Goal: Task Accomplishment & Management: Manage account settings

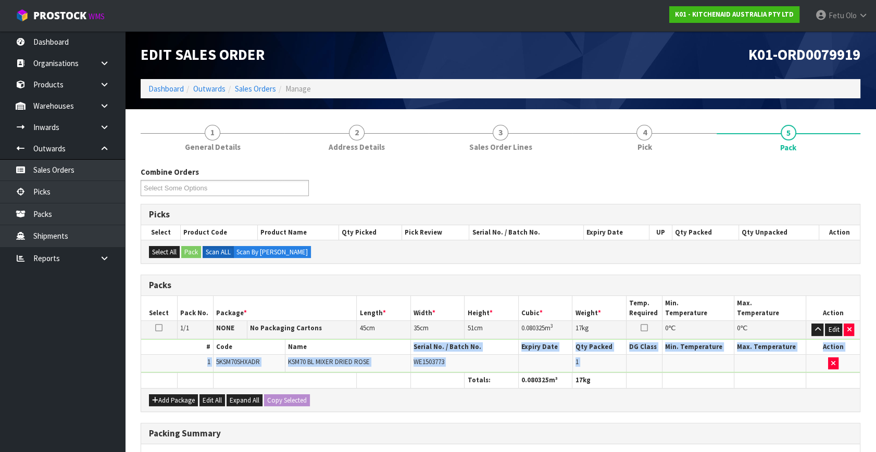
click at [344, 369] on td "KSM70 BL MIXER DRIED ROSE" at bounding box center [348, 364] width 126 height 18
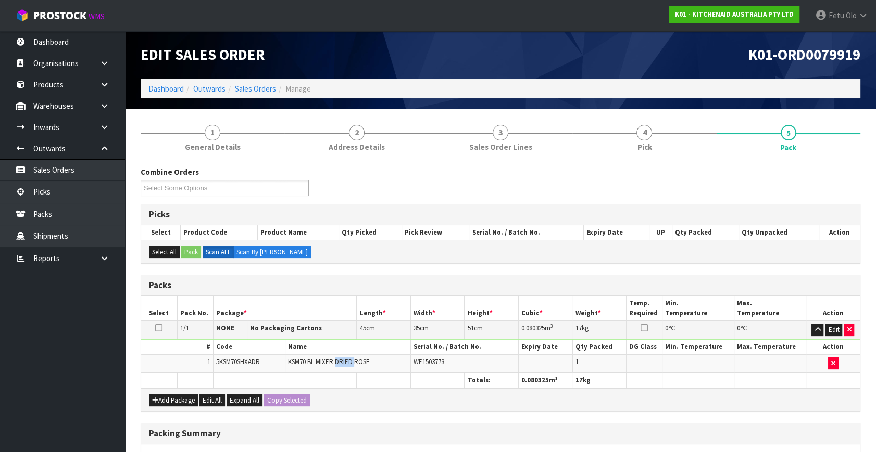
click at [344, 369] on td "KSM70 BL MIXER DRIED ROSE" at bounding box center [348, 364] width 126 height 18
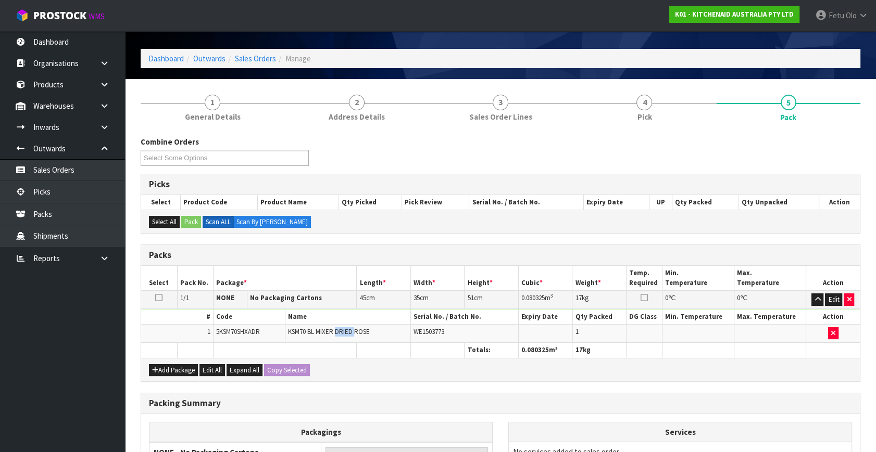
scroll to position [47, 0]
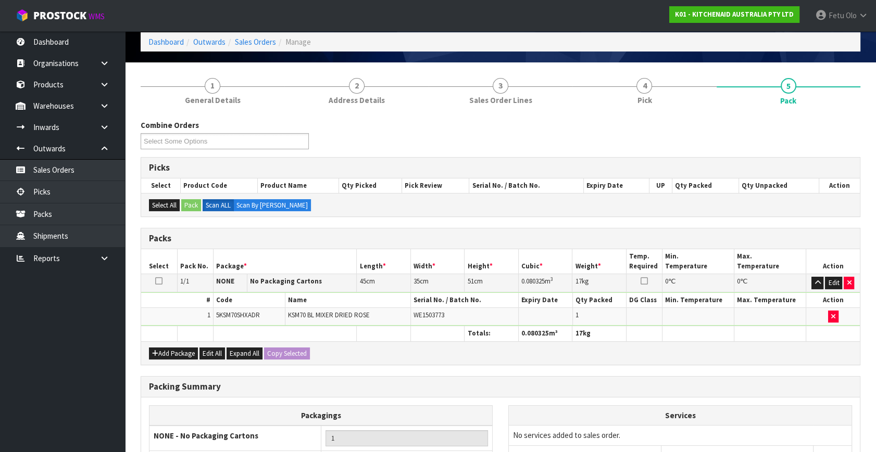
click at [395, 372] on div "Combine Orders K01-ORD0079833 K01-ORD0079904 K01-ORD0079912 K01-ORD0079918 K01-…" at bounding box center [501, 338] width 720 height 436
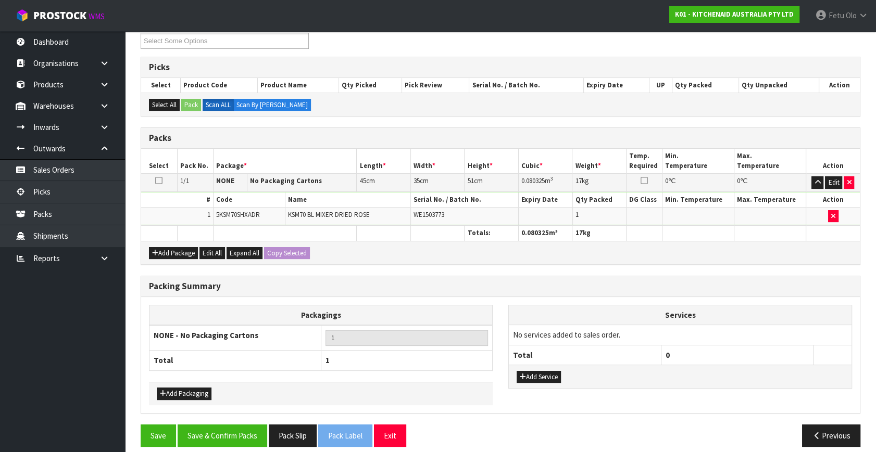
scroll to position [155, 0]
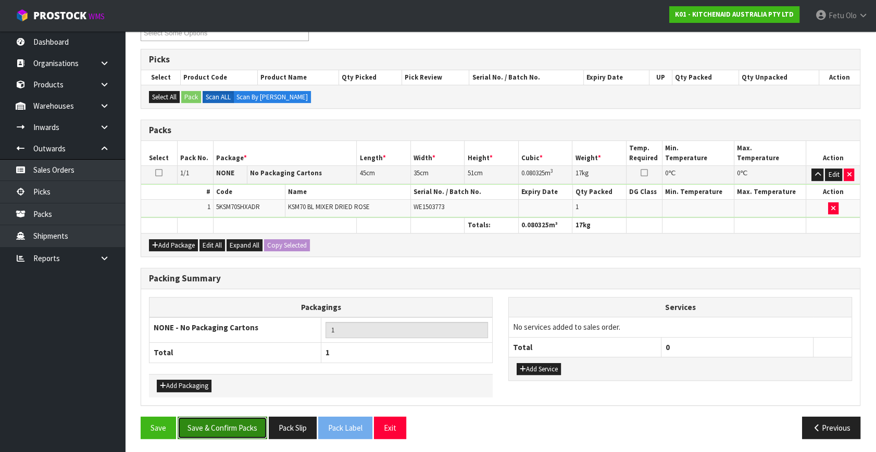
click at [225, 422] on button "Save & Confirm Packs" at bounding box center [223, 428] width 90 height 22
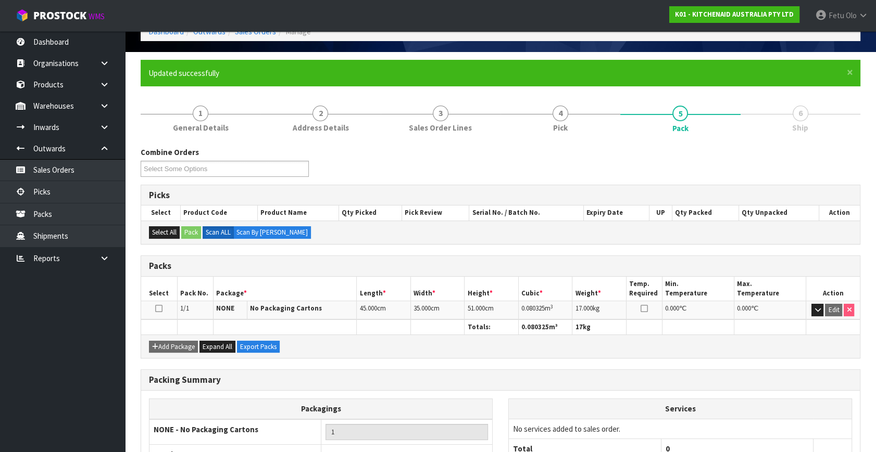
scroll to position [136, 0]
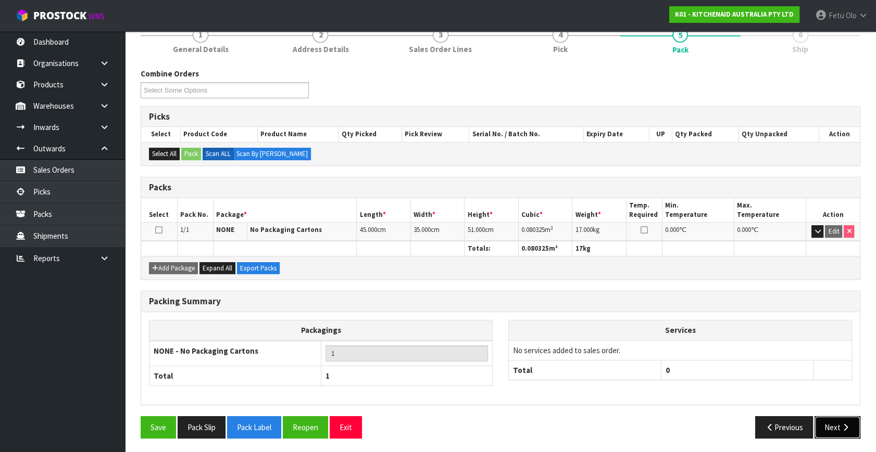
click at [828, 419] on button "Next" at bounding box center [837, 428] width 46 height 22
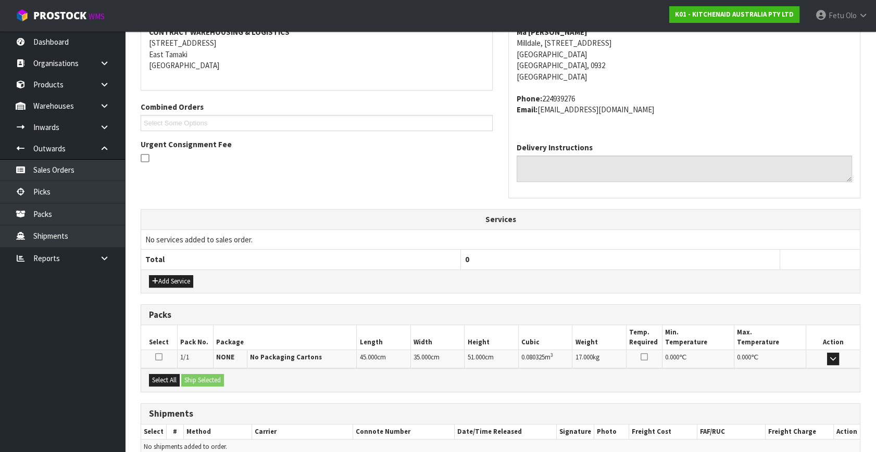
scroll to position [256, 0]
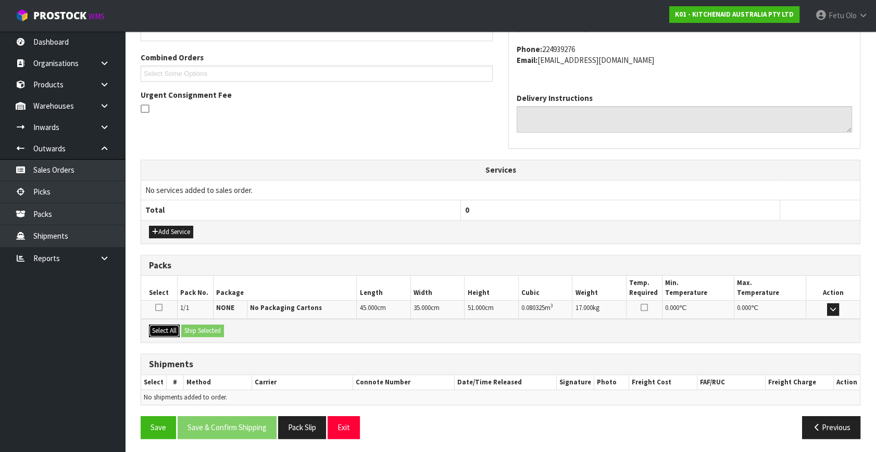
drag, startPoint x: 156, startPoint y: 328, endPoint x: 172, endPoint y: 327, distance: 15.7
click at [161, 327] on button "Select All" at bounding box center [164, 331] width 31 height 12
click at [188, 327] on button "Ship Selected" at bounding box center [202, 331] width 43 height 12
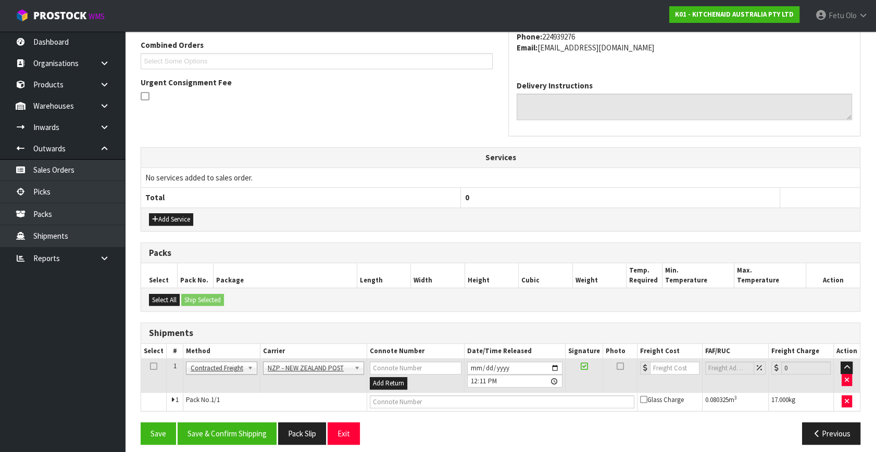
scroll to position [275, 0]
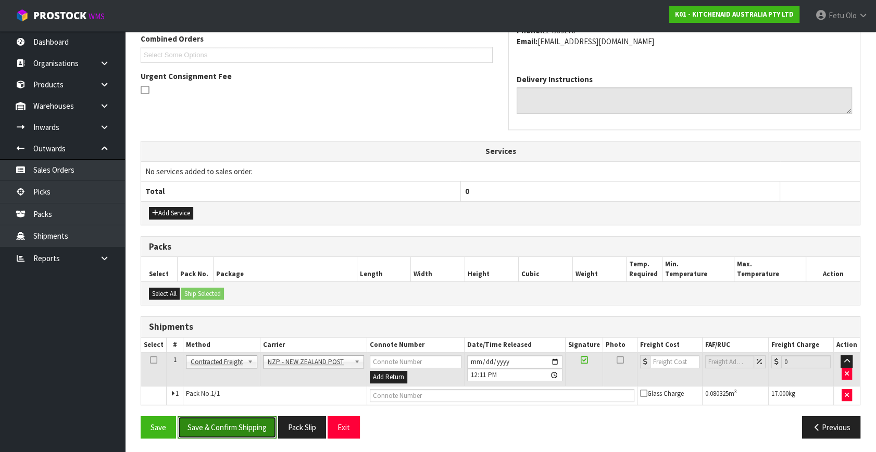
click at [236, 427] on button "Save & Confirm Shipping" at bounding box center [227, 428] width 99 height 22
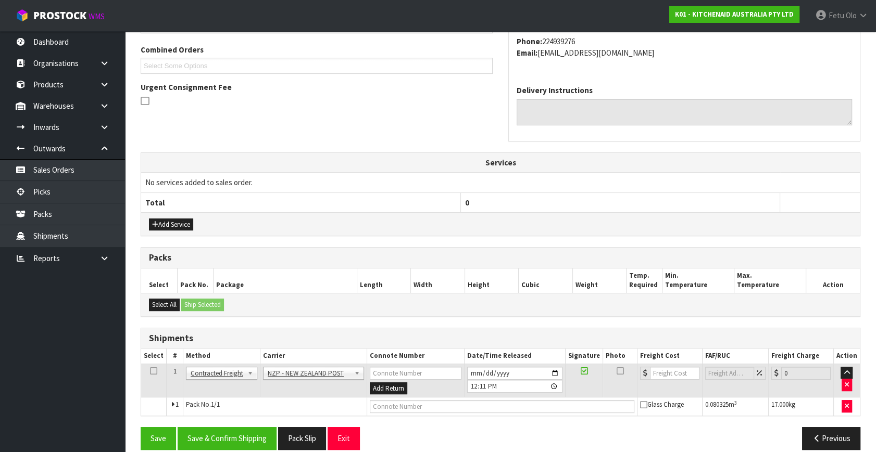
scroll to position [0, 0]
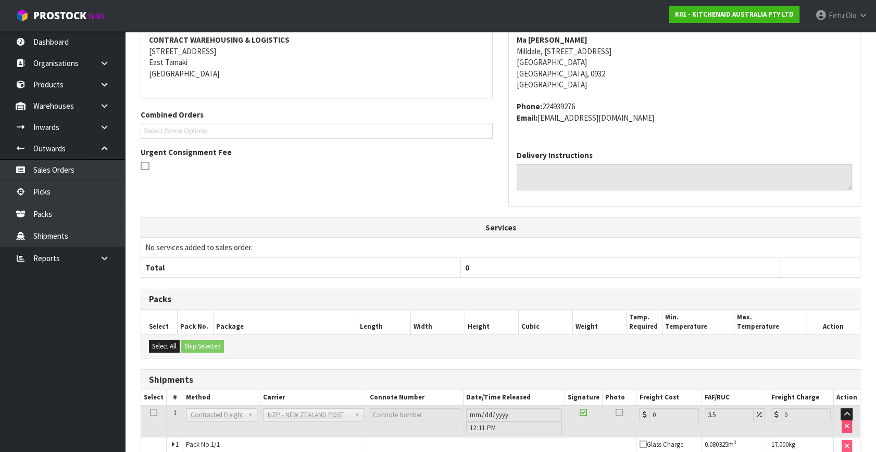
click at [215, 419] on span "Contracted Freight" at bounding box center [217, 415] width 53 height 12
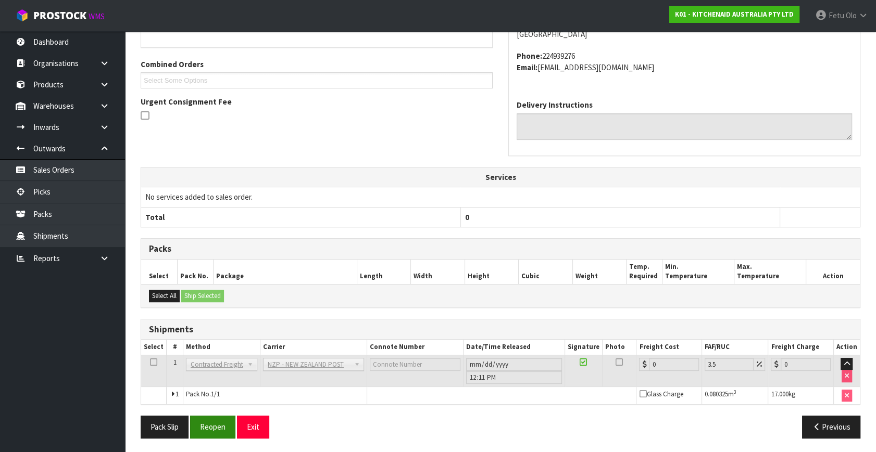
scroll to position [260, 0]
click at [219, 423] on button "Reopen" at bounding box center [212, 427] width 45 height 22
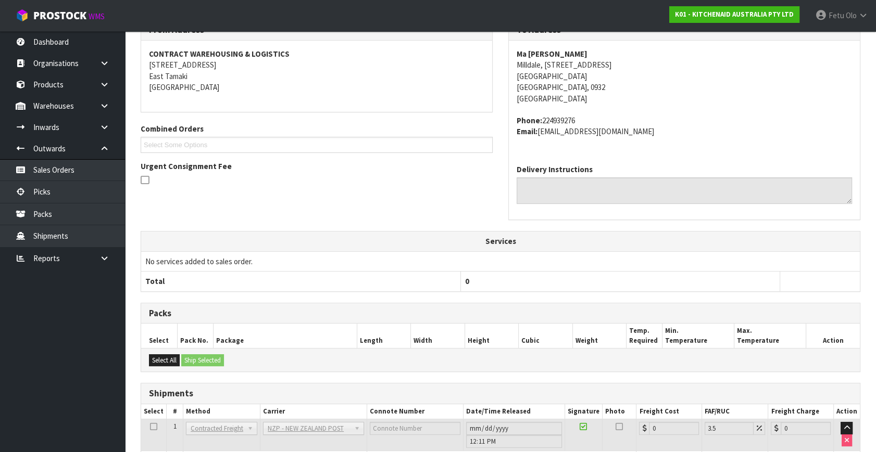
scroll to position [249, 0]
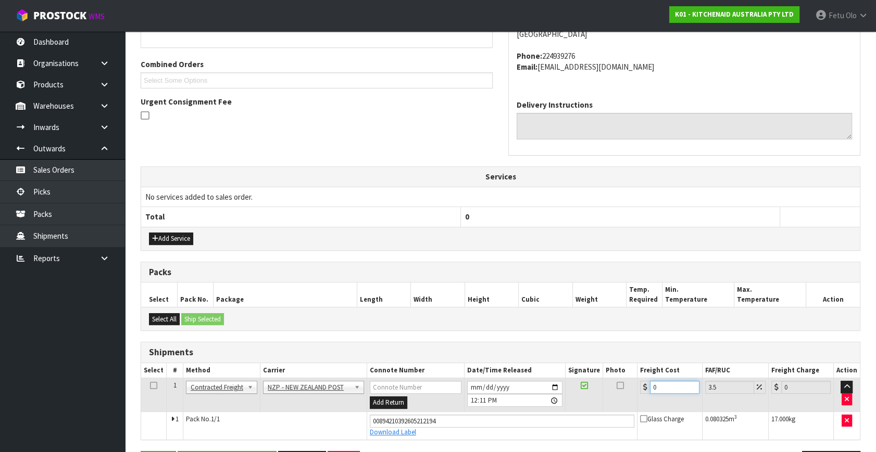
drag, startPoint x: 666, startPoint y: 386, endPoint x: 526, endPoint y: 404, distance: 140.7
click at [531, 405] on tr "1 Client Local Pickup Customer Local Pickup Company Freight Contracted Freight …" at bounding box center [500, 396] width 719 height 34
type input "4"
type input "4.14"
type input "4.3"
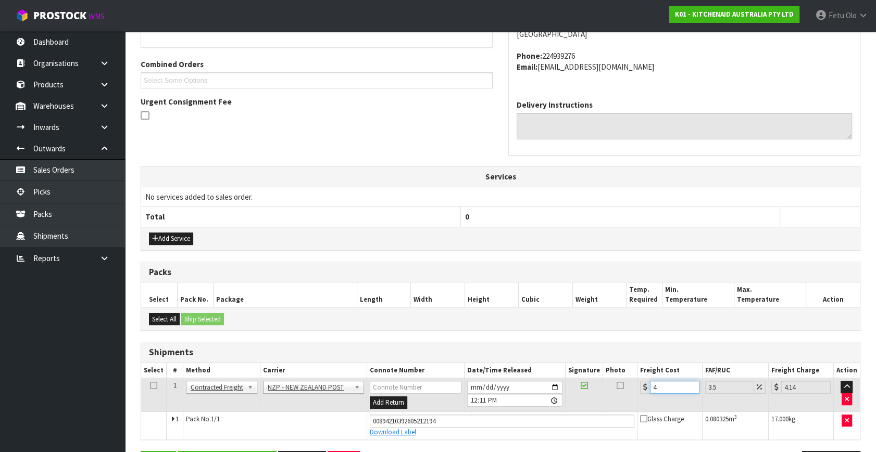
type input "4.45"
type input "4.33"
type input "4.48"
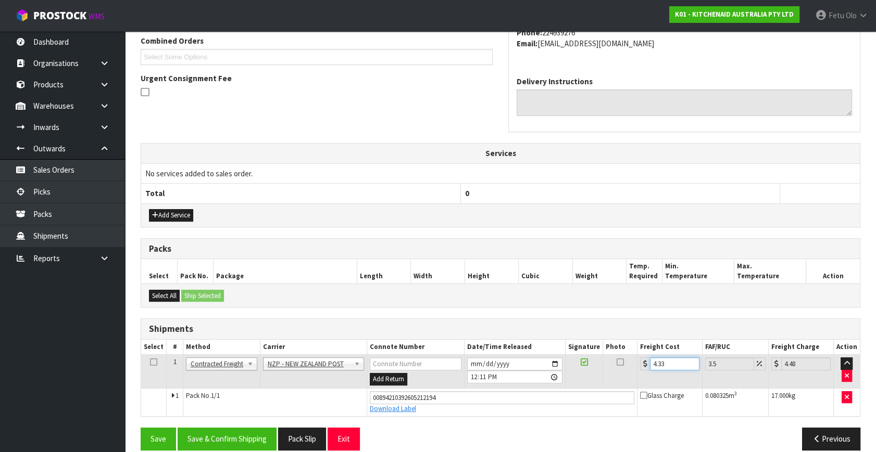
scroll to position [285, 0]
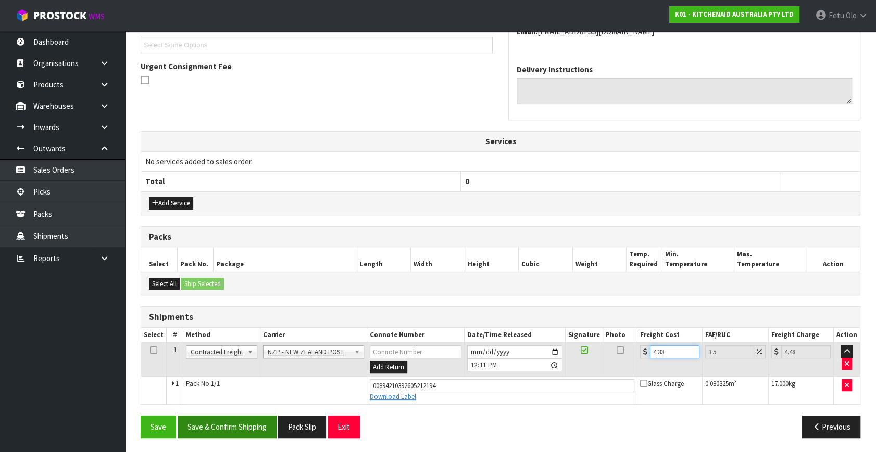
type input "4.33"
click at [241, 416] on button "Save & Confirm Shipping" at bounding box center [227, 427] width 99 height 22
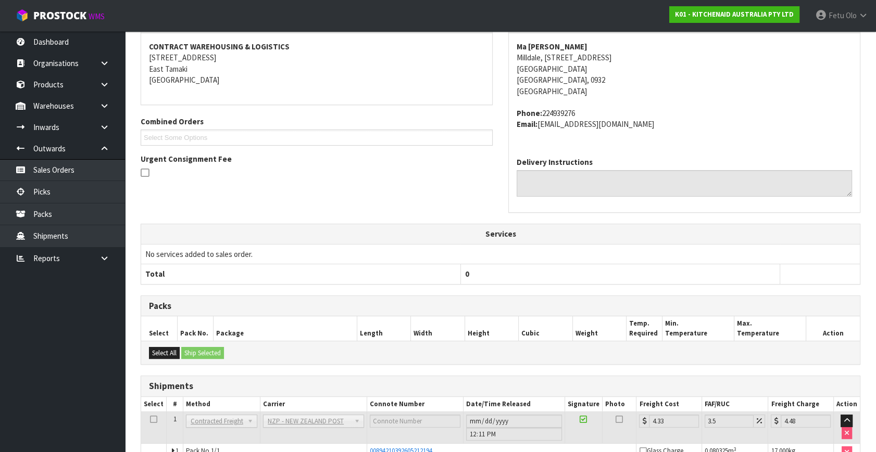
scroll to position [256, 0]
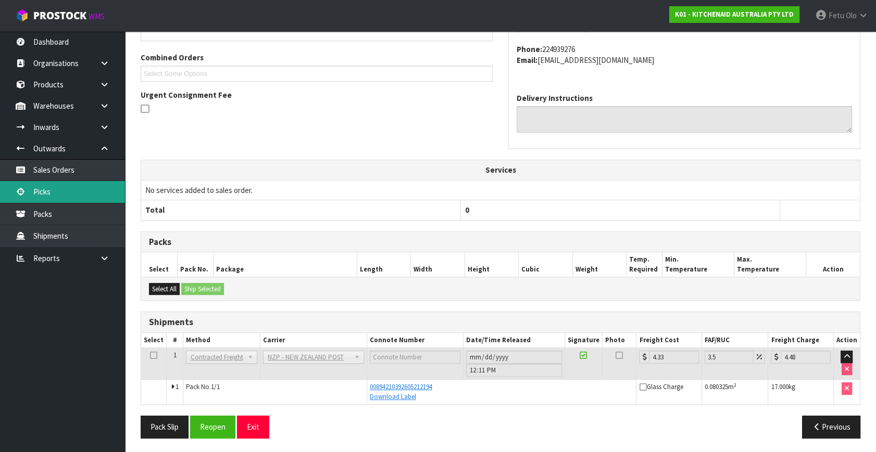
click at [26, 187] on link "Picks" at bounding box center [62, 191] width 125 height 21
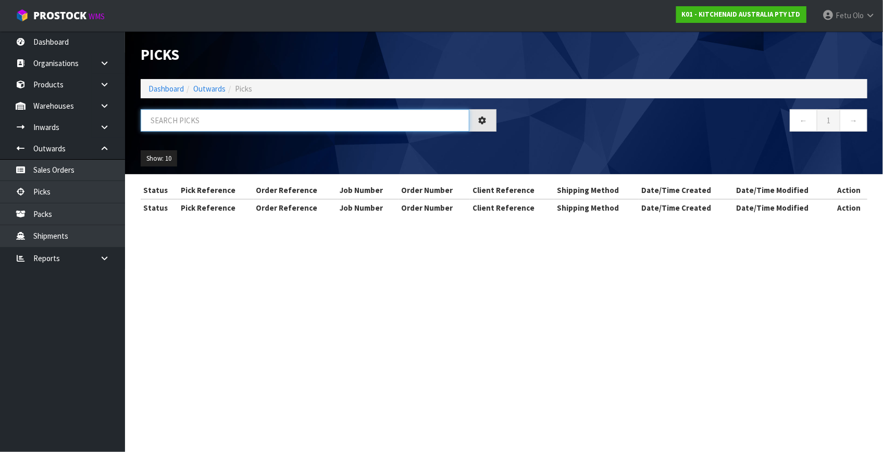
click at [299, 123] on input "text" at bounding box center [305, 120] width 329 height 22
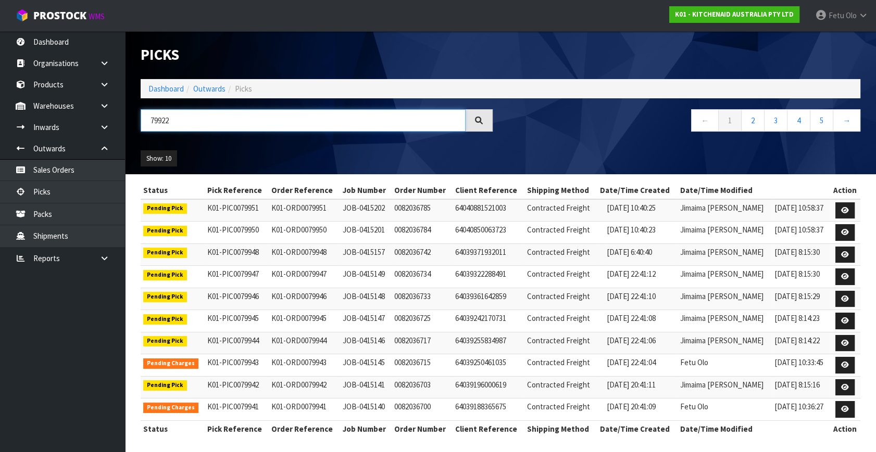
type input "79922"
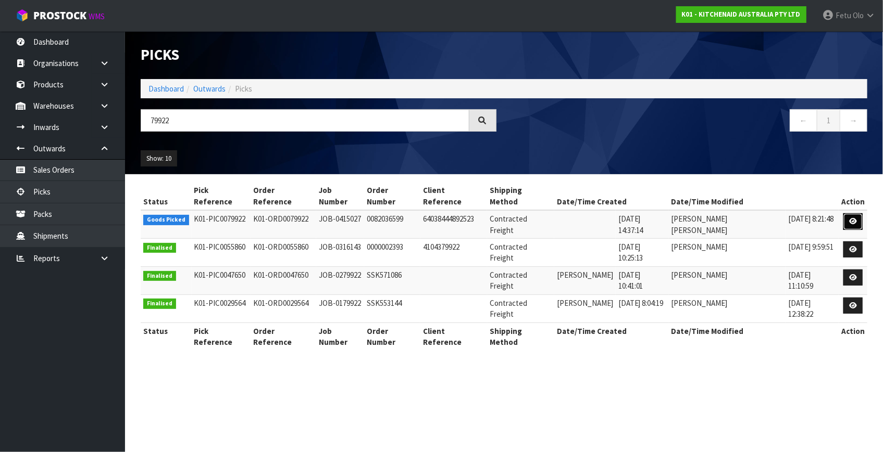
click at [846, 213] on link at bounding box center [852, 221] width 19 height 17
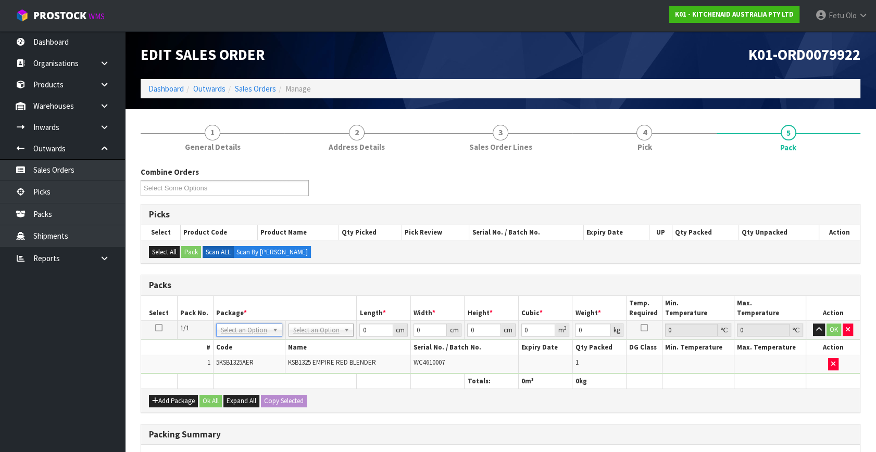
click at [249, 342] on th "Code" at bounding box center [249, 348] width 72 height 15
drag, startPoint x: 250, startPoint y: 326, endPoint x: 252, endPoint y: 344, distance: 17.3
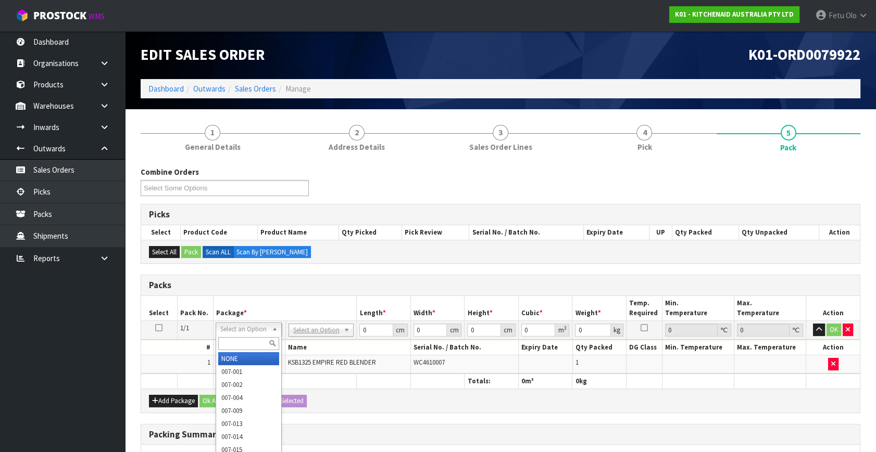
click at [252, 332] on div "Select an Option NONE 007-001 007-002 007-004 007-009 007-013 007-014 007-015 0…" at bounding box center [249, 329] width 66 height 13
type input "011"
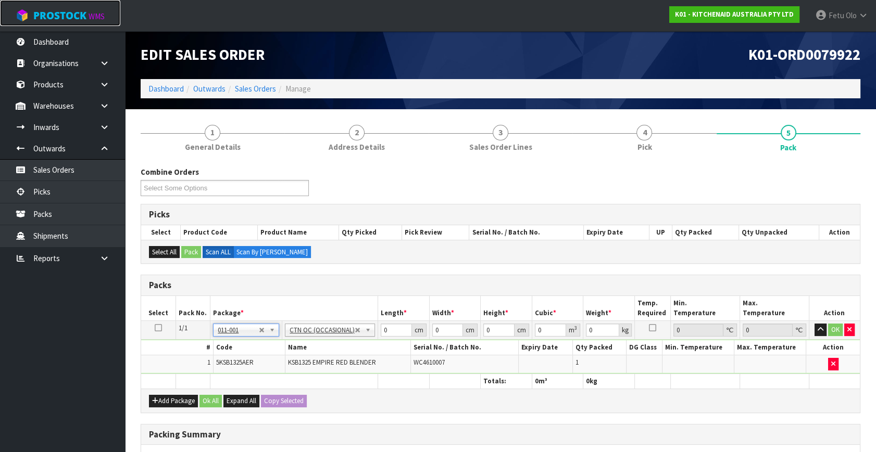
type input "3.95"
drag, startPoint x: 344, startPoint y: 350, endPoint x: 334, endPoint y: 351, distance: 9.9
click at [334, 351] on tbody "1/1 NONE 007-001 007-002 007-004 007-009 007-013 007-014 007-015 007-017 007-01…" at bounding box center [500, 347] width 719 height 53
type input "54"
type input "31"
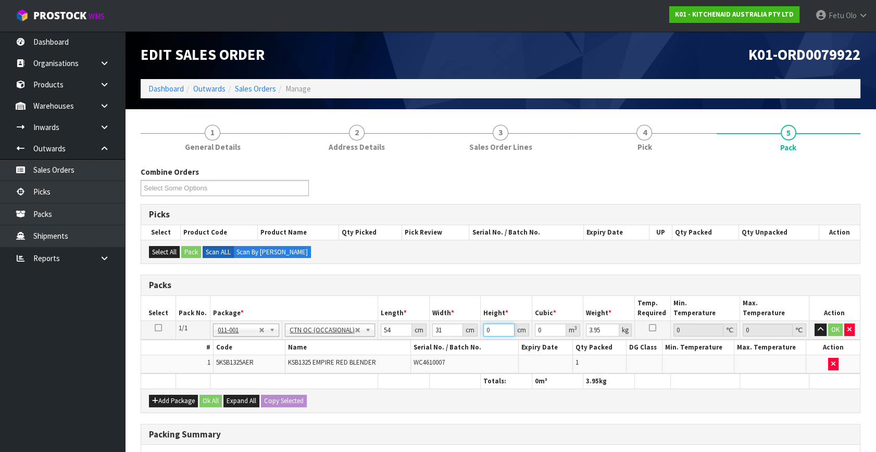
type input "2"
type input "0.003348"
type input "29"
type input "0.048546"
type input "29"
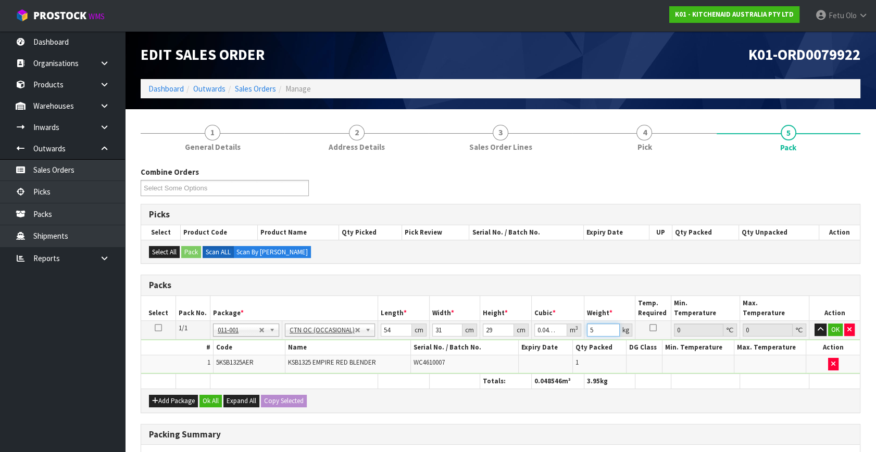
type input "5"
click button "OK" at bounding box center [835, 330] width 15 height 12
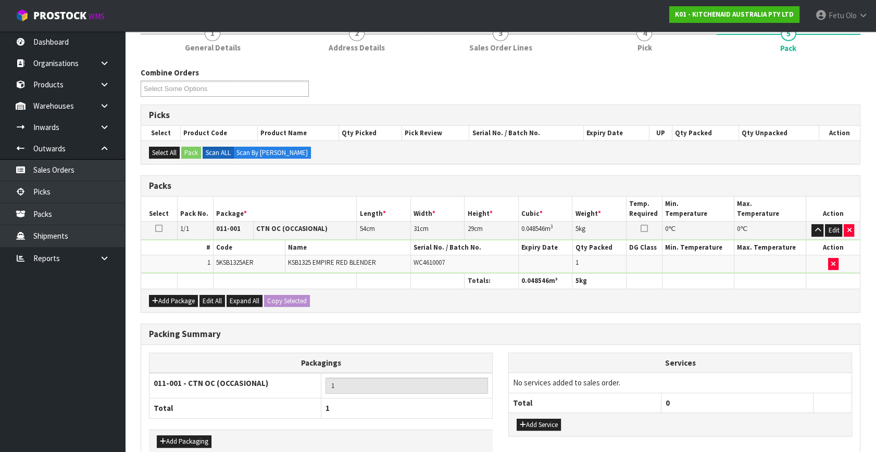
scroll to position [155, 0]
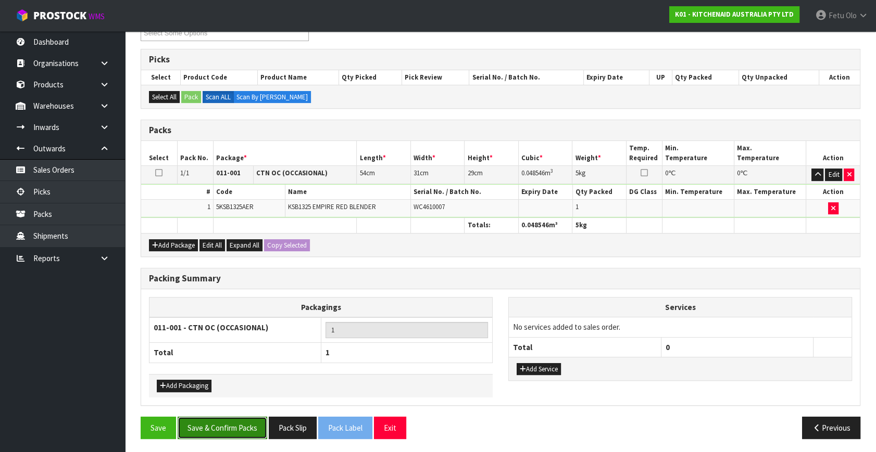
click at [241, 423] on button "Save & Confirm Packs" at bounding box center [223, 428] width 90 height 22
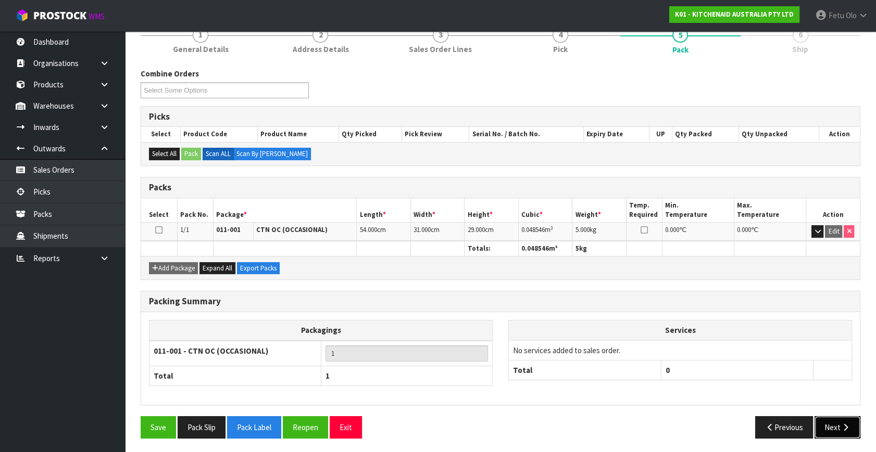
click at [825, 421] on button "Next" at bounding box center [837, 428] width 46 height 22
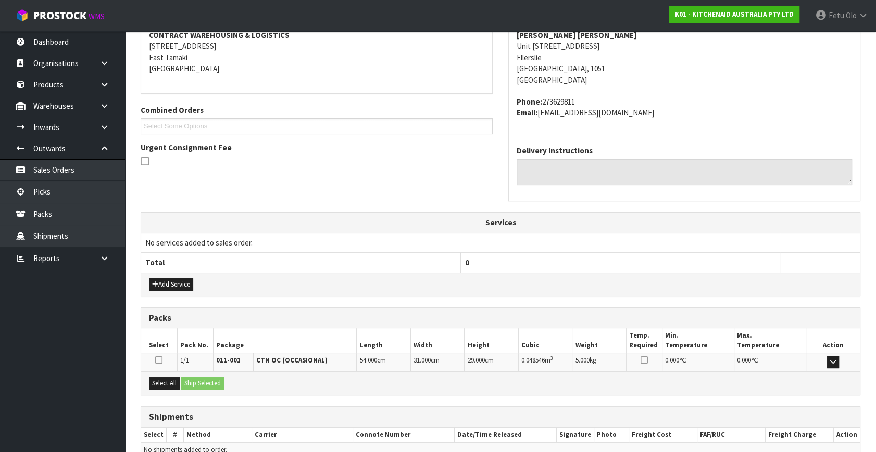
scroll to position [256, 0]
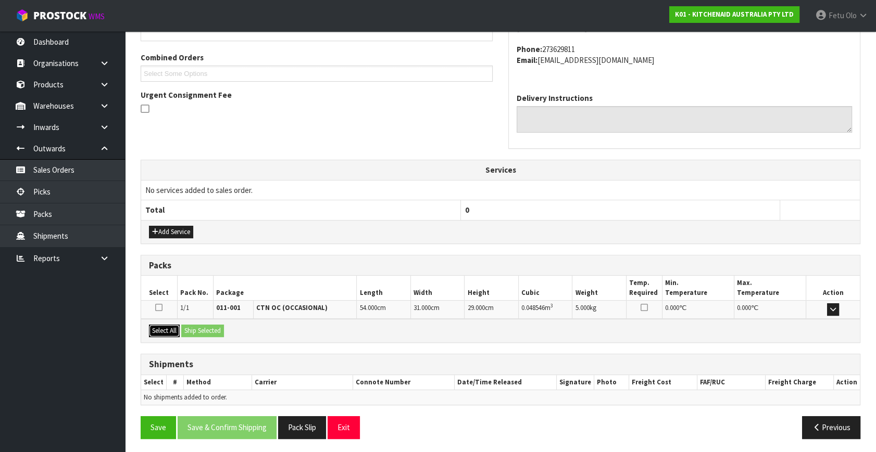
click at [164, 329] on button "Select All" at bounding box center [164, 331] width 31 height 12
click at [210, 335] on div "Select All Ship Selected" at bounding box center [500, 330] width 719 height 23
click at [205, 328] on button "Ship Selected" at bounding box center [202, 331] width 43 height 12
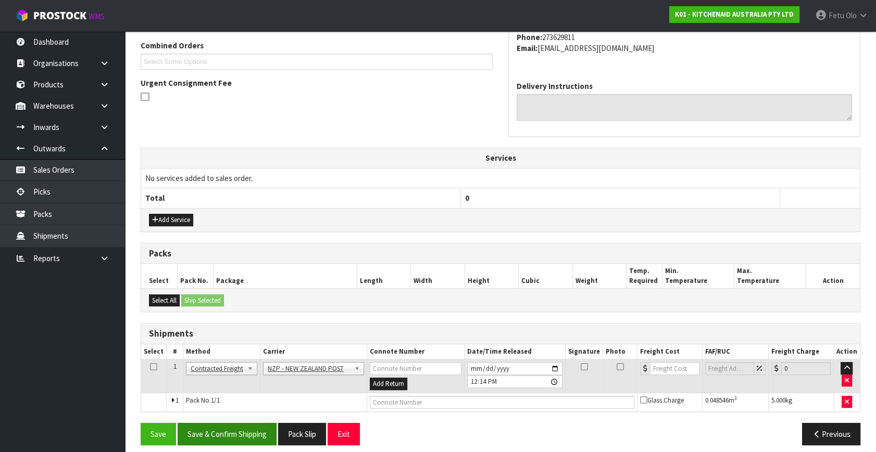
scroll to position [275, 0]
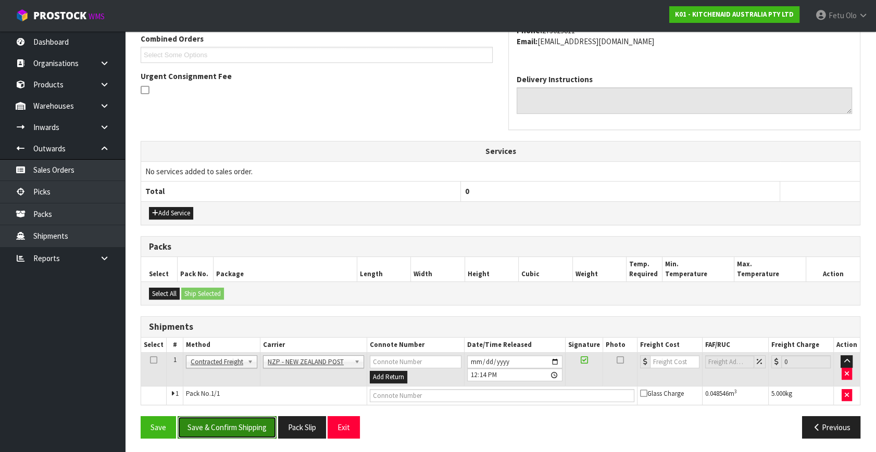
click at [247, 422] on button "Save & Confirm Shipping" at bounding box center [227, 428] width 99 height 22
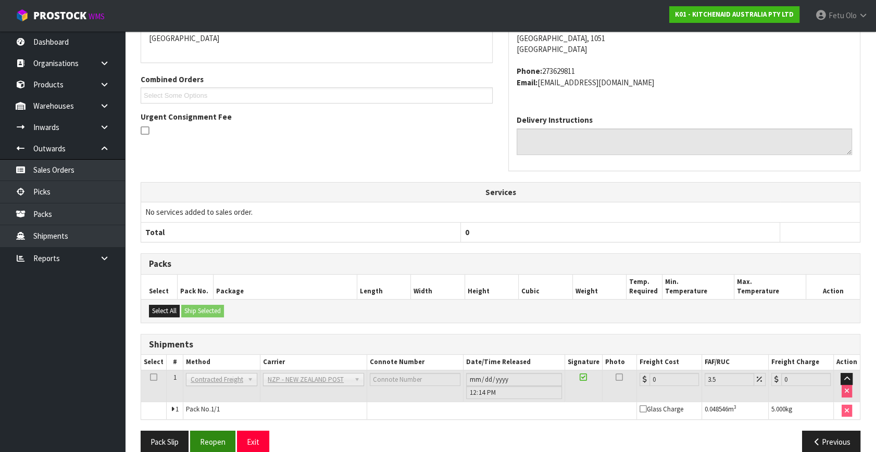
scroll to position [260, 0]
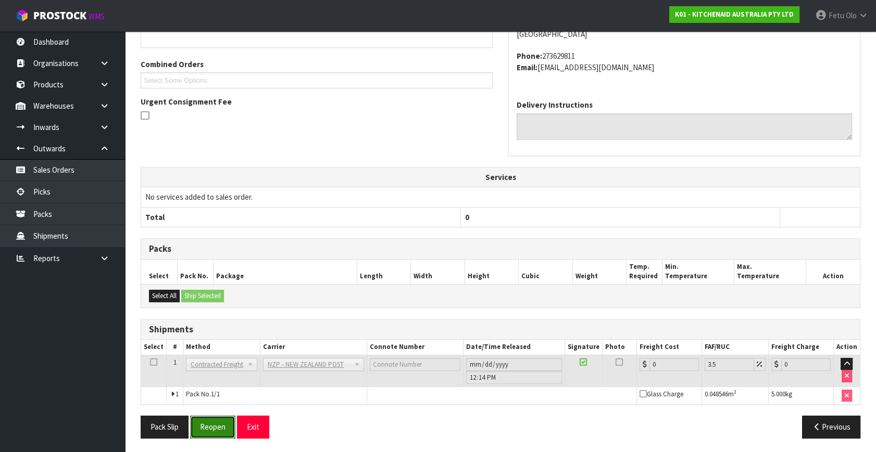
drag, startPoint x: 206, startPoint y: 425, endPoint x: 213, endPoint y: 422, distance: 7.9
click at [206, 425] on button "Reopen" at bounding box center [212, 427] width 45 height 22
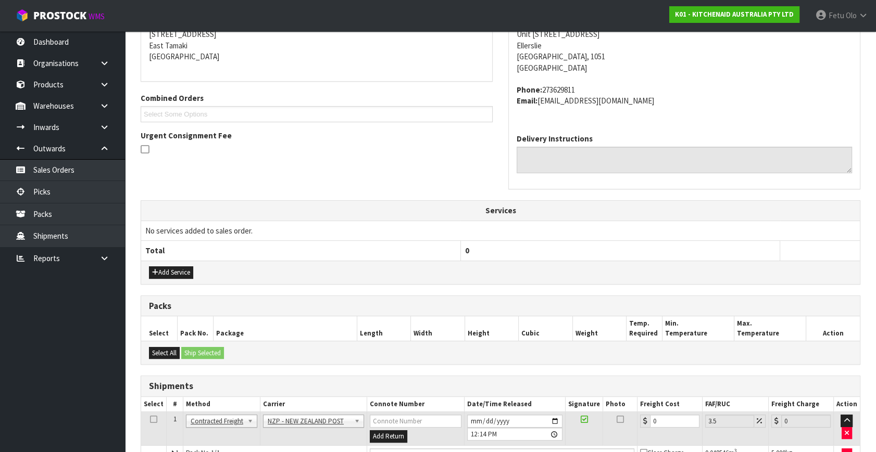
scroll to position [236, 0]
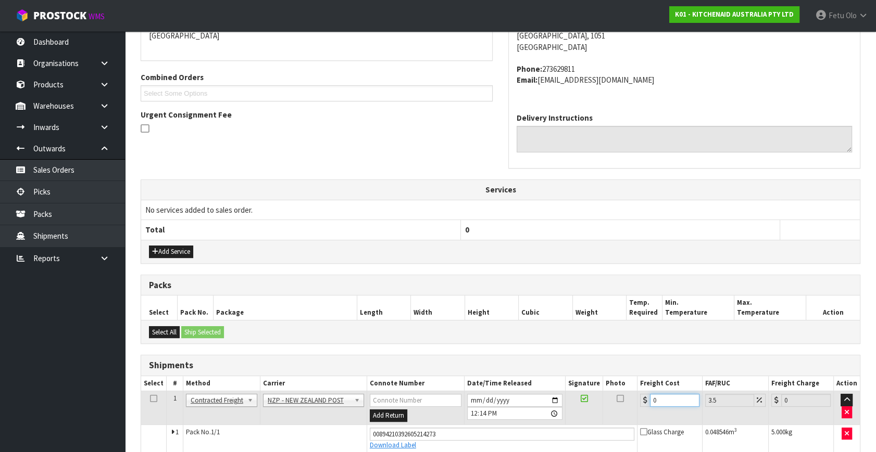
drag, startPoint x: 650, startPoint y: 402, endPoint x: 521, endPoint y: 411, distance: 129.9
click at [521, 411] on tr "1 Client Local Pickup Customer Local Pickup Company Freight Contracted Freight …" at bounding box center [500, 409] width 719 height 34
type input "4"
type input "4.14"
type input "4.3"
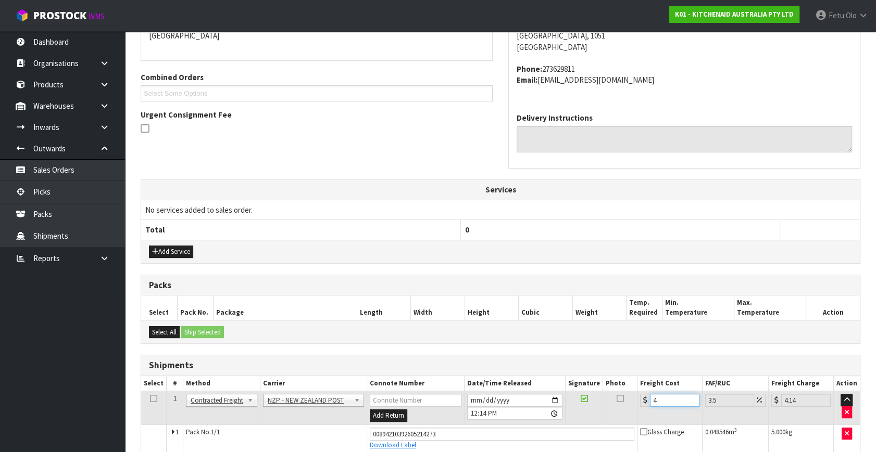
type input "4.45"
type input "4.33"
type input "4.48"
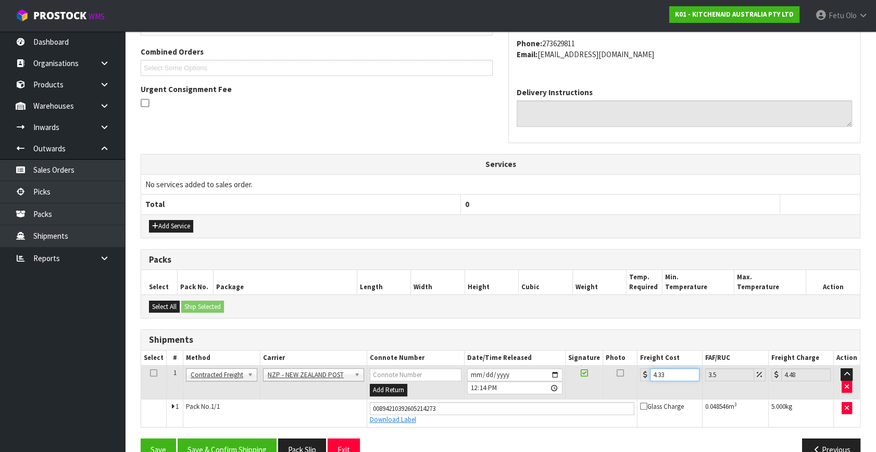
scroll to position [285, 0]
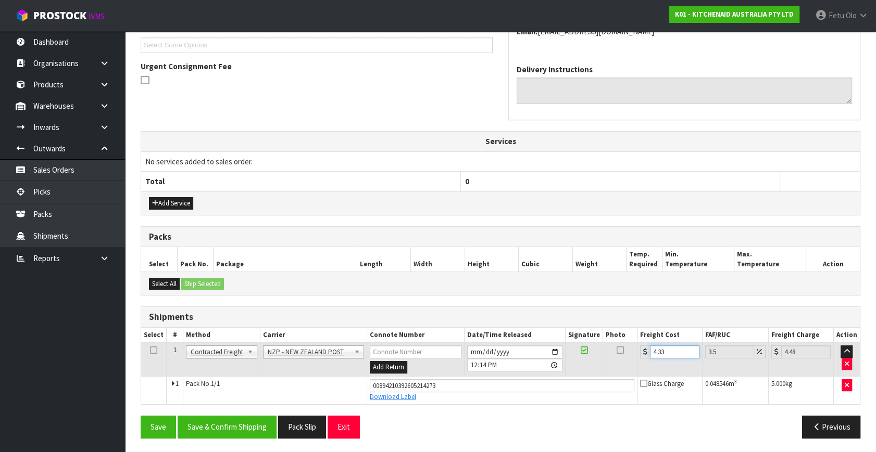
type input "4.33"
click at [233, 440] on div "Save Save & Confirm Shipping Pack Slip Exit Previous" at bounding box center [500, 431] width 735 height 30
click at [233, 435] on button "Save & Confirm Shipping" at bounding box center [227, 427] width 99 height 22
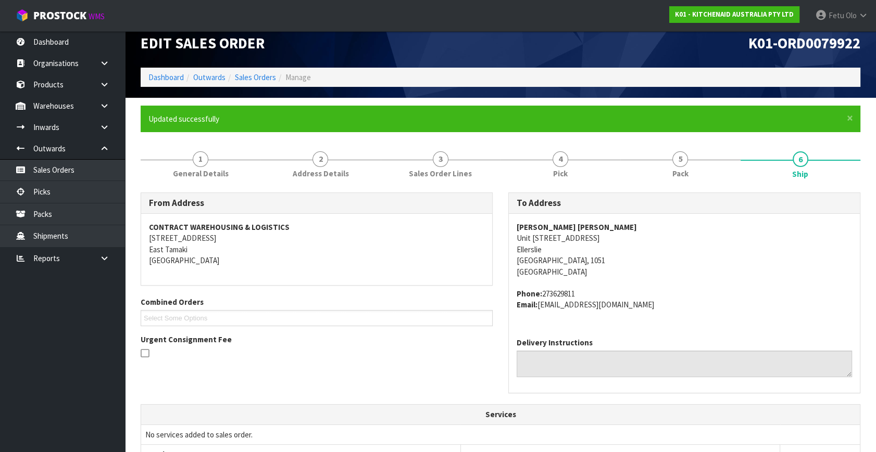
scroll to position [256, 0]
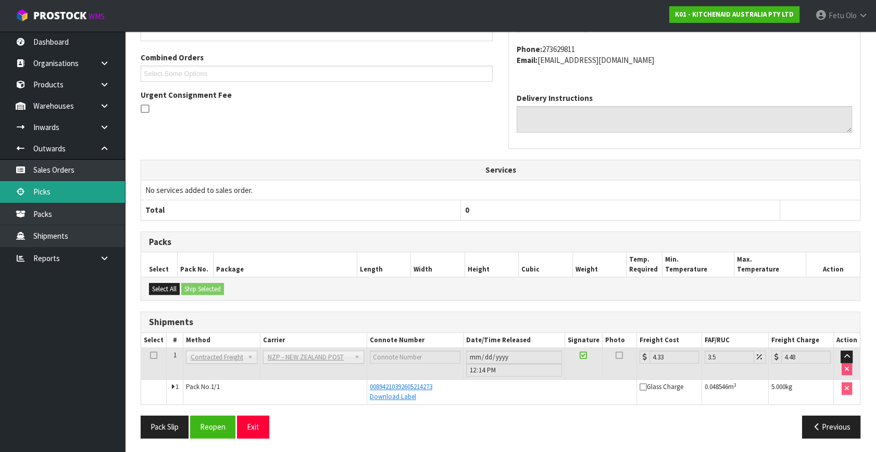
click at [42, 193] on link "Picks" at bounding box center [62, 191] width 125 height 21
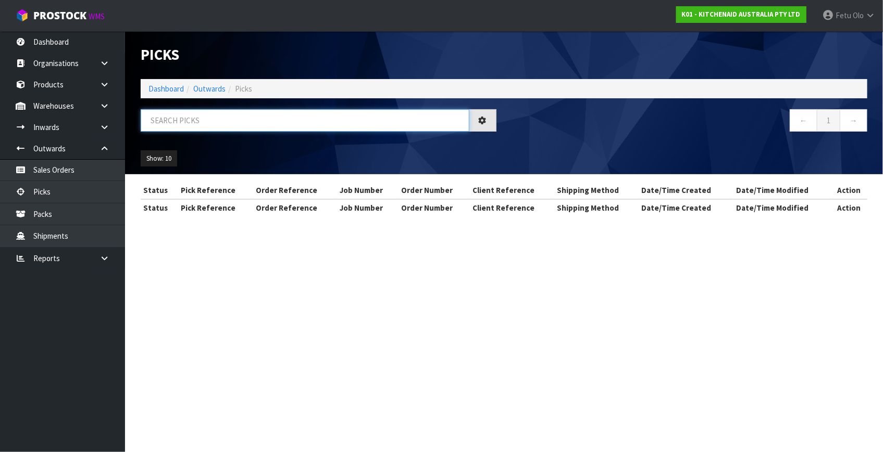
click at [245, 115] on input "text" at bounding box center [305, 120] width 329 height 22
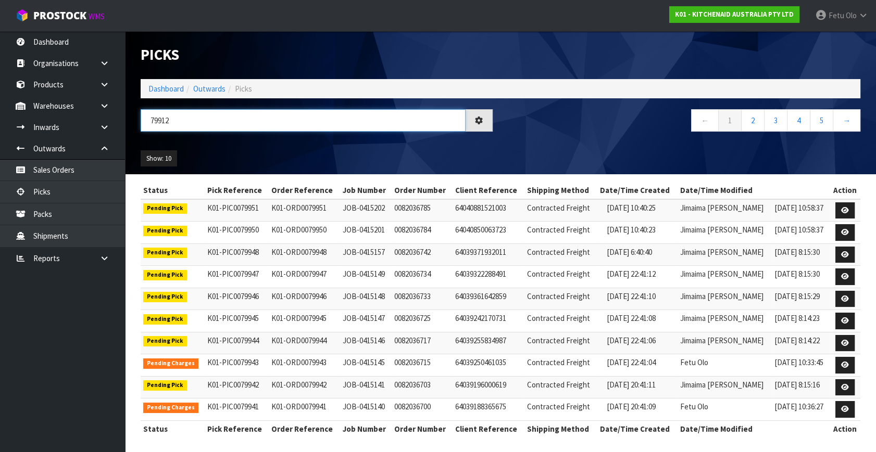
type input "79912"
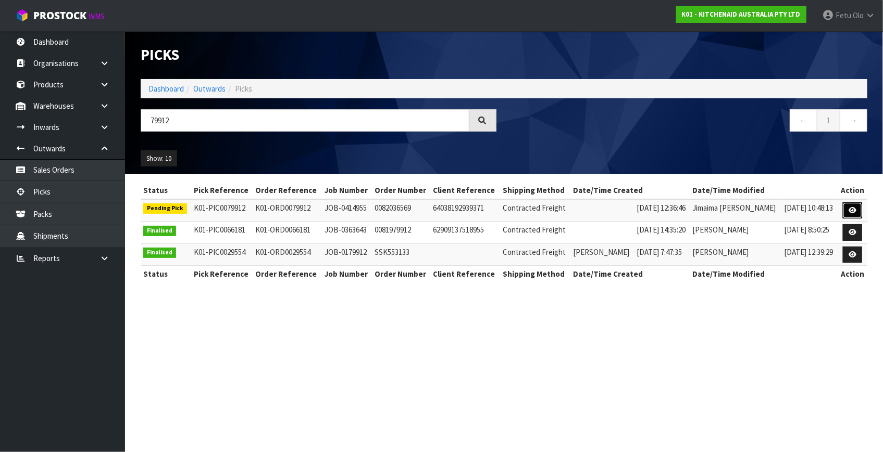
click at [850, 207] on icon at bounding box center [852, 210] width 8 height 7
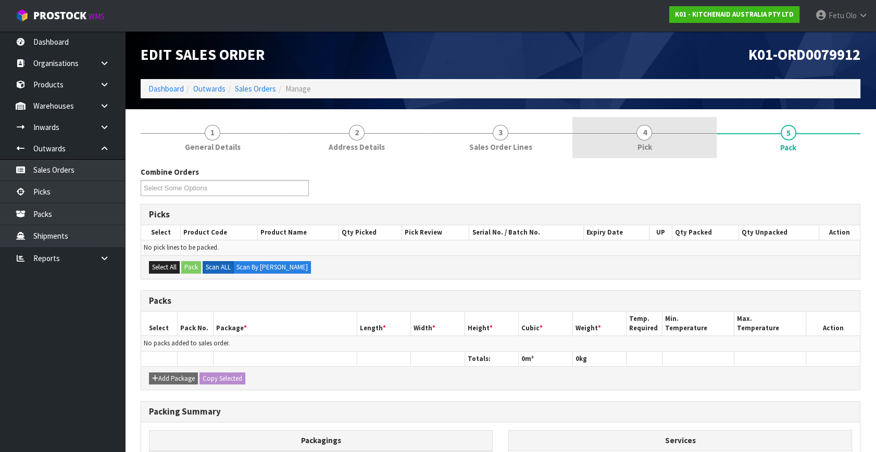
click at [613, 134] on link "4 Pick" at bounding box center [644, 137] width 144 height 41
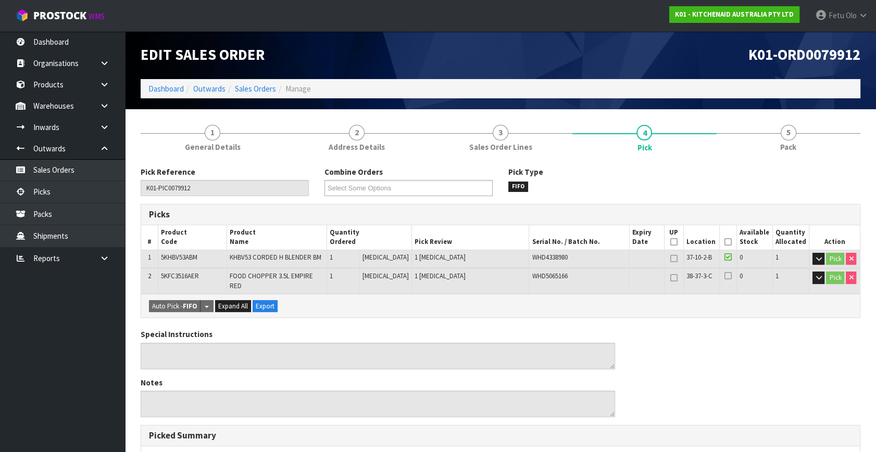
click at [725, 243] on icon at bounding box center [727, 242] width 7 height 1
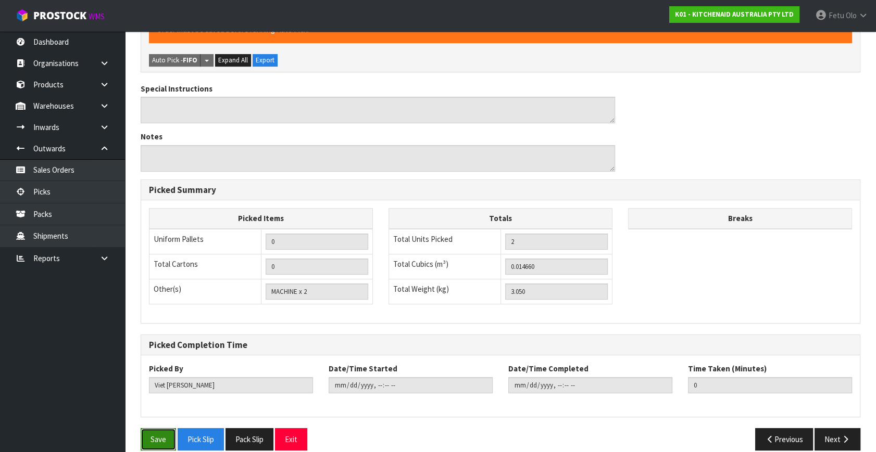
click at [154, 431] on button "Save" at bounding box center [158, 439] width 35 height 22
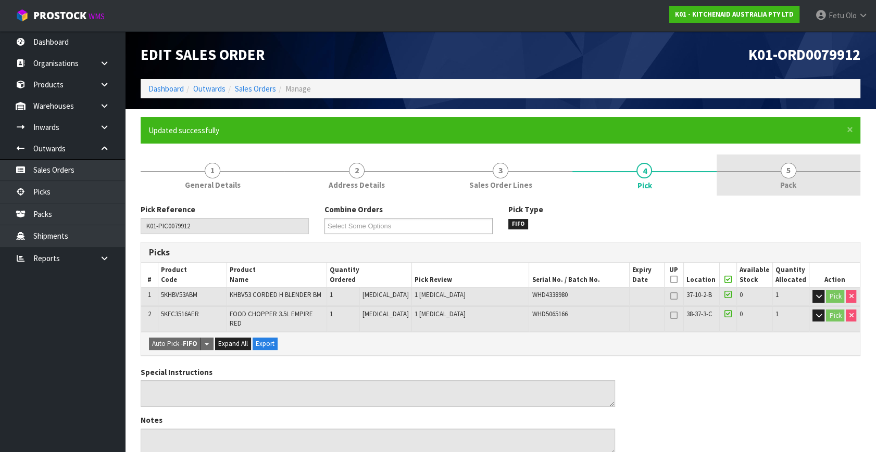
click at [810, 178] on link "5 Pack" at bounding box center [788, 175] width 144 height 41
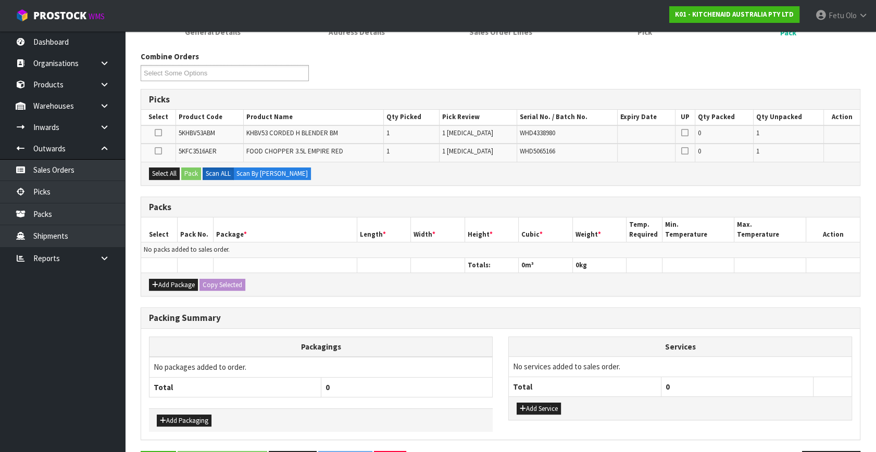
scroll to position [187, 0]
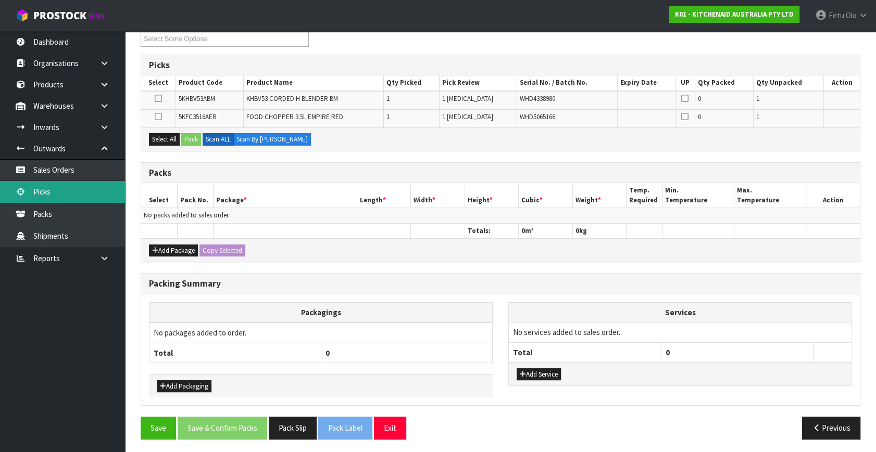
drag, startPoint x: 32, startPoint y: 185, endPoint x: 50, endPoint y: 188, distance: 18.4
click at [32, 185] on link "Picks" at bounding box center [62, 191] width 125 height 21
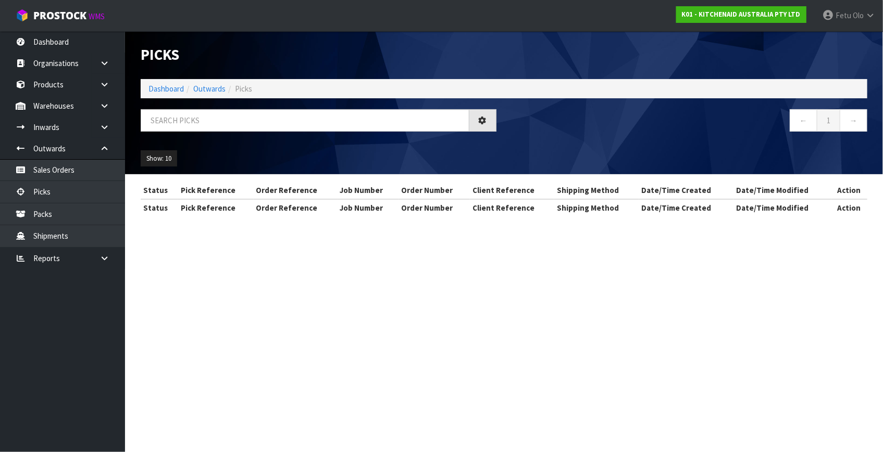
click at [400, 133] on div at bounding box center [318, 124] width 371 height 30
click at [400, 121] on input "text" at bounding box center [305, 120] width 329 height 22
type input "79918"
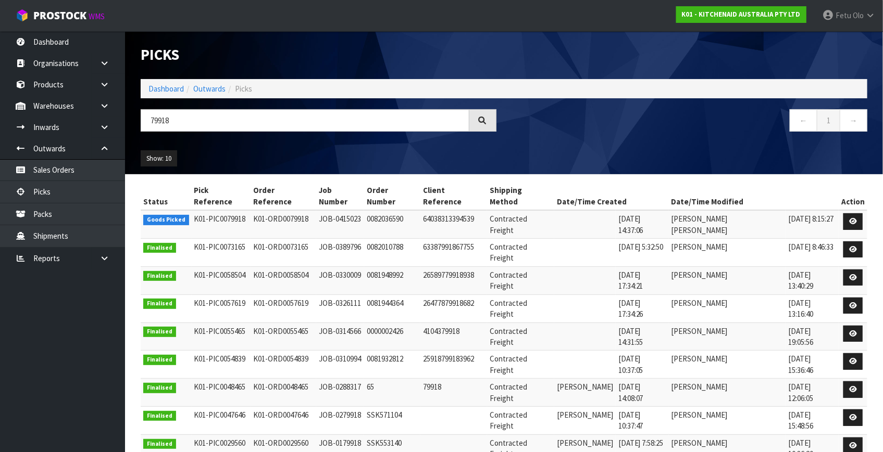
click at [842, 211] on td at bounding box center [852, 224] width 29 height 28
click at [857, 213] on link at bounding box center [852, 221] width 19 height 17
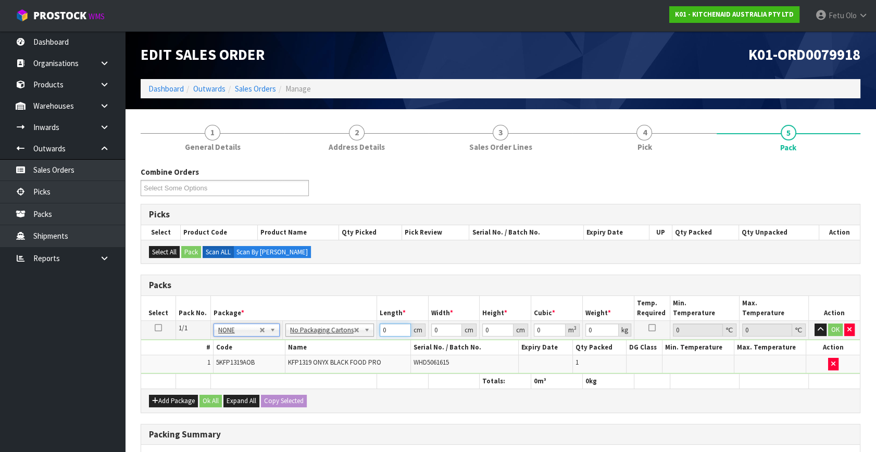
drag, startPoint x: 384, startPoint y: 331, endPoint x: 308, endPoint y: 368, distance: 84.3
click at [308, 368] on tbody "1/1 NONE 007-001 007-002 007-004 007-009 007-013 007-014 007-015 007-017 007-01…" at bounding box center [500, 347] width 719 height 53
type input "29"
drag, startPoint x: 386, startPoint y: 327, endPoint x: 328, endPoint y: 358, distance: 65.2
click at [328, 358] on tbody "1/1 NONE 007-001 007-002 007-004 007-009 007-013 007-014 007-015 007-017 007-01…" at bounding box center [500, 347] width 719 height 53
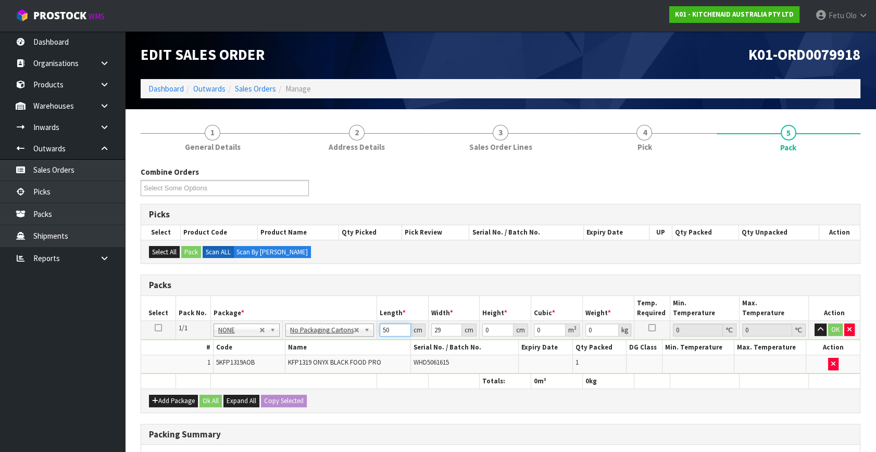
type input "50"
type input "29"
type input "2"
type input "0.0029"
type input "29"
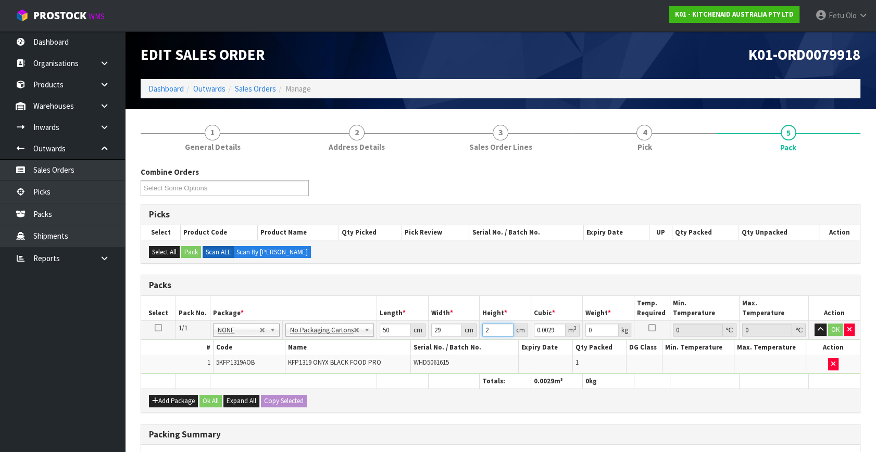
type input "0.04205"
type input "29"
type input "7"
click button "OK" at bounding box center [835, 330] width 15 height 12
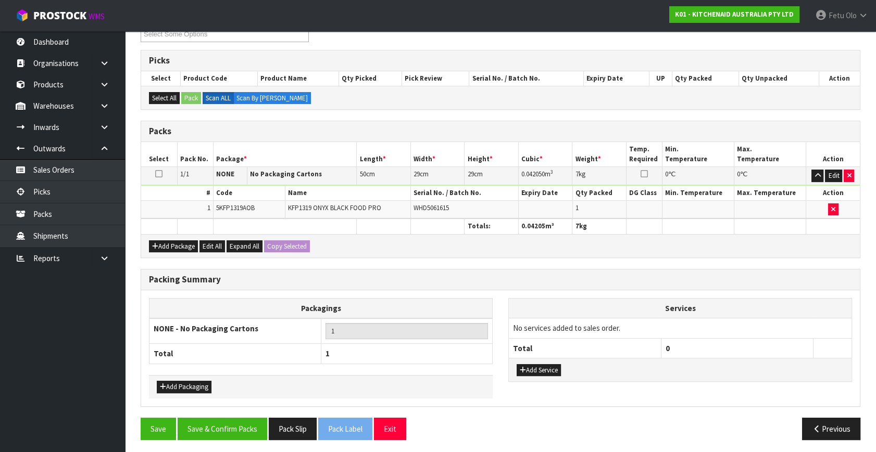
scroll to position [155, 0]
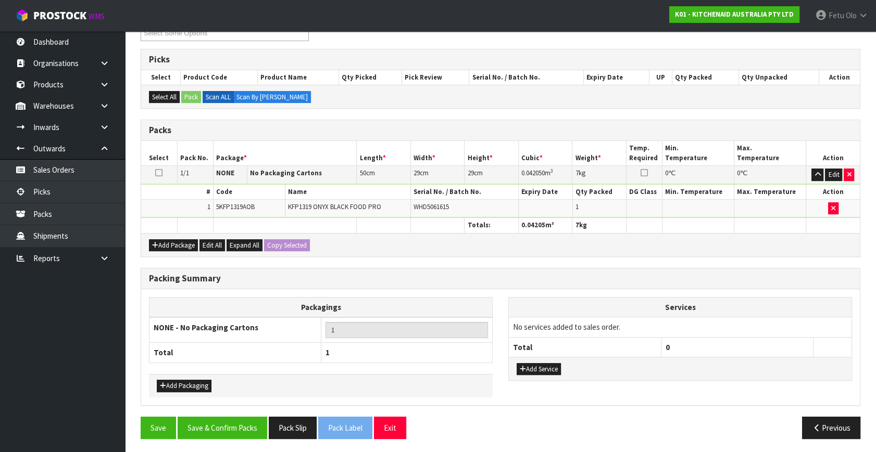
drag, startPoint x: 234, startPoint y: 411, endPoint x: 243, endPoint y: 413, distance: 9.0
click at [235, 411] on div "Packing Summary Packagings NONE - No Packaging Cartons 1 Total 1 Add Packaging …" at bounding box center [500, 342] width 735 height 149
click at [244, 417] on button "Save & Confirm Packs" at bounding box center [223, 428] width 90 height 22
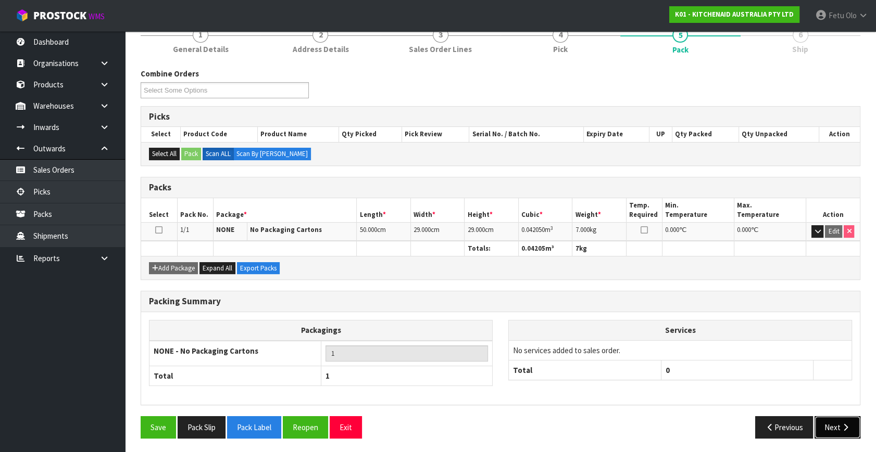
click at [839, 421] on button "Next" at bounding box center [837, 428] width 46 height 22
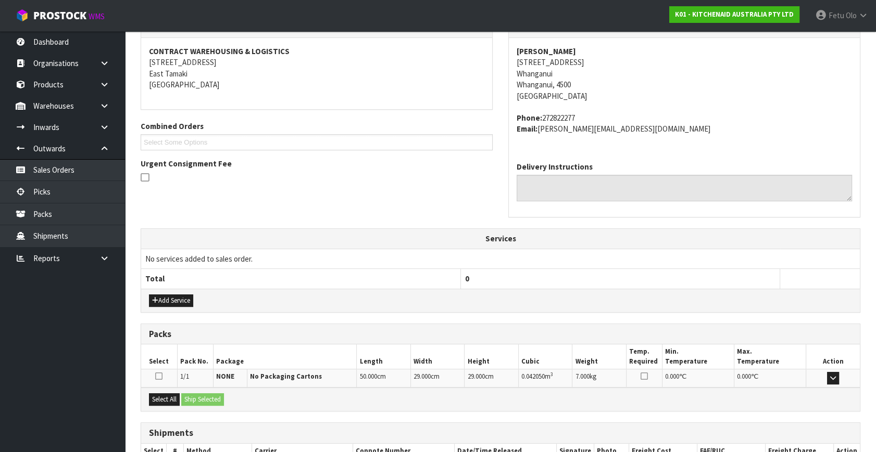
scroll to position [191, 0]
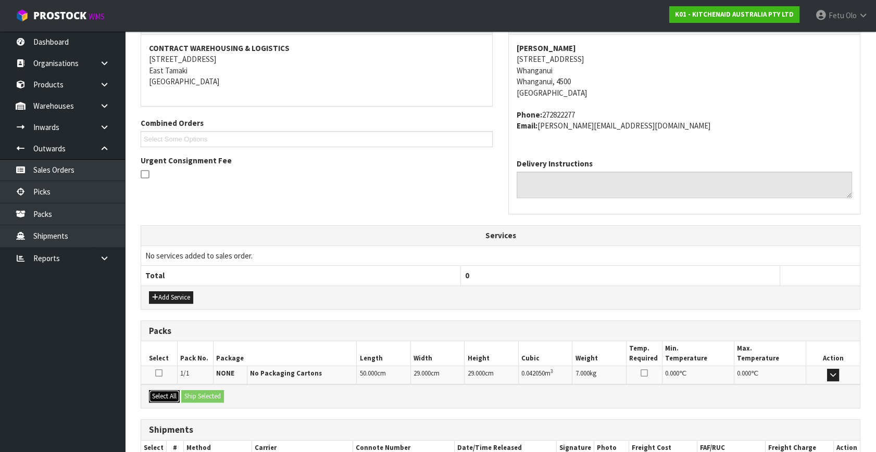
click at [162, 396] on button "Select All" at bounding box center [164, 396] width 31 height 12
drag, startPoint x: 178, startPoint y: 397, endPoint x: 183, endPoint y: 397, distance: 5.2
click at [182, 397] on div "Select All Ship Selected" at bounding box center [500, 396] width 719 height 23
click at [191, 398] on button "Ship Selected" at bounding box center [202, 396] width 43 height 12
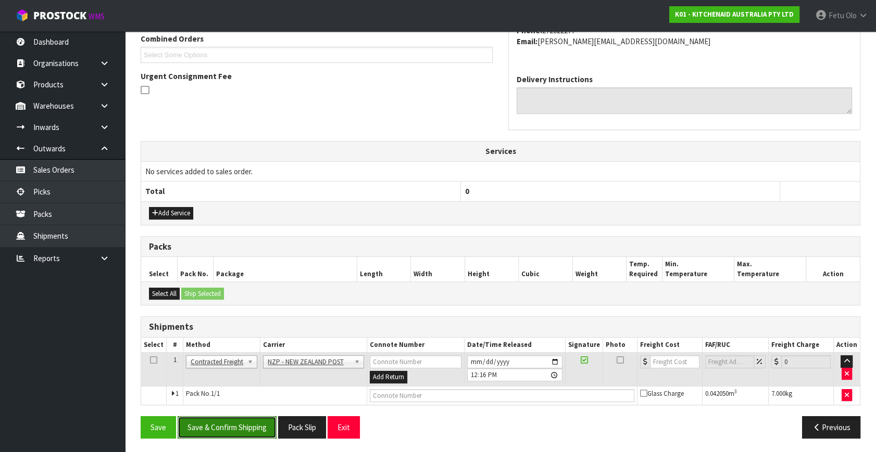
click at [239, 425] on button "Save & Confirm Shipping" at bounding box center [227, 428] width 99 height 22
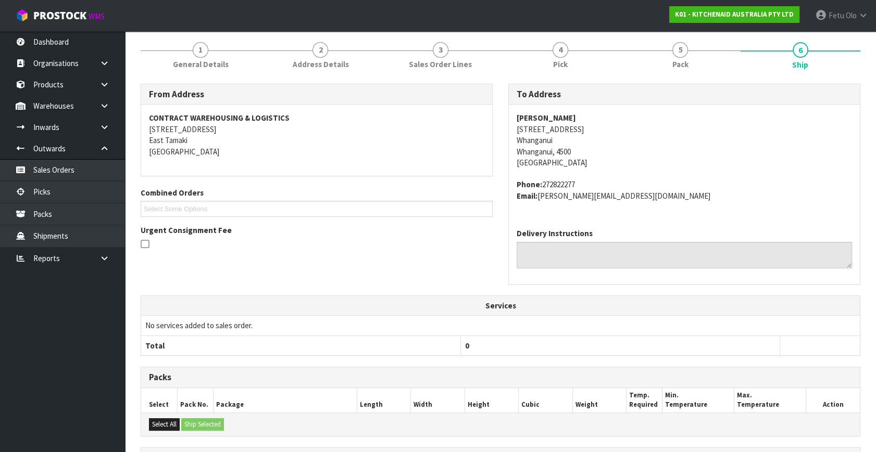
scroll to position [260, 0]
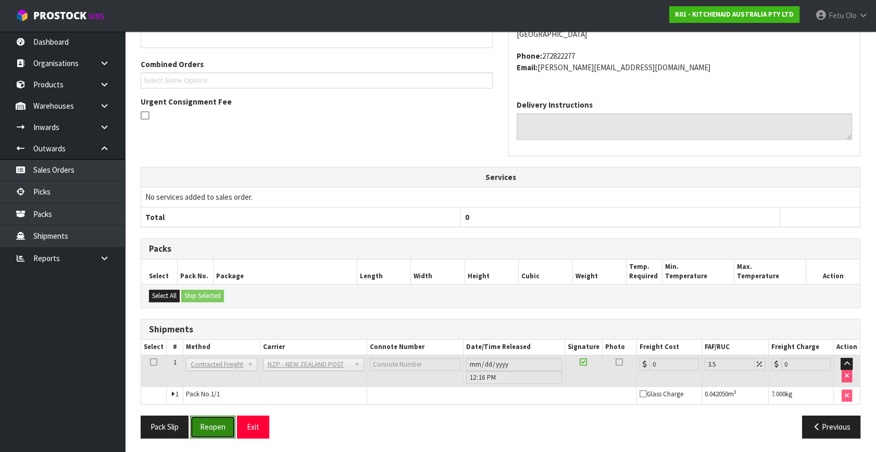
drag, startPoint x: 218, startPoint y: 425, endPoint x: 213, endPoint y: 418, distance: 8.4
click at [217, 425] on button "Reopen" at bounding box center [212, 427] width 45 height 22
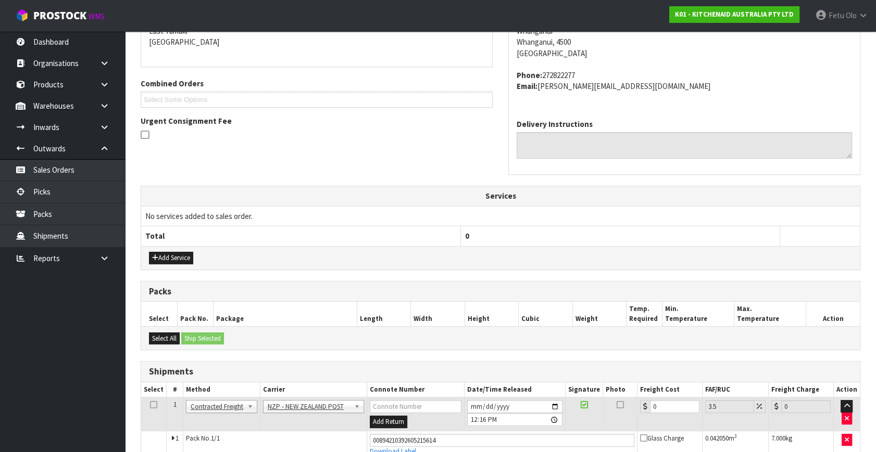
scroll to position [249, 0]
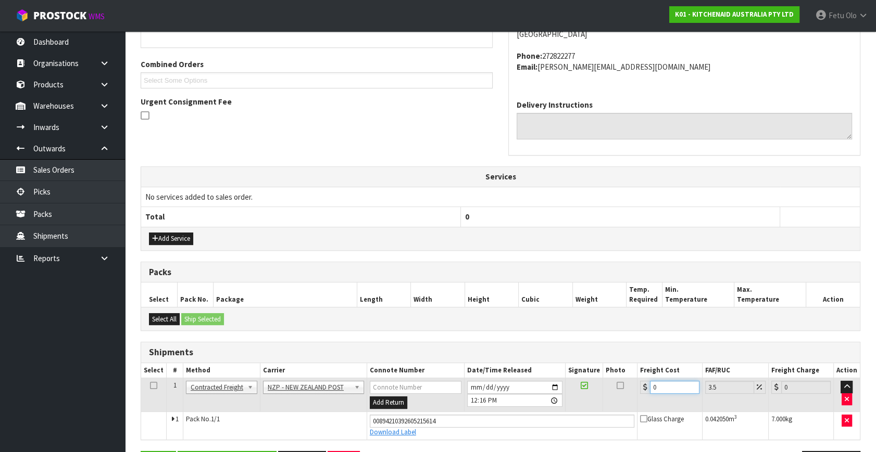
drag, startPoint x: 653, startPoint y: 386, endPoint x: 540, endPoint y: 430, distance: 120.7
click at [543, 429] on tbody "1 Client Local Pickup Customer Local Pickup Company Freight Contracted Freight …" at bounding box center [500, 409] width 719 height 61
type input "8"
type input "8.28"
type input "8.4"
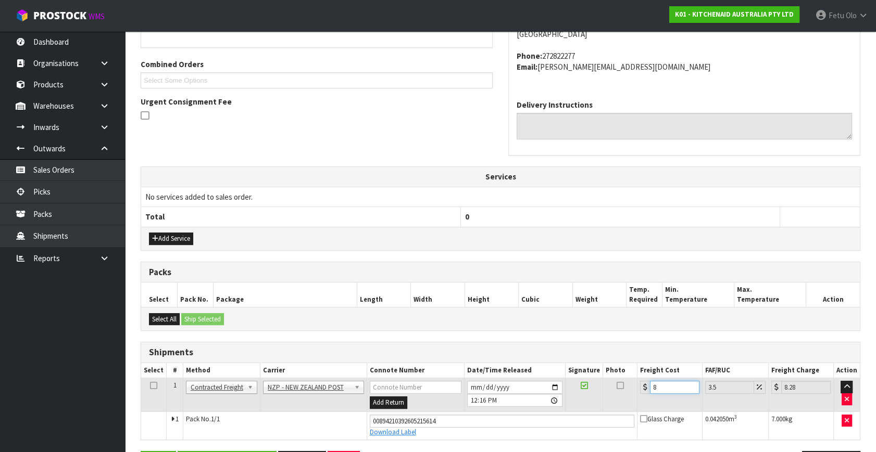
type input "8.69"
type input "8.45"
type input "8.75"
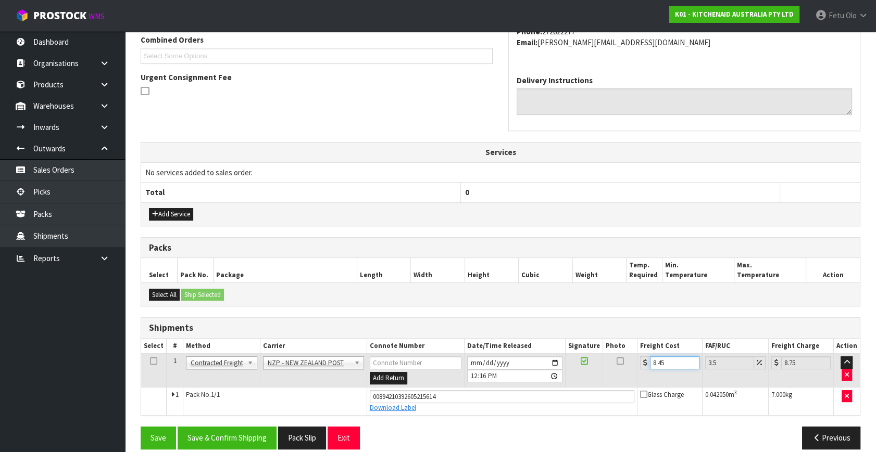
scroll to position [285, 0]
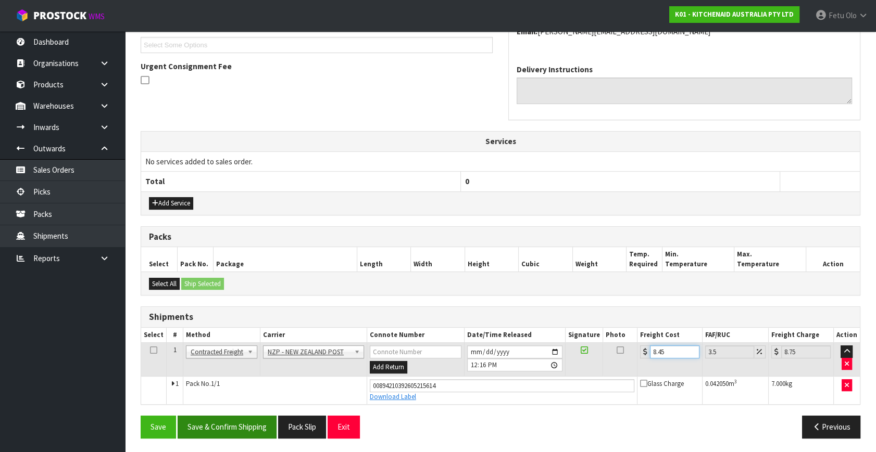
type input "8.45"
click at [268, 421] on button "Save & Confirm Shipping" at bounding box center [227, 427] width 99 height 22
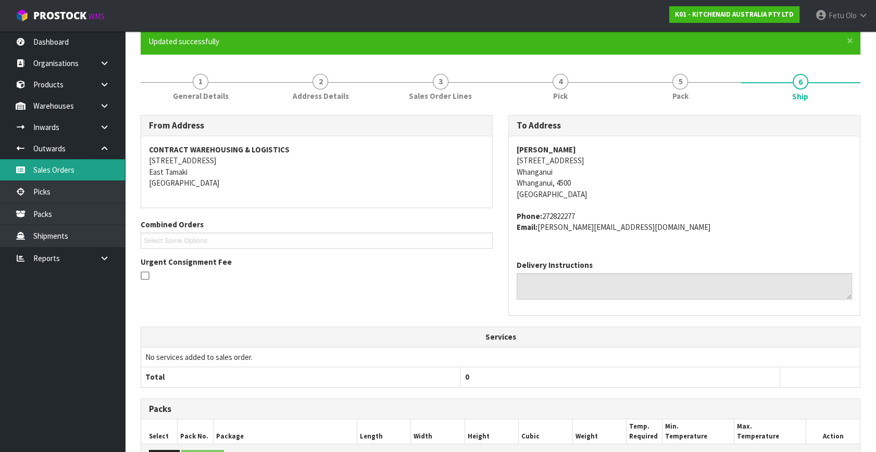
scroll to position [173, 0]
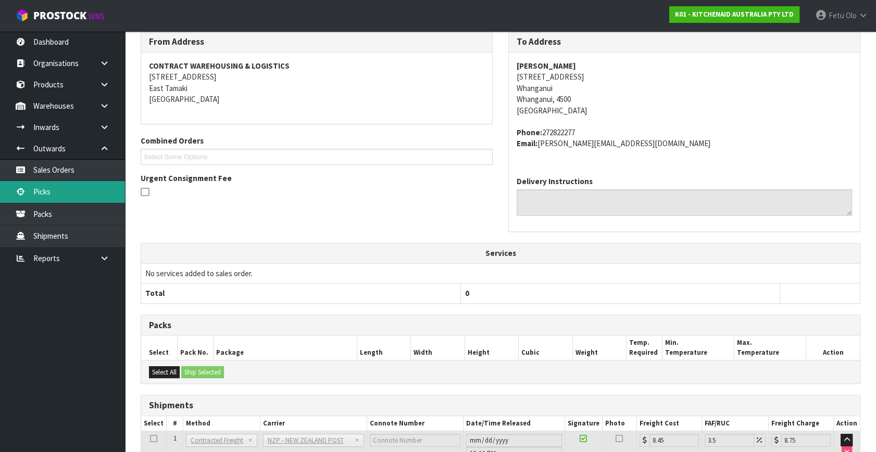
click at [63, 185] on link "Picks" at bounding box center [62, 191] width 125 height 21
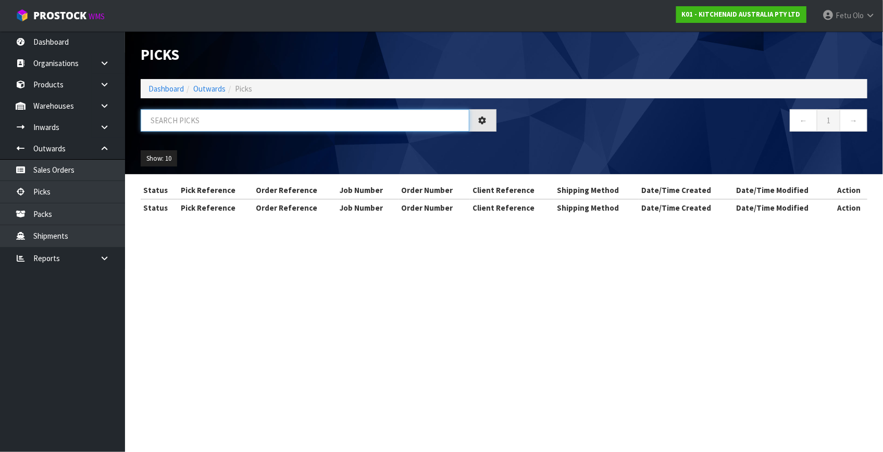
click at [269, 116] on input "text" at bounding box center [305, 120] width 329 height 22
type input "79930"
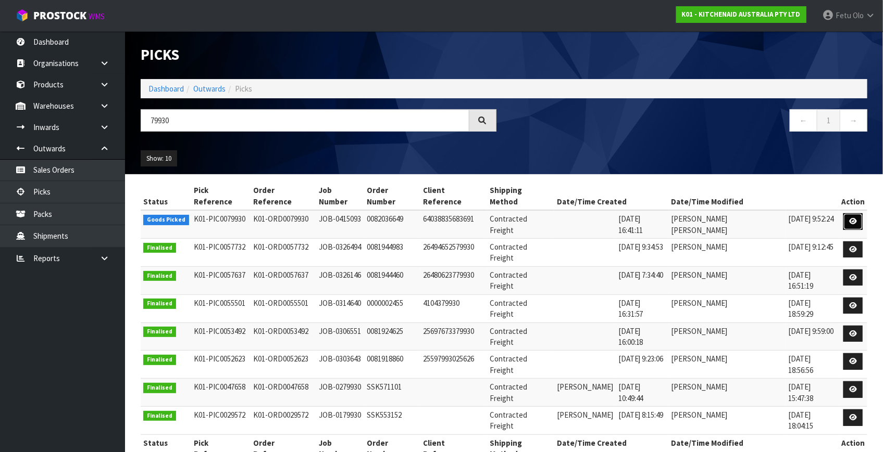
click at [858, 213] on link at bounding box center [852, 221] width 19 height 17
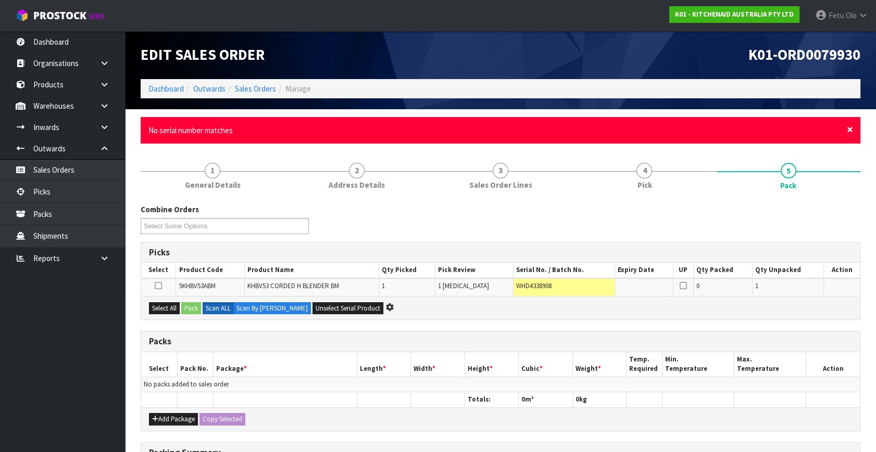
click at [847, 126] on span "×" at bounding box center [850, 129] width 6 height 15
click at [851, 130] on span "×" at bounding box center [850, 129] width 6 height 15
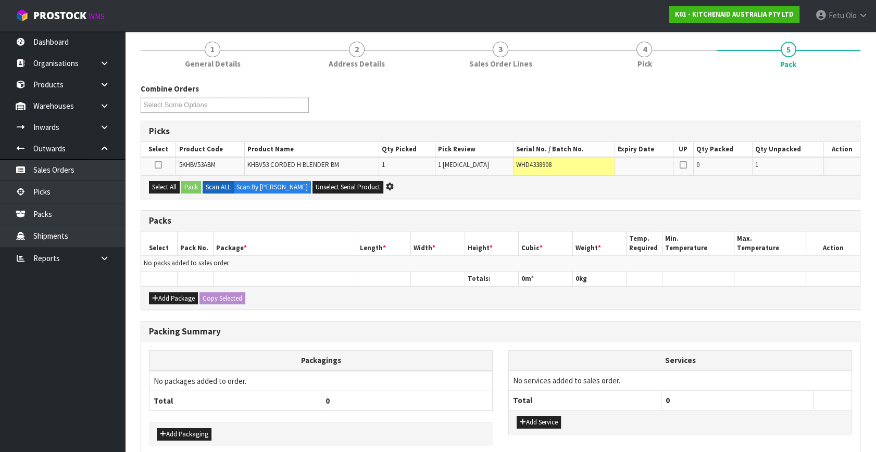
scroll to position [132, 0]
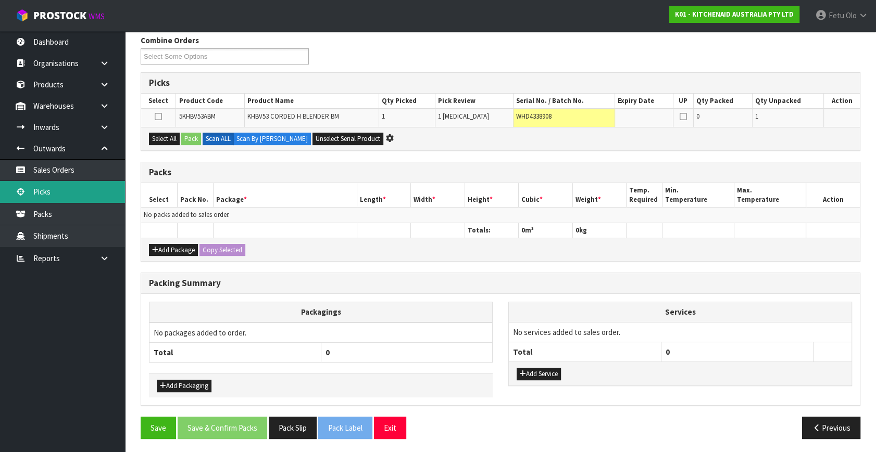
click at [49, 189] on link "Picks" at bounding box center [62, 191] width 125 height 21
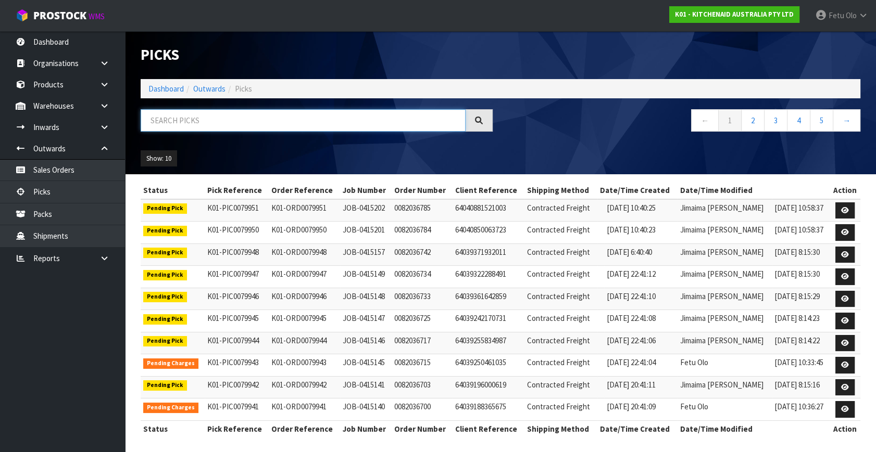
click at [337, 125] on input "text" at bounding box center [303, 120] width 325 height 22
click at [335, 125] on input "text" at bounding box center [303, 120] width 325 height 22
type input "79904"
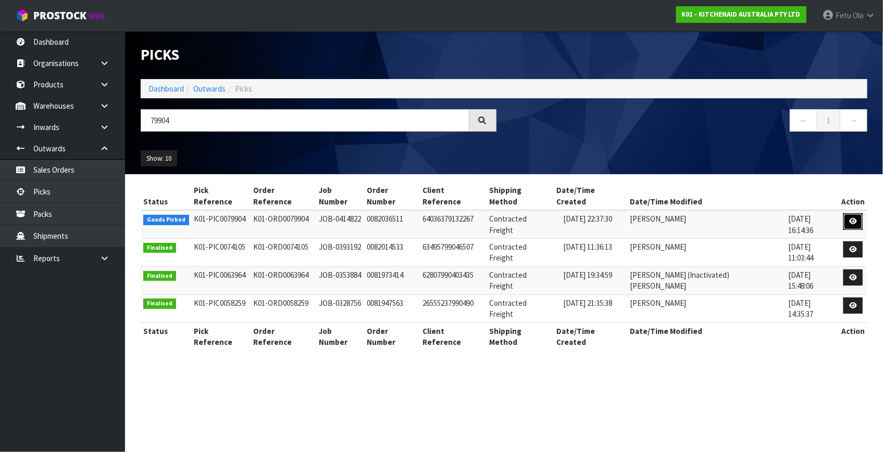
click at [849, 218] on icon at bounding box center [853, 221] width 8 height 7
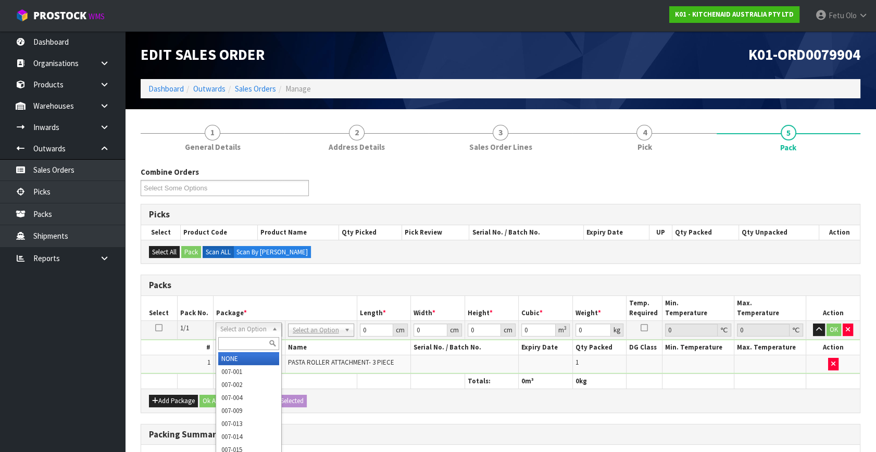
click at [245, 348] on input "text" at bounding box center [248, 343] width 61 height 13
type input "011"
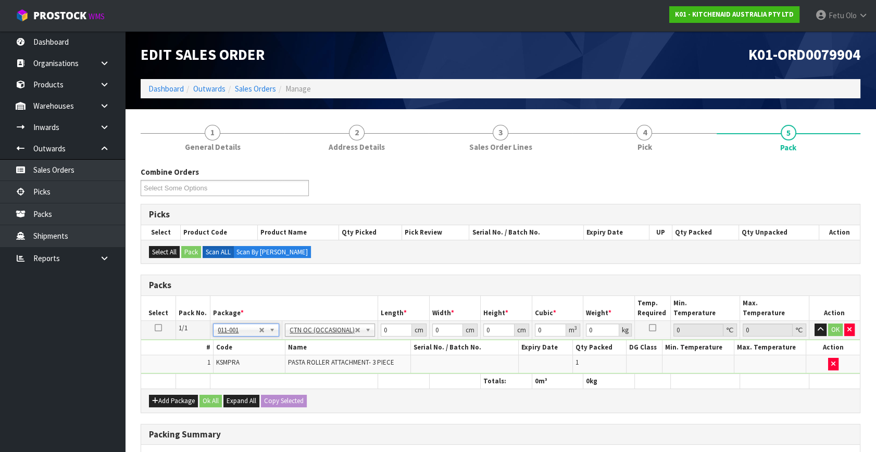
type input "3.5"
drag, startPoint x: 381, startPoint y: 330, endPoint x: 360, endPoint y: 342, distance: 23.8
click at [356, 336] on tr "1/1 NONE 007-001 007-002 007-004 007-009 007-013 007-014 007-015 007-017 007-01…" at bounding box center [500, 330] width 719 height 19
type input "32"
type input "21"
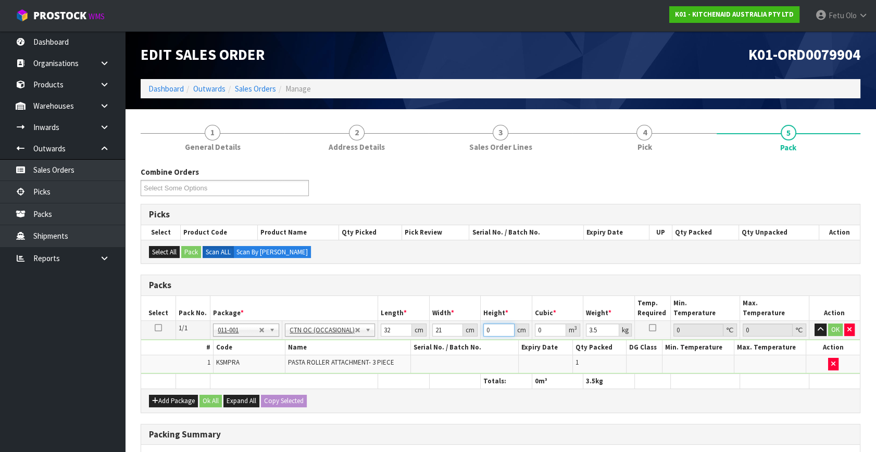
type input "1"
type input "0.000672"
type input "15"
type input "0.01008"
type input "15"
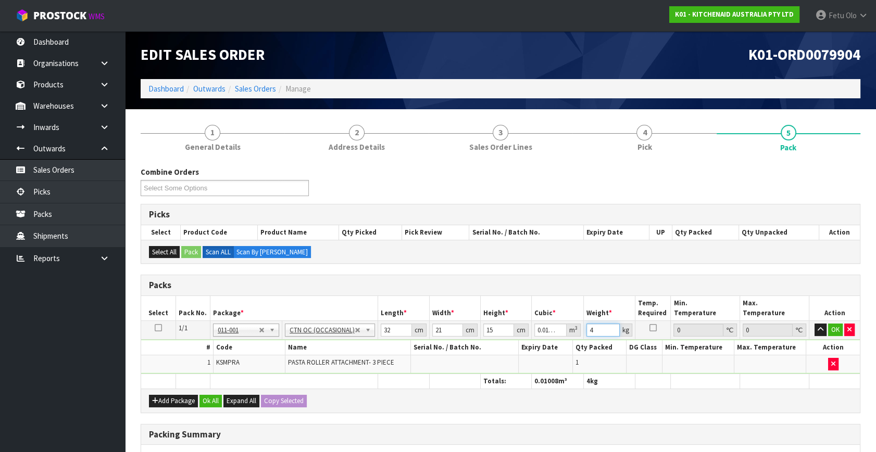
type input "4"
click button "OK" at bounding box center [835, 330] width 15 height 12
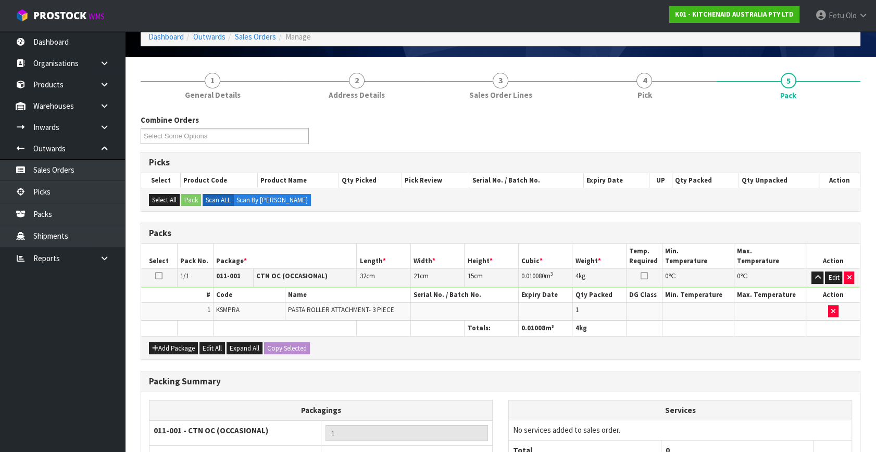
scroll to position [155, 0]
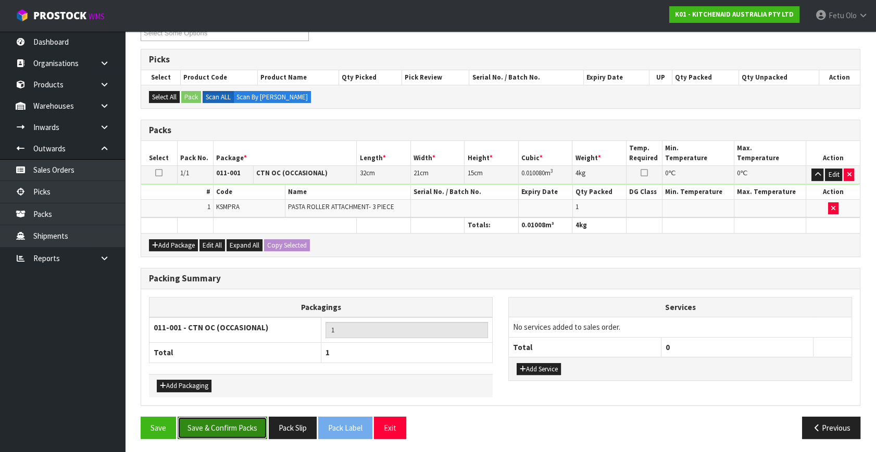
click at [240, 417] on button "Save & Confirm Packs" at bounding box center [223, 428] width 90 height 22
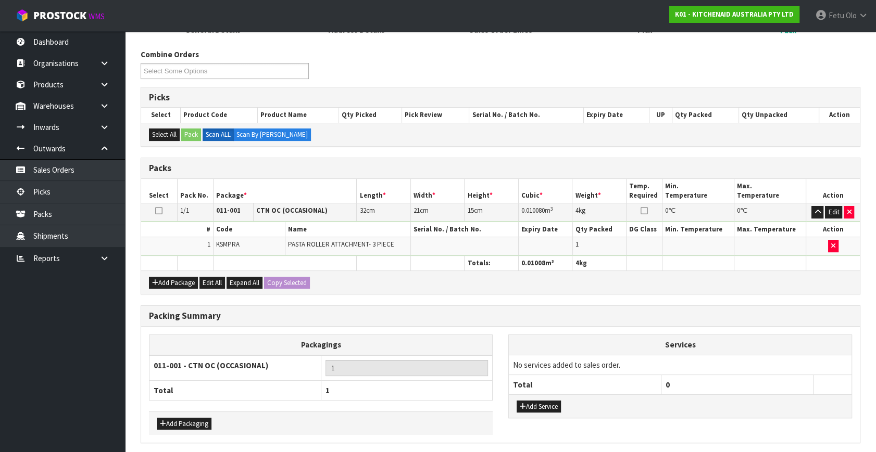
scroll to position [0, 0]
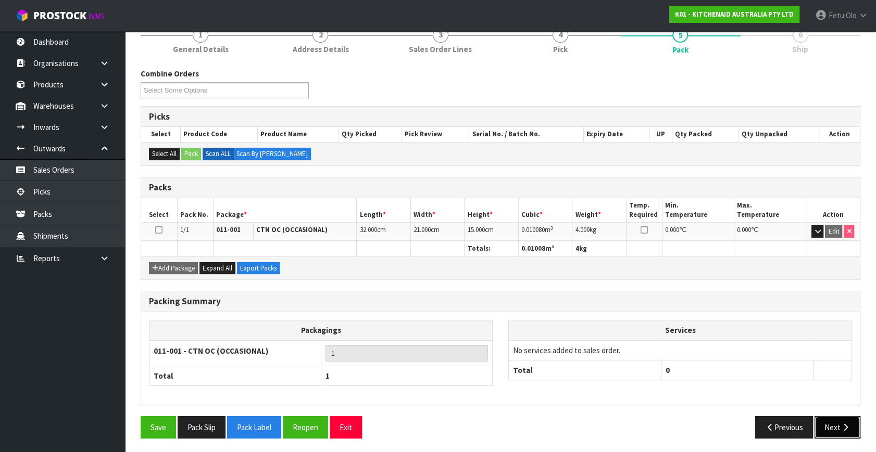
click at [836, 422] on button "Next" at bounding box center [837, 428] width 46 height 22
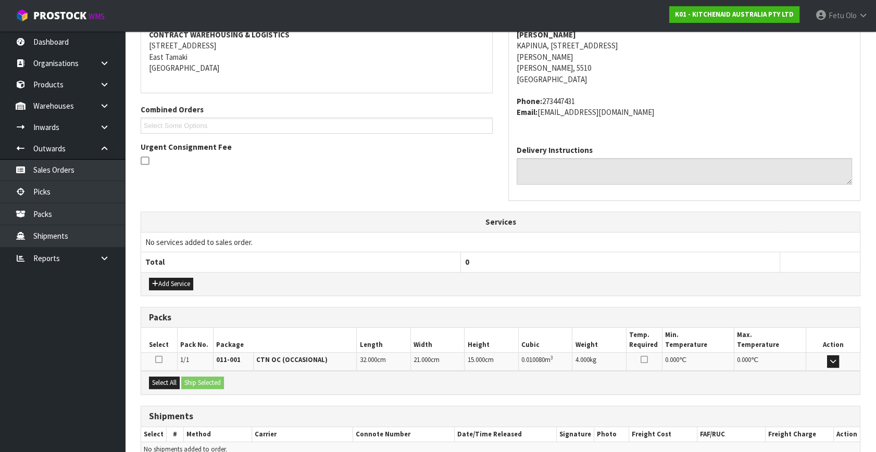
scroll to position [256, 0]
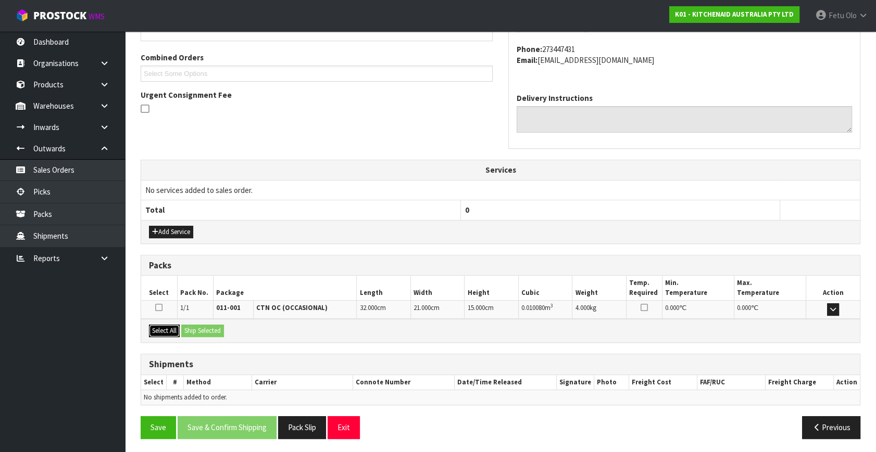
click at [160, 330] on button "Select All" at bounding box center [164, 331] width 31 height 12
click at [192, 327] on button "Ship Selected" at bounding box center [202, 331] width 43 height 12
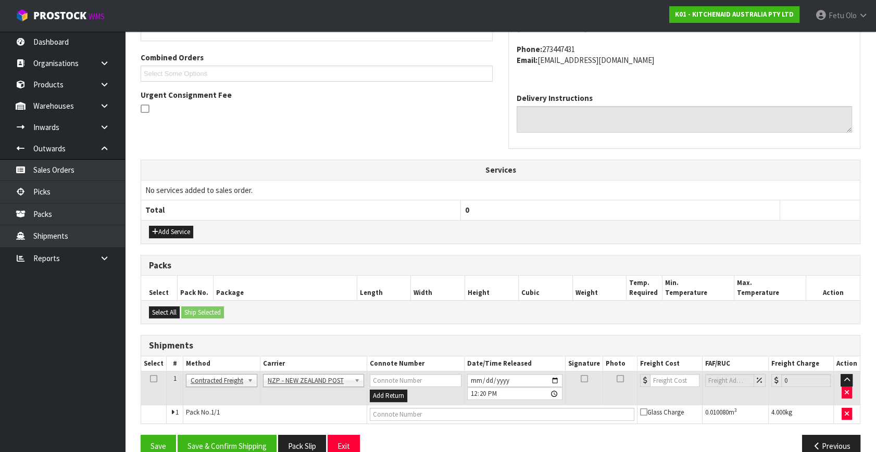
drag, startPoint x: 192, startPoint y: 327, endPoint x: 196, endPoint y: 333, distance: 7.1
click at [192, 327] on div "From Address CONTRACT WAREHOUSING & LOGISTICS 17 Allens Road East Tamaki Auckla…" at bounding box center [501, 207] width 720 height 518
click at [228, 435] on button "Save & Confirm Shipping" at bounding box center [227, 446] width 99 height 22
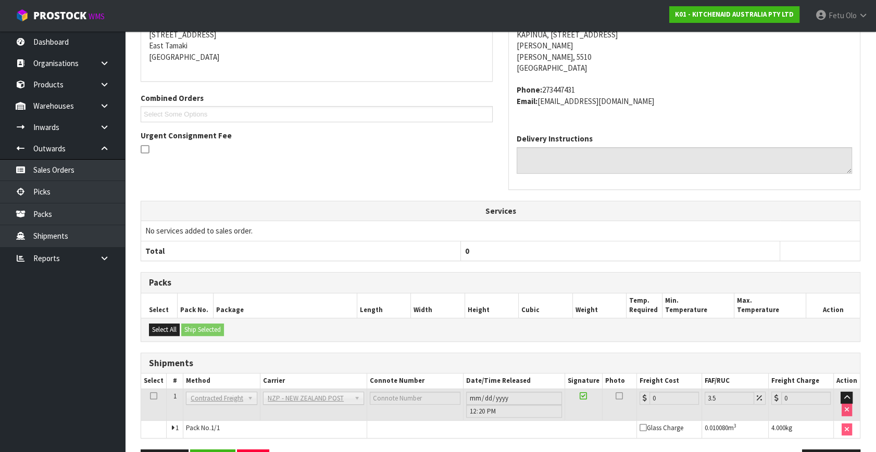
scroll to position [260, 0]
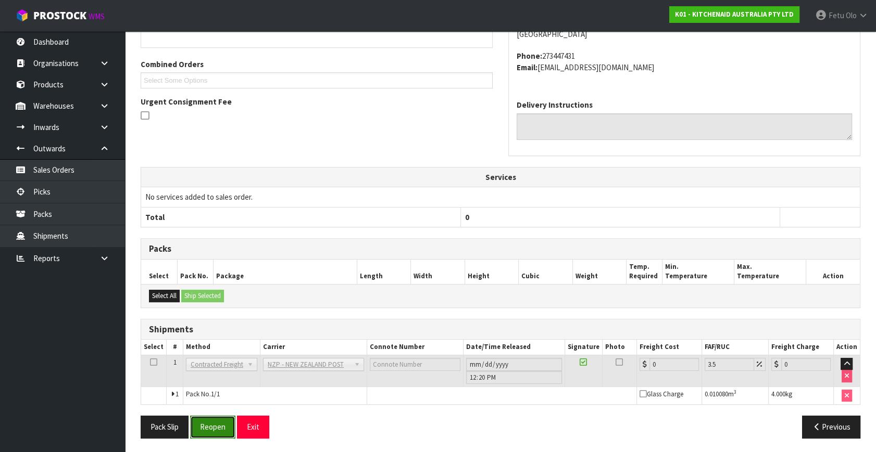
click at [215, 433] on button "Reopen" at bounding box center [212, 427] width 45 height 22
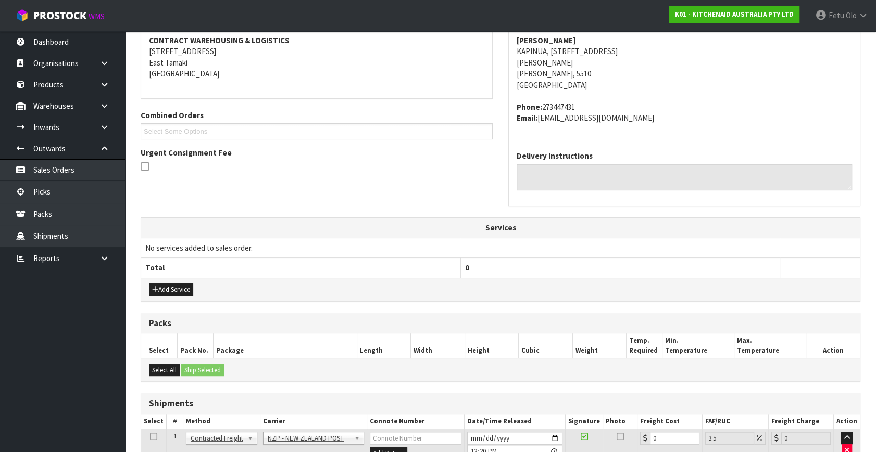
scroll to position [249, 0]
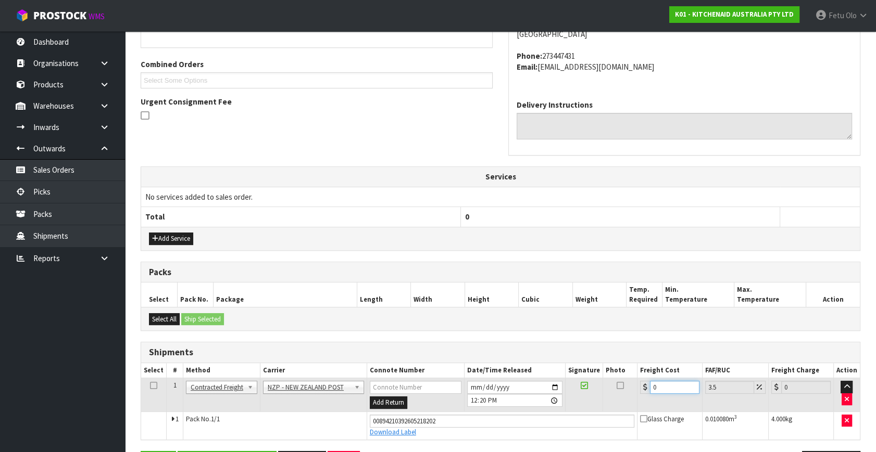
drag, startPoint x: 654, startPoint y: 388, endPoint x: 491, endPoint y: 415, distance: 164.8
click at [491, 415] on tbody "1 Client Local Pickup Customer Local Pickup Company Freight Contracted Freight …" at bounding box center [500, 409] width 719 height 61
type input "8"
type input "8.28"
type input "8.4"
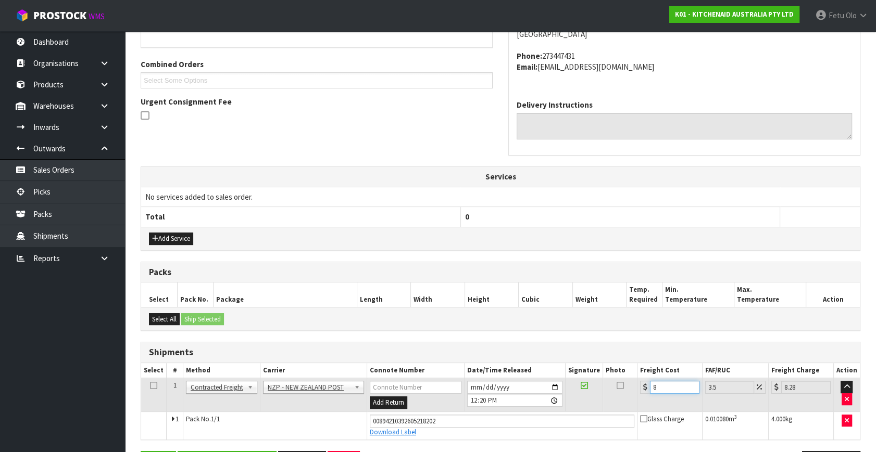
type input "8.69"
type input "8.45"
type input "8.75"
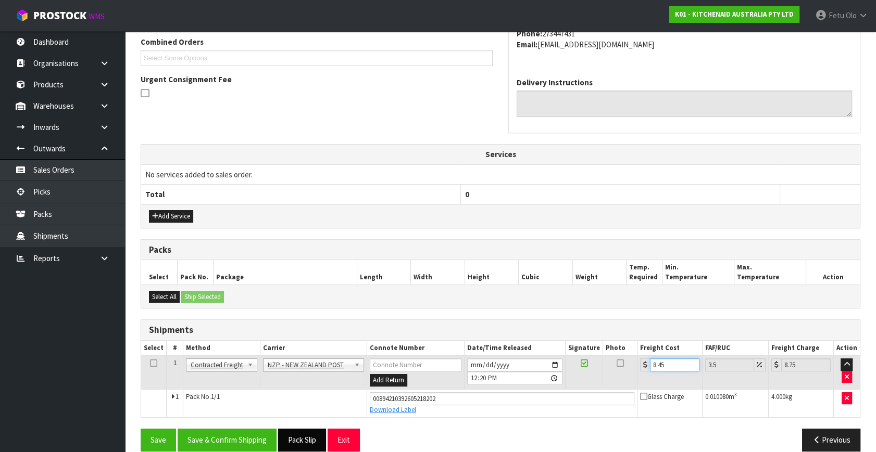
scroll to position [285, 0]
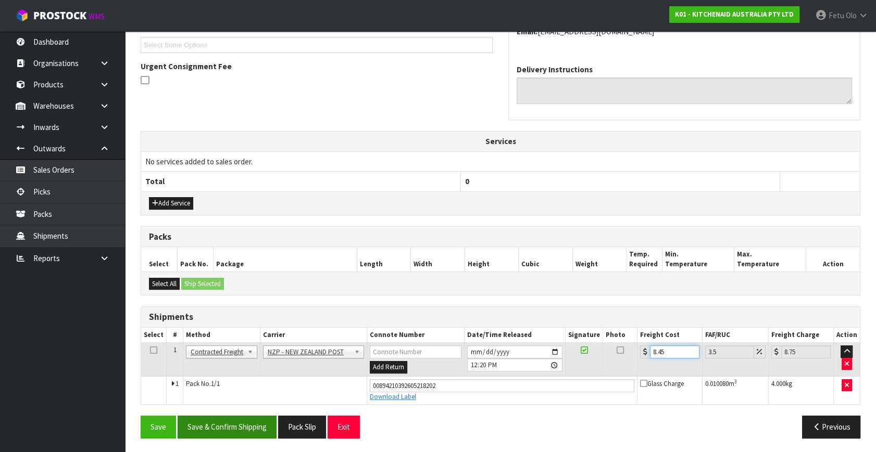
type input "8.45"
click at [247, 418] on button "Save & Confirm Shipping" at bounding box center [227, 427] width 99 height 22
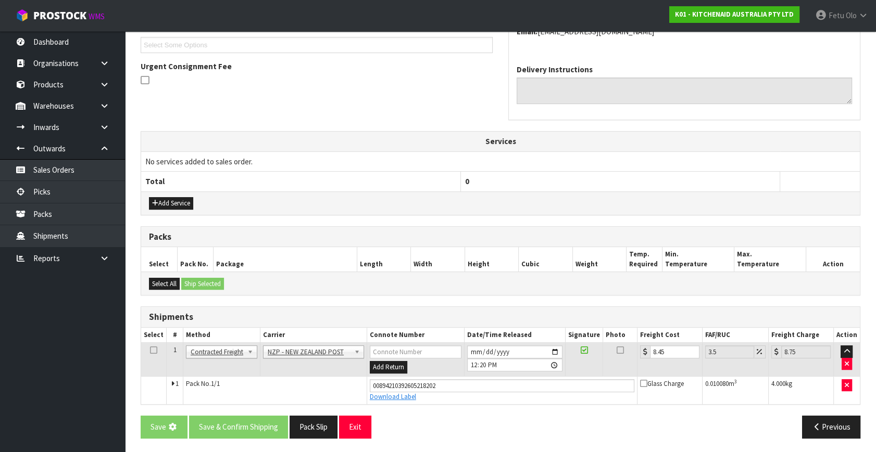
scroll to position [0, 0]
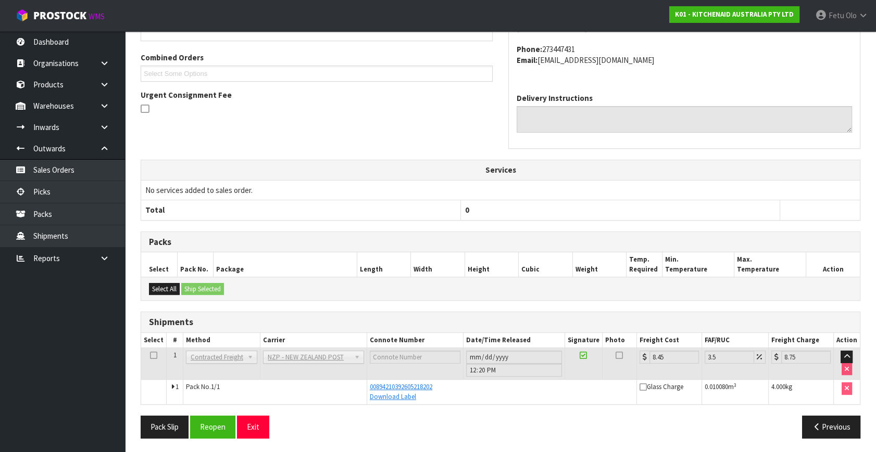
drag, startPoint x: 188, startPoint y: 304, endPoint x: 203, endPoint y: 307, distance: 14.9
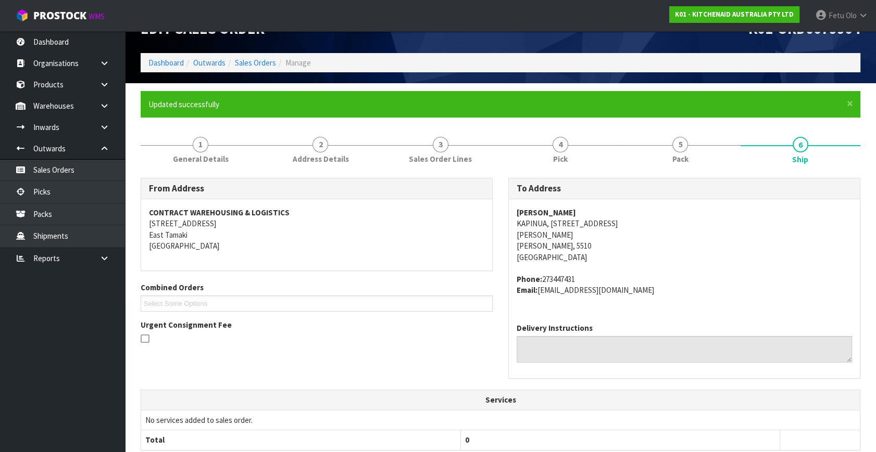
scroll to position [52, 0]
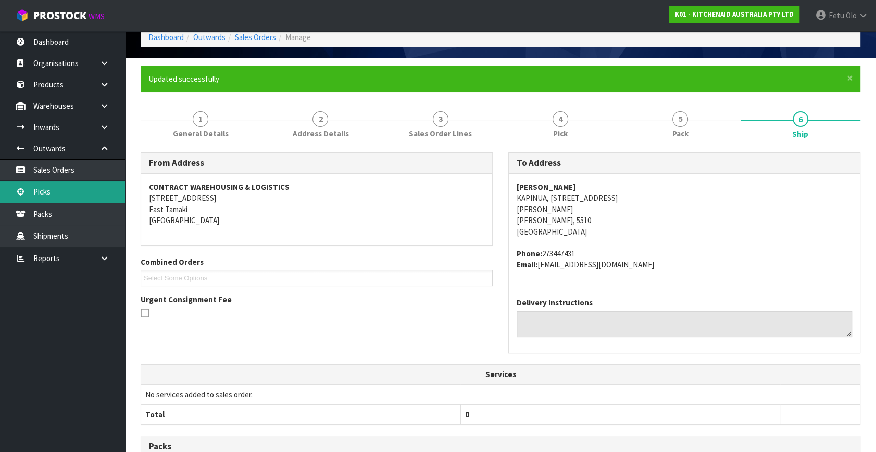
click at [64, 191] on link "Picks" at bounding box center [62, 191] width 125 height 21
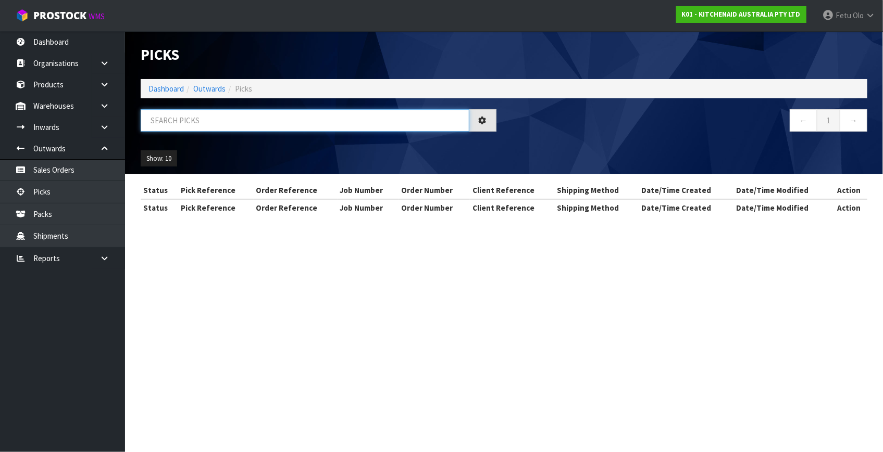
click at [213, 117] on input "text" at bounding box center [305, 120] width 329 height 22
type input "79929"
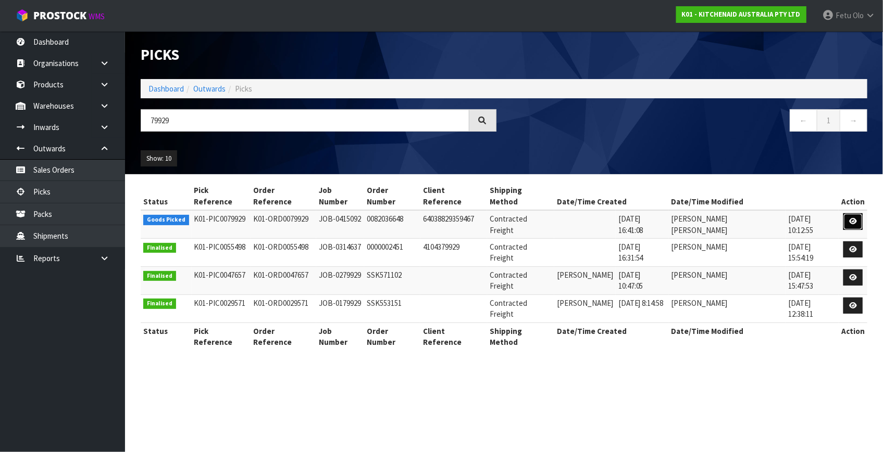
click at [852, 218] on icon at bounding box center [853, 221] width 8 height 7
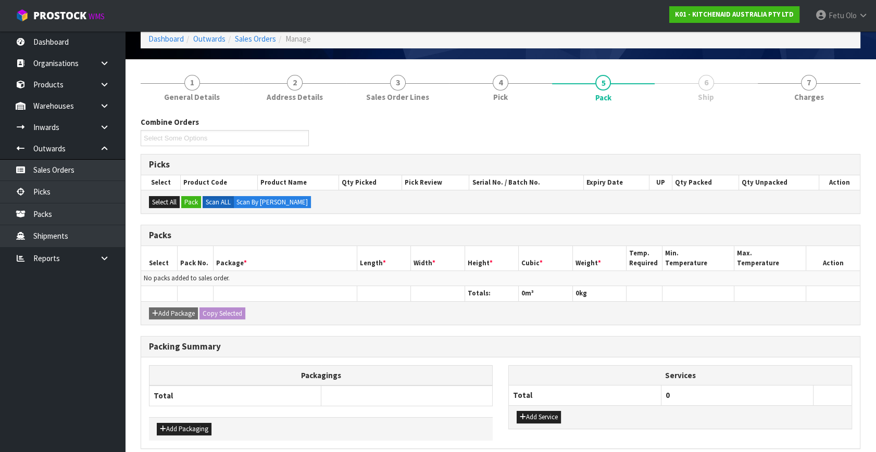
scroll to position [94, 0]
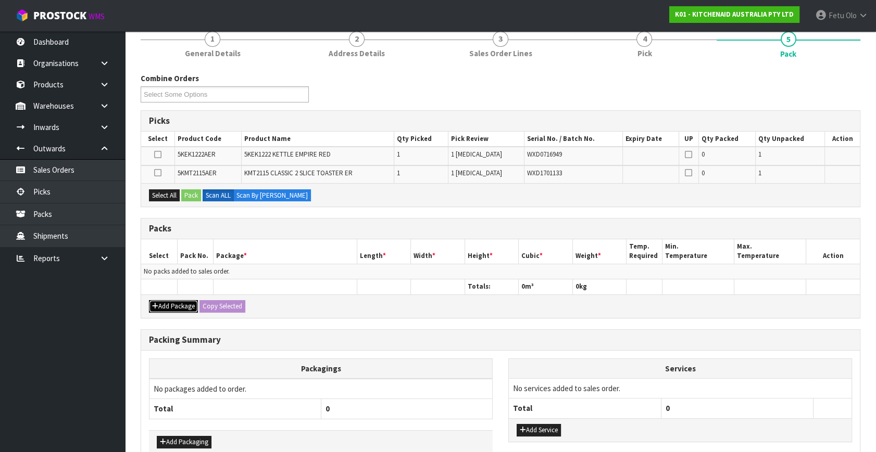
click at [162, 309] on button "Add Package" at bounding box center [173, 306] width 49 height 12
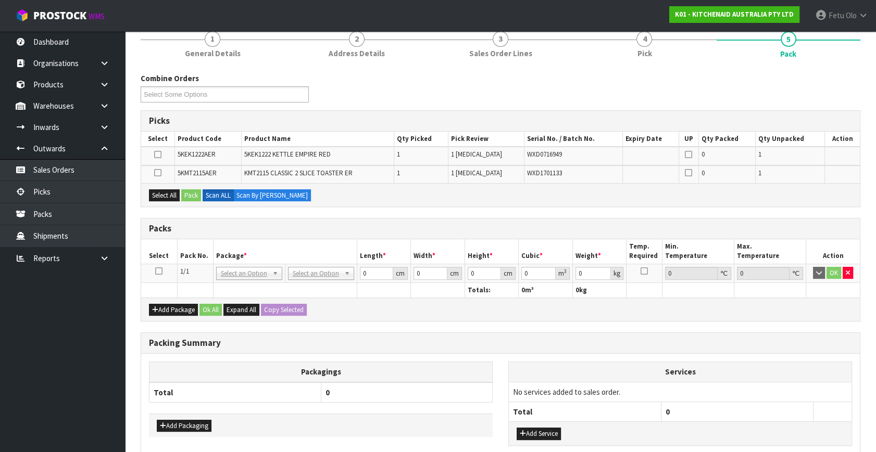
click at [161, 272] on icon at bounding box center [158, 271] width 7 height 1
click at [221, 250] on th "Package *" at bounding box center [285, 252] width 144 height 24
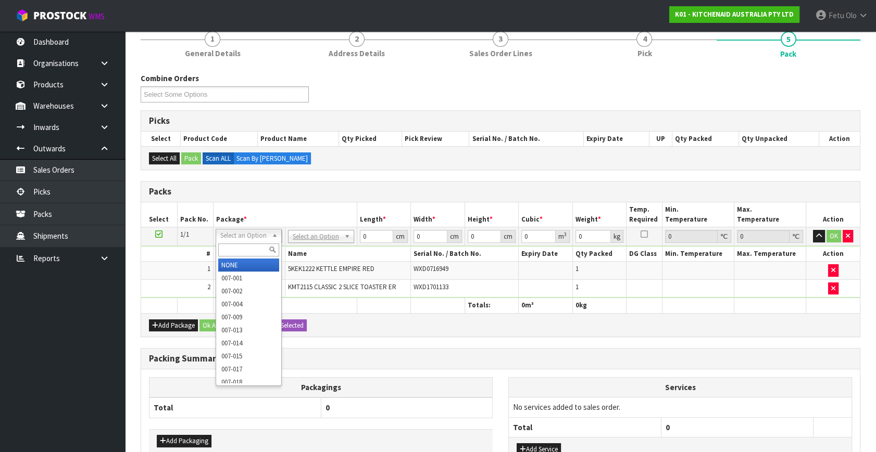
click at [236, 251] on input "text" at bounding box center [248, 250] width 61 height 13
type input "011"
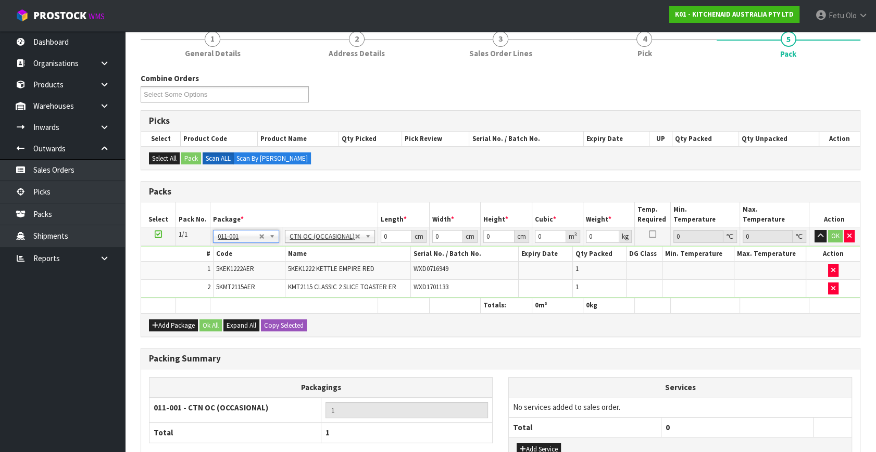
type input "4.53"
drag, startPoint x: 393, startPoint y: 239, endPoint x: 349, endPoint y: 254, distance: 46.1
click at [349, 254] on tbody "1/1 NONE 007-001 007-002 007-004 007-009 007-013 007-014 007-015 007-017 007-01…" at bounding box center [500, 263] width 719 height 71
type input "53"
type input "38"
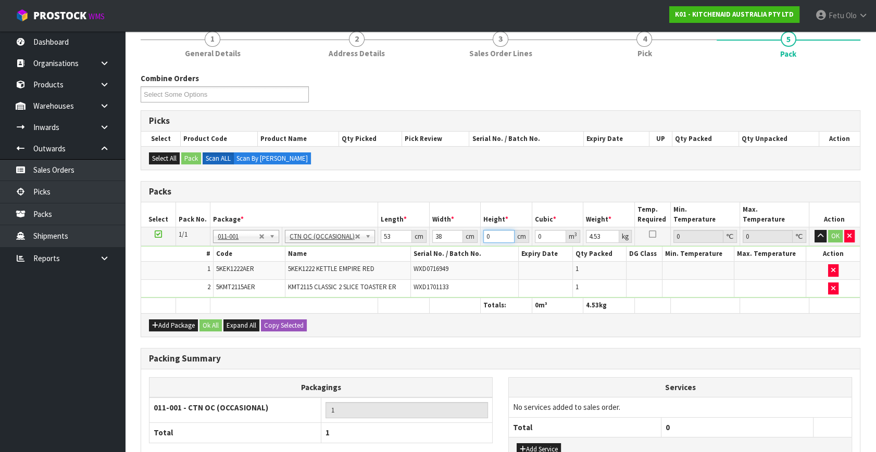
type input "2"
type input "0.004028"
type input "28"
type input "0.056392"
type input "28"
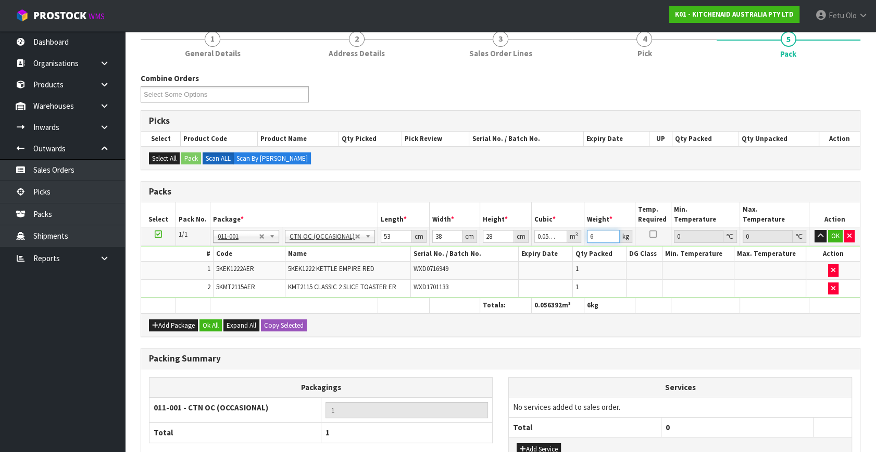
type input "6"
click button "OK" at bounding box center [835, 236] width 15 height 12
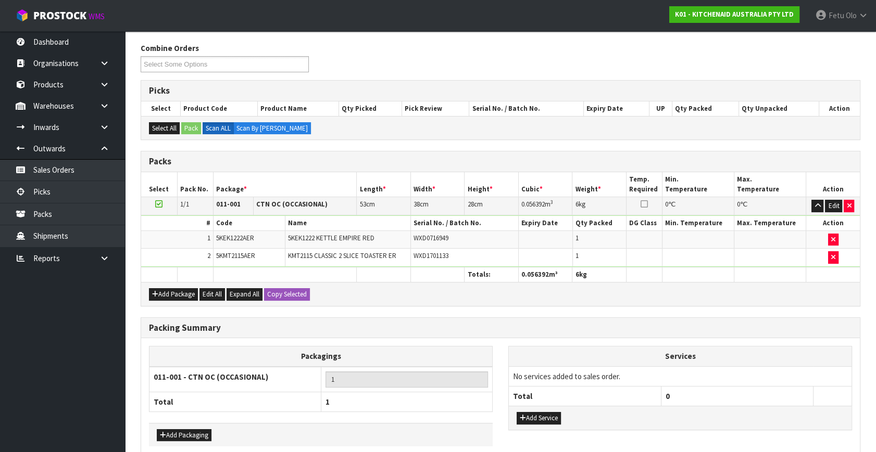
scroll to position [172, 0]
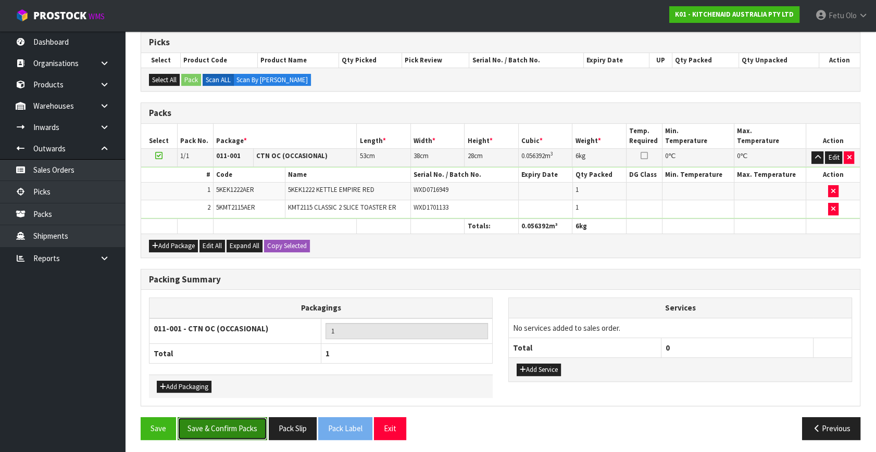
click at [234, 422] on button "Save & Confirm Packs" at bounding box center [223, 429] width 90 height 22
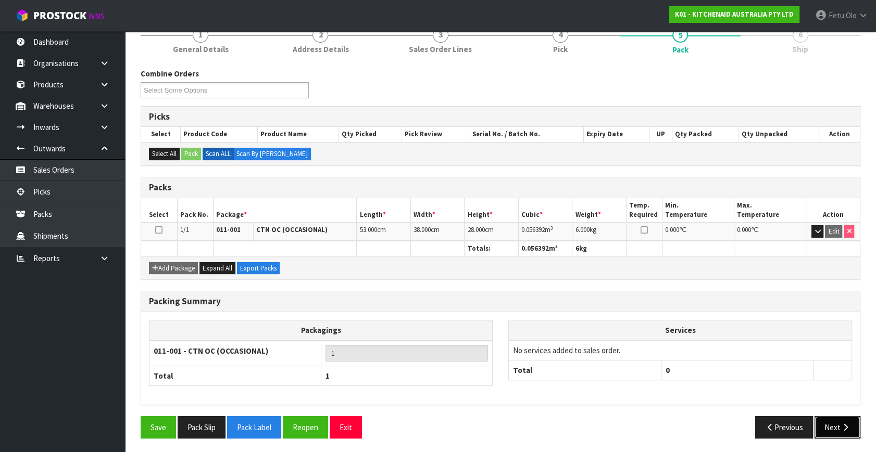
click at [843, 418] on button "Next" at bounding box center [837, 428] width 46 height 22
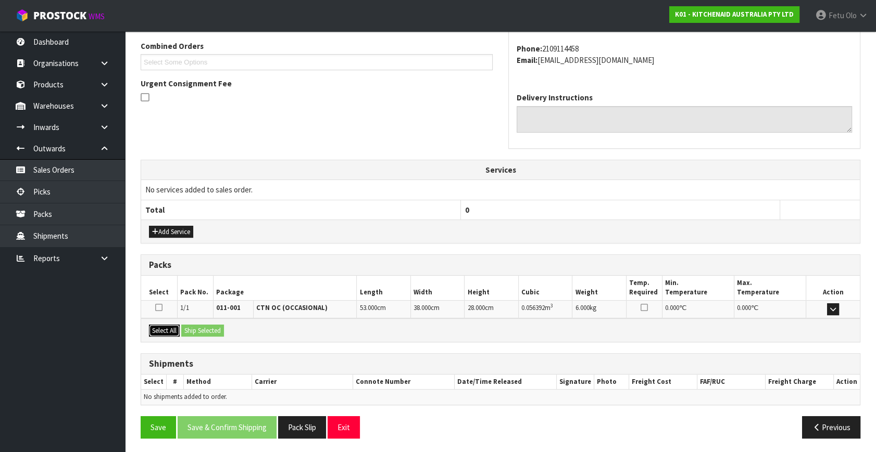
click at [178, 332] on button "Select All" at bounding box center [164, 331] width 31 height 12
click at [192, 333] on button "Ship Selected" at bounding box center [202, 331] width 43 height 12
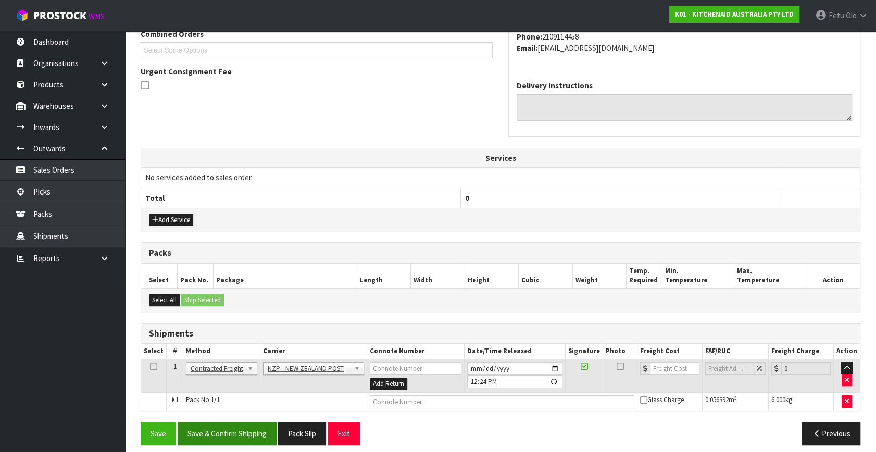
scroll to position [286, 0]
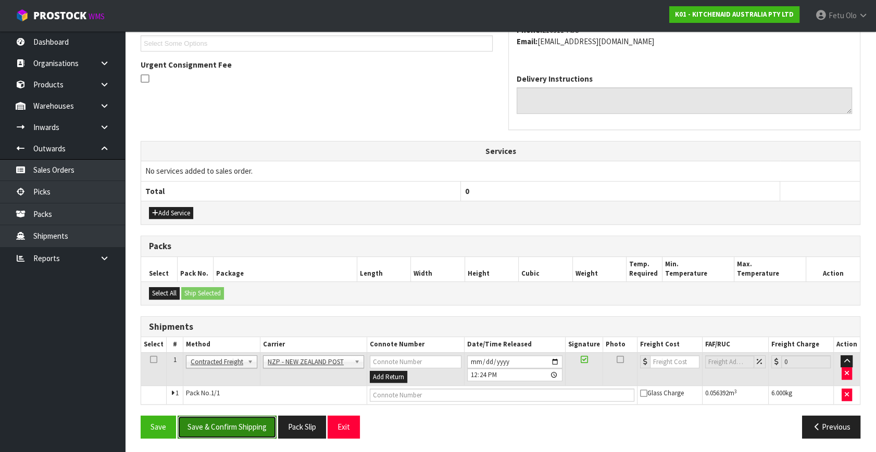
click at [261, 427] on button "Save & Confirm Shipping" at bounding box center [227, 427] width 99 height 22
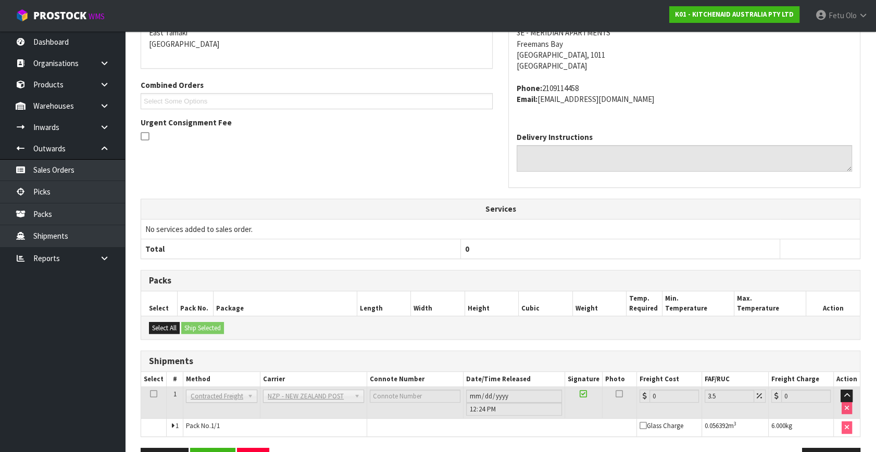
scroll to position [271, 0]
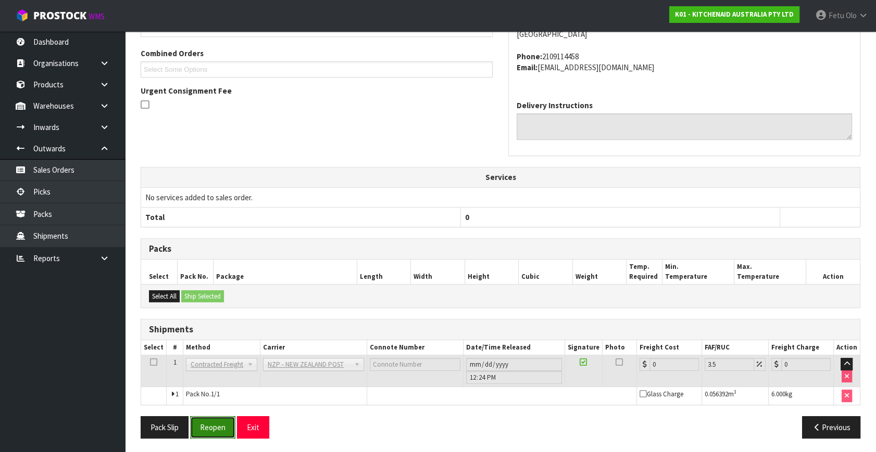
click at [220, 426] on button "Reopen" at bounding box center [212, 428] width 45 height 22
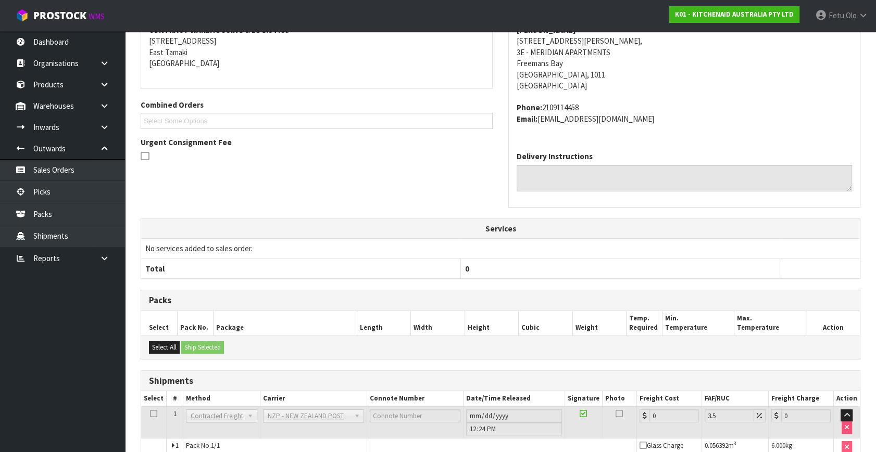
scroll to position [260, 0]
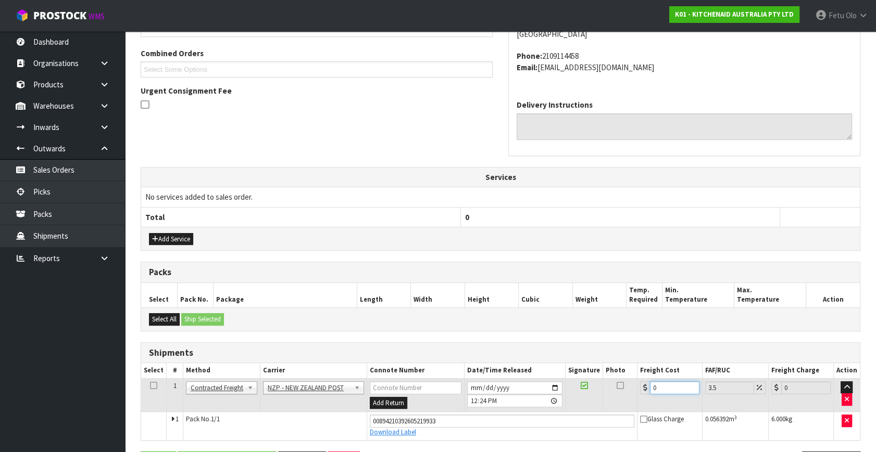
drag, startPoint x: 660, startPoint y: 387, endPoint x: 582, endPoint y: 405, distance: 80.2
click at [582, 405] on tr "1 Client Local Pickup Customer Local Pickup Company Freight Contracted Freight …" at bounding box center [500, 396] width 719 height 34
type input "4"
type input "4.14"
type input "4.3"
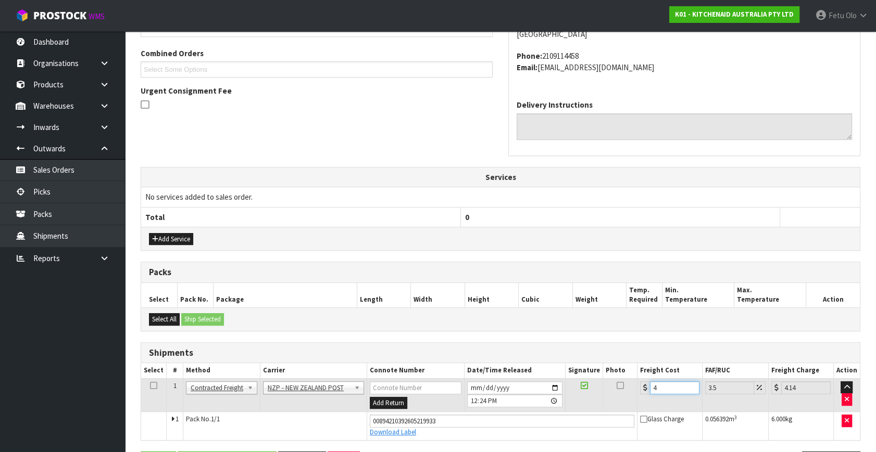
type input "4.45"
type input "4.33"
type input "4.48"
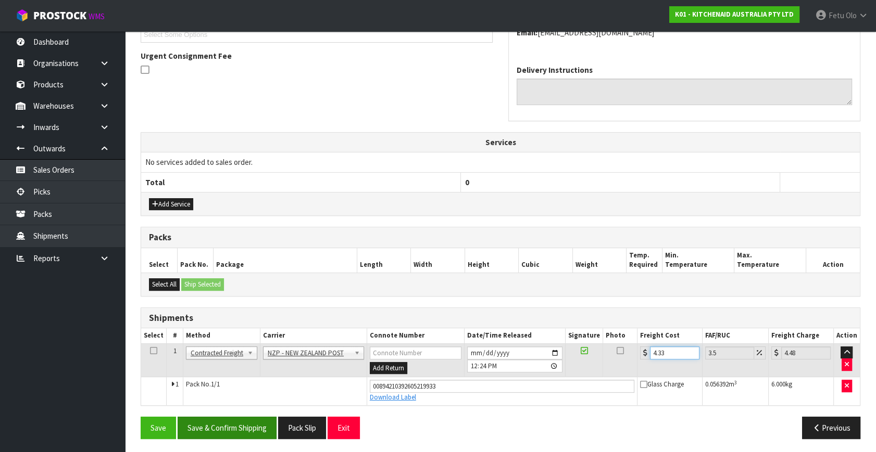
scroll to position [296, 0]
type input "4.33"
click at [211, 426] on button "Save & Confirm Shipping" at bounding box center [227, 428] width 99 height 22
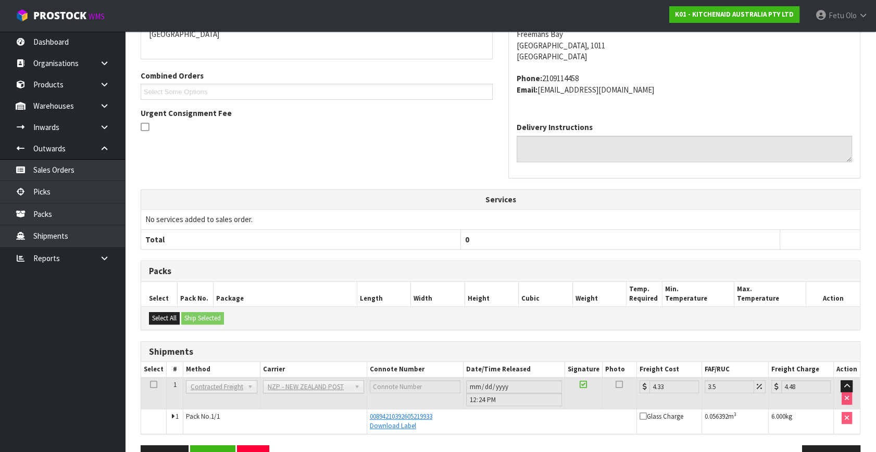
scroll to position [268, 0]
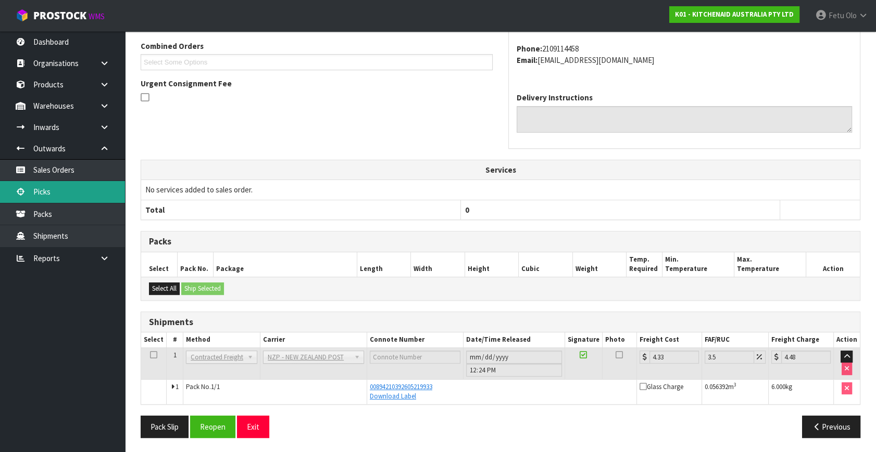
click at [56, 194] on link "Picks" at bounding box center [62, 191] width 125 height 21
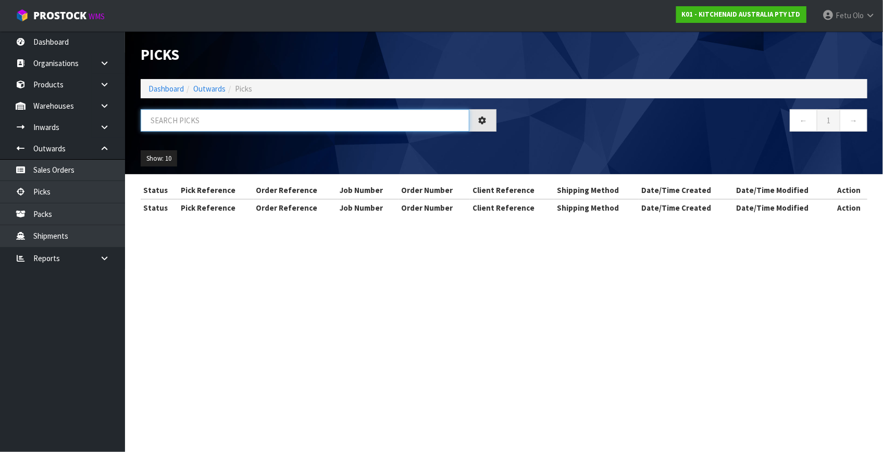
click at [212, 119] on input "text" at bounding box center [305, 120] width 329 height 22
drag, startPoint x: 212, startPoint y: 119, endPoint x: 212, endPoint y: 127, distance: 7.8
click at [212, 119] on input "text" at bounding box center [305, 120] width 329 height 22
type input "79912"
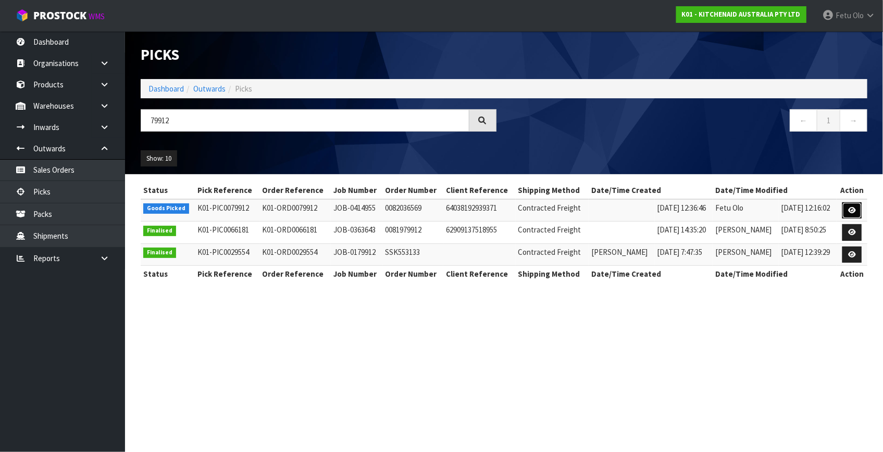
click at [849, 209] on icon at bounding box center [852, 210] width 8 height 7
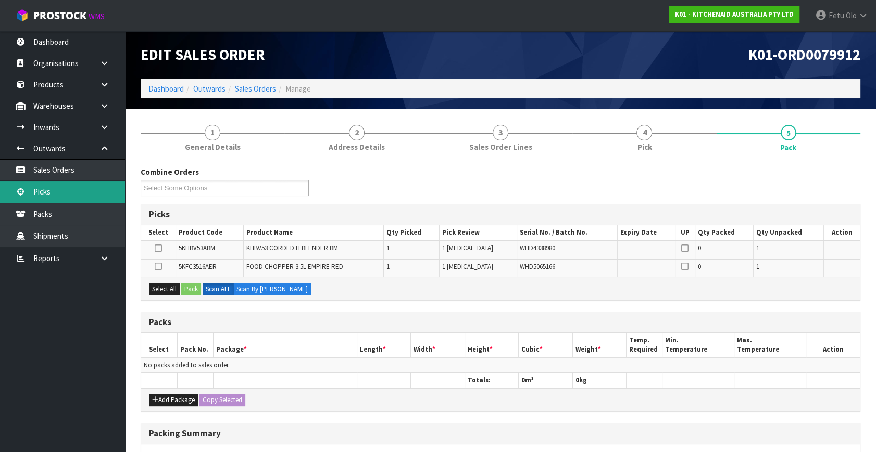
click at [27, 194] on link "Picks" at bounding box center [62, 191] width 125 height 21
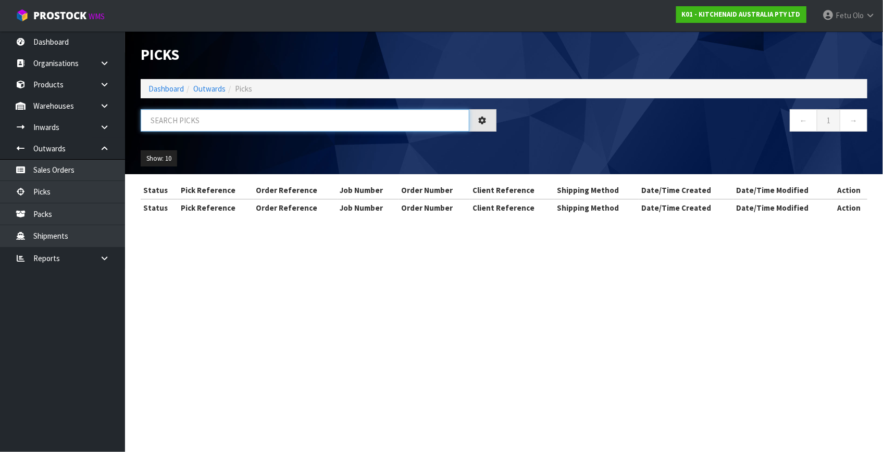
click at [287, 116] on input "text" at bounding box center [305, 120] width 329 height 22
drag, startPoint x: 287, startPoint y: 116, endPoint x: 286, endPoint y: 123, distance: 7.3
click at [287, 119] on input "text" at bounding box center [305, 120] width 329 height 22
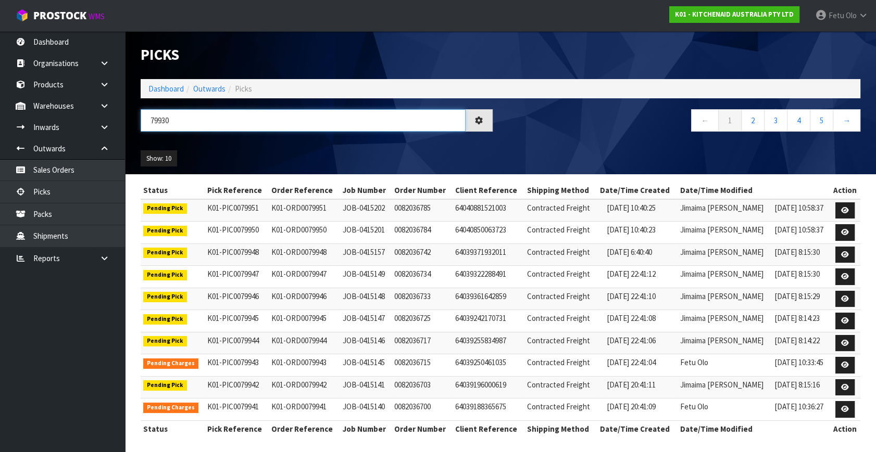
type input "79930"
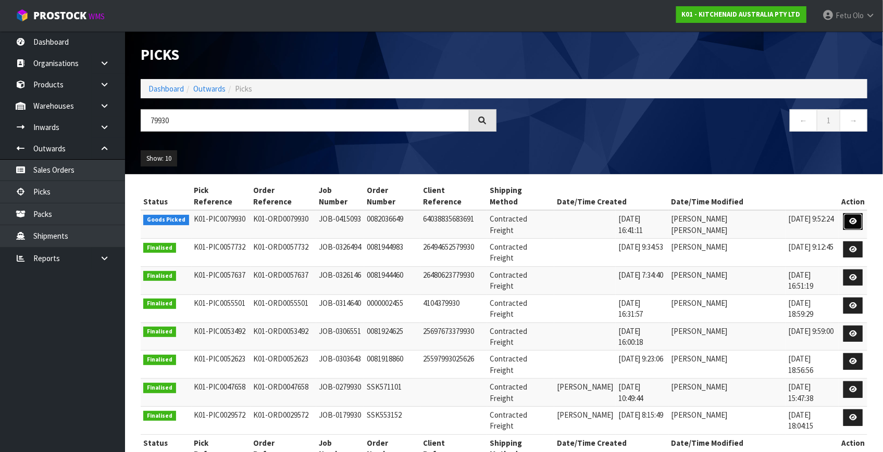
click at [845, 213] on link at bounding box center [852, 221] width 19 height 17
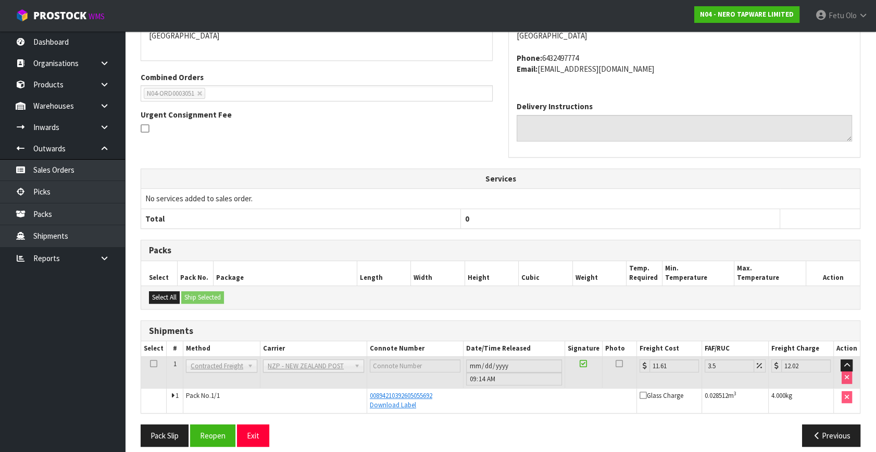
scroll to position [245, 0]
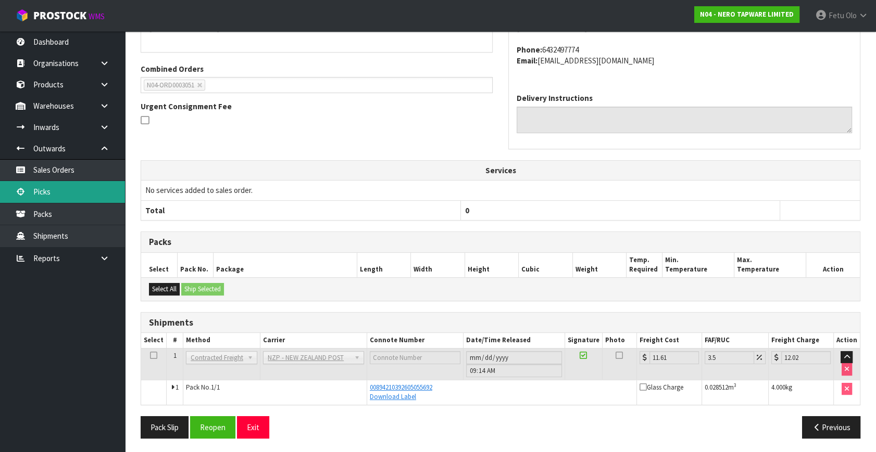
click at [52, 191] on link "Picks" at bounding box center [62, 191] width 125 height 21
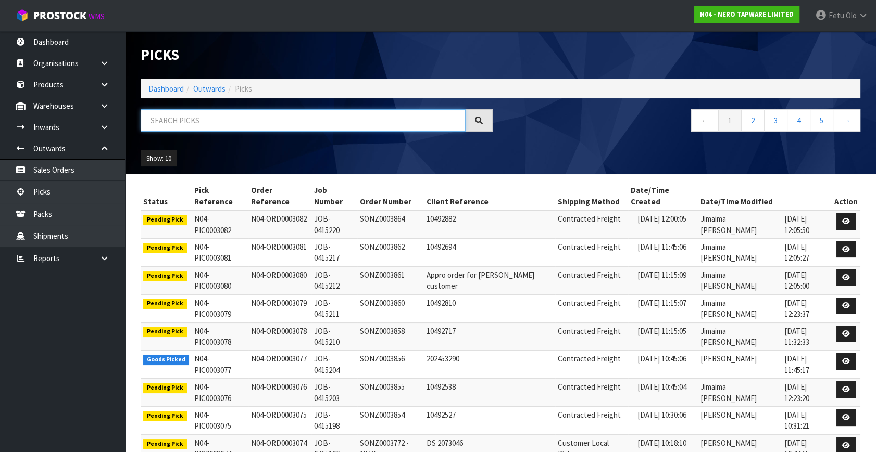
click at [234, 129] on input "text" at bounding box center [303, 120] width 325 height 22
type input "3066"
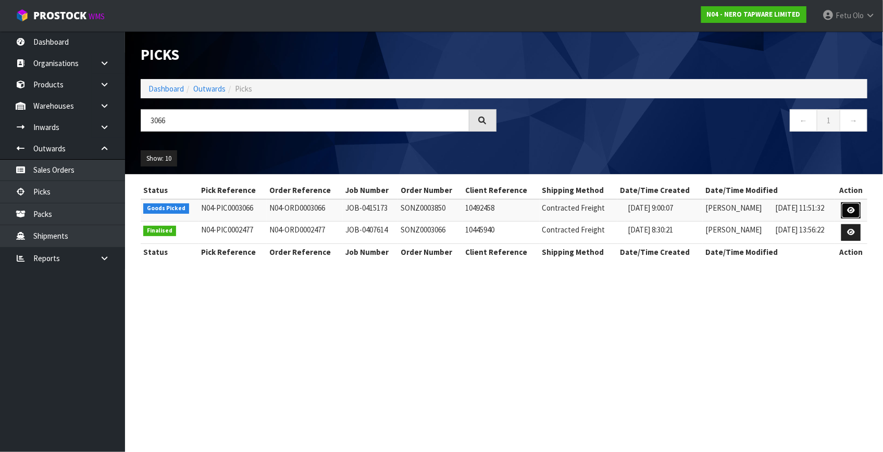
click at [856, 209] on link at bounding box center [850, 211] width 19 height 17
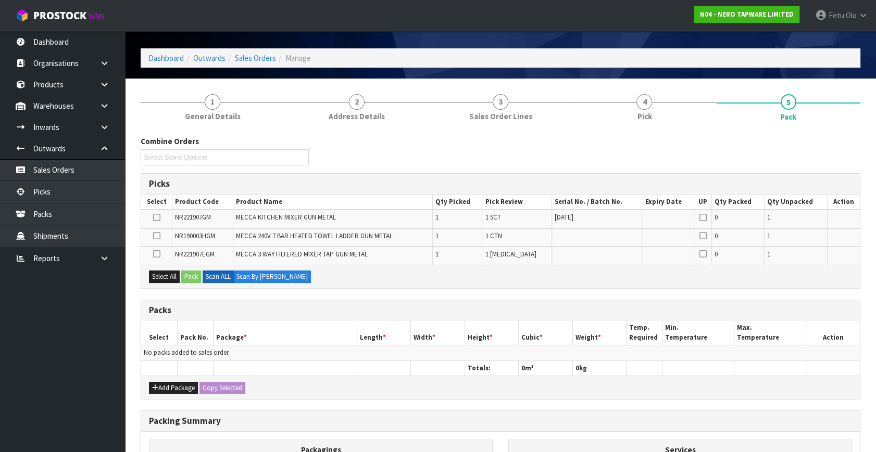
scroll to position [47, 0]
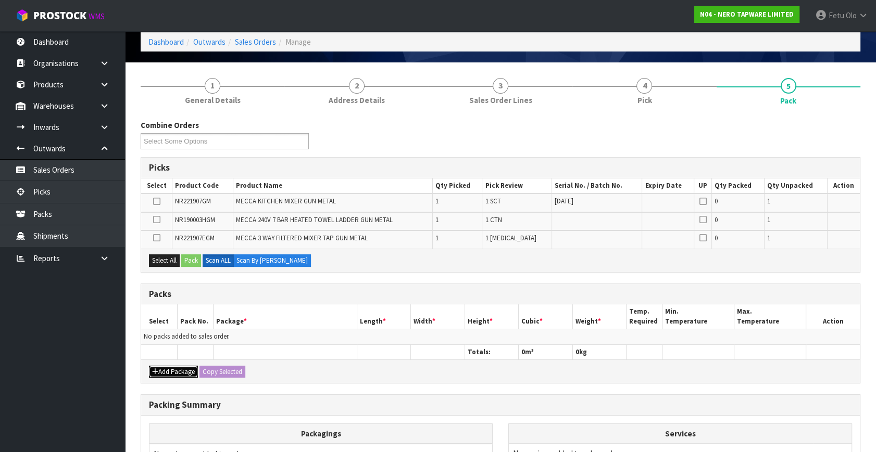
click at [156, 370] on icon "button" at bounding box center [155, 372] width 6 height 7
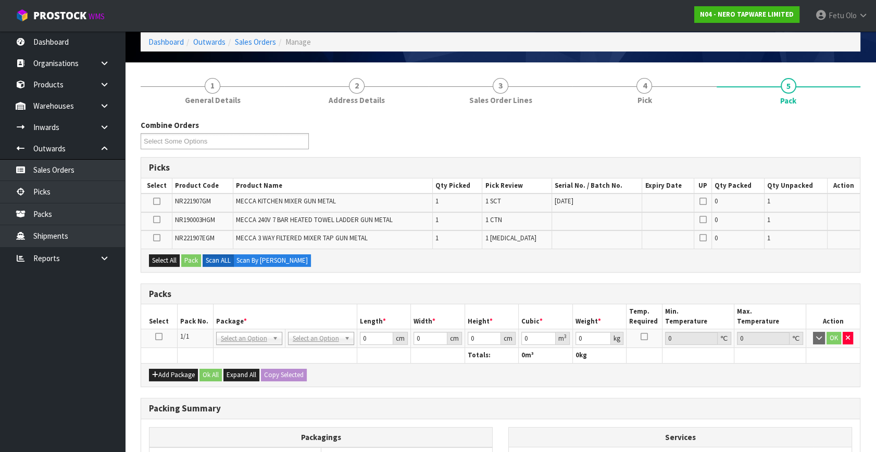
click at [158, 337] on icon at bounding box center [158, 337] width 7 height 1
click at [211, 321] on th "Pack No." at bounding box center [195, 317] width 36 height 24
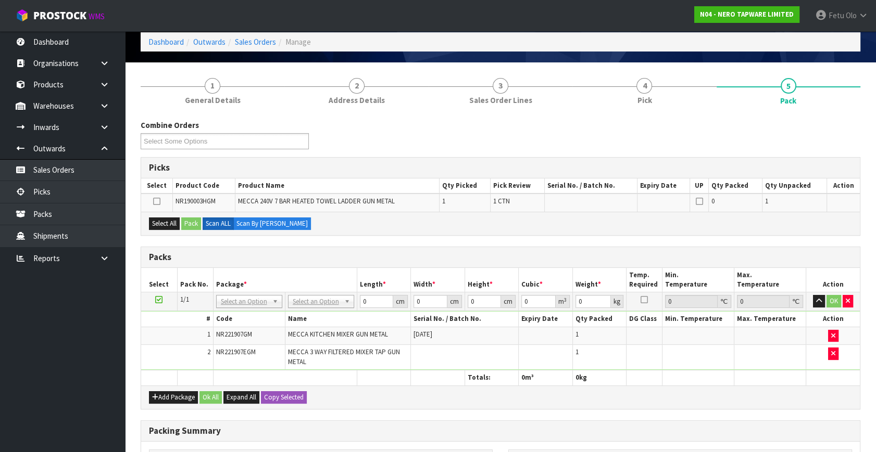
click at [158, 300] on icon at bounding box center [158, 300] width 7 height 1
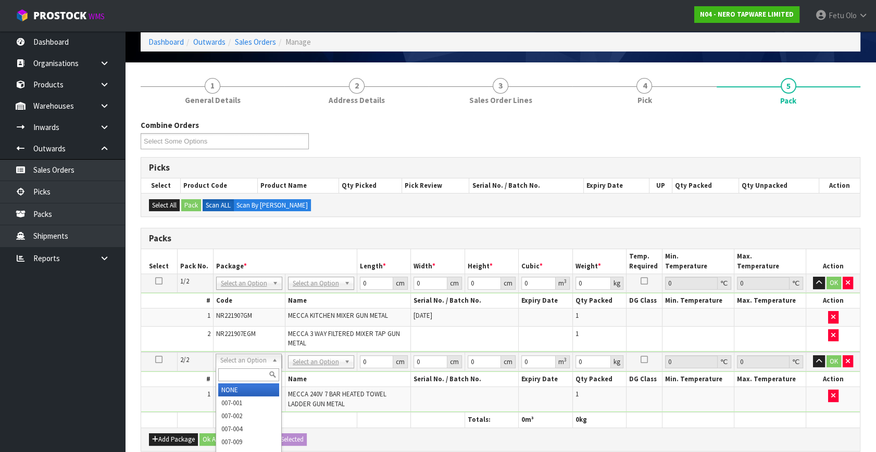
drag, startPoint x: 250, startPoint y: 361, endPoint x: 244, endPoint y: 377, distance: 17.3
drag, startPoint x: 243, startPoint y: 382, endPoint x: 257, endPoint y: 385, distance: 14.0
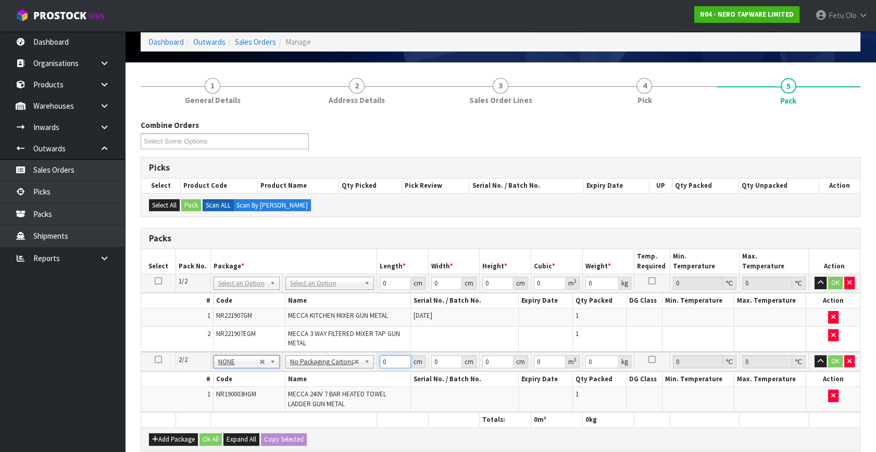
drag, startPoint x: 384, startPoint y: 359, endPoint x: 316, endPoint y: 399, distance: 78.4
click at [316, 399] on tbody "2/2 NONE 007-001 007-002 007-004 007-009 007-013 007-014 007-015 007-017 007-01…" at bounding box center [500, 382] width 719 height 60
type input "87"
type input "67"
type input "1"
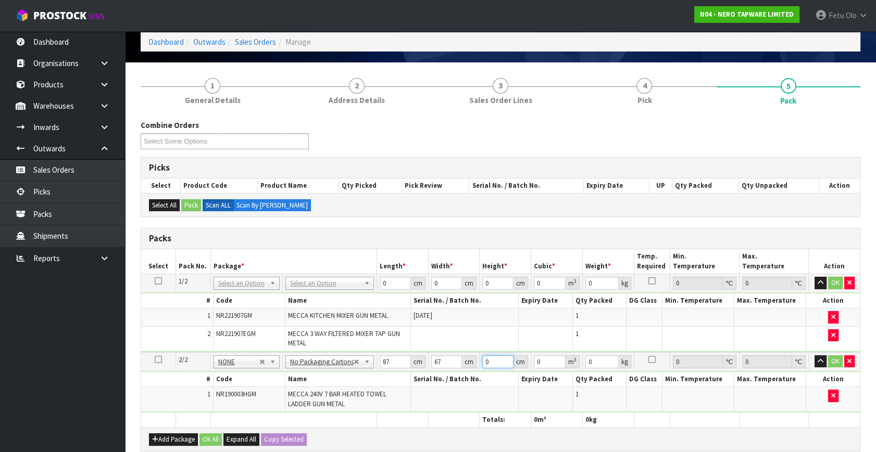
type input "0.005829"
type input "13"
type input "0.075777"
type input "13"
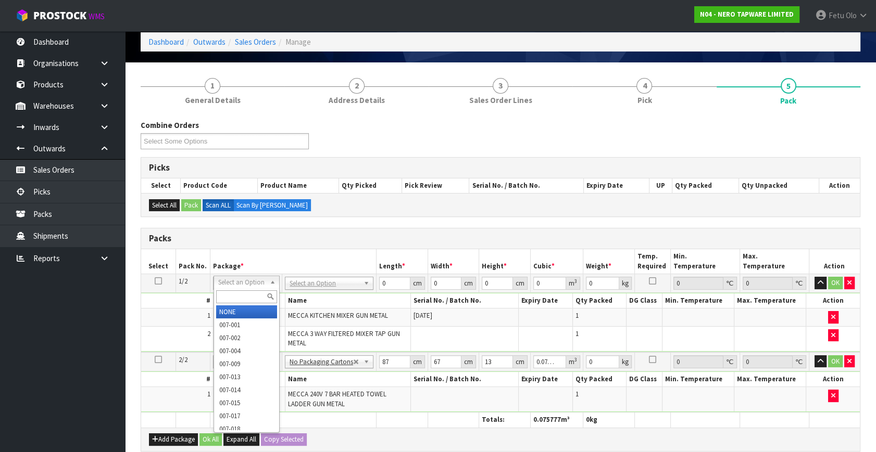
click at [239, 298] on input "text" at bounding box center [246, 297] width 61 height 13
type input "011-084"
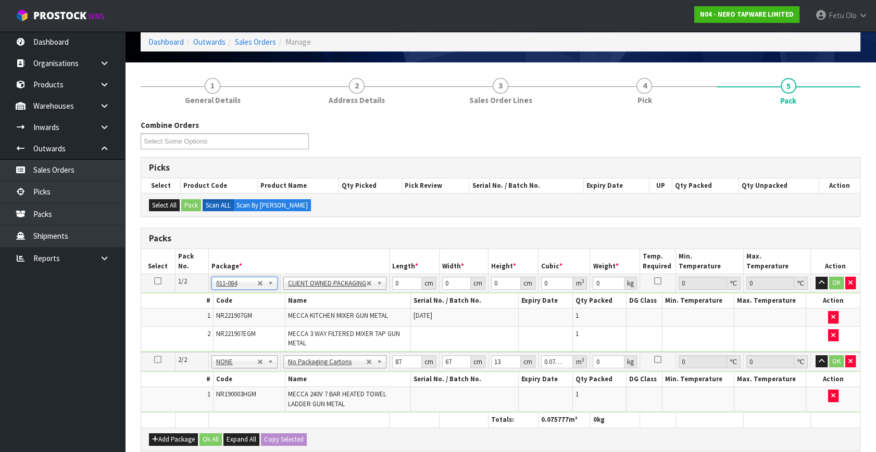
type input "4.25"
drag, startPoint x: 590, startPoint y: 365, endPoint x: 515, endPoint y: 370, distance: 75.7
click at [511, 388] on tbody "2/2 NONE 007-001 007-002 007-004 007-009 007-013 007-014 007-015 007-017 007-01…" at bounding box center [500, 382] width 719 height 60
type input "7"
click button "OK" at bounding box center [836, 362] width 15 height 12
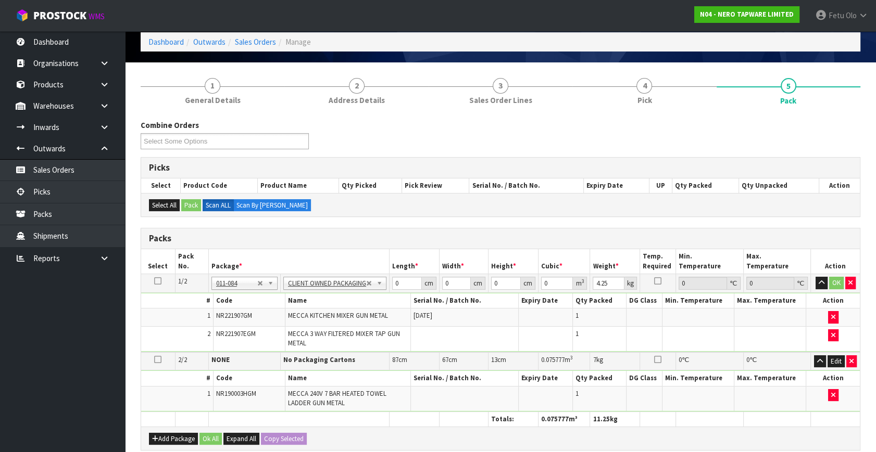
click at [413, 253] on th "Length *" at bounding box center [414, 261] width 50 height 24
drag, startPoint x: 402, startPoint y: 280, endPoint x: 329, endPoint y: 305, distance: 76.9
click at [345, 307] on tbody "1/2 NONE 007-001 007-002 007-004 007-009 007-013 007-014 007-015 007-017 007-01…" at bounding box center [500, 313] width 719 height 78
type input "53"
type input "38"
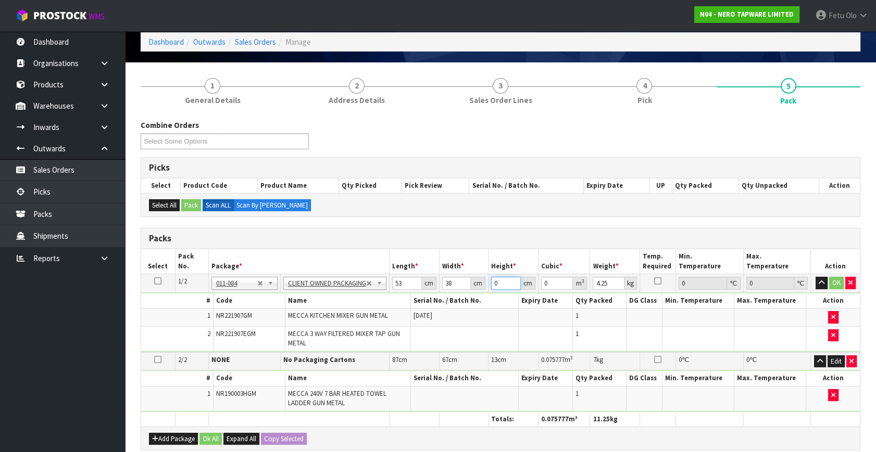
type input "1"
type input "0.002014"
type input "16"
type input "0.032224"
type input "16"
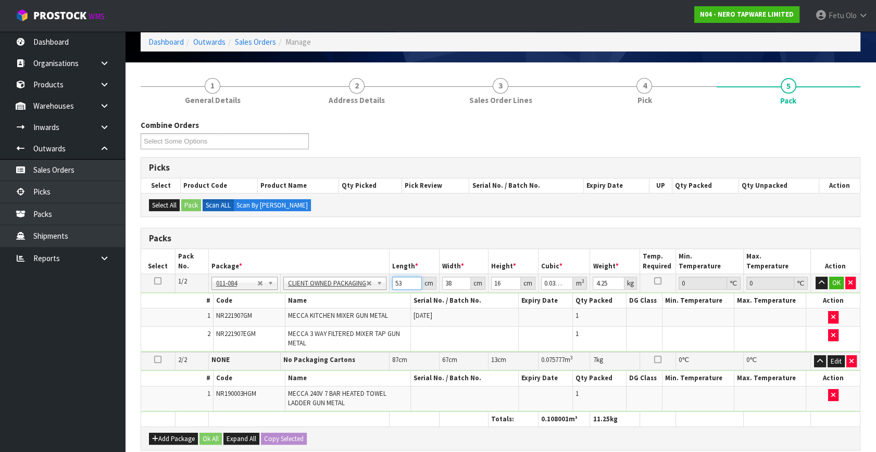
click at [401, 286] on input "53" at bounding box center [407, 283] width 30 height 13
type input ".3"
type input "0.000254"
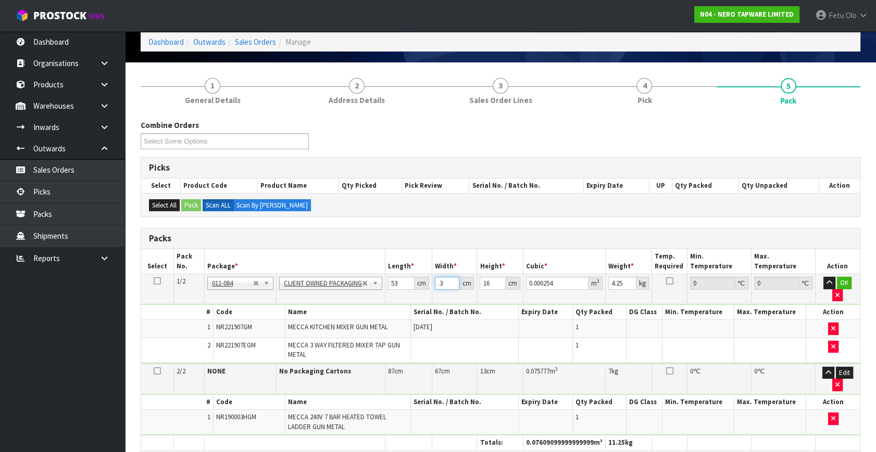
type input ".37"
type input "0.000314"
type input ".37"
type input "1"
type input "0.00002"
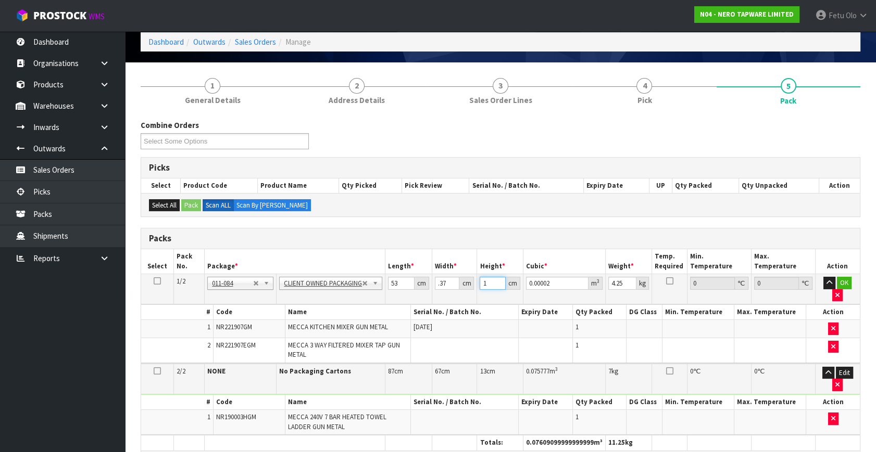
type input "1"
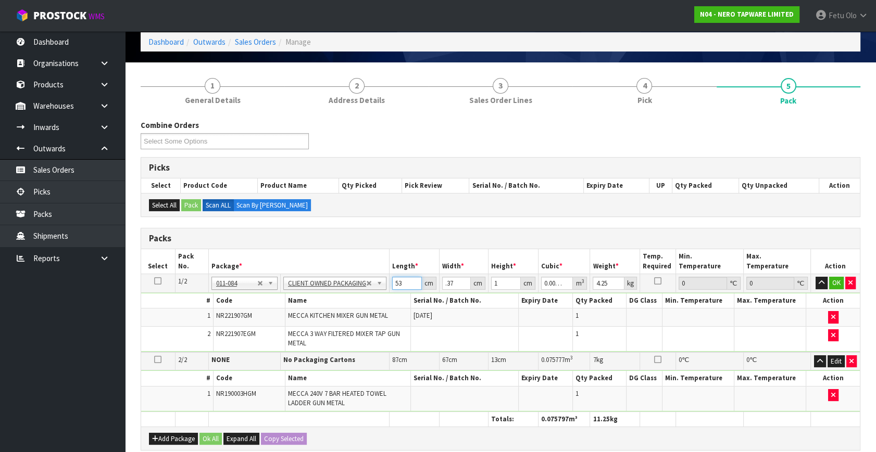
click at [402, 287] on input "53" at bounding box center [407, 283] width 30 height 13
click at [401, 287] on input "53" at bounding box center [407, 283] width 30 height 13
type input "3"
type input "0.000159"
type input "37"
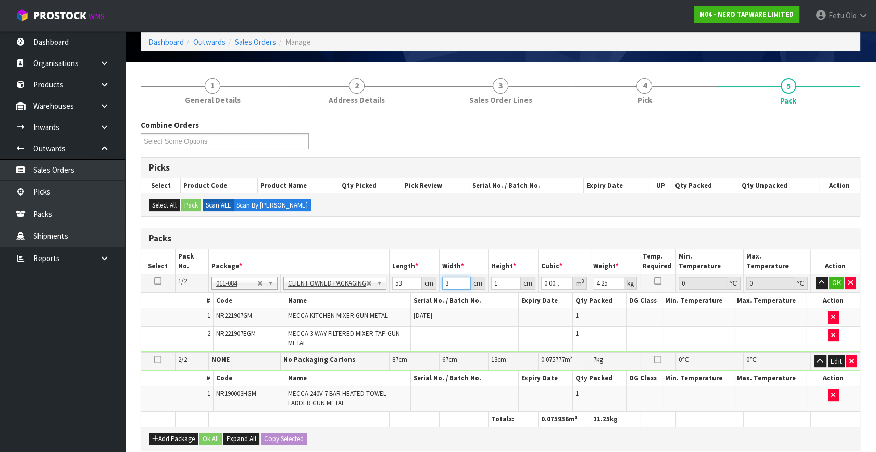
type input "0.001961"
type input "37"
type input "16"
type input "0.031376"
type input "16"
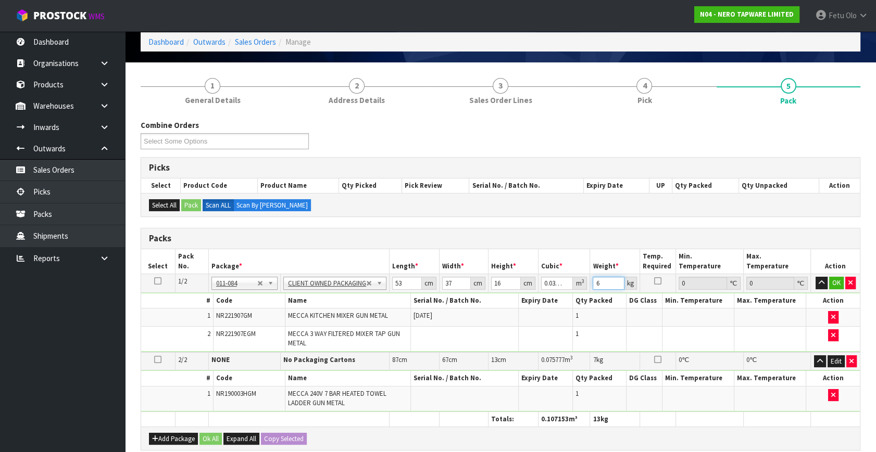
type input "6"
click button "OK" at bounding box center [836, 283] width 15 height 12
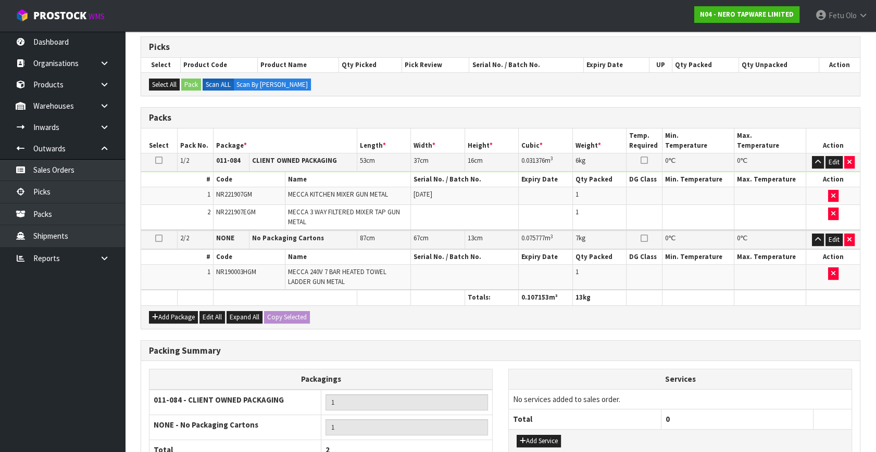
scroll to position [264, 0]
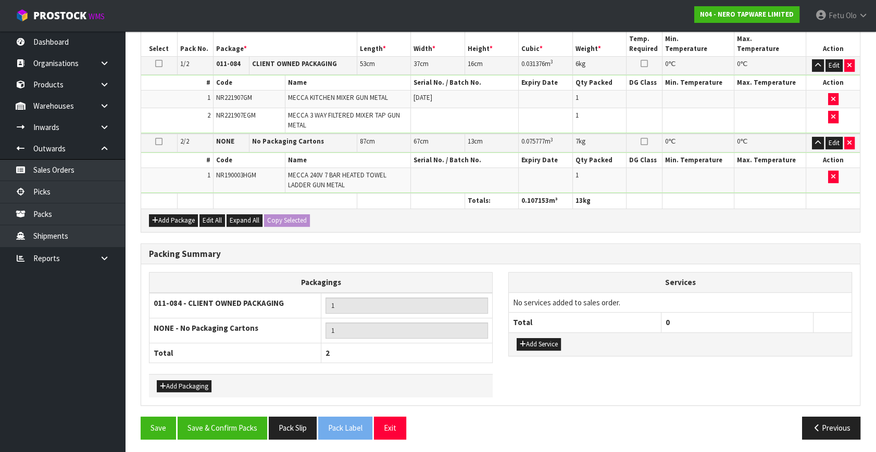
drag, startPoint x: 251, startPoint y: 410, endPoint x: 240, endPoint y: 422, distance: 17.0
click at [250, 410] on div "Packing Summary Packagings 011-084 - CLIENT OWNED PACKAGING 1 NONE - No Packagi…" at bounding box center [500, 331] width 735 height 174
click at [241, 422] on button "Save & Confirm Packs" at bounding box center [223, 428] width 90 height 22
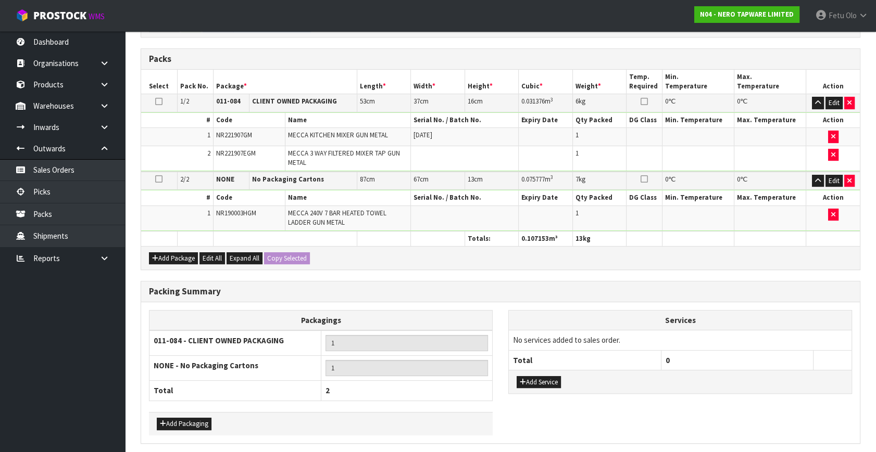
scroll to position [0, 0]
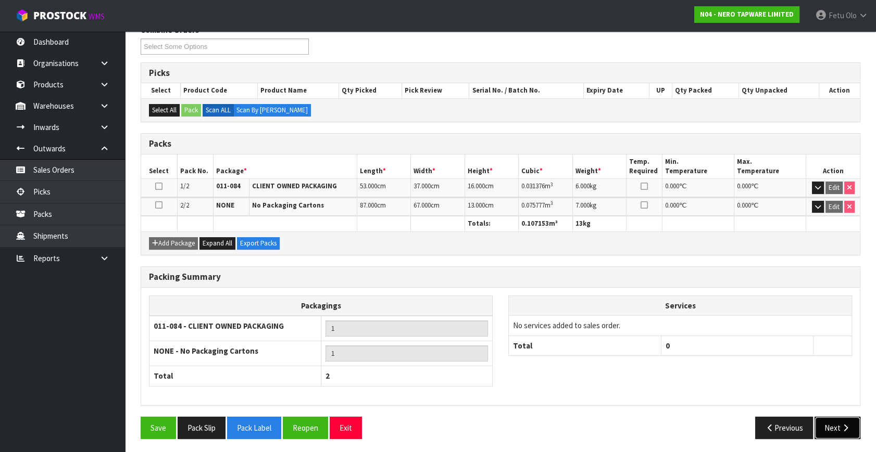
click at [840, 424] on icon "button" at bounding box center [845, 428] width 10 height 8
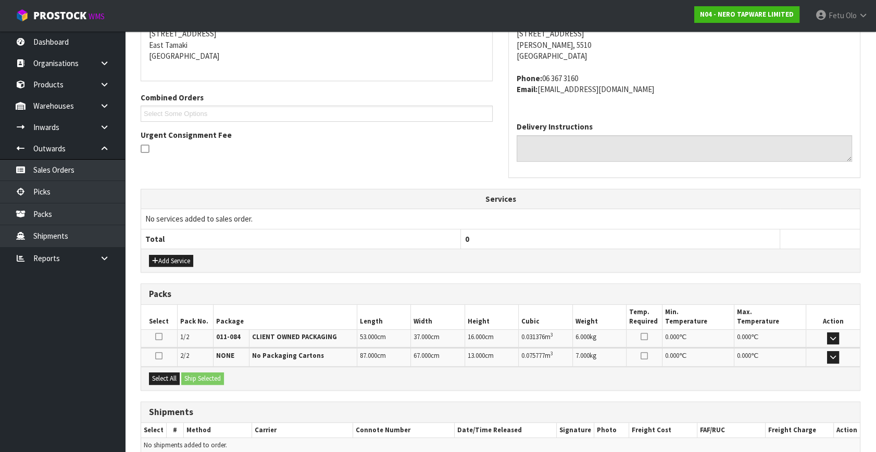
scroll to position [264, 0]
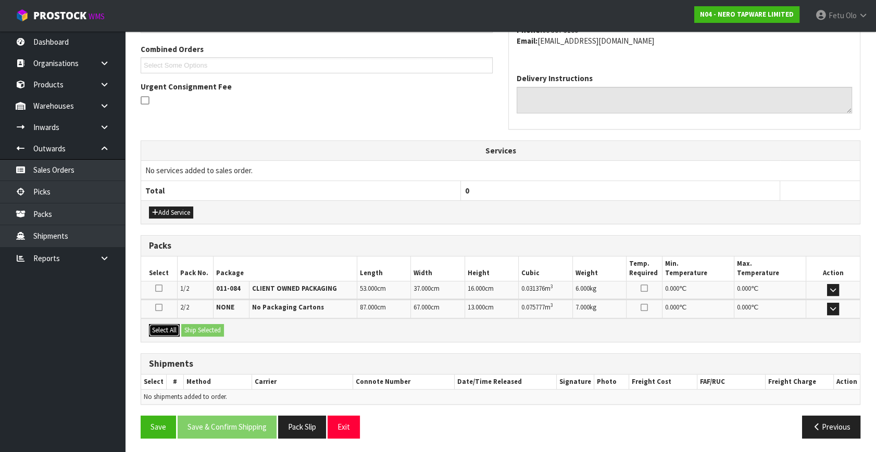
click at [161, 328] on button "Select All" at bounding box center [164, 330] width 31 height 12
click at [207, 337] on div "Select All Ship Selected" at bounding box center [500, 330] width 719 height 23
click at [216, 329] on button "Ship Selected" at bounding box center [202, 330] width 43 height 12
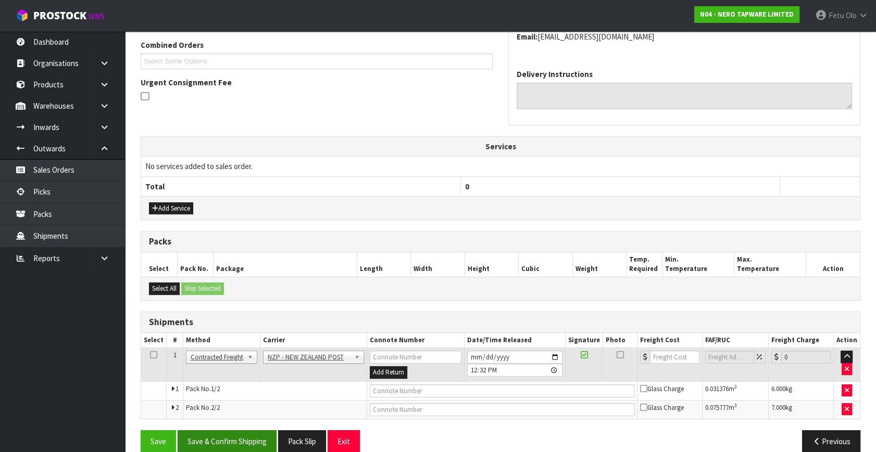
scroll to position [282, 0]
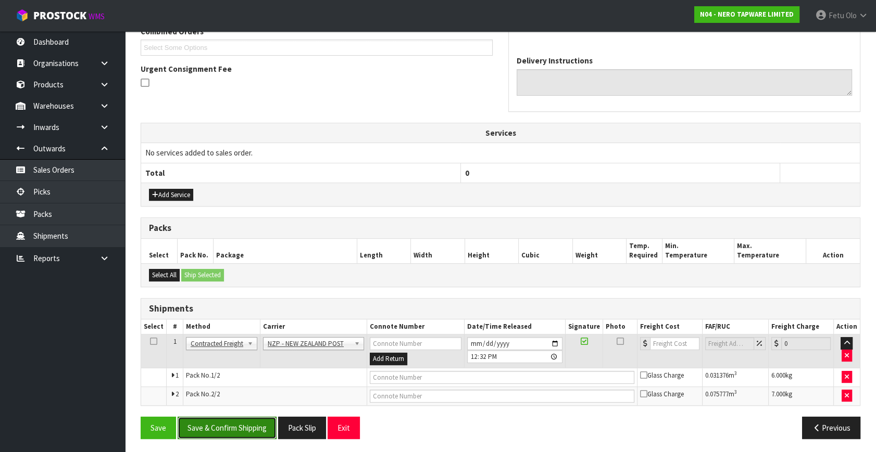
click at [228, 418] on button "Save & Confirm Shipping" at bounding box center [227, 428] width 99 height 22
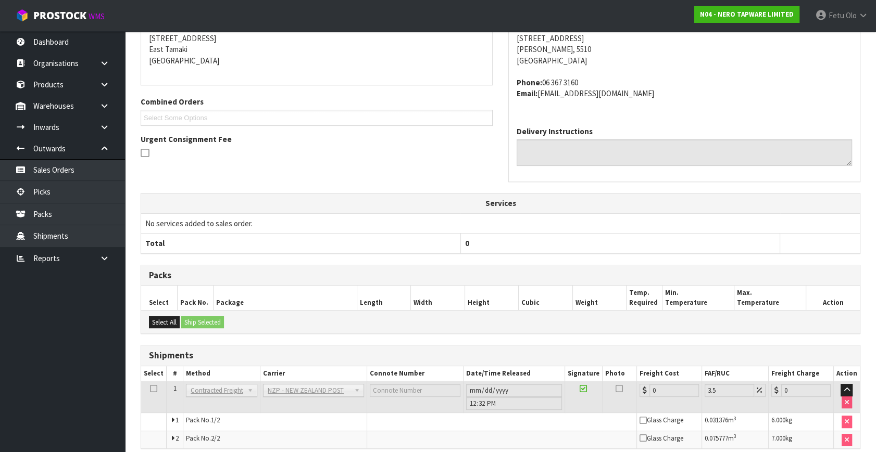
scroll to position [267, 0]
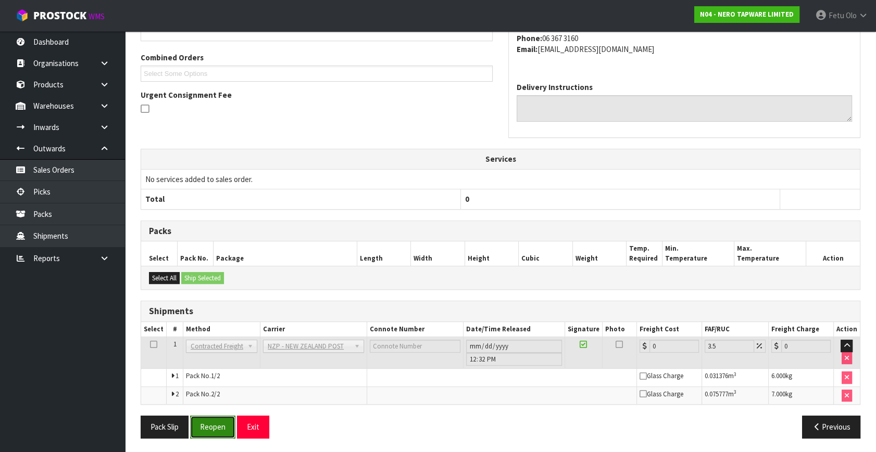
click at [213, 416] on button "Reopen" at bounding box center [212, 427] width 45 height 22
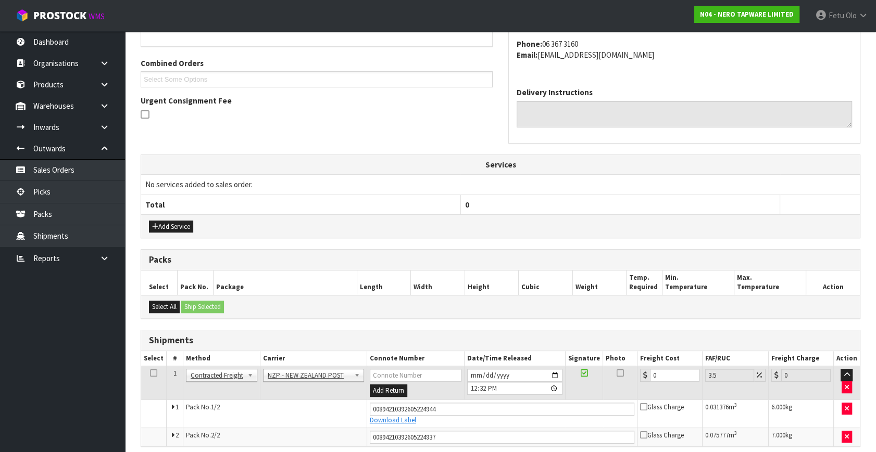
scroll to position [284, 0]
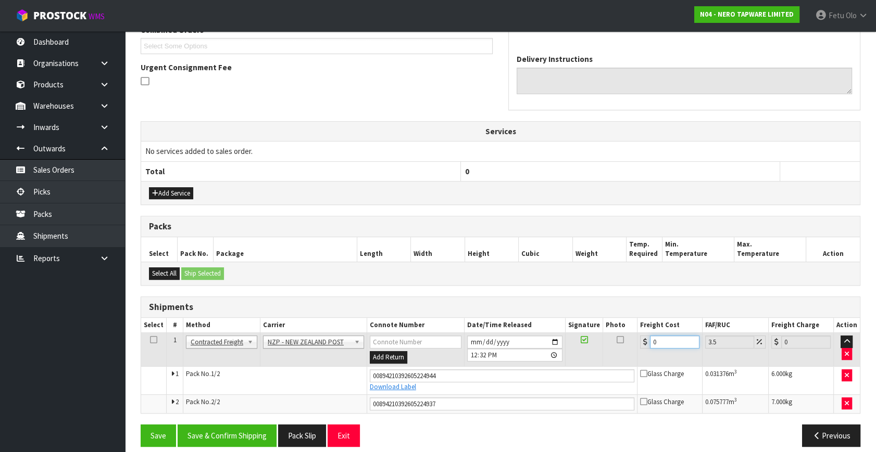
drag, startPoint x: 662, startPoint y: 343, endPoint x: 601, endPoint y: 354, distance: 61.9
click at [601, 354] on tr "1 Client Local Pickup Customer Local Pickup Company Freight Contracted Freight …" at bounding box center [500, 350] width 719 height 34
type input "2"
type input "2.07"
type input "21"
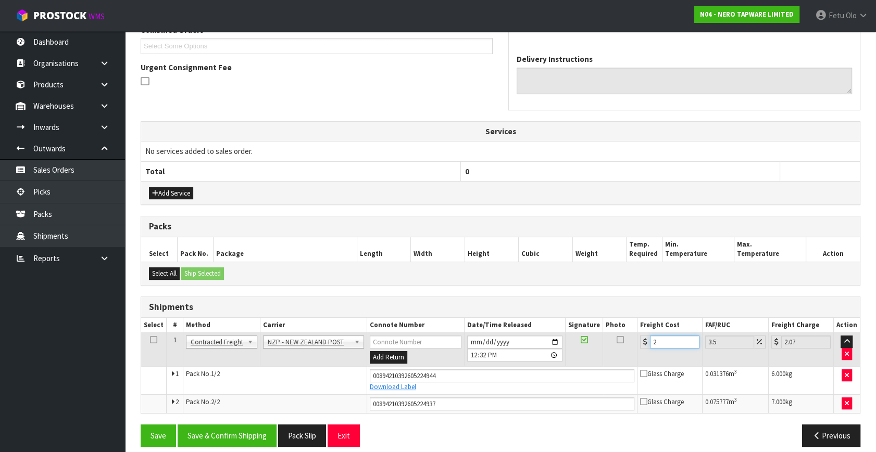
type input "21.73"
type input "21.7"
type input "22.46"
type input "21.78"
type input "22.54"
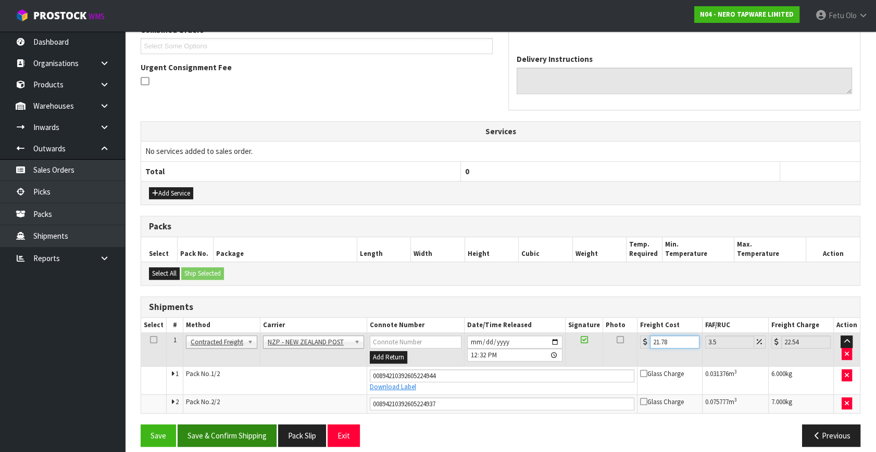
type input "21.78"
click at [217, 431] on button "Save & Confirm Shipping" at bounding box center [227, 436] width 99 height 22
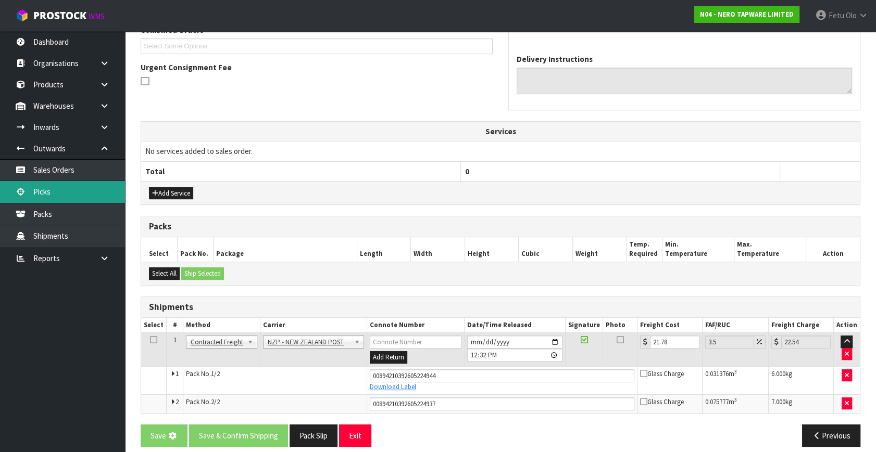
click at [54, 198] on link "Picks" at bounding box center [62, 191] width 125 height 21
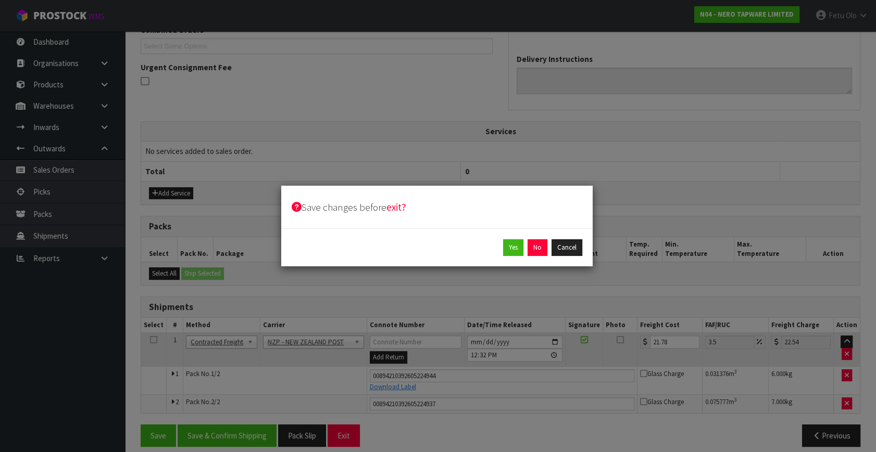
scroll to position [0, 0]
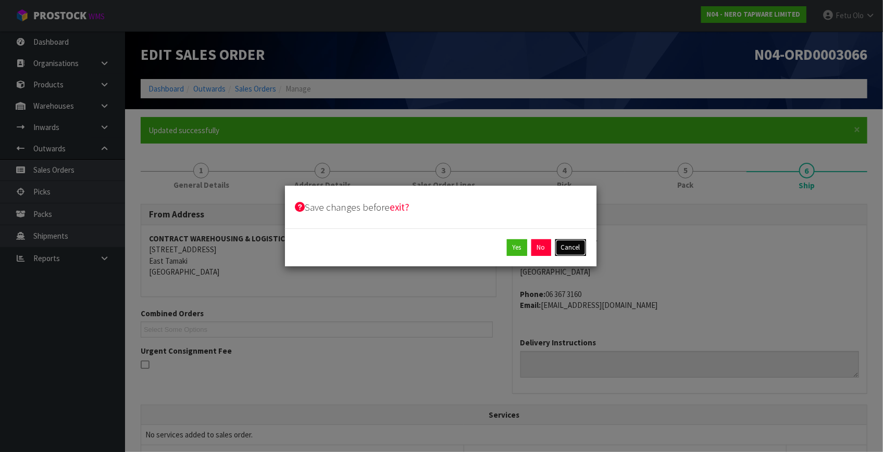
click at [560, 247] on button "Cancel" at bounding box center [570, 248] width 31 height 17
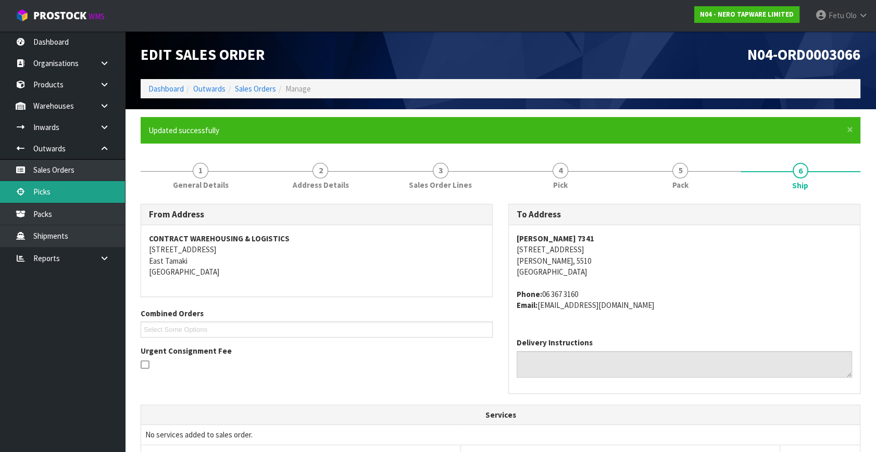
click at [58, 198] on link "Picks" at bounding box center [62, 191] width 125 height 21
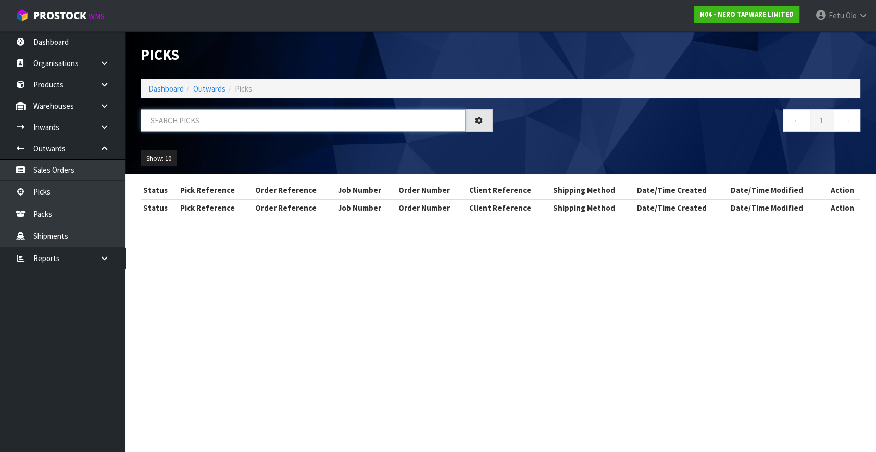
click at [255, 122] on input "text" at bounding box center [303, 120] width 325 height 22
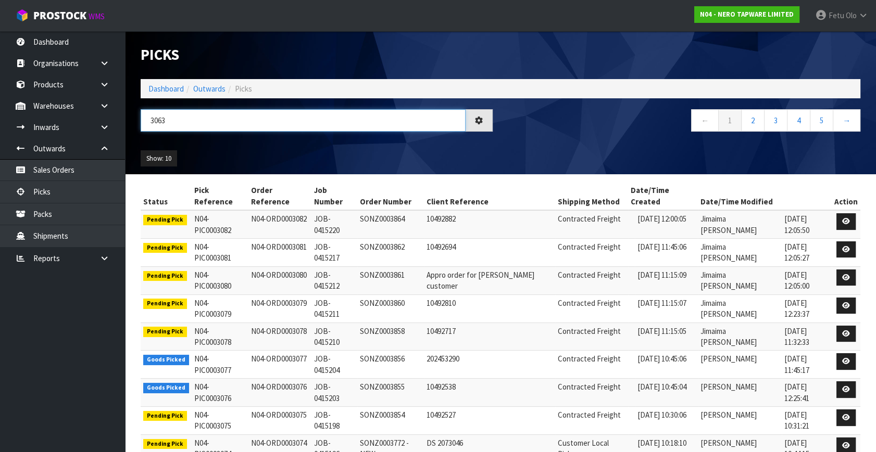
type input "3063"
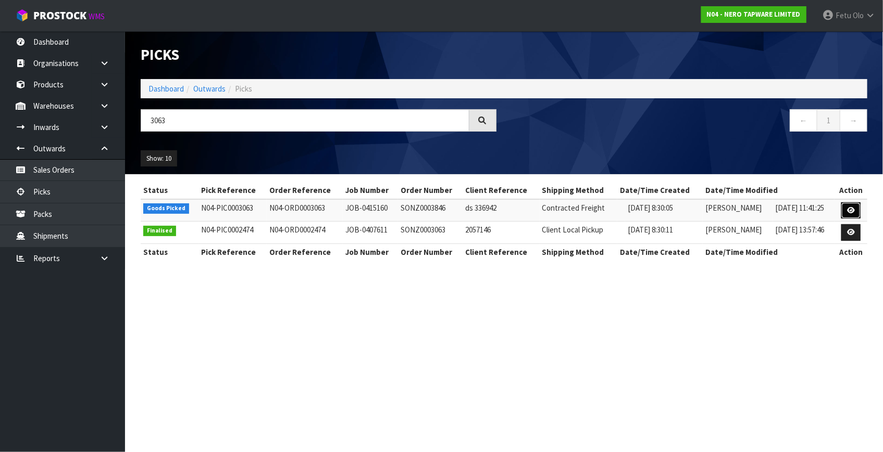
click at [851, 210] on icon at bounding box center [851, 210] width 8 height 7
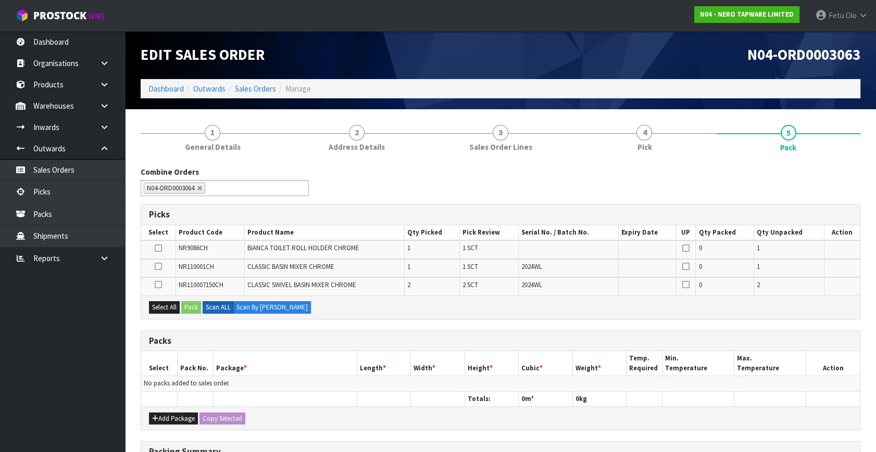
click at [161, 409] on div "Add Package Copy Selected" at bounding box center [500, 418] width 719 height 23
drag, startPoint x: 161, startPoint y: 414, endPoint x: 159, endPoint y: 402, distance: 12.3
click at [161, 413] on button "Add Package" at bounding box center [173, 419] width 49 height 12
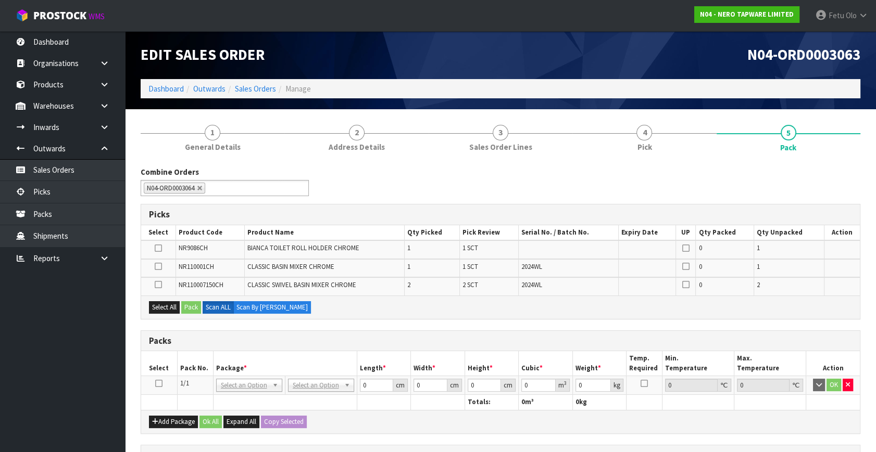
drag, startPoint x: 160, startPoint y: 381, endPoint x: 170, endPoint y: 380, distance: 10.4
click at [161, 384] on icon at bounding box center [158, 384] width 7 height 1
click at [231, 363] on th "Package *" at bounding box center [285, 363] width 144 height 24
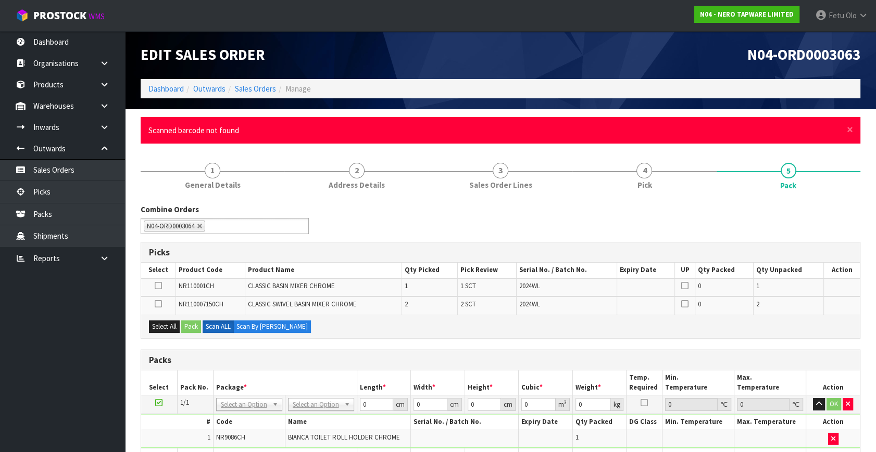
click at [853, 129] on div "× Close Scanned barcode not found" at bounding box center [501, 130] width 720 height 27
click at [850, 131] on span "×" at bounding box center [850, 129] width 6 height 15
click at [856, 128] on div "× Close Scanned barcode not found" at bounding box center [501, 130] width 720 height 27
click at [852, 129] on span "×" at bounding box center [850, 129] width 6 height 15
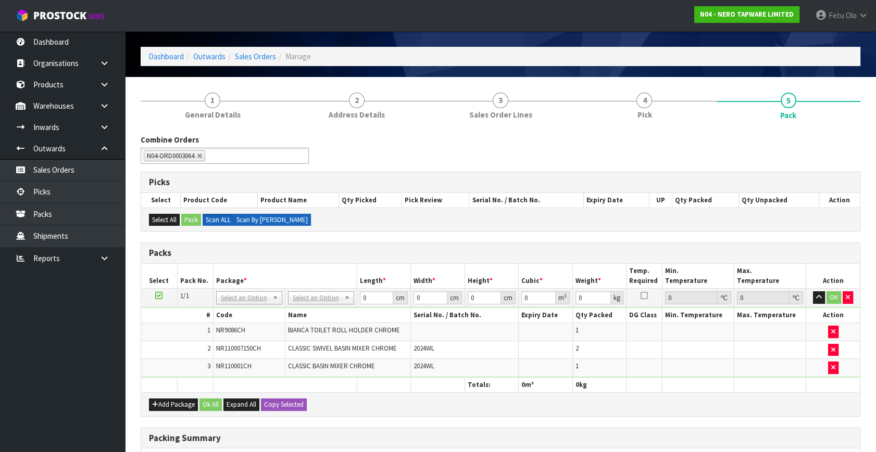
scroll to position [47, 0]
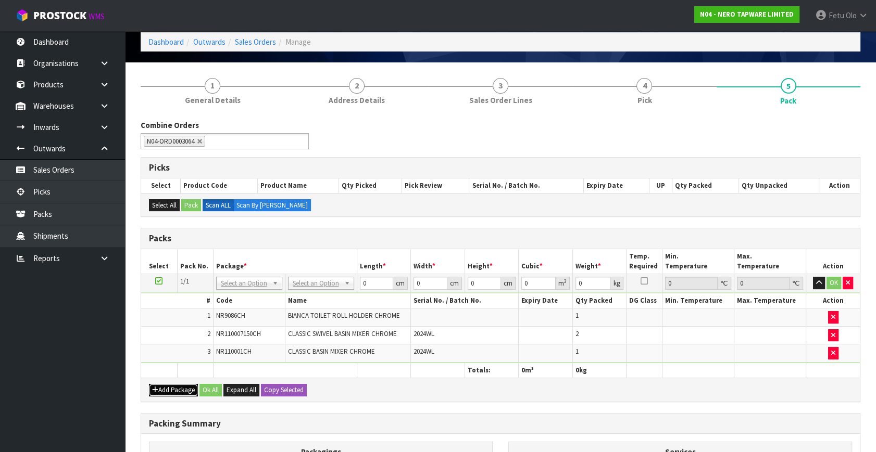
click at [165, 386] on button "Add Package" at bounding box center [173, 390] width 49 height 12
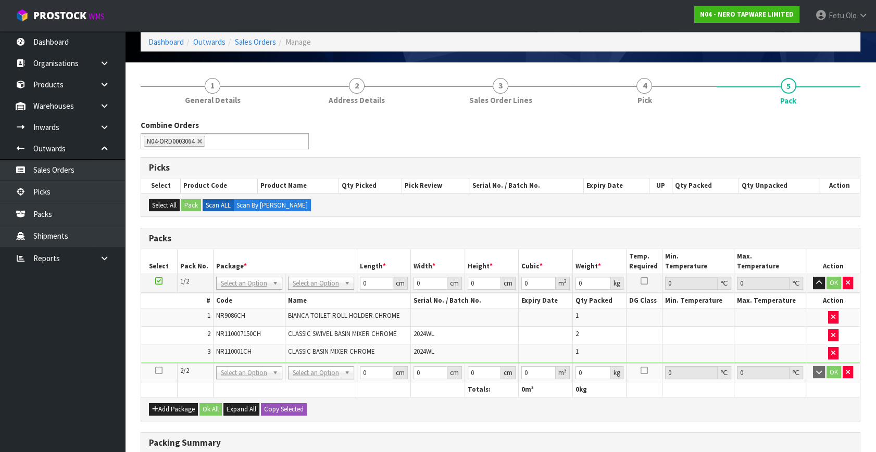
click at [160, 371] on icon at bounding box center [158, 371] width 7 height 1
drag, startPoint x: 80, startPoint y: 393, endPoint x: 220, endPoint y: 403, distance: 140.4
click at [88, 394] on ul "Dashboard Organisations Clients Consignees Carriers Products Categories Serial …" at bounding box center [62, 241] width 125 height 421
click at [697, 411] on div "Add Package Ok All Expand All Copy Selected" at bounding box center [500, 408] width 719 height 23
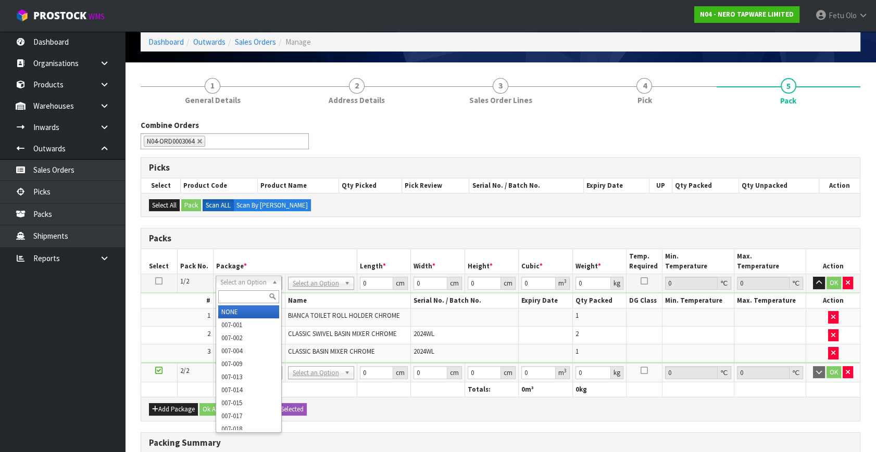
click at [233, 293] on input "text" at bounding box center [248, 297] width 61 height 13
type input "011"
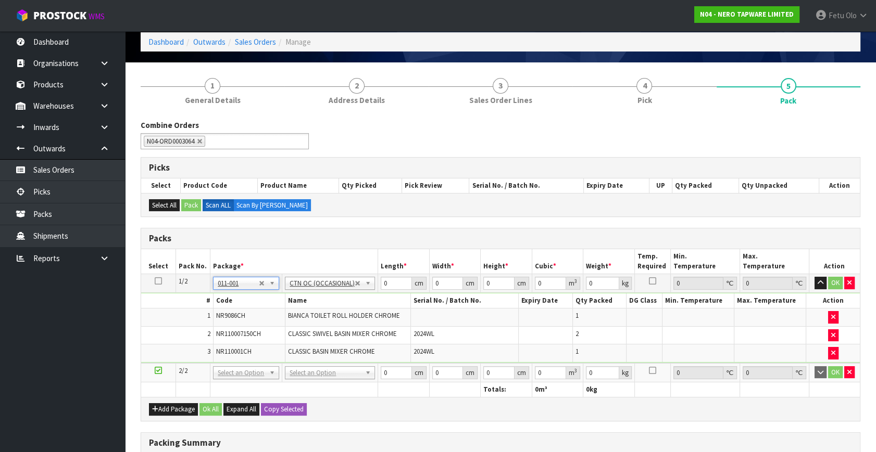
type input "4.04"
drag, startPoint x: 373, startPoint y: 294, endPoint x: 308, endPoint y: 321, distance: 69.8
click at [308, 321] on tbody "1/2 NONE 007-001 007-002 007-004 007-009 007-013 007-014 007-015 007-017 007-01…" at bounding box center [500, 318] width 719 height 89
type input "53"
type input "36"
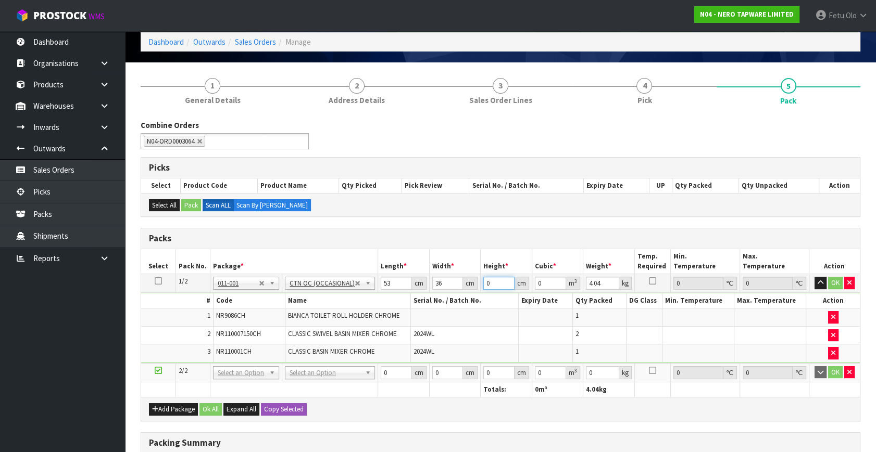
type input "1"
type input "0.001908"
type input "18"
type input "0.034344"
type input "18"
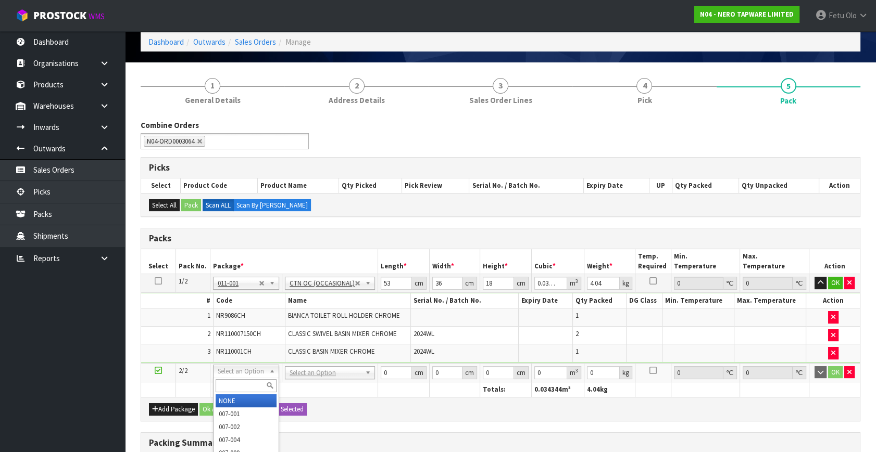
drag, startPoint x: 242, startPoint y: 397, endPoint x: 252, endPoint y: 395, distance: 10.1
drag, startPoint x: 345, startPoint y: 387, endPoint x: 326, endPoint y: 392, distance: 19.3
click at [327, 392] on table "Select Pack No. Package * Length * Width * Height * Cubic * Weight * Temp. Requ…" at bounding box center [500, 323] width 719 height 148
type input "92"
type input "16"
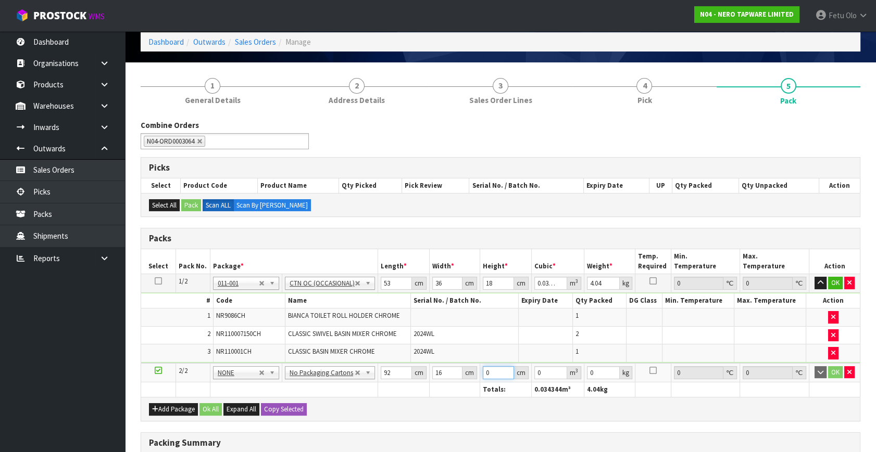
type input "1"
type input "0.001472"
type input "10"
type input "0.01472"
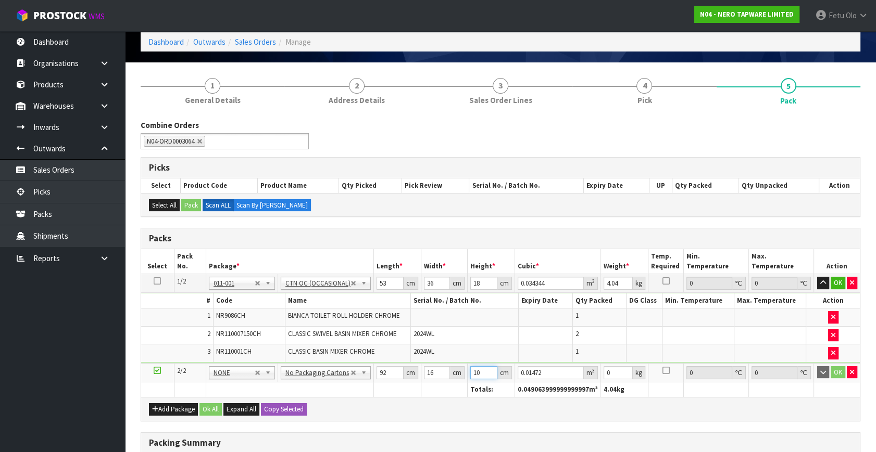
type input "10"
type input "3"
click button "OK" at bounding box center [837, 373] width 15 height 12
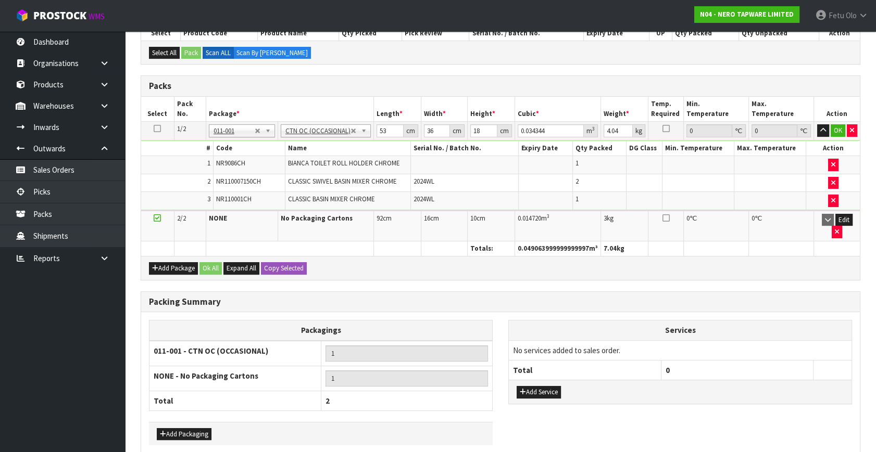
scroll to position [236, 0]
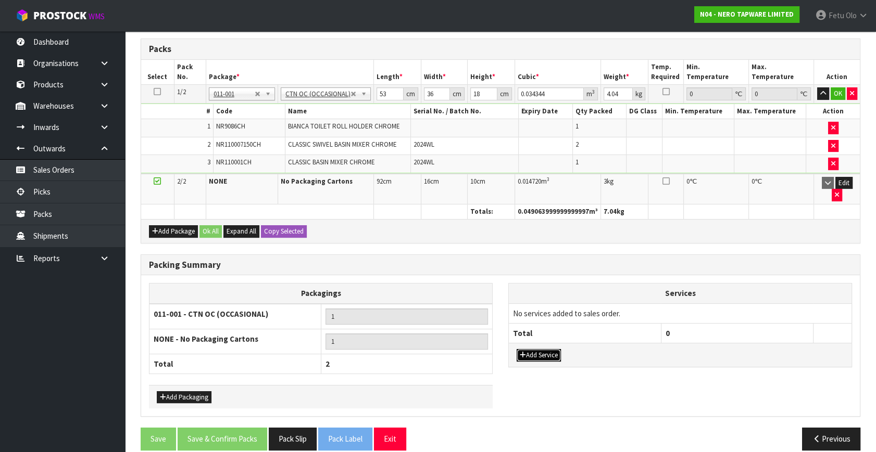
click at [536, 357] on button "Add Service" at bounding box center [538, 355] width 44 height 12
drag, startPoint x: 547, startPoint y: 302, endPoint x: 534, endPoint y: 328, distance: 29.3
click at [547, 304] on td "003-036 - EXTERNAL PLANT HIRE 008-035 - OUTWARD HDLG+/HOIST LIFT ON/OFF 008-036…" at bounding box center [585, 317] width 152 height 26
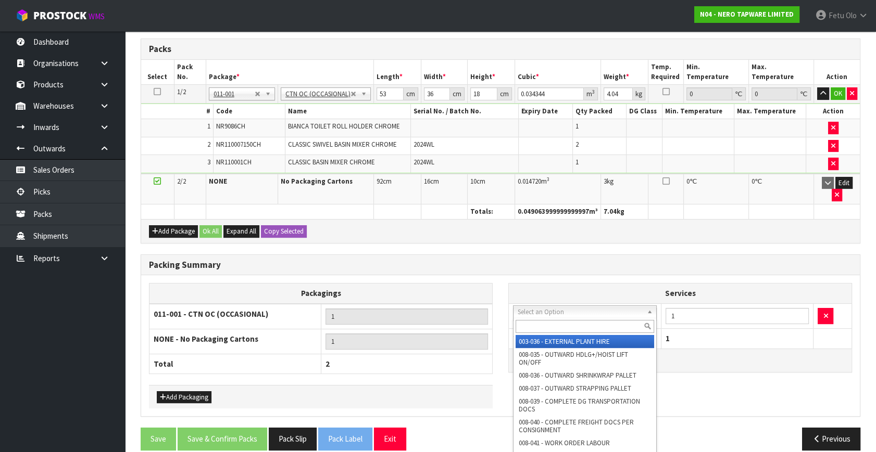
click at [535, 329] on input "text" at bounding box center [584, 326] width 138 height 13
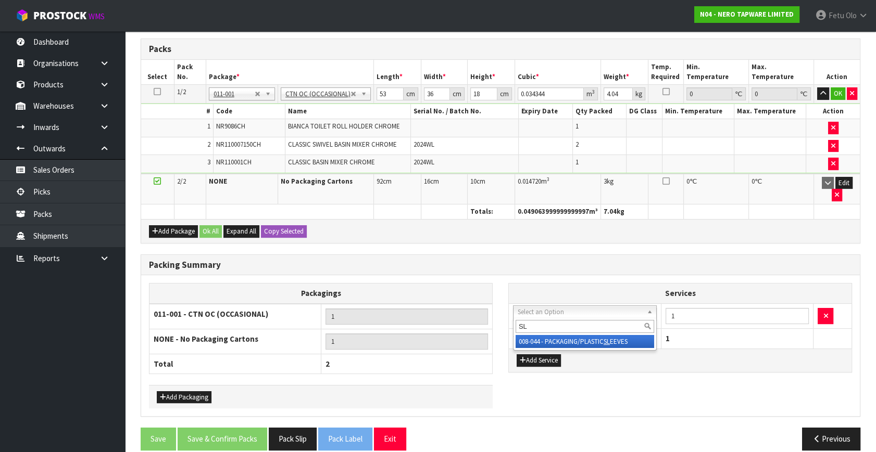
type input "SL"
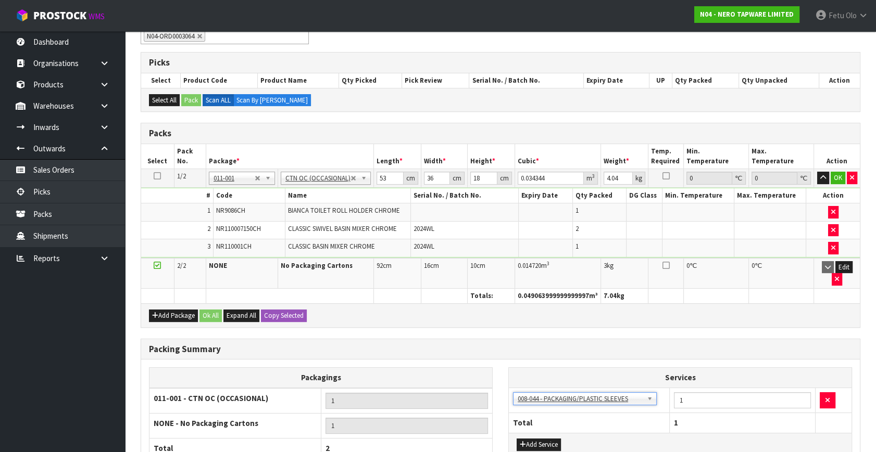
scroll to position [105, 0]
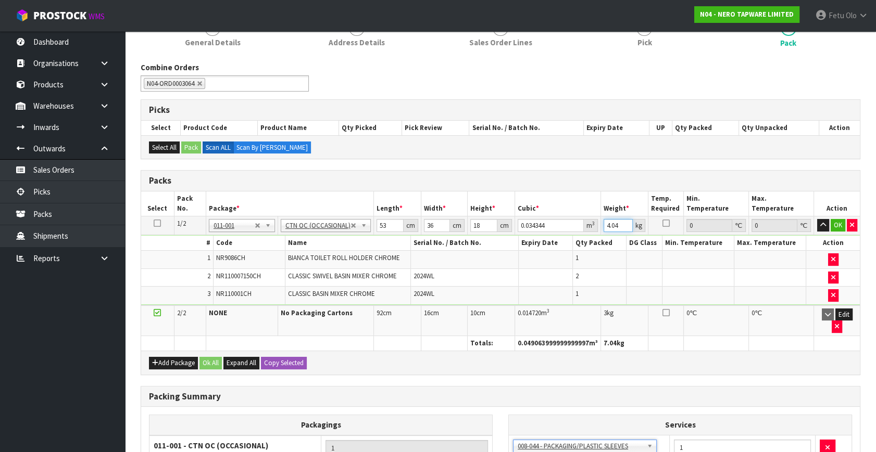
drag, startPoint x: 616, startPoint y: 226, endPoint x: 589, endPoint y: 237, distance: 29.2
click at [589, 237] on tbody "1/2 NONE 007-001 007-002 007-004 007-009 007-013 007-014 007-015 007-017 007-01…" at bounding box center [500, 261] width 719 height 89
type input "7"
click button "OK" at bounding box center [837, 225] width 15 height 12
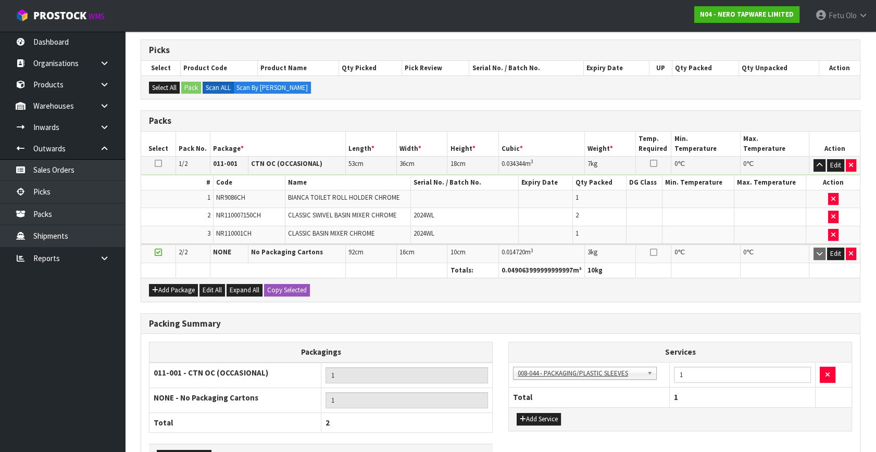
scroll to position [234, 0]
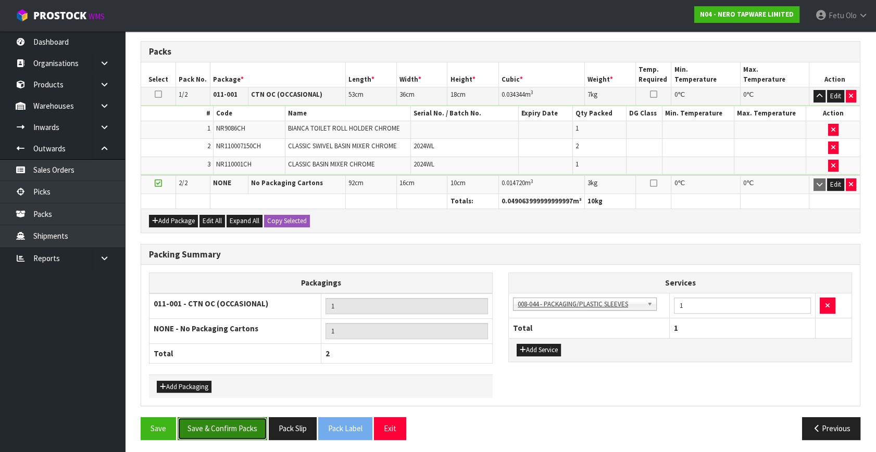
click at [259, 418] on button "Save & Confirm Packs" at bounding box center [223, 429] width 90 height 22
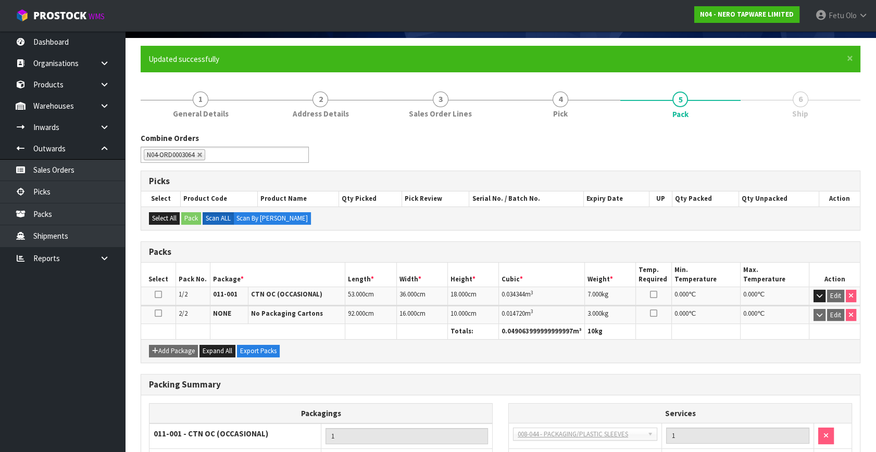
scroll to position [179, 0]
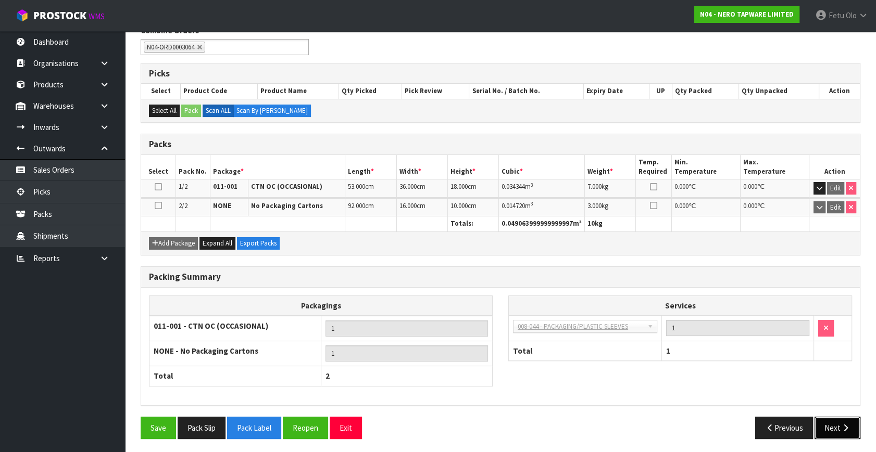
click at [848, 417] on button "Next" at bounding box center [837, 428] width 46 height 22
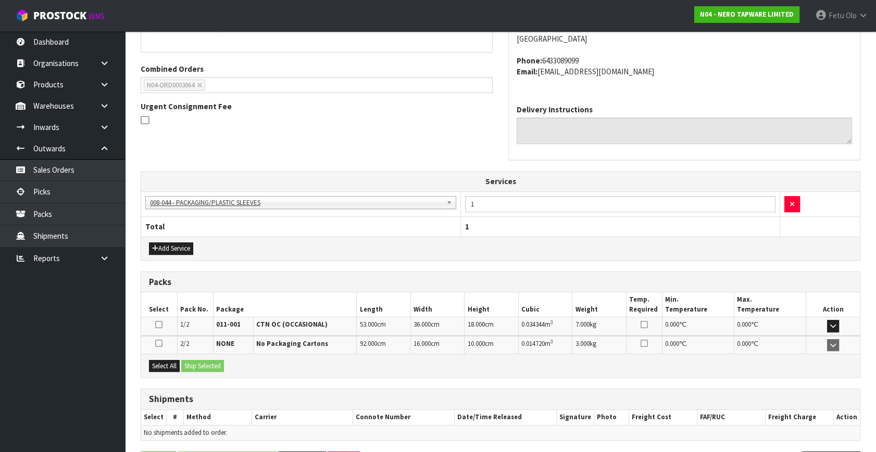
scroll to position [280, 0]
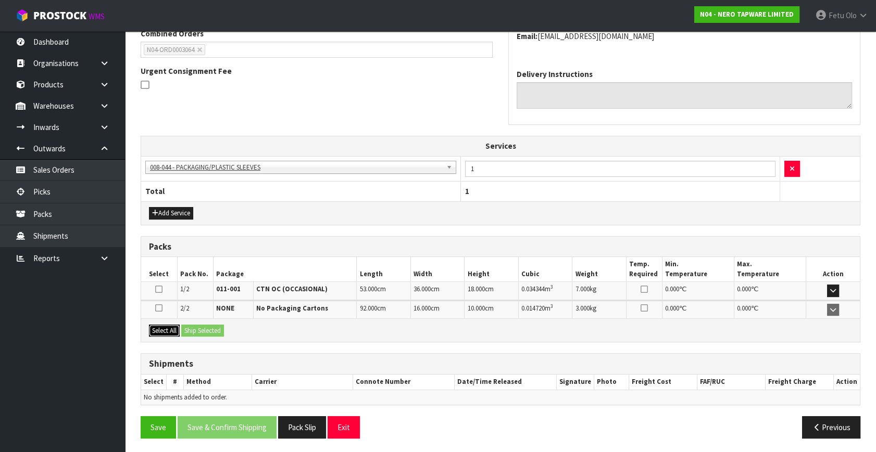
click at [173, 330] on button "Select All" at bounding box center [164, 331] width 31 height 12
click at [224, 334] on button "Ship Selected" at bounding box center [202, 331] width 43 height 12
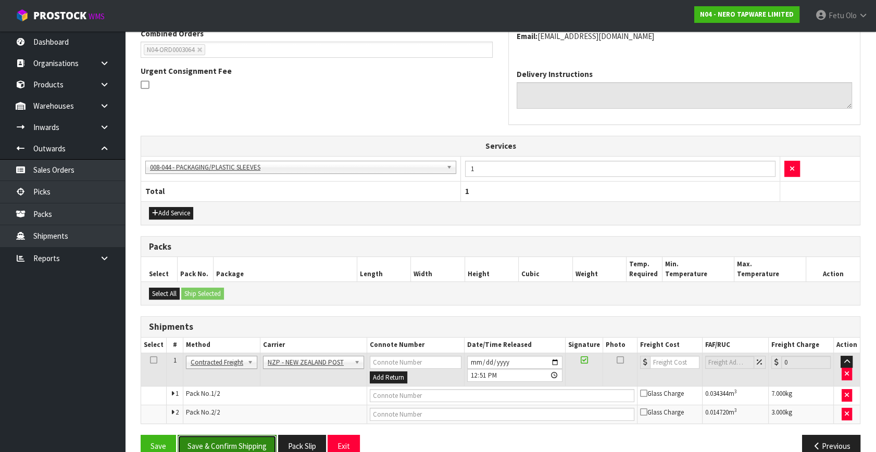
click at [252, 438] on button "Save & Confirm Shipping" at bounding box center [227, 446] width 99 height 22
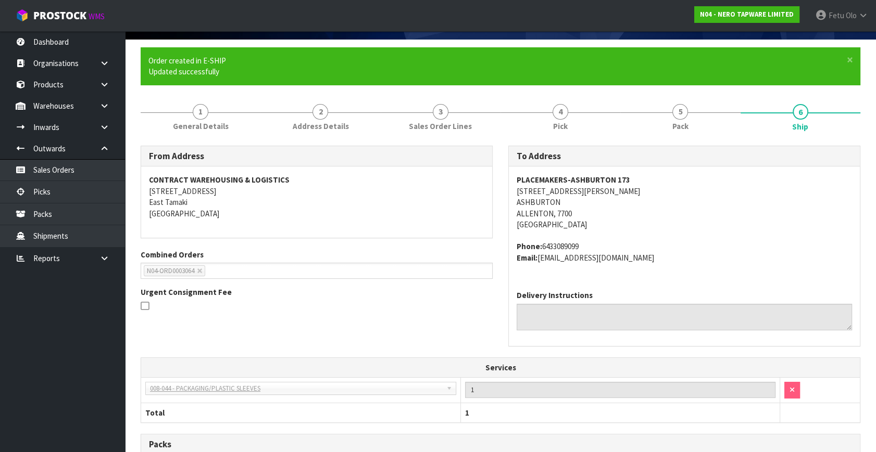
scroll to position [0, 0]
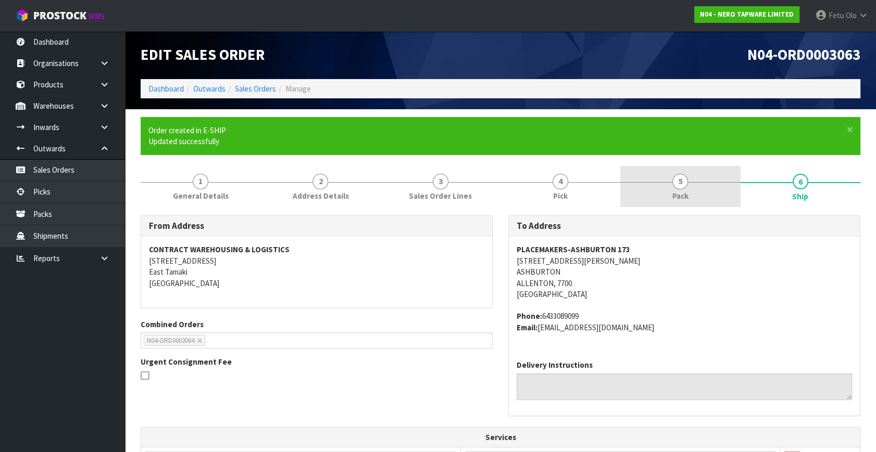
click at [687, 193] on span "Pack" at bounding box center [680, 196] width 16 height 11
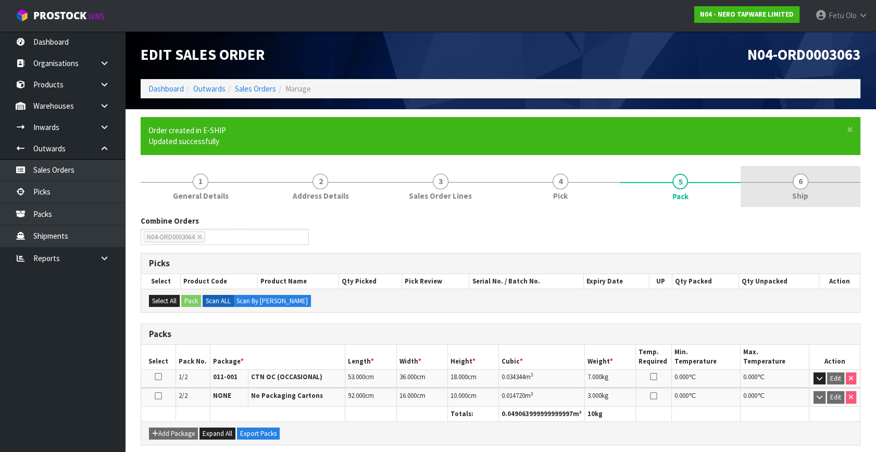
click at [812, 177] on link "6 Ship" at bounding box center [800, 186] width 120 height 41
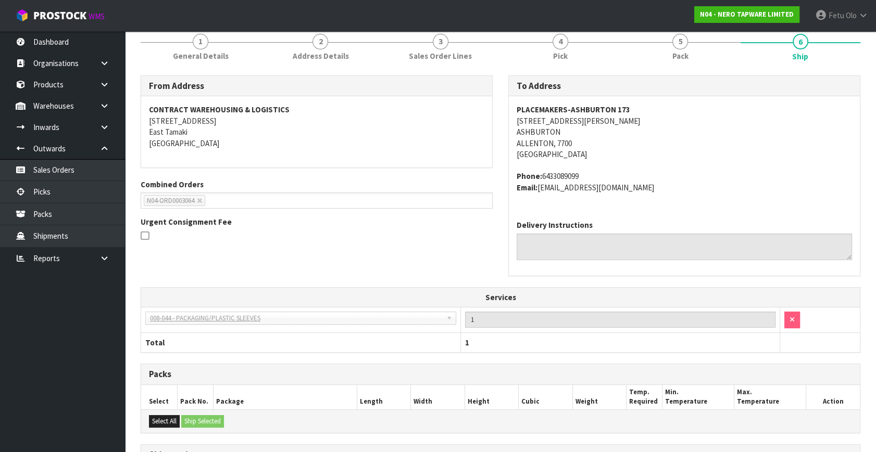
scroll to position [47, 0]
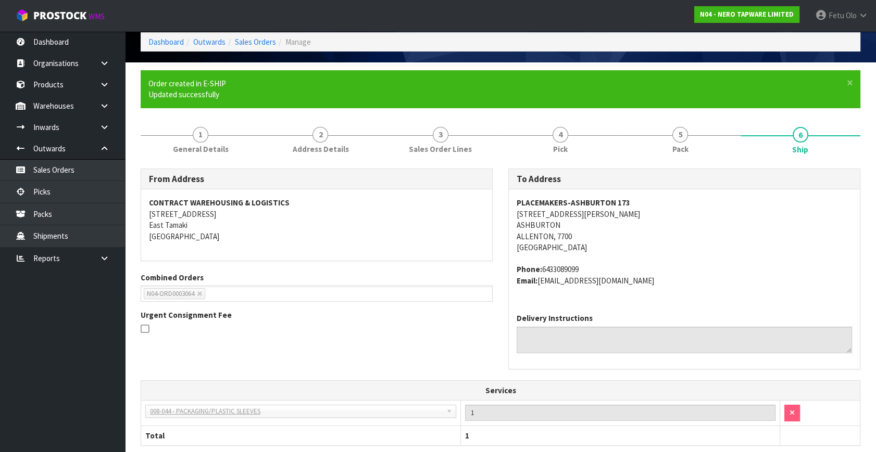
drag, startPoint x: 436, startPoint y: 226, endPoint x: 868, endPoint y: 236, distance: 432.8
click at [438, 226] on address "CONTRACT WAREHOUSING & LOGISTICS 17 Allens Road East Tamaki Auckland" at bounding box center [316, 219] width 335 height 45
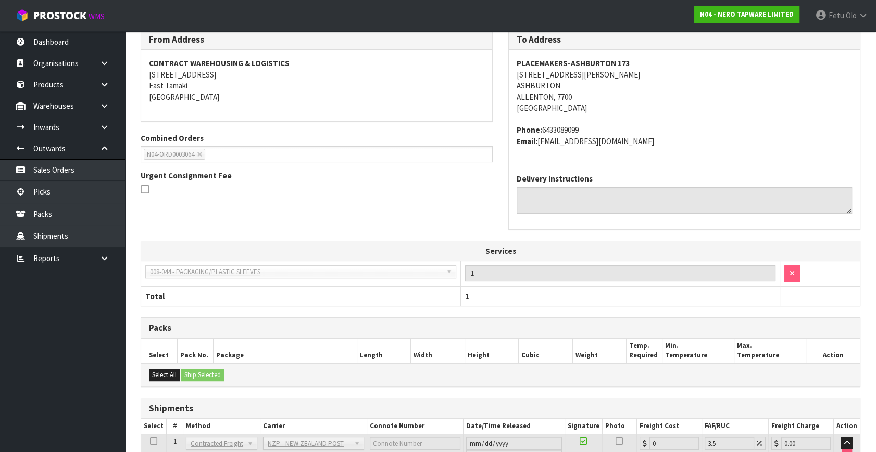
scroll to position [283, 0]
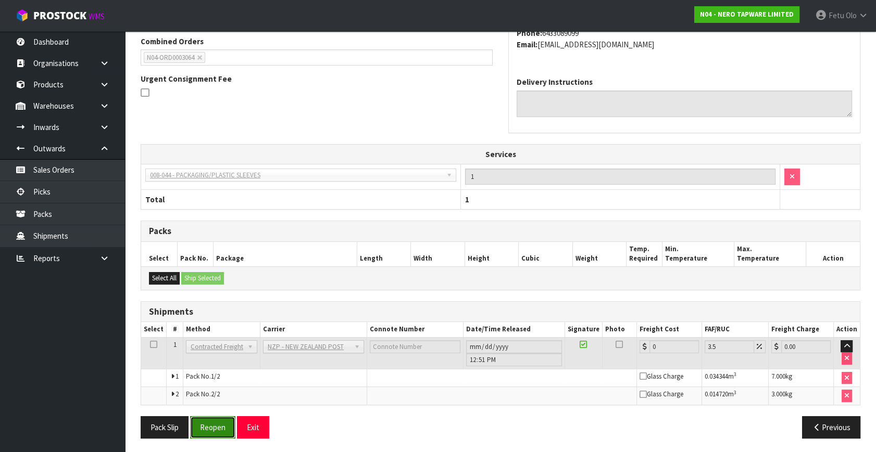
click at [222, 431] on button "Reopen" at bounding box center [212, 428] width 45 height 22
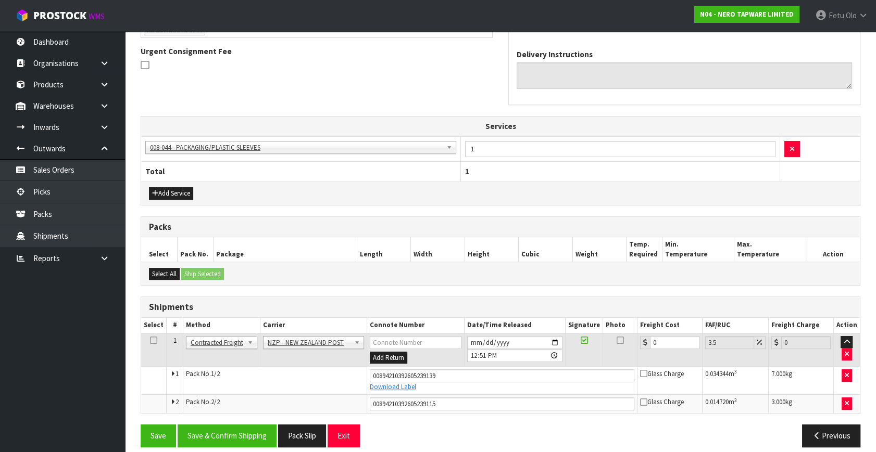
scroll to position [308, 0]
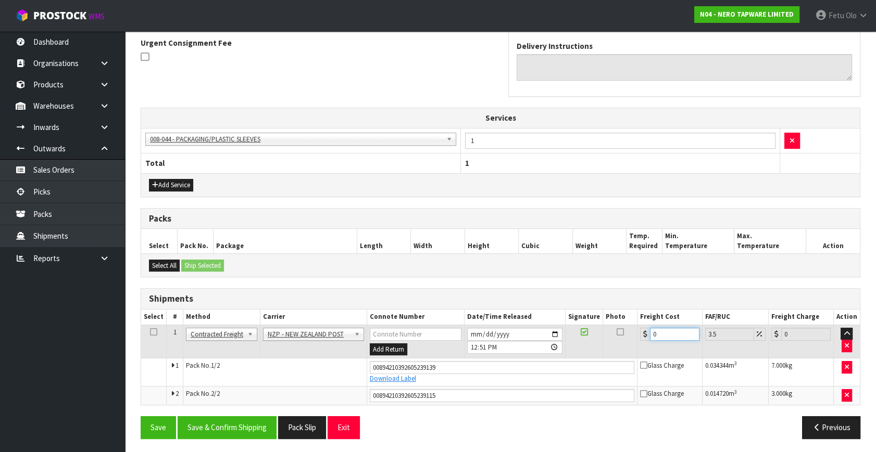
drag, startPoint x: 618, startPoint y: 347, endPoint x: 495, endPoint y: 374, distance: 125.8
click at [495, 374] on tbody "1 Client Local Pickup Customer Local Pickup Company Freight Contracted Freight …" at bounding box center [500, 365] width 719 height 80
type input "2"
type input "2.07"
type input "23"
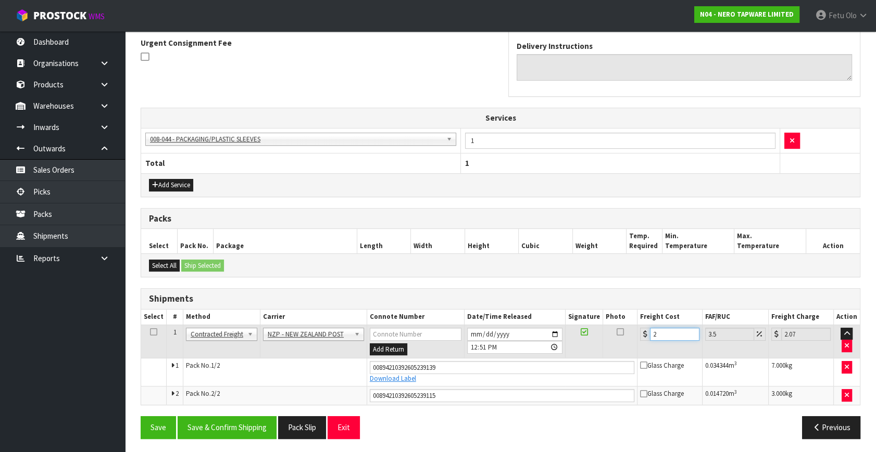
type input "23.8"
click at [141, 417] on button "Save" at bounding box center [158, 428] width 35 height 22
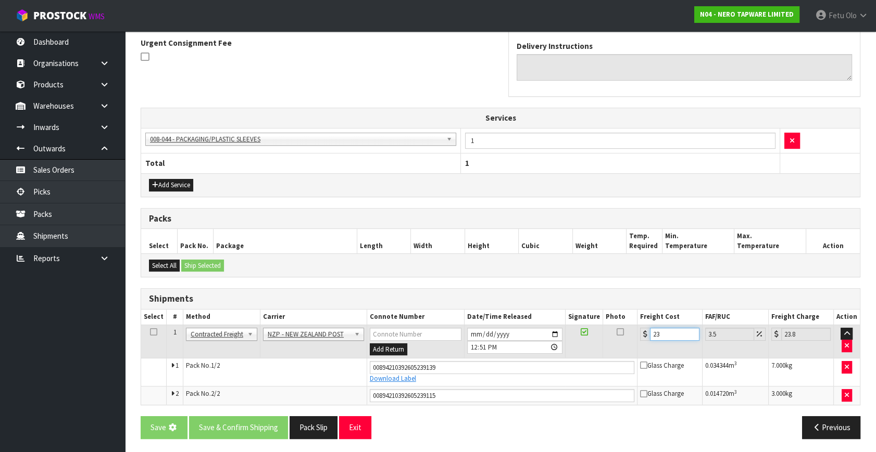
type input "23.2"
type input "24.01"
type input "23.22"
type input "24.03"
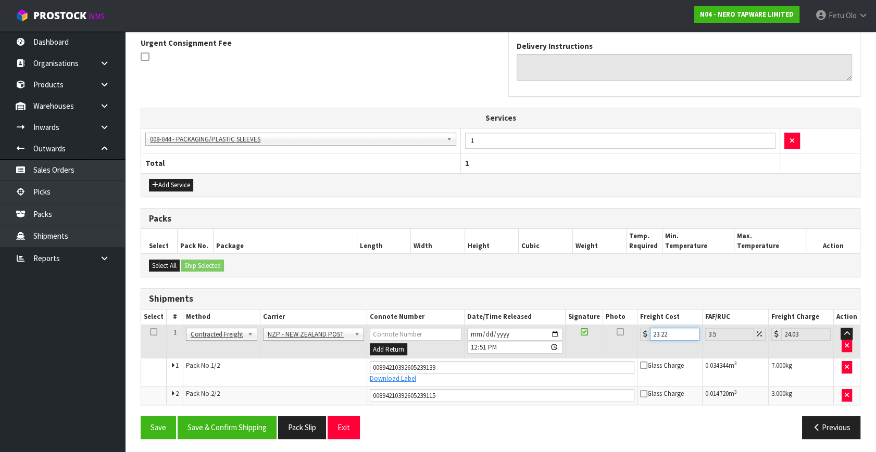
type input "23.22"
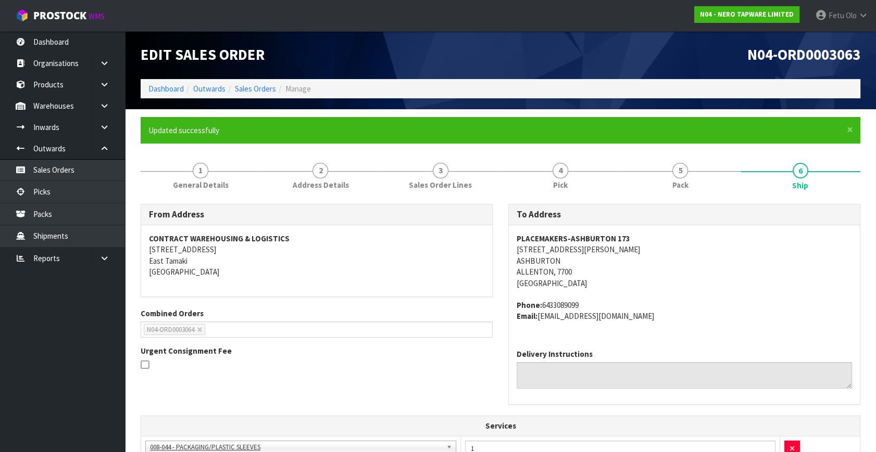
drag, startPoint x: 451, startPoint y: 395, endPoint x: 296, endPoint y: 410, distance: 155.4
click at [296, 410] on div "From Address CONTRACT WAREHOUSING & LOGISTICS 17 Allens Road East Tamaki Auckla…" at bounding box center [500, 310] width 735 height 212
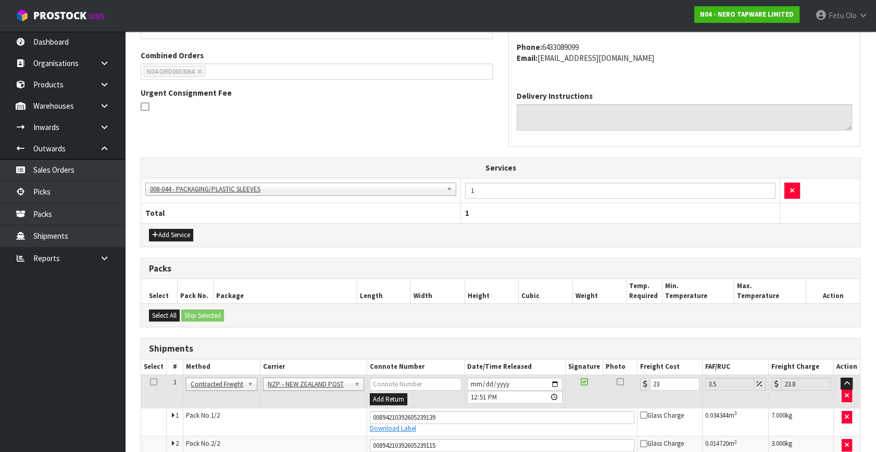
scroll to position [308, 0]
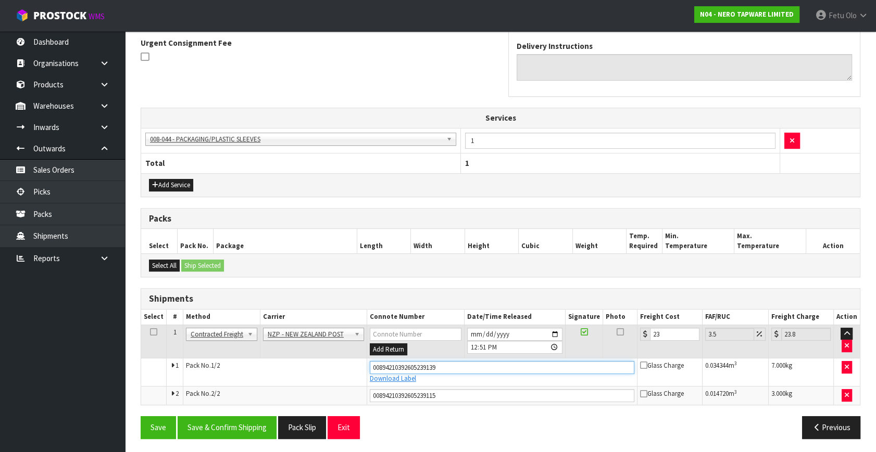
click at [240, 390] on tbody "1 Client Local Pickup Customer Local Pickup Company Freight Contracted Freight …" at bounding box center [500, 365] width 719 height 80
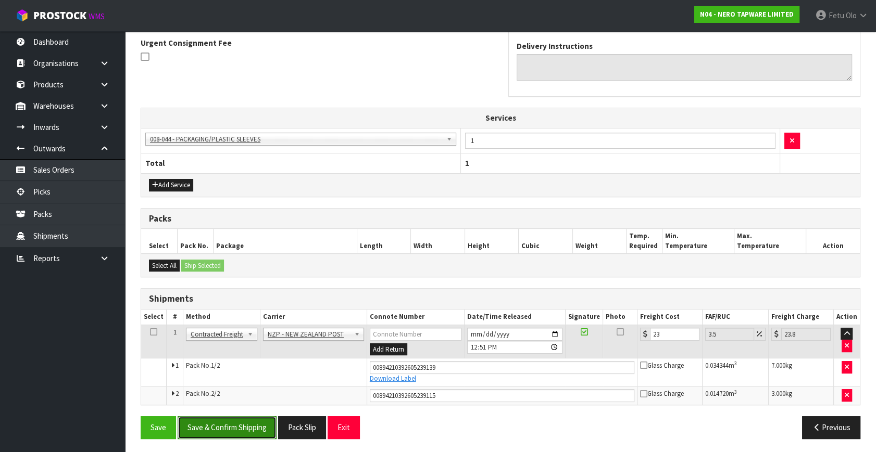
click at [224, 422] on button "Save & Confirm Shipping" at bounding box center [227, 428] width 99 height 22
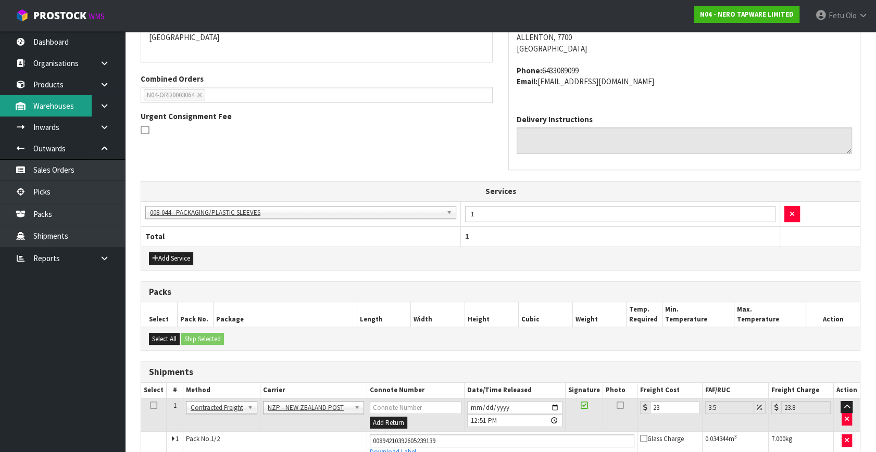
scroll to position [0, 0]
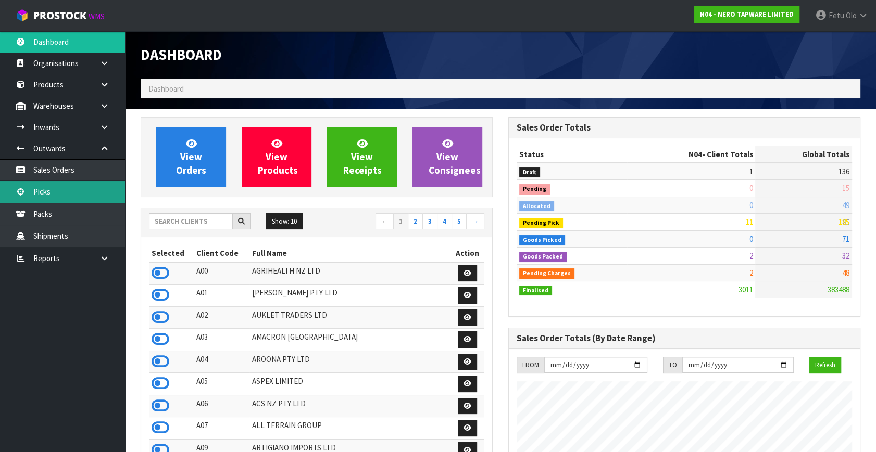
click at [43, 186] on link "Picks" at bounding box center [62, 191] width 125 height 21
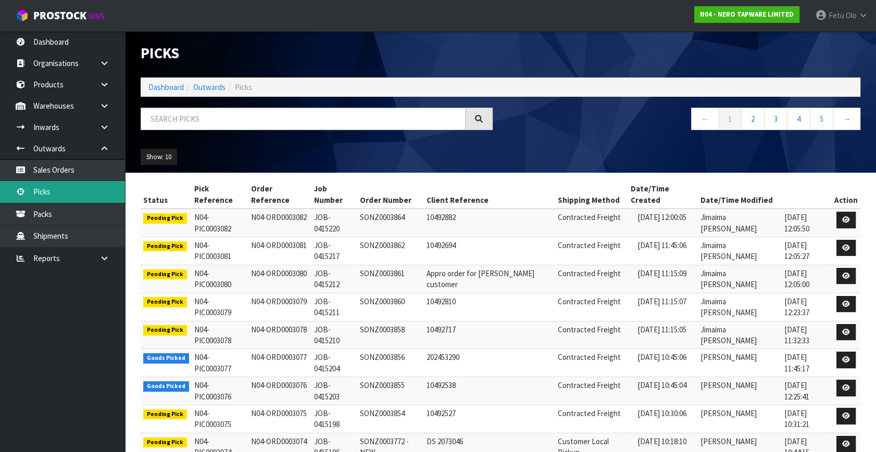
scroll to position [2, 0]
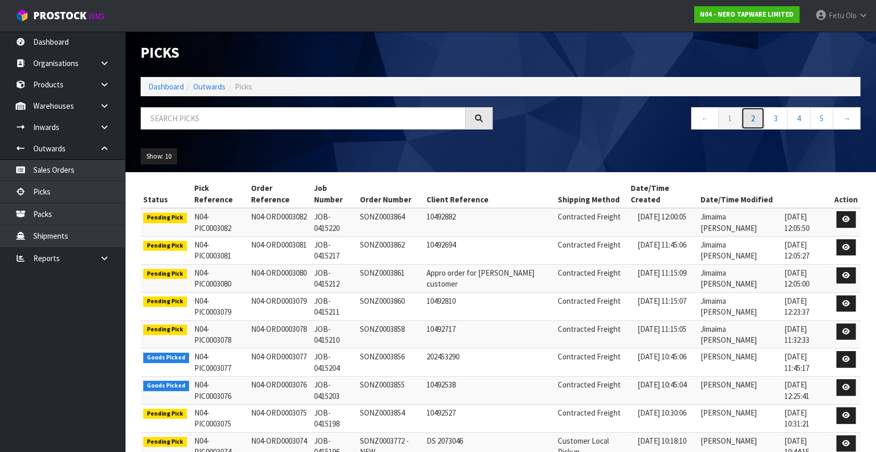
click at [755, 119] on link "2" at bounding box center [752, 118] width 23 height 22
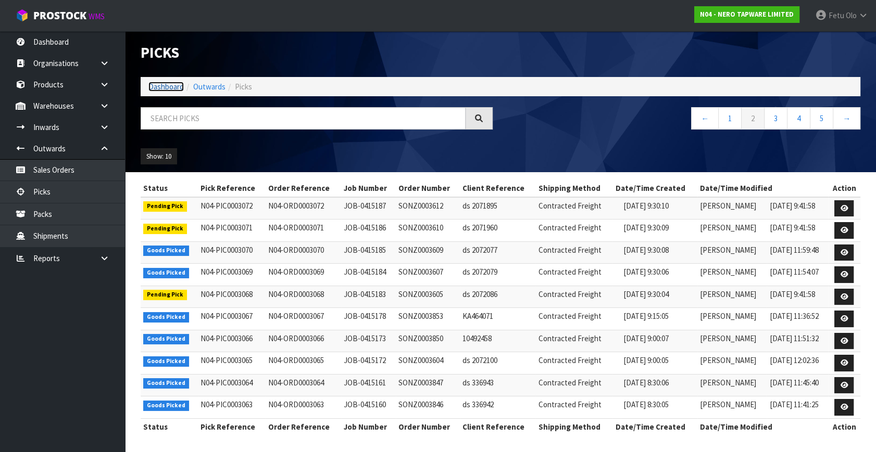
click at [149, 85] on link "Dashboard" at bounding box center [165, 87] width 35 height 10
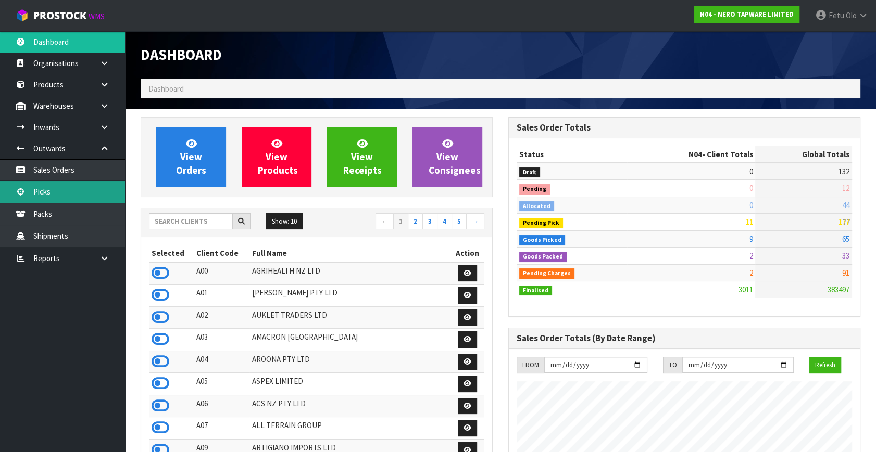
click at [69, 196] on link "Picks" at bounding box center [62, 191] width 125 height 21
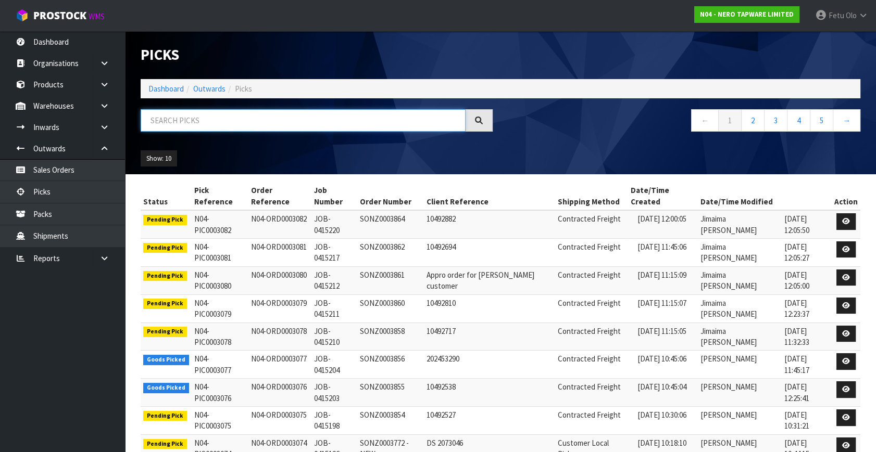
click at [234, 124] on input "text" at bounding box center [303, 120] width 325 height 22
type input "3064"
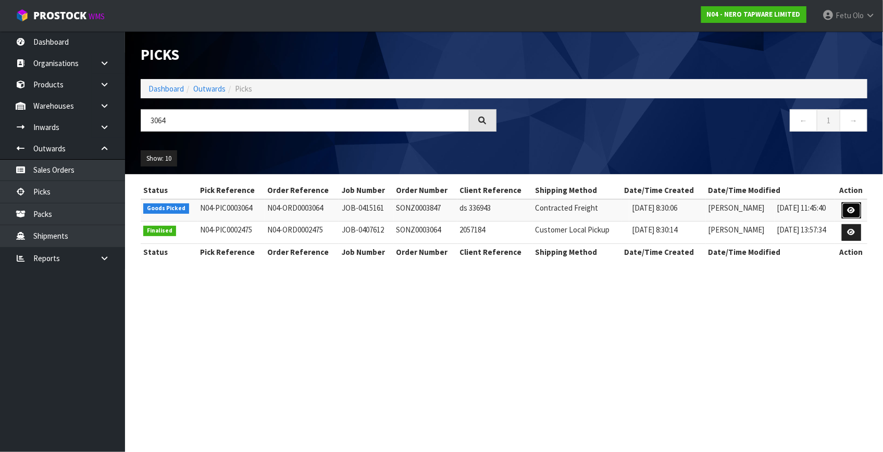
click at [851, 207] on icon at bounding box center [851, 210] width 8 height 7
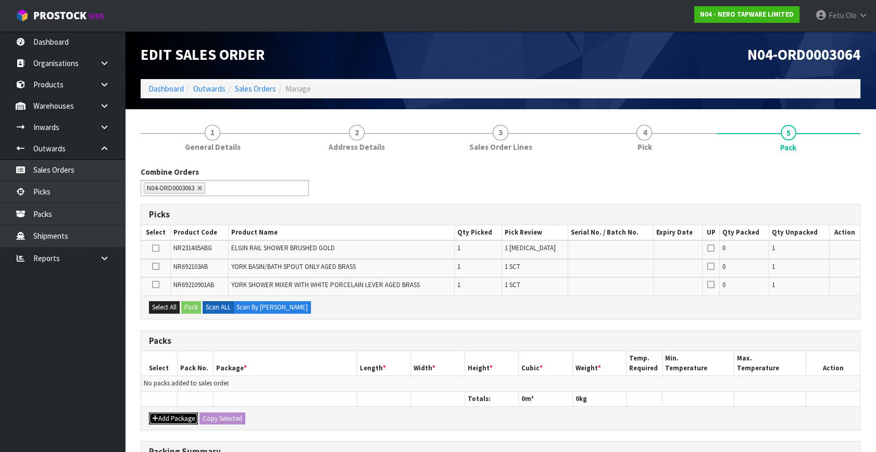
click at [161, 415] on button "Add Package" at bounding box center [173, 419] width 49 height 12
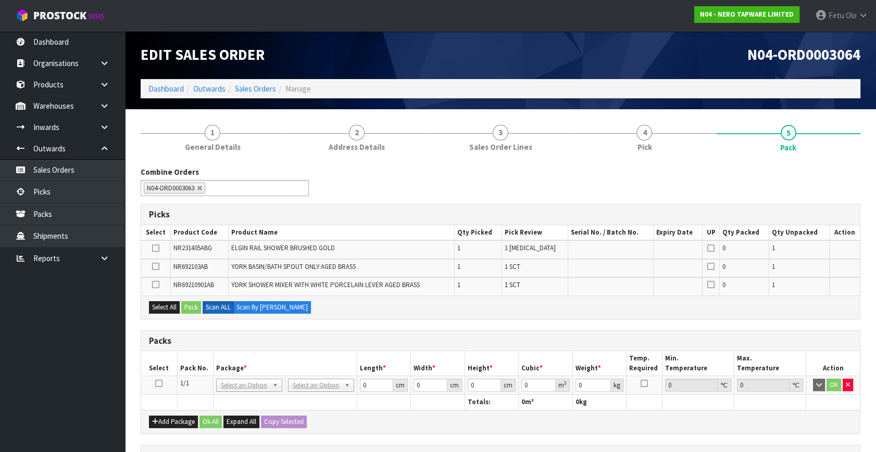
click at [157, 384] on icon at bounding box center [158, 384] width 7 height 1
click at [244, 367] on span "*" at bounding box center [245, 368] width 3 height 9
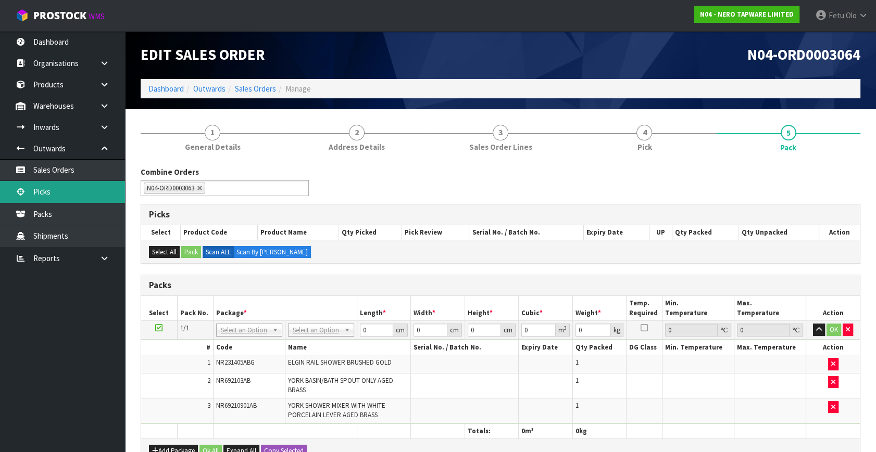
click at [64, 197] on link "Picks" at bounding box center [62, 191] width 125 height 21
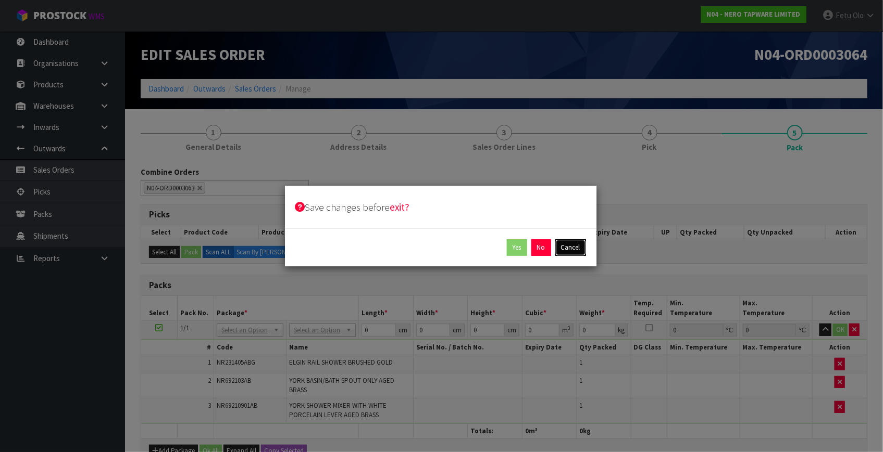
click at [571, 245] on button "Cancel" at bounding box center [570, 248] width 31 height 17
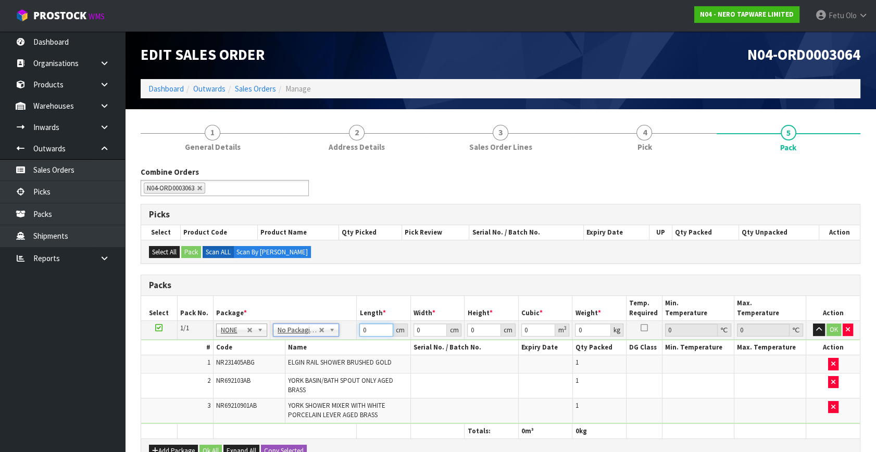
drag, startPoint x: 374, startPoint y: 327, endPoint x: 161, endPoint y: 437, distance: 239.9
click at [161, 437] on div "Packs Select Pack No. Package * Length * Width * Height * Cubic * Weight * Temp…" at bounding box center [501, 369] width 720 height 188
type input "10"
type input "1"
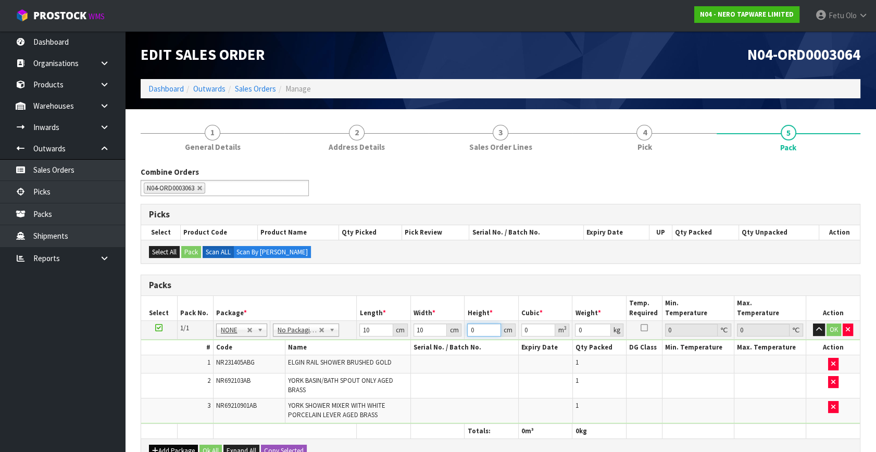
type input "0.0001"
type input "10"
type input "0.001"
type input "10"
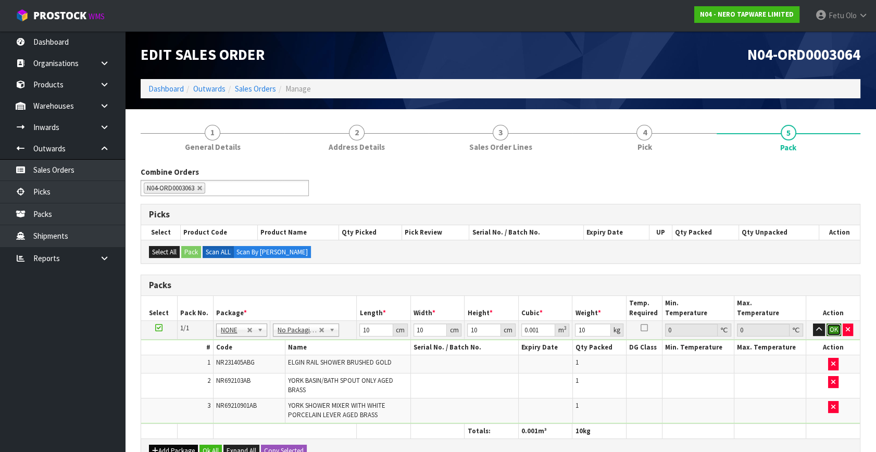
click button "OK" at bounding box center [833, 330] width 15 height 12
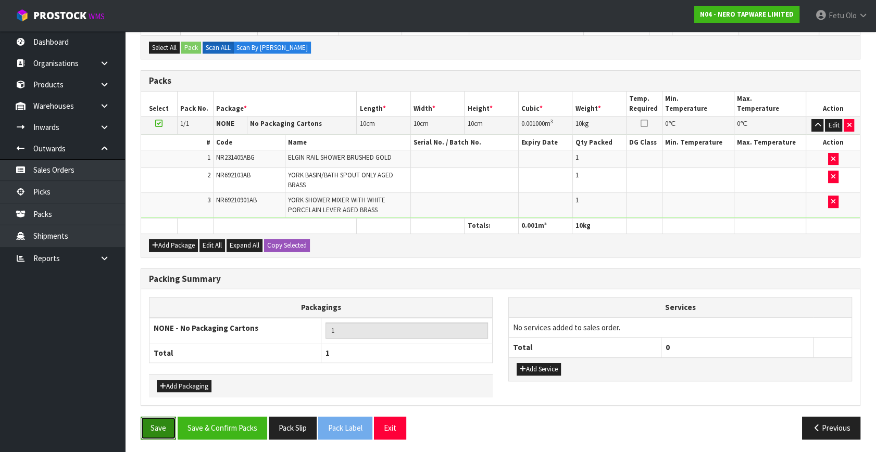
click at [155, 420] on button "Save" at bounding box center [158, 428] width 35 height 22
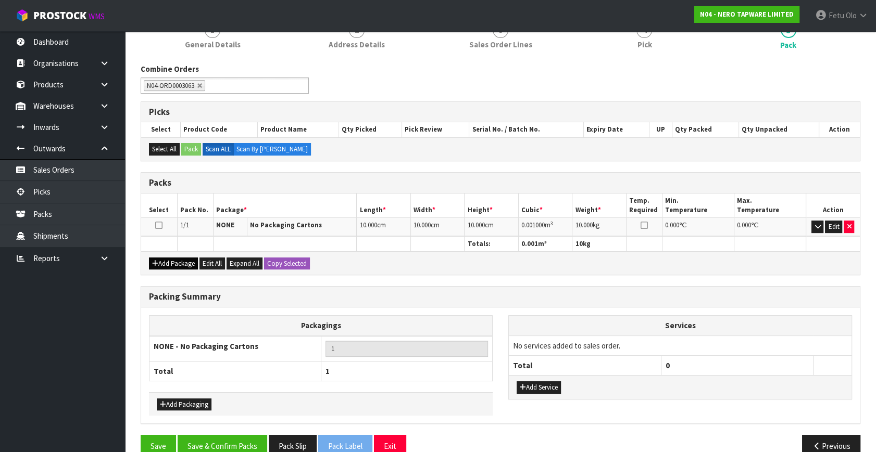
scroll to position [159, 0]
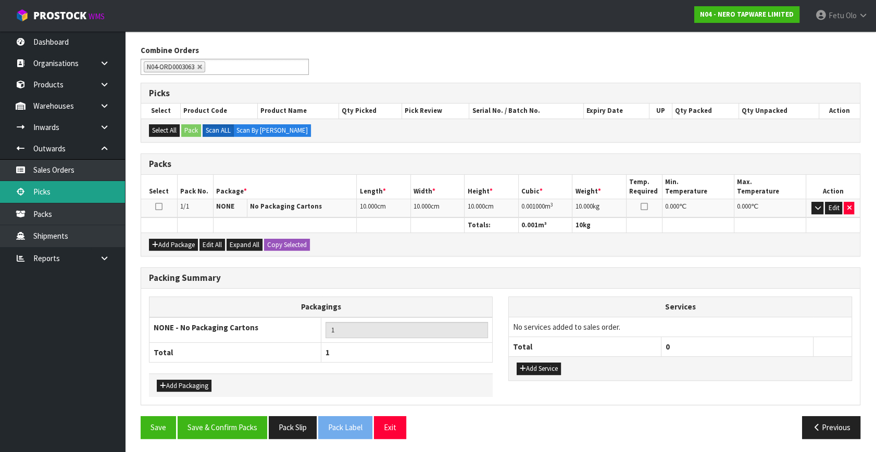
click at [57, 197] on link "Picks" at bounding box center [62, 191] width 125 height 21
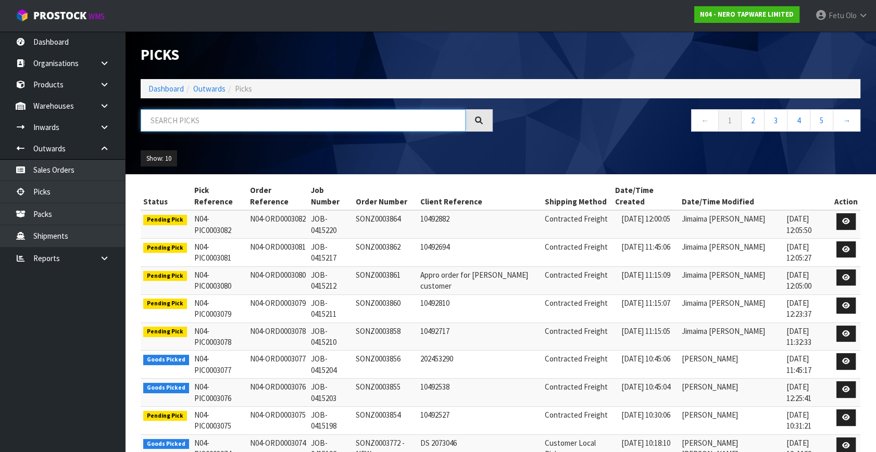
click at [291, 117] on input "text" at bounding box center [303, 120] width 325 height 22
type input "2995"
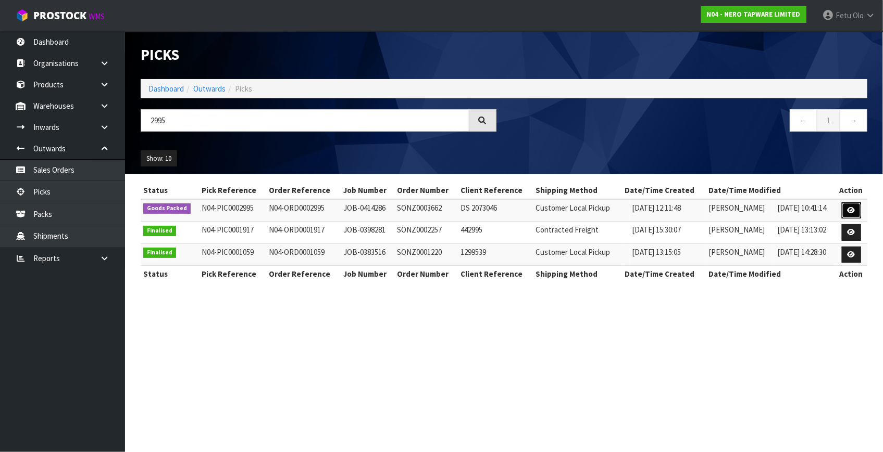
click at [854, 207] on icon at bounding box center [851, 210] width 8 height 7
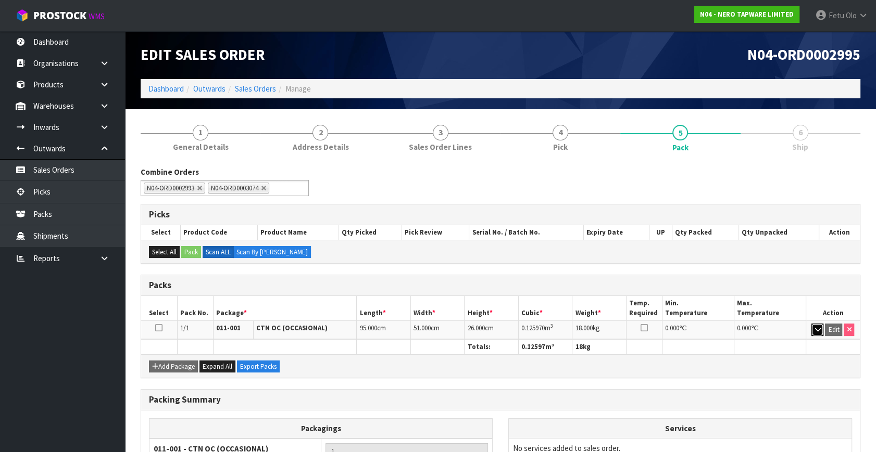
click at [820, 326] on icon "button" at bounding box center [817, 329] width 6 height 7
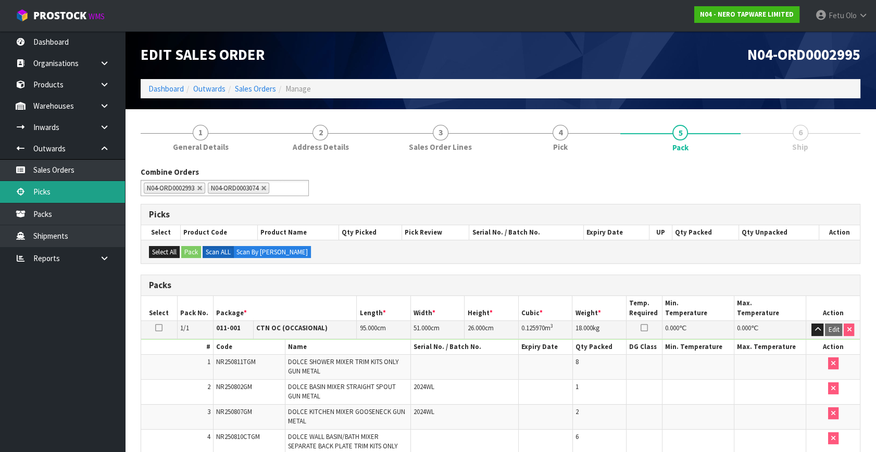
click at [52, 199] on link "Picks" at bounding box center [62, 191] width 125 height 21
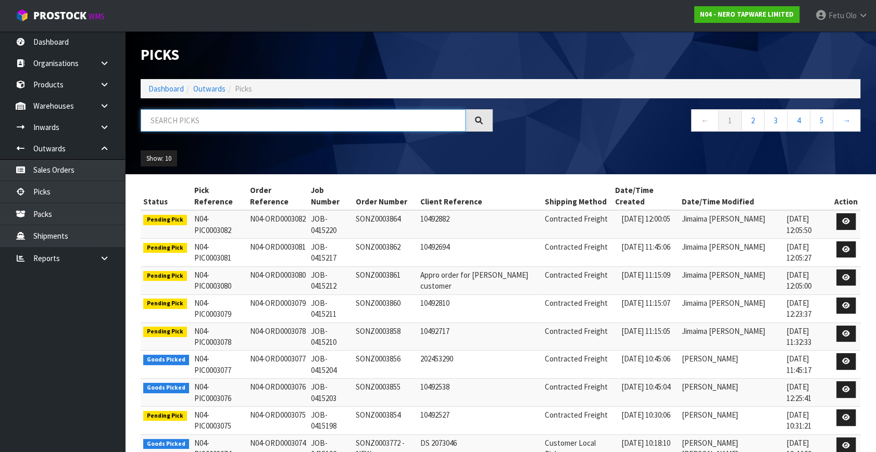
click at [303, 120] on input "text" at bounding box center [303, 120] width 325 height 22
type input "2993"
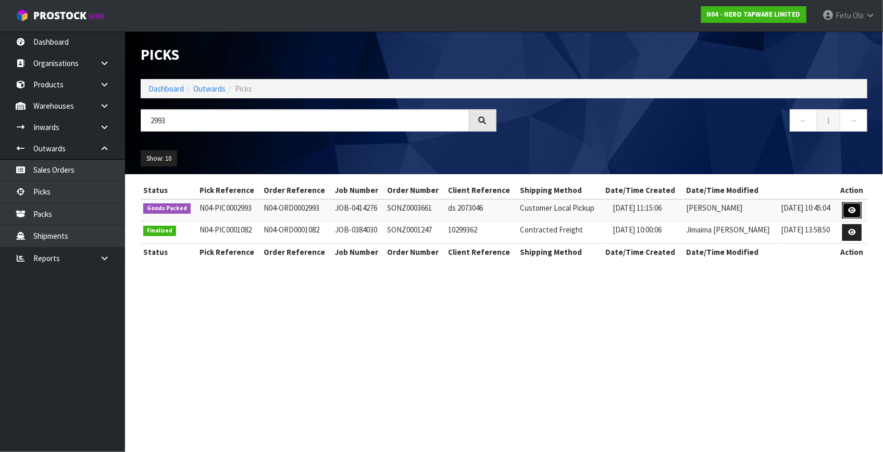
click at [853, 211] on icon at bounding box center [852, 210] width 8 height 7
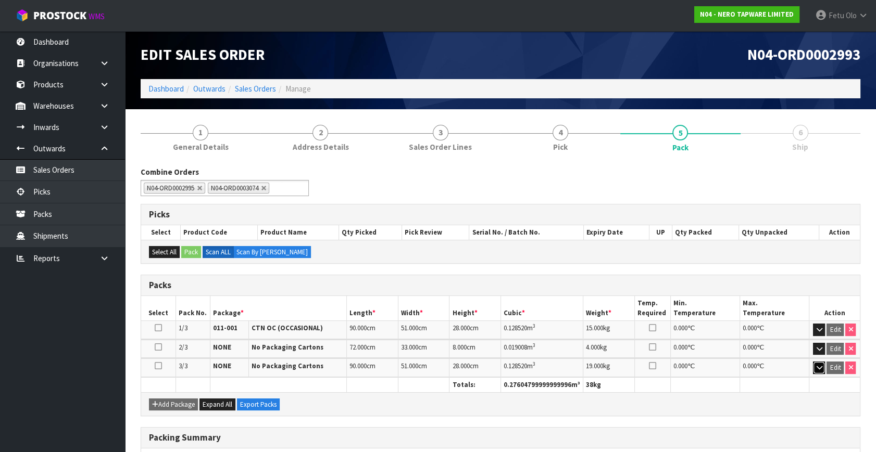
click at [822, 364] on icon "button" at bounding box center [819, 367] width 6 height 7
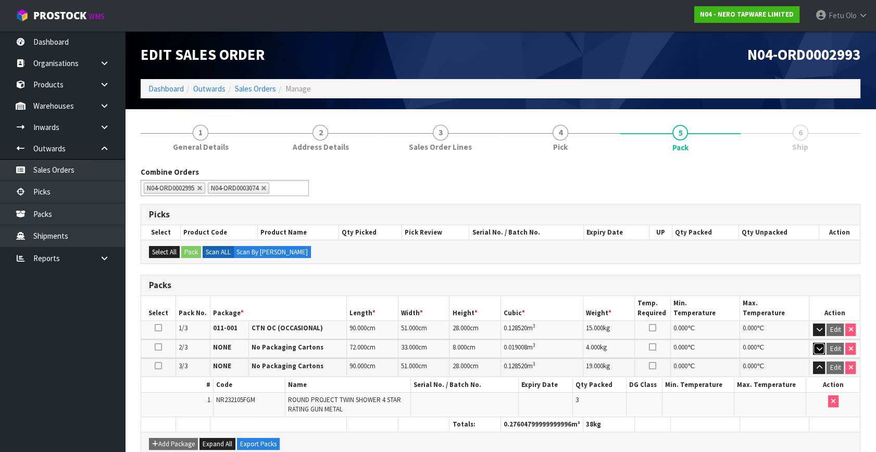
click at [820, 346] on icon "button" at bounding box center [819, 349] width 6 height 7
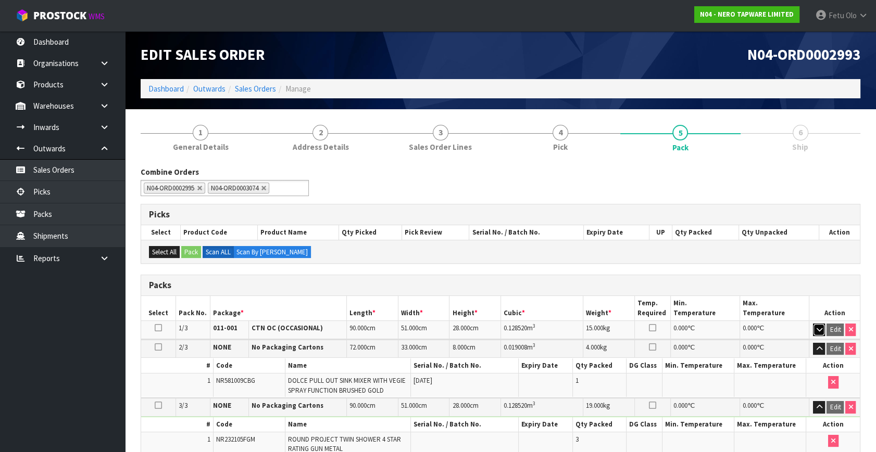
click at [818, 326] on icon "button" at bounding box center [819, 329] width 6 height 7
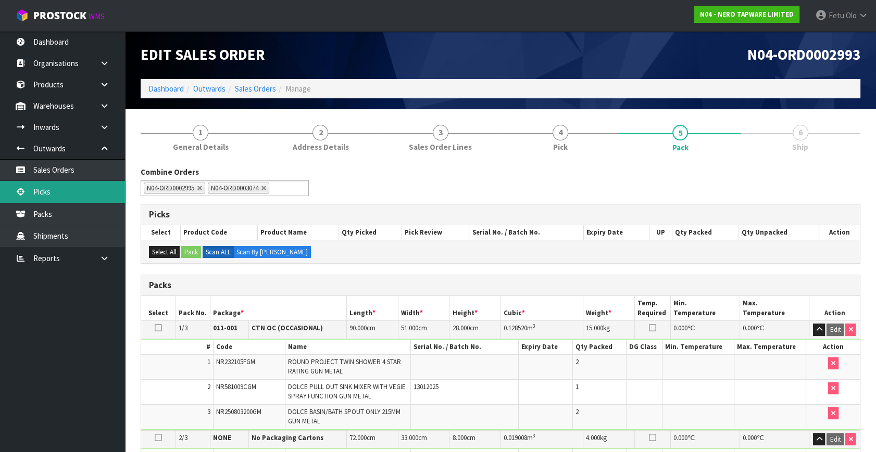
drag, startPoint x: 35, startPoint y: 184, endPoint x: 187, endPoint y: 172, distance: 152.0
click at [35, 184] on link "Picks" at bounding box center [62, 191] width 125 height 21
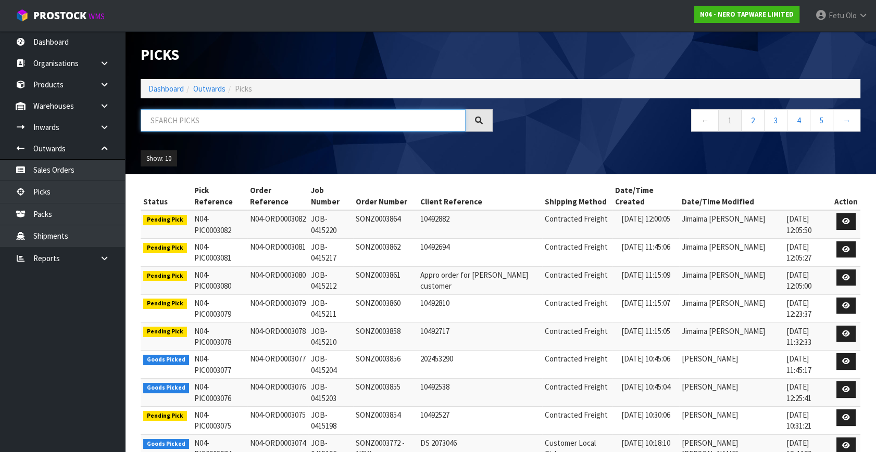
click at [335, 123] on input "text" at bounding box center [303, 120] width 325 height 22
type input "3064"
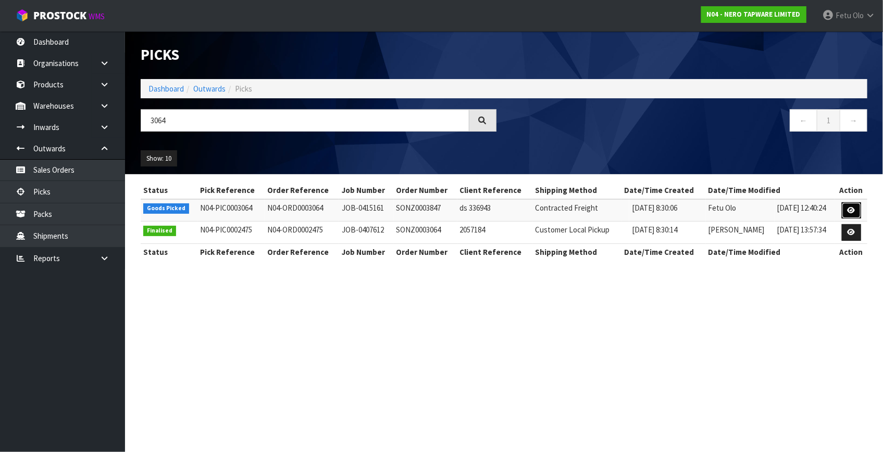
click at [847, 203] on link at bounding box center [850, 211] width 19 height 17
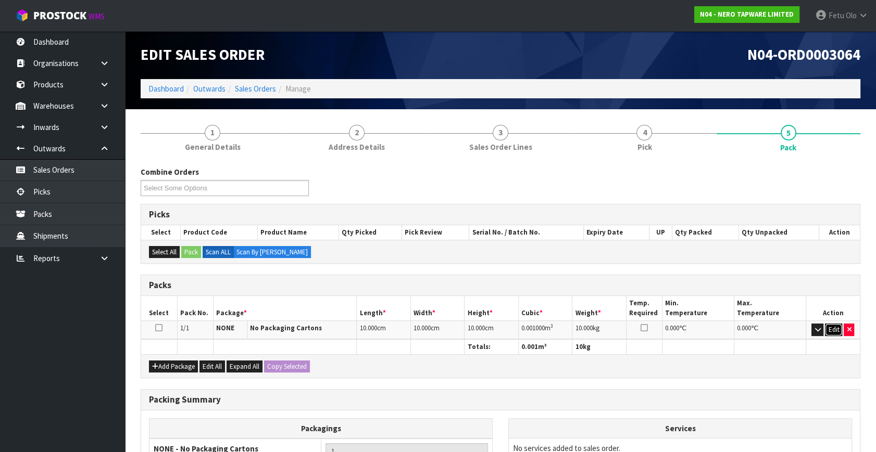
click at [828, 328] on button "Edit" at bounding box center [833, 330] width 17 height 12
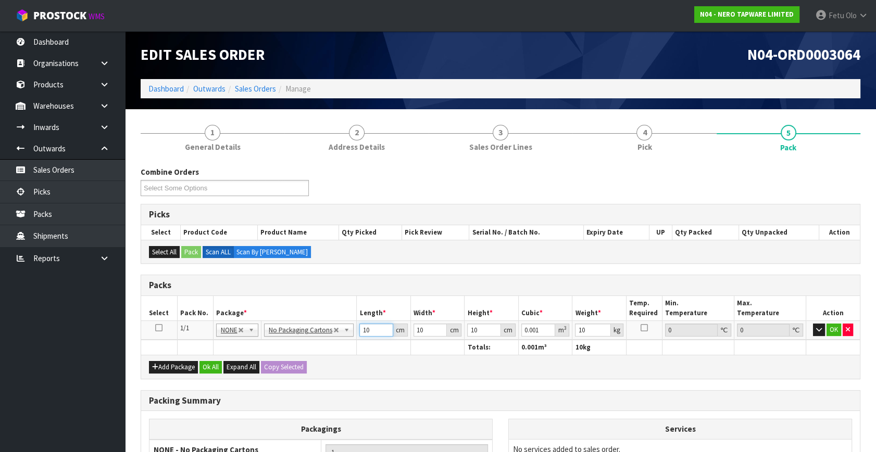
drag, startPoint x: 315, startPoint y: 348, endPoint x: 298, endPoint y: 351, distance: 17.4
click at [298, 351] on table "Select Pack No. Package * Length * Width * Height * Cubic * Weight * Temp. Requ…" at bounding box center [500, 325] width 719 height 59
type input "5"
type input "0.0005"
type input "53"
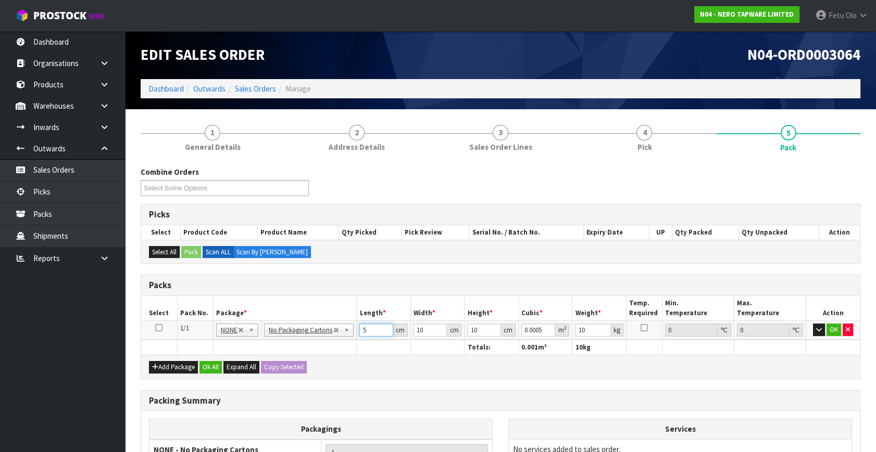
type input "0.0053"
type input "53"
type input "3"
type input "0.00159"
type input "36"
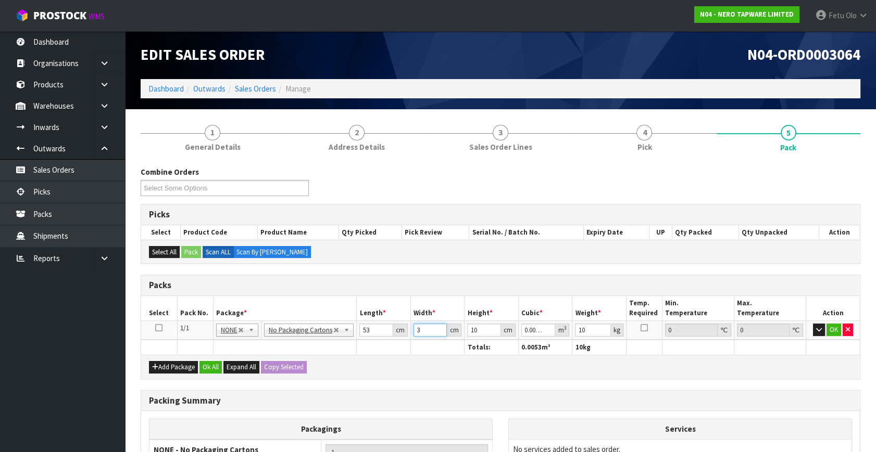
type input "0.01908"
type input "36"
type input "1"
type input "0.001908"
type input "18"
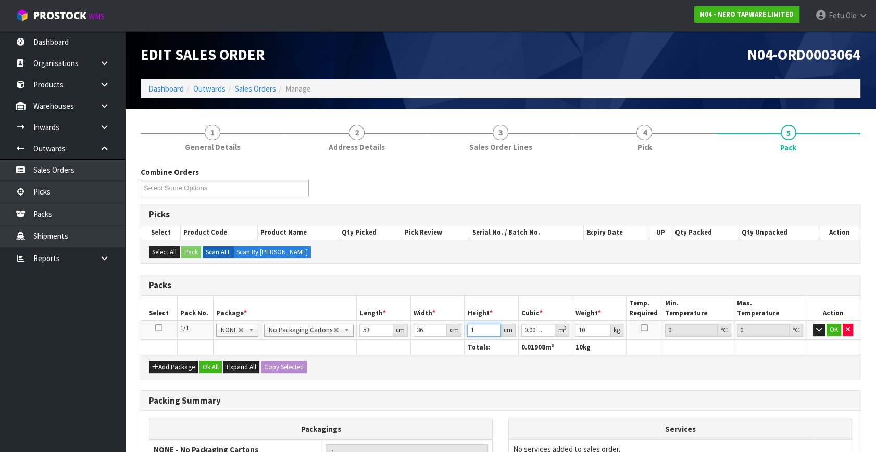
type input "0.034344"
type input "18"
type input "7"
click button "OK" at bounding box center [833, 330] width 15 height 12
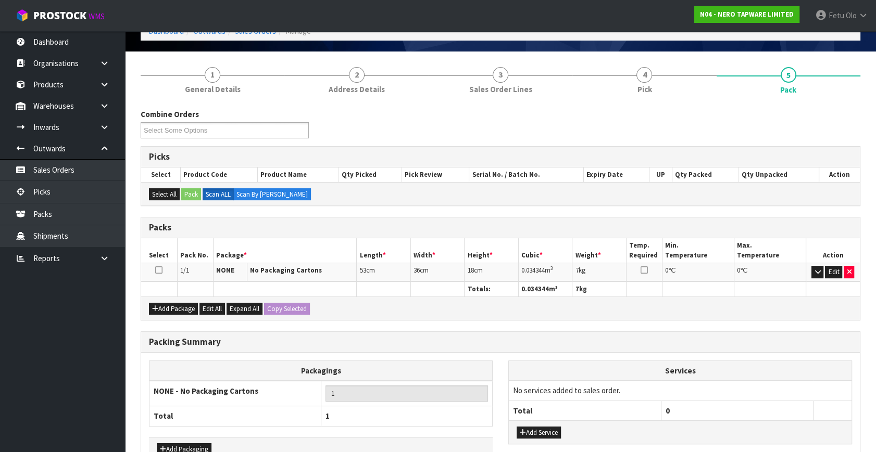
scroll to position [121, 0]
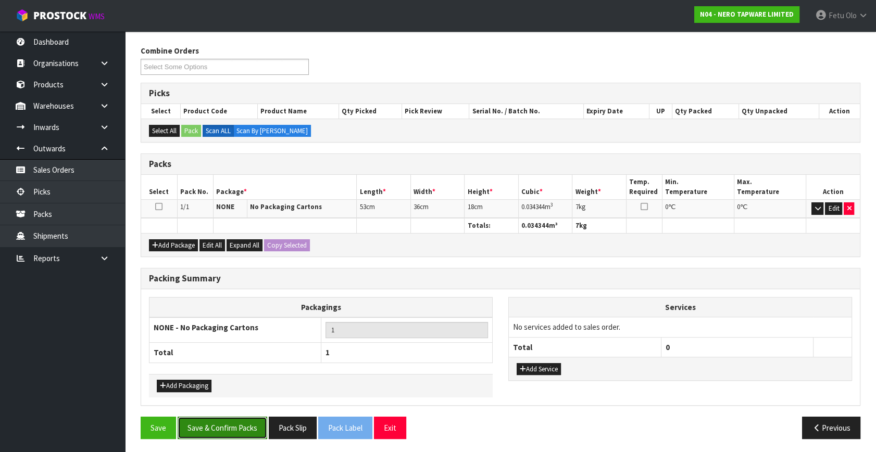
click at [223, 427] on button "Save & Confirm Packs" at bounding box center [223, 428] width 90 height 22
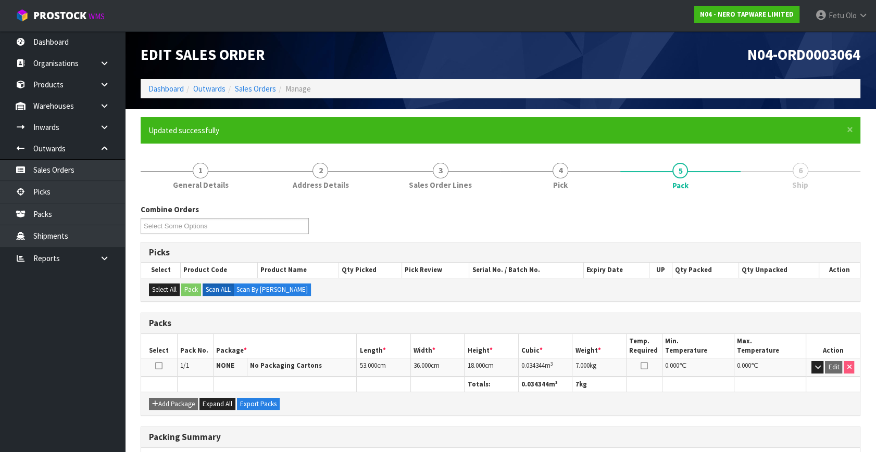
scroll to position [136, 0]
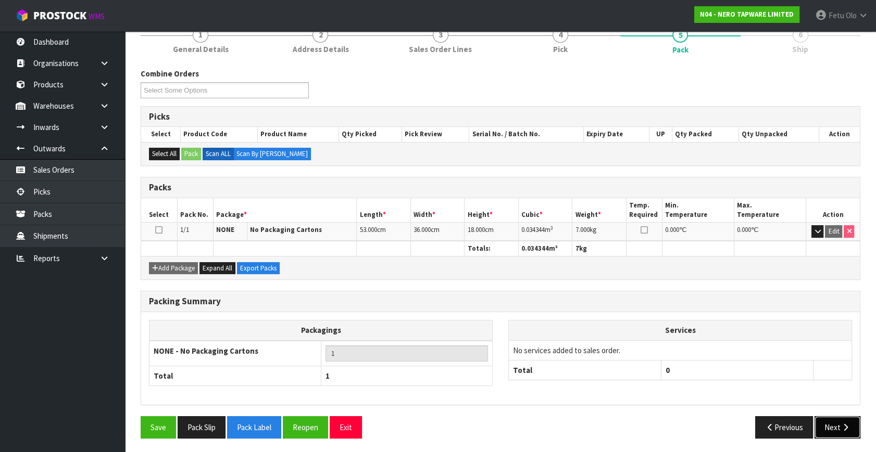
click at [821, 428] on button "Next" at bounding box center [837, 428] width 46 height 22
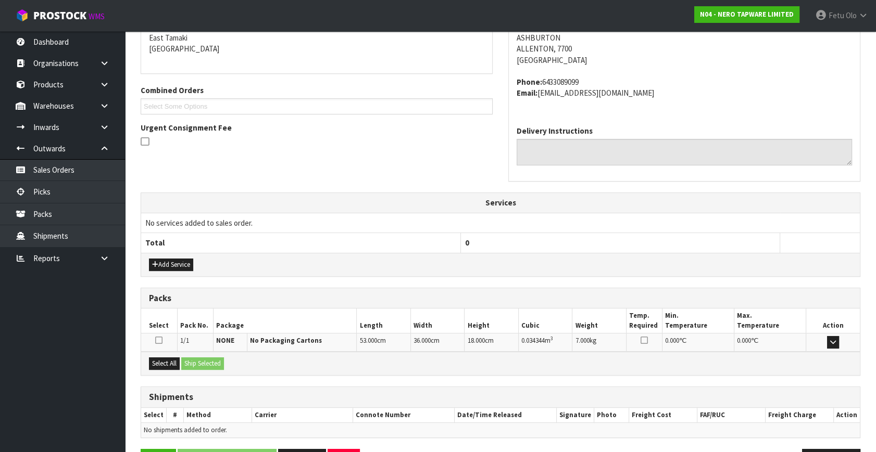
scroll to position [256, 0]
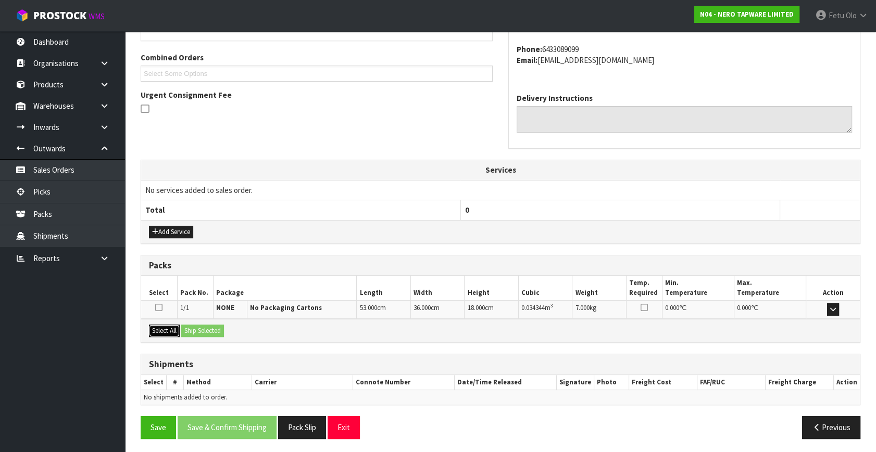
click at [177, 326] on button "Select All" at bounding box center [164, 331] width 31 height 12
drag, startPoint x: 181, startPoint y: 328, endPoint x: 215, endPoint y: 350, distance: 40.6
click at [186, 331] on div "Select All Ship Selected" at bounding box center [500, 330] width 719 height 23
click at [192, 326] on button "Ship Selected" at bounding box center [202, 331] width 43 height 12
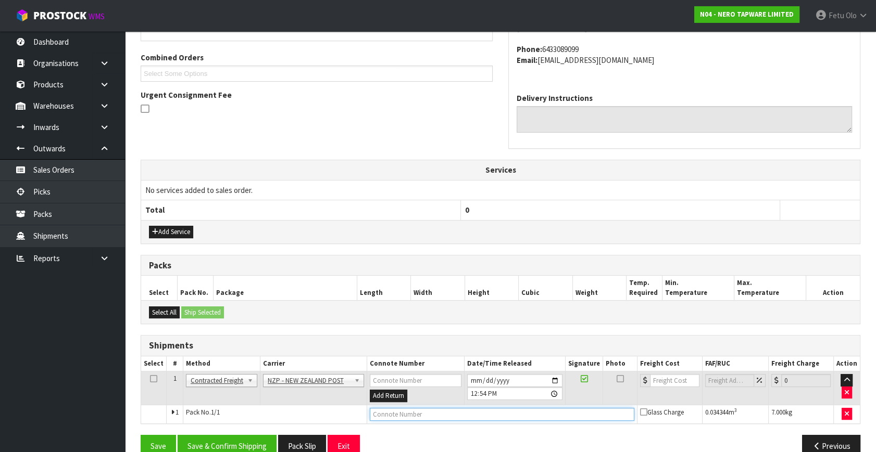
click at [398, 416] on input "text" at bounding box center [502, 414] width 264 height 13
paste input "00894210392605239139"
type input "00894210392605239139"
click at [266, 436] on button "Save & Confirm Shipping" at bounding box center [227, 446] width 99 height 22
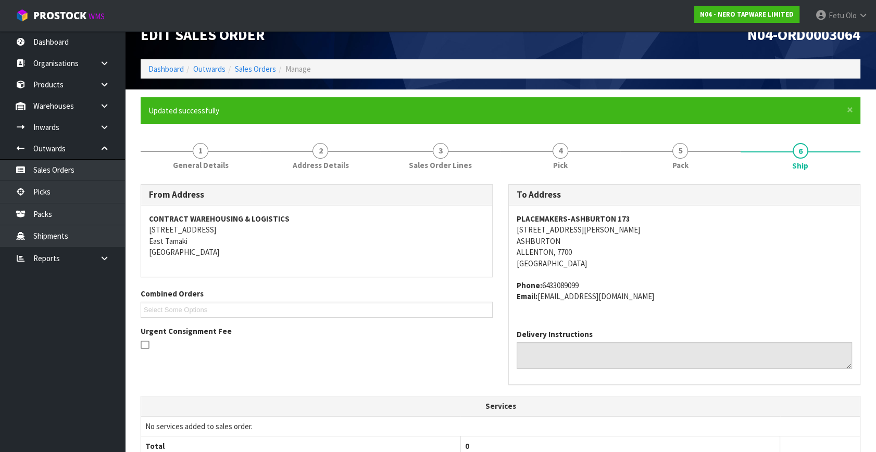
scroll to position [0, 0]
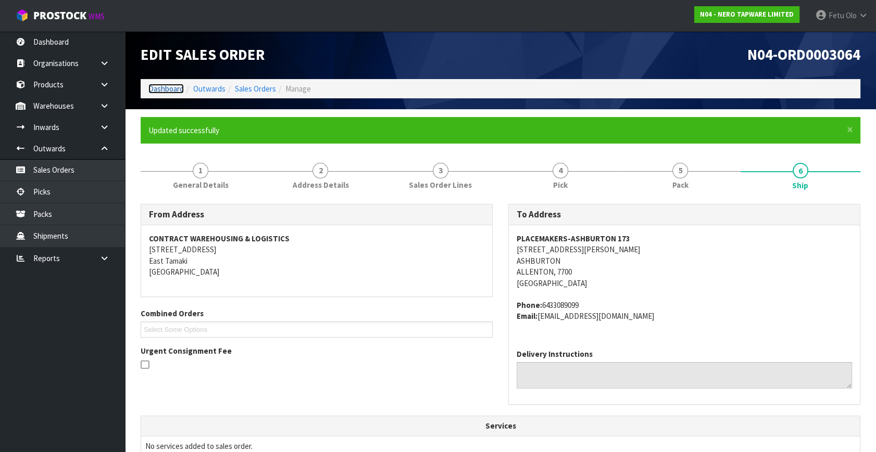
click at [175, 90] on link "Dashboard" at bounding box center [165, 89] width 35 height 10
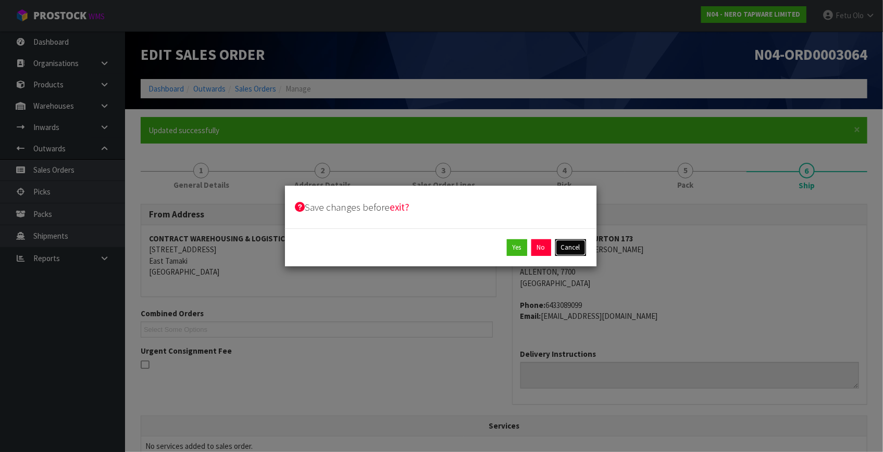
click at [561, 248] on button "Cancel" at bounding box center [570, 248] width 31 height 17
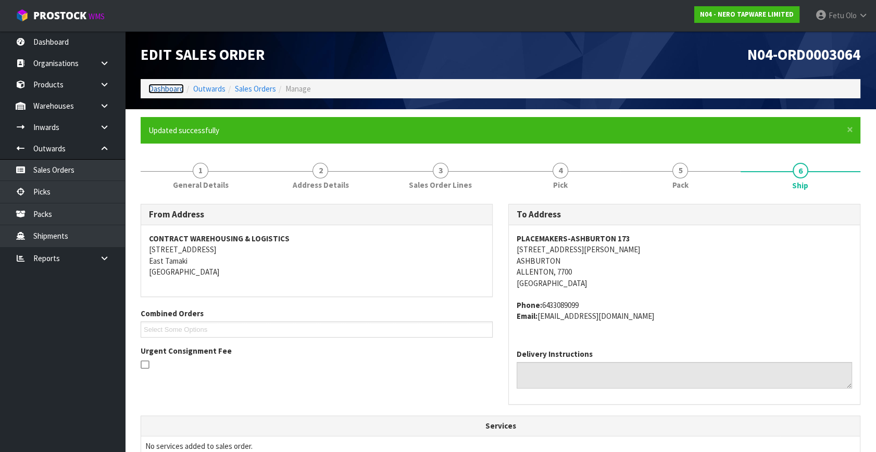
click at [170, 86] on link "Dashboard" at bounding box center [165, 89] width 35 height 10
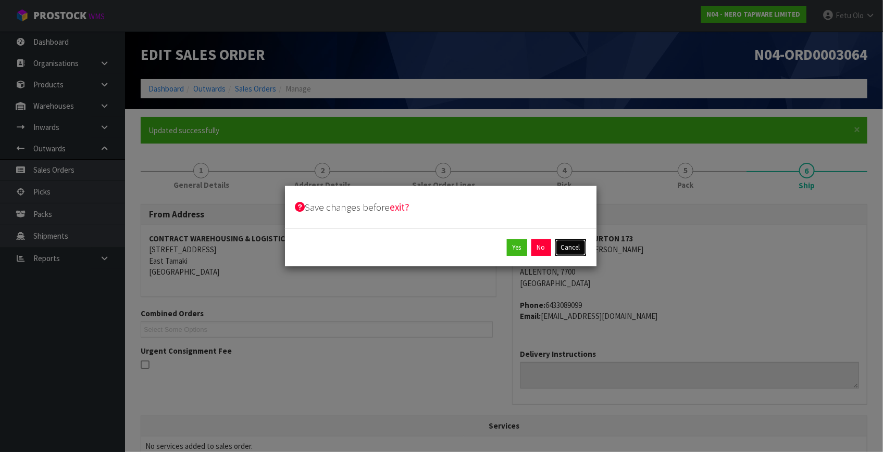
click at [565, 244] on button "Cancel" at bounding box center [570, 248] width 31 height 17
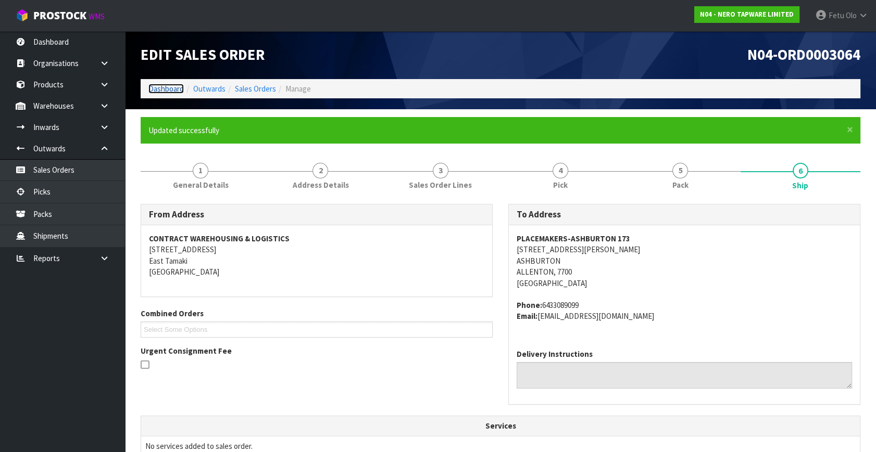
click at [163, 85] on link "Dashboard" at bounding box center [165, 89] width 35 height 10
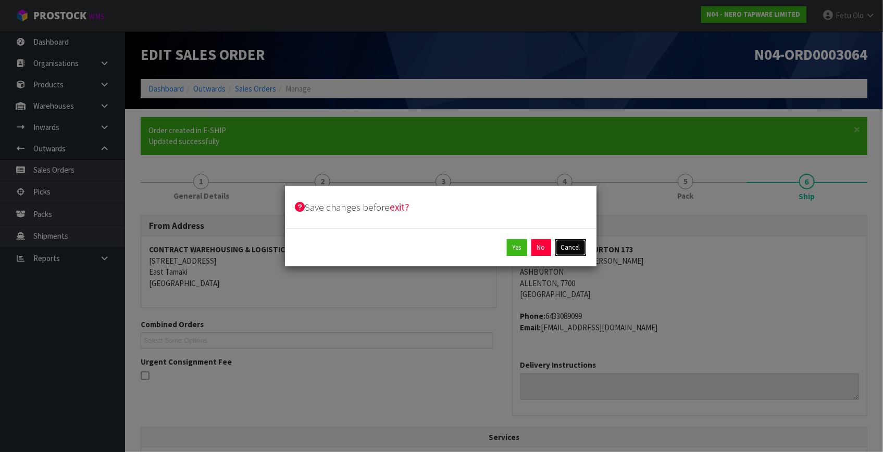
click at [576, 248] on button "Cancel" at bounding box center [570, 248] width 31 height 17
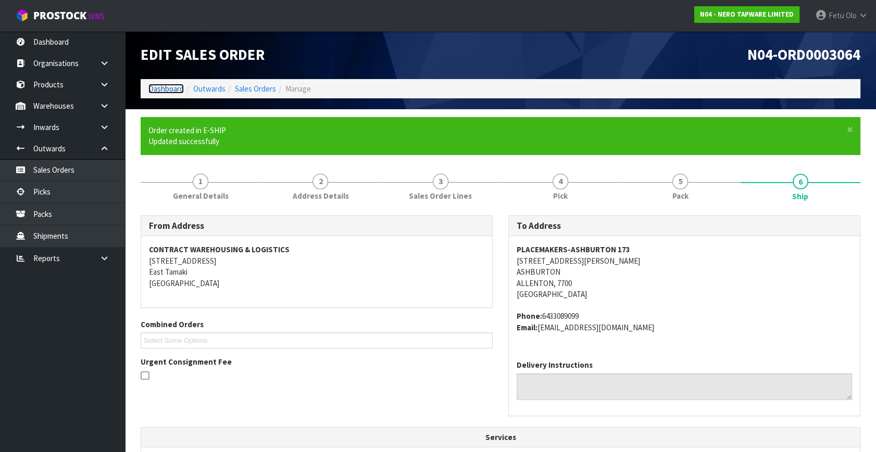
click at [162, 93] on link "Dashboard" at bounding box center [165, 89] width 35 height 10
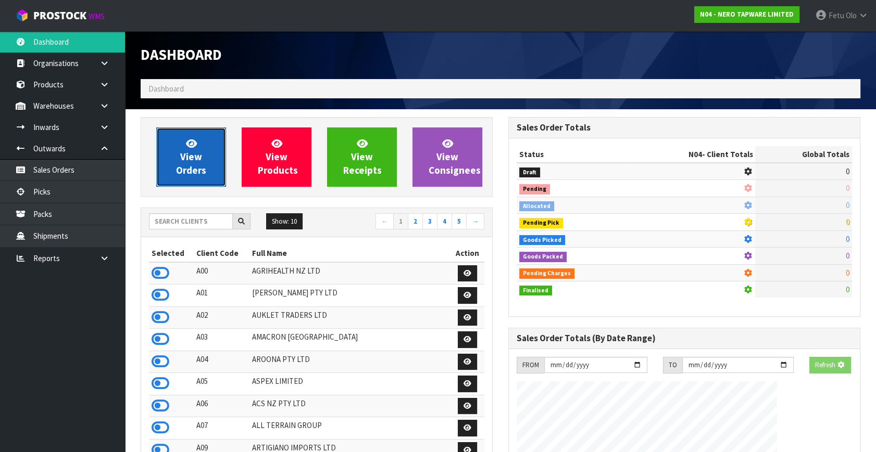
click at [172, 159] on link "View Orders" at bounding box center [191, 157] width 70 height 59
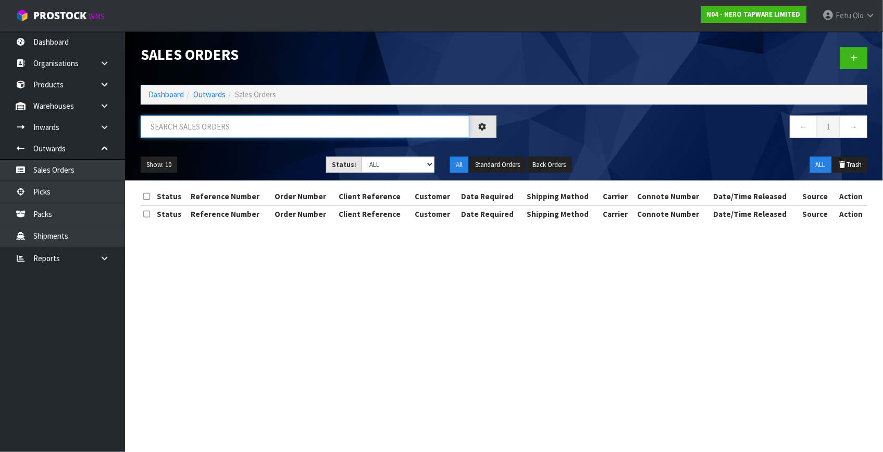
click at [305, 116] on input "text" at bounding box center [305, 127] width 329 height 22
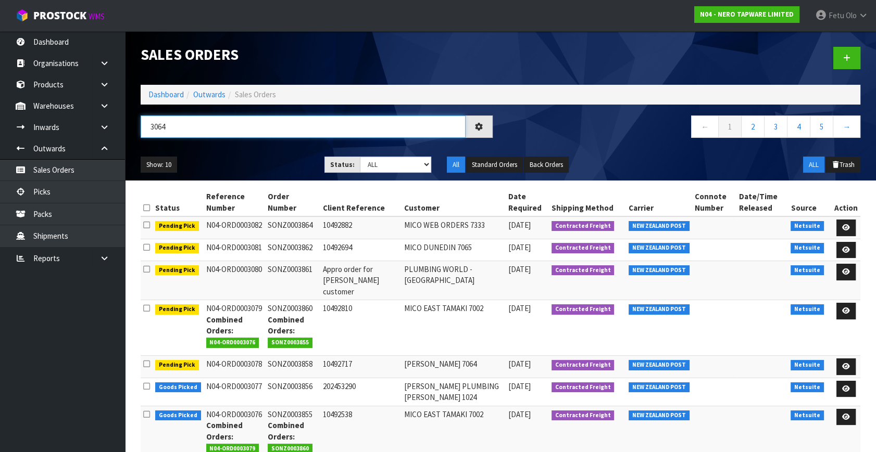
type input "3064"
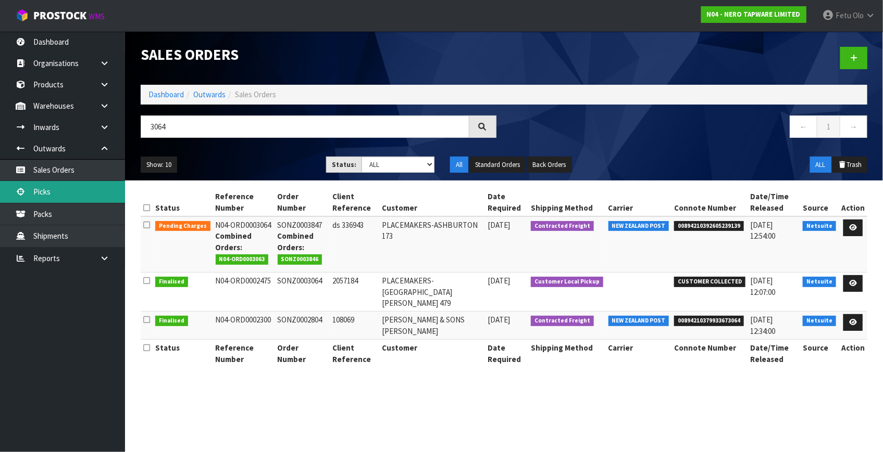
click at [37, 198] on link "Picks" at bounding box center [62, 191] width 125 height 21
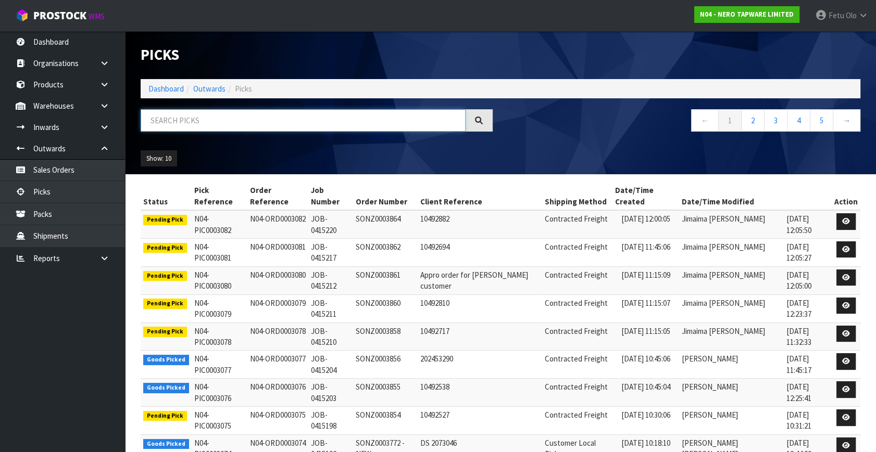
click at [173, 128] on input "text" at bounding box center [303, 120] width 325 height 22
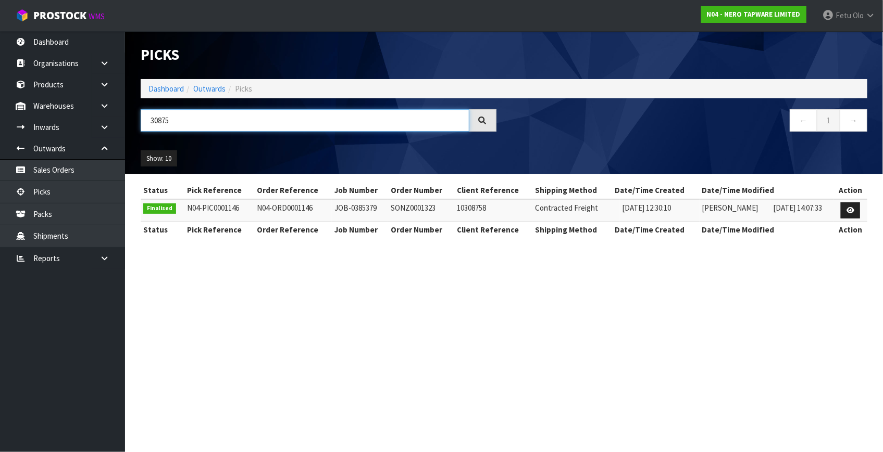
click at [160, 123] on input "30875" at bounding box center [305, 120] width 329 height 22
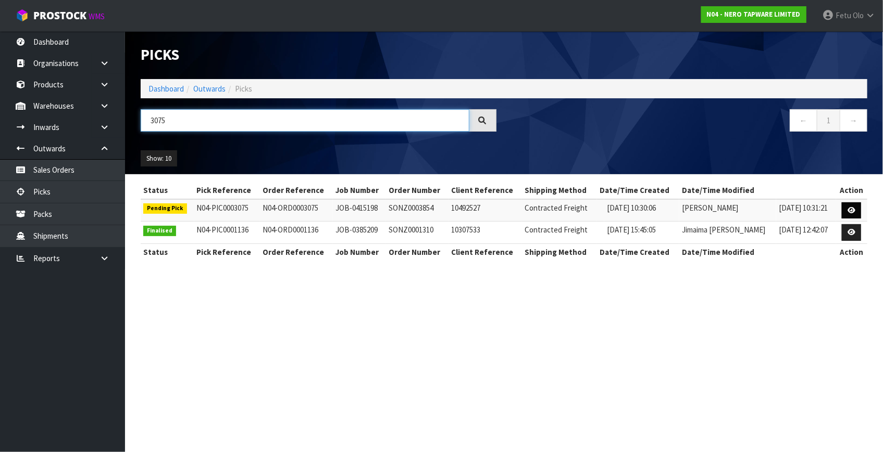
type input "3075"
click at [851, 210] on icon at bounding box center [851, 210] width 8 height 7
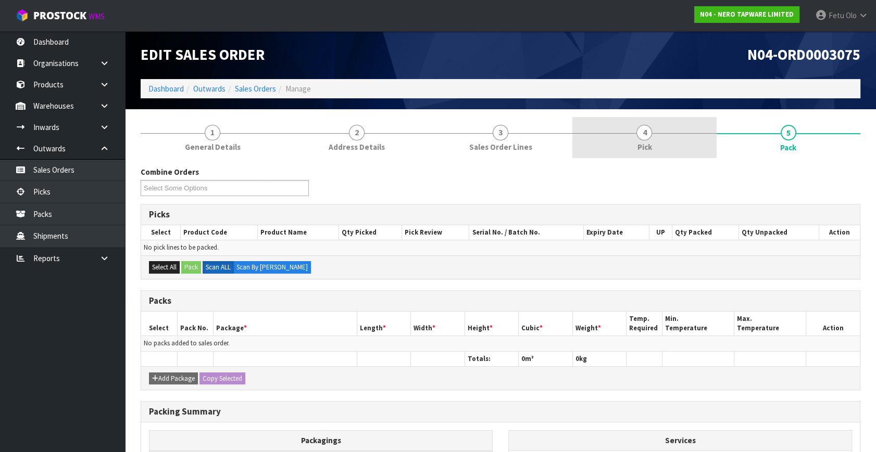
click at [656, 133] on link "4 Pick" at bounding box center [644, 137] width 144 height 41
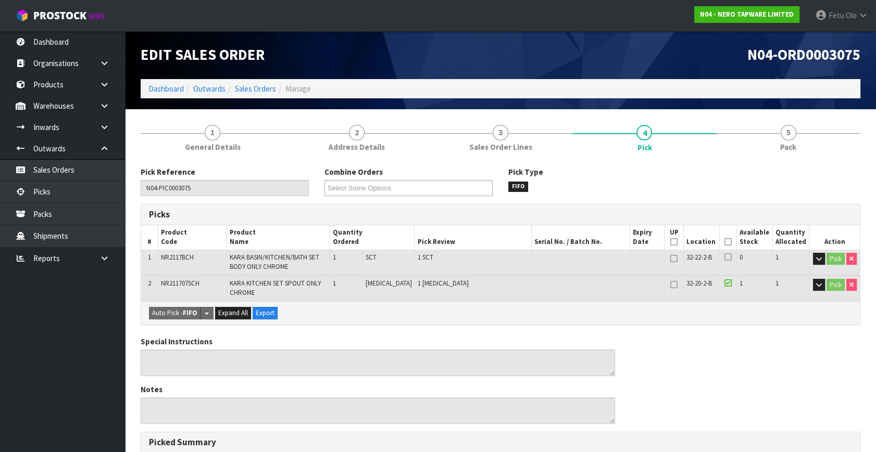
click at [724, 246] on span at bounding box center [727, 241] width 7 height 9
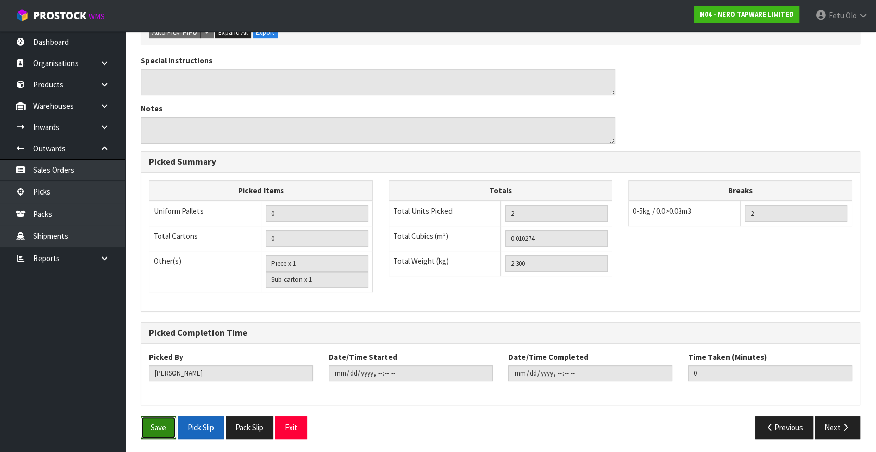
drag, startPoint x: 157, startPoint y: 417, endPoint x: 193, endPoint y: 422, distance: 35.8
click at [157, 419] on button "Save" at bounding box center [158, 428] width 35 height 22
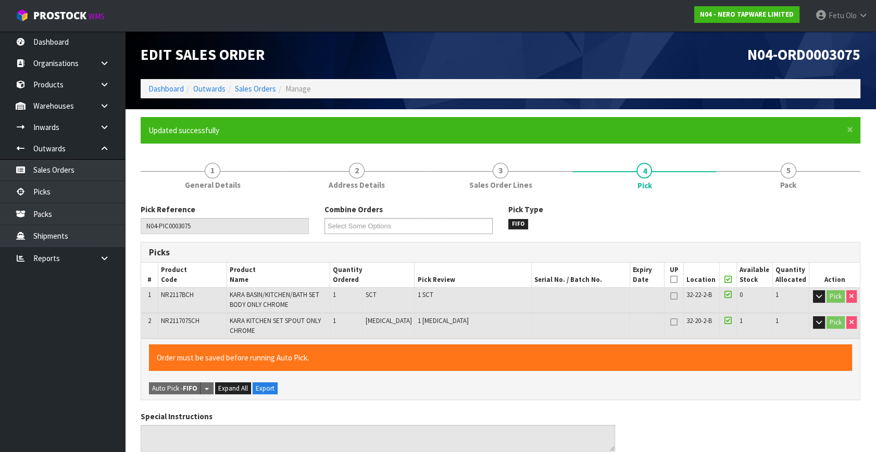
drag, startPoint x: 786, startPoint y: 114, endPoint x: 766, endPoint y: 125, distance: 22.6
click at [794, 130] on section "× Close Updated successfully 1 General Details 2 Address Details 3 Sales Order …" at bounding box center [500, 460] width 751 height 702
type input "Fetu Olo"
type input "2025-09-30T12:55:50"
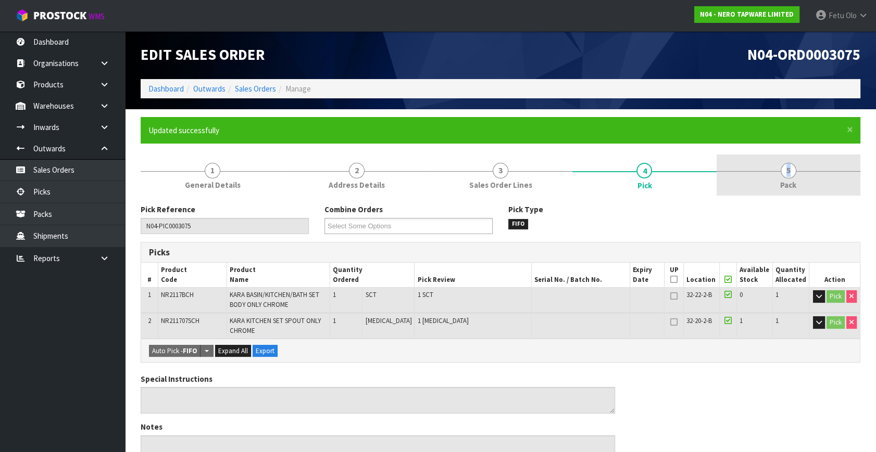
click at [785, 174] on span "5" at bounding box center [788, 171] width 16 height 16
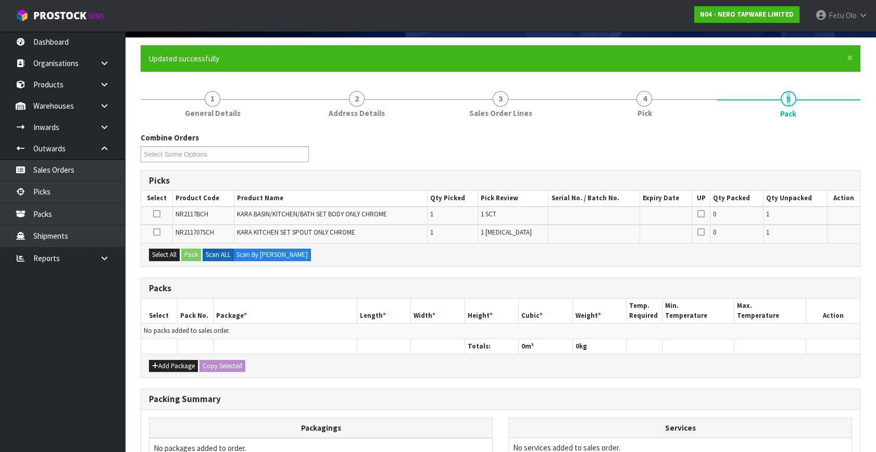
scroll to position [142, 0]
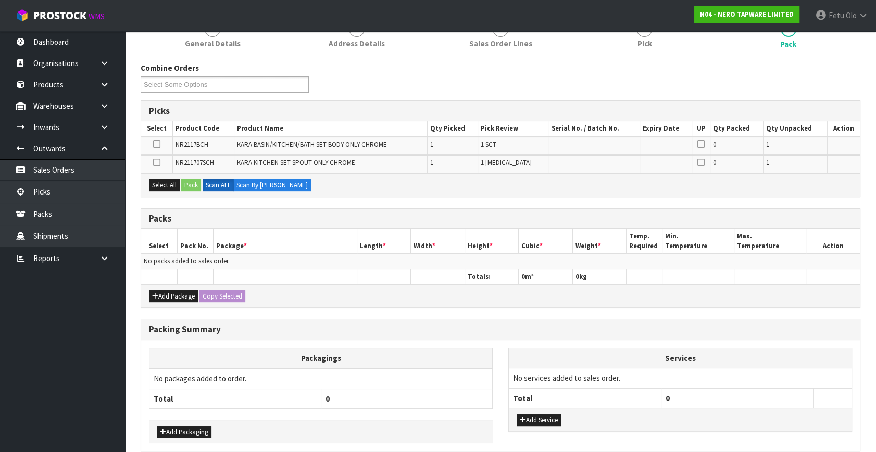
click at [173, 285] on div "Add Package Copy Selected" at bounding box center [500, 295] width 719 height 23
click at [169, 292] on button "Add Package" at bounding box center [173, 297] width 49 height 12
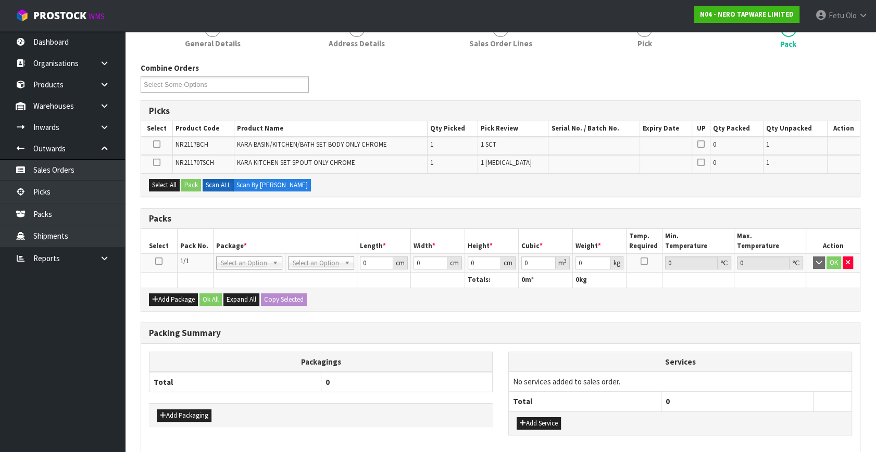
click at [155, 261] on icon at bounding box center [158, 261] width 7 height 1
click at [181, 249] on th "Pack No." at bounding box center [195, 241] width 36 height 24
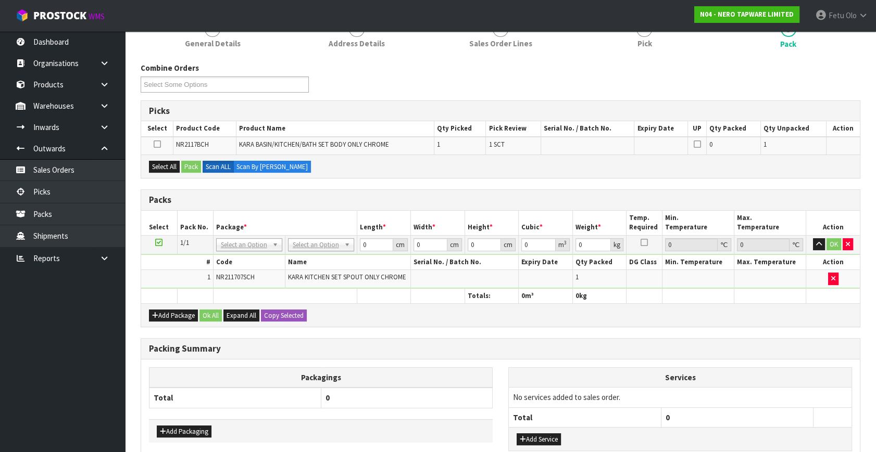
click at [413, 207] on div "Packs" at bounding box center [500, 200] width 719 height 21
click at [165, 167] on button "Select All" at bounding box center [164, 167] width 31 height 12
click at [184, 166] on button "Pack" at bounding box center [191, 167] width 20 height 12
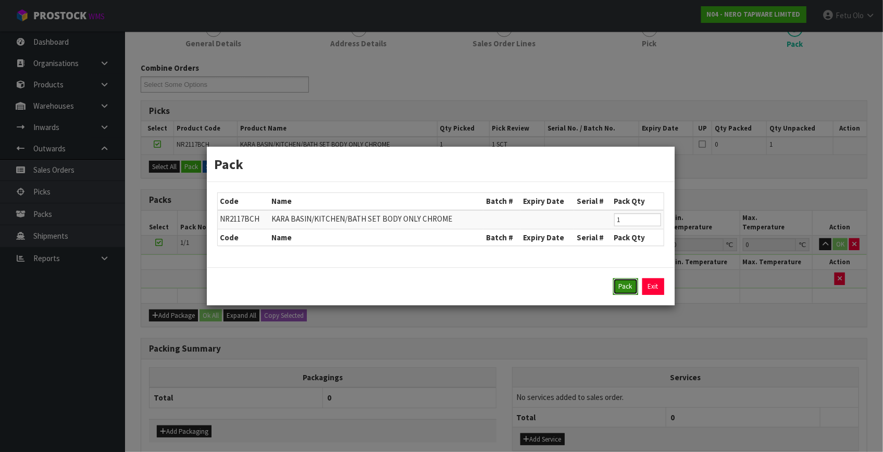
click at [627, 286] on button "Pack" at bounding box center [625, 287] width 25 height 17
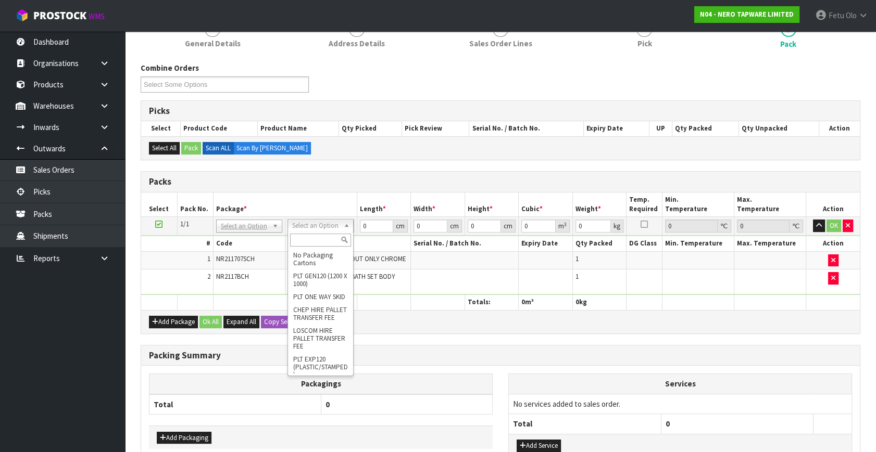
drag, startPoint x: 239, startPoint y: 223, endPoint x: 236, endPoint y: 230, distance: 7.3
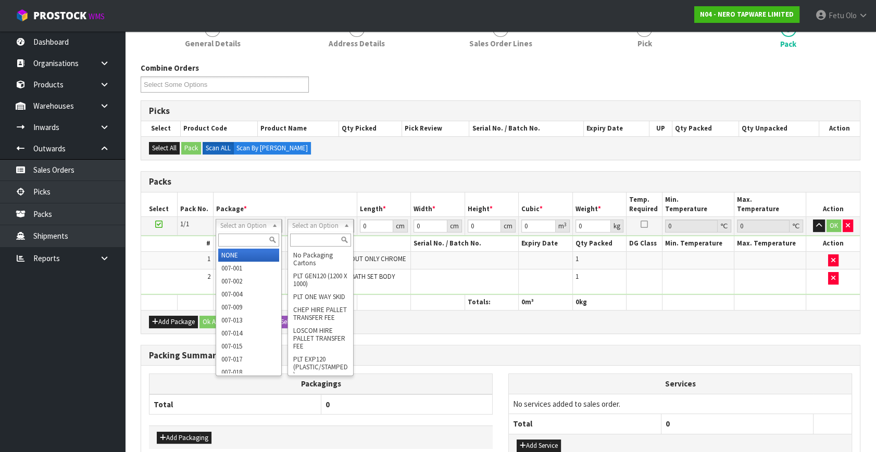
click at [232, 239] on input "text" at bounding box center [248, 240] width 61 height 13
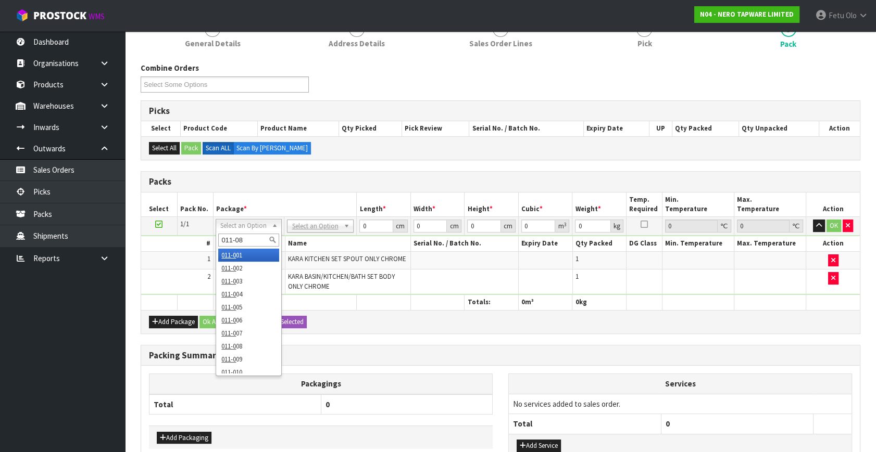
type input "011-084"
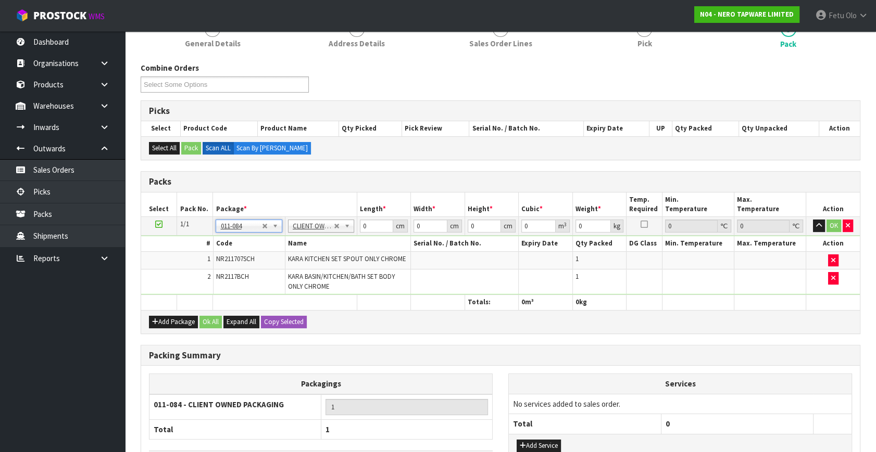
type input "2.3"
drag, startPoint x: 370, startPoint y: 226, endPoint x: 248, endPoint y: 260, distance: 126.6
click at [247, 260] on tbody "1/1 NONE 007-001 007-002 007-004 007-009 007-013 007-014 007-015 007-017 007-01…" at bounding box center [500, 256] width 719 height 78
type input "52"
type input "36"
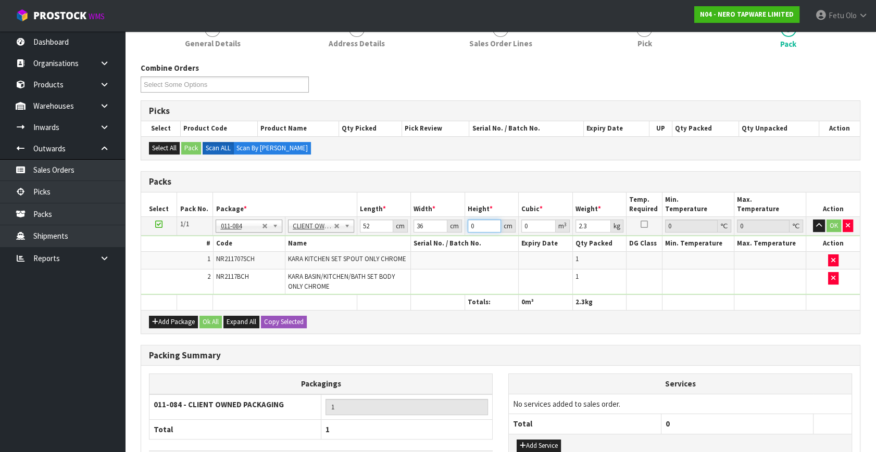
type input "1"
type input "0.001872"
type input "17"
type input "0.031824"
type input "17"
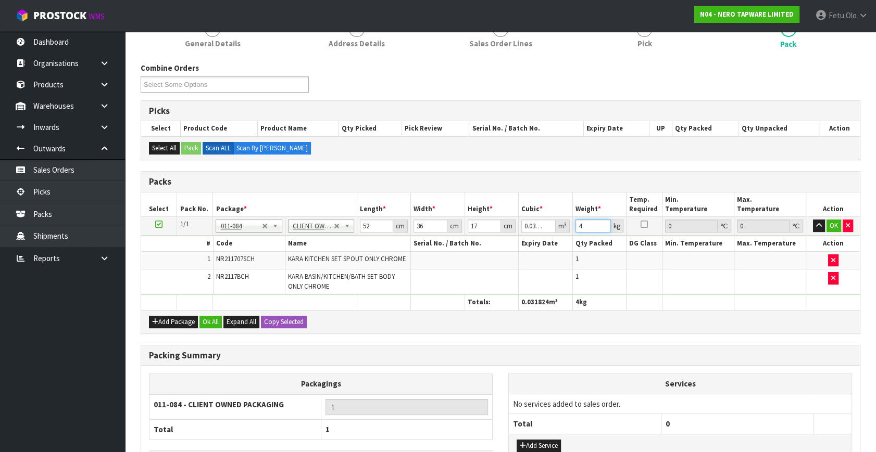
type input "4"
click button "OK" at bounding box center [833, 226] width 15 height 12
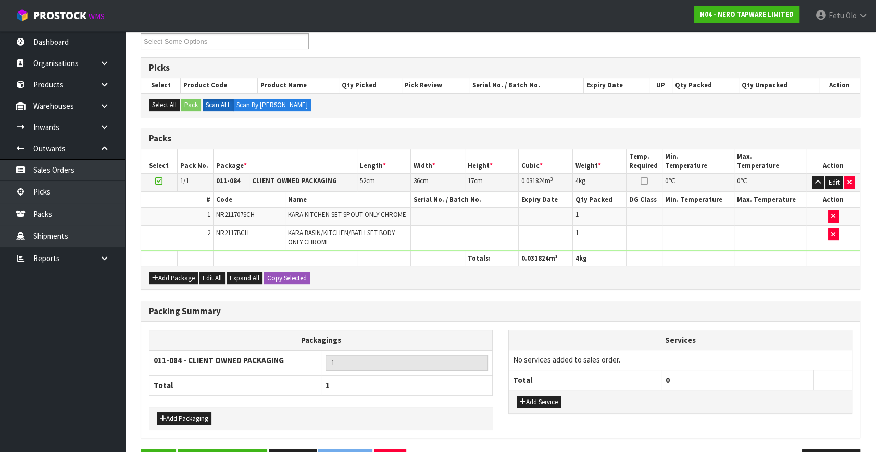
scroll to position [218, 0]
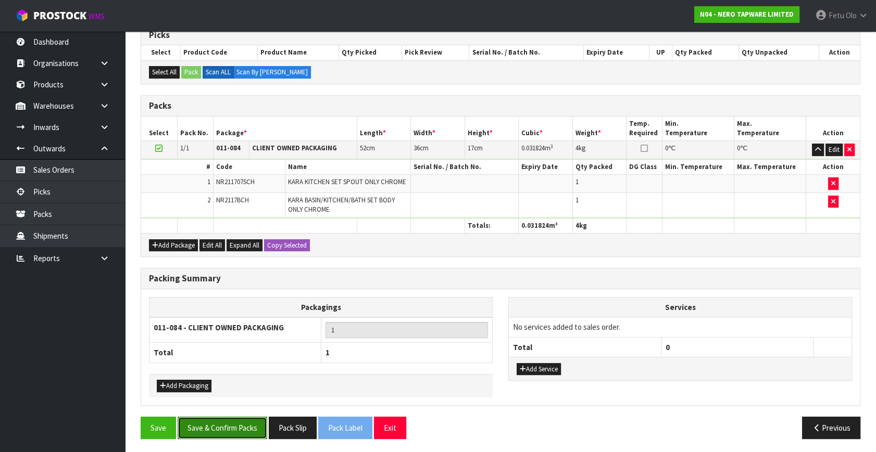
click at [223, 434] on button "Save & Confirm Packs" at bounding box center [223, 428] width 90 height 22
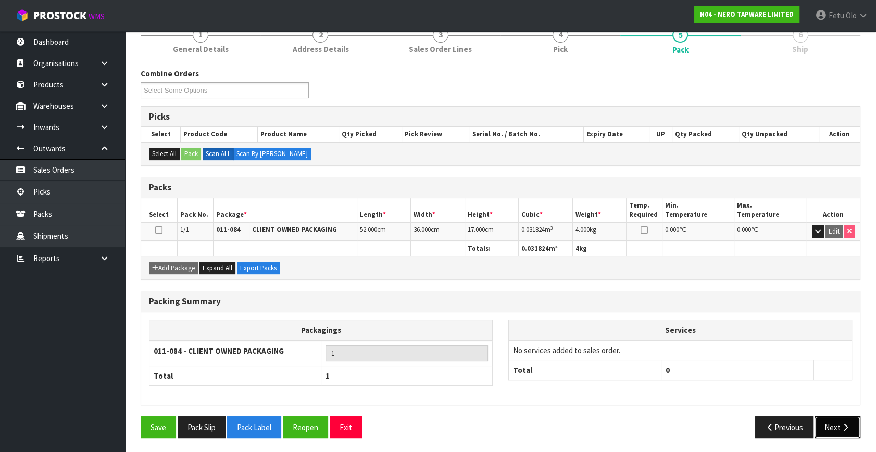
click at [826, 422] on button "Next" at bounding box center [837, 428] width 46 height 22
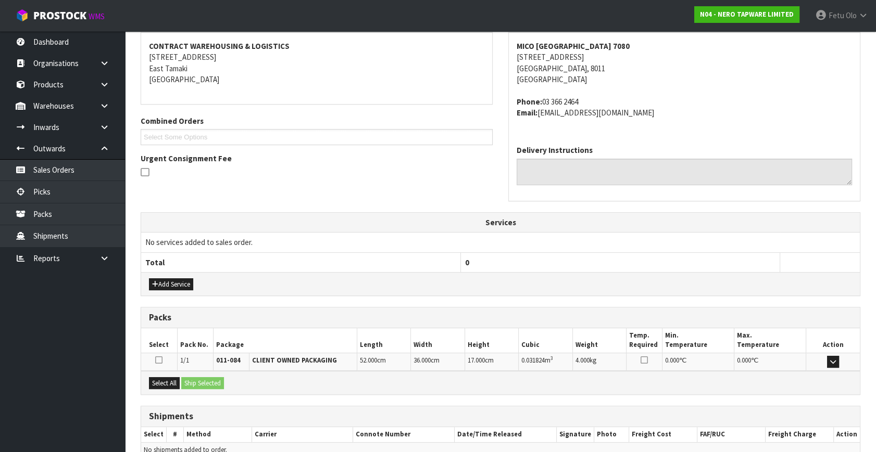
scroll to position [245, 0]
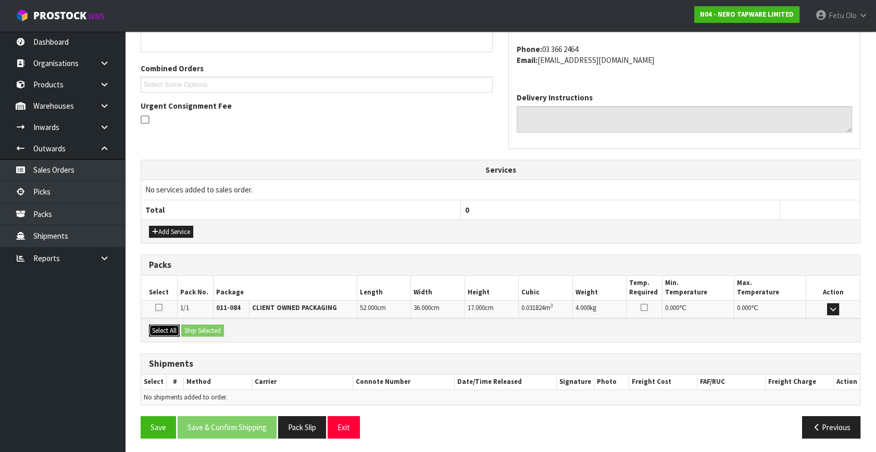
click at [155, 330] on button "Select All" at bounding box center [164, 331] width 31 height 12
click at [183, 328] on button "Ship Selected" at bounding box center [202, 331] width 43 height 12
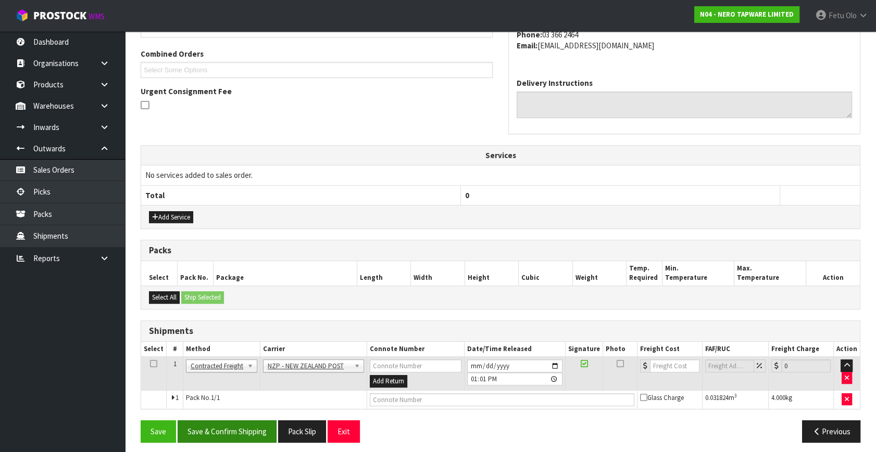
scroll to position [264, 0]
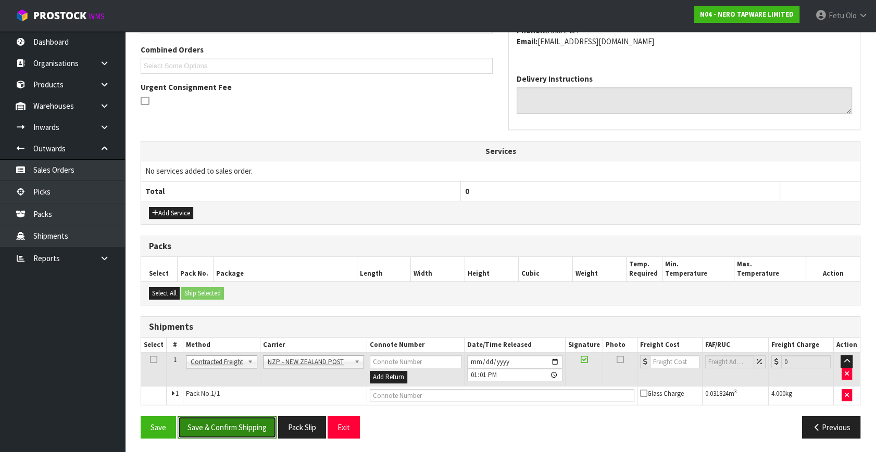
click at [261, 422] on button "Save & Confirm Shipping" at bounding box center [227, 428] width 99 height 22
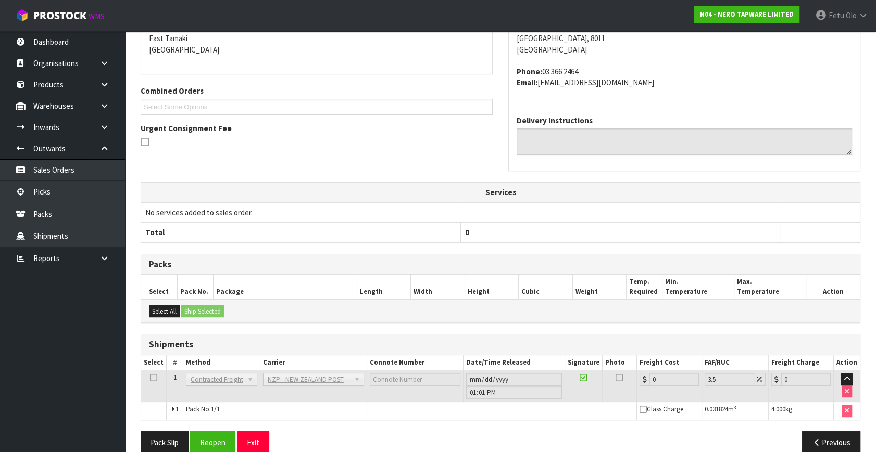
scroll to position [249, 0]
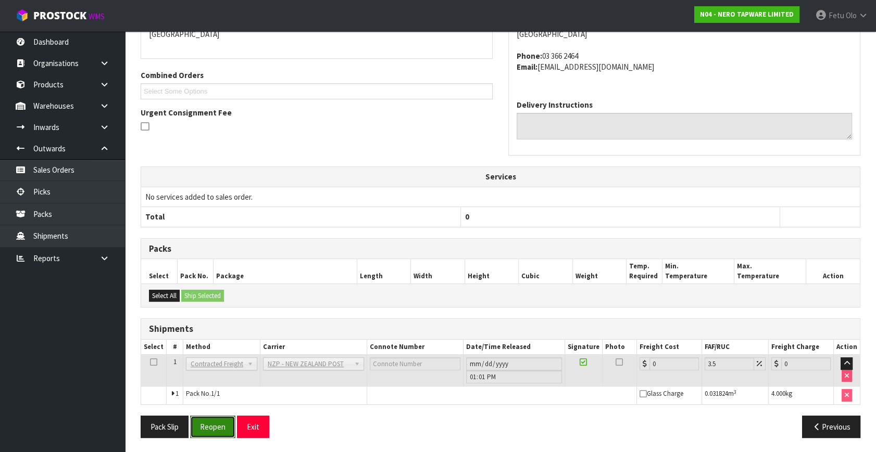
click at [204, 420] on button "Reopen" at bounding box center [212, 427] width 45 height 22
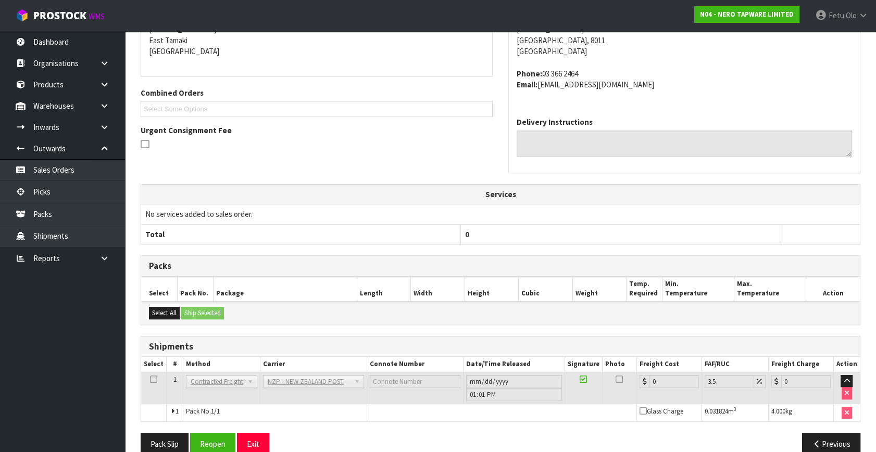
scroll to position [238, 0]
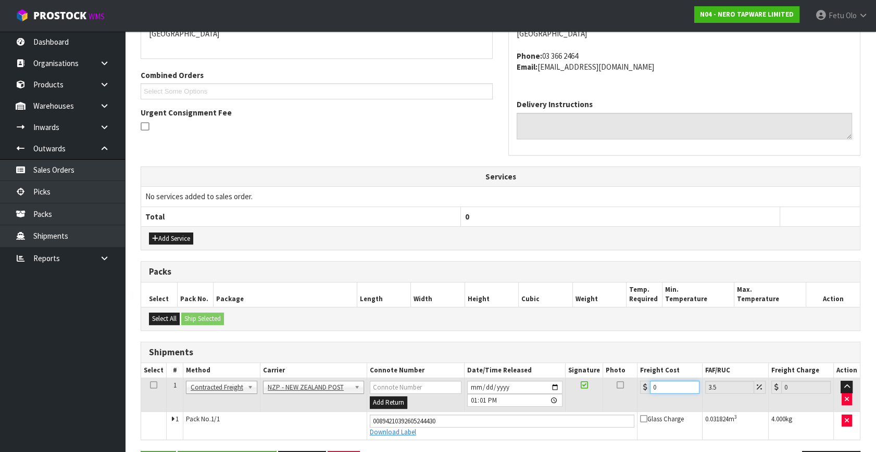
drag, startPoint x: 655, startPoint y: 384, endPoint x: 481, endPoint y: 429, distance: 179.6
click at [482, 428] on tbody "1 Client Local Pickup Customer Local Pickup Company Freight Contracted Freight …" at bounding box center [500, 409] width 719 height 61
type input "1"
type input "1.03"
type input "11"
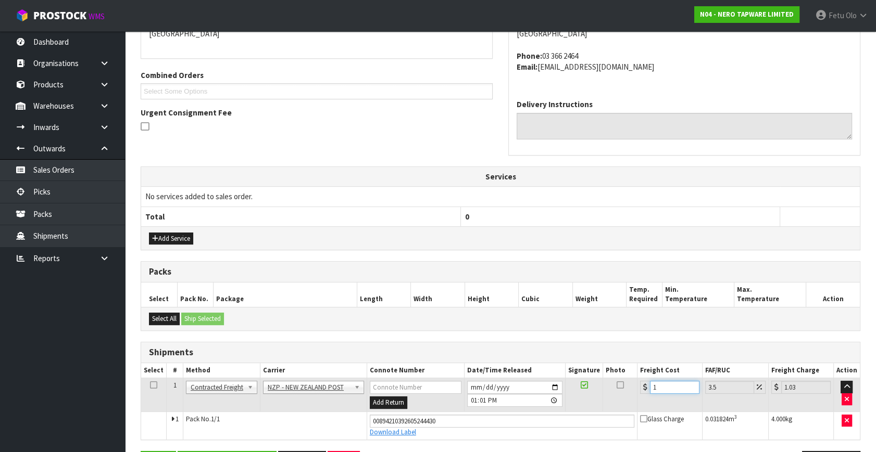
type input "11.38"
type input "11.6"
type input "12.01"
type input "11.61"
type input "12.02"
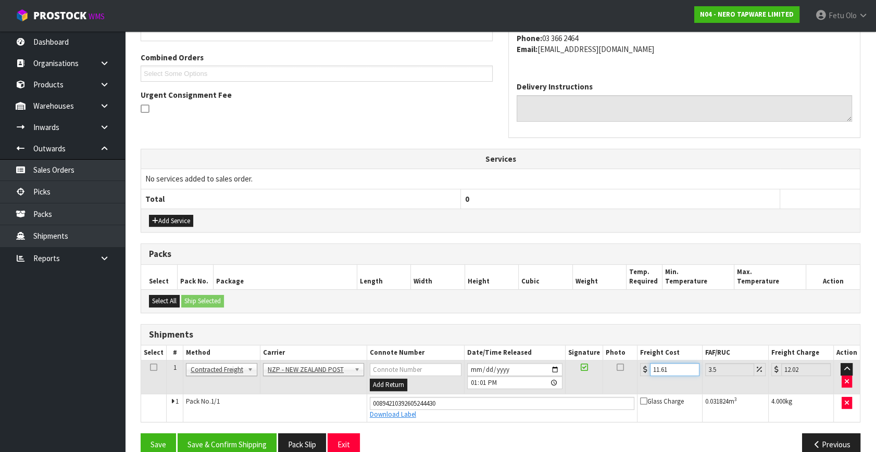
scroll to position [273, 0]
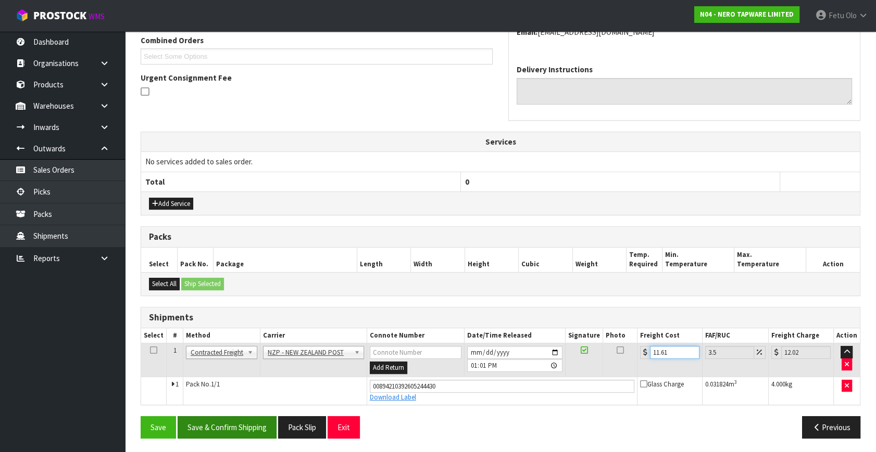
type input "11.61"
click at [257, 418] on button "Save & Confirm Shipping" at bounding box center [227, 428] width 99 height 22
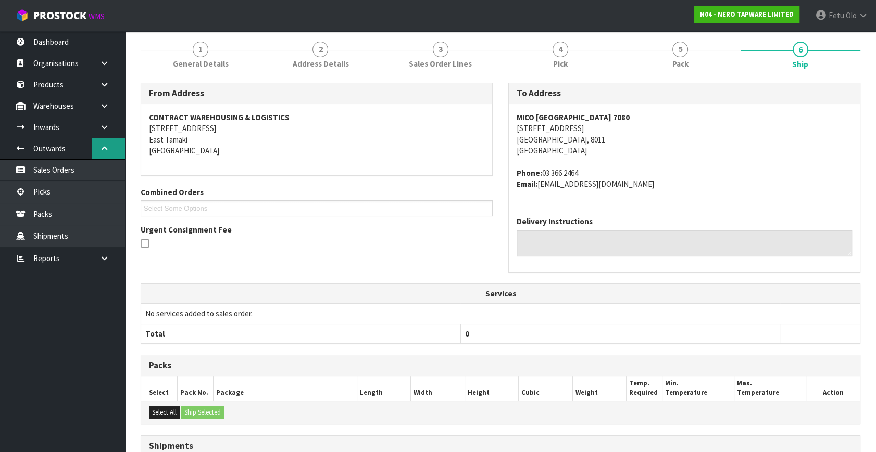
scroll to position [245, 0]
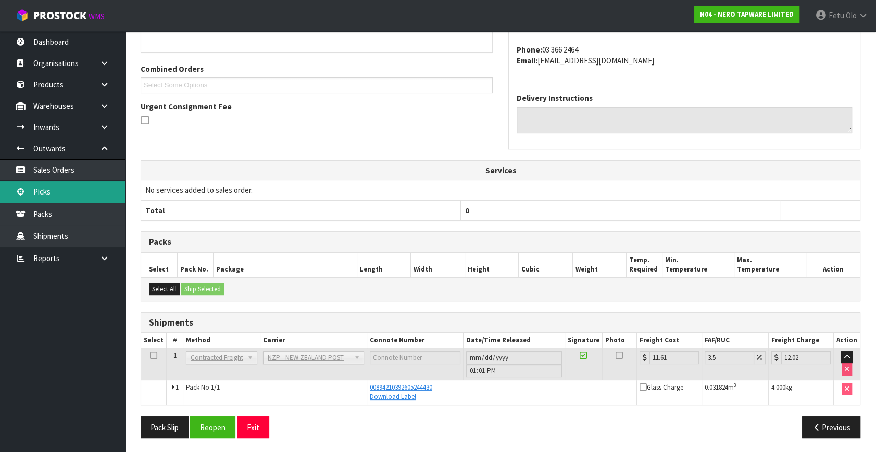
click at [31, 189] on link "Picks" at bounding box center [62, 191] width 125 height 21
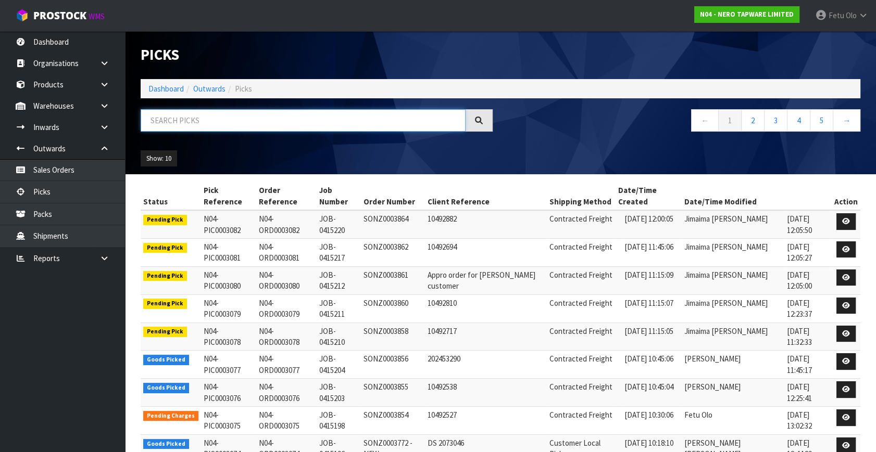
click at [157, 126] on input "text" at bounding box center [303, 120] width 325 height 22
type input "3065"
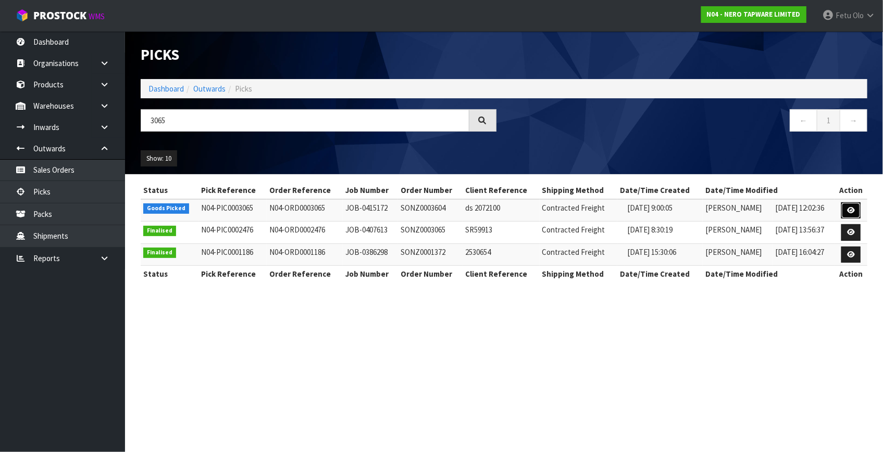
click at [854, 212] on icon at bounding box center [851, 210] width 8 height 7
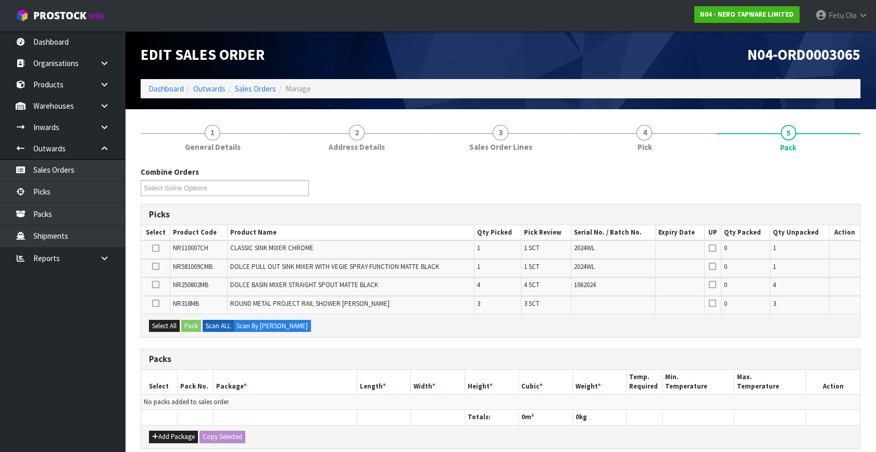
scroll to position [94, 0]
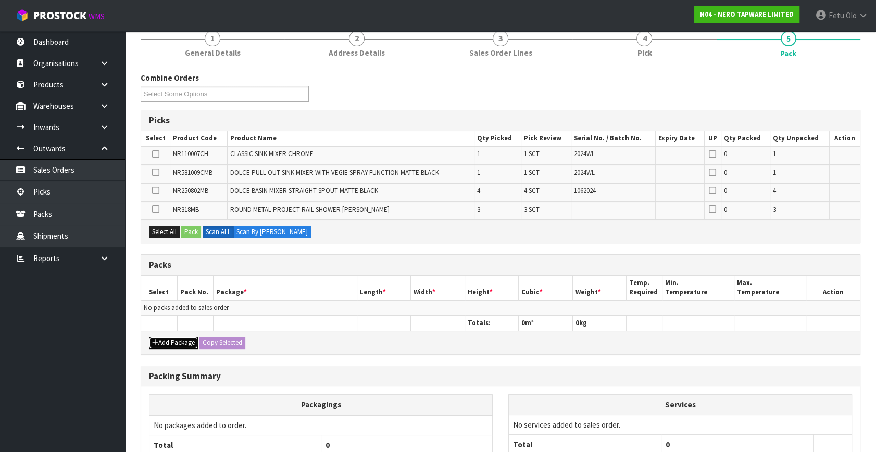
drag, startPoint x: 171, startPoint y: 342, endPoint x: 148, endPoint y: 325, distance: 27.9
click at [170, 341] on button "Add Package" at bounding box center [173, 343] width 49 height 12
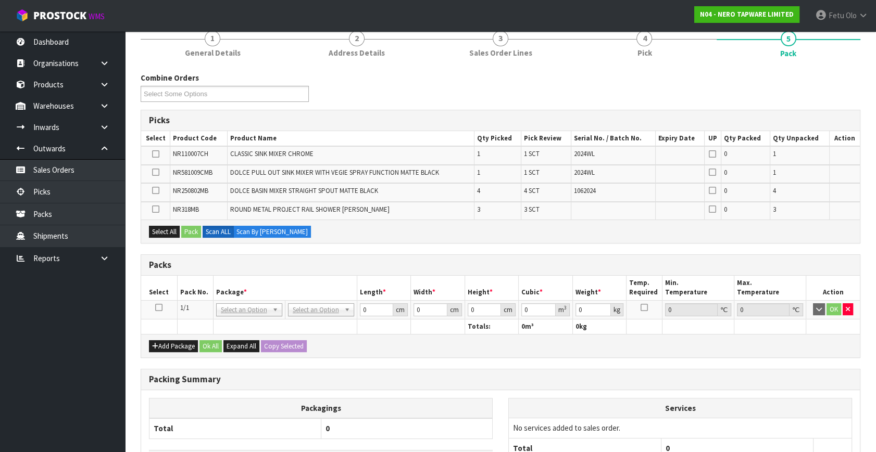
click at [160, 308] on icon at bounding box center [158, 308] width 7 height 1
click at [267, 278] on th "Package *" at bounding box center [285, 288] width 144 height 24
click at [163, 345] on button "Add Package" at bounding box center [173, 347] width 49 height 12
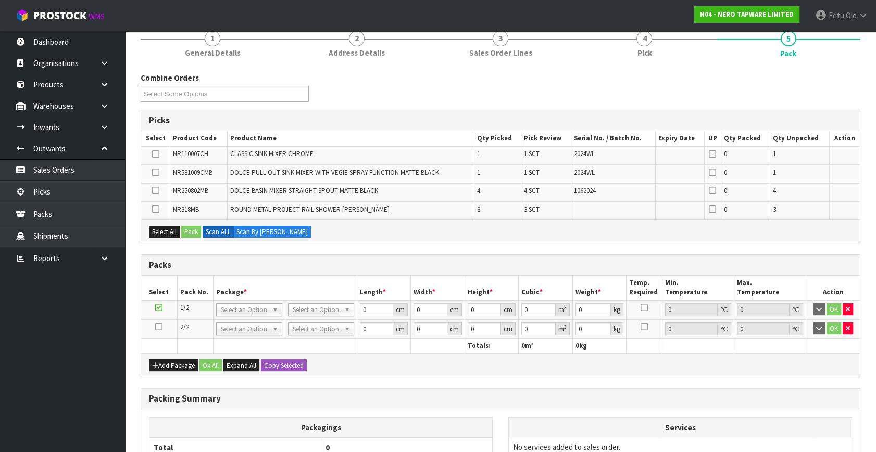
click at [157, 327] on icon at bounding box center [158, 327] width 7 height 1
click at [15, 357] on ul "Dashboard Organisations Clients Consignees Carriers Products Categories Serial …" at bounding box center [62, 241] width 125 height 421
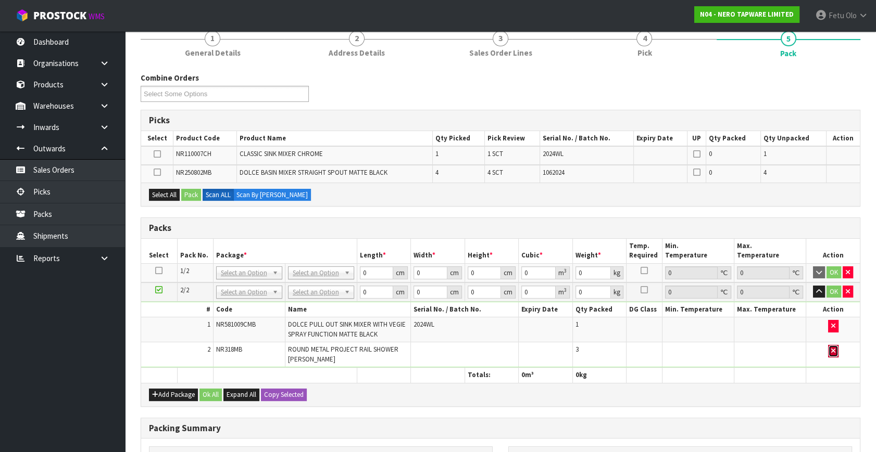
click at [832, 349] on icon "button" at bounding box center [833, 351] width 4 height 7
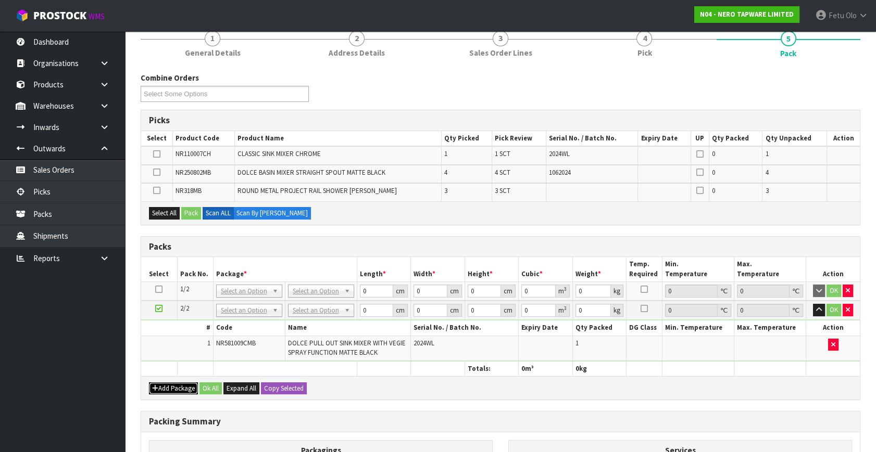
click at [161, 390] on button "Add Package" at bounding box center [173, 389] width 49 height 12
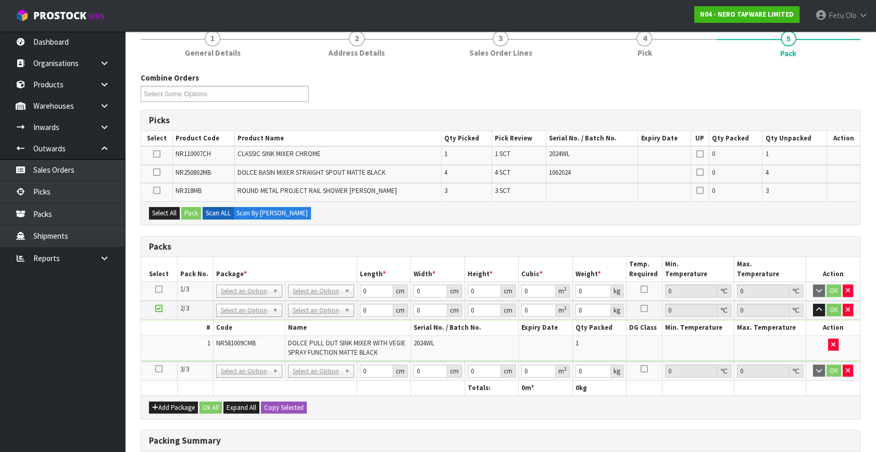
click at [162, 366] on td at bounding box center [159, 371] width 36 height 19
click at [160, 369] on icon at bounding box center [158, 369] width 7 height 1
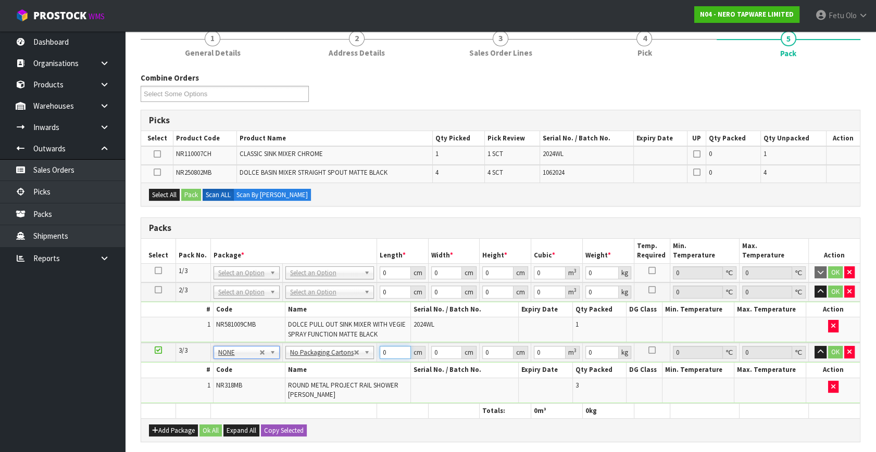
drag, startPoint x: 386, startPoint y: 350, endPoint x: 321, endPoint y: 375, distance: 69.9
click at [321, 375] on tbody "3/3 NONE 007-001 007-002 007-004 007-009 007-013 007-014 007-015 007-017 007-01…" at bounding box center [500, 373] width 719 height 60
type input "73"
type input "26"
type input "2"
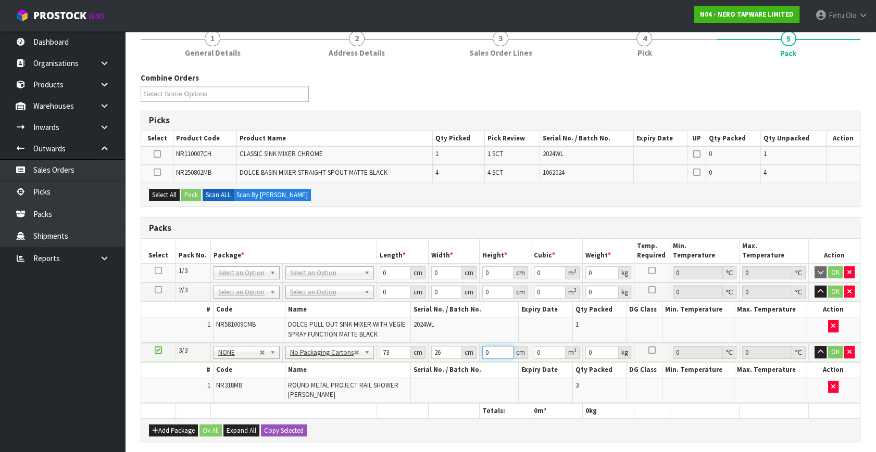
type input "0.003796"
type input "25"
type input "0.04745"
type input "25"
type input "7"
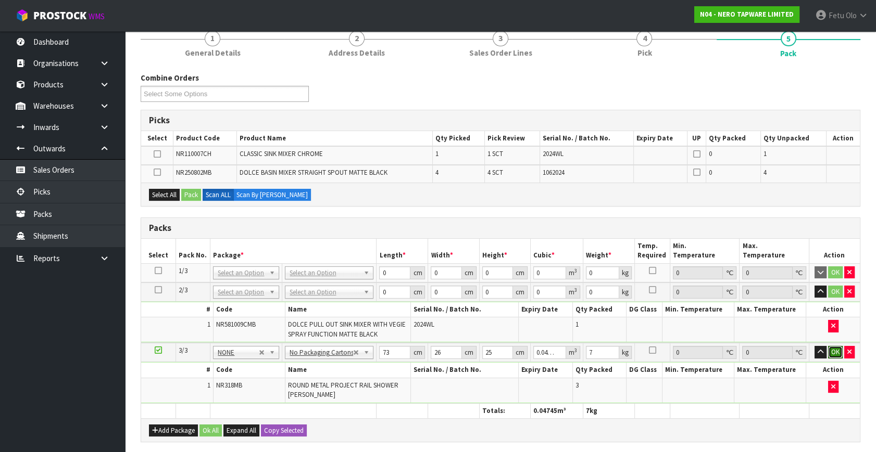
click button "OK" at bounding box center [835, 352] width 15 height 12
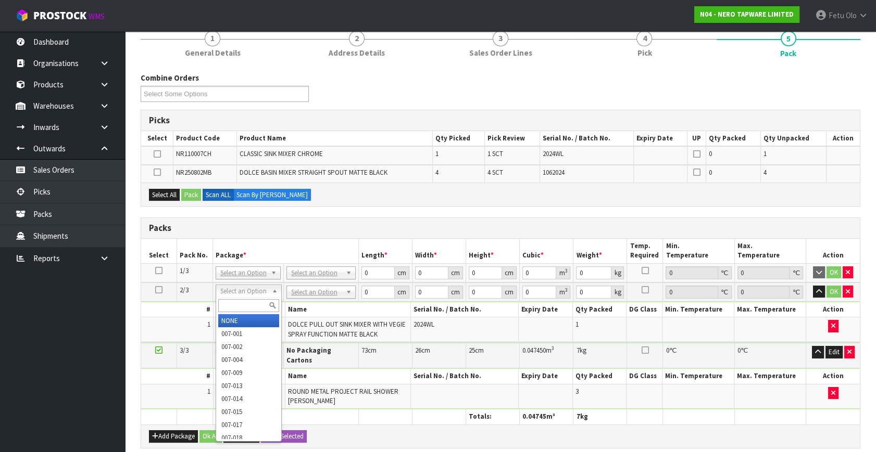
click at [239, 312] on div at bounding box center [248, 305] width 65 height 17
click at [240, 313] on div at bounding box center [248, 305] width 65 height 17
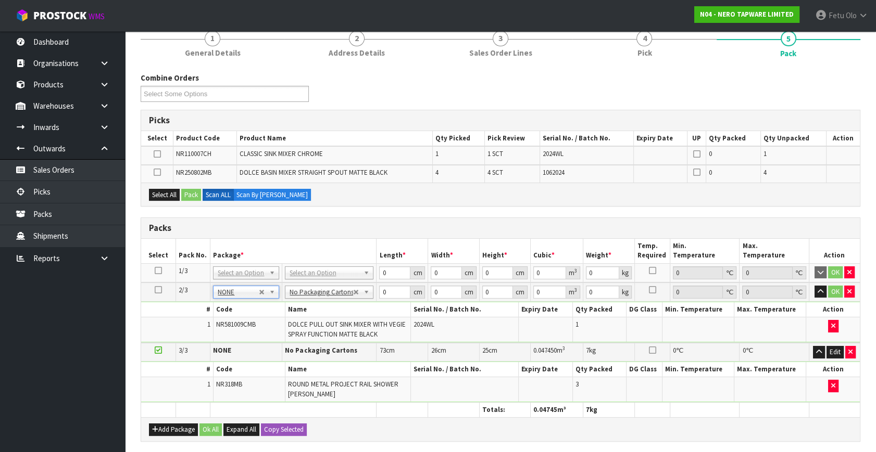
click at [341, 256] on th "Package *" at bounding box center [293, 251] width 166 height 24
drag, startPoint x: 385, startPoint y: 292, endPoint x: 241, endPoint y: 356, distance: 157.6
click at [240, 356] on table "Select Pack No. Package * Length * Width * Height * Cubic * Weight * Temp. Requ…" at bounding box center [500, 328] width 719 height 179
type input "71"
type input "33"
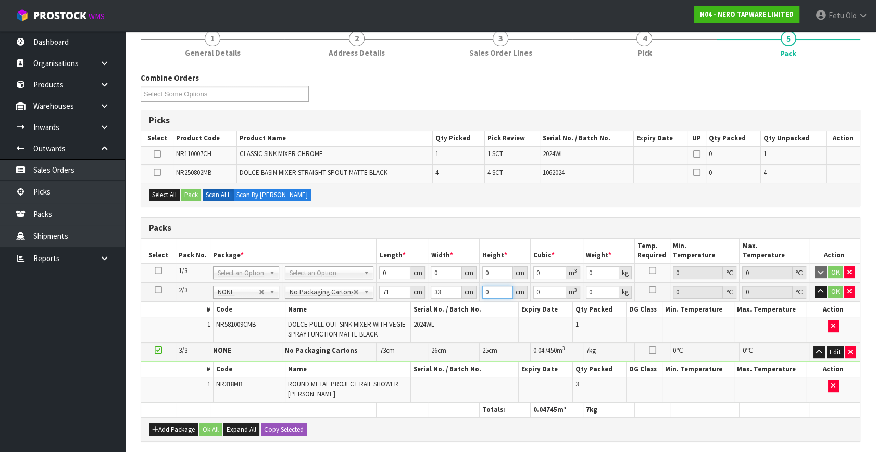
type input "8"
type input "0.018744"
type input "8"
type input "4"
click button "OK" at bounding box center [835, 292] width 15 height 12
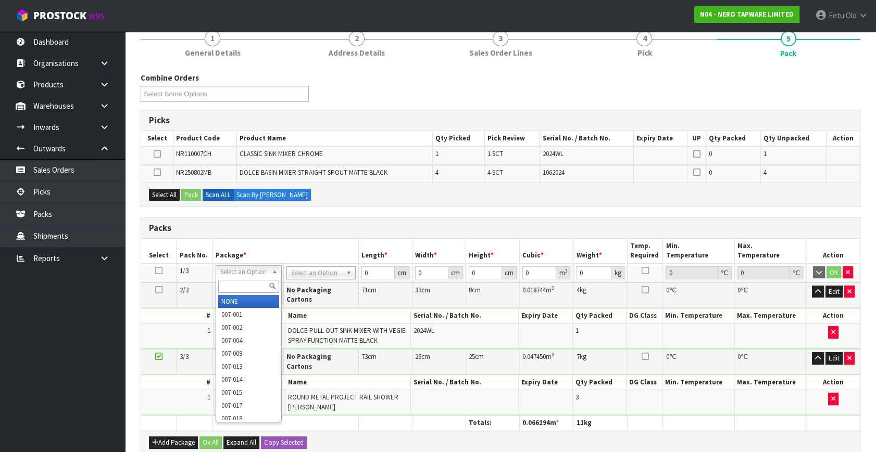
click at [255, 282] on input "text" at bounding box center [248, 286] width 61 height 13
type input "011"
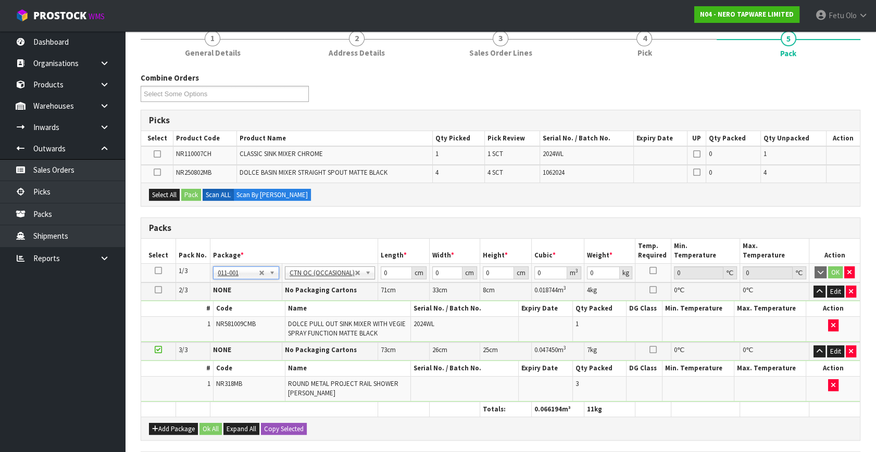
click at [159, 271] on icon at bounding box center [158, 271] width 7 height 1
click at [287, 249] on th "Package *" at bounding box center [294, 251] width 168 height 24
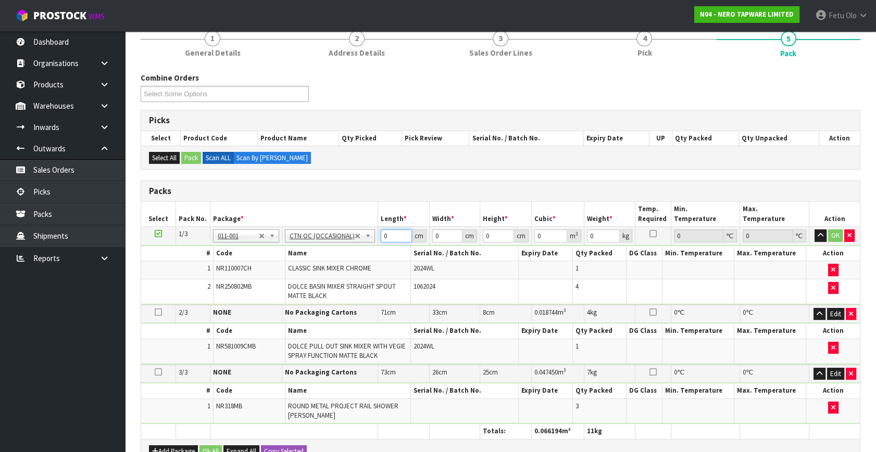
drag, startPoint x: 390, startPoint y: 234, endPoint x: 336, endPoint y: 268, distance: 64.1
click at [335, 267] on tbody "1/3 NONE 007-001 007-002 007-004 007-009 007-013 007-014 007-015 007-017 007-01…" at bounding box center [500, 266] width 719 height 78
type input "43"
type input "26"
type input "3"
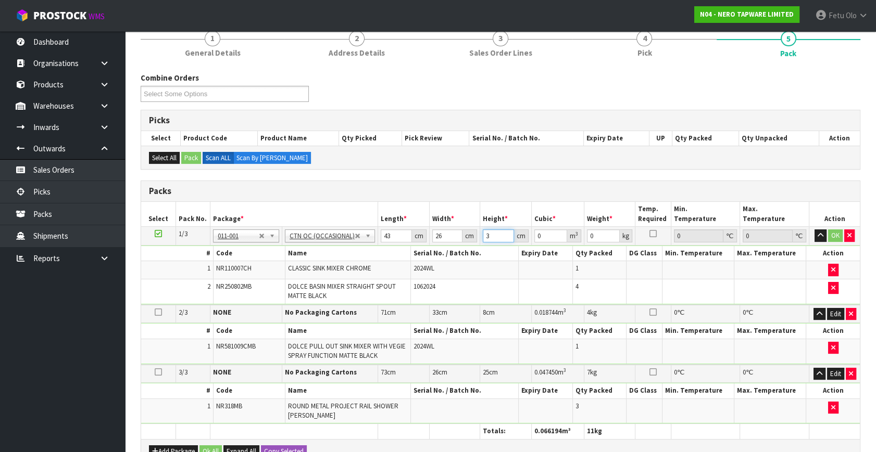
type input "0.003354"
type input "35"
type input "0.03913"
type input "35"
type input "9"
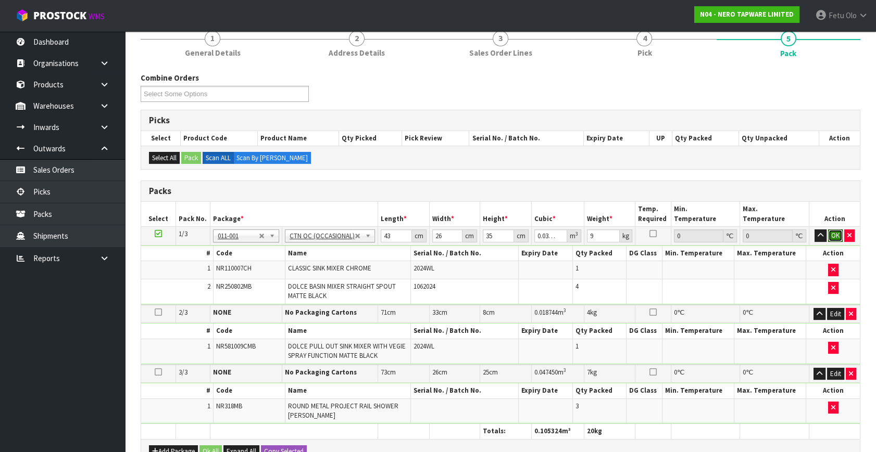
click button "OK" at bounding box center [835, 236] width 15 height 12
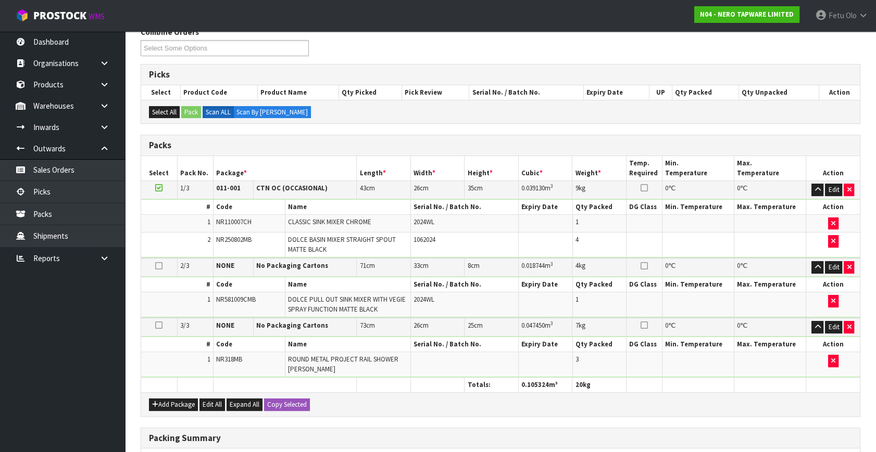
scroll to position [323, 0]
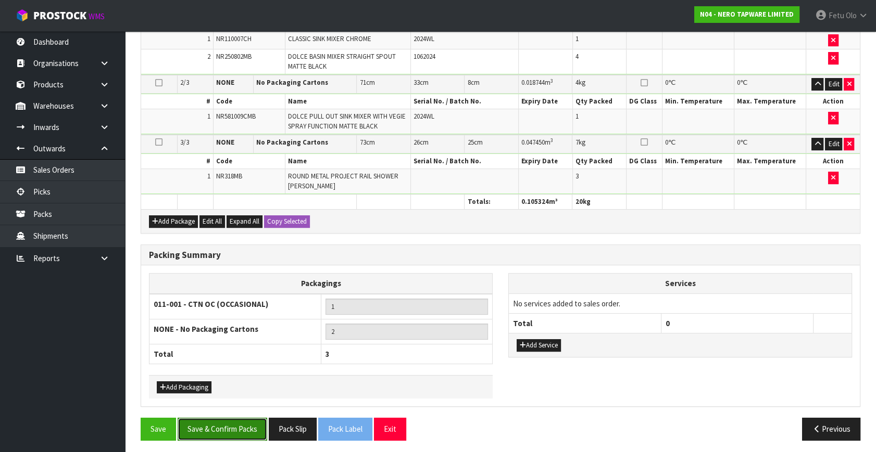
click at [232, 424] on button "Save & Confirm Packs" at bounding box center [223, 429] width 90 height 22
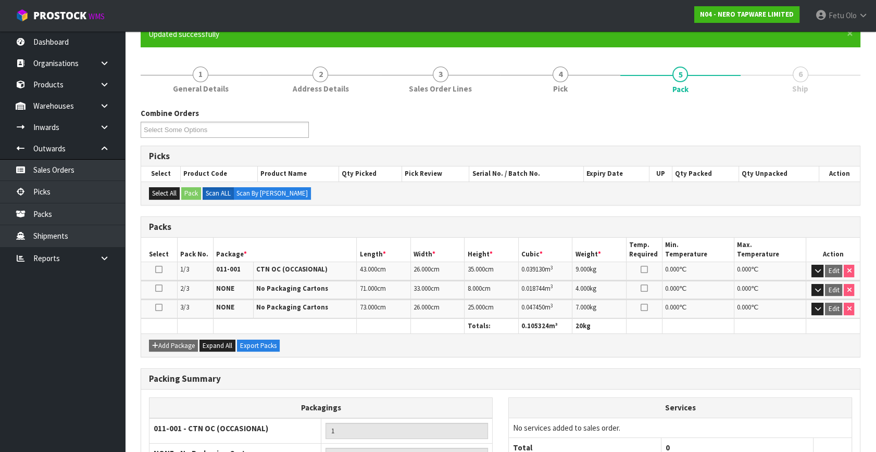
scroll to position [198, 0]
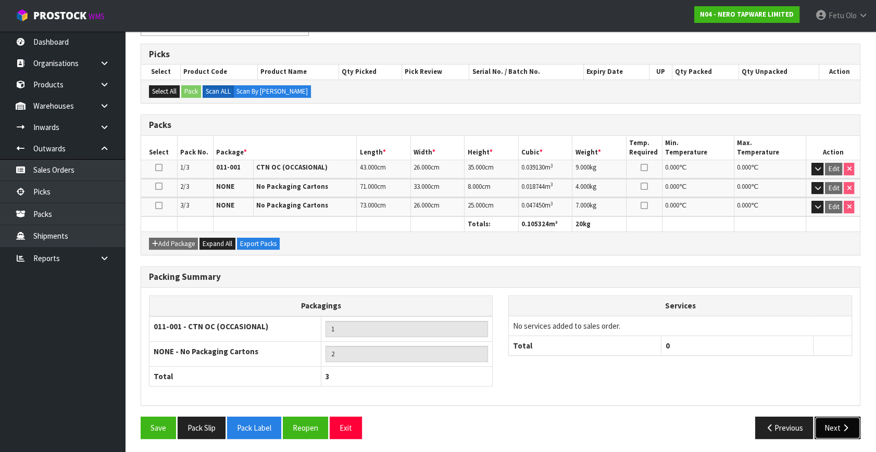
click at [845, 431] on button "Next" at bounding box center [837, 428] width 46 height 22
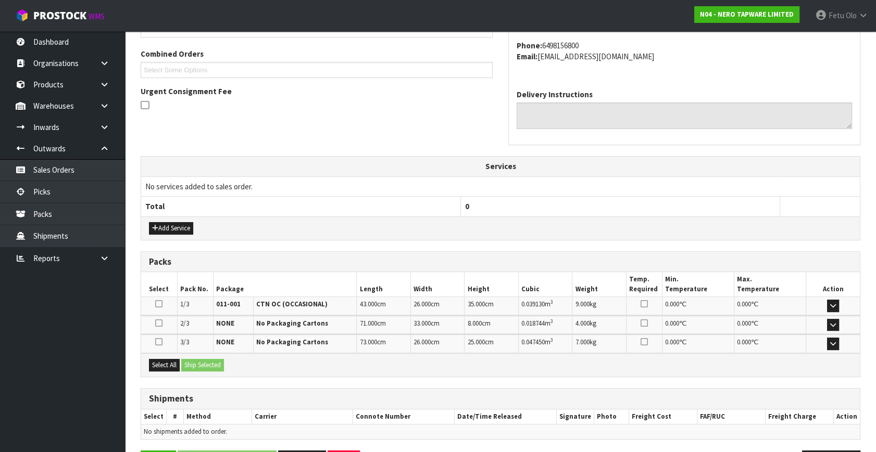
scroll to position [273, 0]
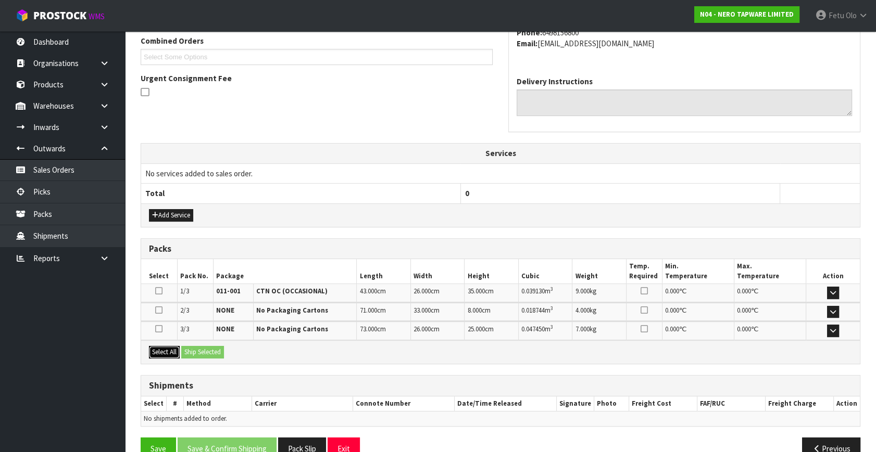
drag, startPoint x: 170, startPoint y: 349, endPoint x: 195, endPoint y: 349, distance: 24.5
click at [170, 348] on button "Select All" at bounding box center [164, 352] width 31 height 12
click at [195, 349] on button "Ship Selected" at bounding box center [202, 352] width 43 height 12
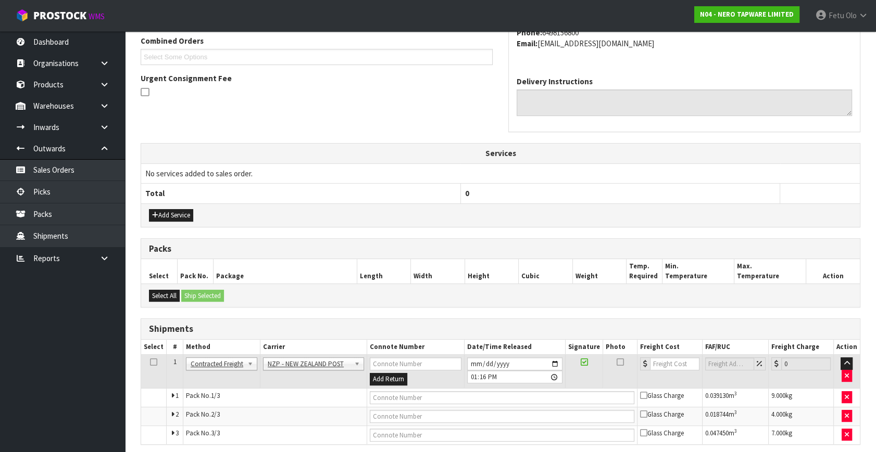
scroll to position [312, 0]
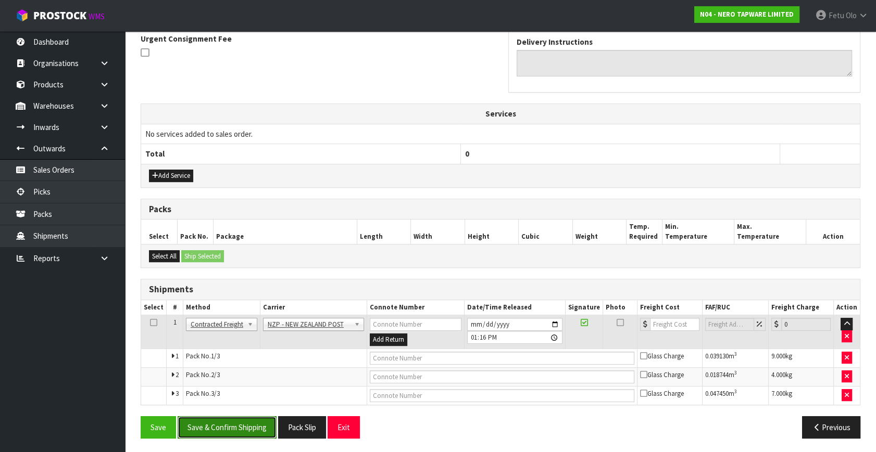
click at [229, 432] on button "Save & Confirm Shipping" at bounding box center [227, 428] width 99 height 22
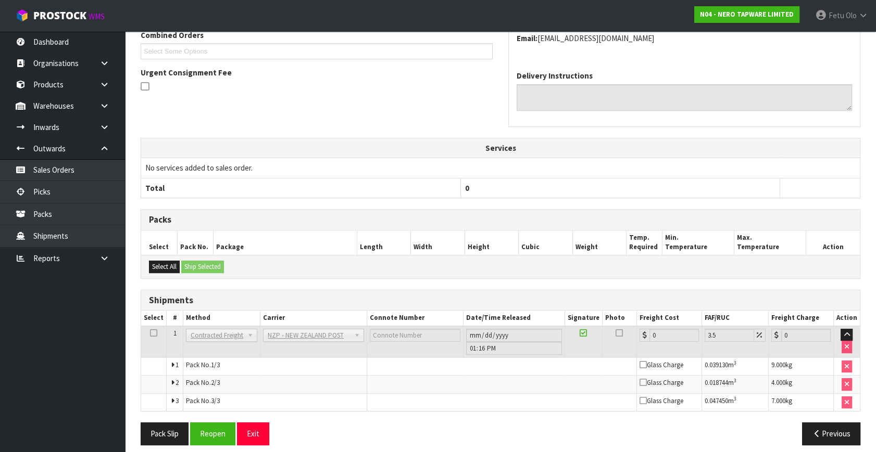
scroll to position [296, 0]
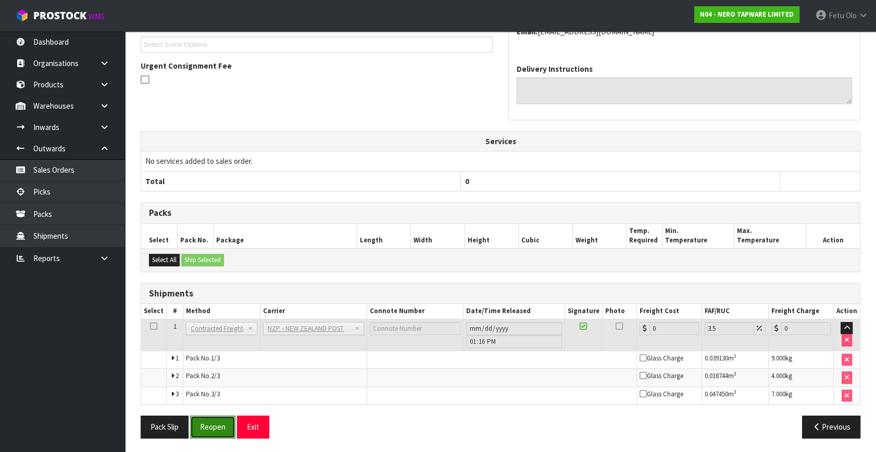
click at [224, 428] on button "Reopen" at bounding box center [212, 427] width 45 height 22
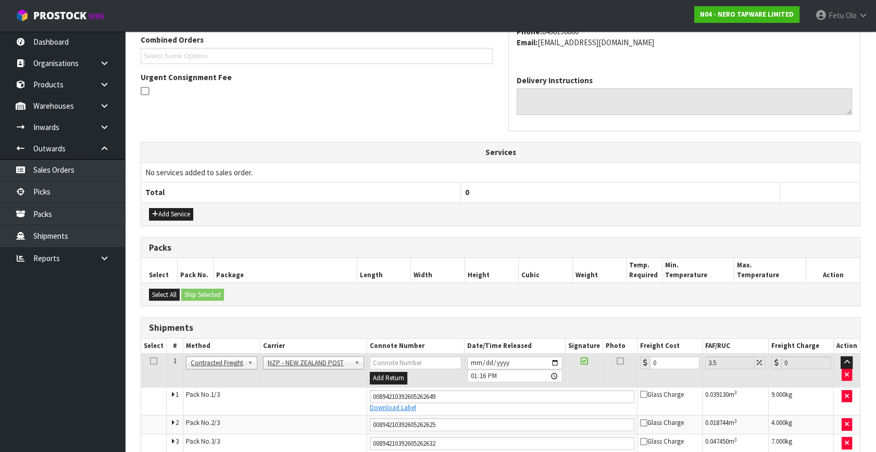
scroll to position [285, 0]
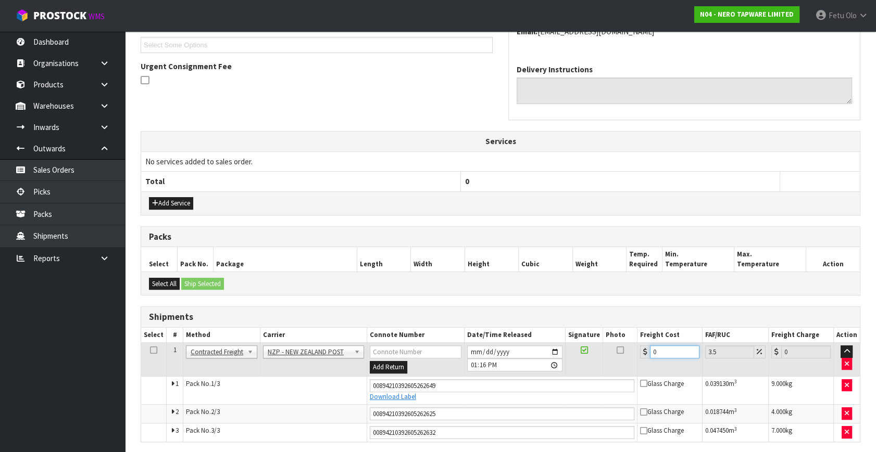
drag, startPoint x: 663, startPoint y: 354, endPoint x: 613, endPoint y: 386, distance: 59.3
click at [613, 386] on tbody "1 Client Local Pickup Customer Local Pickup Company Freight Contracted Freight …" at bounding box center [500, 392] width 719 height 99
type input "1"
type input "1.03"
type input "12"
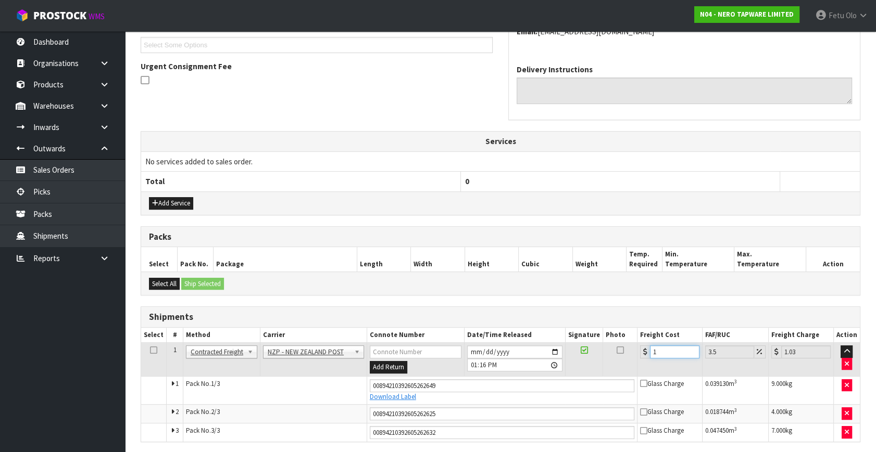
type input "12.42"
type input "12.96"
type input "13.41"
type input "12.969"
type input "13.42"
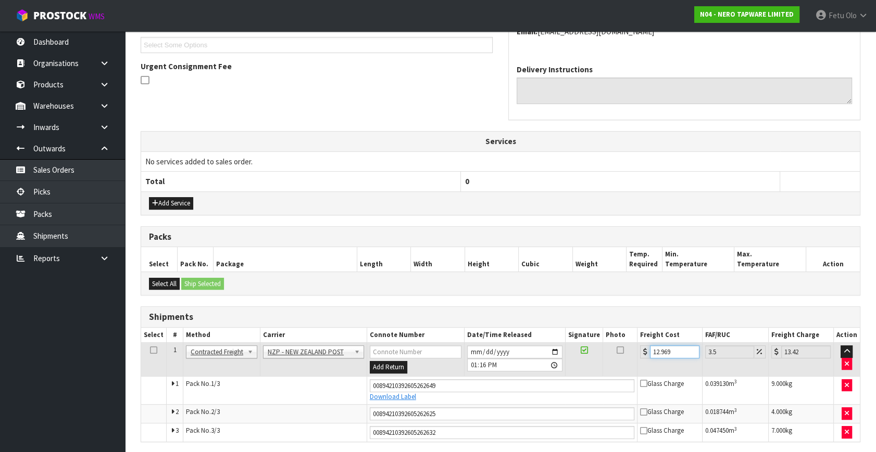
type input "12.96"
type input "13.41"
type input "12.9"
type input "13.35"
type input "12.99"
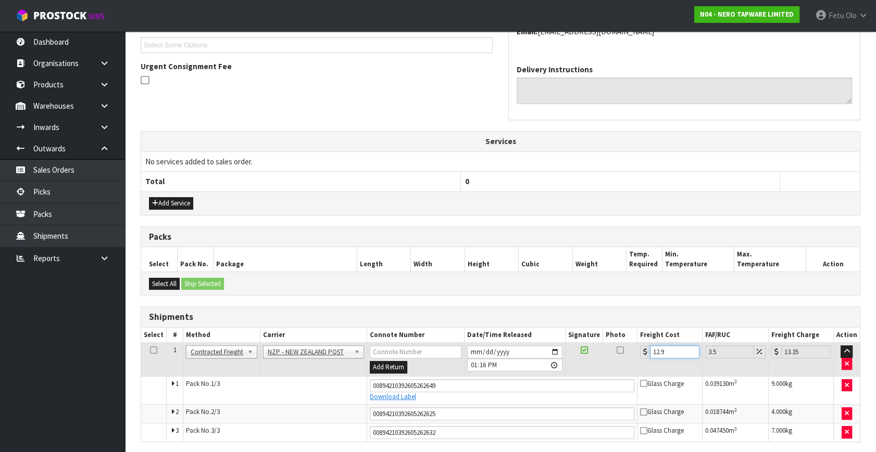
type input "13.44"
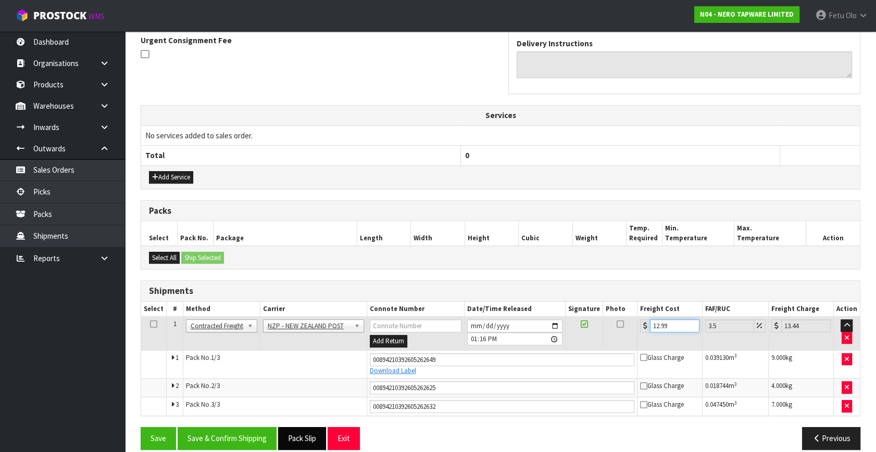
scroll to position [322, 0]
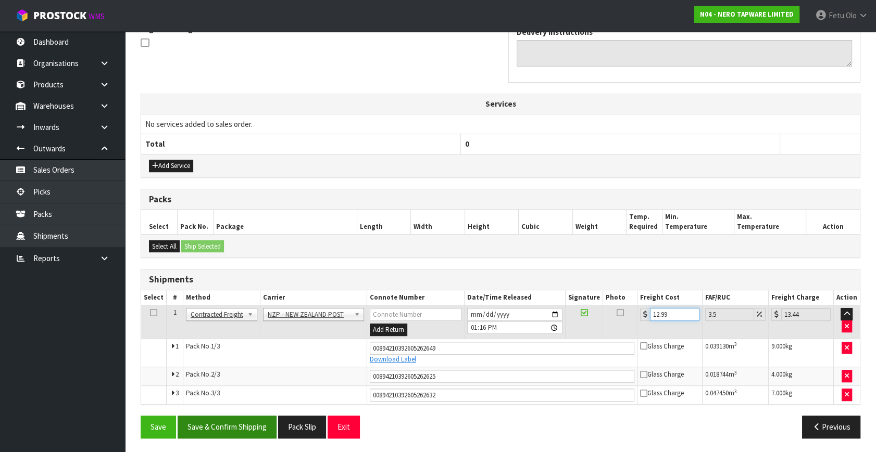
type input "12.99"
click at [223, 423] on button "Save & Confirm Shipping" at bounding box center [227, 427] width 99 height 22
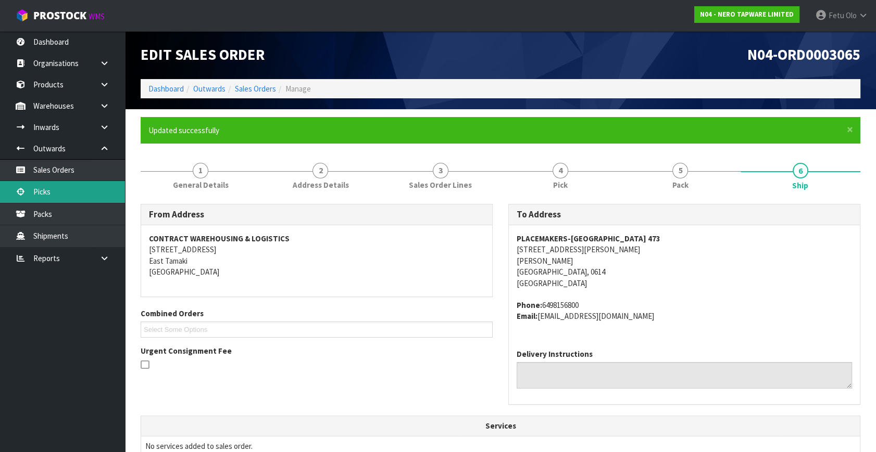
click at [29, 184] on link "Picks" at bounding box center [62, 191] width 125 height 21
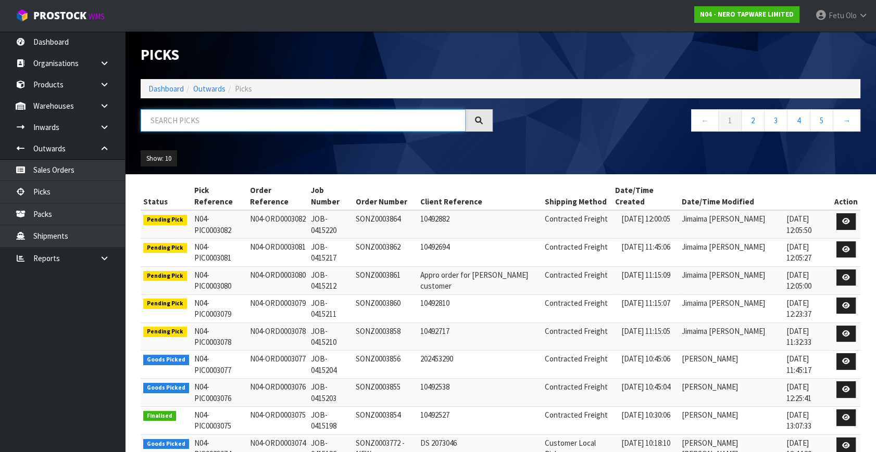
click at [240, 111] on input "text" at bounding box center [303, 120] width 325 height 22
type input "3077"
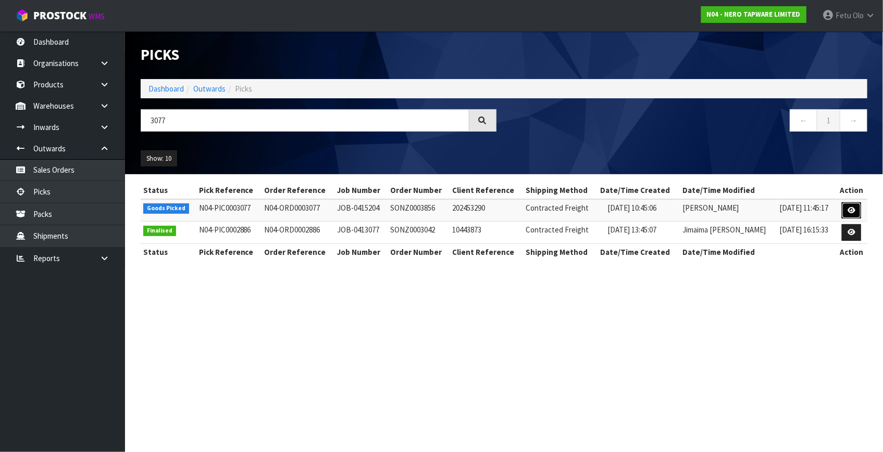
click at [854, 208] on icon at bounding box center [851, 210] width 8 height 7
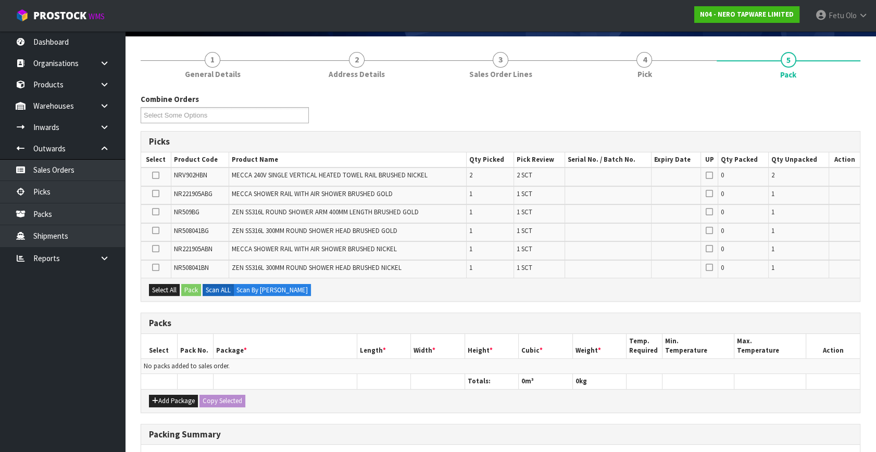
scroll to position [189, 0]
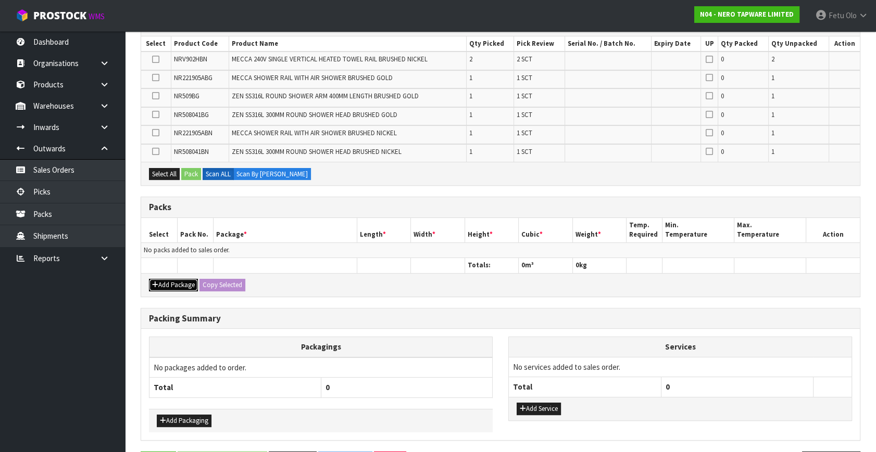
click at [160, 279] on button "Add Package" at bounding box center [173, 285] width 49 height 12
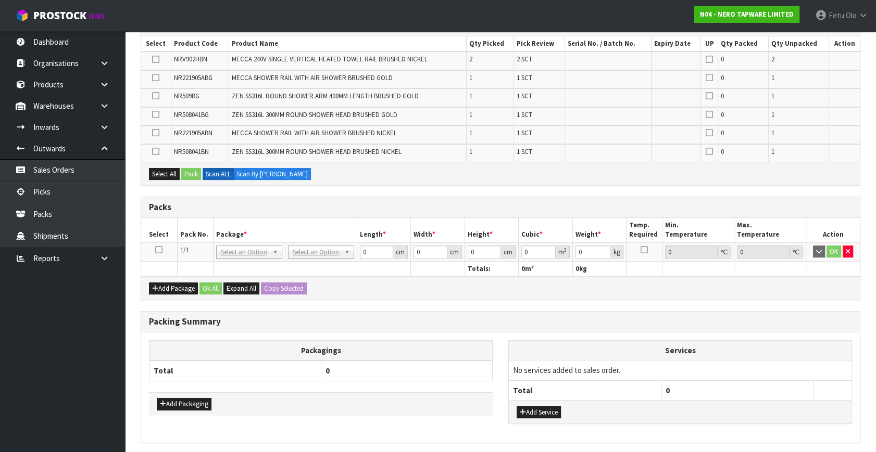
click at [156, 243] on td at bounding box center [159, 252] width 36 height 19
click at [160, 250] on icon at bounding box center [158, 250] width 7 height 1
click at [208, 237] on th "Pack No." at bounding box center [195, 230] width 36 height 24
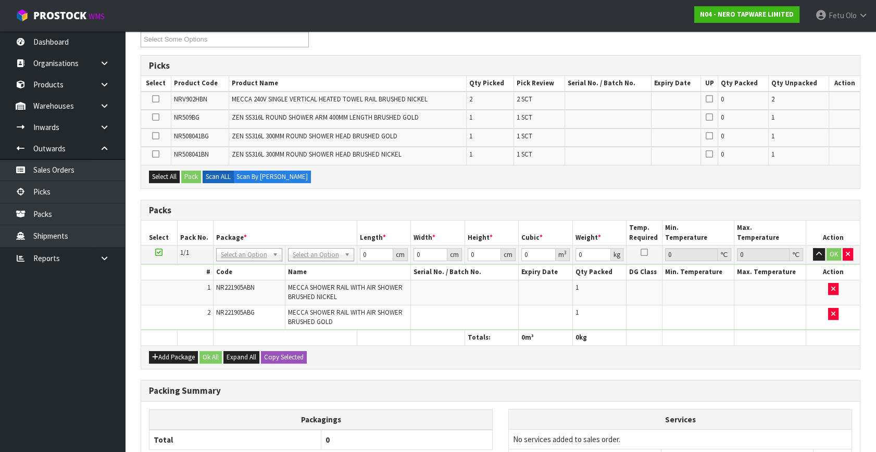
scroll to position [57, 0]
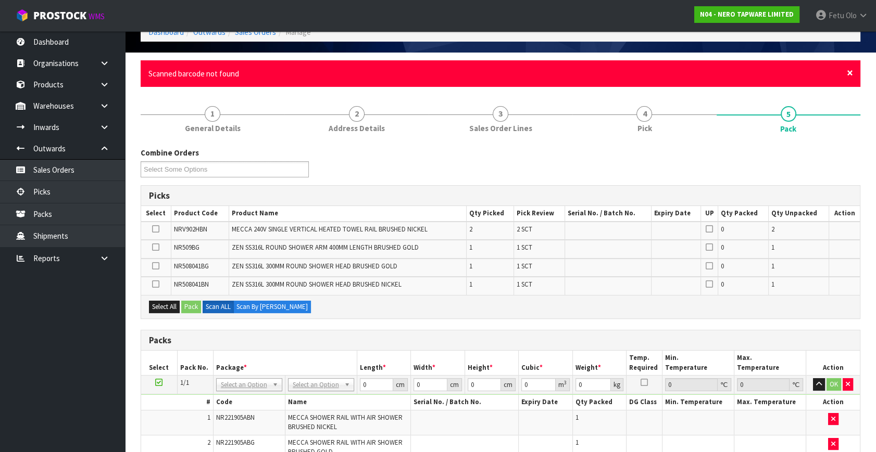
click at [850, 74] on span "×" at bounding box center [850, 73] width 6 height 15
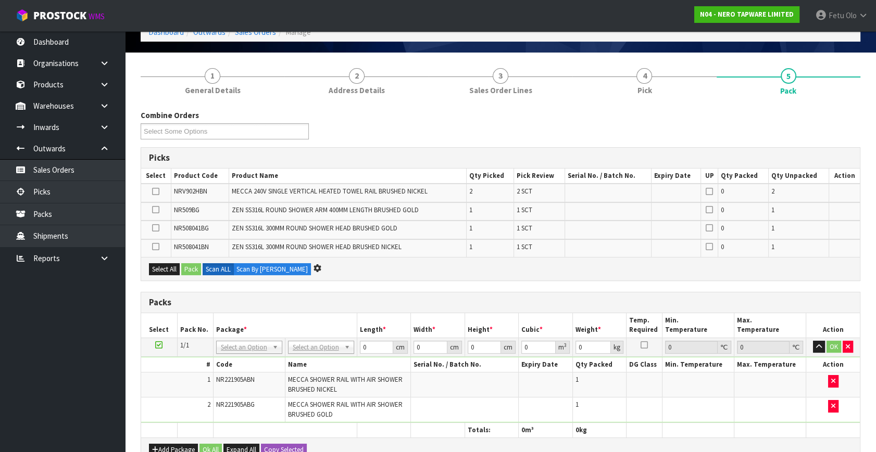
scroll to position [0, 0]
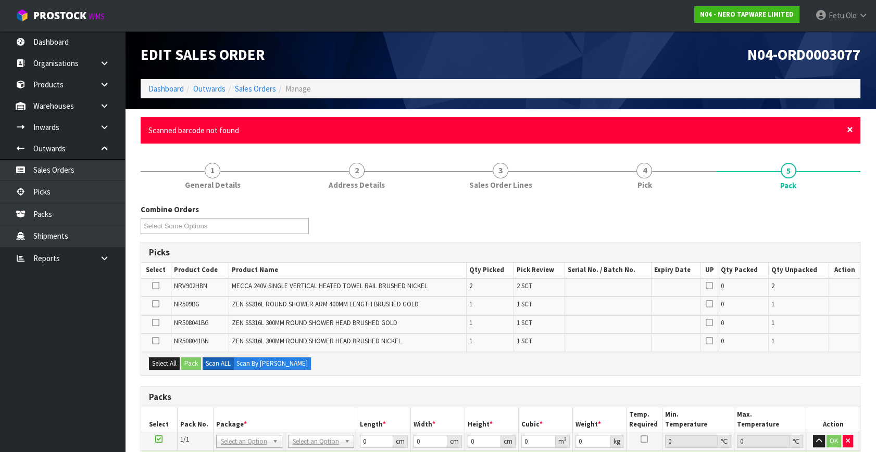
click at [851, 128] on span "×" at bounding box center [850, 129] width 6 height 15
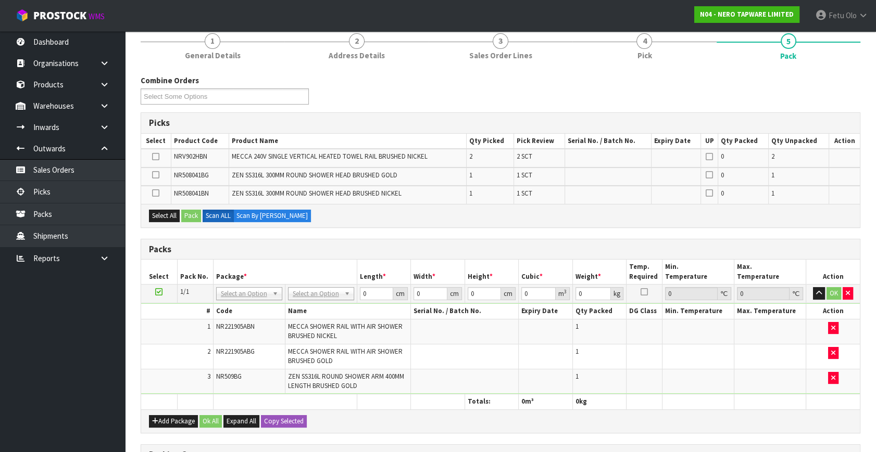
scroll to position [142, 0]
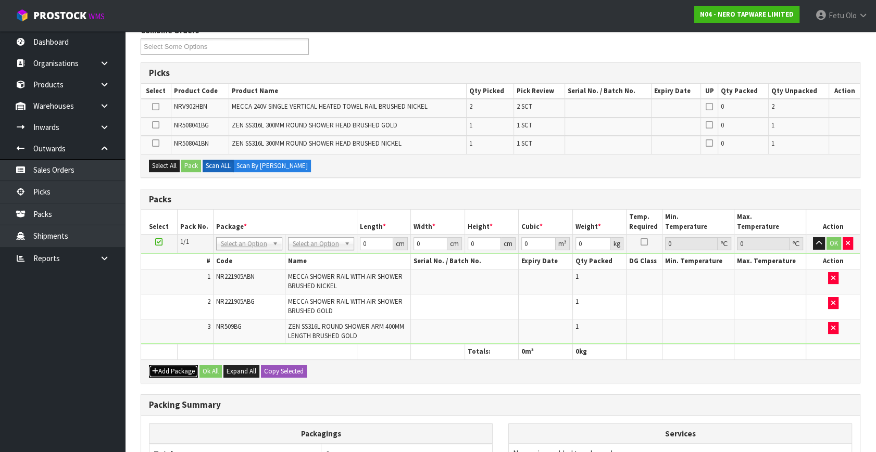
click at [161, 368] on button "Add Package" at bounding box center [173, 371] width 49 height 12
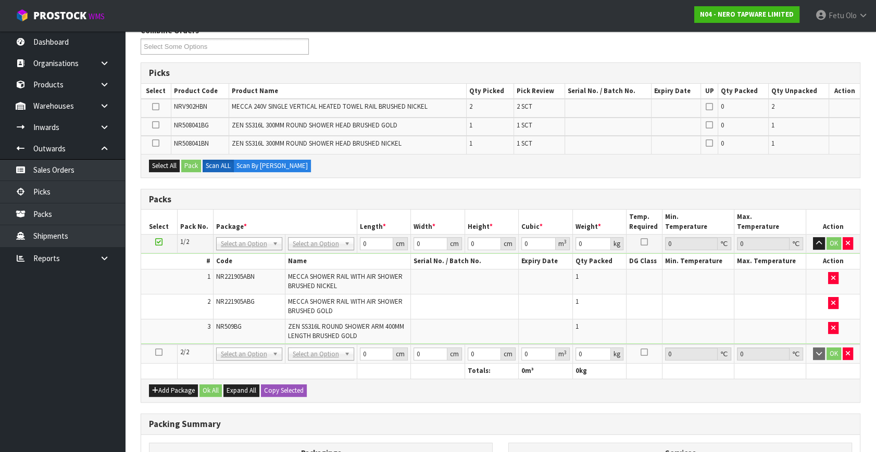
click at [157, 352] on icon at bounding box center [158, 352] width 7 height 1
click at [30, 387] on ul "Dashboard Organisations Clients Consignees Carriers Products Categories Serial …" at bounding box center [62, 241] width 125 height 421
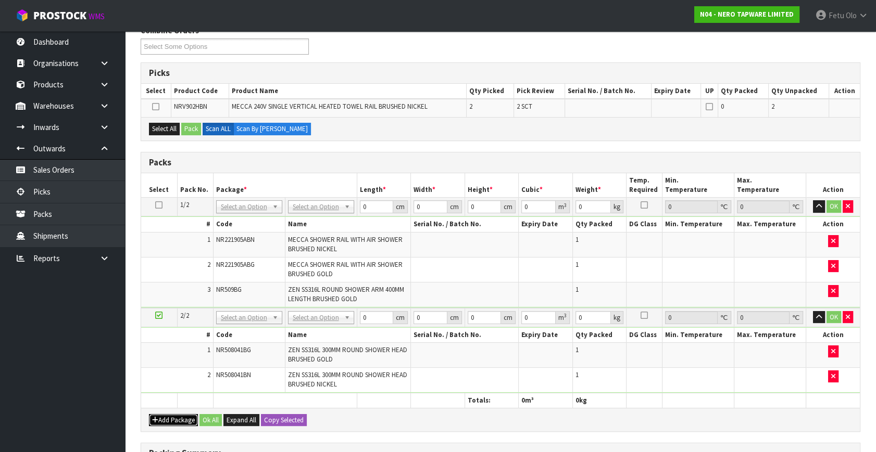
click at [166, 418] on button "Add Package" at bounding box center [173, 420] width 49 height 12
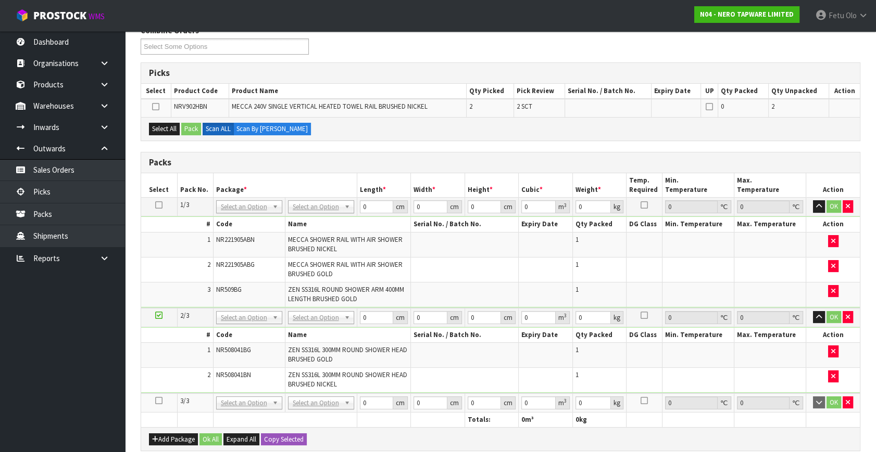
click at [160, 401] on icon at bounding box center [158, 401] width 7 height 1
click at [108, 409] on ul "Dashboard Organisations Clients Consignees Carriers Products Categories Serial …" at bounding box center [62, 241] width 125 height 421
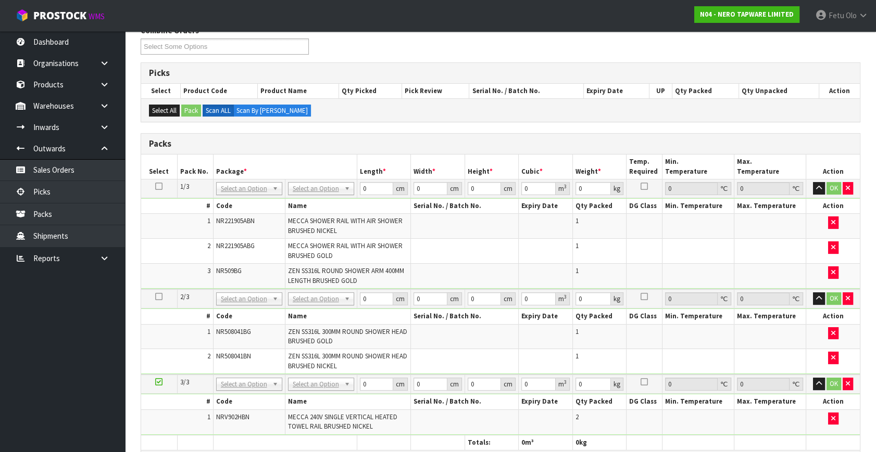
click at [491, 242] on td at bounding box center [465, 251] width 108 height 25
drag, startPoint x: 236, startPoint y: 188, endPoint x: 239, endPoint y: 208, distance: 20.5
click at [239, 208] on div at bounding box center [248, 202] width 65 height 17
click at [240, 202] on input "text" at bounding box center [248, 202] width 61 height 13
type input "011"
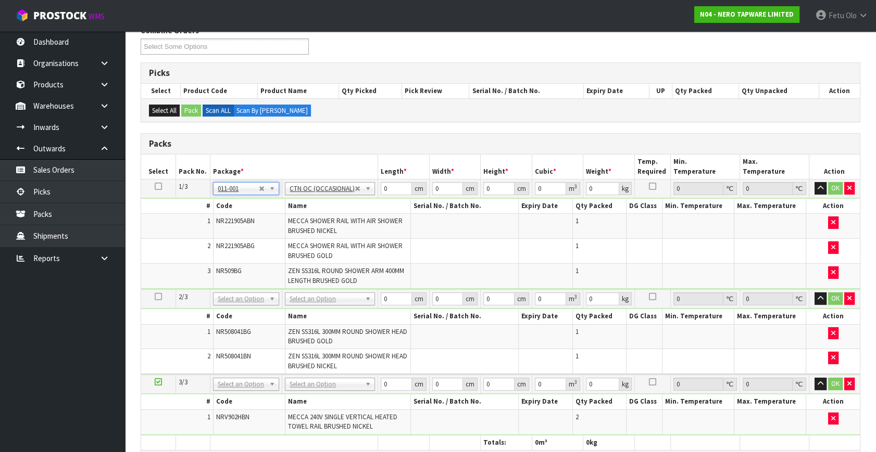
type input "4.67"
drag, startPoint x: 280, startPoint y: 240, endPoint x: 235, endPoint y: 250, distance: 45.6
click at [245, 254] on tbody "1/3 NONE 007-001 007-002 007-004 007-009 007-013 007-014 007-015 007-017 007-01…" at bounding box center [500, 235] width 719 height 110
type input "820"
type input "28"
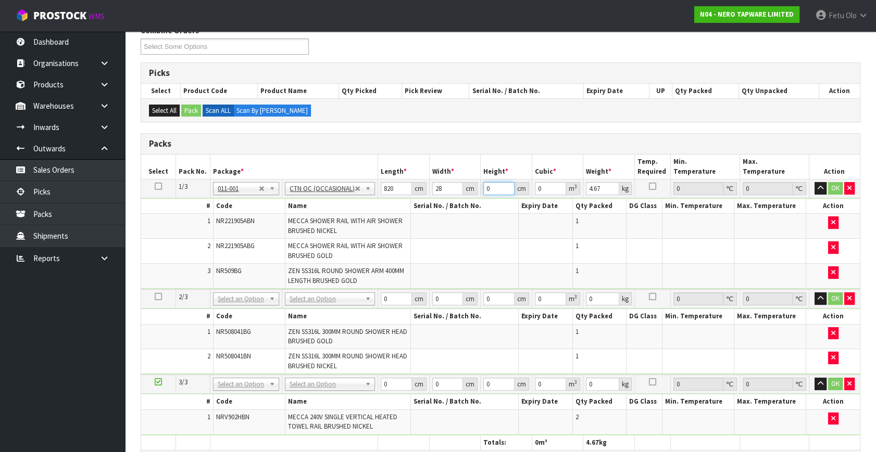
type input "2"
type input "0.04592"
type input "21"
type input "0.48216"
type input "21"
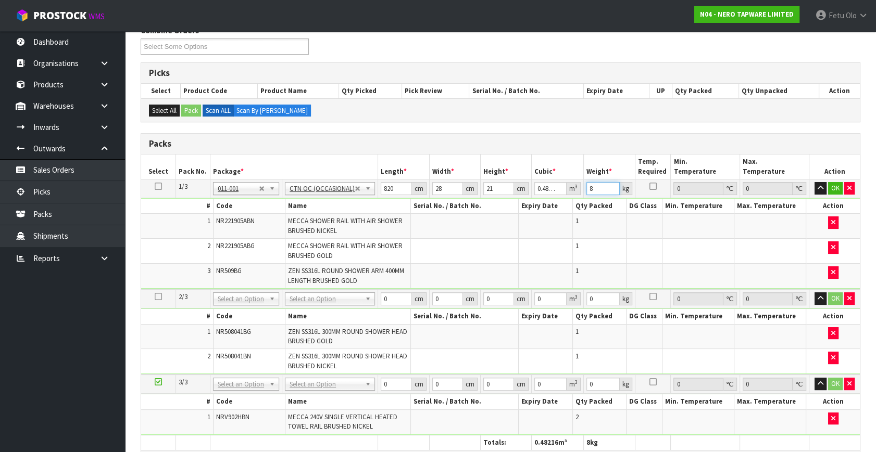
type input "8"
click at [340, 224] on tbody "1/3 NONE 007-001 007-002 007-004 007-009 007-013 007-014 007-015 007-017 007-01…" at bounding box center [500, 235] width 719 height 110
type input "8"
type input "0.004704"
type input "82"
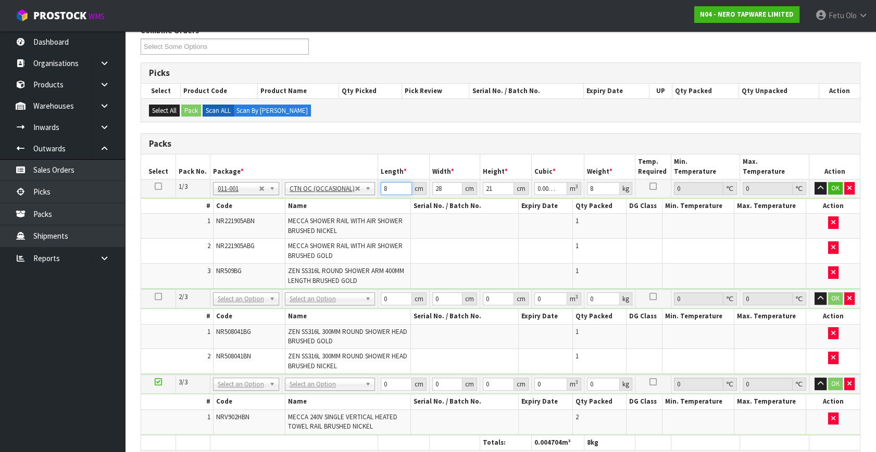
type input "0.048216"
click at [834, 183] on button "OK" at bounding box center [835, 188] width 15 height 12
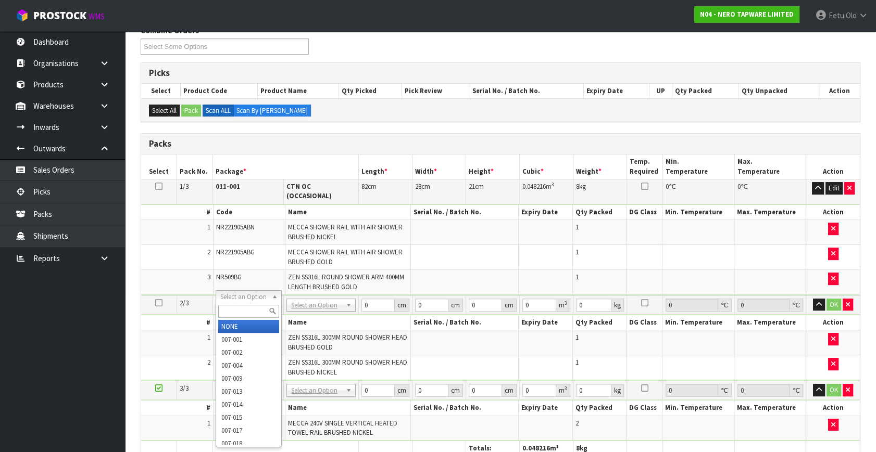
click at [235, 307] on input "text" at bounding box center [248, 311] width 60 height 13
type input "011-084"
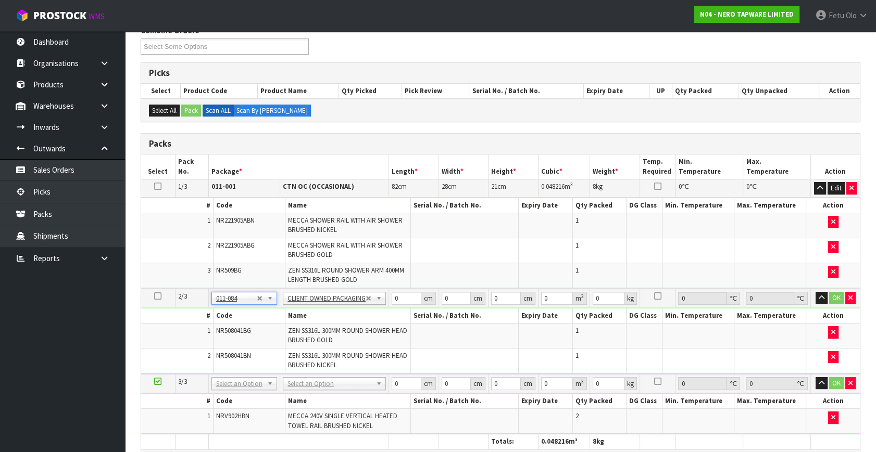
type input "3.58"
drag, startPoint x: 398, startPoint y: 294, endPoint x: 299, endPoint y: 344, distance: 110.4
click at [299, 344] on tbody "2/3 NONE 007-001 007-002 007-004 007-009 007-013 007-014 007-015 007-017 007-01…" at bounding box center [500, 331] width 719 height 85
type input "36"
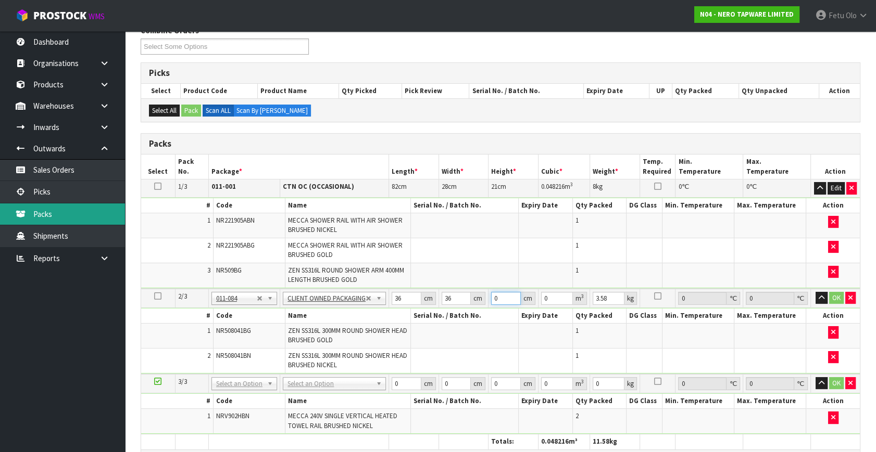
type input "1"
type input "0.001296"
type input "18"
type input "0.023328"
type input "18"
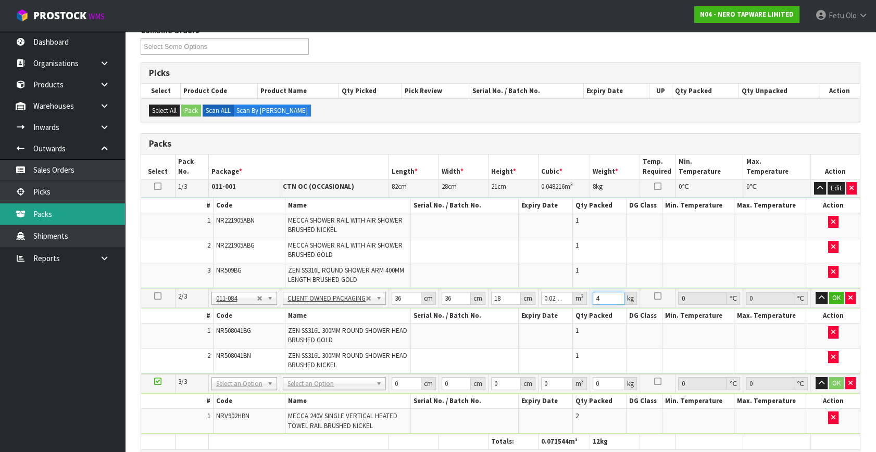
type input "4"
click button "OK" at bounding box center [836, 298] width 15 height 12
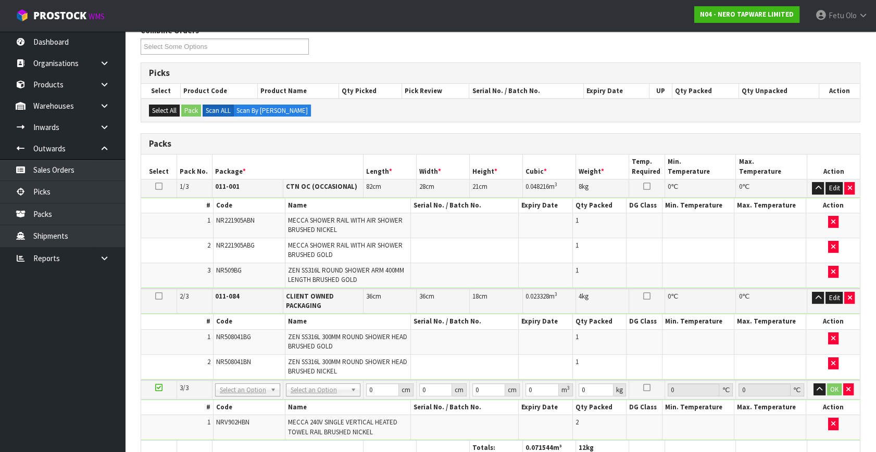
click at [171, 403] on th "#" at bounding box center [177, 407] width 72 height 15
click at [159, 388] on icon at bounding box center [158, 388] width 7 height 1
drag, startPoint x: 229, startPoint y: 385, endPoint x: 246, endPoint y: 411, distance: 31.1
drag, startPoint x: 234, startPoint y: 401, endPoint x: 215, endPoint y: 364, distance: 41.9
click at [230, 390] on div "Select an Option NONE 007-001 007-002 007-004 007-009 007-013 007-014 007-015 0…" at bounding box center [247, 388] width 65 height 13
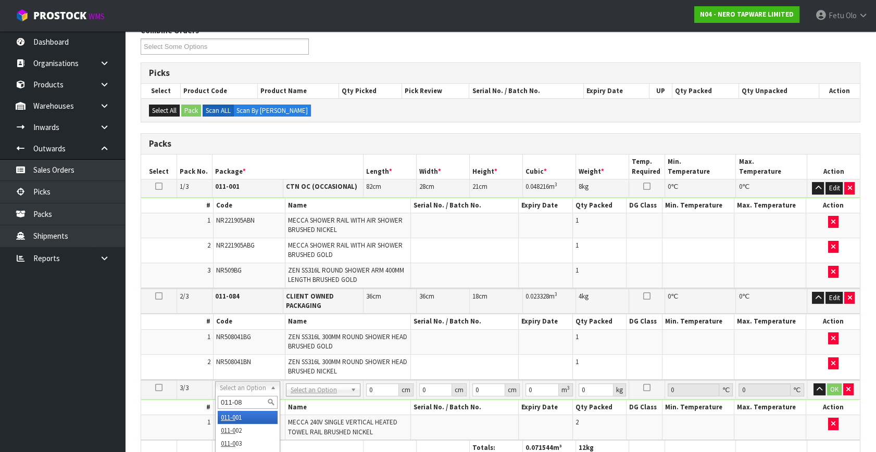
type input "011-084"
type input "2"
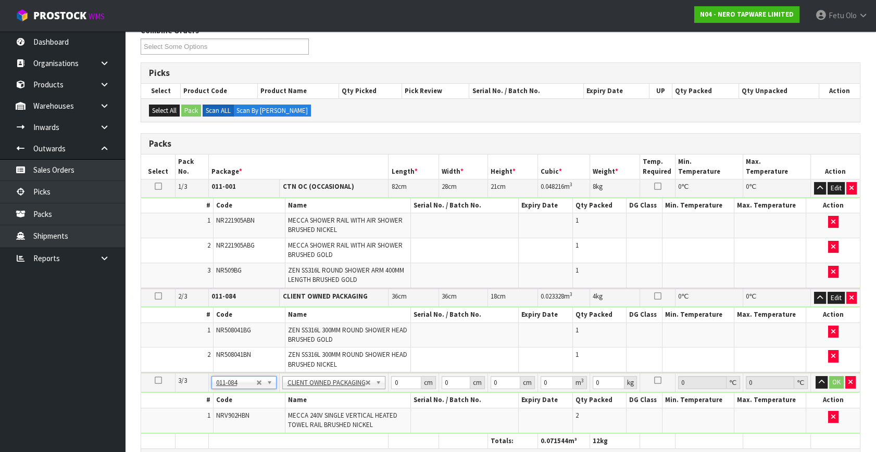
type input "4.1"
drag, startPoint x: 393, startPoint y: 386, endPoint x: 368, endPoint y: 400, distance: 28.5
click at [369, 400] on tbody "3/3 NONE 007-001 007-002 007-004 007-009 007-013 007-014 007-015 007-017 007-01…" at bounding box center [500, 403] width 719 height 60
type input "96"
type input "16"
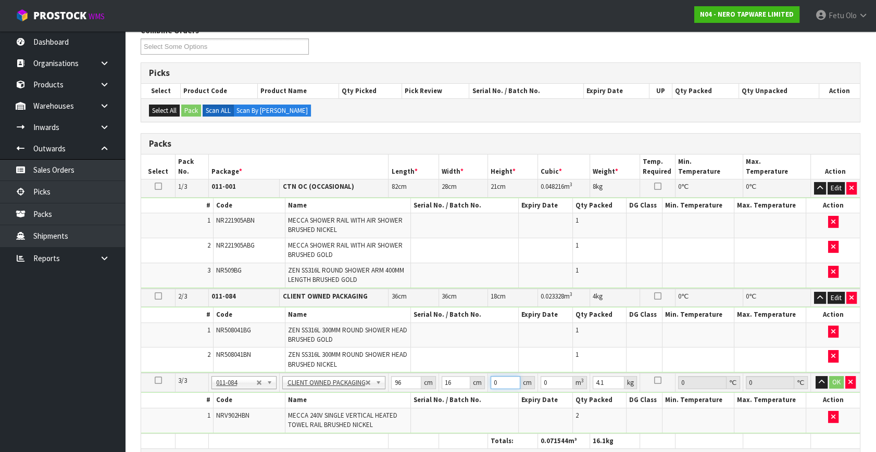
type input "1"
type input "0.001536"
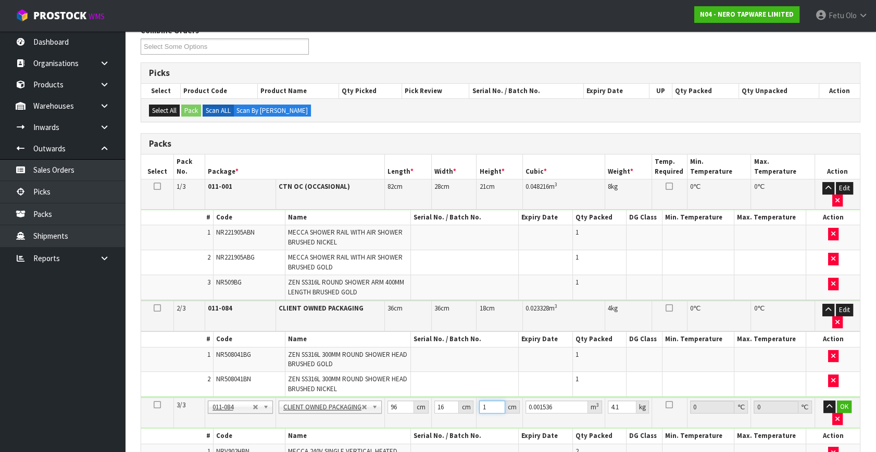
type input "15"
type input "0.02304"
type input "15"
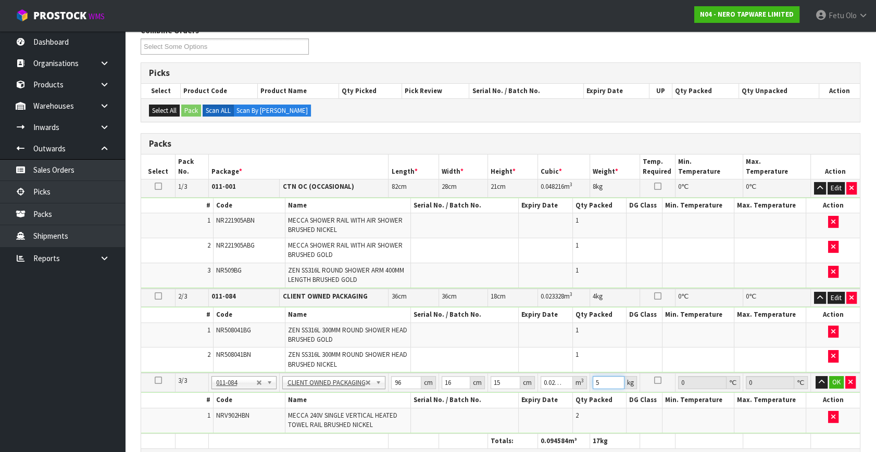
type input "5"
click button "OK" at bounding box center [836, 382] width 15 height 12
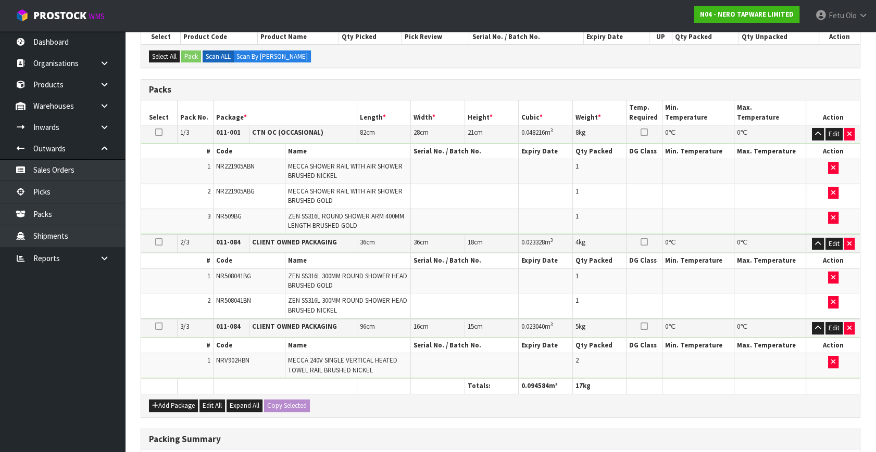
scroll to position [380, 0]
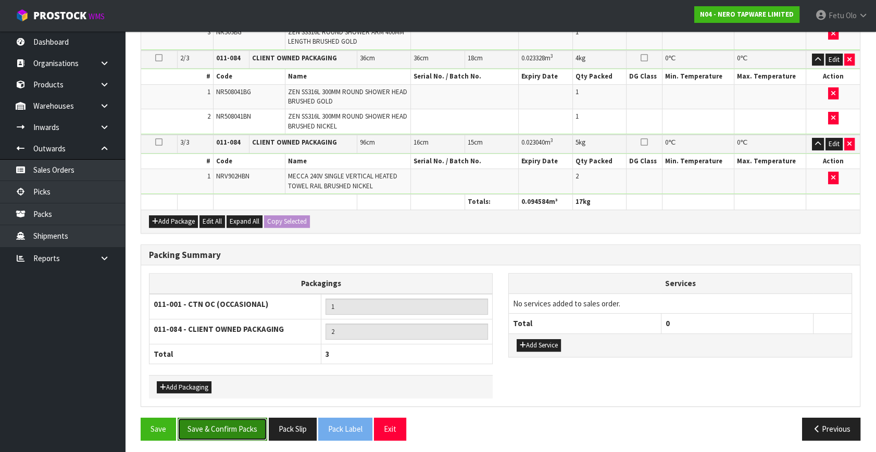
click at [203, 426] on button "Save & Confirm Packs" at bounding box center [223, 429] width 90 height 22
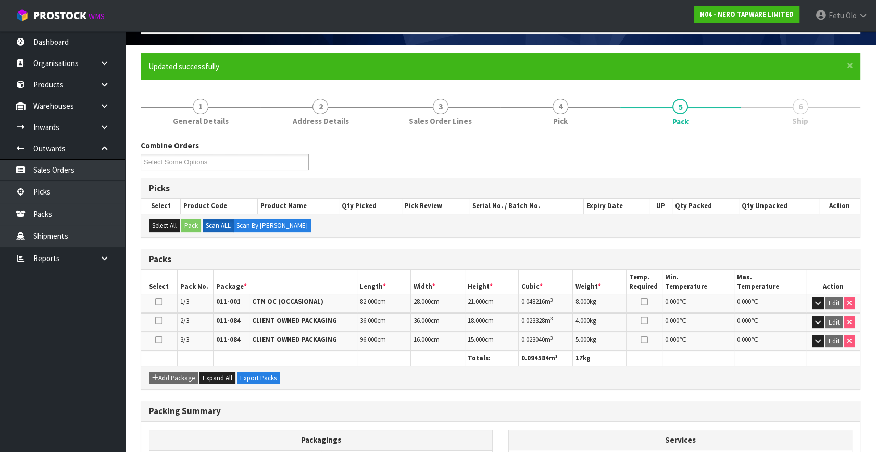
scroll to position [198, 0]
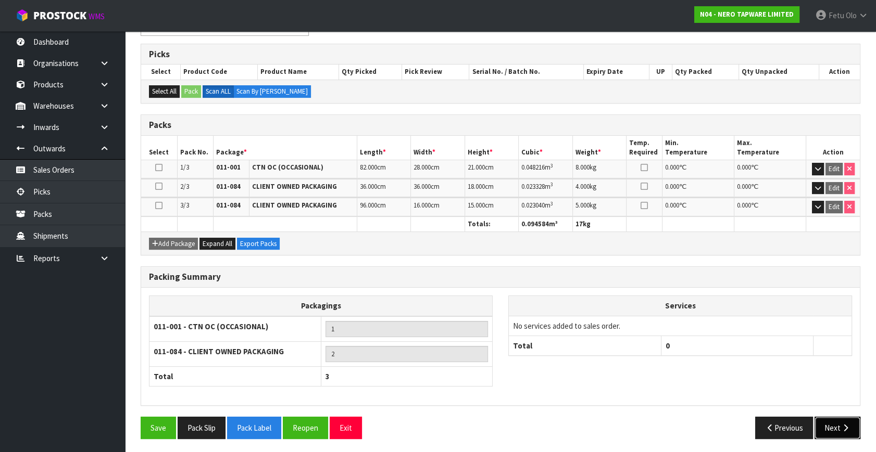
click at [839, 423] on button "Next" at bounding box center [837, 428] width 46 height 22
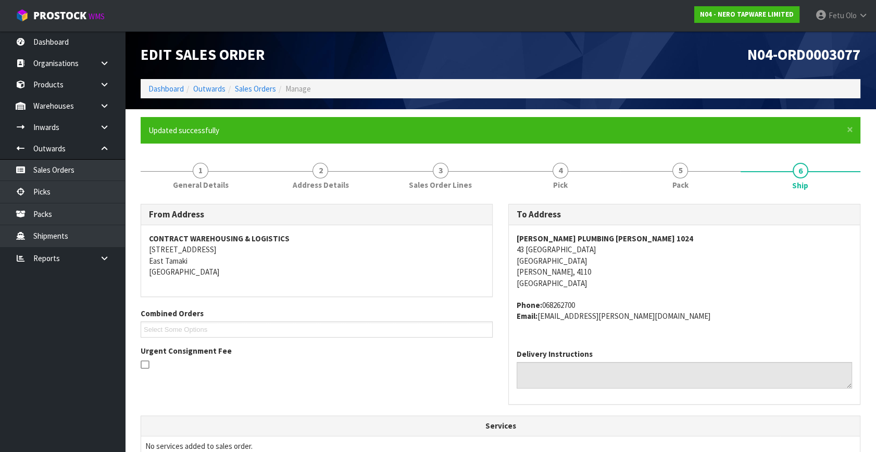
scroll to position [294, 0]
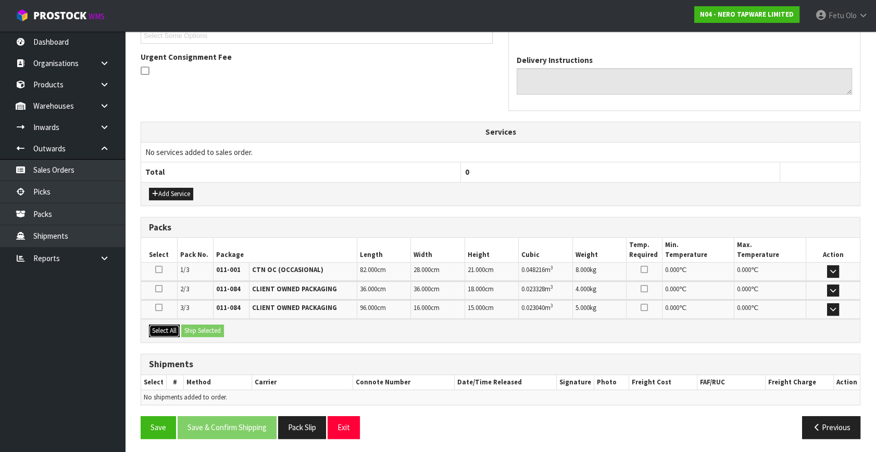
click at [165, 331] on button "Select All" at bounding box center [164, 331] width 31 height 12
click at [213, 327] on button "Ship Selected" at bounding box center [202, 331] width 43 height 12
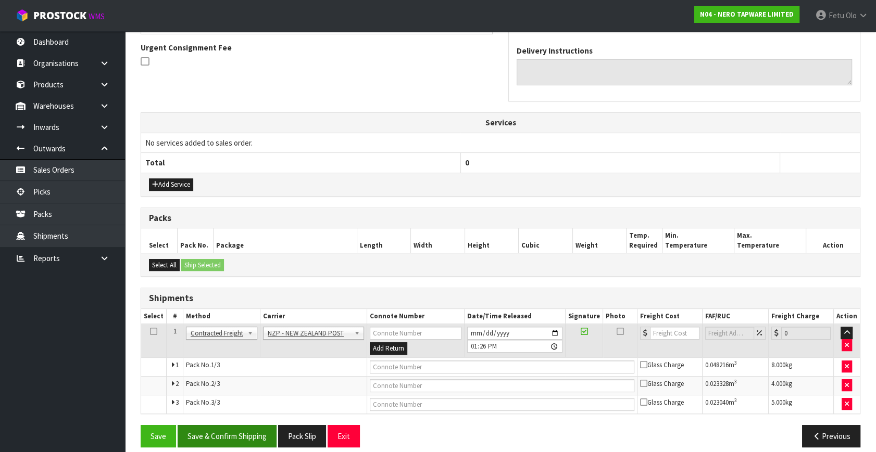
scroll to position [312, 0]
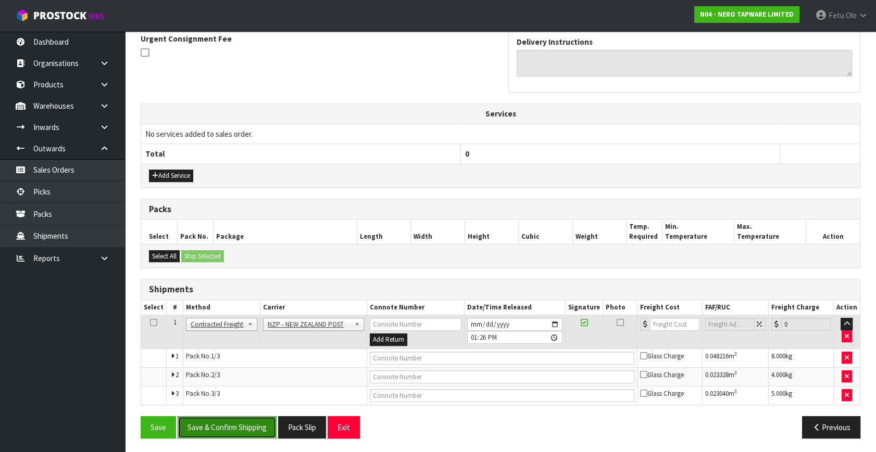
click at [240, 419] on button "Save & Confirm Shipping" at bounding box center [227, 428] width 99 height 22
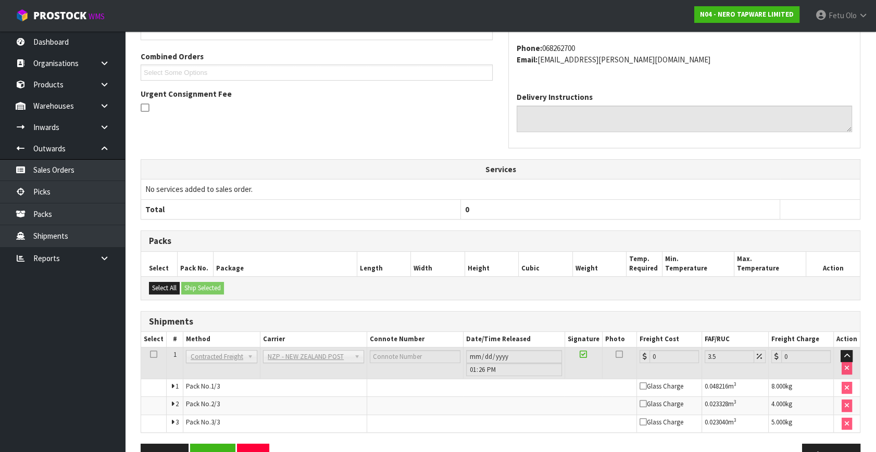
scroll to position [296, 0]
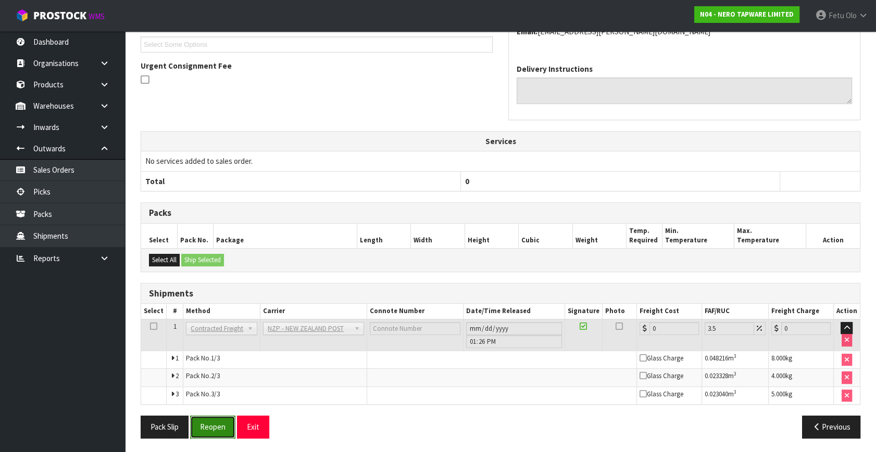
click at [209, 432] on button "Reopen" at bounding box center [212, 427] width 45 height 22
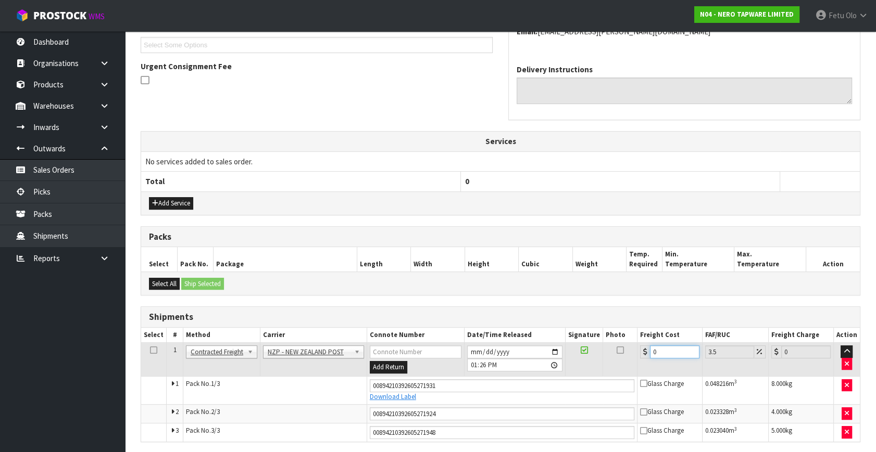
drag, startPoint x: 448, startPoint y: 418, endPoint x: 355, endPoint y: 443, distance: 96.4
click at [355, 443] on div "From Address CONTRACT WAREHOUSING & LOGISTICS 17 Allens Road East Tamaki Auckla…" at bounding box center [501, 201] width 720 height 565
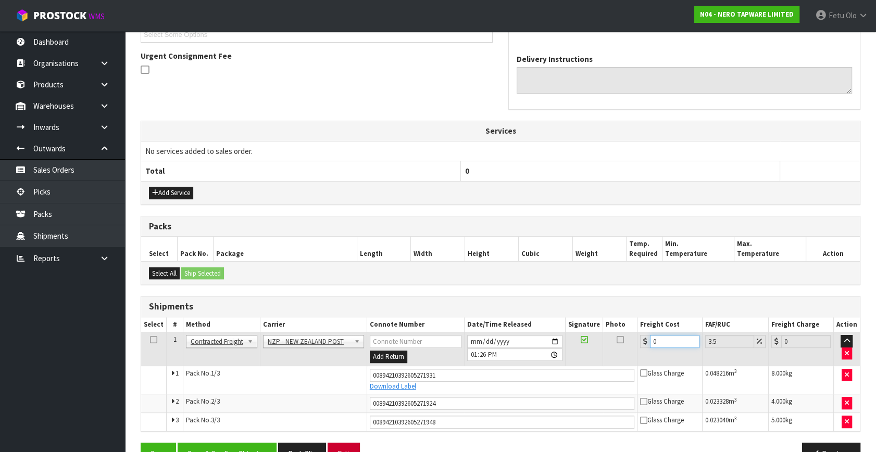
type input "2"
type input "2.07"
type input "25"
type input "25.87"
type input "25.3"
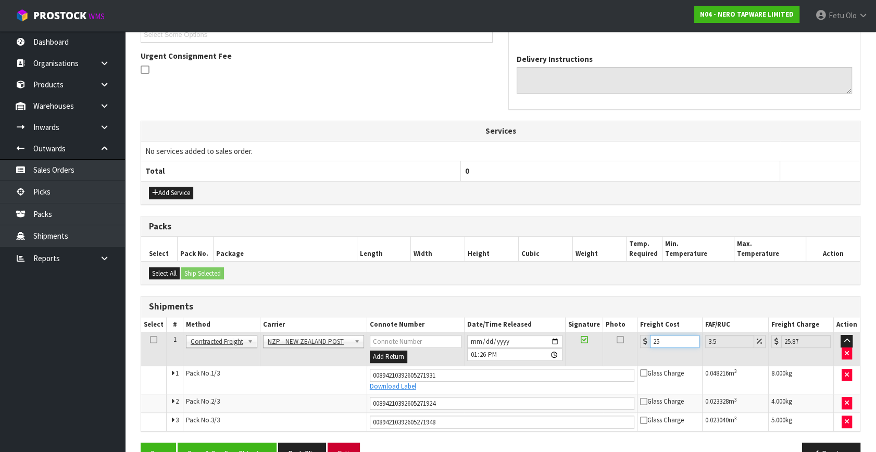
type input "26.19"
type input "25.35"
type input "26.24"
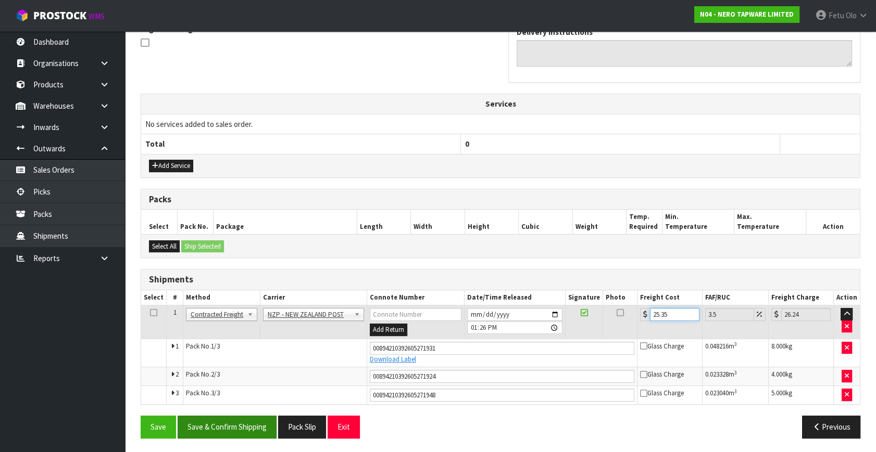
type input "25.35"
click at [244, 417] on button "Save & Confirm Shipping" at bounding box center [227, 427] width 99 height 22
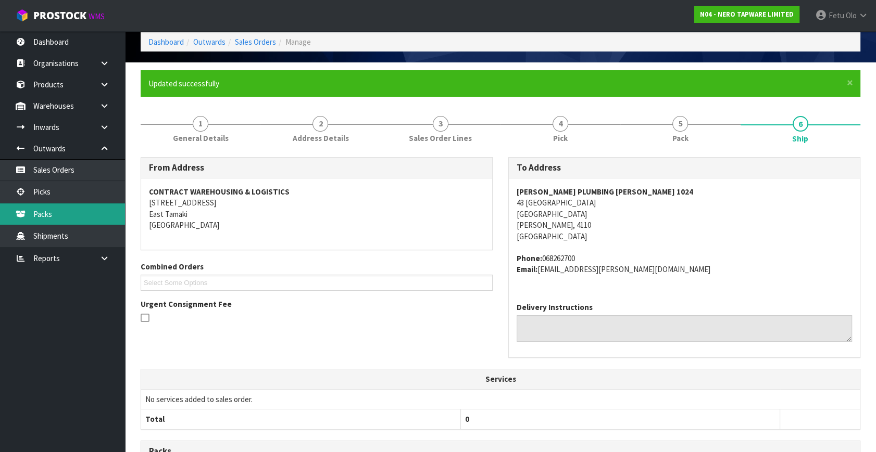
scroll to position [47, 0]
click at [68, 189] on link "Picks" at bounding box center [62, 191] width 125 height 21
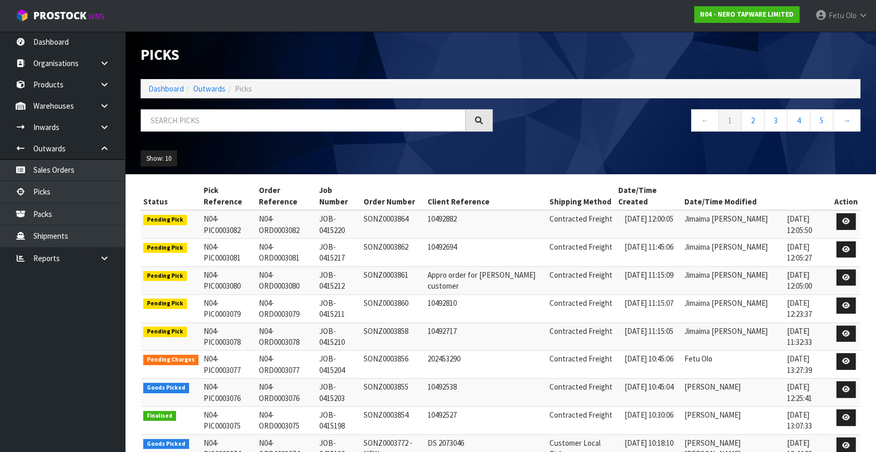
click at [286, 107] on div "Picks Dashboard Outwards Picks ← 1 2 3 4 5 → Show: 10 5 10 25 50" at bounding box center [500, 102] width 735 height 143
click at [286, 116] on input "text" at bounding box center [303, 120] width 325 height 22
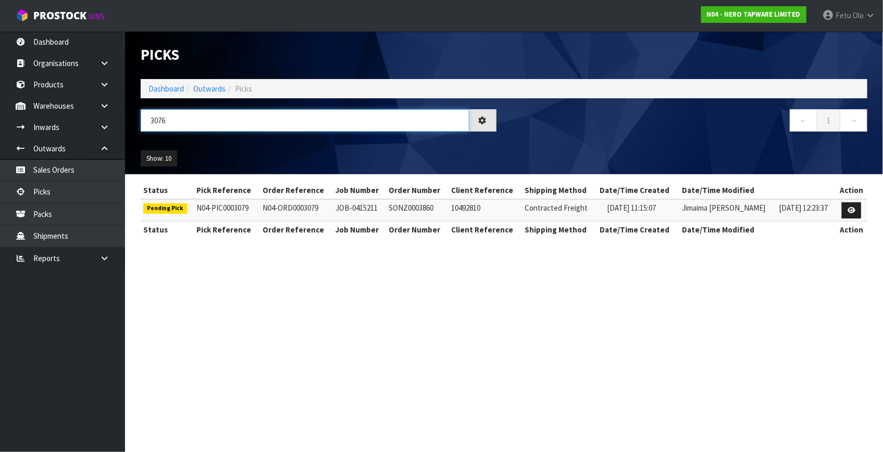
type input "3076"
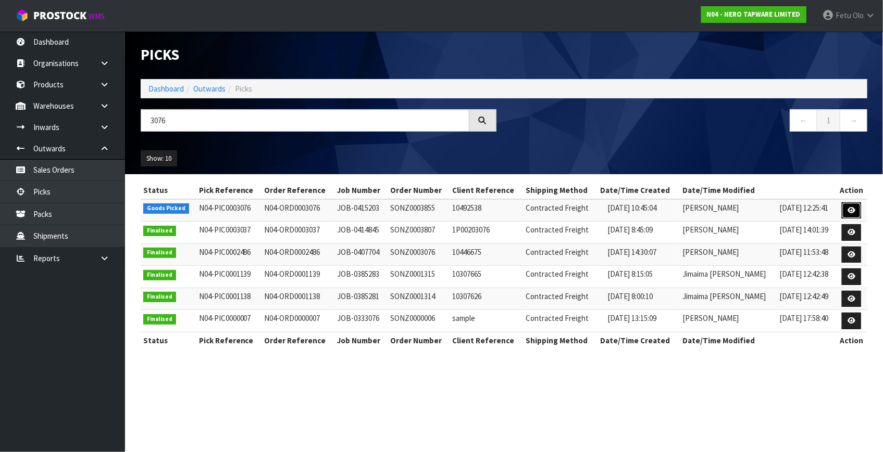
click at [858, 207] on link at bounding box center [850, 211] width 19 height 17
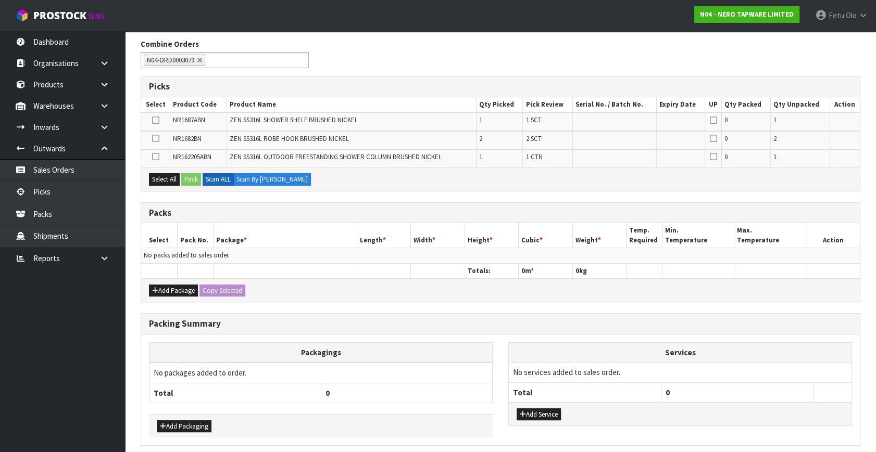
scroll to position [142, 0]
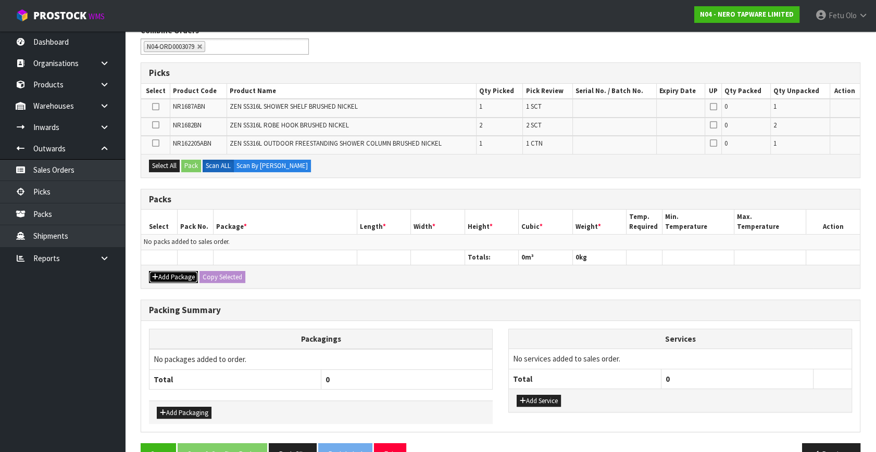
click at [161, 276] on button "Add Package" at bounding box center [173, 277] width 49 height 12
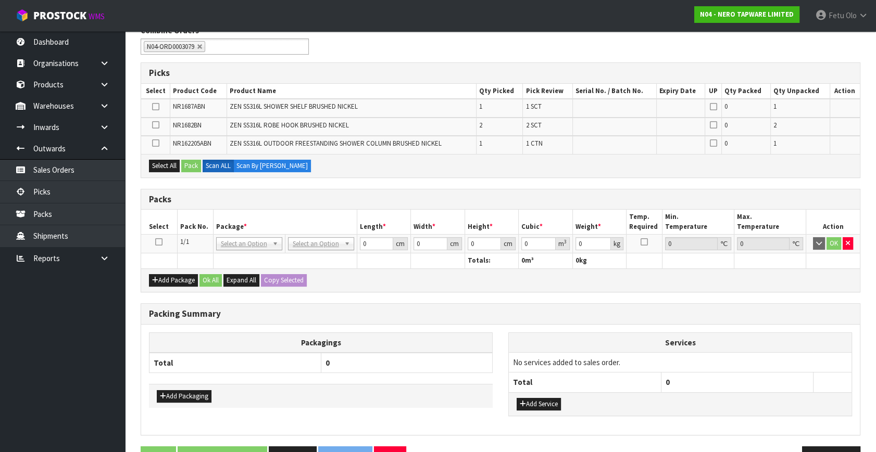
click at [161, 242] on icon at bounding box center [158, 242] width 7 height 1
drag, startPoint x: 211, startPoint y: 228, endPoint x: 219, endPoint y: 266, distance: 38.9
click at [211, 229] on th "Pack No." at bounding box center [195, 222] width 36 height 24
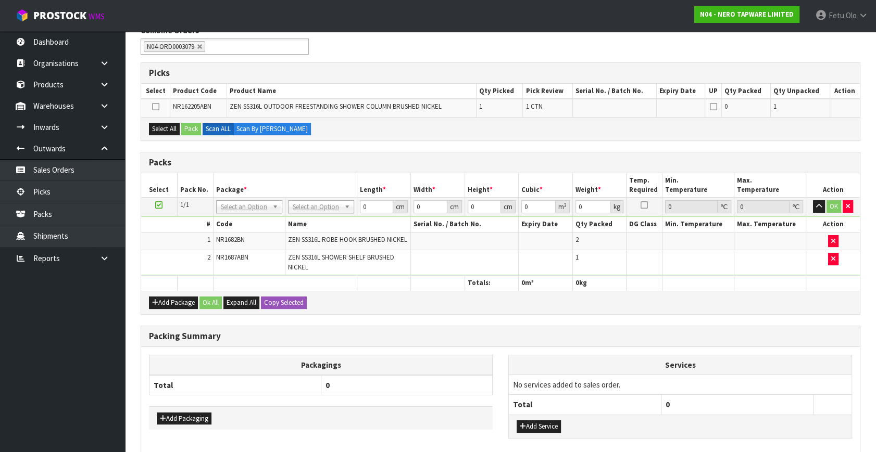
click at [158, 206] on icon at bounding box center [158, 205] width 7 height 1
click at [75, 385] on ul "Dashboard Organisations Clients Consignees Carriers Products Categories Serial …" at bounding box center [62, 241] width 125 height 421
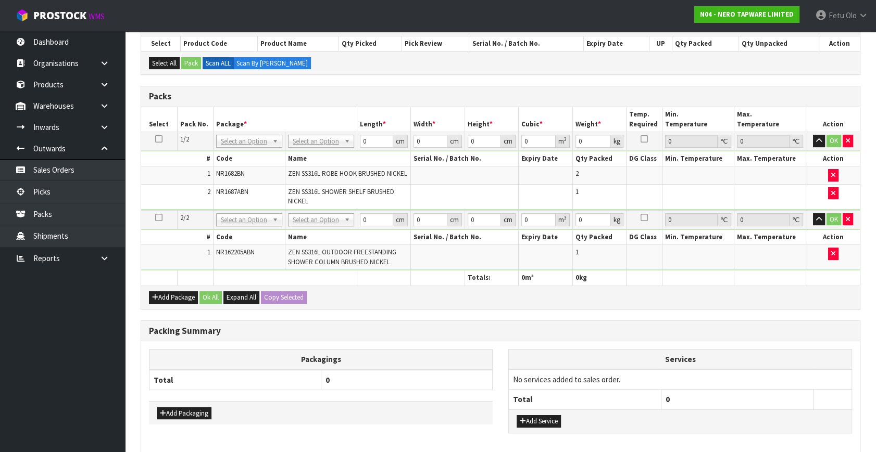
scroll to position [0, 0]
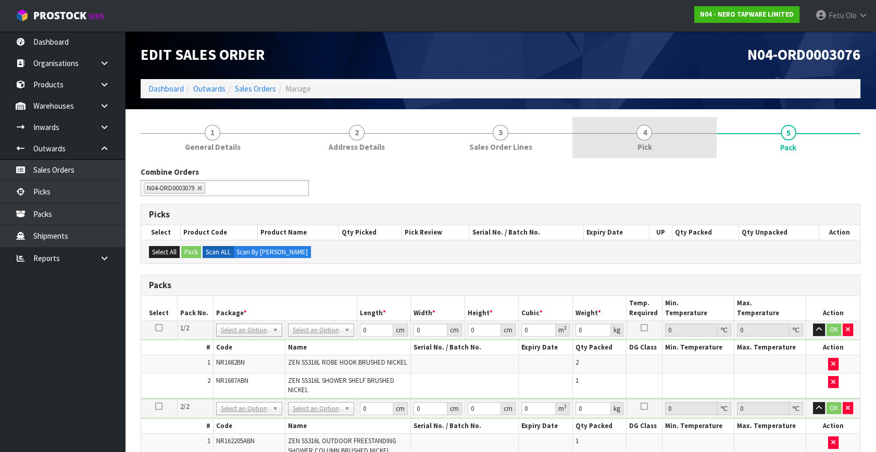
click at [652, 135] on link "4 Pick" at bounding box center [644, 137] width 144 height 41
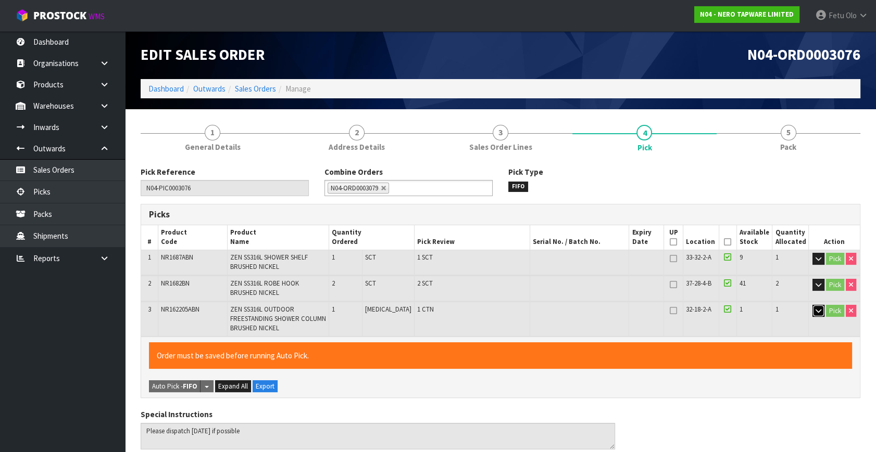
click at [817, 308] on icon "button" at bounding box center [818, 311] width 6 height 7
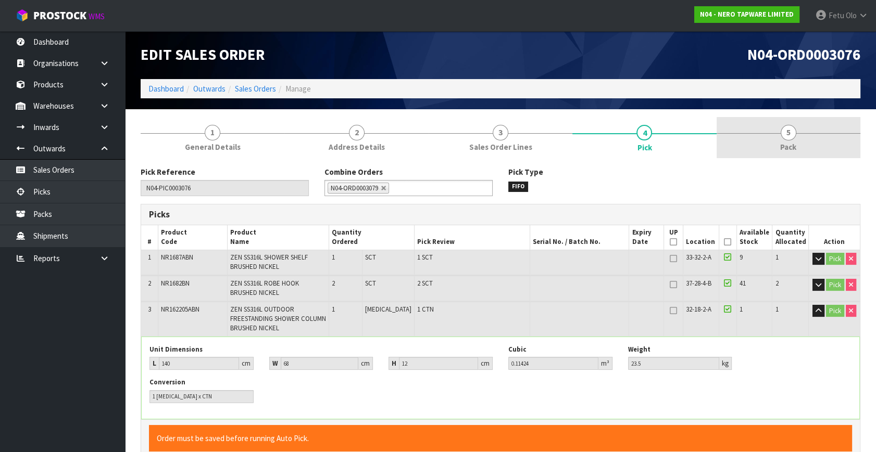
click at [795, 135] on span "5" at bounding box center [788, 133] width 16 height 16
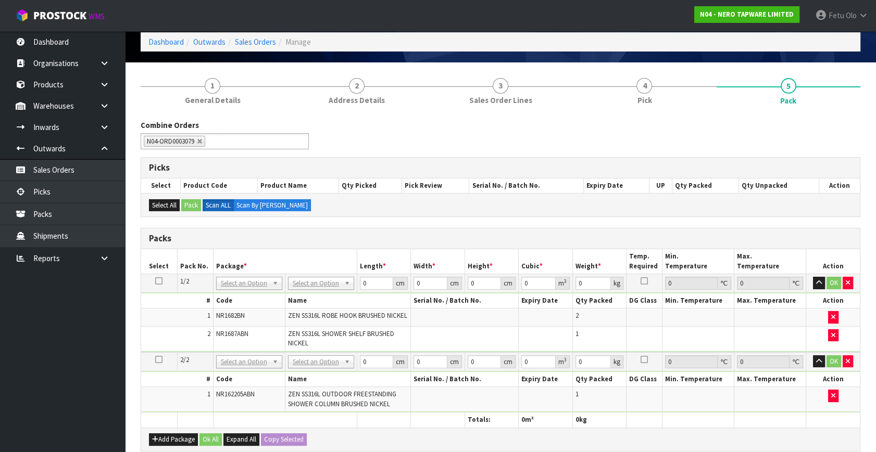
scroll to position [94, 0]
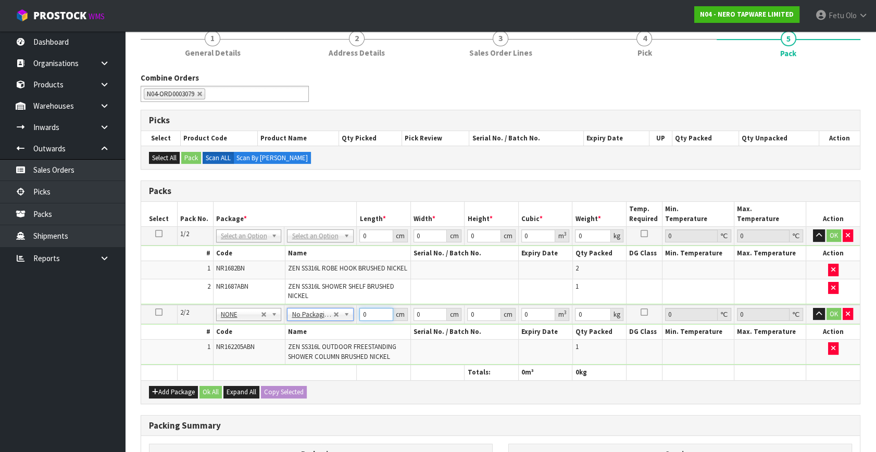
drag, startPoint x: 368, startPoint y: 316, endPoint x: 300, endPoint y: 339, distance: 71.1
click at [300, 338] on tbody "2/2 NONE 007-001 007-002 007-004 007-009 007-013 007-014 007-015 007-017 007-01…" at bounding box center [500, 335] width 719 height 60
type input "144"
type input "68"
type input "1"
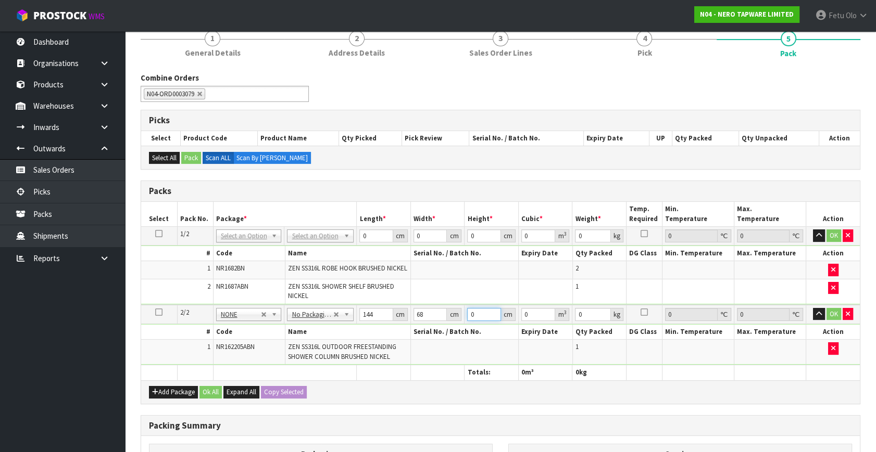
type input "0.009792"
type input "12"
type input "0.117504"
type input "12"
type input "24"
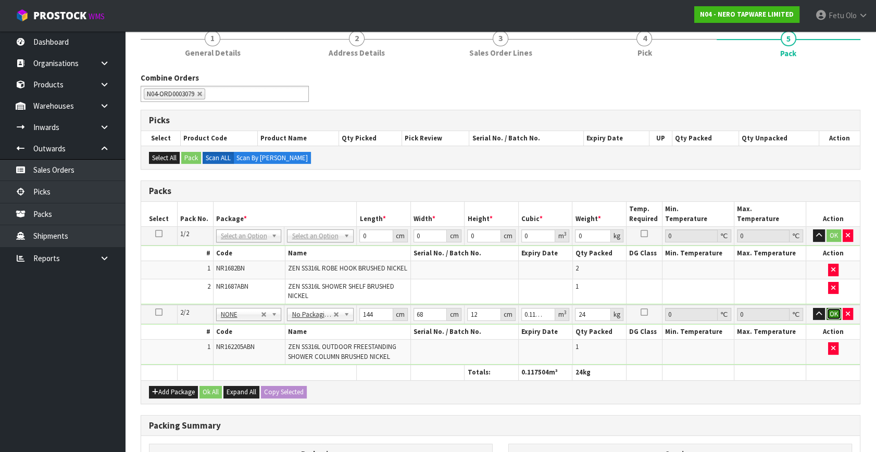
click button "OK" at bounding box center [833, 314] width 15 height 12
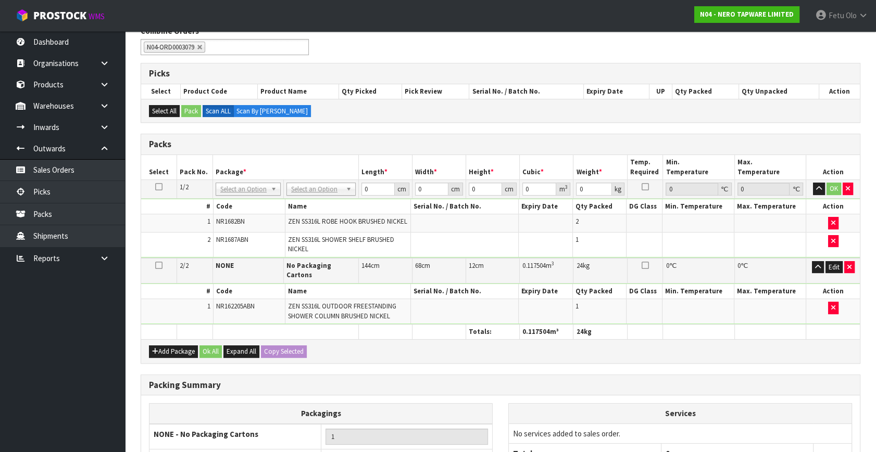
scroll to position [4, 0]
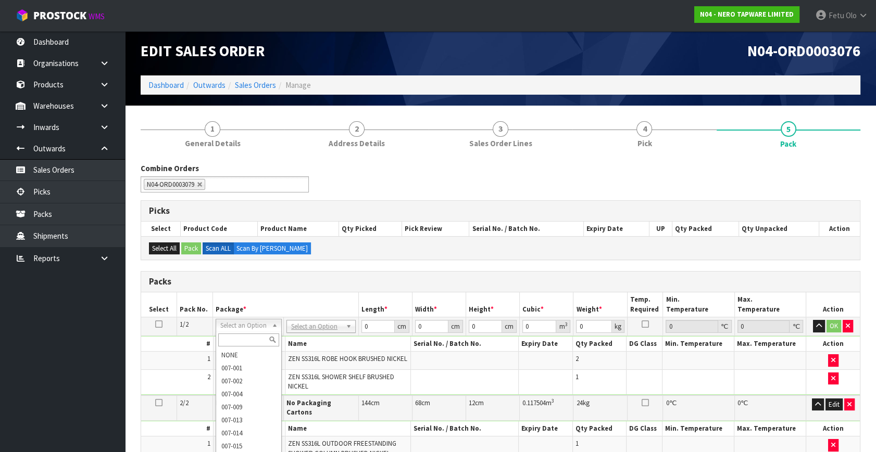
click at [254, 342] on input "text" at bounding box center [248, 340] width 61 height 13
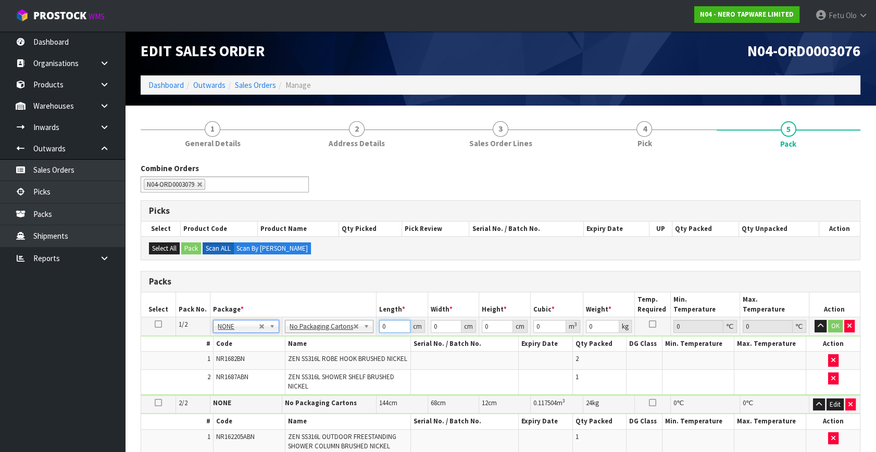
drag, startPoint x: 374, startPoint y: 325, endPoint x: 340, endPoint y: 333, distance: 35.4
click at [341, 333] on tr "1/2 NONE 007-001 007-002 007-004 007-009 007-013 007-014 007-015 007-017 007-01…" at bounding box center [500, 327] width 719 height 19
type input "10"
type input "1"
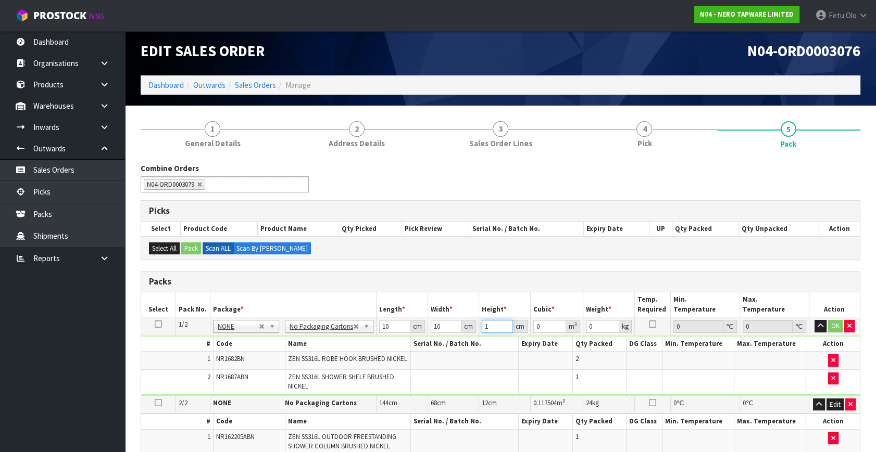
type input "0.0001"
type input "10"
type input "0.001"
type input "10"
type input "3"
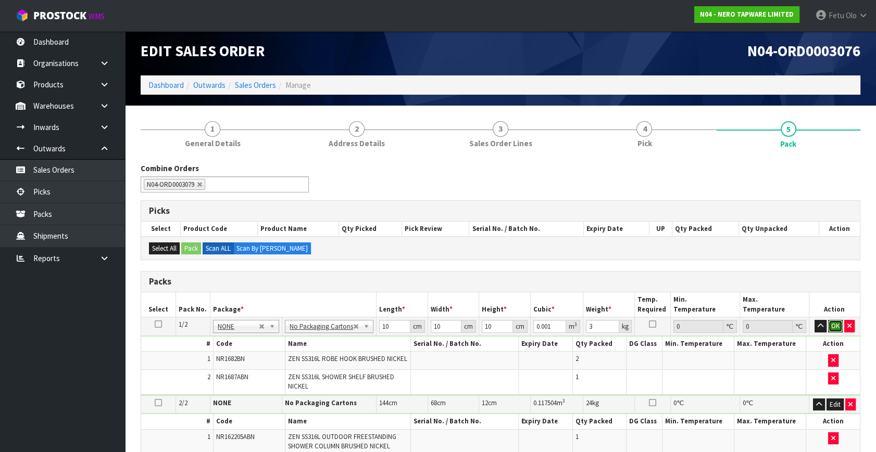
click button "OK" at bounding box center [835, 326] width 15 height 12
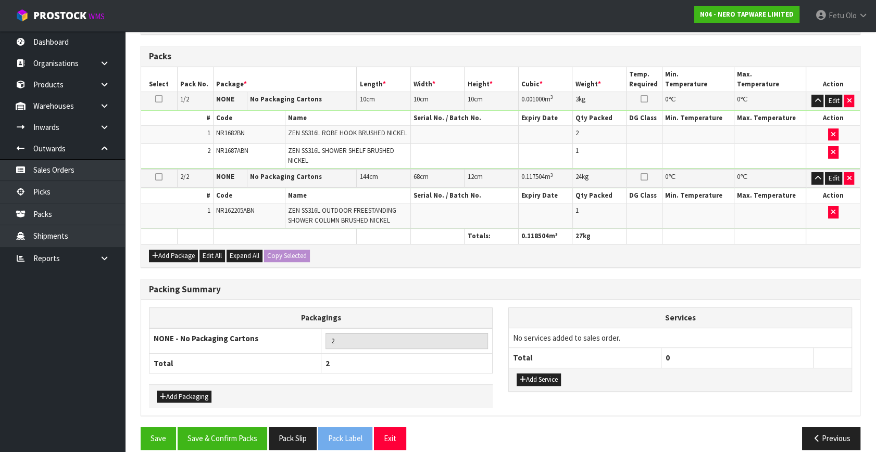
scroll to position [240, 0]
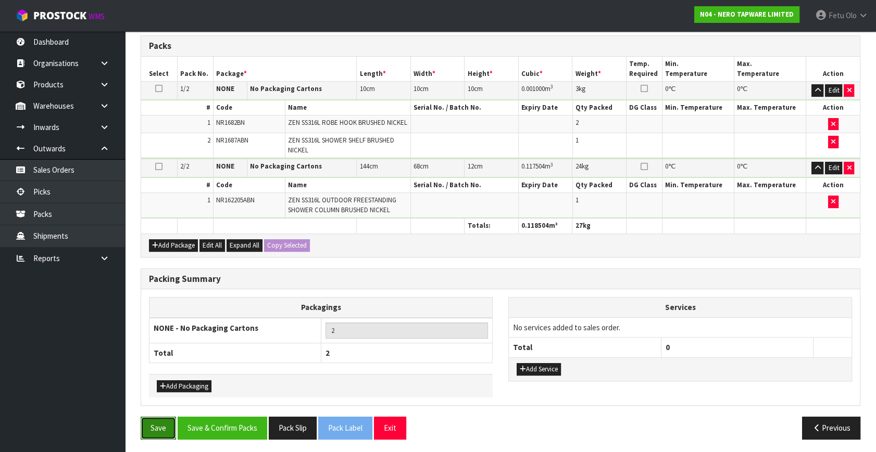
click at [158, 426] on button "Save" at bounding box center [158, 428] width 35 height 22
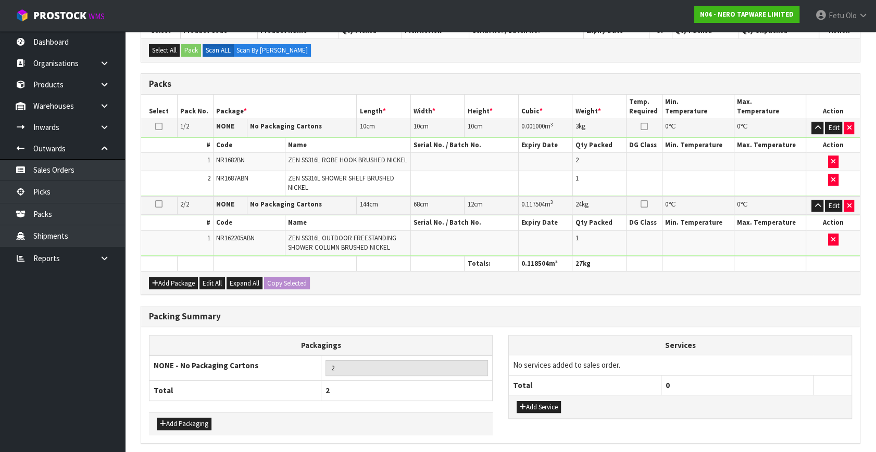
scroll to position [0, 0]
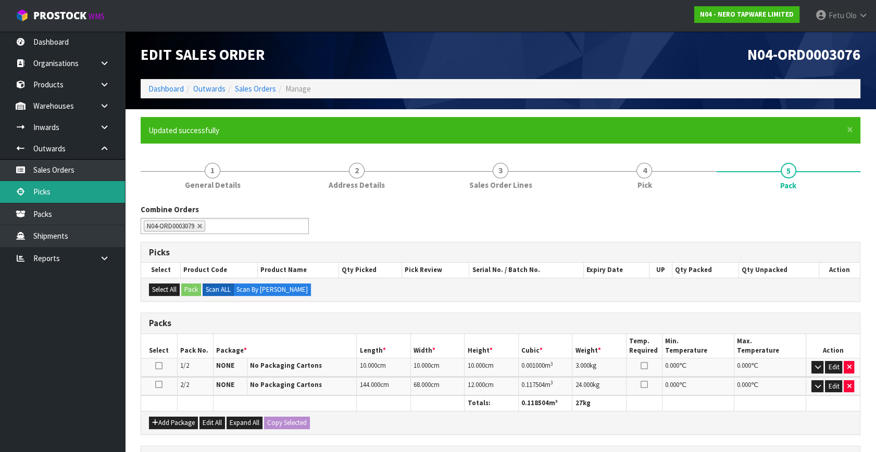
click at [67, 194] on link "Picks" at bounding box center [62, 191] width 125 height 21
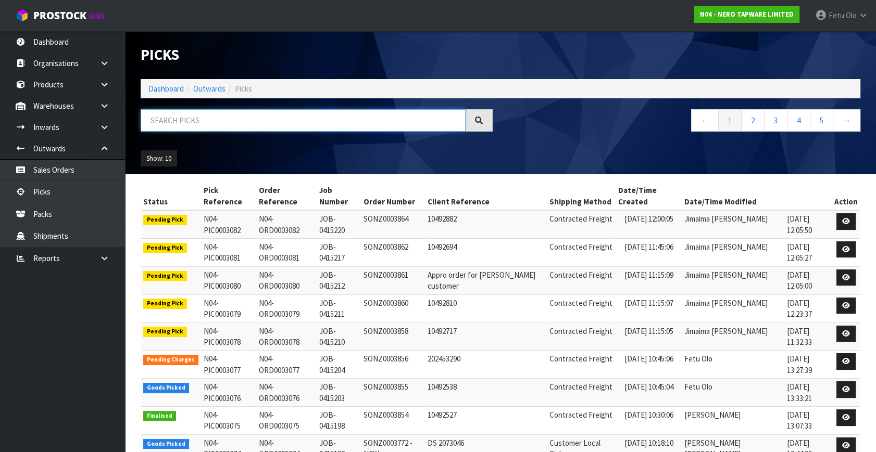
click at [200, 127] on input "text" at bounding box center [303, 120] width 325 height 22
click at [200, 129] on input "text" at bounding box center [303, 120] width 325 height 22
click at [199, 129] on input "text" at bounding box center [303, 120] width 325 height 22
type input "3067"
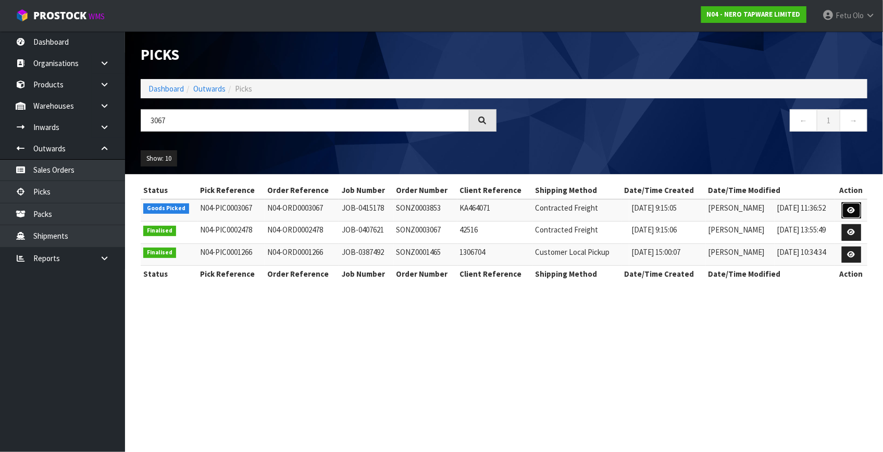
click at [844, 206] on link at bounding box center [850, 211] width 19 height 17
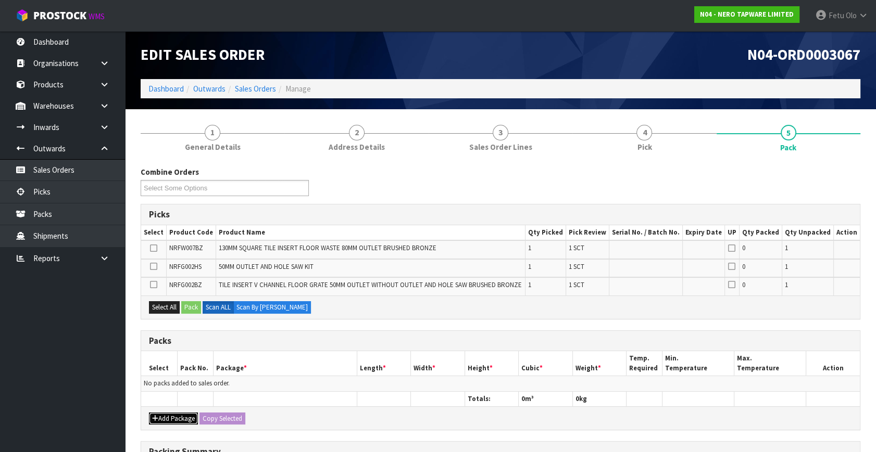
click at [161, 413] on button "Add Package" at bounding box center [173, 419] width 49 height 12
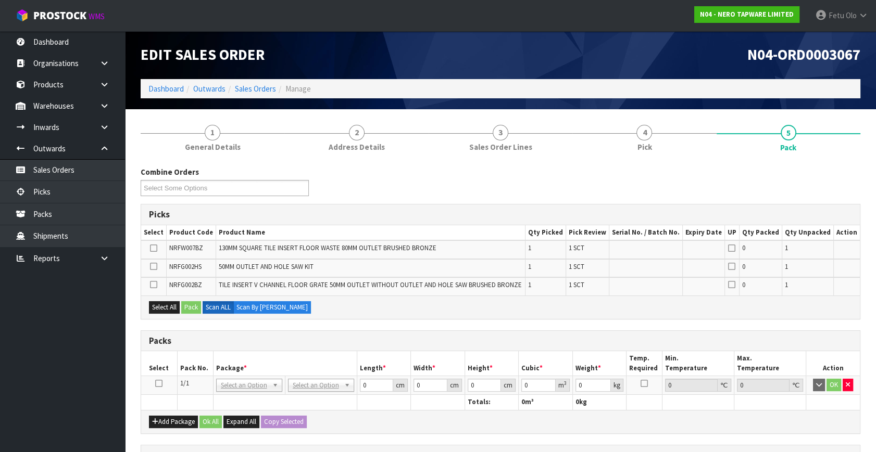
click at [157, 384] on icon at bounding box center [158, 384] width 7 height 1
click at [246, 367] on th "Package *" at bounding box center [285, 363] width 144 height 24
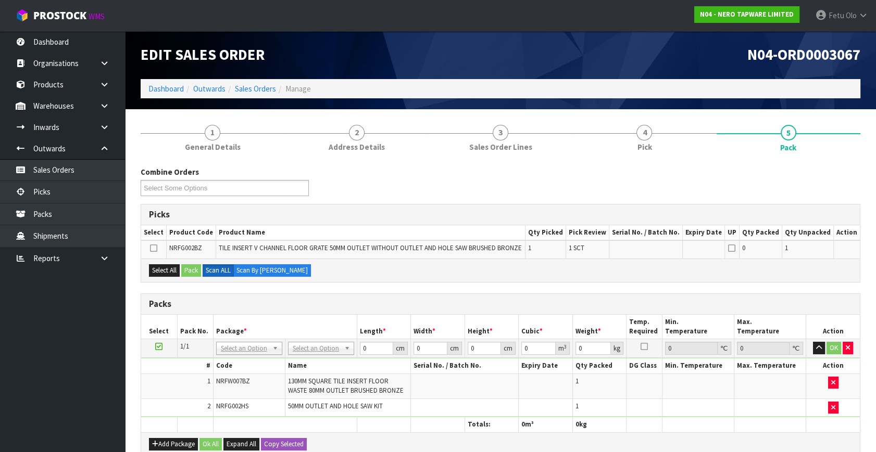
click at [160, 339] on td at bounding box center [159, 348] width 36 height 19
click at [159, 347] on icon at bounding box center [158, 347] width 7 height 1
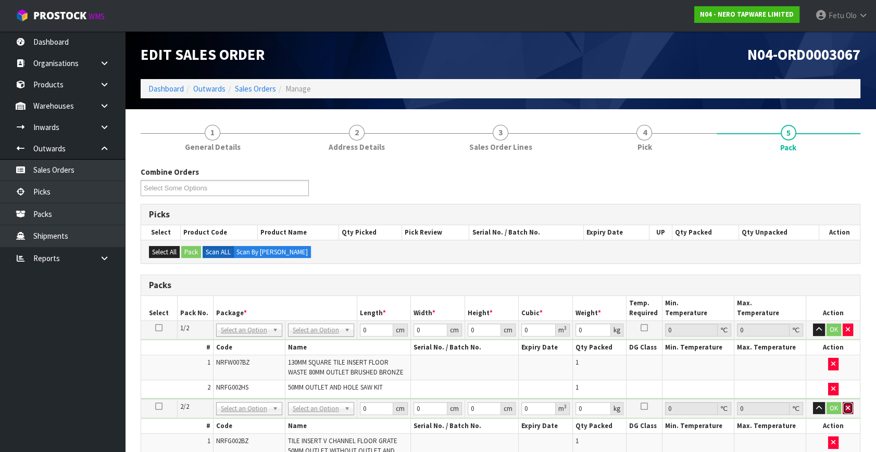
click at [850, 408] on button "button" at bounding box center [847, 408] width 10 height 12
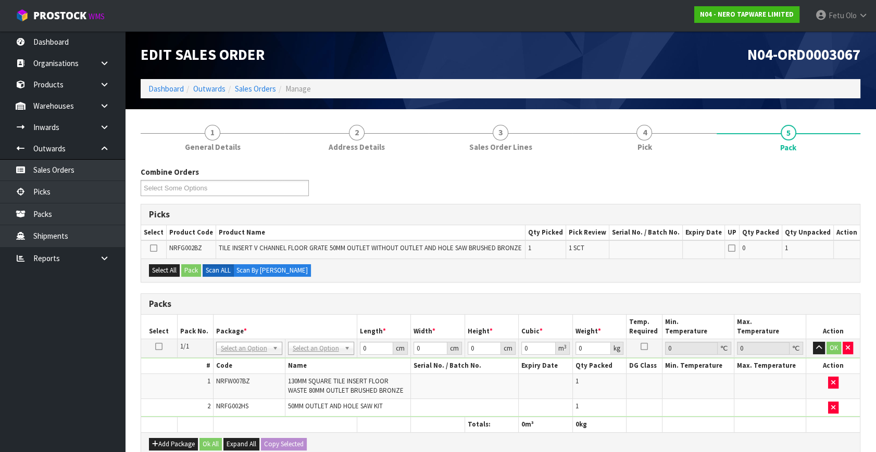
click at [160, 347] on icon at bounding box center [158, 347] width 7 height 1
click at [286, 323] on th "Package *" at bounding box center [285, 327] width 144 height 24
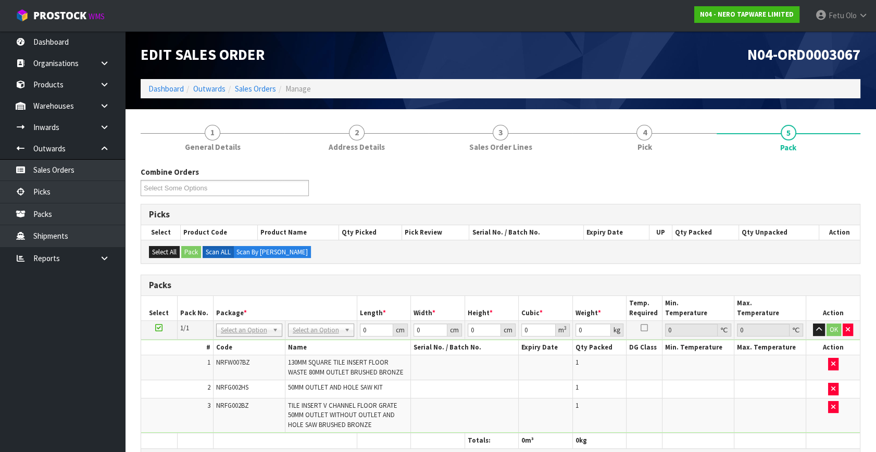
drag, startPoint x: 259, startPoint y: 324, endPoint x: 258, endPoint y: 348, distance: 24.0
click at [258, 347] on input "text" at bounding box center [248, 343] width 61 height 13
type input "011"
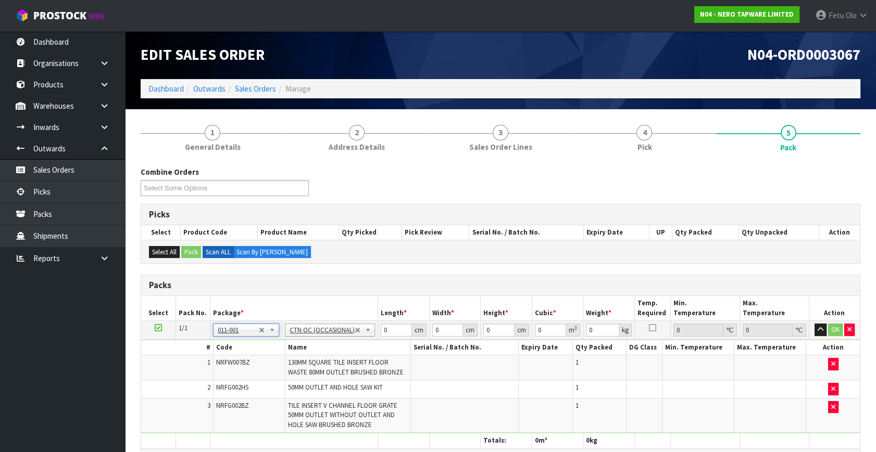
type input "3.68"
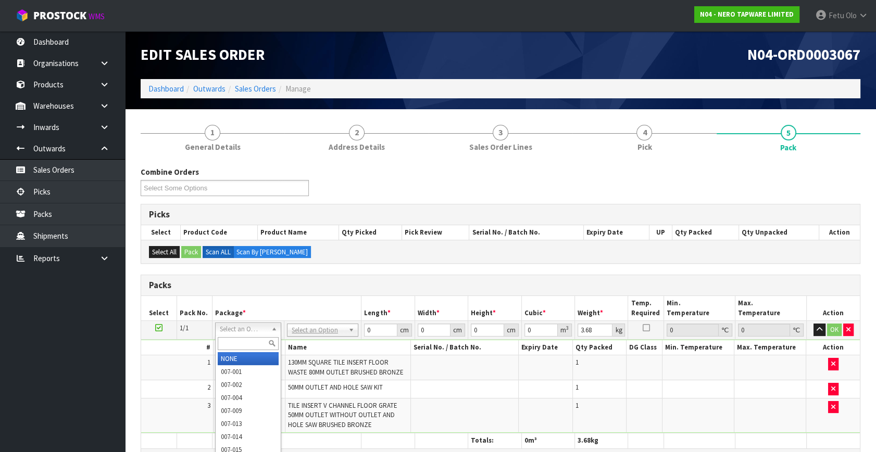
click at [243, 344] on input "text" at bounding box center [248, 343] width 61 height 13
type input "011-084"
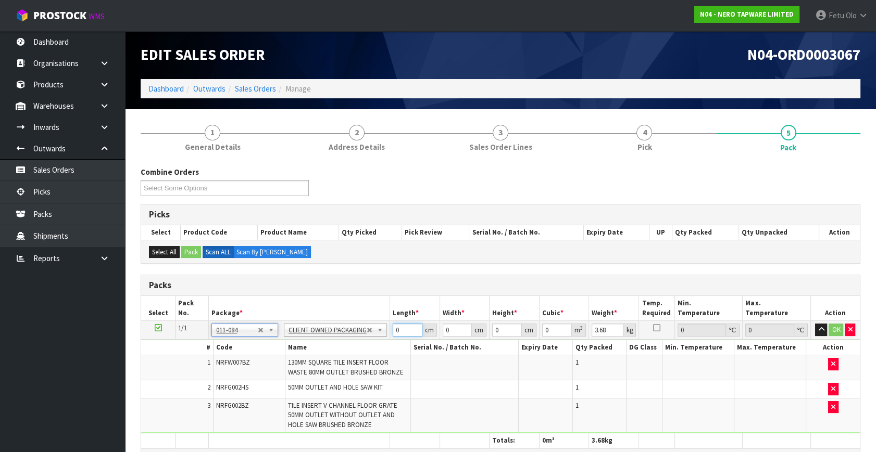
click at [344, 354] on tbody "1/1 NONE 007-001 007-002 007-004 007-009 007-013 007-014 007-015 007-017 007-01…" at bounding box center [500, 377] width 719 height 112
type input "96"
type input "17"
type input "1"
type input "0.001632"
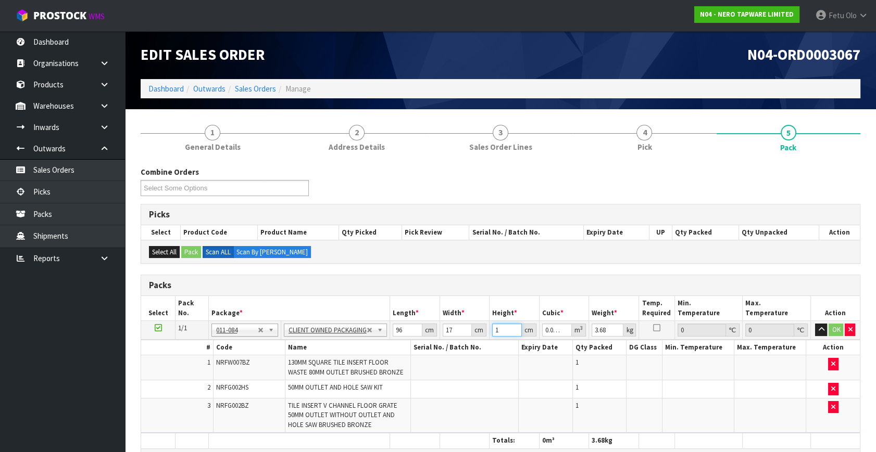
type input "15"
type input "0.02448"
type input "15"
type input "5"
click button "OK" at bounding box center [836, 330] width 15 height 12
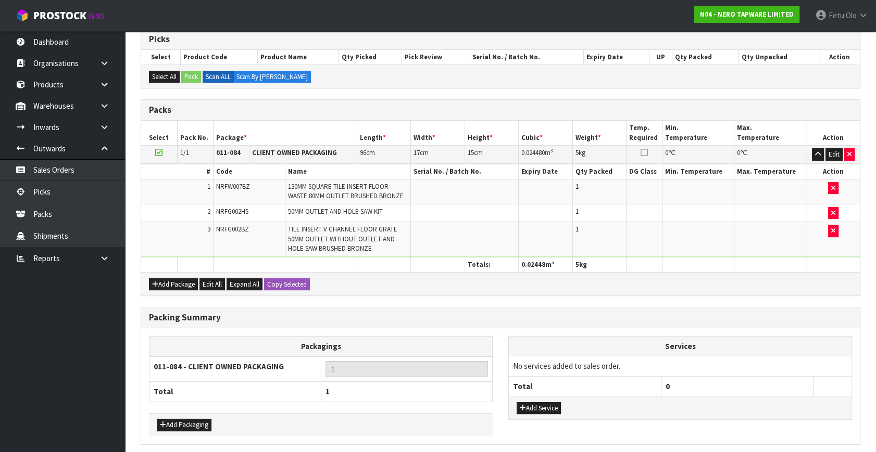
scroll to position [214, 0]
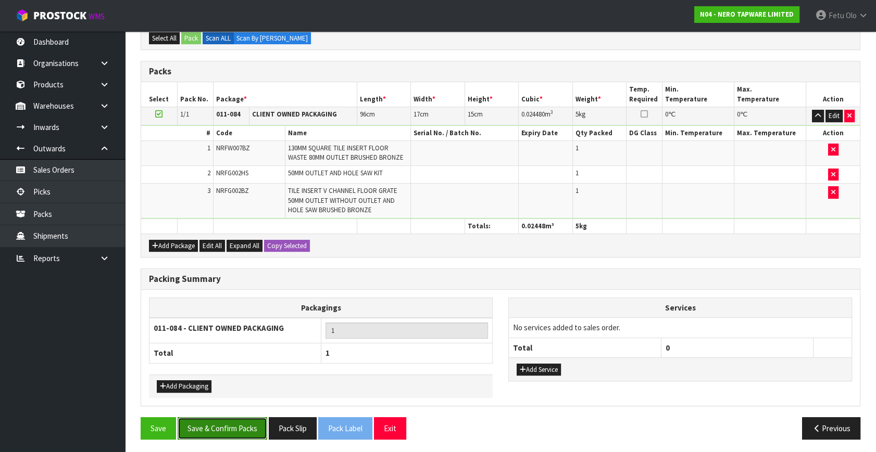
click at [244, 422] on button "Save & Confirm Packs" at bounding box center [223, 429] width 90 height 22
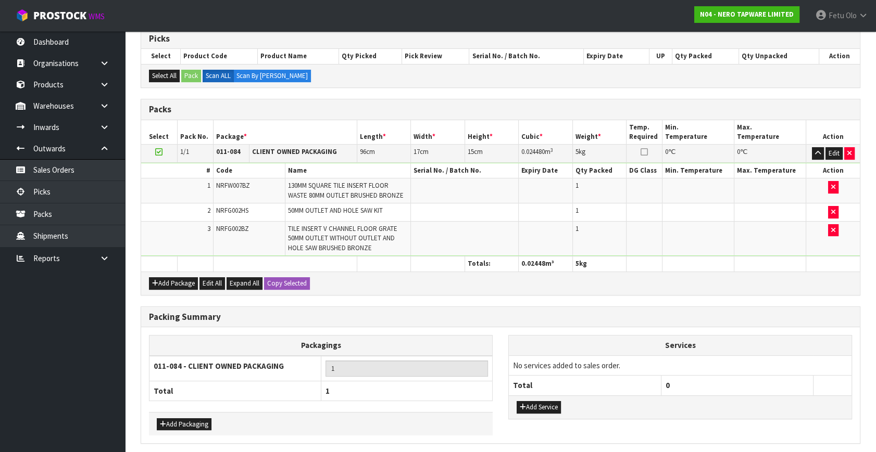
scroll to position [0, 0]
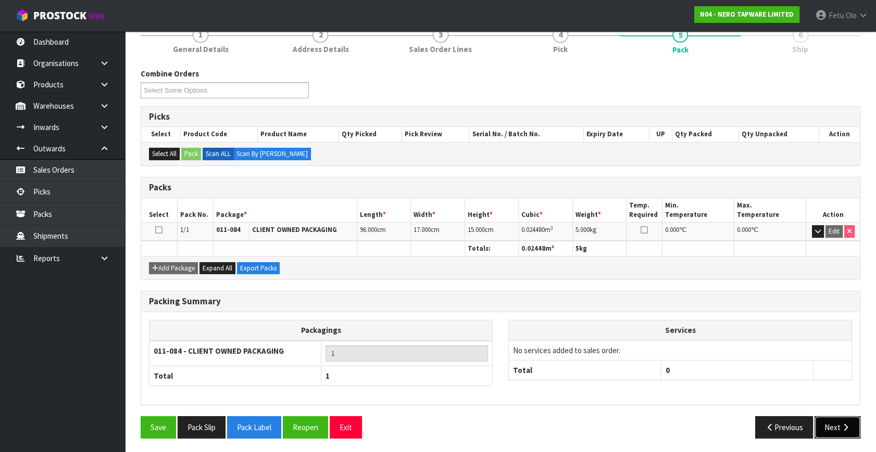
click at [831, 427] on button "Next" at bounding box center [837, 428] width 46 height 22
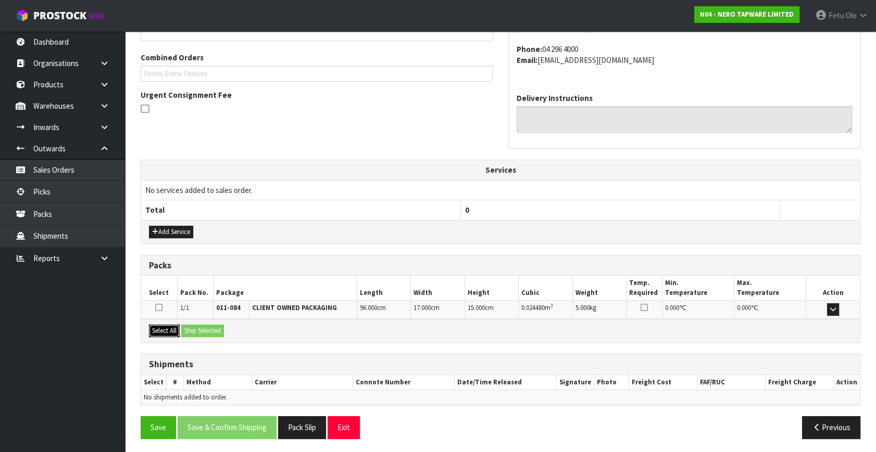
drag, startPoint x: 161, startPoint y: 326, endPoint x: 214, endPoint y: 331, distance: 52.8
click at [165, 326] on button "Select All" at bounding box center [164, 331] width 31 height 12
click at [214, 331] on button "Ship Selected" at bounding box center [202, 331] width 43 height 12
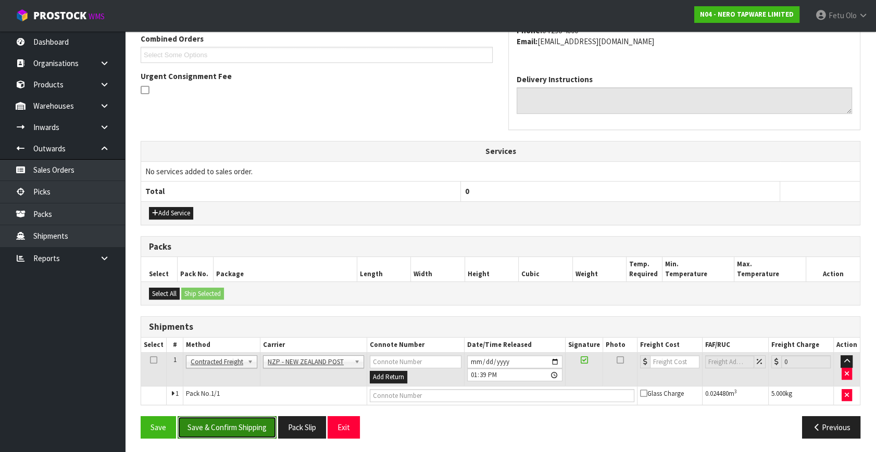
click at [233, 422] on button "Save & Confirm Shipping" at bounding box center [227, 428] width 99 height 22
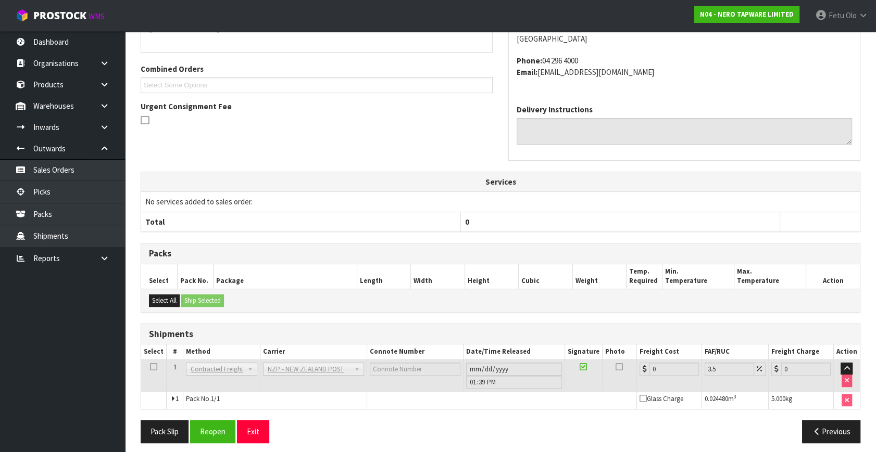
scroll to position [260, 0]
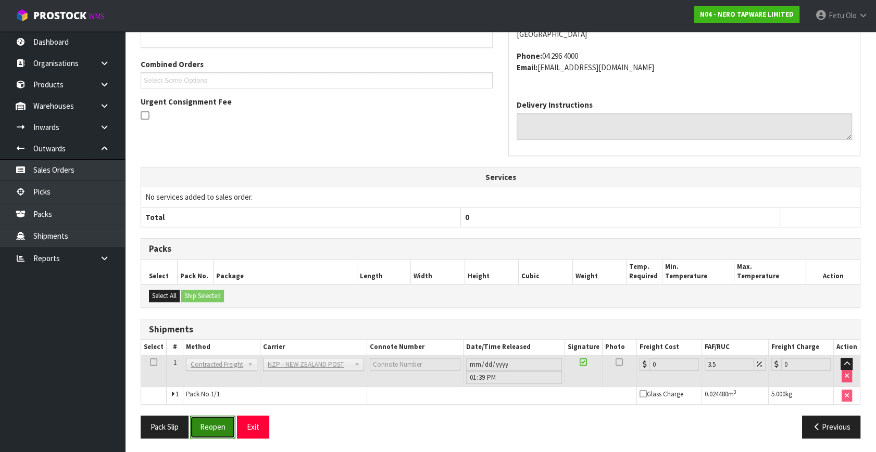
click at [219, 424] on button "Reopen" at bounding box center [212, 427] width 45 height 22
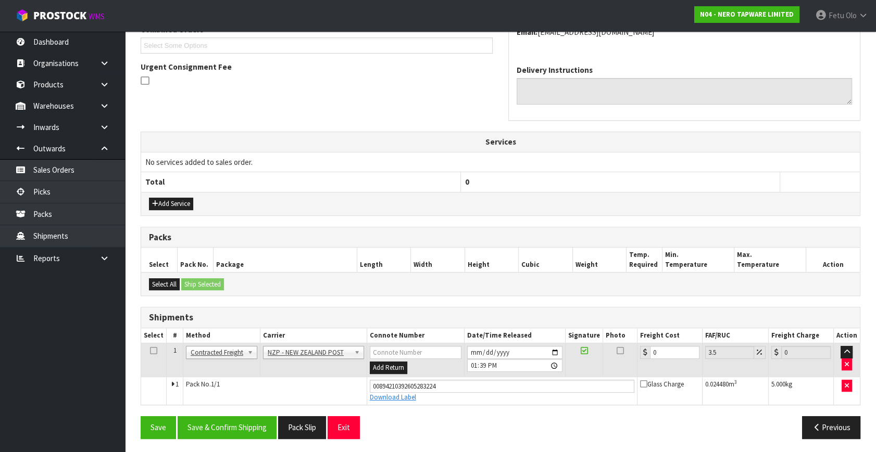
scroll to position [285, 0]
drag, startPoint x: 660, startPoint y: 351, endPoint x: 478, endPoint y: 402, distance: 188.6
click at [478, 402] on tbody "1 Client Local Pickup Customer Local Pickup Company Freight Contracted Freight …" at bounding box center [500, 373] width 719 height 61
type input "8"
type input "8.28"
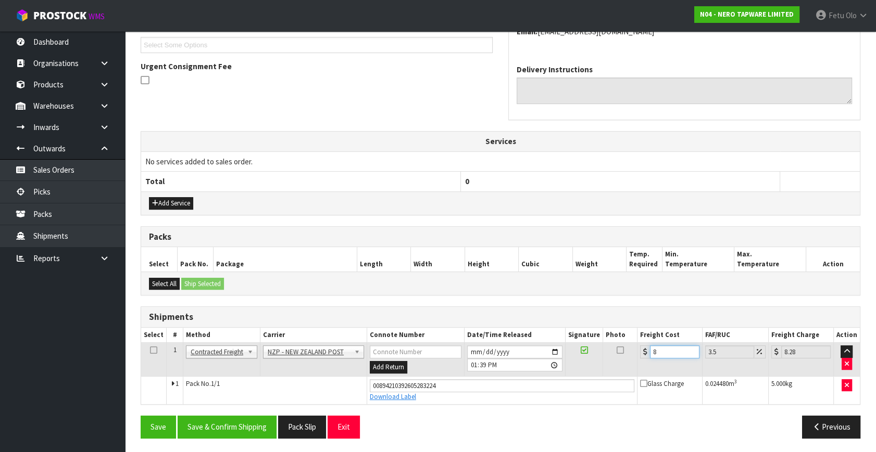
type input "8.4"
type input "8.69"
type input "8.45"
type input "8.75"
type input "8.45"
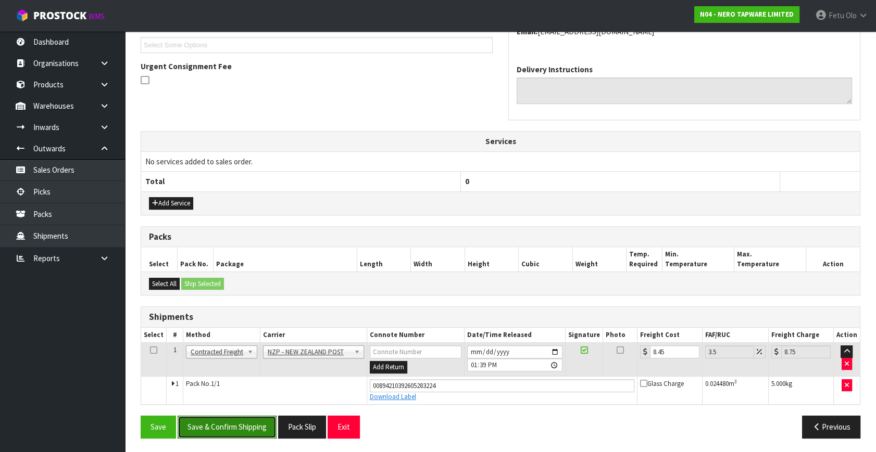
click at [220, 420] on button "Save & Confirm Shipping" at bounding box center [227, 427] width 99 height 22
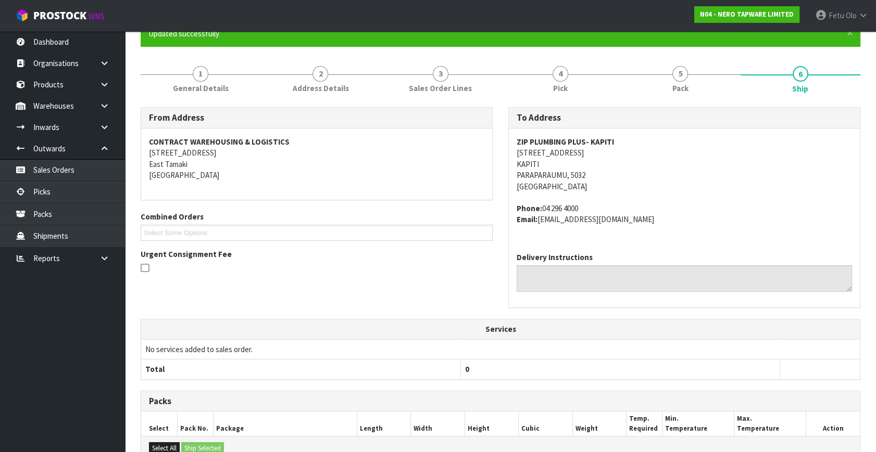
scroll to position [236, 0]
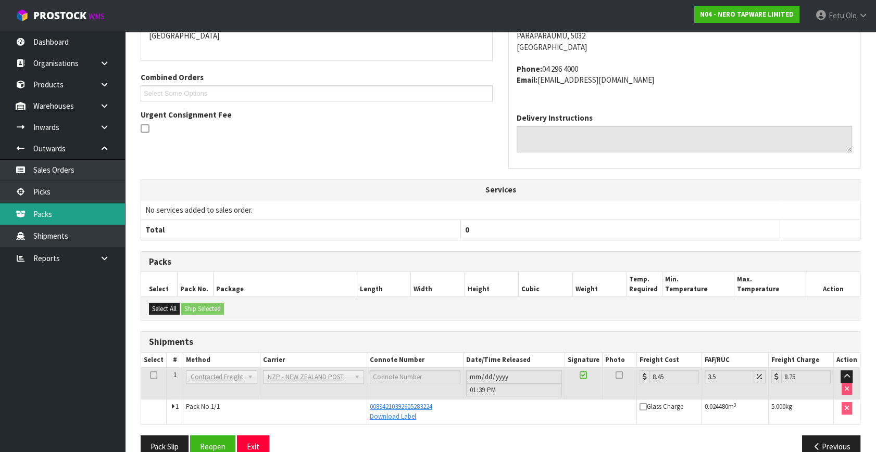
click at [67, 217] on link "Packs" at bounding box center [62, 214] width 125 height 21
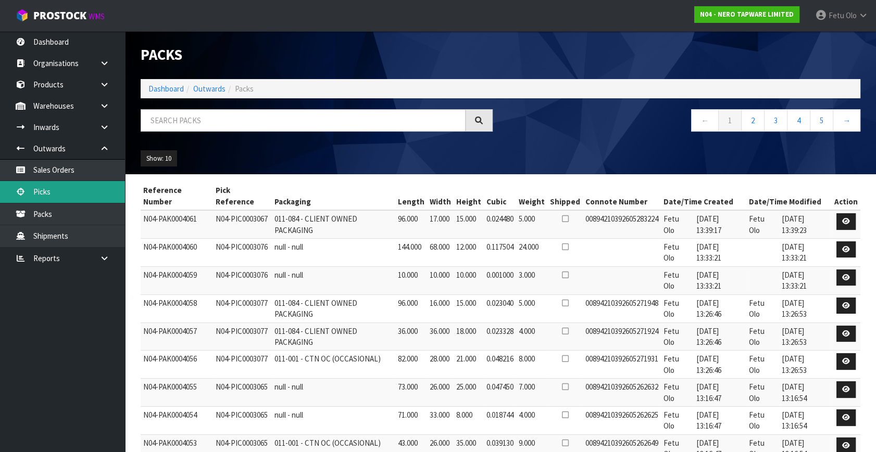
click at [63, 193] on link "Picks" at bounding box center [62, 191] width 125 height 21
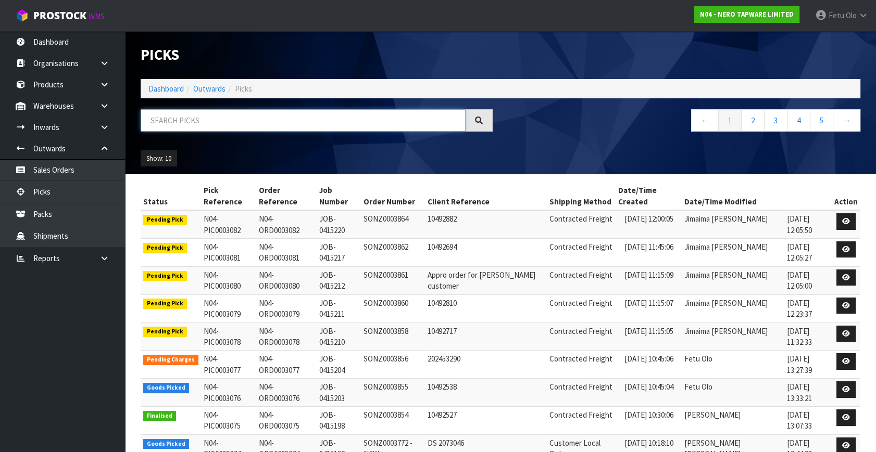
click at [216, 117] on input "text" at bounding box center [303, 120] width 325 height 22
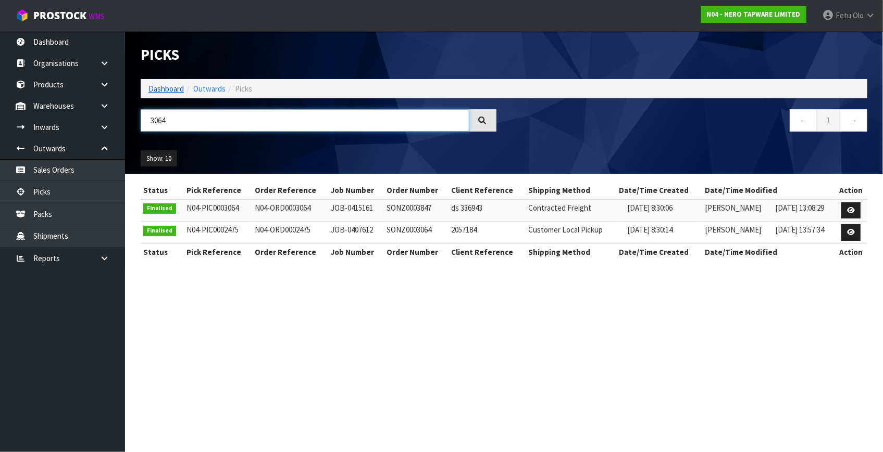
type input "3064"
click at [158, 88] on link "Dashboard" at bounding box center [165, 89] width 35 height 10
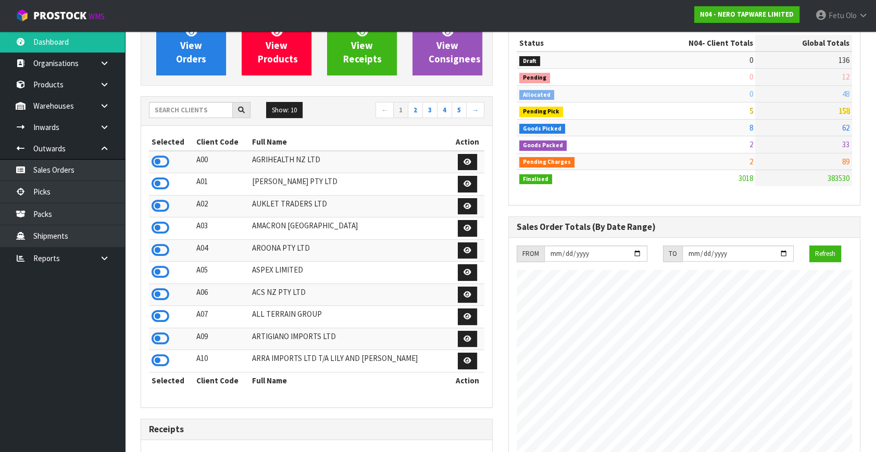
scroll to position [331, 0]
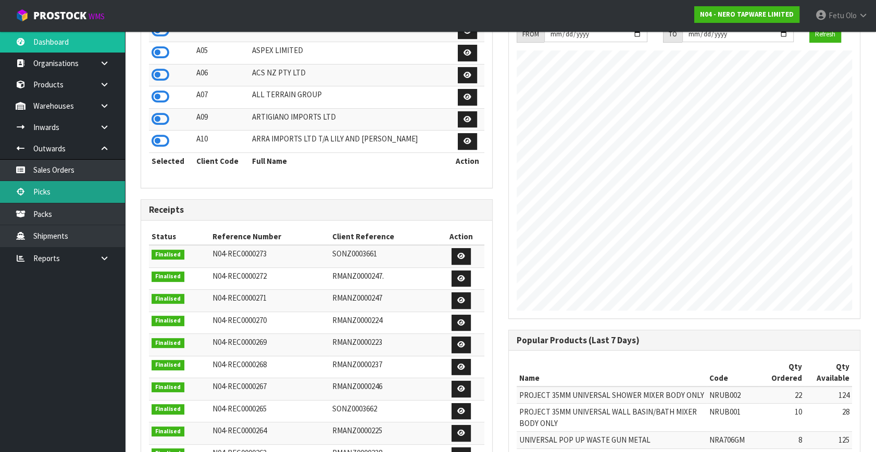
click at [60, 189] on link "Picks" at bounding box center [62, 191] width 125 height 21
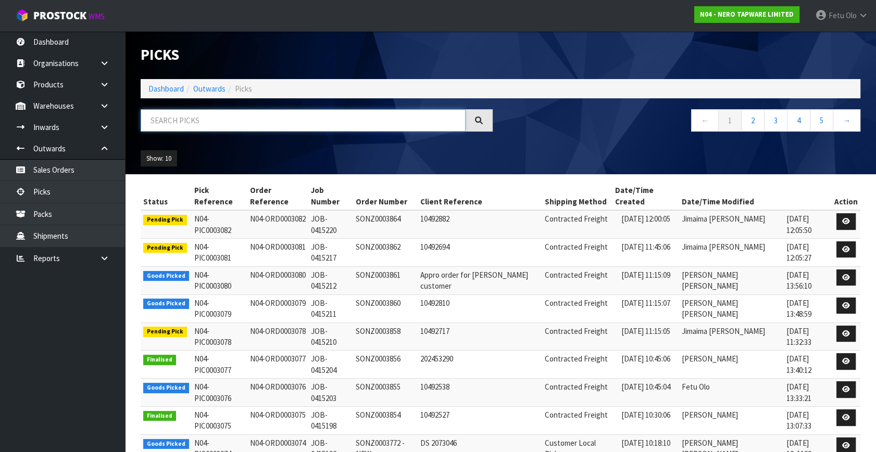
click at [198, 117] on input "text" at bounding box center [303, 120] width 325 height 22
type input "3068"
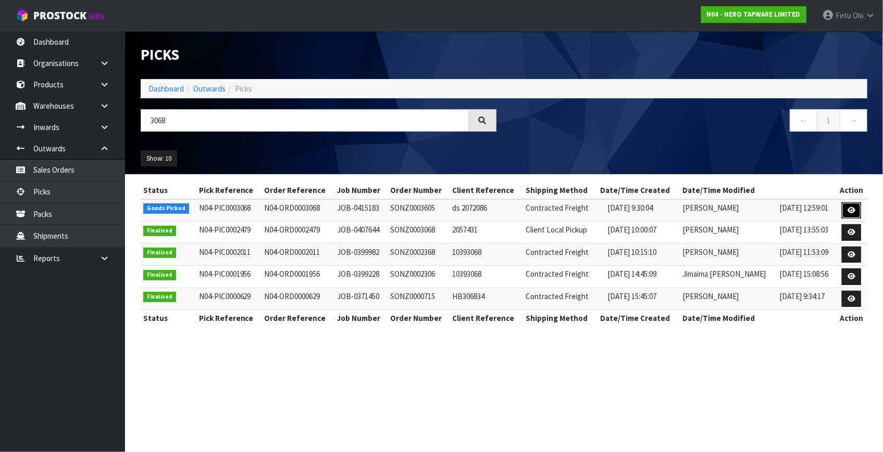
click at [849, 205] on link at bounding box center [850, 211] width 19 height 17
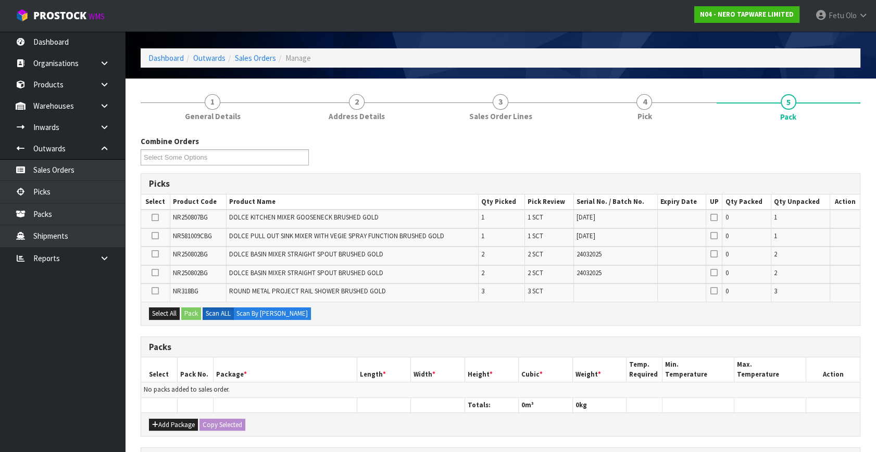
scroll to position [47, 0]
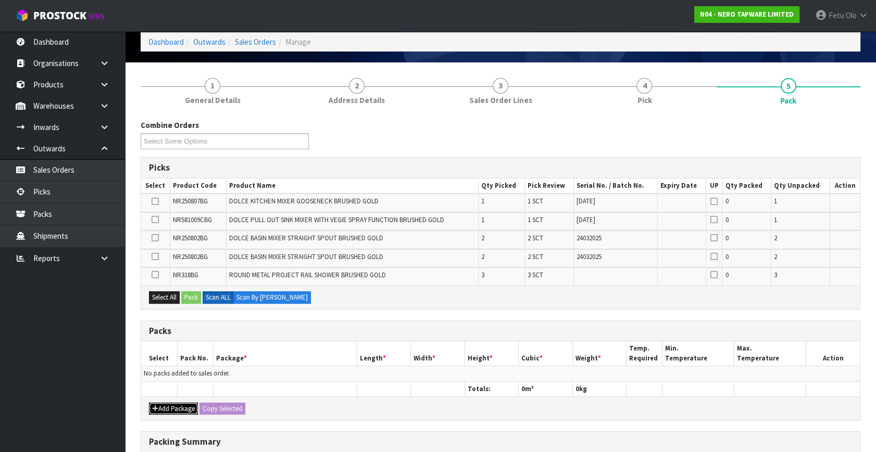
click at [177, 404] on button "Add Package" at bounding box center [173, 409] width 49 height 12
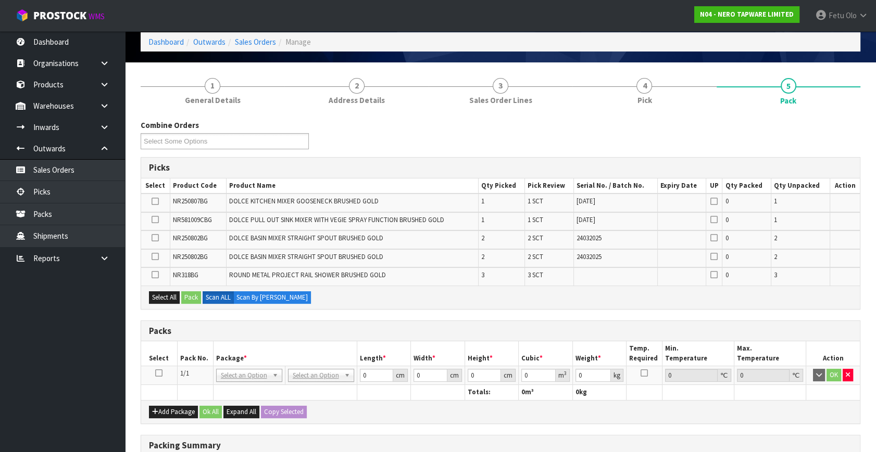
click at [158, 373] on icon at bounding box center [158, 373] width 7 height 1
click at [259, 346] on th "Package *" at bounding box center [285, 354] width 144 height 24
click at [302, 344] on th "Package *" at bounding box center [285, 354] width 144 height 24
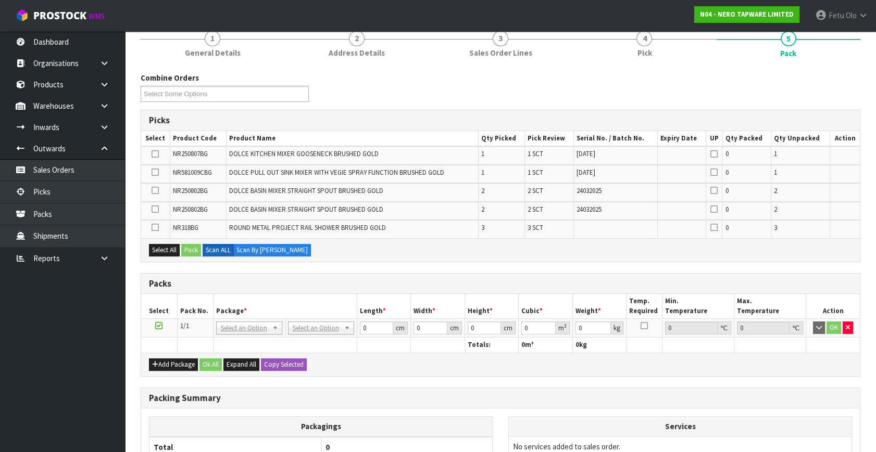
scroll to position [189, 0]
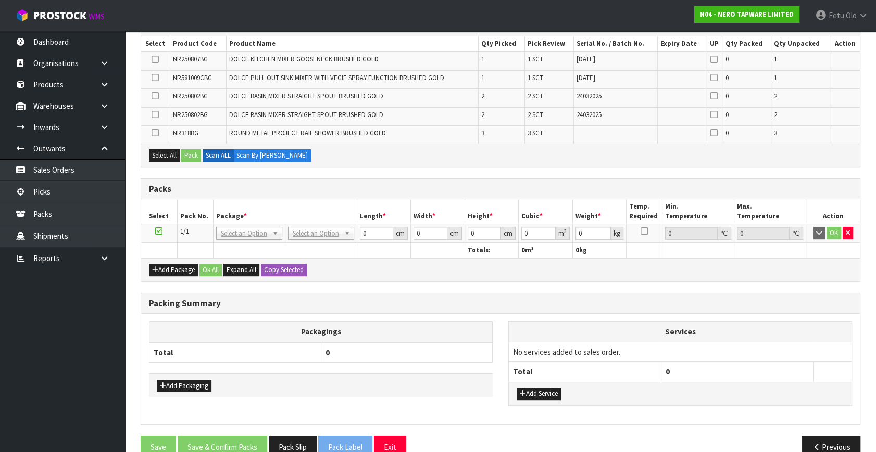
click at [118, 382] on ul "Dashboard Organisations Clients Consignees Carriers Products Categories Serial …" at bounding box center [62, 241] width 125 height 421
click at [94, 327] on ul "Dashboard Organisations Clients Consignees Carriers Products Categories Serial …" at bounding box center [62, 241] width 125 height 421
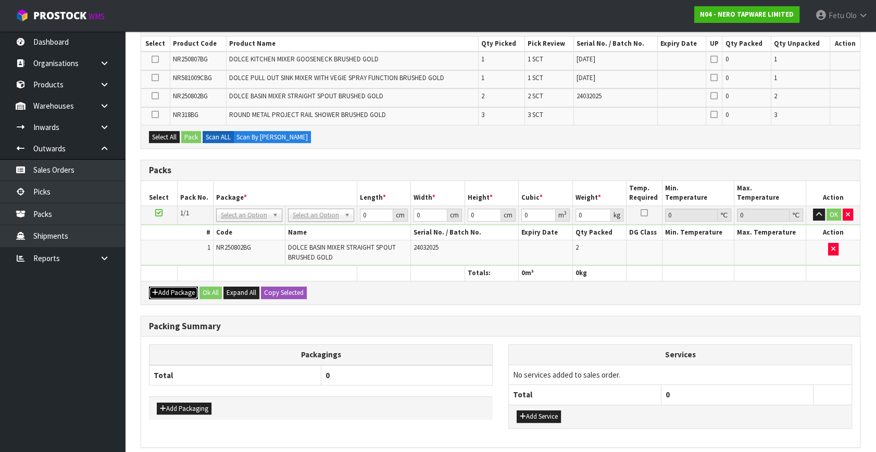
click at [169, 289] on button "Add Package" at bounding box center [173, 293] width 49 height 12
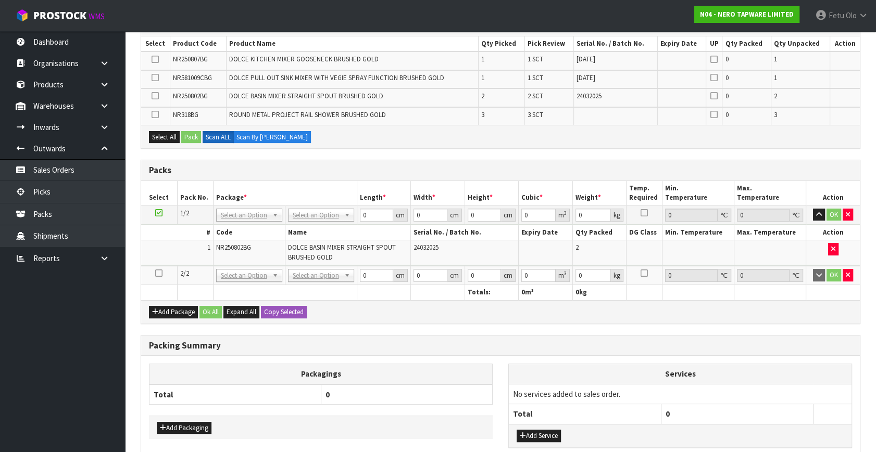
click at [160, 273] on icon at bounding box center [158, 273] width 7 height 1
click at [45, 383] on ul "Dashboard Organisations Clients Consignees Carriers Products Categories Serial …" at bounding box center [62, 241] width 125 height 421
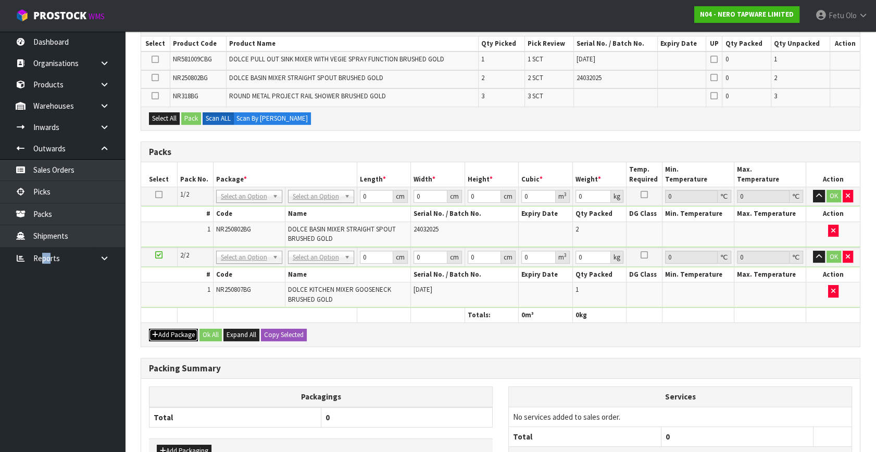
click at [163, 330] on button "Add Package" at bounding box center [173, 335] width 49 height 12
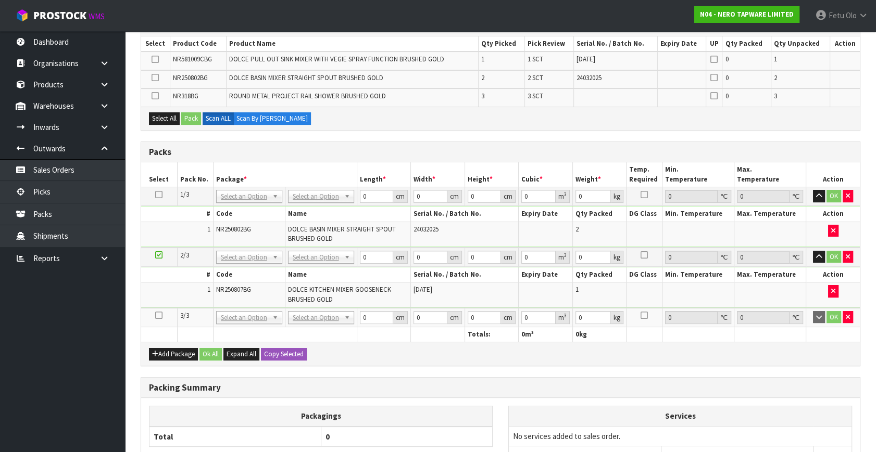
click at [159, 316] on icon at bounding box center [158, 316] width 7 height 1
click at [160, 316] on icon at bounding box center [158, 316] width 7 height 1
click at [846, 314] on icon "button" at bounding box center [848, 317] width 4 height 7
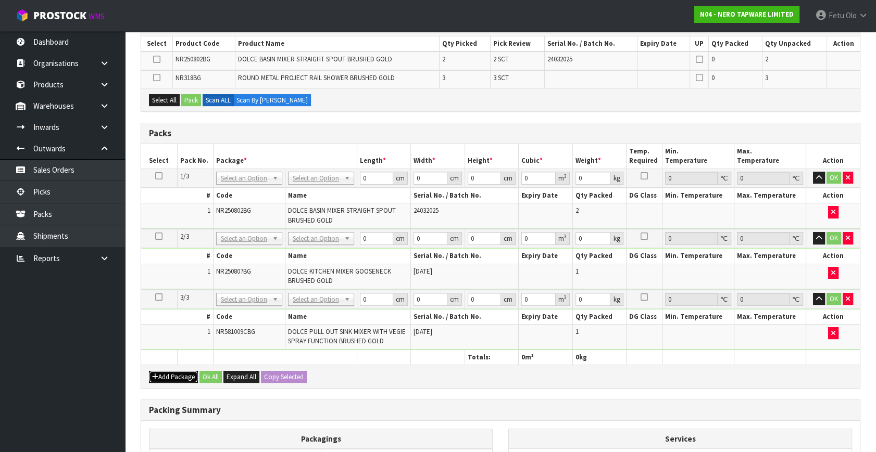
click at [167, 371] on button "Add Package" at bounding box center [173, 377] width 49 height 12
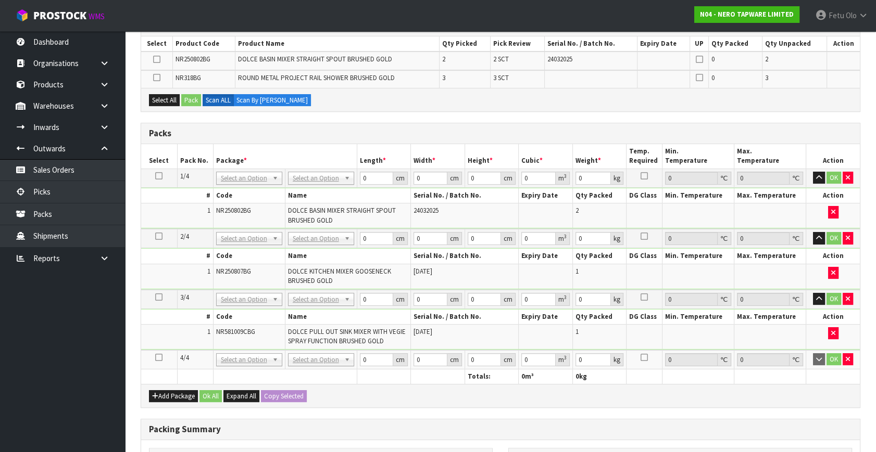
click at [158, 358] on icon at bounding box center [158, 358] width 7 height 1
click at [52, 390] on ul "Dashboard Organisations Clients Consignees Carriers Products Categories Serial …" at bounding box center [62, 241] width 125 height 421
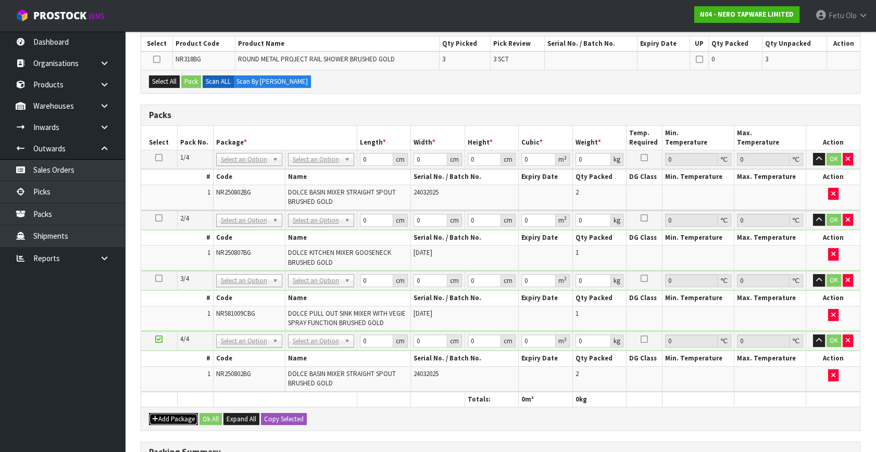
click at [160, 416] on button "Add Package" at bounding box center [173, 419] width 49 height 12
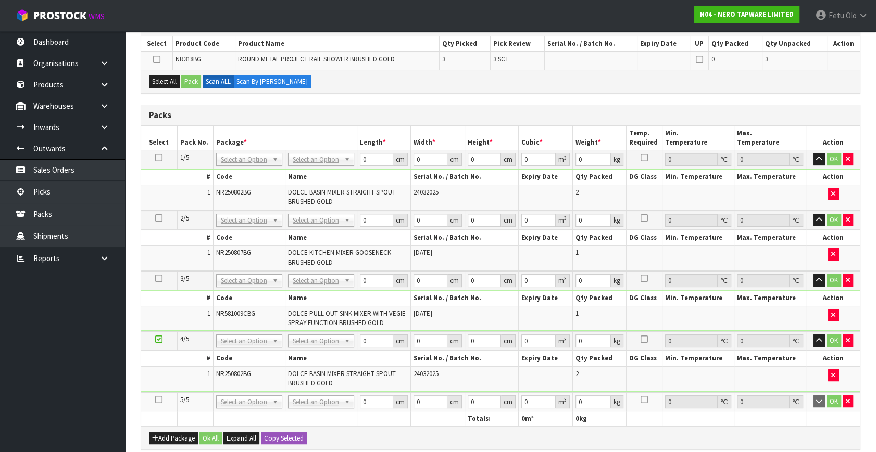
click at [160, 400] on icon at bounding box center [158, 400] width 7 height 1
click at [65, 412] on ul "Dashboard Organisations Clients Consignees Carriers Products Categories Serial …" at bounding box center [62, 241] width 125 height 421
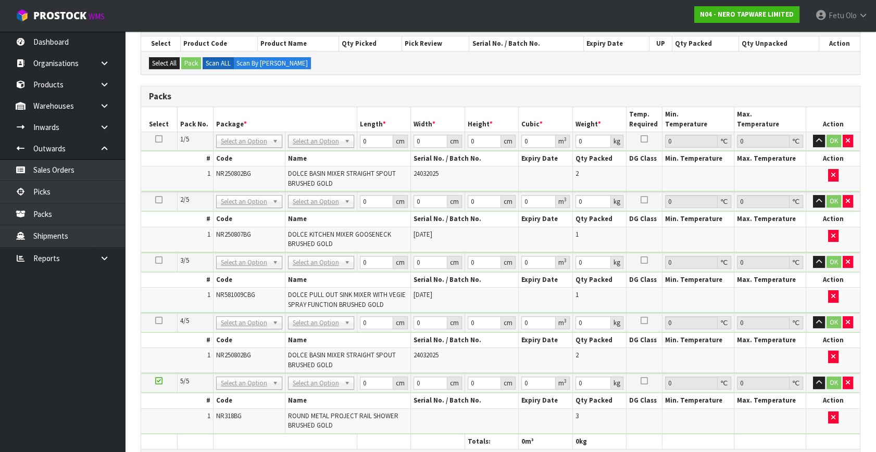
scroll to position [142, 0]
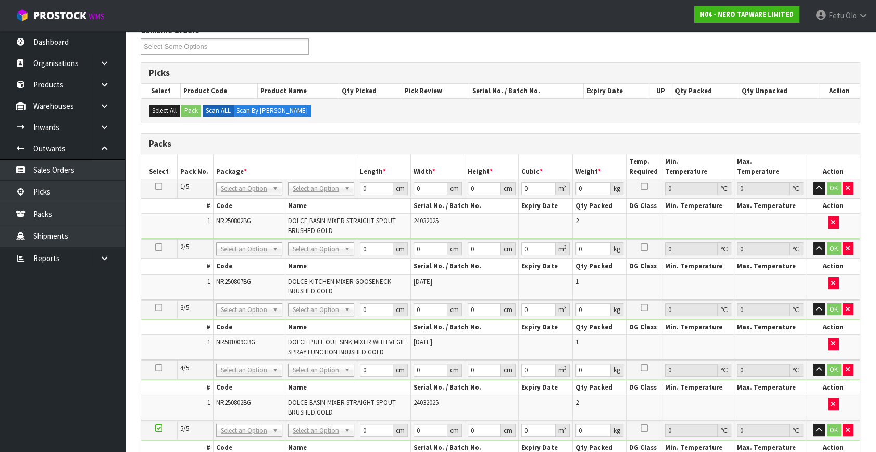
click at [523, 153] on div "Packs" at bounding box center [500, 144] width 719 height 21
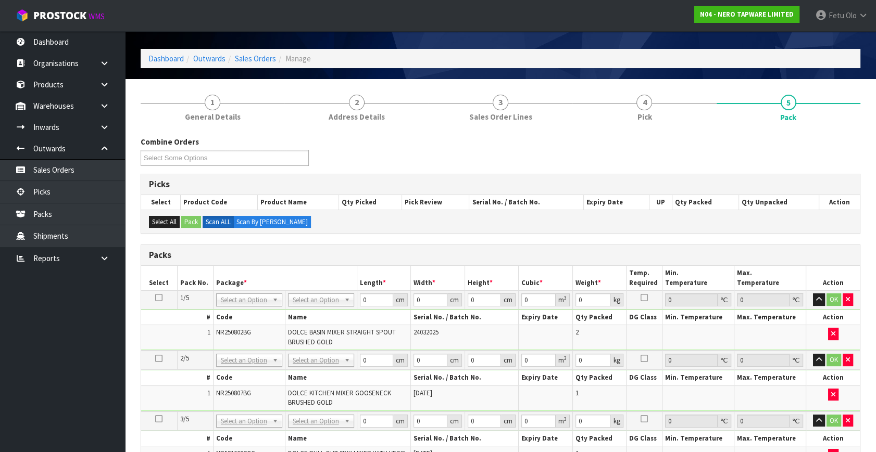
scroll to position [47, 0]
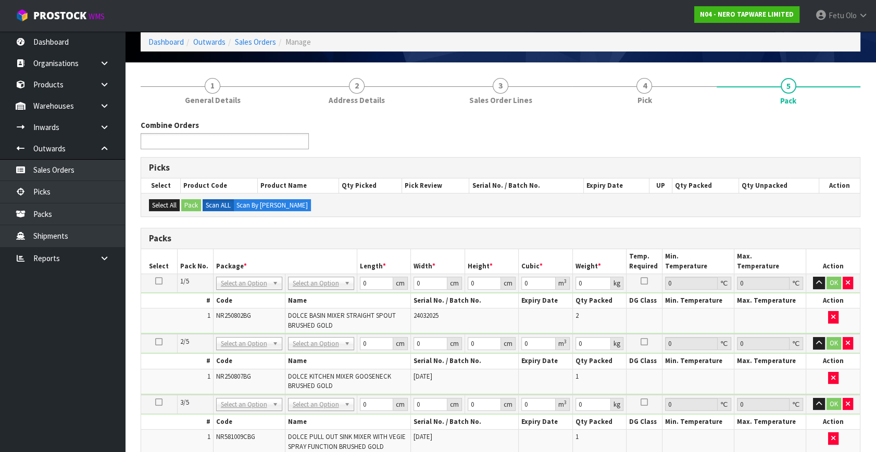
click at [249, 141] on ul at bounding box center [225, 141] width 168 height 16
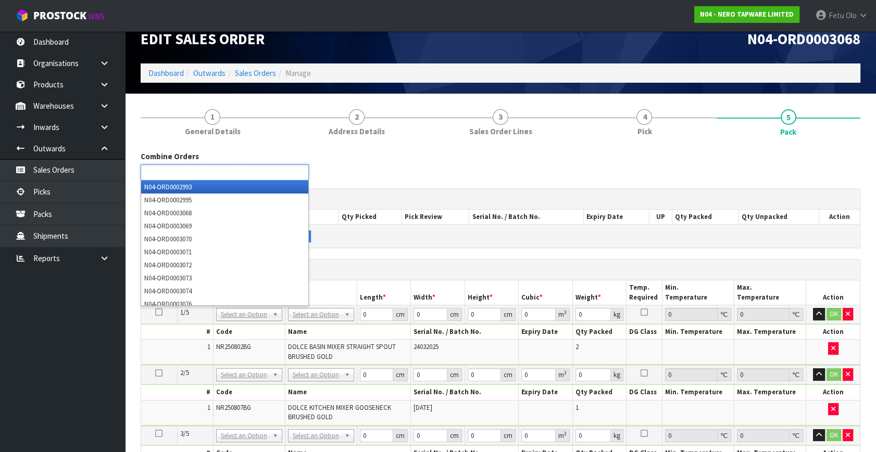
scroll to position [0, 0]
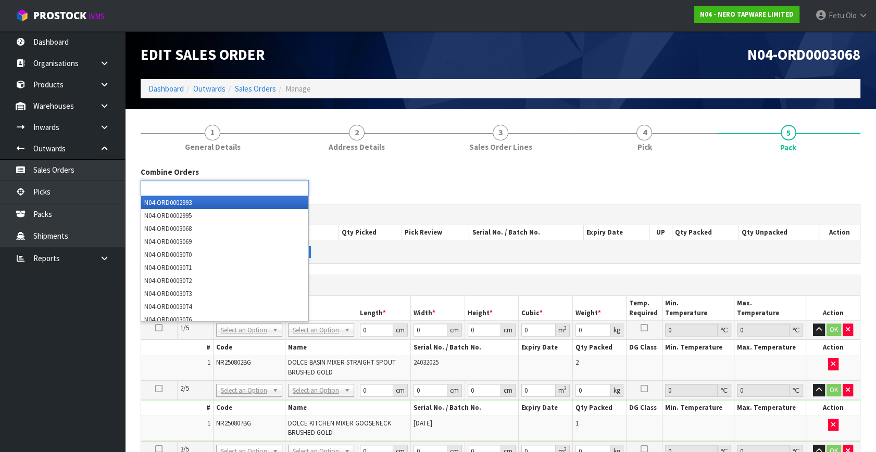
click at [221, 188] on ul at bounding box center [225, 188] width 168 height 16
type input "3073"
type input "3072"
type input "3070"
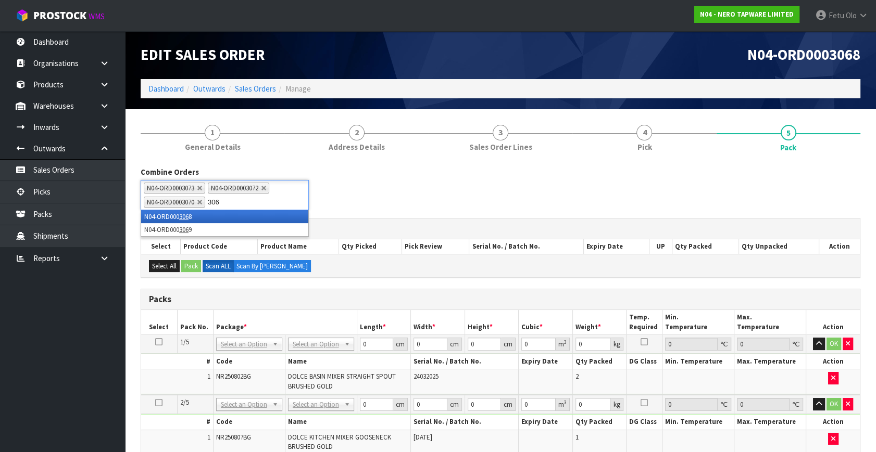
type input "3069"
click at [286, 193] on ul "N04-ORD0003073 N04-ORD0003072 N04-ORD0003070 N04-ORD0003069" at bounding box center [225, 195] width 168 height 30
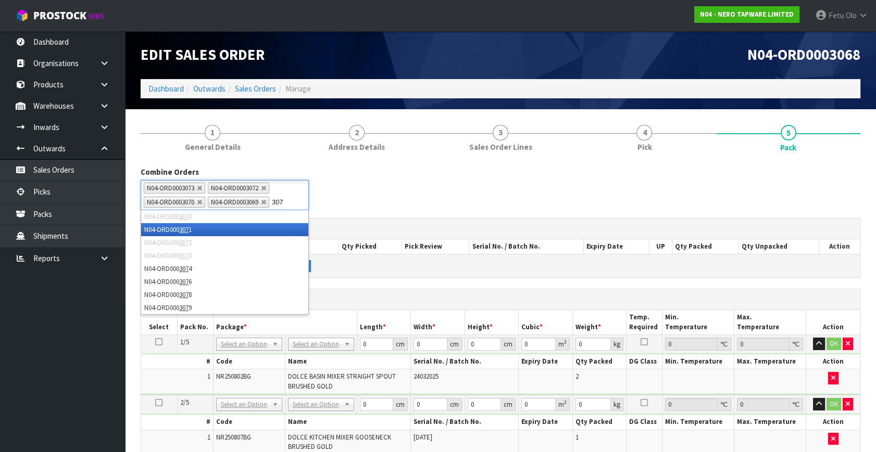
type input "3071"
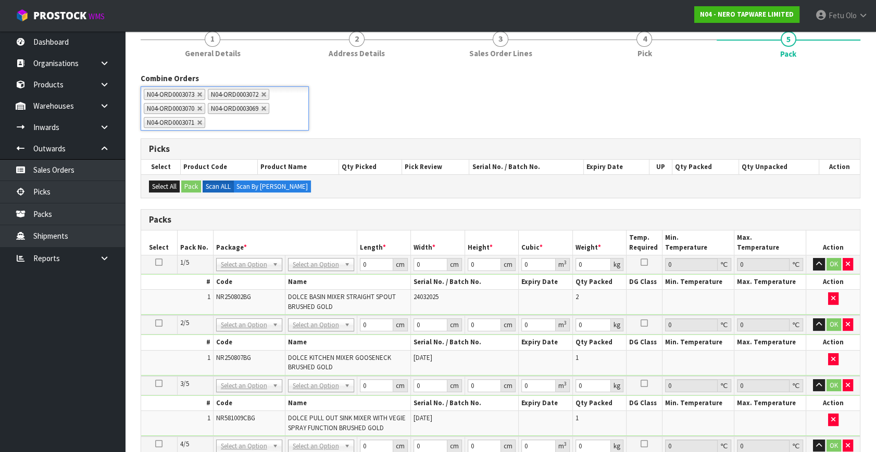
scroll to position [94, 0]
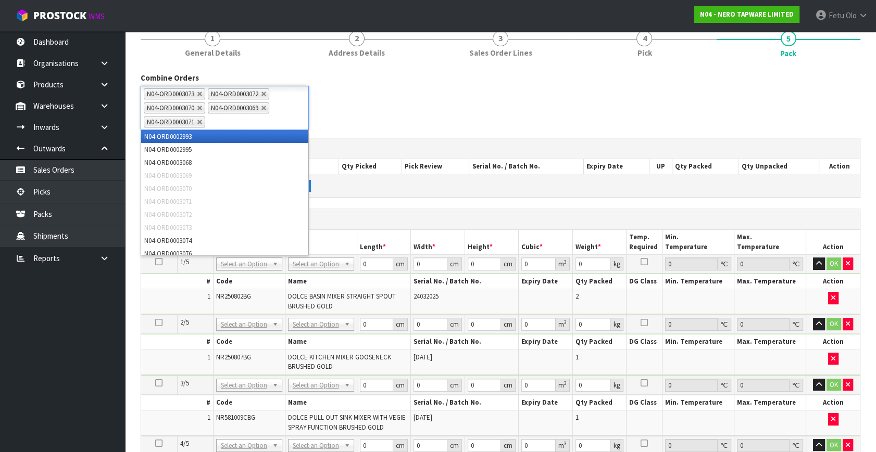
click at [395, 201] on div "Combine Orders N04-ORD0002993 N04-ORD0002995 N04-ORD0003068 N04-ORD0003069 N04-…" at bounding box center [501, 426] width 720 height 709
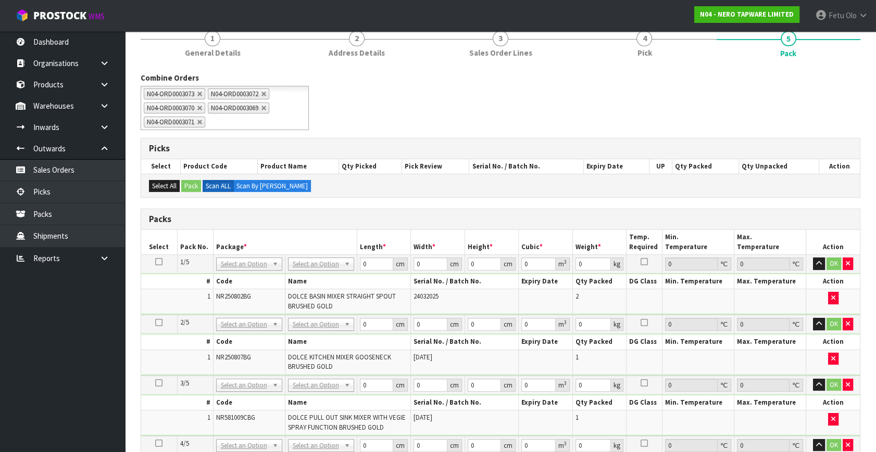
drag, startPoint x: 158, startPoint y: 260, endPoint x: 284, endPoint y: 269, distance: 126.8
click at [164, 261] on td at bounding box center [159, 264] width 36 height 19
click at [229, 276] on input "text" at bounding box center [248, 277] width 61 height 13
type input "011"
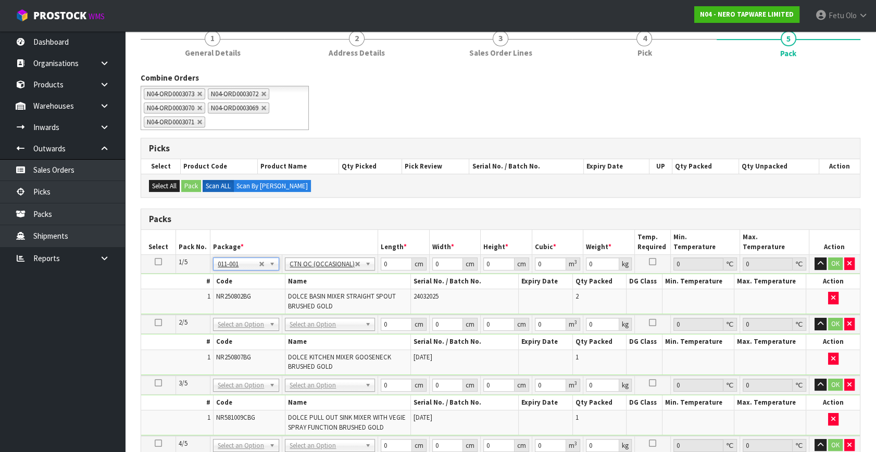
type input "3"
drag, startPoint x: 379, startPoint y: 264, endPoint x: 254, endPoint y: 311, distance: 133.0
click at [254, 311] on tbody "1/5 NONE 007-001 007-002 007-004 007-009 007-013 007-014 007-015 007-017 007-01…" at bounding box center [500, 285] width 719 height 60
type input "48"
type input "31"
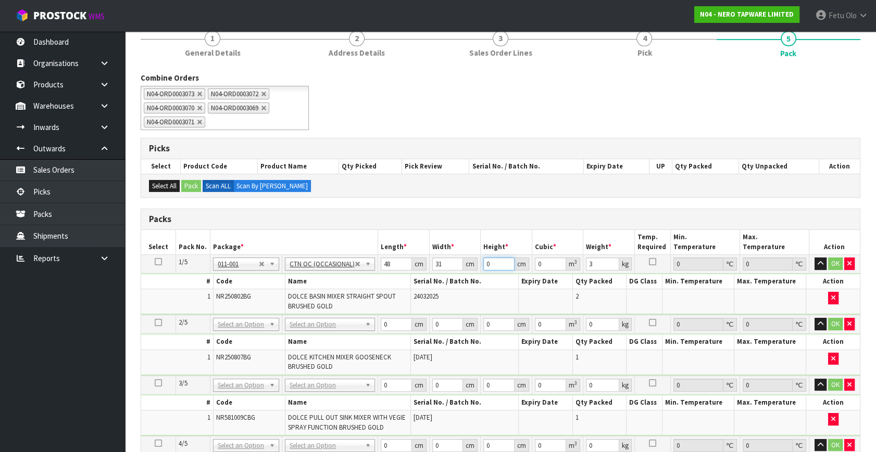
type input "3"
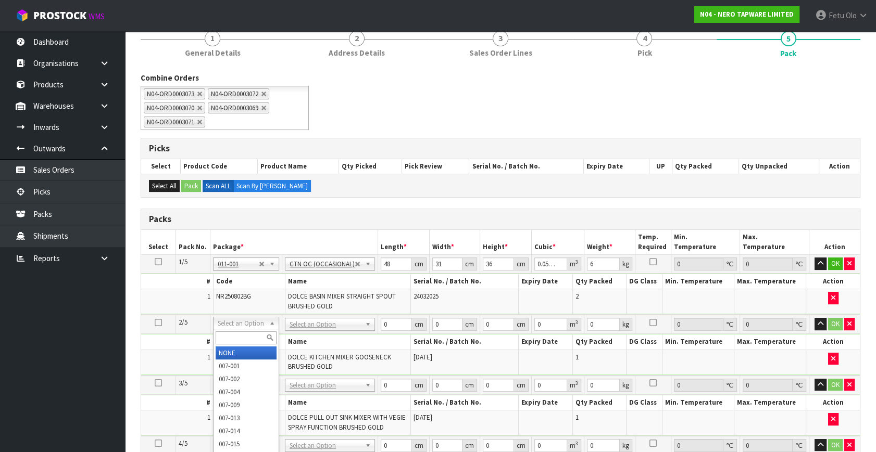
click at [228, 334] on input "text" at bounding box center [246, 338] width 61 height 13
drag, startPoint x: 251, startPoint y: 323, endPoint x: 248, endPoint y: 327, distance: 5.6
click at [242, 332] on input "text" at bounding box center [246, 338] width 61 height 13
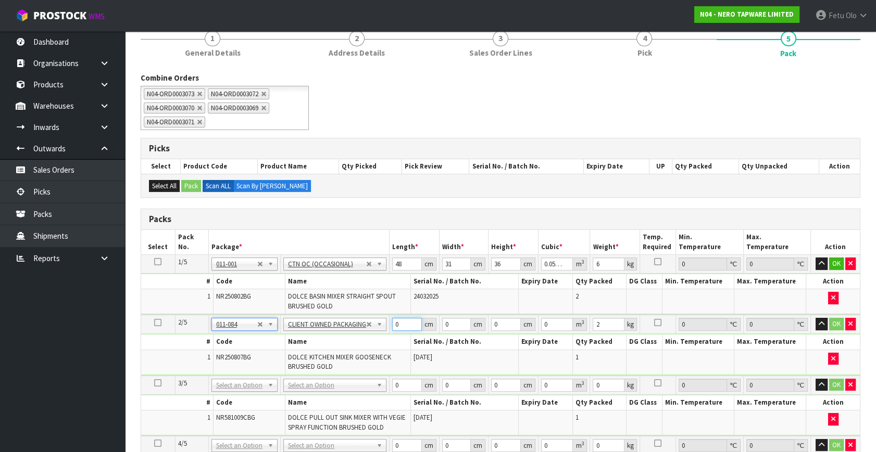
drag, startPoint x: 400, startPoint y: 323, endPoint x: 287, endPoint y: 365, distance: 120.1
click at [287, 365] on tbody "2/5 NONE 007-001 007-002 007-004 007-009 007-013 007-014 007-015 007-017 007-01…" at bounding box center [500, 345] width 719 height 60
click button "OK" at bounding box center [836, 324] width 15 height 12
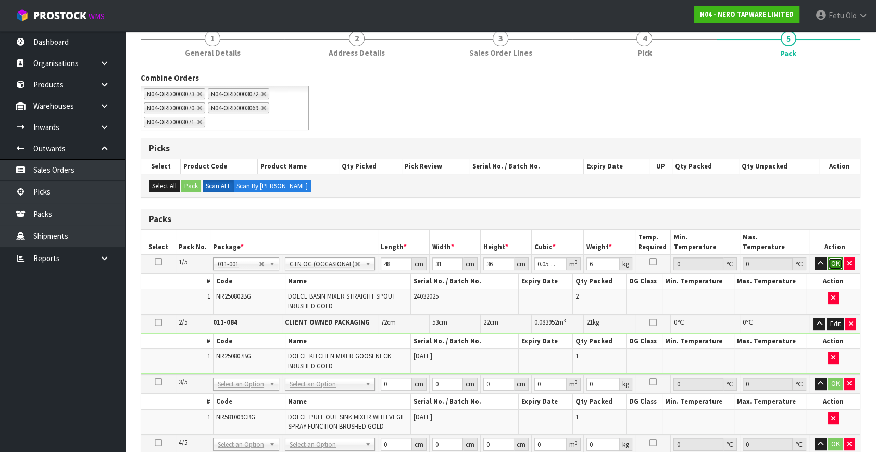
click at [832, 260] on button "OK" at bounding box center [835, 264] width 15 height 12
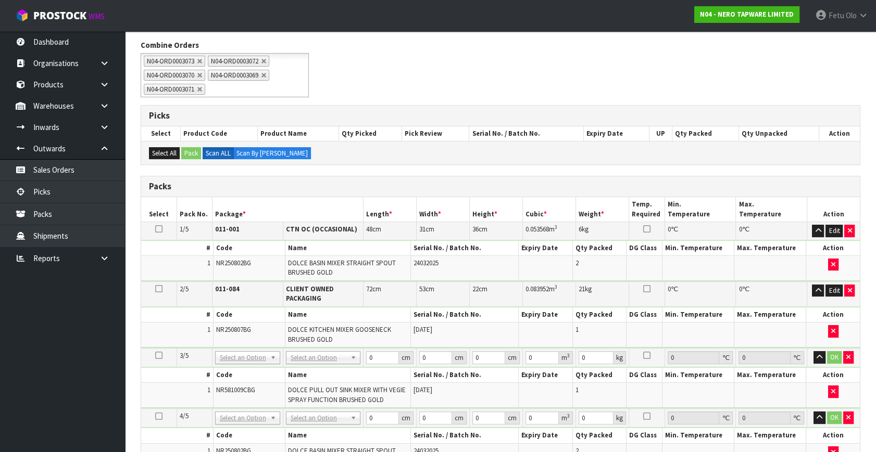
scroll to position [142, 0]
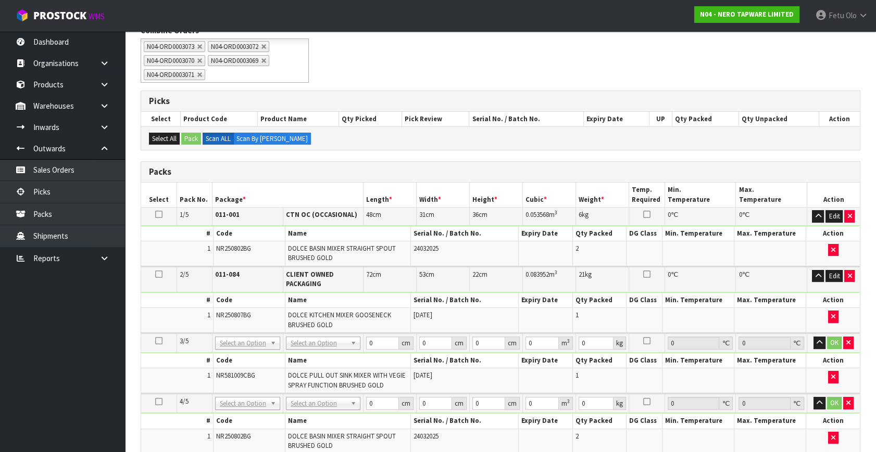
drag, startPoint x: 244, startPoint y: 344, endPoint x: 232, endPoint y: 353, distance: 14.9
click at [220, 356] on input "text" at bounding box center [248, 356] width 60 height 13
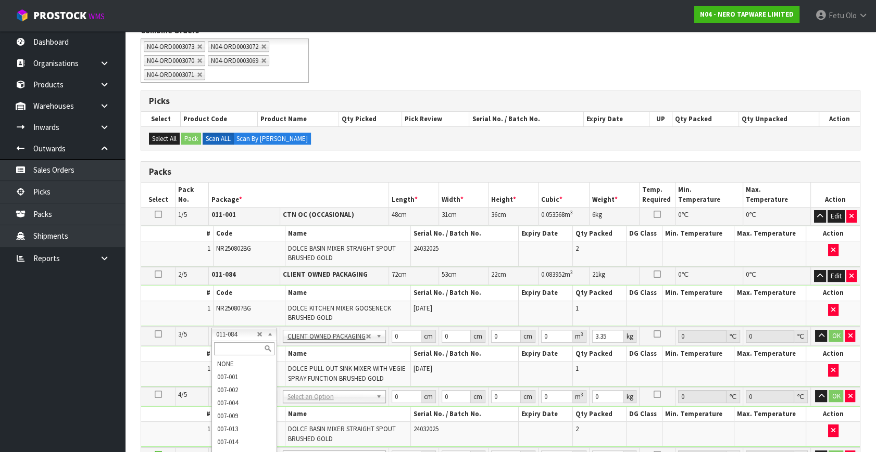
click at [237, 350] on input "text" at bounding box center [244, 349] width 60 height 13
click at [389, 332] on td "0 cm" at bounding box center [413, 336] width 50 height 19
drag, startPoint x: 398, startPoint y: 331, endPoint x: 366, endPoint y: 370, distance: 50.3
click at [366, 370] on tbody "3/5 NONE 007-001 007-002 007-004 007-009 007-013 007-014 007-015 007-017 007-01…" at bounding box center [500, 357] width 719 height 60
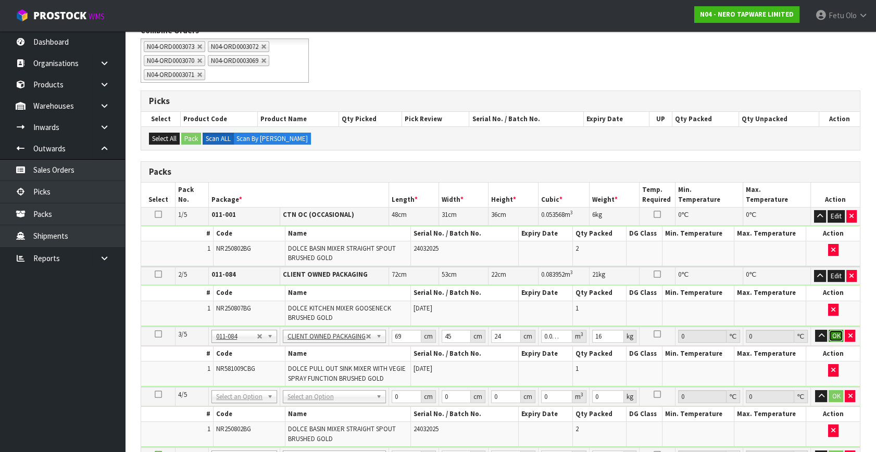
click at [835, 332] on button "OK" at bounding box center [835, 336] width 15 height 12
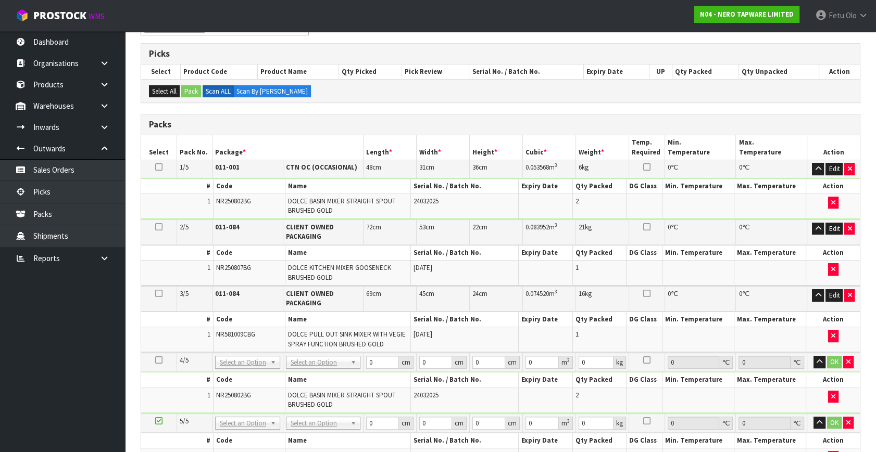
scroll to position [379, 0]
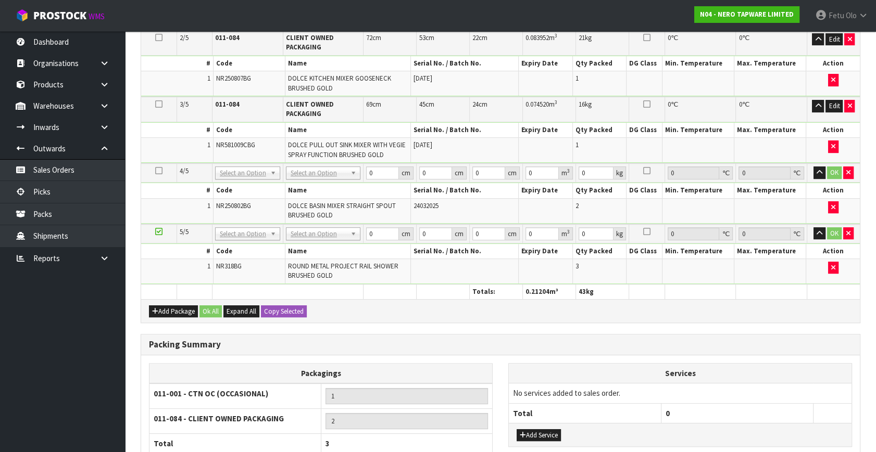
click at [157, 232] on icon at bounding box center [158, 232] width 7 height 1
click at [241, 179] on td "NONE 007-001 007-002 007-004 007-009 007-013 007-014 007-015 007-017 007-018 00…" at bounding box center [247, 172] width 71 height 19
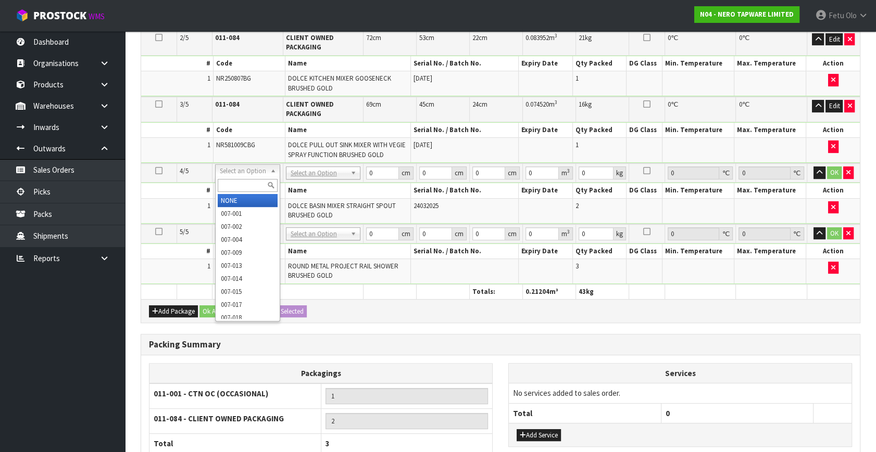
click at [239, 192] on input "text" at bounding box center [248, 185] width 60 height 13
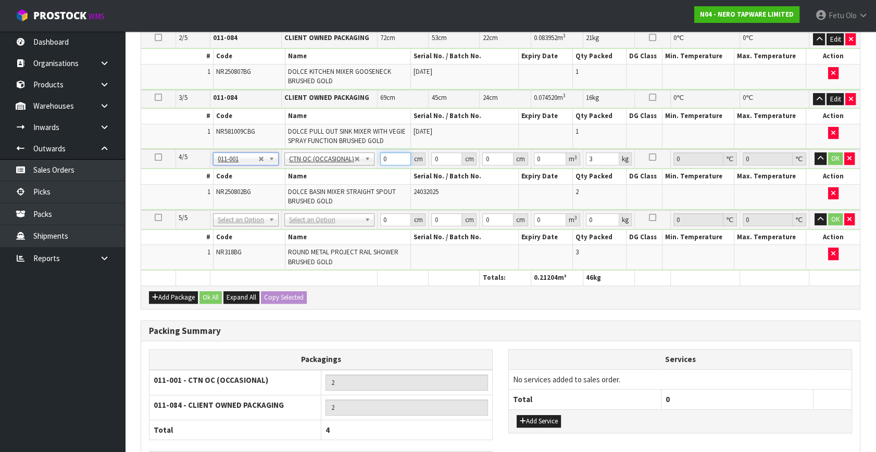
drag, startPoint x: 367, startPoint y: 173, endPoint x: 302, endPoint y: 219, distance: 79.2
click at [302, 219] on table "Select Pack No. Package * Length * Width * Height * Cubic * Weight * Temp. Requ…" at bounding box center [500, 115] width 719 height 339
click button "OK" at bounding box center [835, 159] width 15 height 12
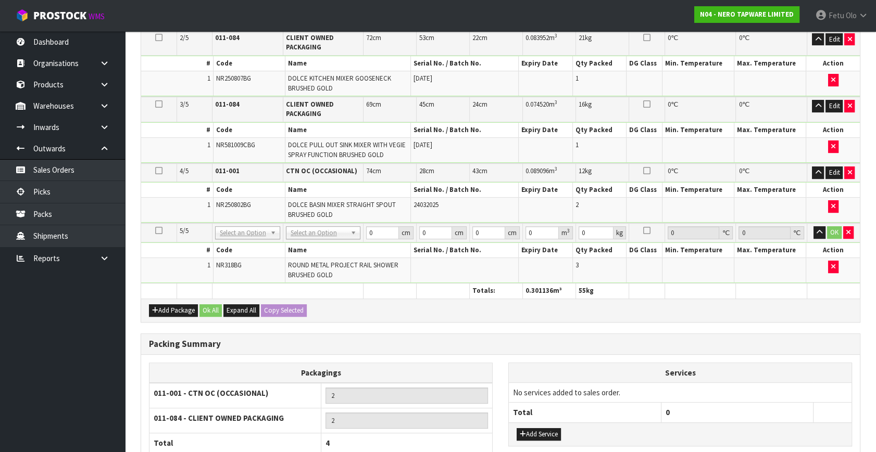
drag, startPoint x: 247, startPoint y: 234, endPoint x: 243, endPoint y: 248, distance: 14.2
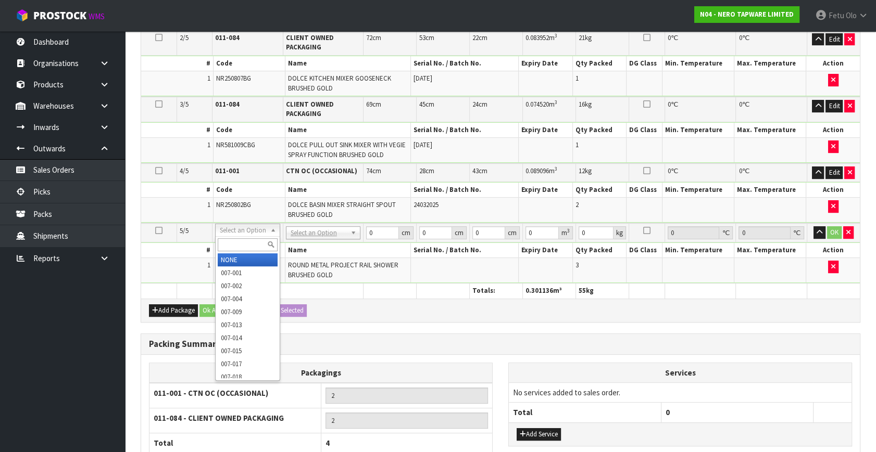
click at [243, 247] on input "text" at bounding box center [248, 244] width 60 height 13
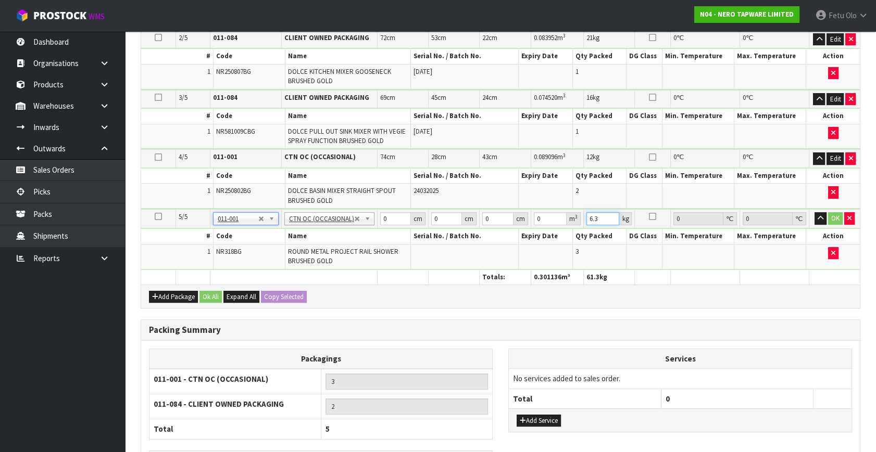
drag, startPoint x: 594, startPoint y: 219, endPoint x: 549, endPoint y: 240, distance: 49.4
click at [549, 240] on tbody "5/5 NONE 007-001 007-002 007-004 007-009 007-013 007-014 007-015 007-017 007-01…" at bounding box center [500, 239] width 719 height 60
drag, startPoint x: 394, startPoint y: 218, endPoint x: 152, endPoint y: 291, distance: 253.0
click at [152, 291] on div "Packs Select Pack No. Package * Length * Width * Height * Cubic * Weight * Temp…" at bounding box center [501, 117] width 720 height 384
click button "OK" at bounding box center [835, 218] width 15 height 12
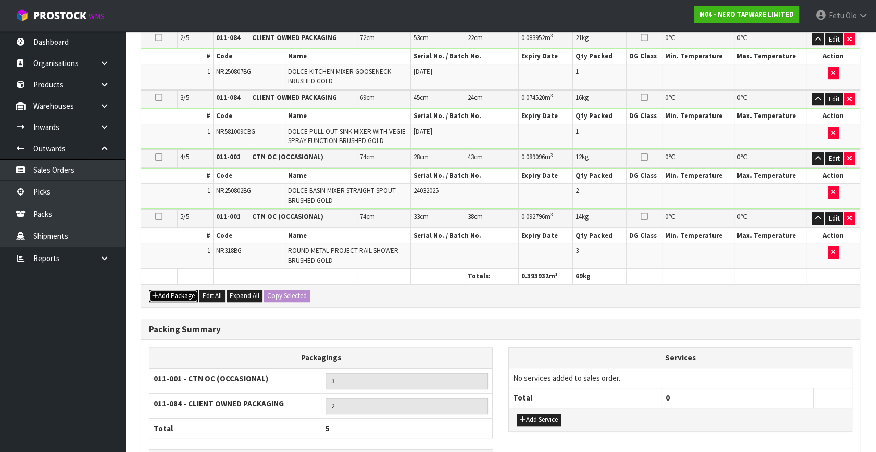
click at [167, 290] on button "Add Package" at bounding box center [173, 296] width 49 height 12
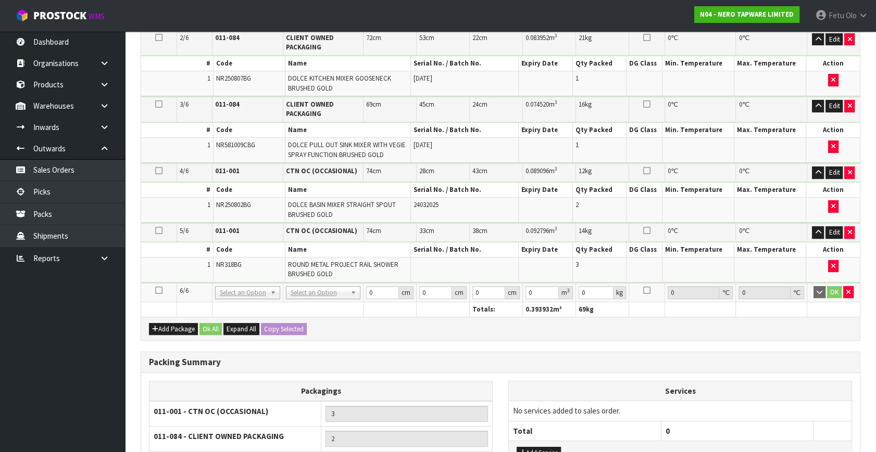
click at [161, 291] on icon at bounding box center [158, 291] width 7 height 1
click at [78, 346] on ul "Dashboard Organisations Clients Consignees Carriers Products Categories Serial …" at bounding box center [62, 241] width 125 height 421
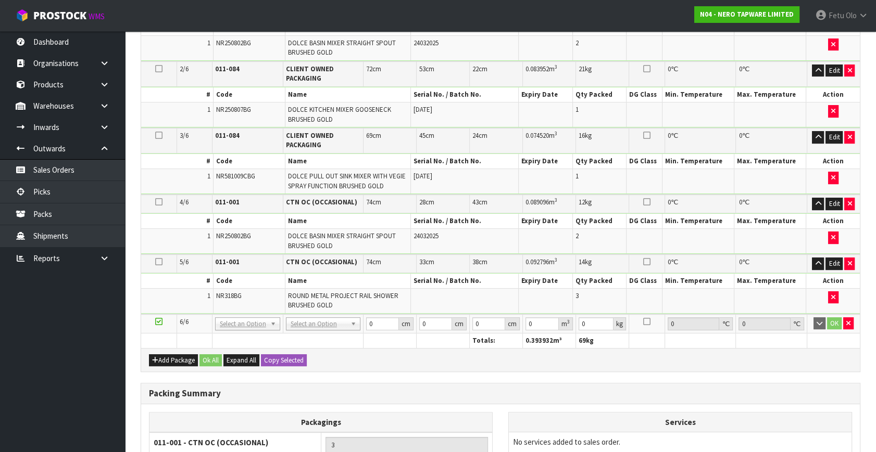
scroll to position [331, 0]
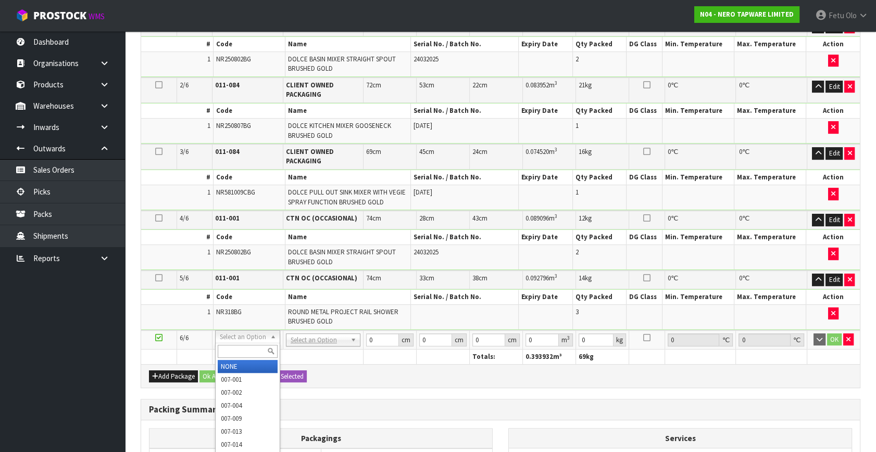
drag, startPoint x: 263, startPoint y: 337, endPoint x: 247, endPoint y: 361, distance: 29.6
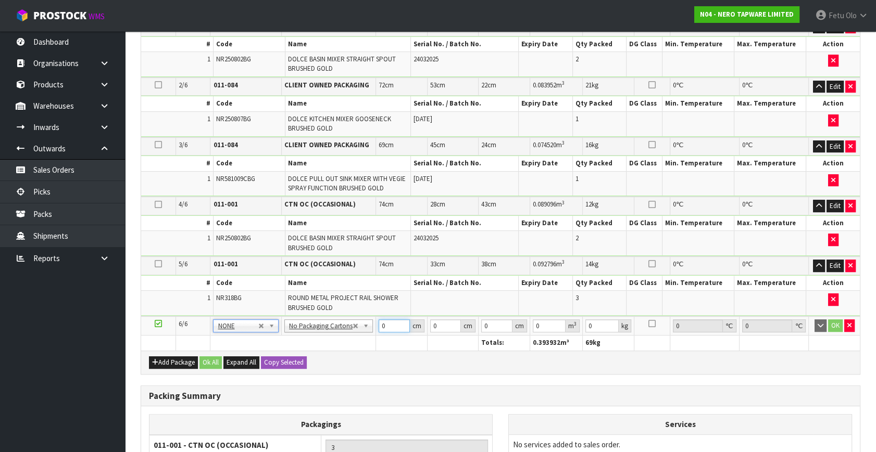
drag, startPoint x: 369, startPoint y: 326, endPoint x: 269, endPoint y: 370, distance: 108.6
click at [269, 370] on div "Packs Select Pack No. Package * Length * Width * Height * Cubic * Weight * Temp…" at bounding box center [501, 173] width 720 height 402
click button "OK" at bounding box center [835, 326] width 15 height 12
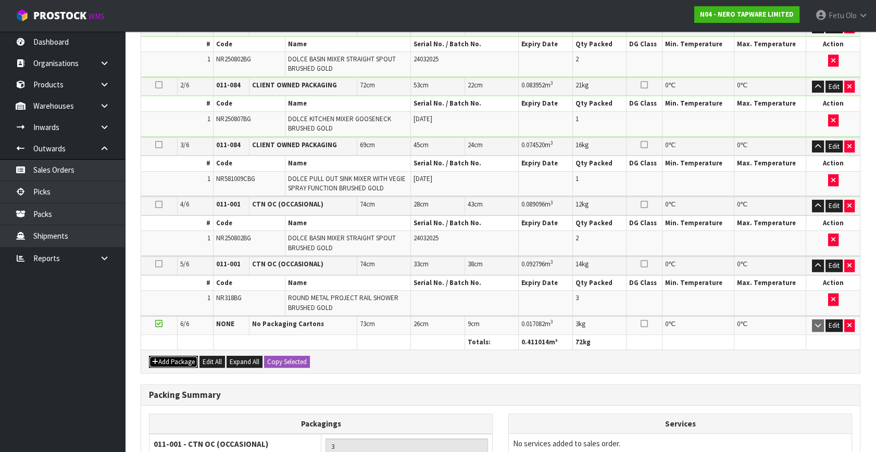
click at [158, 356] on button "Add Package" at bounding box center [173, 362] width 49 height 12
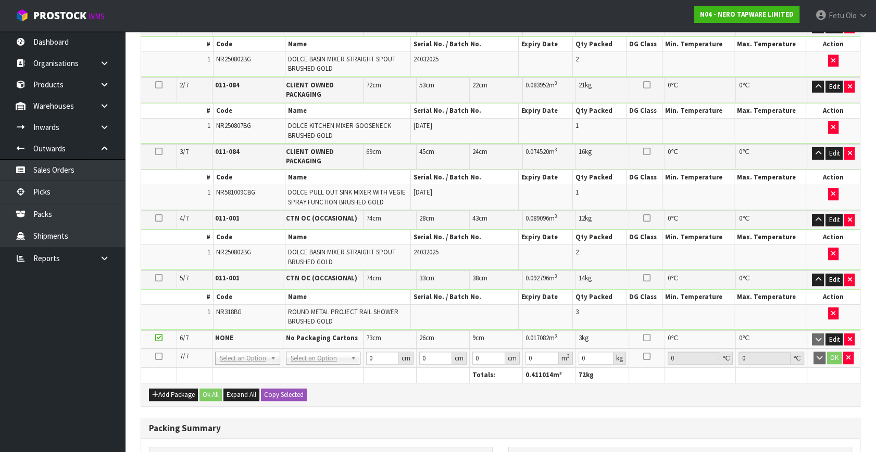
click at [157, 357] on icon at bounding box center [158, 357] width 7 height 1
click at [89, 390] on ul "Dashboard Organisations Clients Consignees Carriers Products Categories Serial …" at bounding box center [62, 241] width 125 height 421
click at [233, 377] on div at bounding box center [248, 370] width 64 height 17
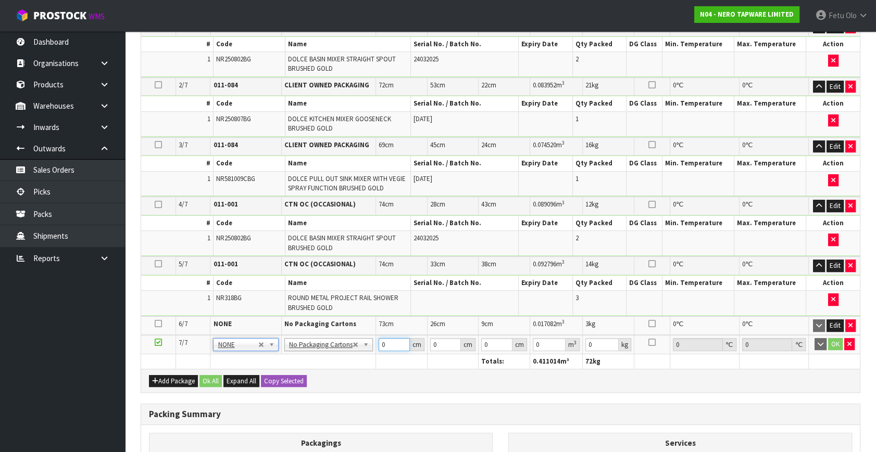
drag, startPoint x: 383, startPoint y: 338, endPoint x: 239, endPoint y: 427, distance: 169.5
click at [244, 425] on div "Combine Orders N04-ORD0002993 N04-ORD0002995 N04-ORD0003068 N04-ORD0003069 N04-…" at bounding box center [501, 234] width 720 height 798
click button "OK" at bounding box center [835, 344] width 15 height 12
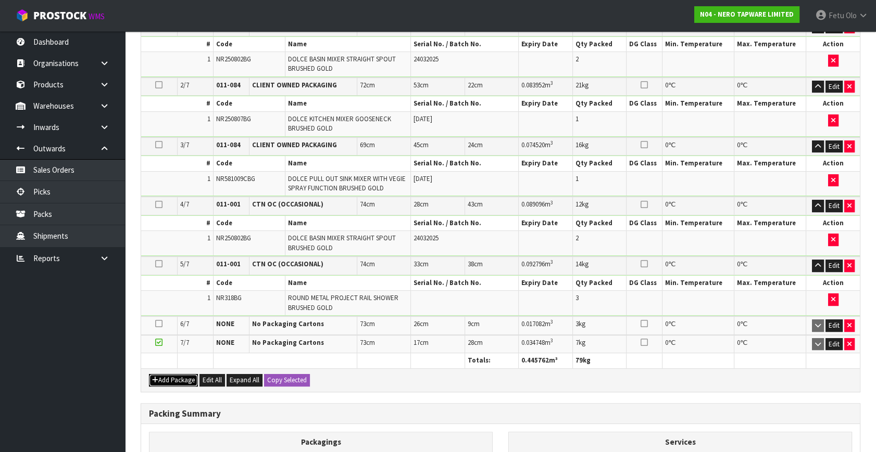
click at [158, 374] on button "Add Package" at bounding box center [173, 380] width 49 height 12
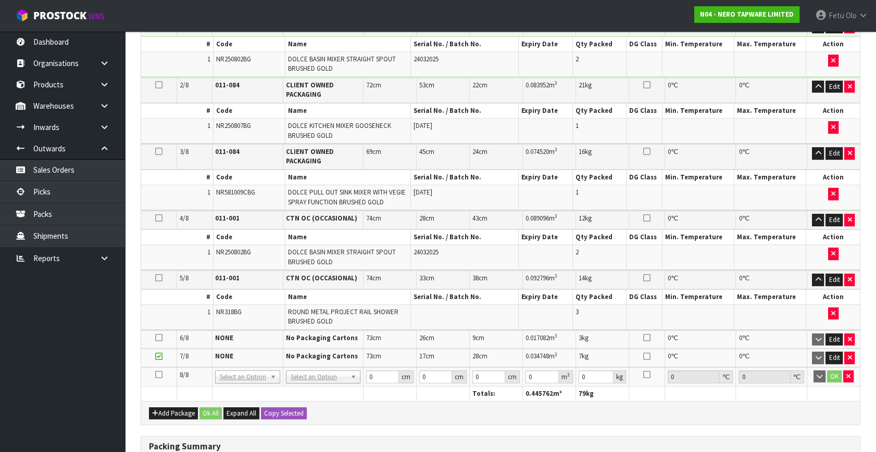
click at [159, 357] on icon at bounding box center [158, 357] width 7 height 1
click at [244, 388] on input "text" at bounding box center [248, 388] width 60 height 13
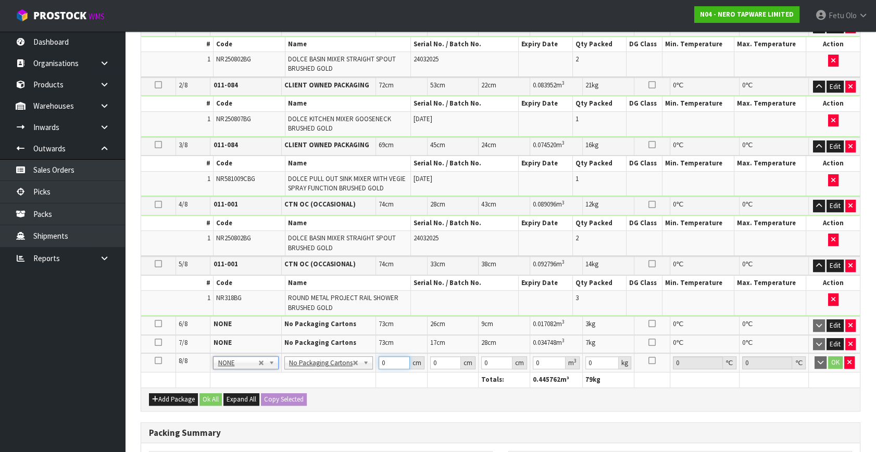
drag, startPoint x: 386, startPoint y: 359, endPoint x: 274, endPoint y: 428, distance: 131.2
click at [275, 428] on div "Combine Orders N04-ORD0002993 N04-ORD0002995 N04-ORD0003068 N04-ORD0003069 N04-…" at bounding box center [501, 243] width 720 height 816
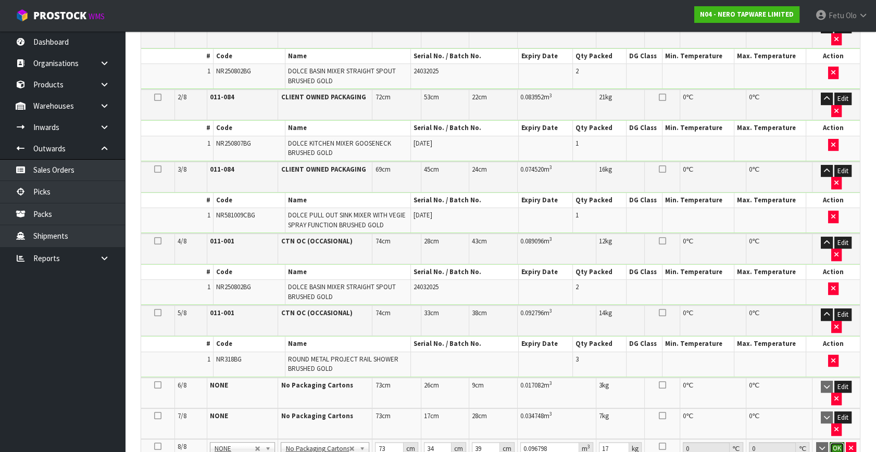
click button "OK" at bounding box center [836, 449] width 15 height 12
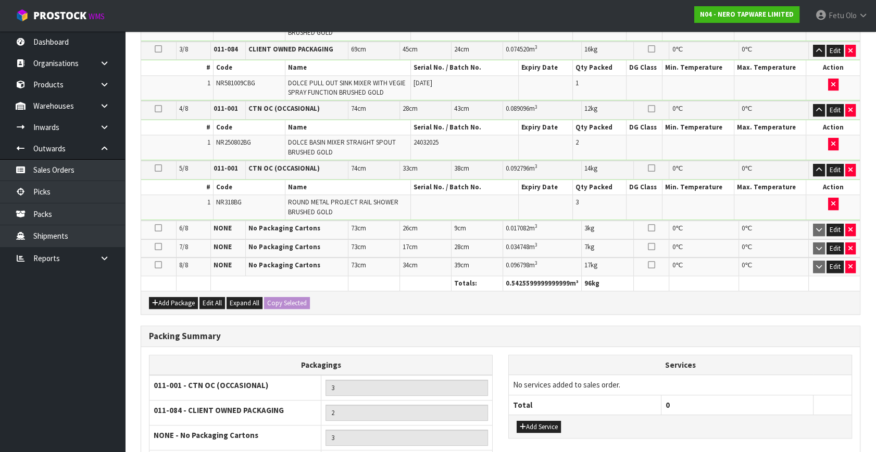
scroll to position [533, 0]
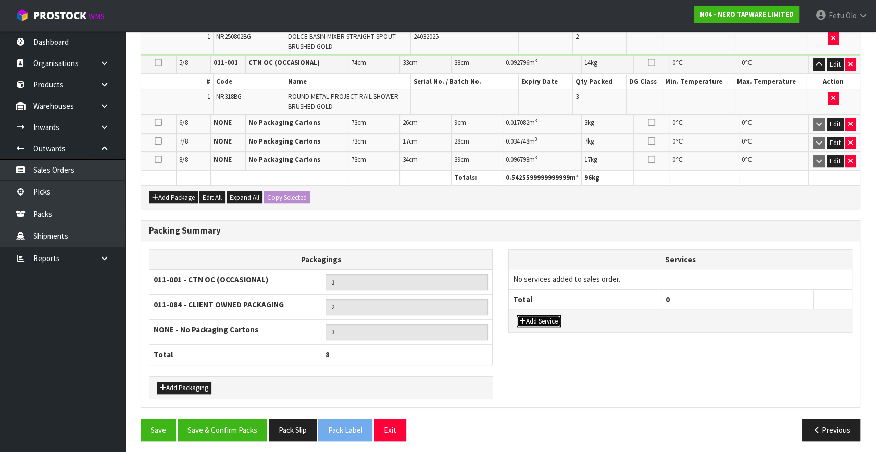
click at [545, 316] on button "Add Service" at bounding box center [538, 322] width 44 height 12
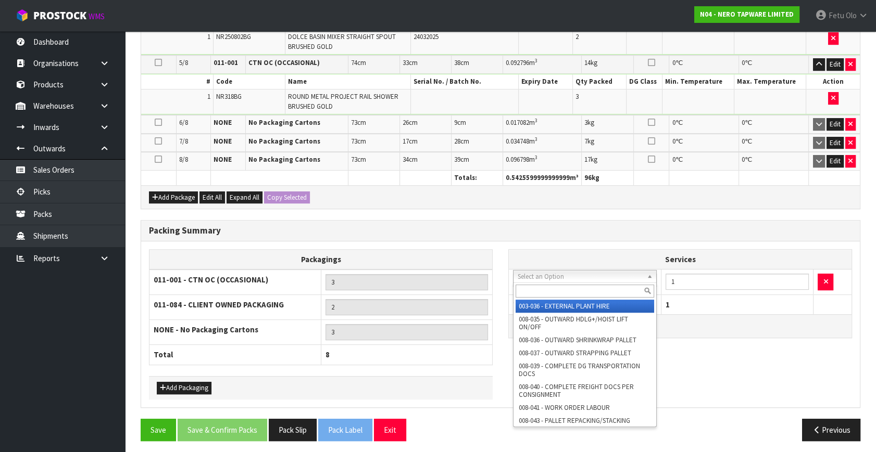
click at [536, 292] on input "text" at bounding box center [584, 291] width 138 height 13
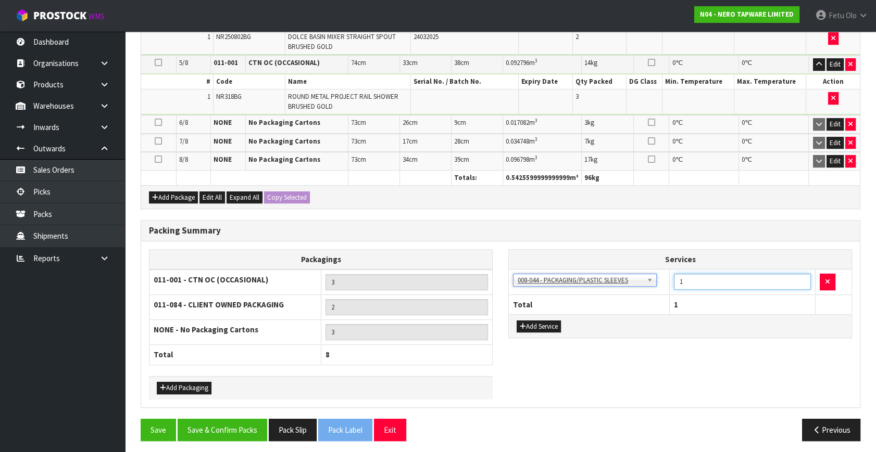
drag, startPoint x: 678, startPoint y: 290, endPoint x: 588, endPoint y: 319, distance: 94.7
click at [588, 319] on div "Services 003-036 - EXTERNAL PLANT HIRE 008-035 - OUTWARD HDLG+/HOIST LIFT ON/OF…" at bounding box center [680, 293] width 344 height 89
click at [213, 419] on button "Save & Confirm Packs" at bounding box center [223, 430] width 90 height 22
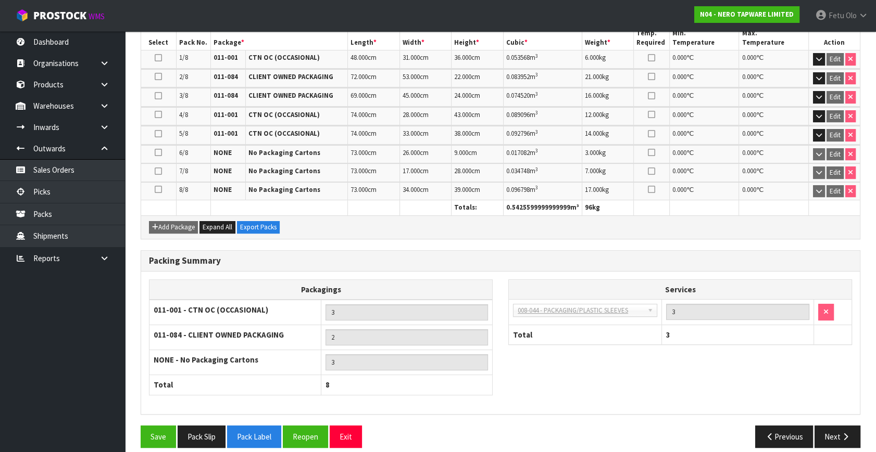
scroll to position [344, 0]
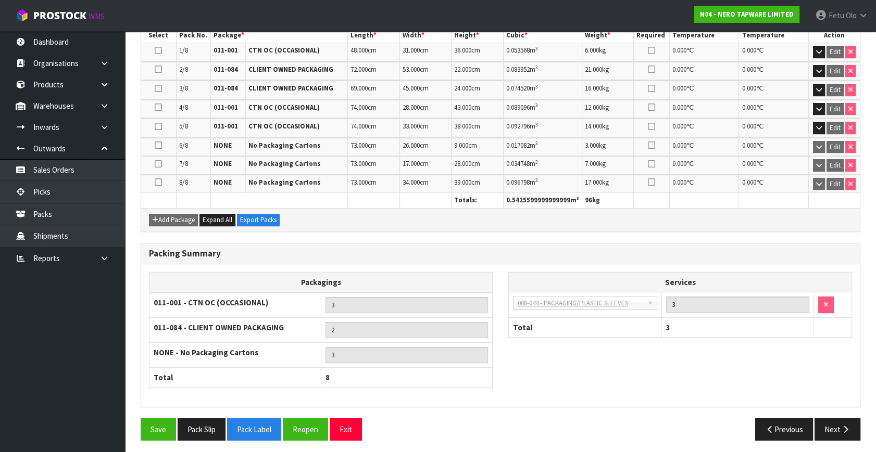
click at [452, 244] on div "Packing Summary" at bounding box center [500, 254] width 719 height 21
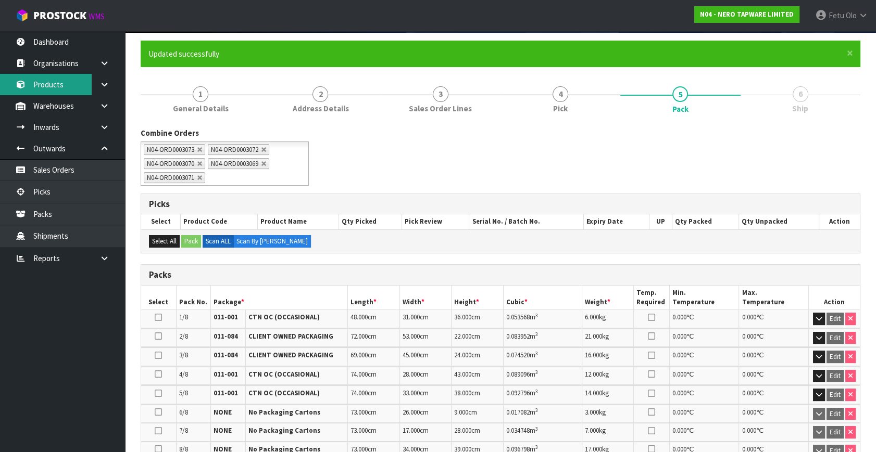
scroll to position [60, 0]
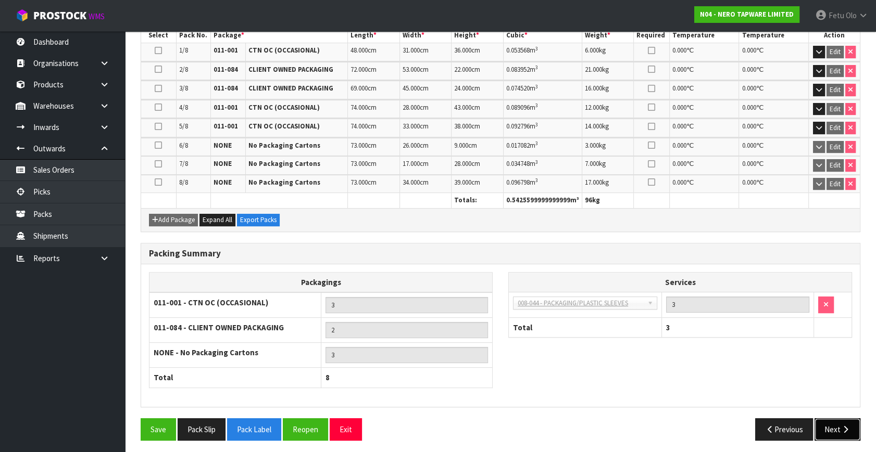
click at [823, 419] on button "Next" at bounding box center [837, 430] width 46 height 22
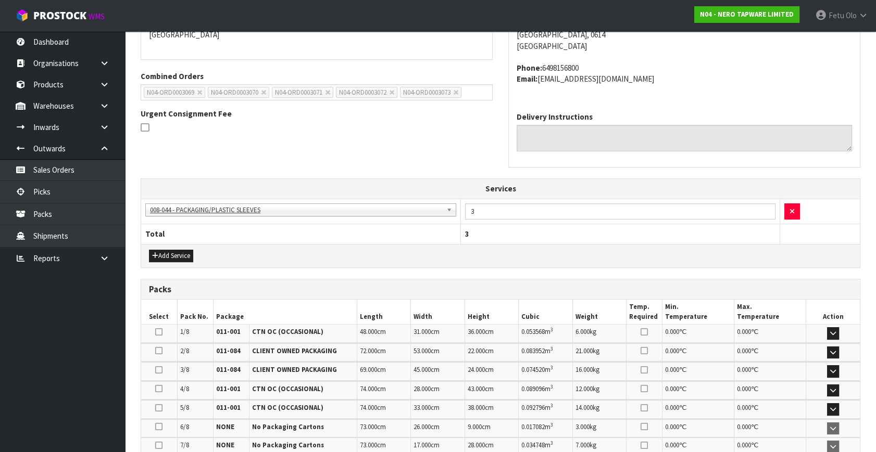
scroll to position [296, 0]
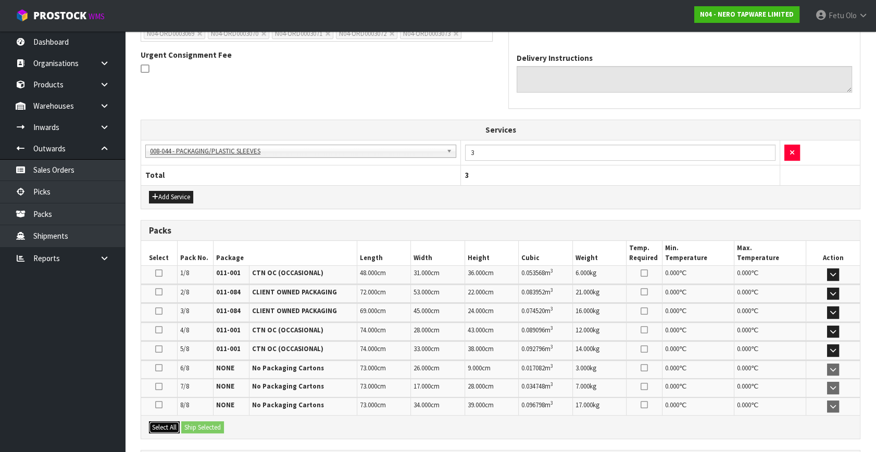
click at [171, 422] on button "Select All" at bounding box center [164, 428] width 31 height 12
click at [208, 429] on button "Ship Selected" at bounding box center [202, 428] width 43 height 12
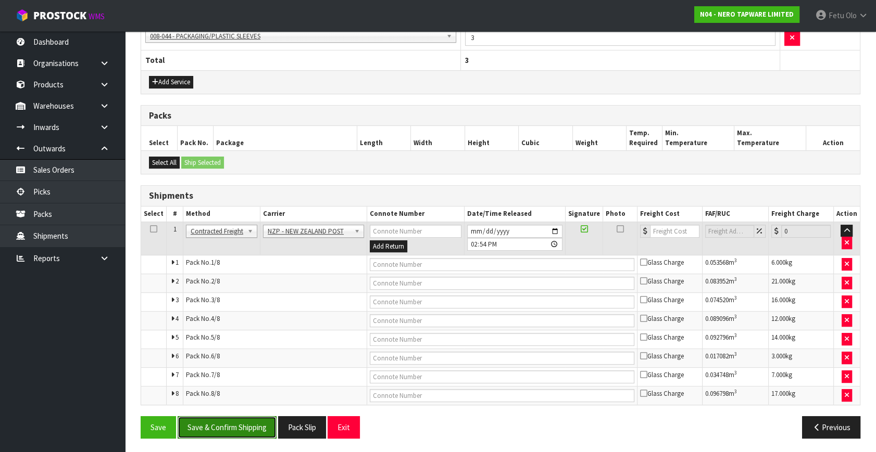
click at [231, 421] on button "Save & Confirm Shipping" at bounding box center [227, 428] width 99 height 22
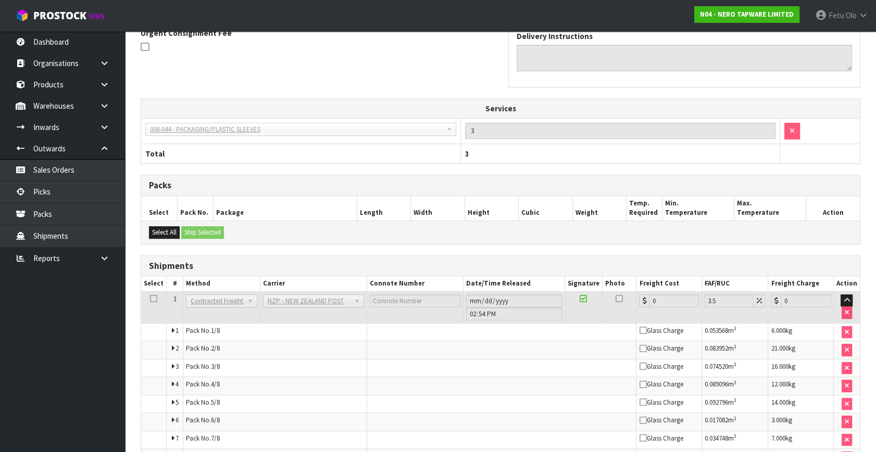
scroll to position [390, 0]
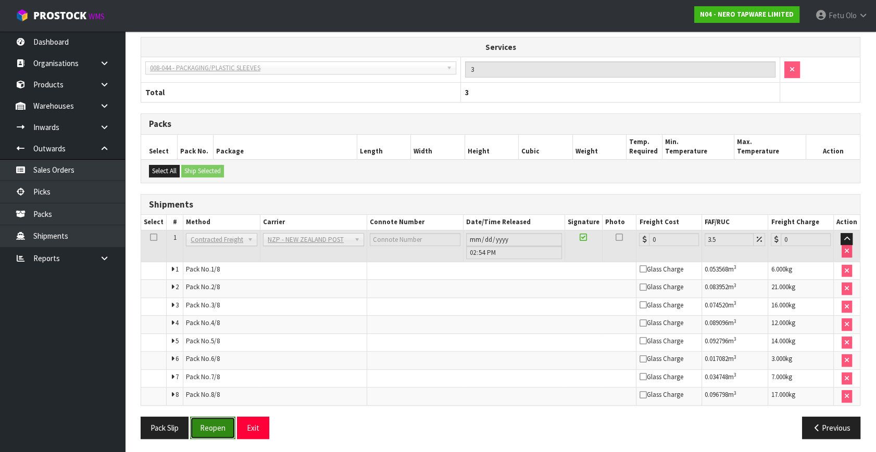
click at [222, 423] on button "Reopen" at bounding box center [212, 428] width 45 height 22
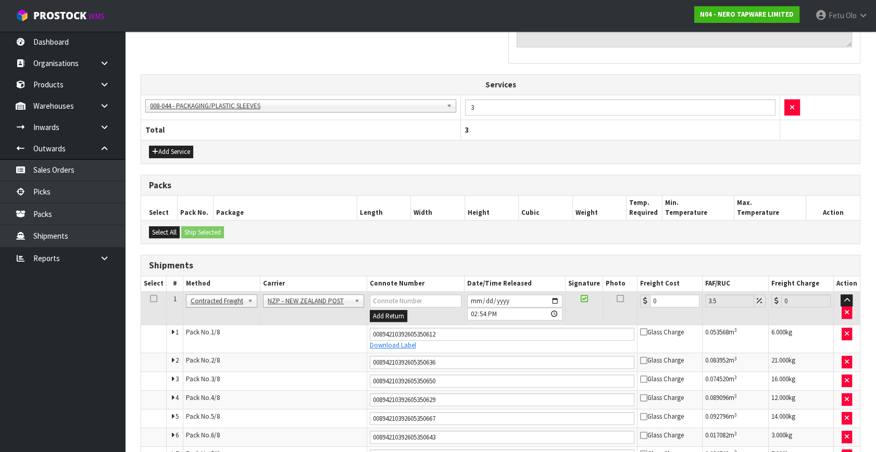
scroll to position [379, 0]
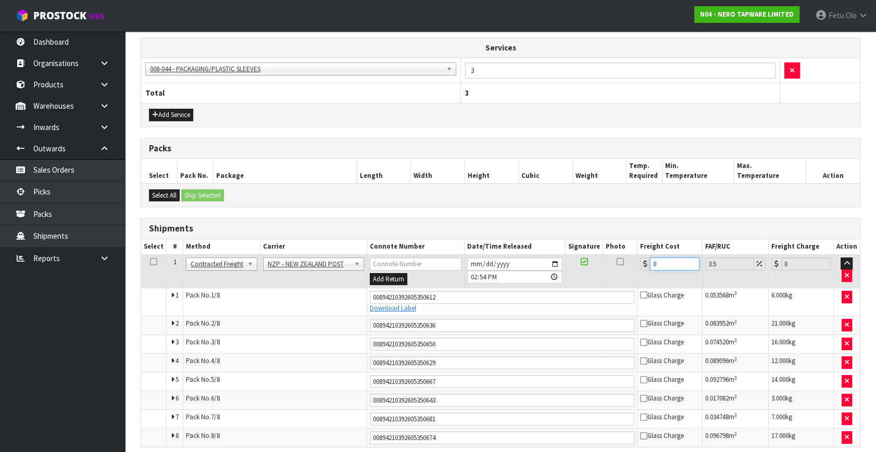
drag, startPoint x: 578, startPoint y: 289, endPoint x: 556, endPoint y: 296, distance: 23.9
click at [556, 296] on tbody "1 Client Local Pickup Customer Local Pickup Company Freight Contracted Freight …" at bounding box center [500, 351] width 719 height 193
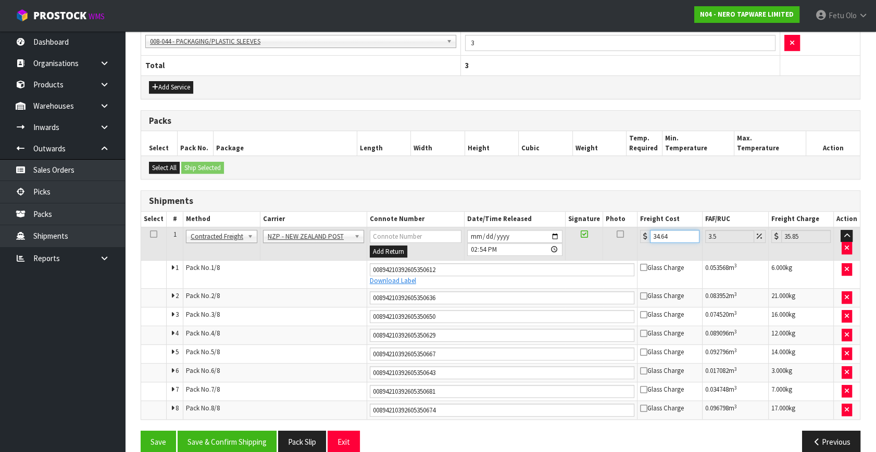
scroll to position [421, 0]
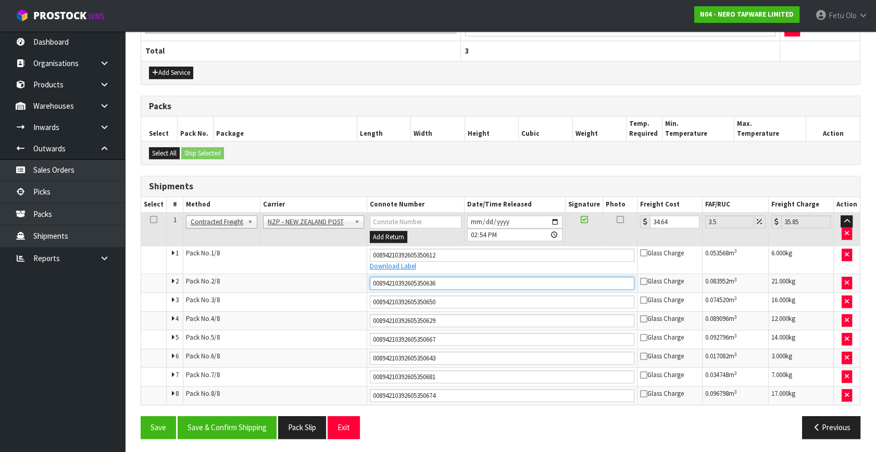
drag, startPoint x: 413, startPoint y: 290, endPoint x: 231, endPoint y: 322, distance: 185.0
click at [231, 322] on tbody "1 Client Local Pickup Customer Local Pickup Company Freight Contracted Freight …" at bounding box center [500, 308] width 719 height 193
click at [224, 423] on button "Save & Confirm Shipping" at bounding box center [227, 428] width 99 height 22
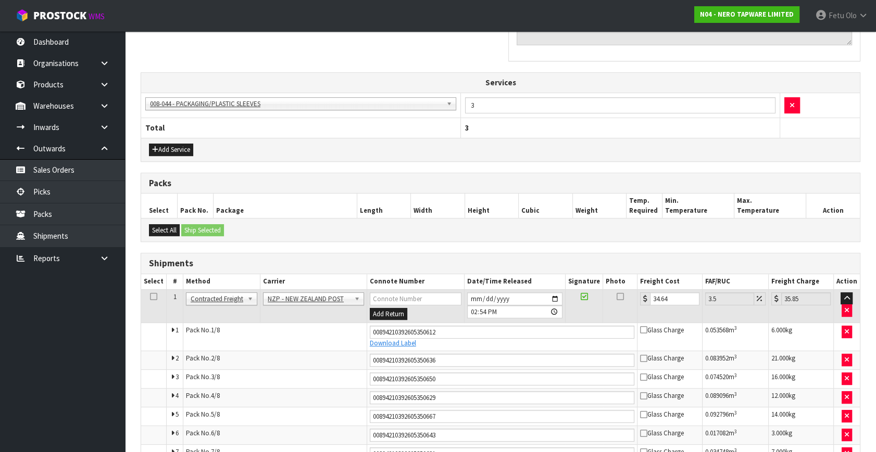
scroll to position [231, 0]
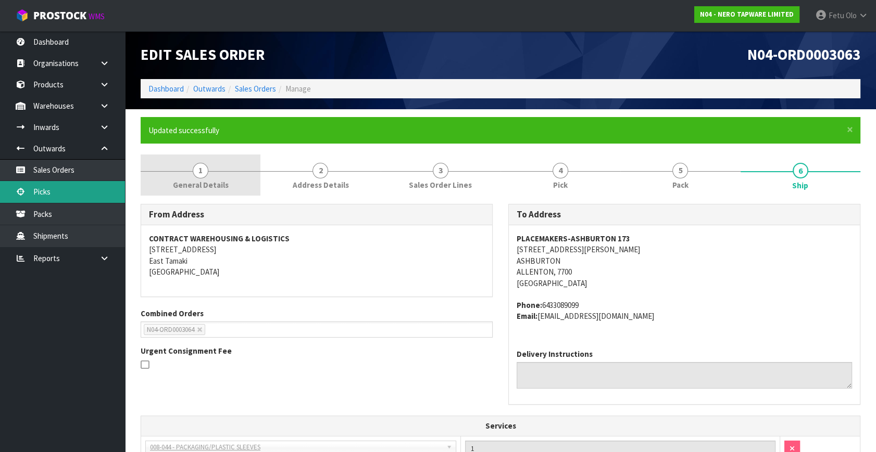
drag, startPoint x: 64, startPoint y: 193, endPoint x: 152, endPoint y: 191, distance: 88.0
click at [64, 193] on link "Picks" at bounding box center [62, 191] width 125 height 21
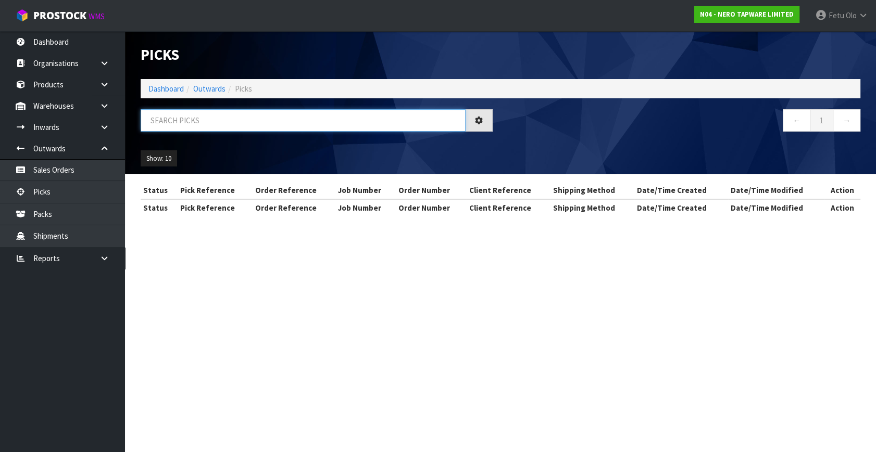
click at [231, 124] on input "text" at bounding box center [303, 120] width 325 height 22
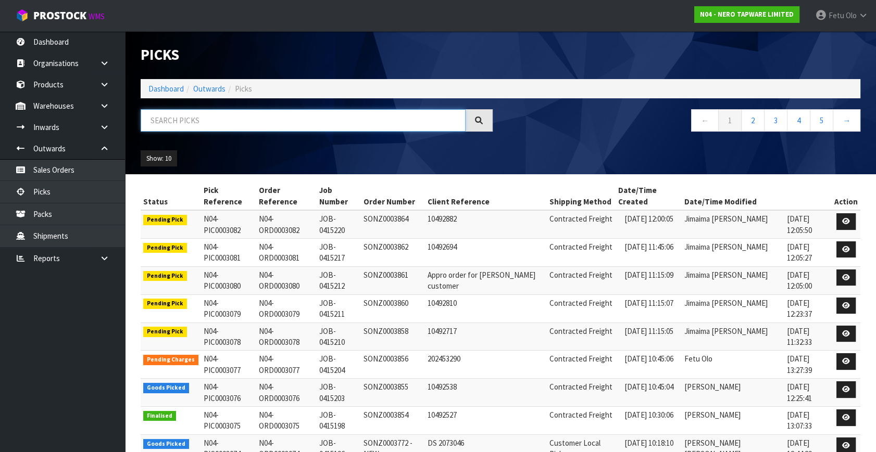
click at [231, 124] on input "text" at bounding box center [303, 120] width 325 height 22
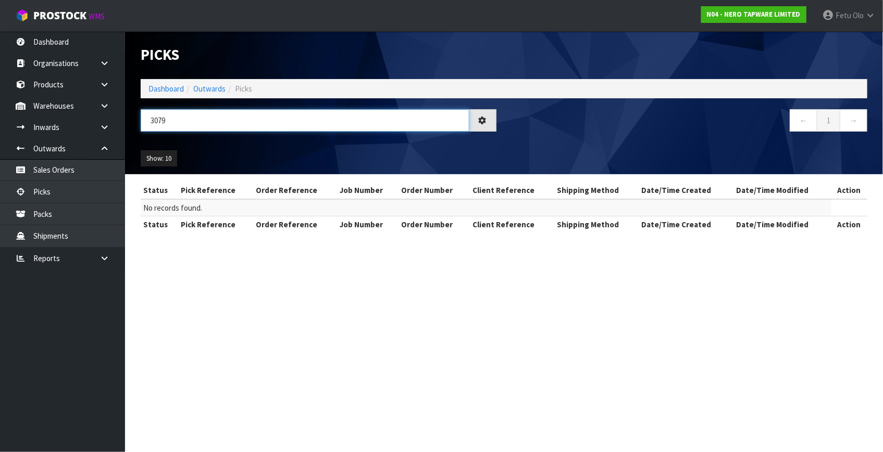
type input "3079"
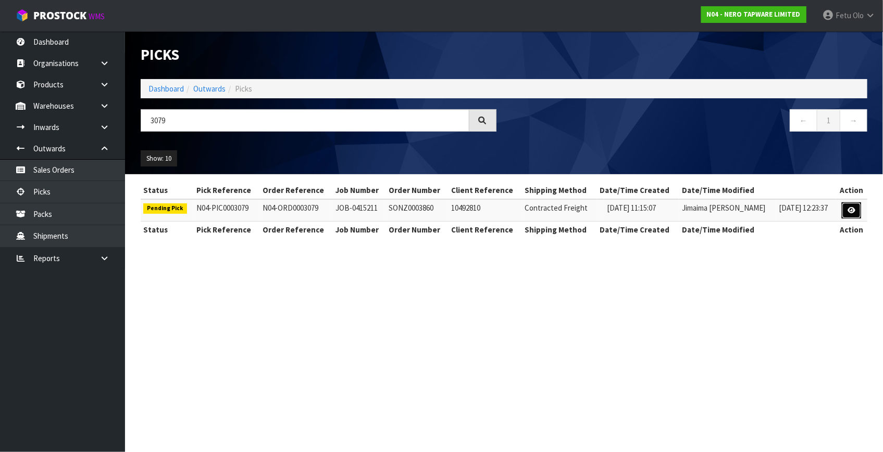
click at [851, 209] on icon at bounding box center [851, 210] width 8 height 7
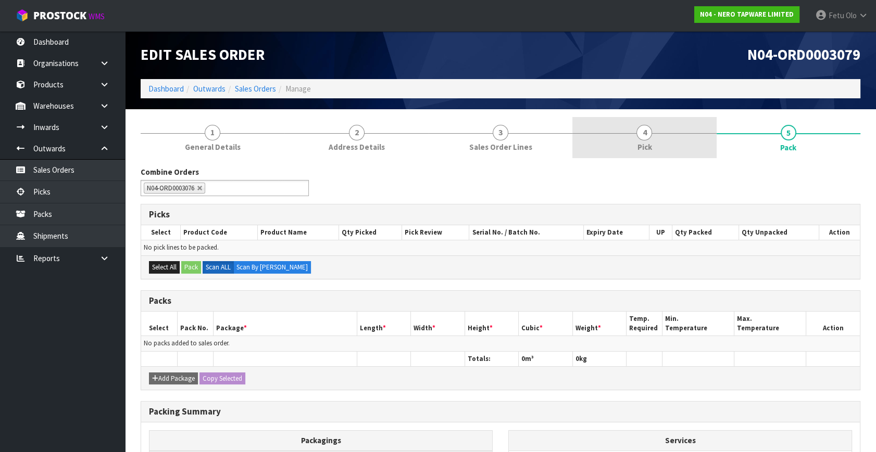
click at [632, 133] on div at bounding box center [644, 133] width 144 height 1
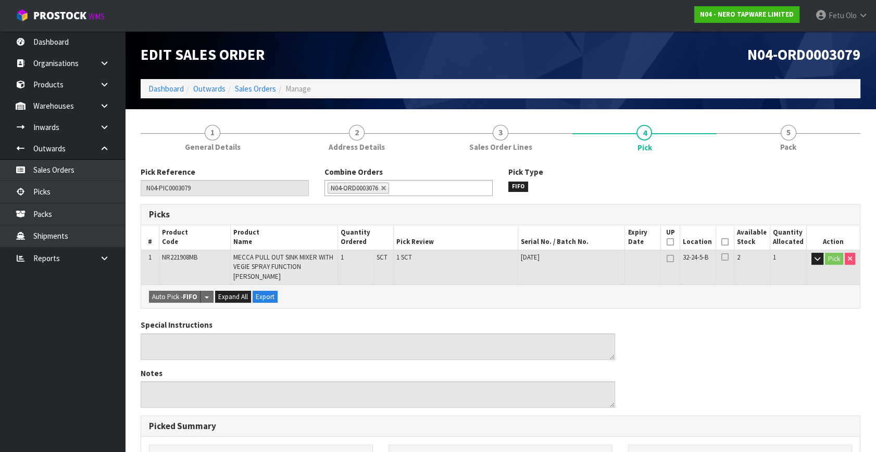
click at [394, 320] on div "Special Instructions" at bounding box center [378, 340] width 474 height 40
click at [56, 194] on link "Picks" at bounding box center [62, 191] width 125 height 21
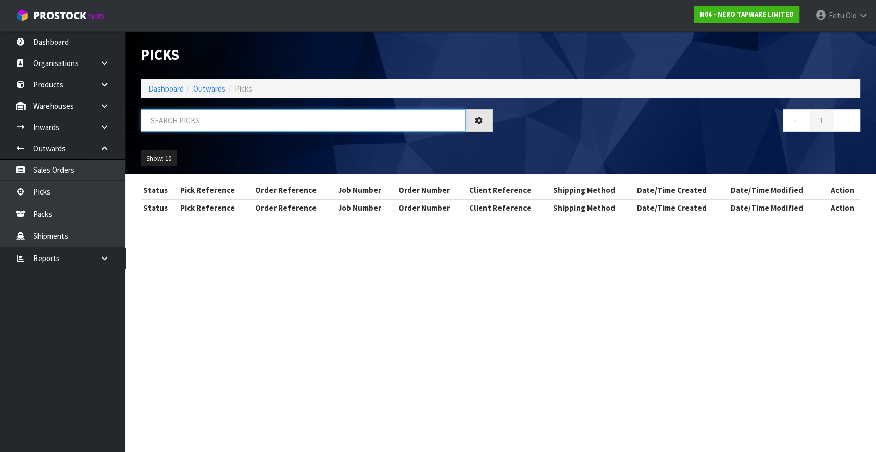
click at [225, 121] on input "text" at bounding box center [303, 120] width 325 height 22
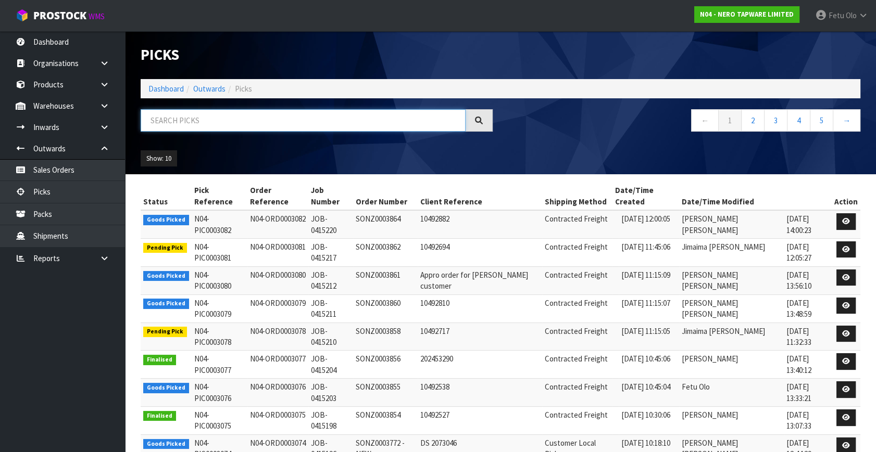
click at [225, 121] on input "text" at bounding box center [303, 120] width 325 height 22
type input "3069"
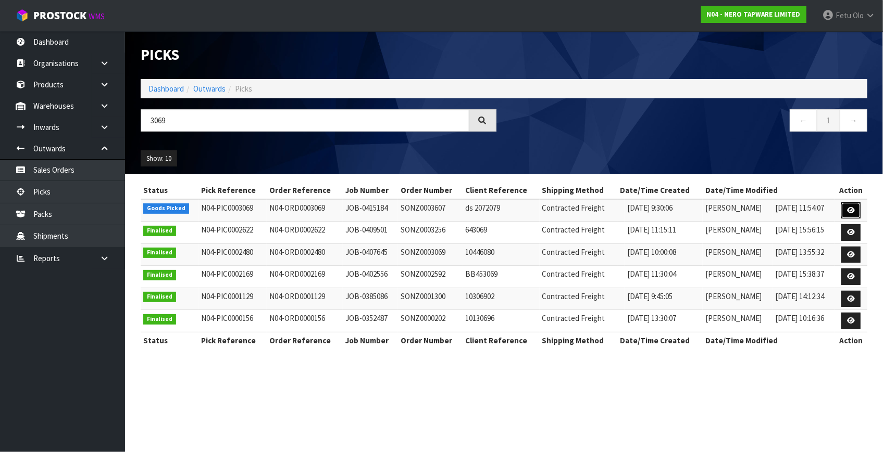
click at [849, 211] on icon at bounding box center [851, 210] width 8 height 7
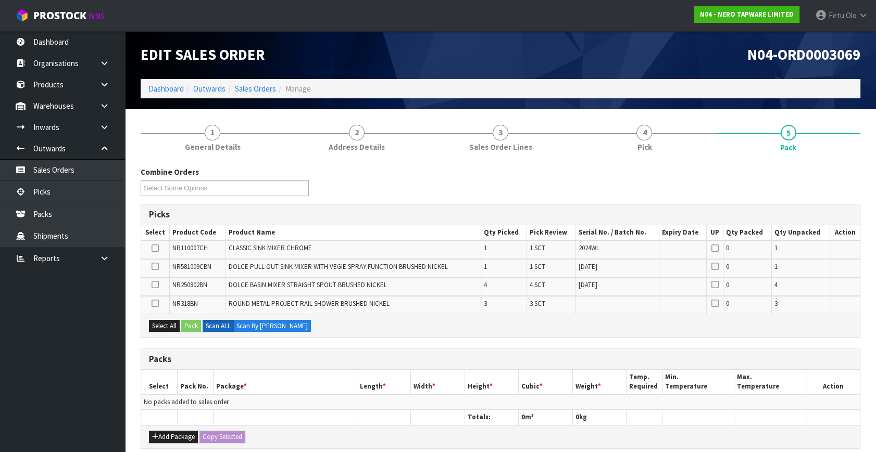
scroll to position [47, 0]
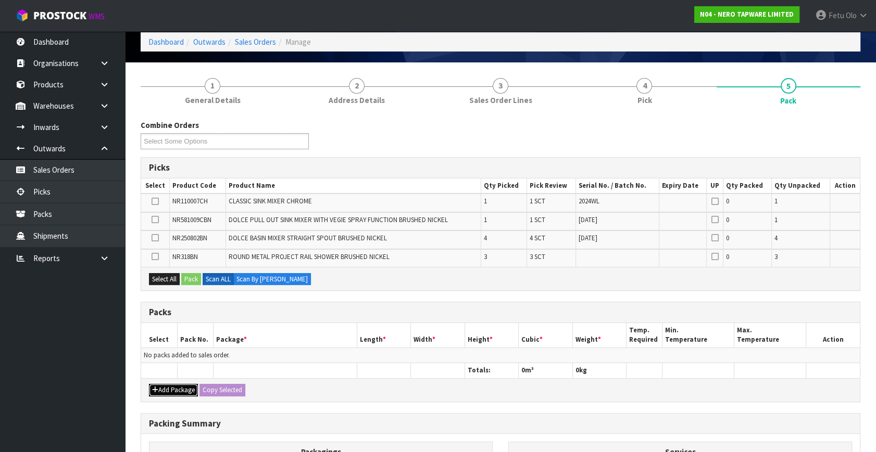
click at [161, 387] on button "Add Package" at bounding box center [173, 390] width 49 height 12
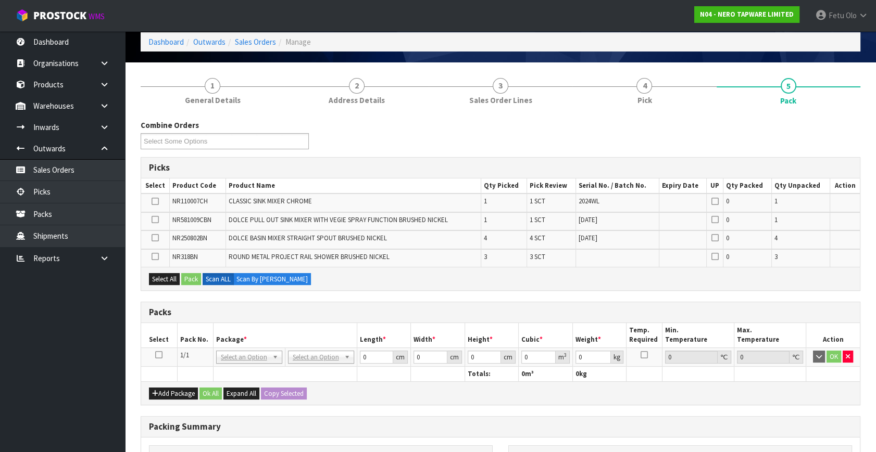
click at [159, 355] on icon at bounding box center [158, 355] width 7 height 1
click at [243, 320] on div "Packs" at bounding box center [500, 312] width 719 height 21
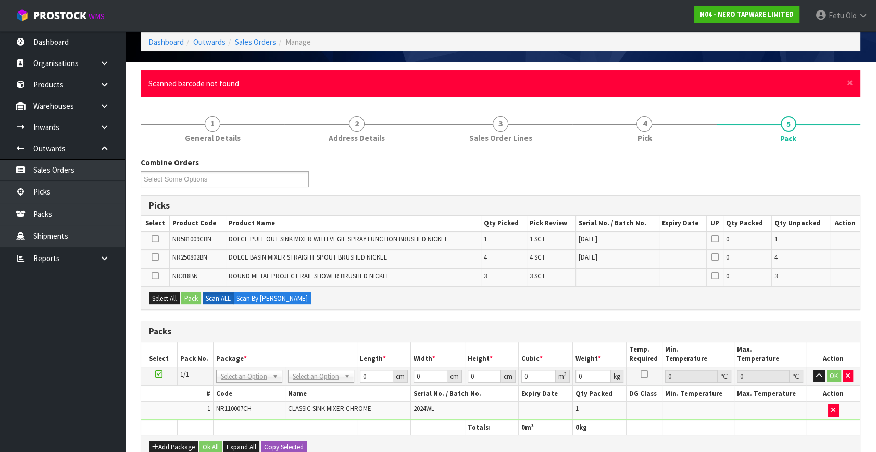
scroll to position [0, 0]
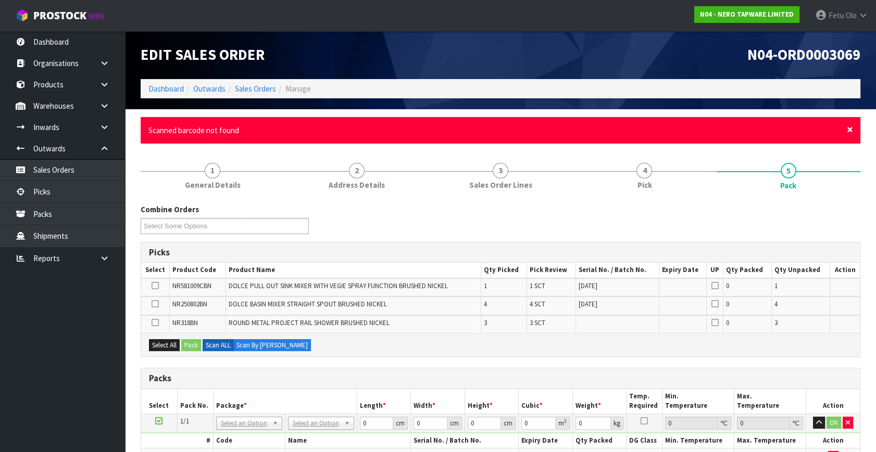
click at [850, 130] on span "×" at bounding box center [850, 129] width 6 height 15
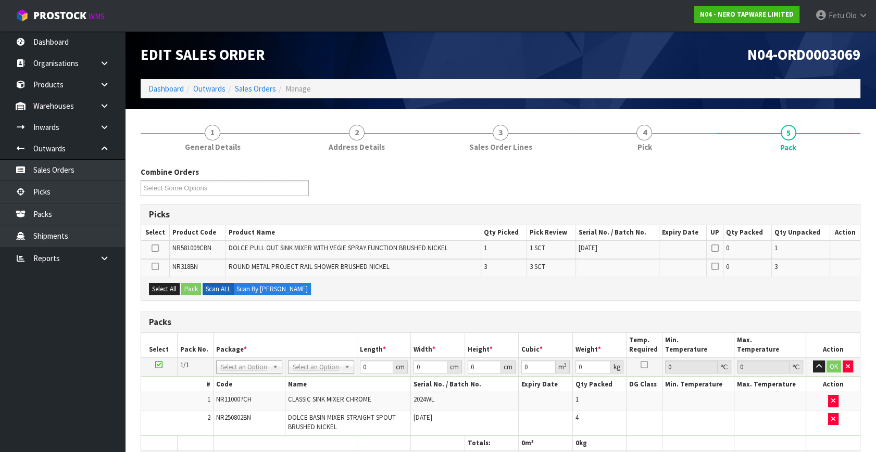
click at [56, 344] on ul "Dashboard Organisations Clients Consignees Carriers Products Categories Serial …" at bounding box center [62, 241] width 125 height 421
click at [107, 272] on ul "Dashboard Organisations Clients Consignees Carriers Products Categories Serial …" at bounding box center [62, 241] width 125 height 421
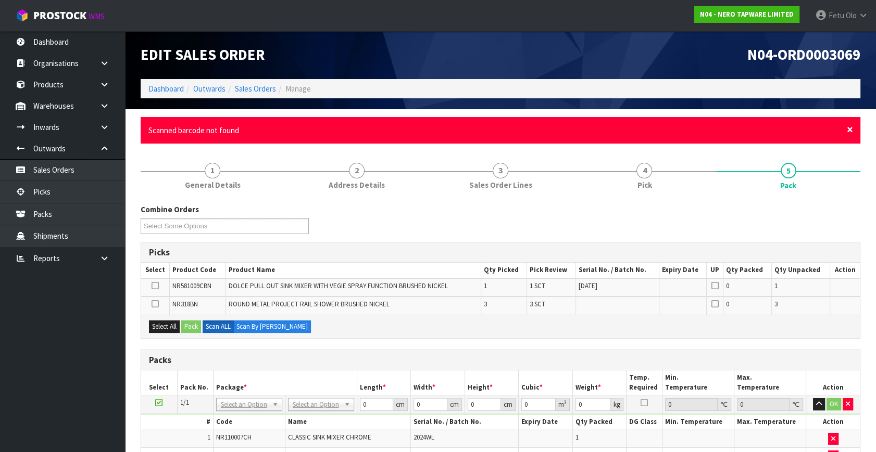
click at [851, 128] on span "×" at bounding box center [850, 129] width 6 height 15
click at [852, 127] on span "×" at bounding box center [850, 129] width 6 height 15
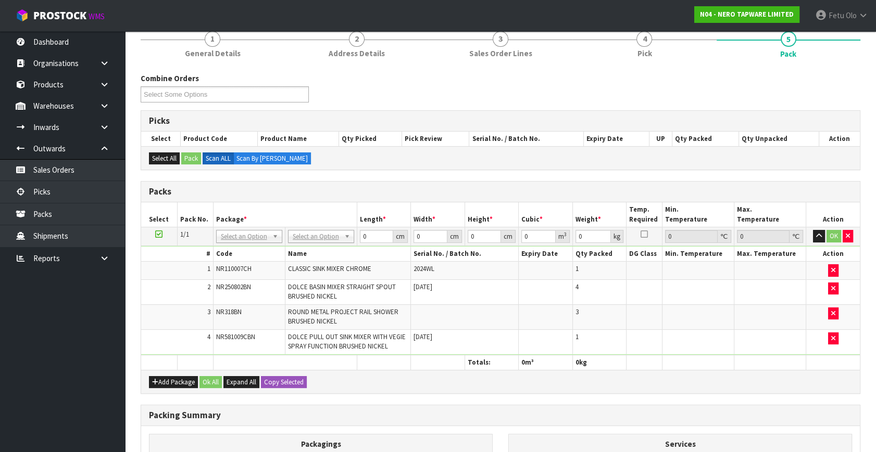
scroll to position [94, 0]
drag, startPoint x: 234, startPoint y: 233, endPoint x: 240, endPoint y: 247, distance: 14.9
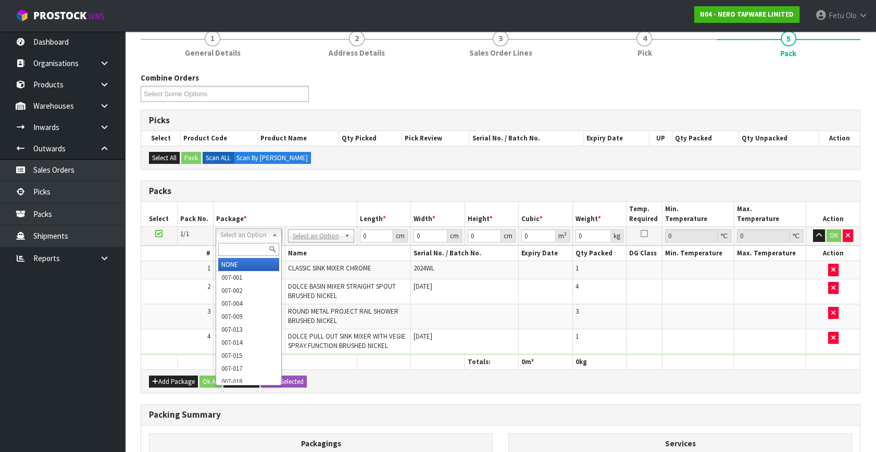
click at [238, 249] on input "text" at bounding box center [248, 249] width 61 height 13
type input "011"
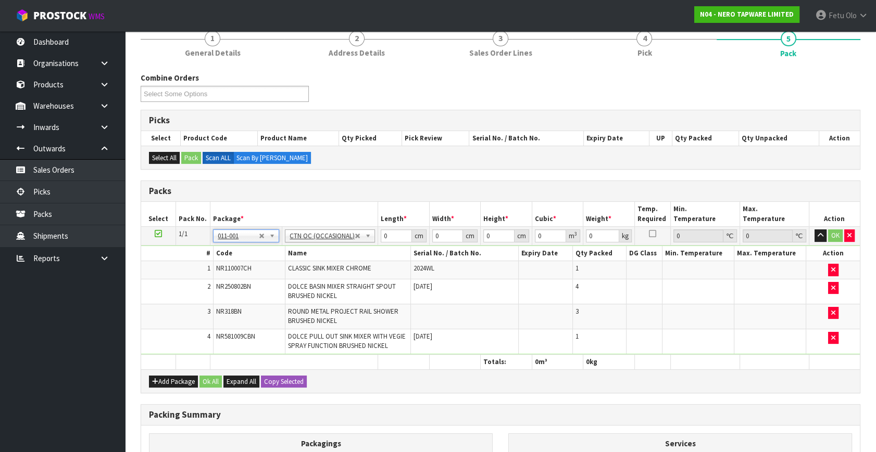
type input "15.95"
drag, startPoint x: 392, startPoint y: 234, endPoint x: 326, endPoint y: 256, distance: 69.2
click at [326, 256] on tbody "1/1 NONE 007-001 007-002 007-004 007-009 007-013 007-014 007-015 007-017 007-01…" at bounding box center [500, 291] width 719 height 128
type input "10"
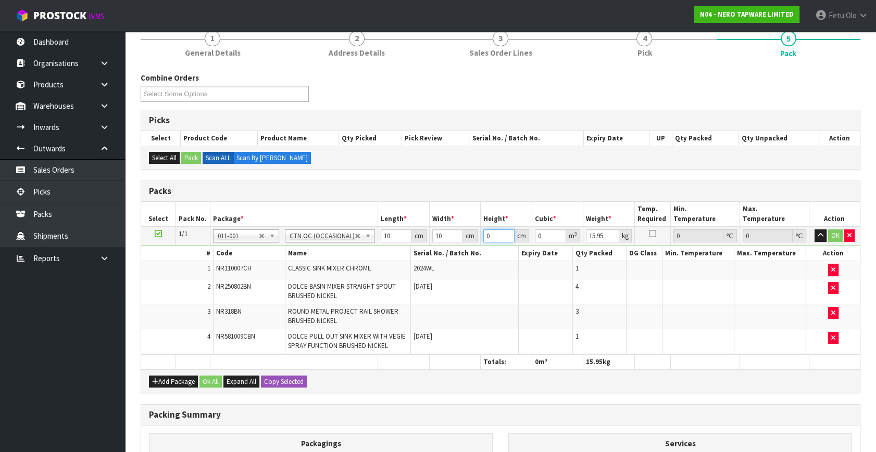
type input "1"
type input "0.0001"
type input "10"
type input "0.001"
type input "10"
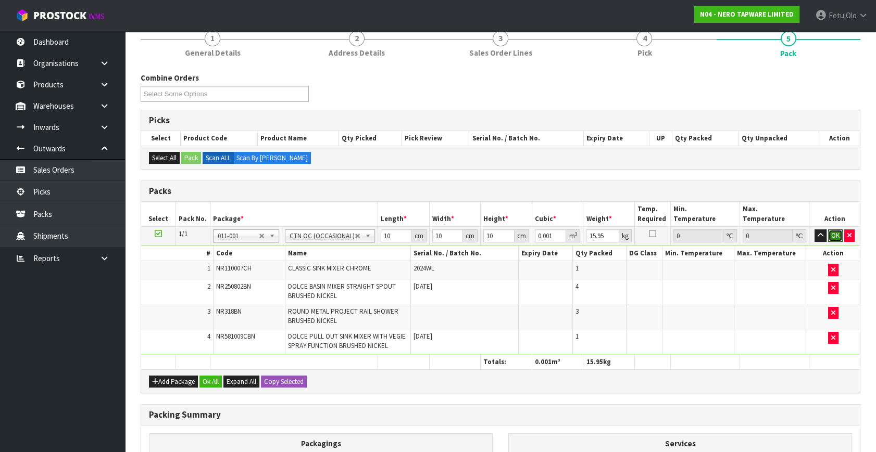
click button "OK" at bounding box center [835, 236] width 15 height 12
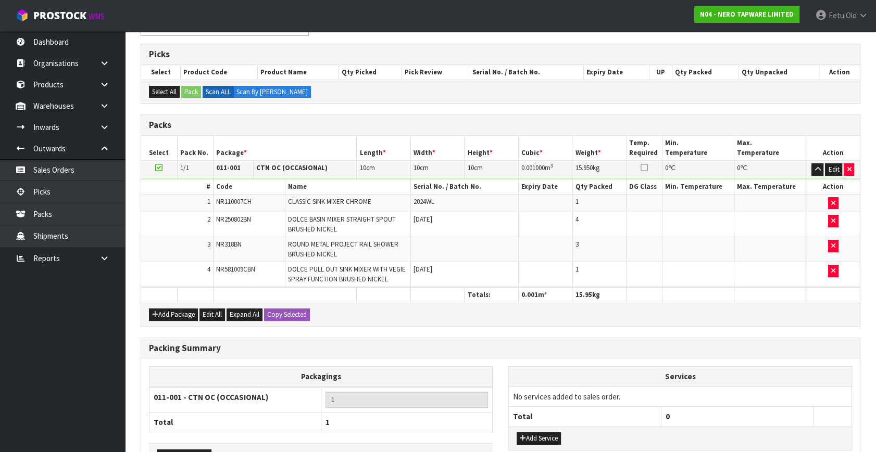
scroll to position [229, 0]
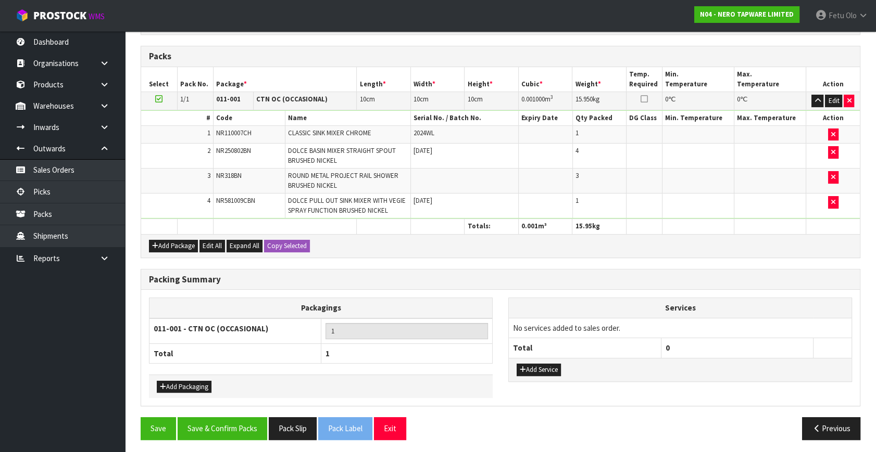
click at [132, 433] on section "1 General Details 2 Address Details 3 Sales Order Lines 4 Pick 5 Pack Combine O…" at bounding box center [500, 168] width 751 height 576
click at [163, 419] on button "Save" at bounding box center [158, 429] width 35 height 22
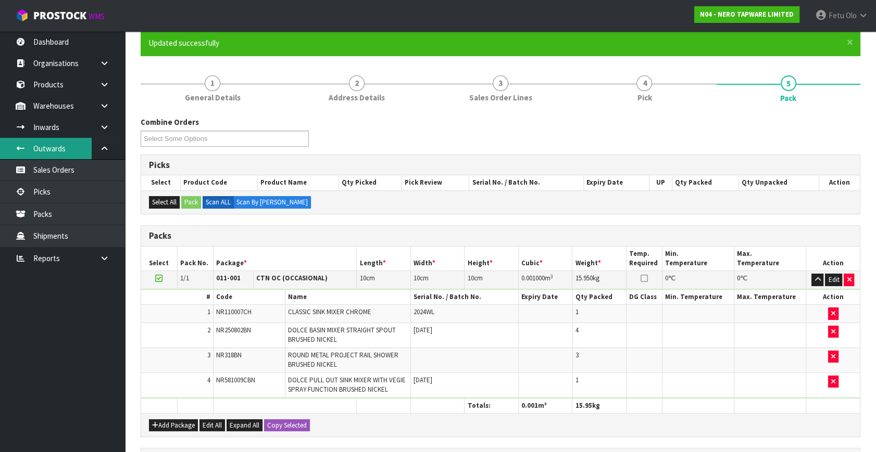
scroll to position [0, 0]
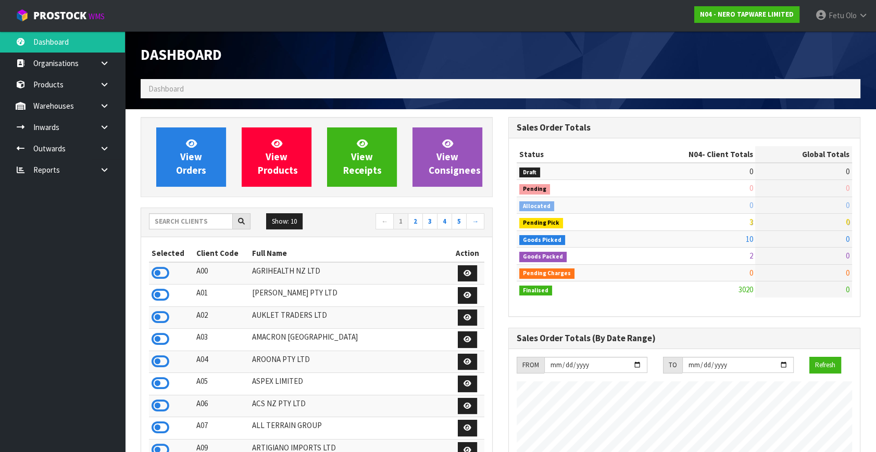
scroll to position [831, 367]
drag, startPoint x: 102, startPoint y: 145, endPoint x: 97, endPoint y: 160, distance: 15.7
click at [102, 145] on icon at bounding box center [104, 149] width 10 height 8
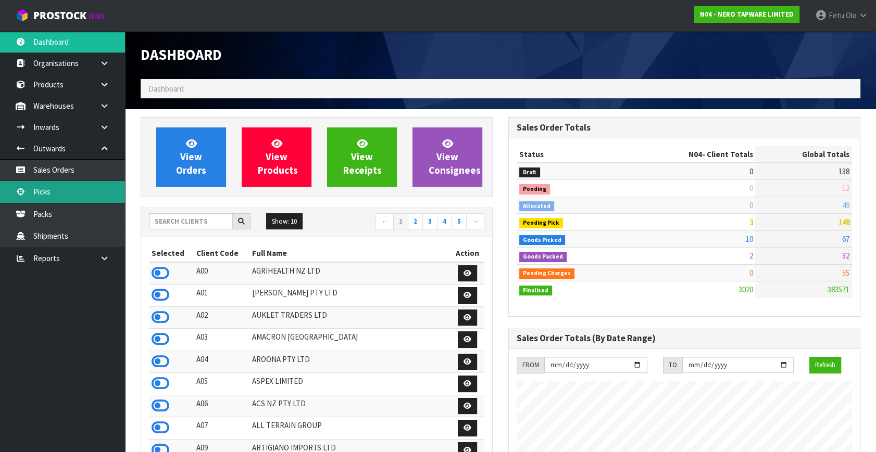
click at [56, 198] on link "Picks" at bounding box center [62, 191] width 125 height 21
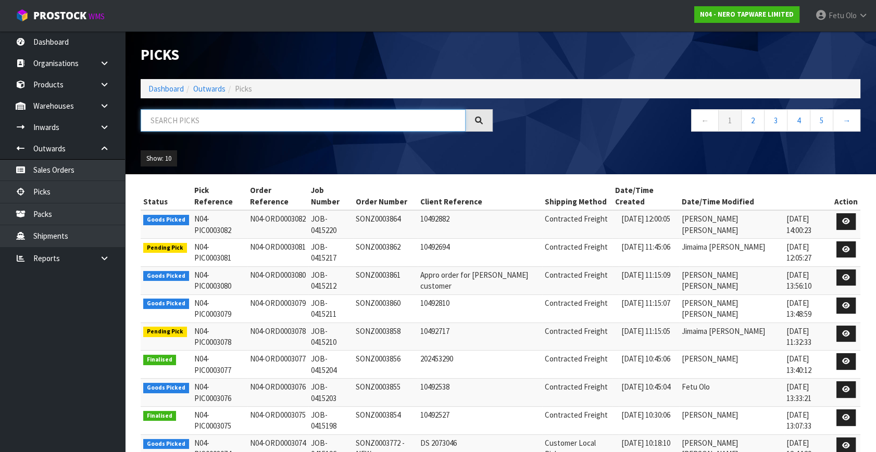
click at [232, 120] on input "text" at bounding box center [303, 120] width 325 height 22
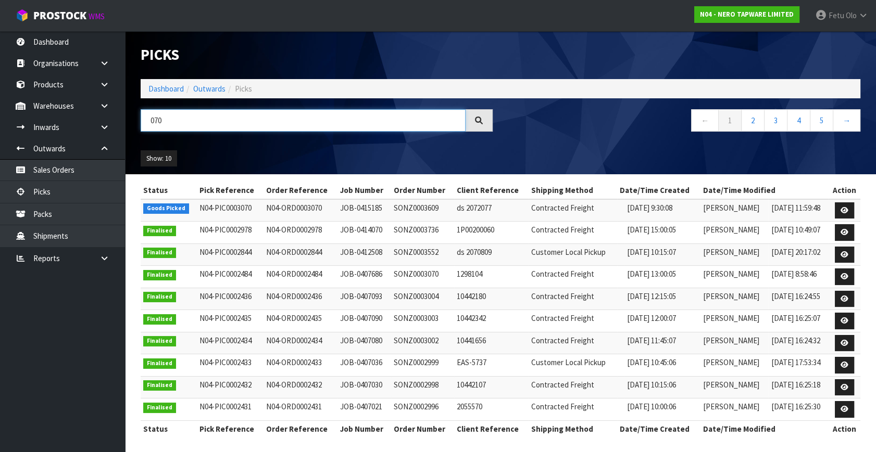
click at [149, 115] on input "070" at bounding box center [303, 120] width 325 height 22
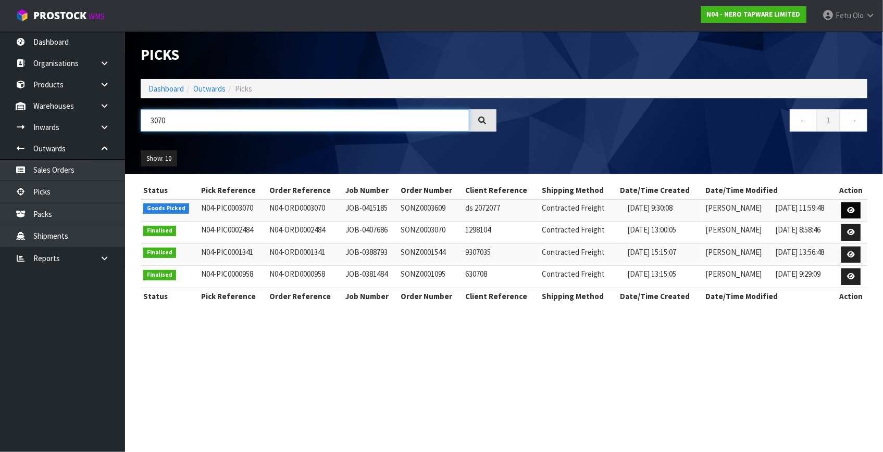
type input "3070"
click at [856, 208] on link at bounding box center [850, 211] width 19 height 17
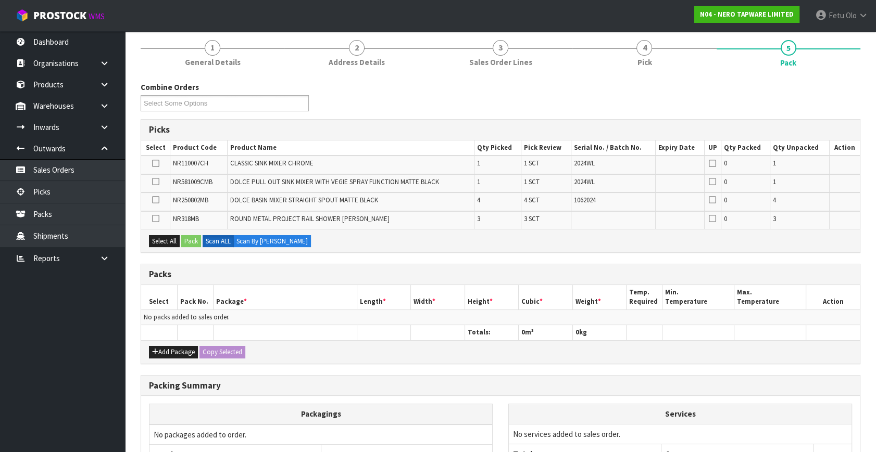
scroll to position [94, 0]
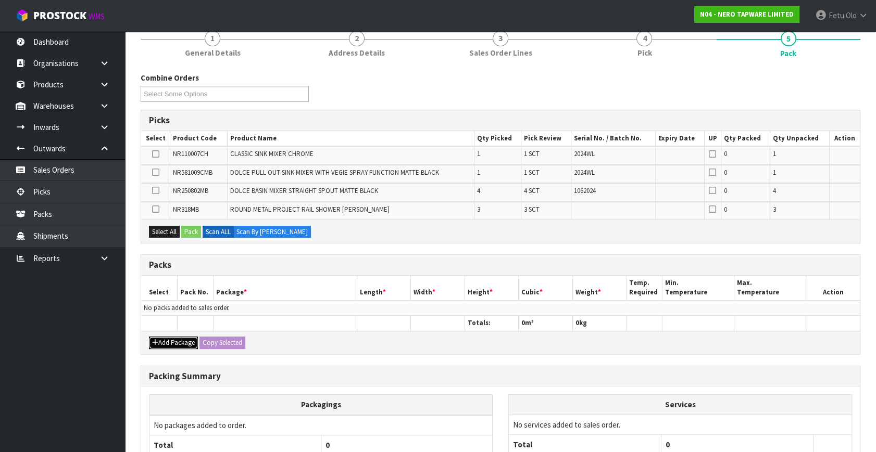
click at [166, 341] on button "Add Package" at bounding box center [173, 343] width 49 height 12
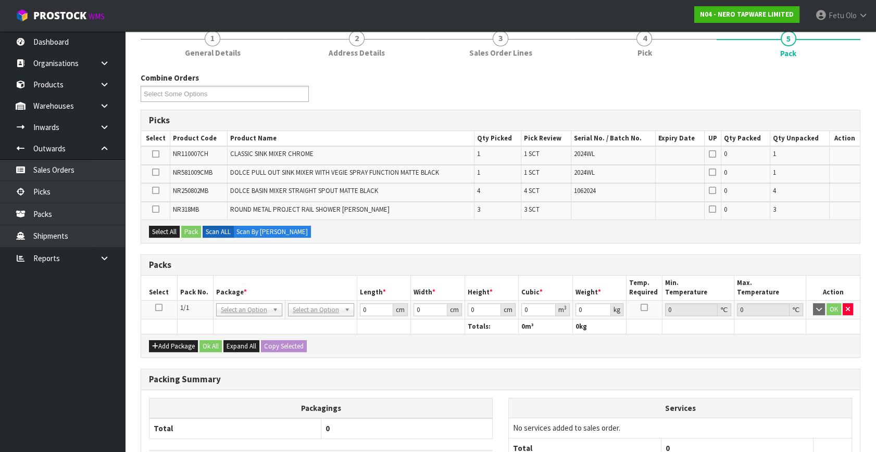
click at [159, 308] on icon at bounding box center [158, 308] width 7 height 1
click at [216, 293] on th "Package *" at bounding box center [285, 288] width 144 height 24
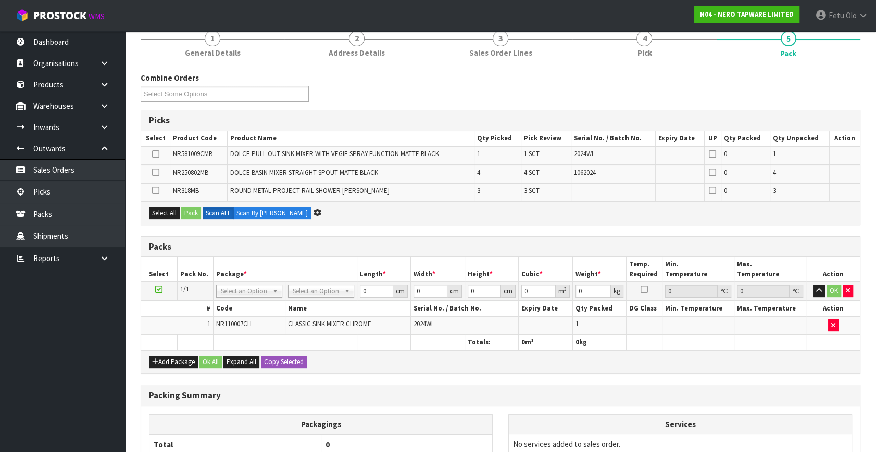
scroll to position [0, 0]
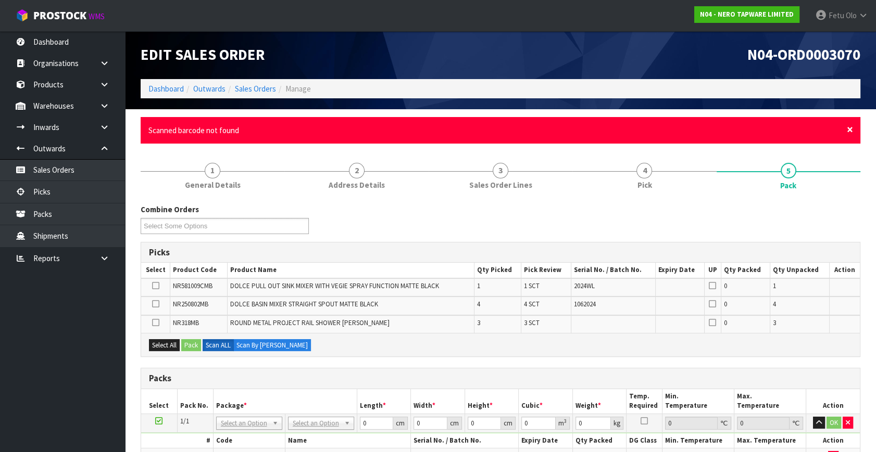
click at [849, 128] on span "×" at bounding box center [850, 129] width 6 height 15
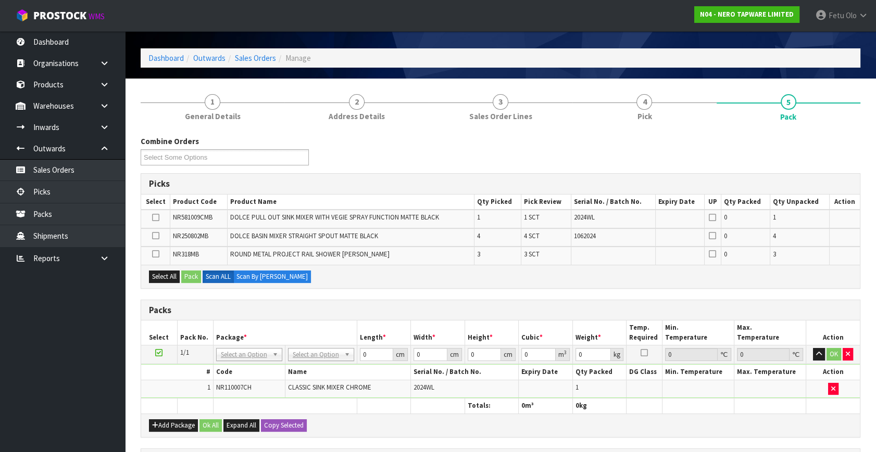
scroll to position [47, 0]
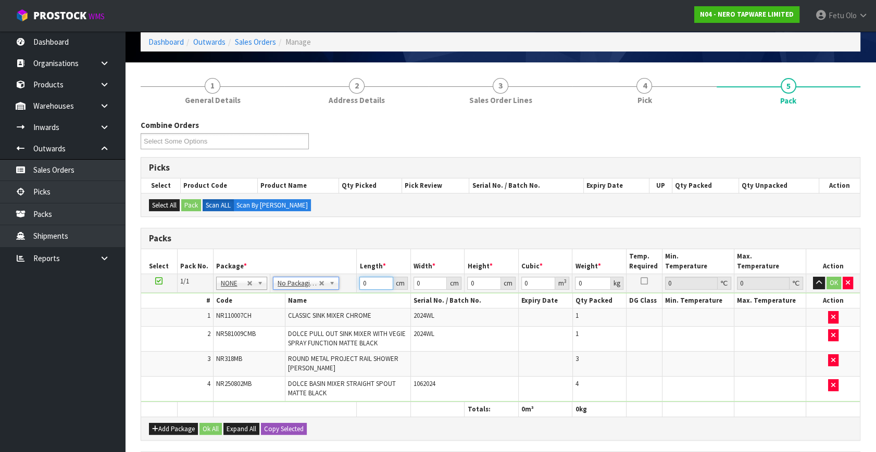
drag, startPoint x: 373, startPoint y: 285, endPoint x: 353, endPoint y: 292, distance: 20.7
click at [353, 291] on tbody "1/1 NONE 007-001 007-002 007-004 007-009 007-013 007-014 007-015 007-017 007-01…" at bounding box center [500, 338] width 719 height 128
type input "10"
type input "1"
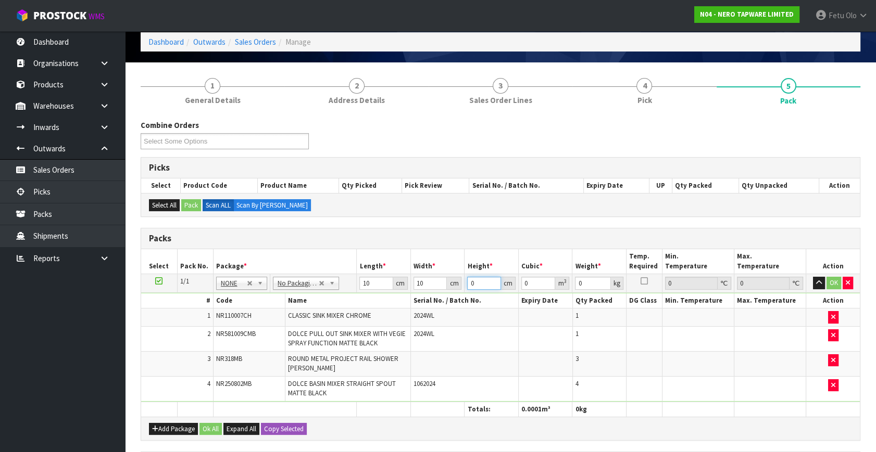
type input "0.0001"
type input "10"
type input "0.001"
type input "10"
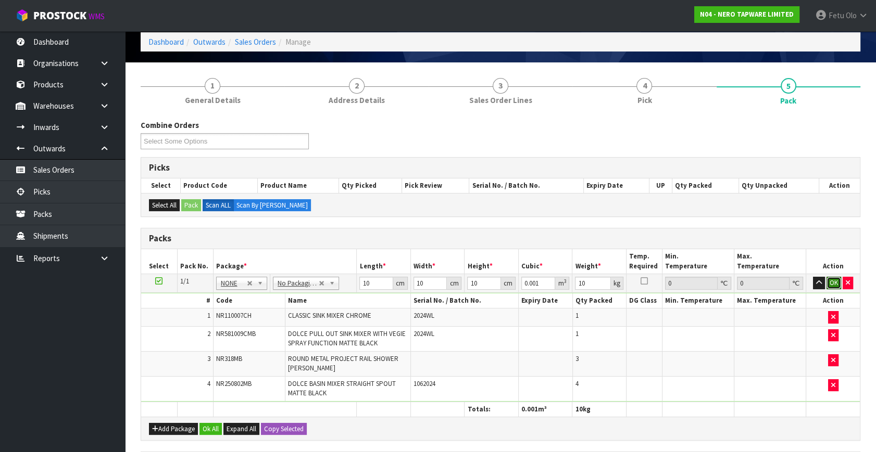
click button "OK" at bounding box center [833, 283] width 15 height 12
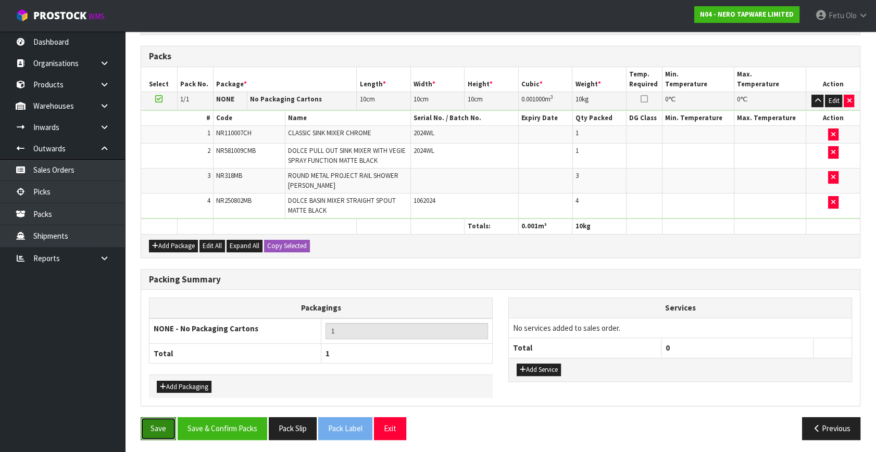
click at [141, 431] on button "Save" at bounding box center [158, 429] width 35 height 22
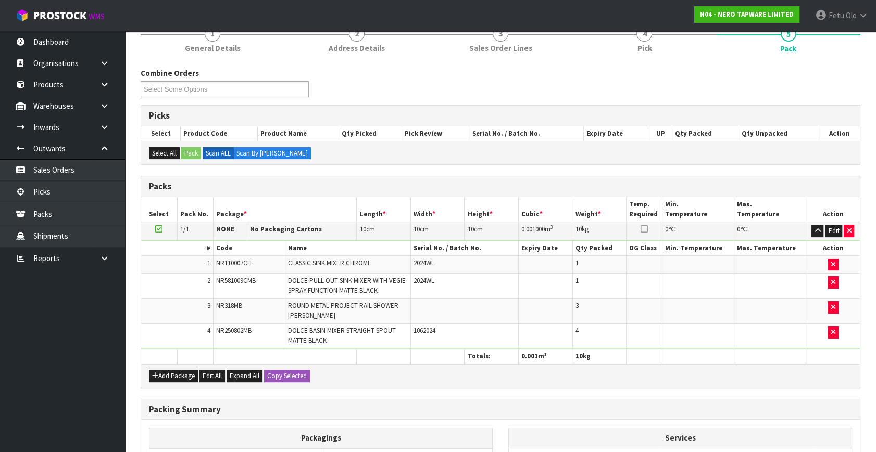
scroll to position [0, 0]
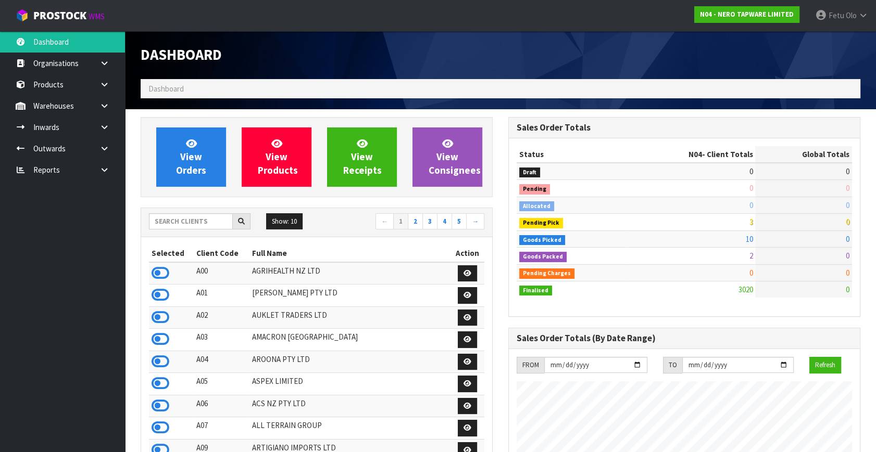
scroll to position [843, 367]
click at [94, 147] on link at bounding box center [108, 148] width 33 height 21
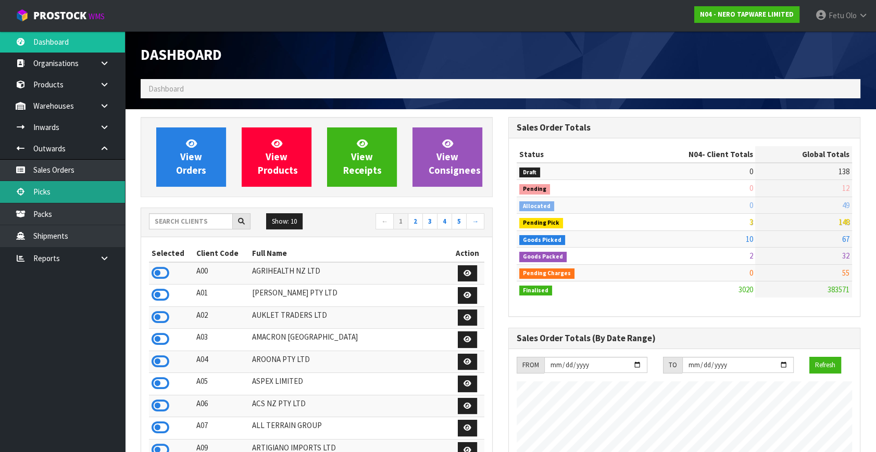
click at [54, 196] on link "Picks" at bounding box center [62, 191] width 125 height 21
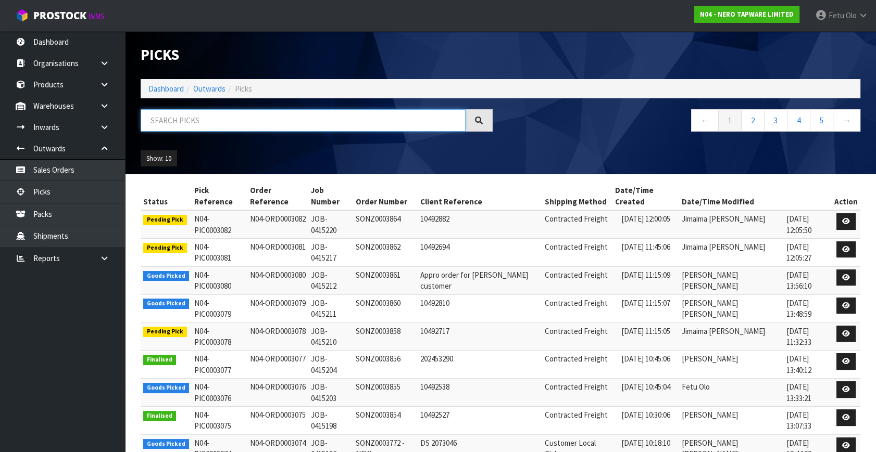
click at [218, 124] on input "text" at bounding box center [303, 120] width 325 height 22
type input "3071"
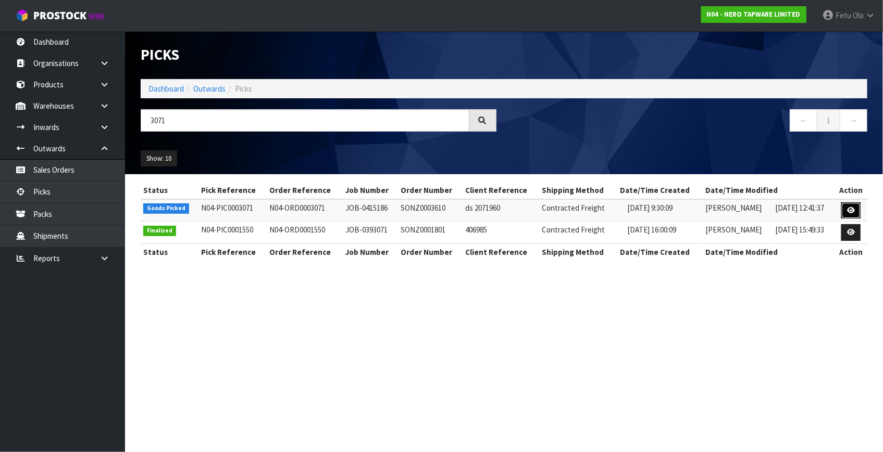
click at [847, 212] on icon at bounding box center [851, 210] width 8 height 7
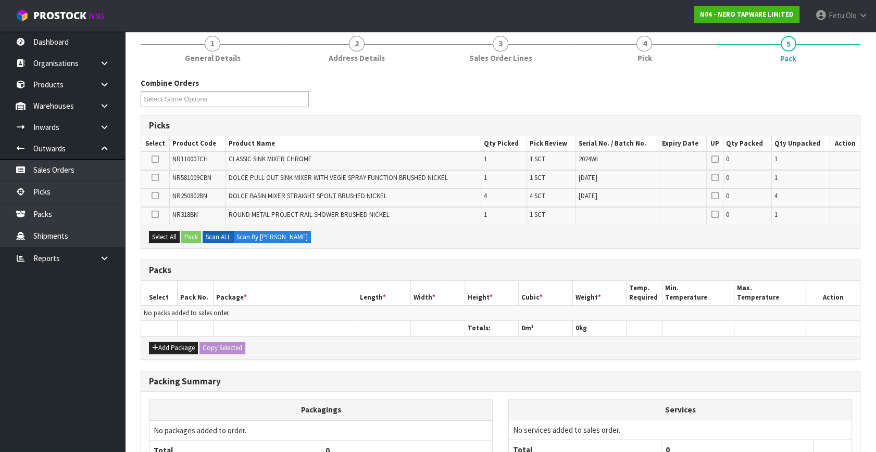
scroll to position [94, 0]
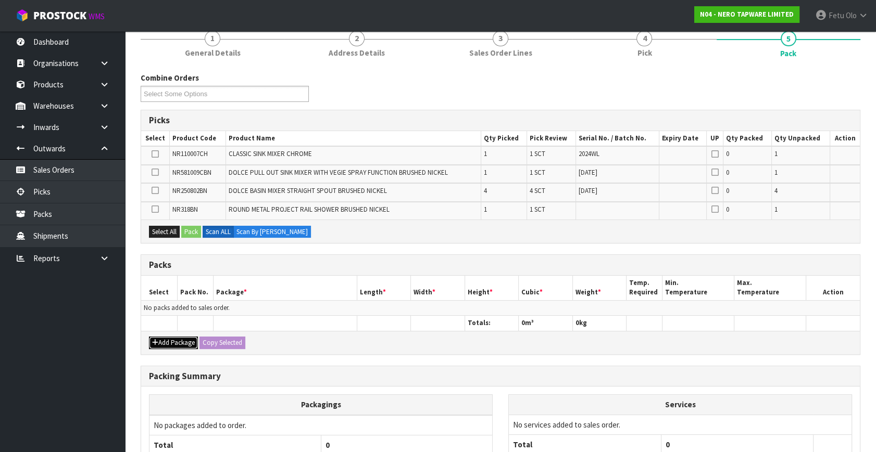
click at [157, 340] on icon "button" at bounding box center [155, 342] width 6 height 7
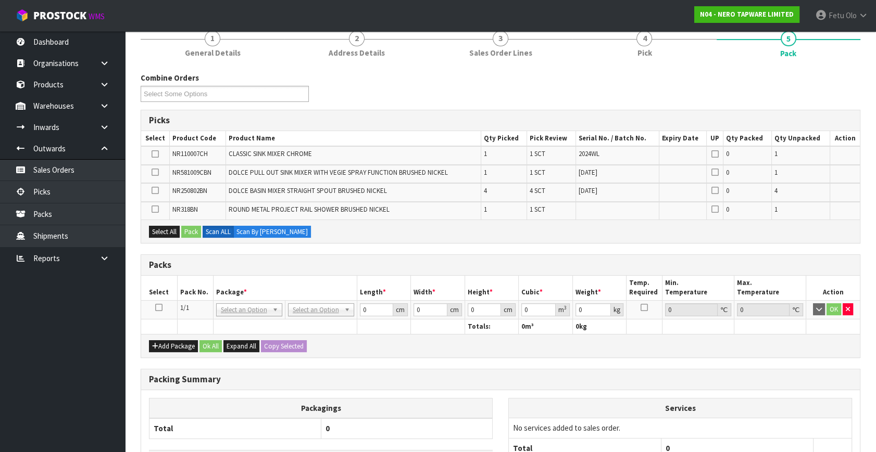
click at [158, 308] on icon at bounding box center [158, 308] width 7 height 1
click at [218, 288] on th "Package *" at bounding box center [285, 288] width 144 height 24
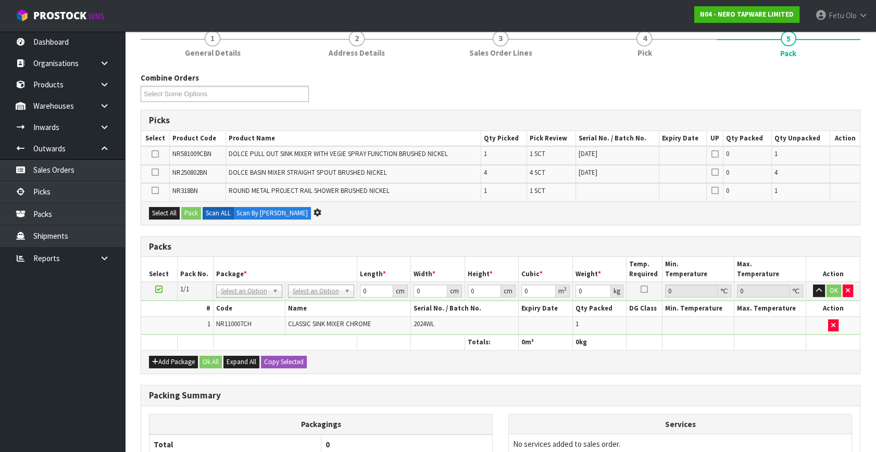
scroll to position [0, 0]
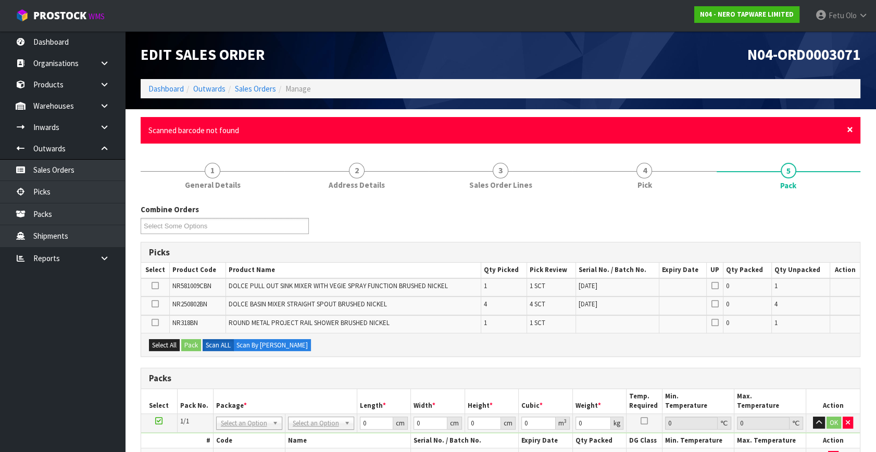
click at [848, 130] on span "×" at bounding box center [850, 129] width 6 height 15
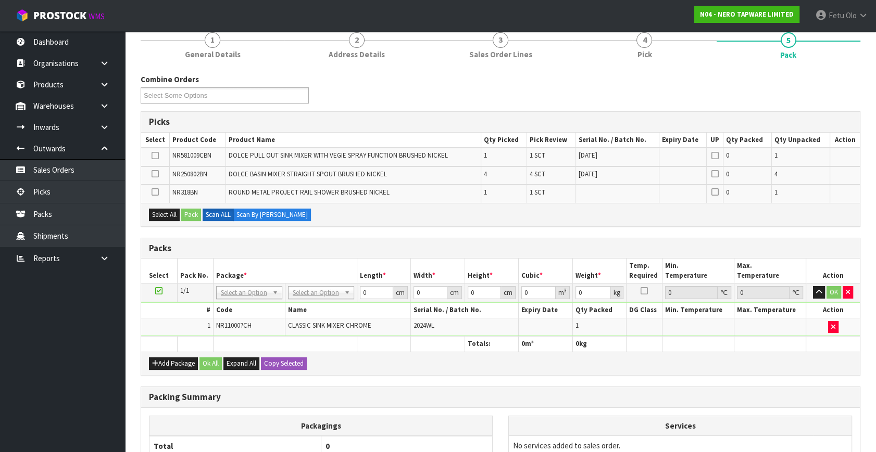
scroll to position [94, 0]
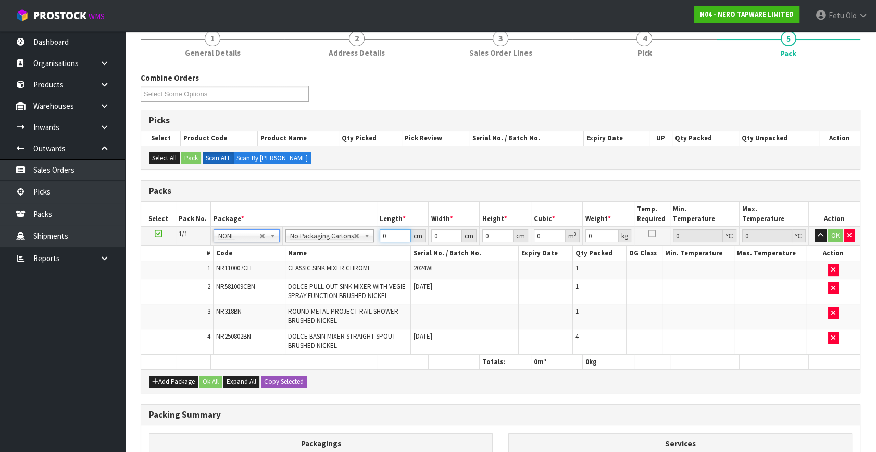
drag, startPoint x: 305, startPoint y: 267, endPoint x: 288, endPoint y: 275, distance: 18.2
click at [288, 275] on tbody "1/1 NONE 007-001 007-002 007-004 007-009 007-013 007-014 007-015 007-017 007-01…" at bounding box center [500, 291] width 719 height 128
type input "10"
type input "1"
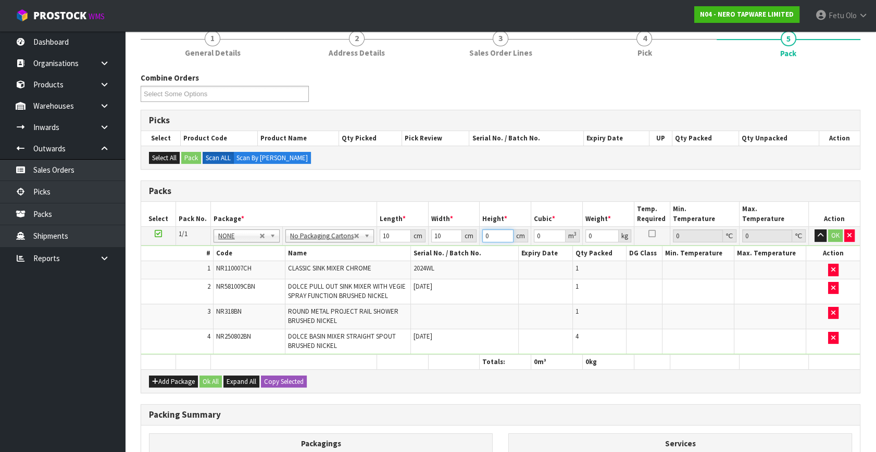
type input "0.0001"
type input "10"
type input "0.001"
type input "10"
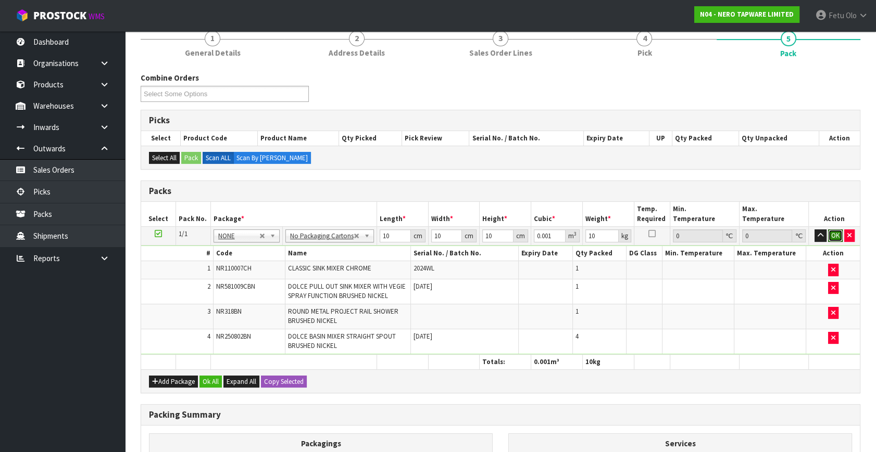
click button "OK" at bounding box center [835, 236] width 15 height 12
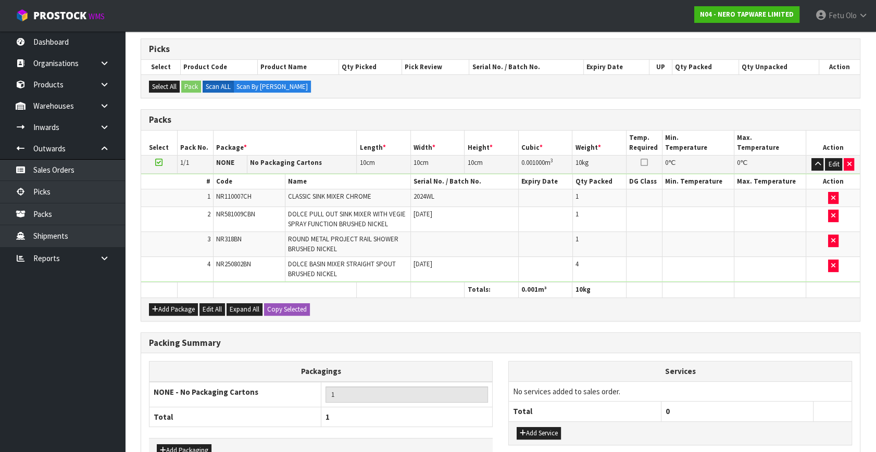
scroll to position [229, 0]
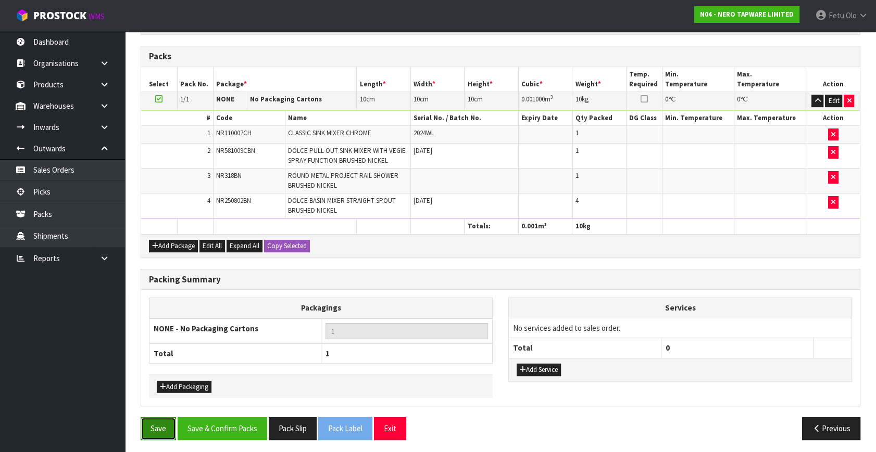
click at [153, 427] on button "Save" at bounding box center [158, 429] width 35 height 22
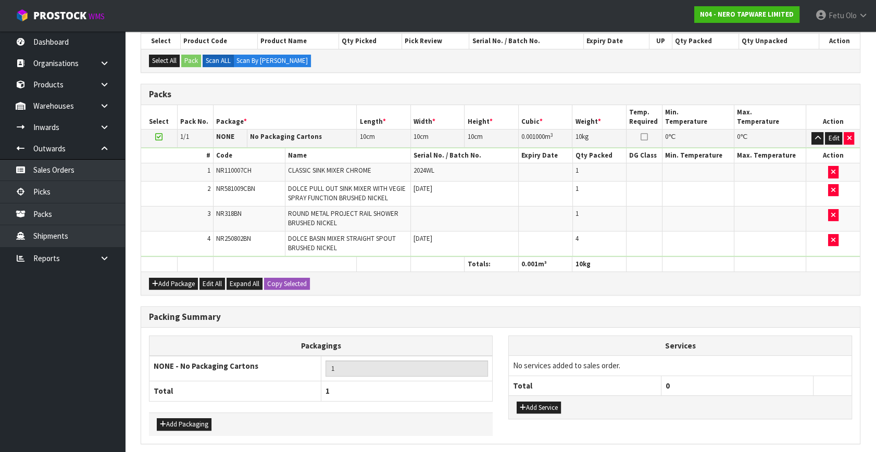
scroll to position [0, 0]
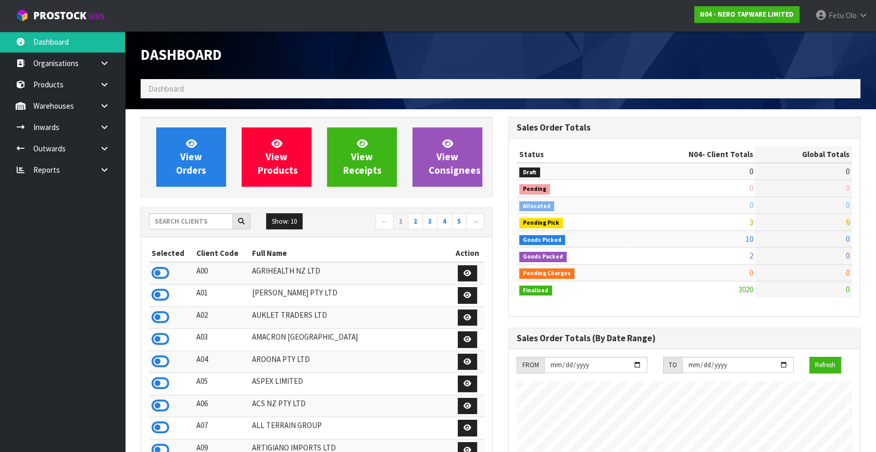
scroll to position [843, 367]
click at [100, 150] on icon at bounding box center [104, 149] width 10 height 8
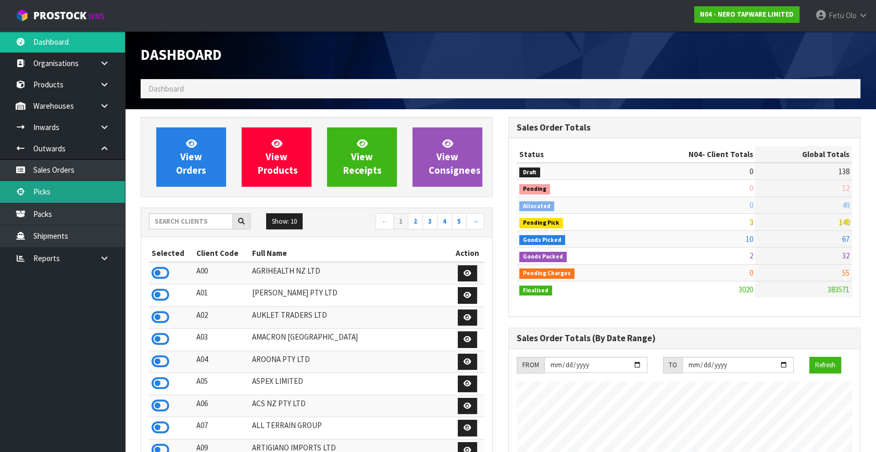
click at [52, 192] on link "Picks" at bounding box center [62, 191] width 125 height 21
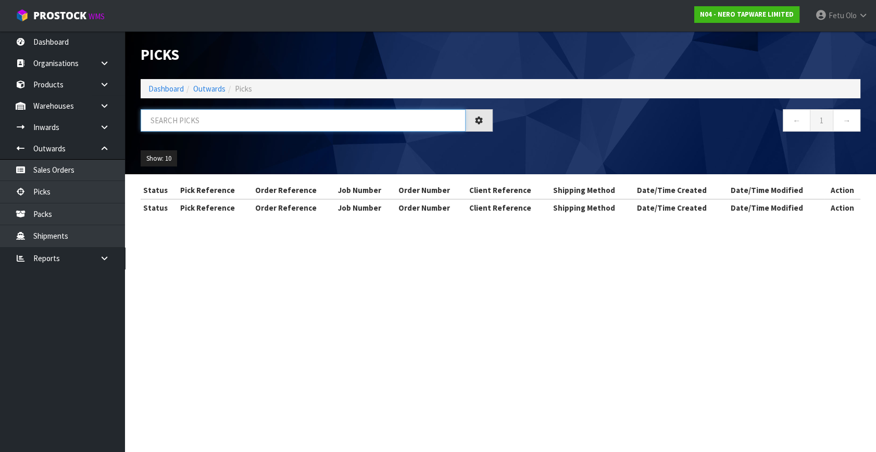
click at [179, 124] on input "text" at bounding box center [303, 120] width 325 height 22
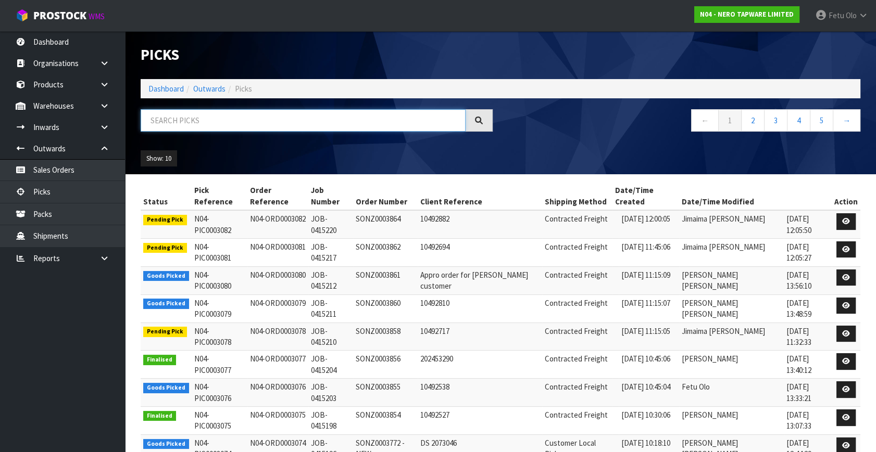
click at [179, 124] on input "text" at bounding box center [303, 120] width 325 height 22
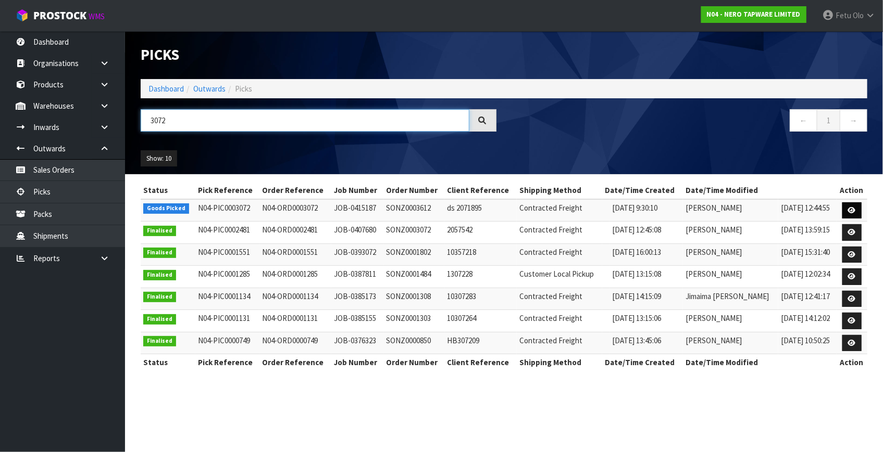
type input "3072"
click at [850, 207] on icon at bounding box center [852, 210] width 8 height 7
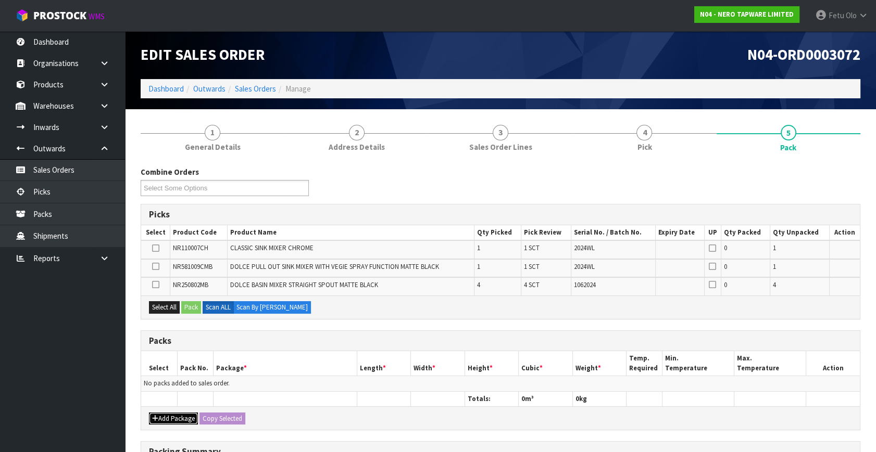
click at [165, 413] on button "Add Package" at bounding box center [173, 419] width 49 height 12
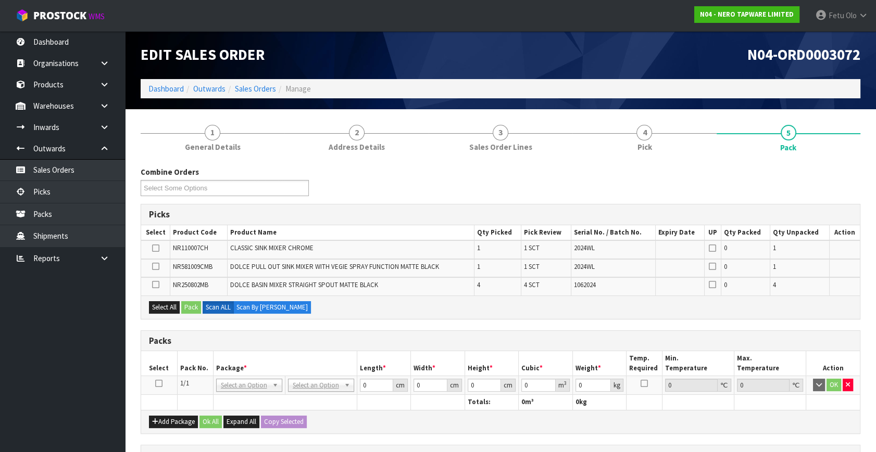
drag, startPoint x: 159, startPoint y: 381, endPoint x: 167, endPoint y: 379, distance: 7.6
click at [159, 384] on icon at bounding box center [158, 384] width 7 height 1
click at [224, 367] on th "Package *" at bounding box center [285, 363] width 144 height 24
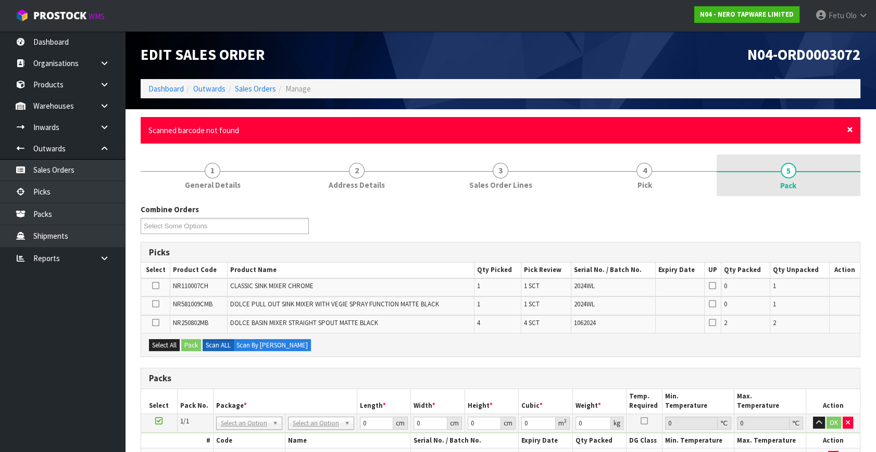
click at [852, 130] on span "×" at bounding box center [850, 129] width 6 height 15
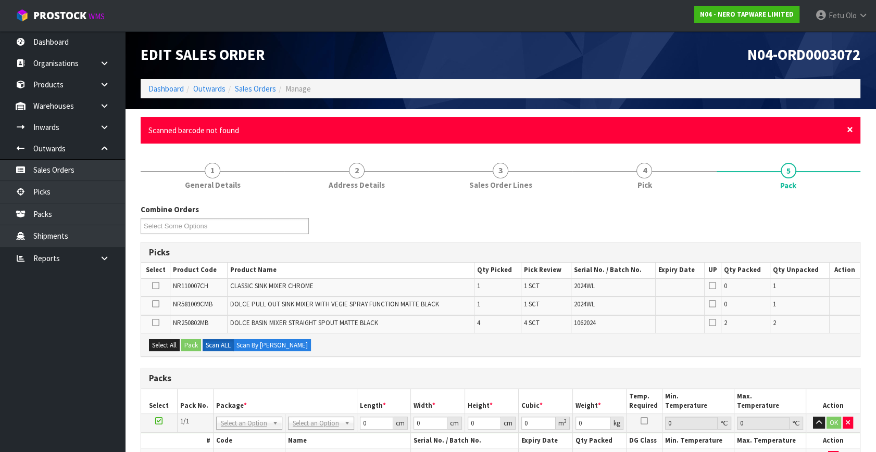
click at [848, 130] on span "×" at bounding box center [850, 129] width 6 height 15
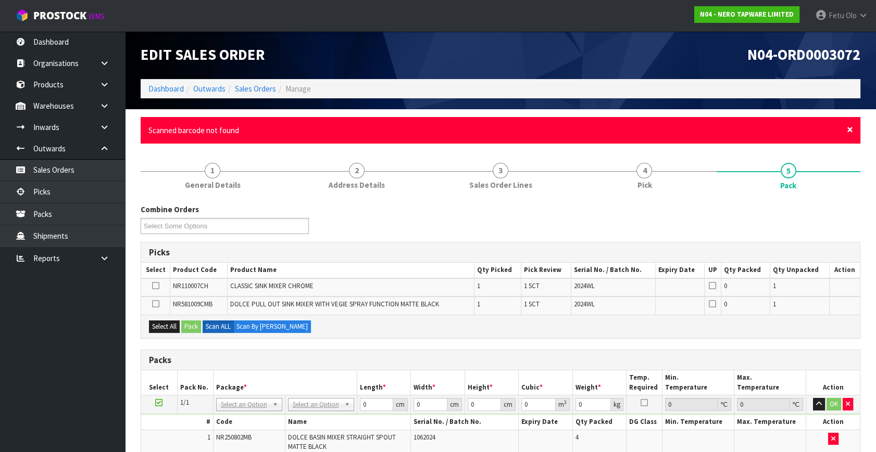
click at [851, 127] on span "×" at bounding box center [850, 129] width 6 height 15
click at [848, 128] on span "×" at bounding box center [850, 129] width 6 height 15
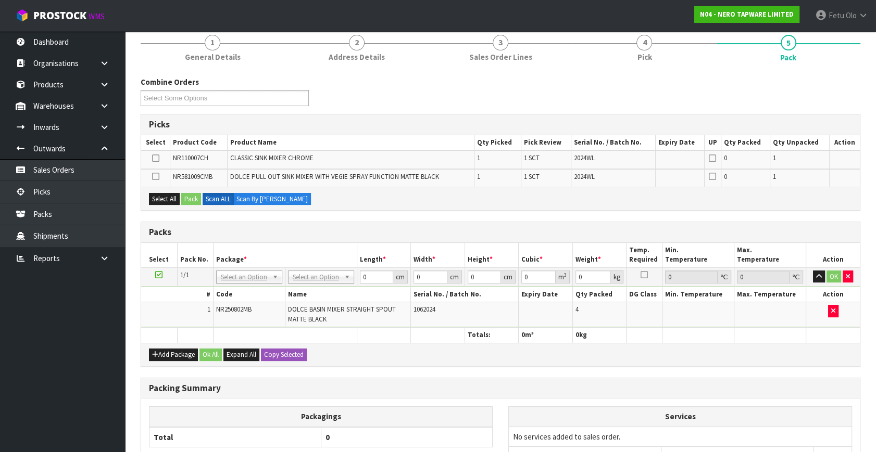
scroll to position [94, 0]
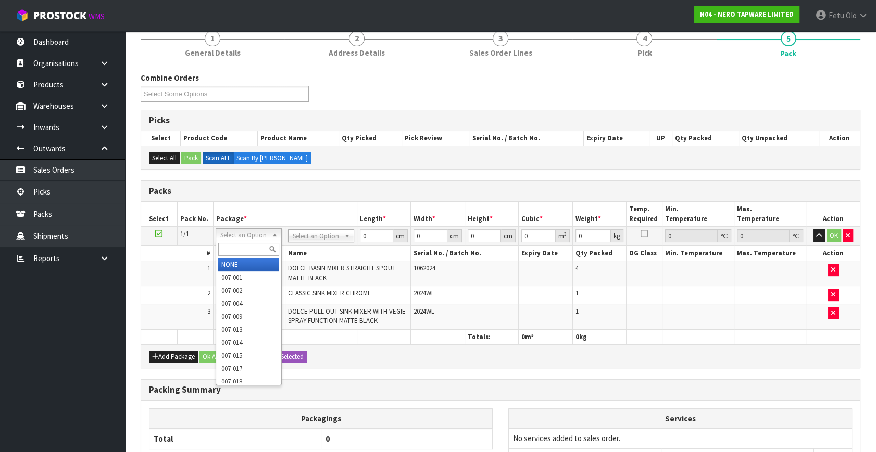
drag, startPoint x: 241, startPoint y: 267, endPoint x: 327, endPoint y: 257, distance: 87.5
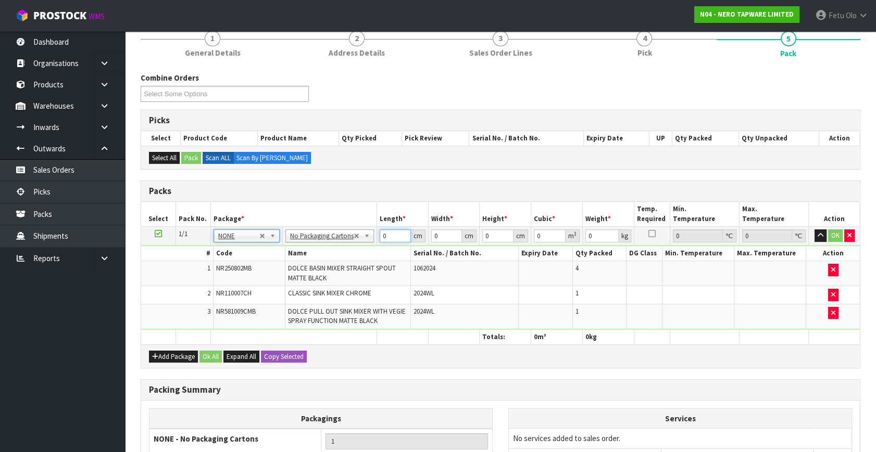
drag, startPoint x: 372, startPoint y: 239, endPoint x: 322, endPoint y: 261, distance: 54.6
click at [322, 260] on tbody "1/1 NONE 007-001 007-002 007-004 007-009 007-013 007-014 007-015 007-017 007-01…" at bounding box center [500, 278] width 719 height 103
type input "10"
type input "1"
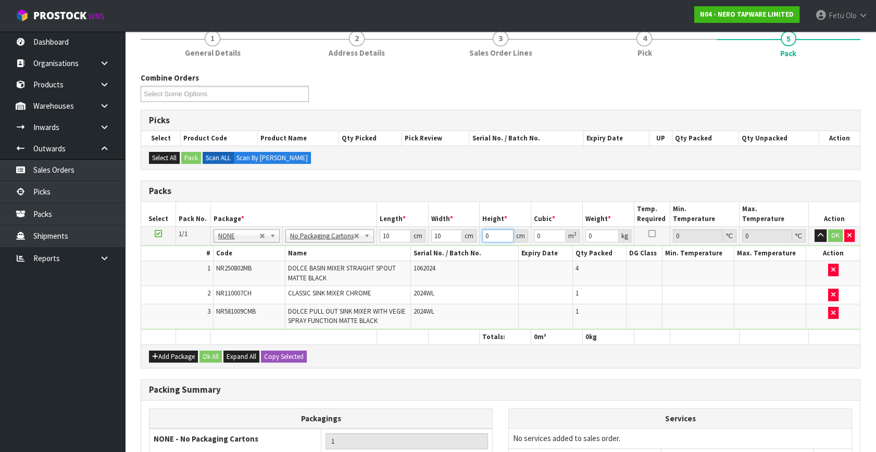
type input "0.0001"
type input "10"
type input "0.001"
type input "10"
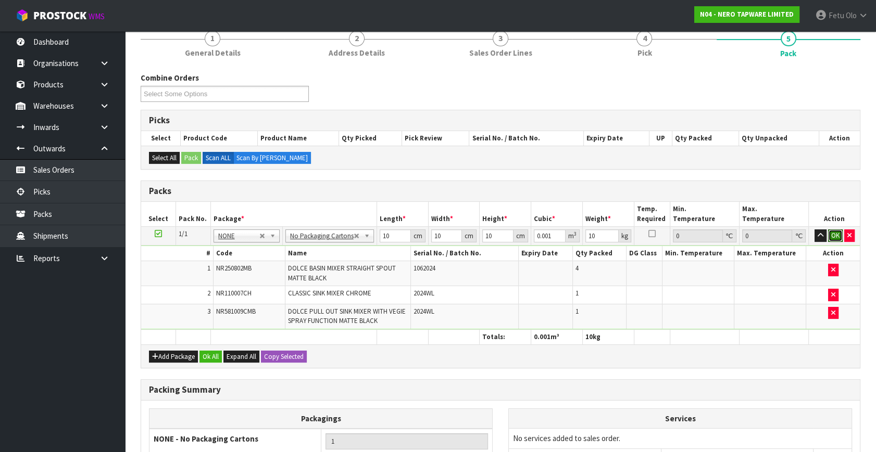
click button "OK" at bounding box center [835, 236] width 15 height 12
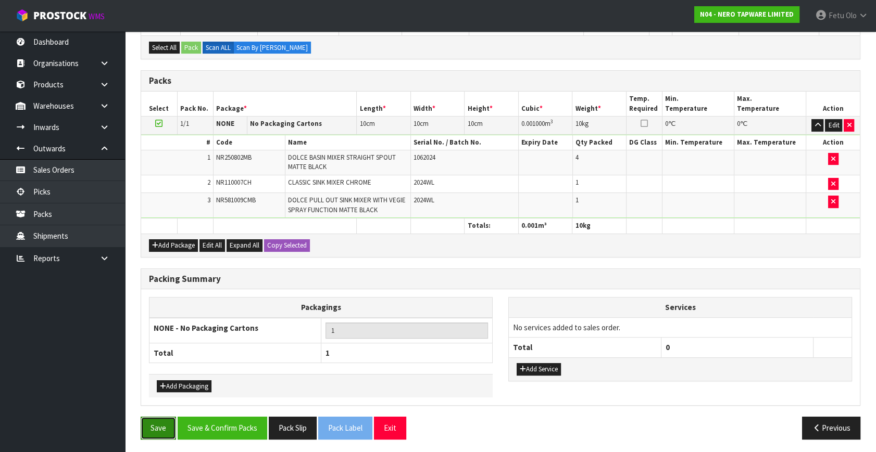
click at [160, 423] on button "Save" at bounding box center [158, 428] width 35 height 22
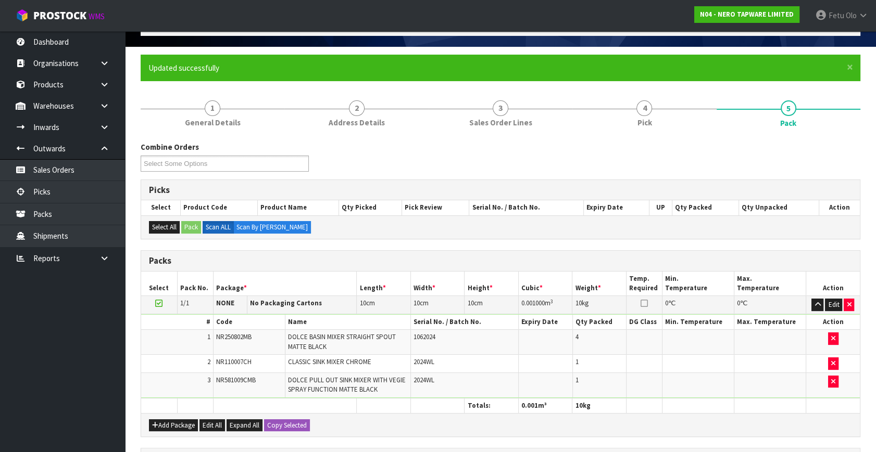
scroll to position [0, 0]
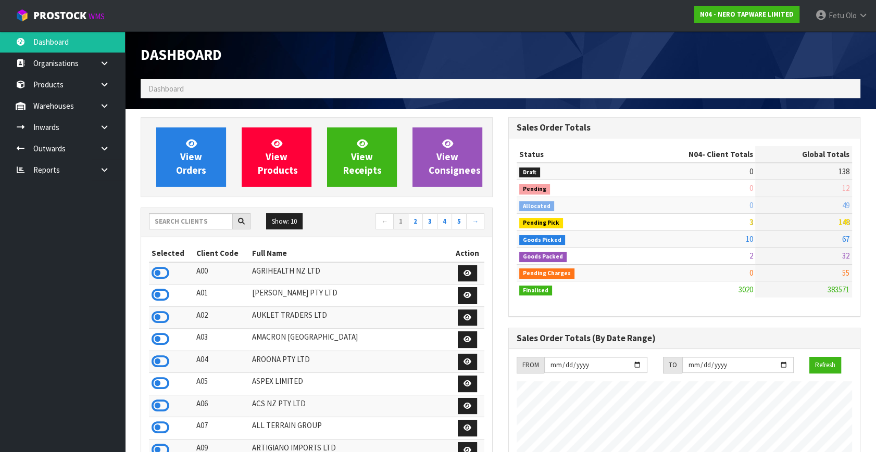
scroll to position [831, 367]
click at [104, 144] on link at bounding box center [108, 148] width 33 height 21
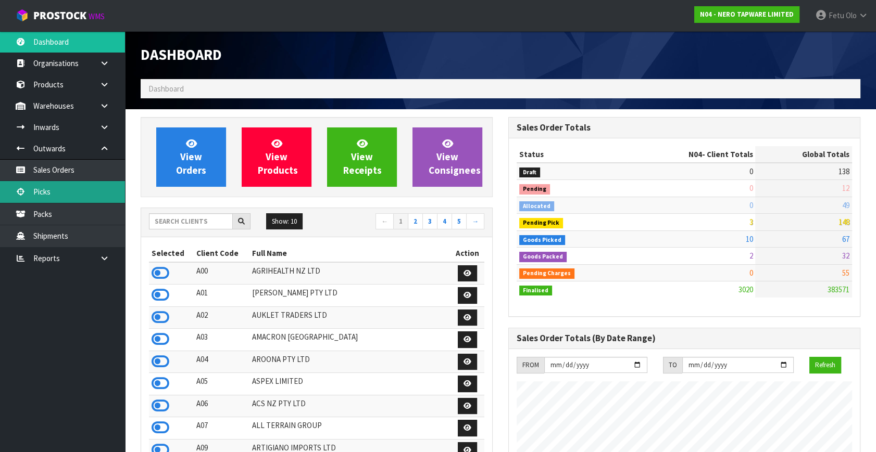
click at [46, 190] on link "Picks" at bounding box center [62, 191] width 125 height 21
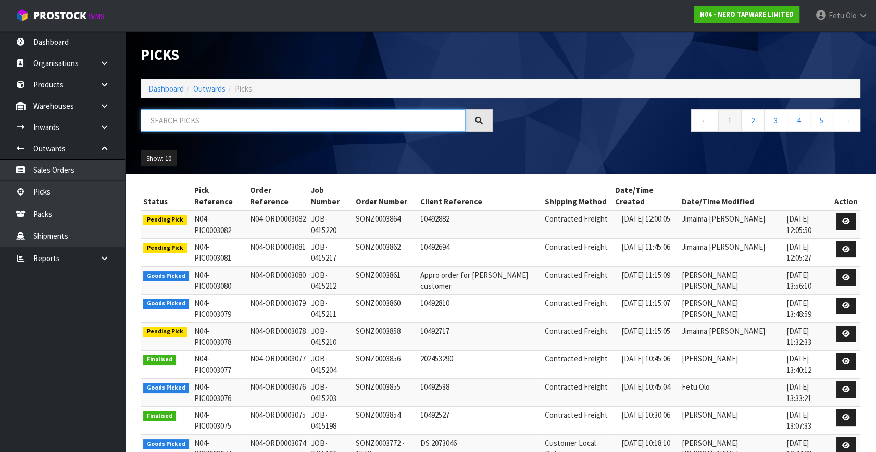
click at [225, 127] on input "text" at bounding box center [303, 120] width 325 height 22
type input "3073"
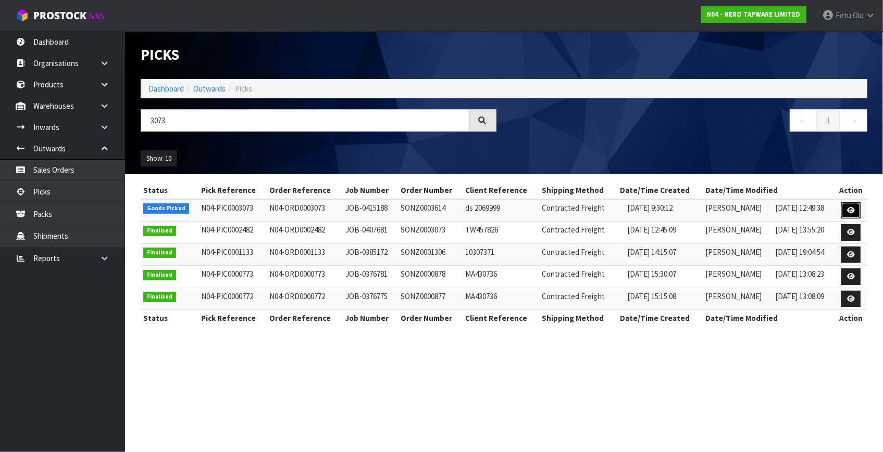
click at [847, 210] on icon at bounding box center [851, 210] width 8 height 7
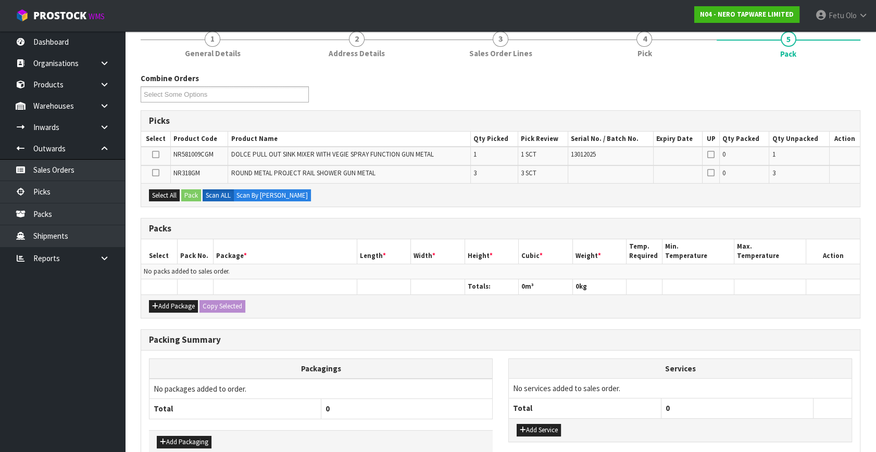
scroll to position [94, 0]
click at [160, 303] on button "Add Package" at bounding box center [173, 306] width 49 height 12
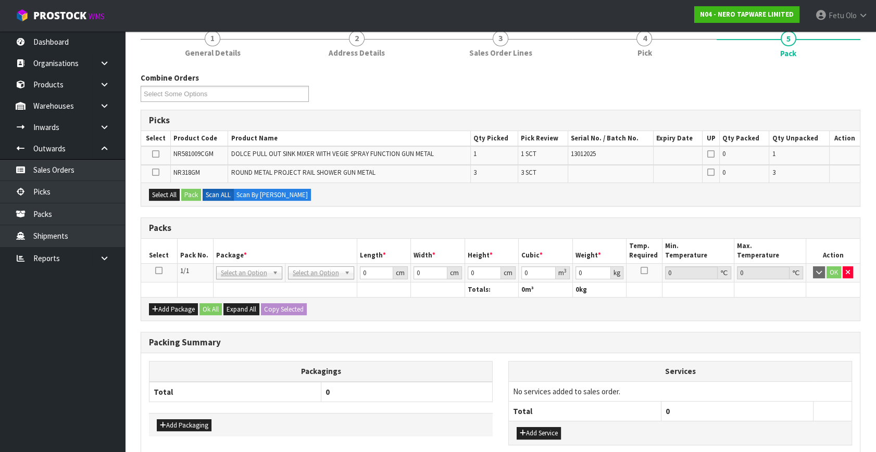
click at [160, 271] on icon at bounding box center [158, 271] width 7 height 1
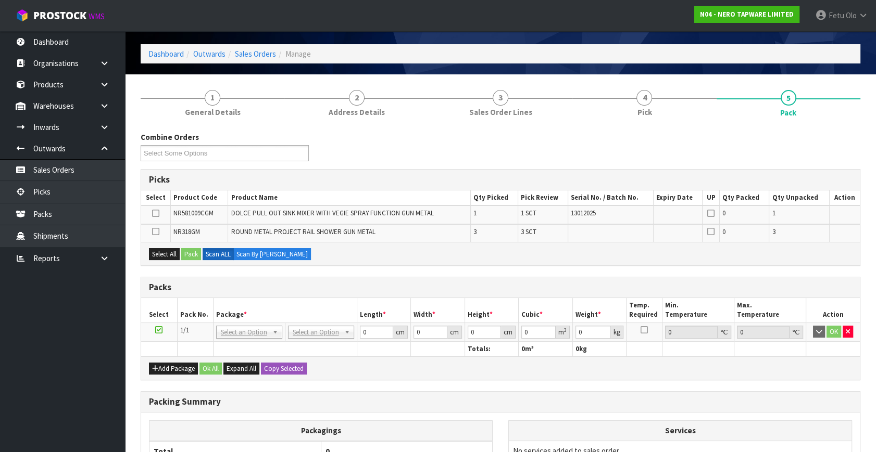
scroll to position [0, 0]
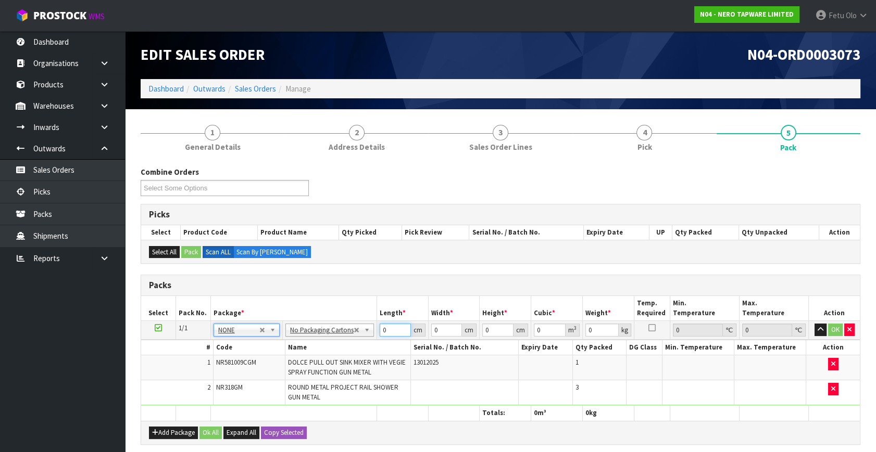
click at [316, 358] on tbody "1/1 NONE 007-001 007-002 007-004 007-009 007-013 007-014 007-015 007-017 007-01…" at bounding box center [500, 363] width 719 height 85
type input "10"
type input "1"
type input "0.0001"
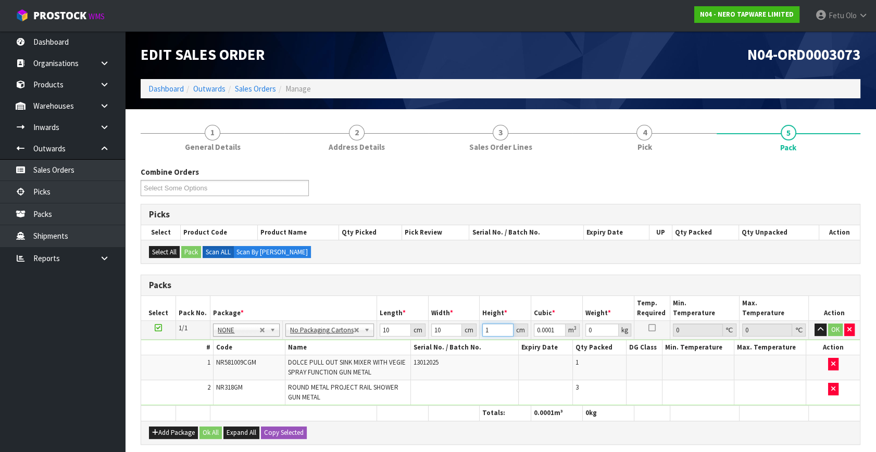
type input "10"
type input "0.001"
type input "10"
click button "OK" at bounding box center [835, 330] width 15 height 12
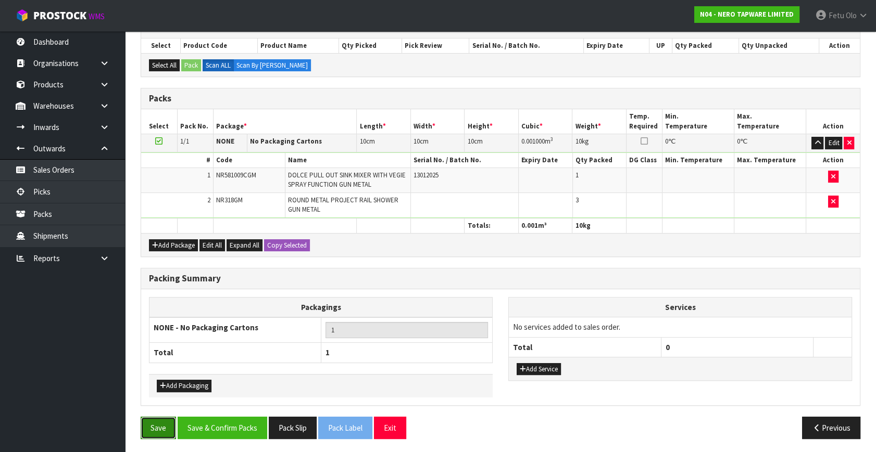
click at [163, 425] on button "Save" at bounding box center [158, 428] width 35 height 22
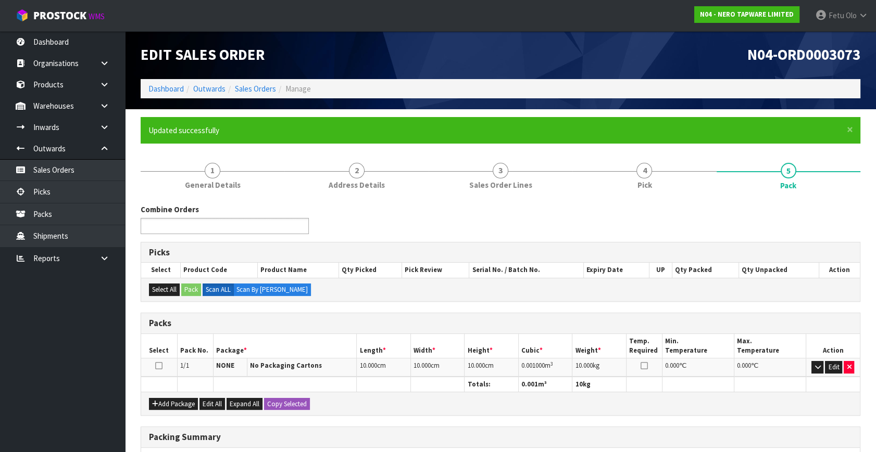
click at [210, 222] on input "text" at bounding box center [182, 226] width 77 height 13
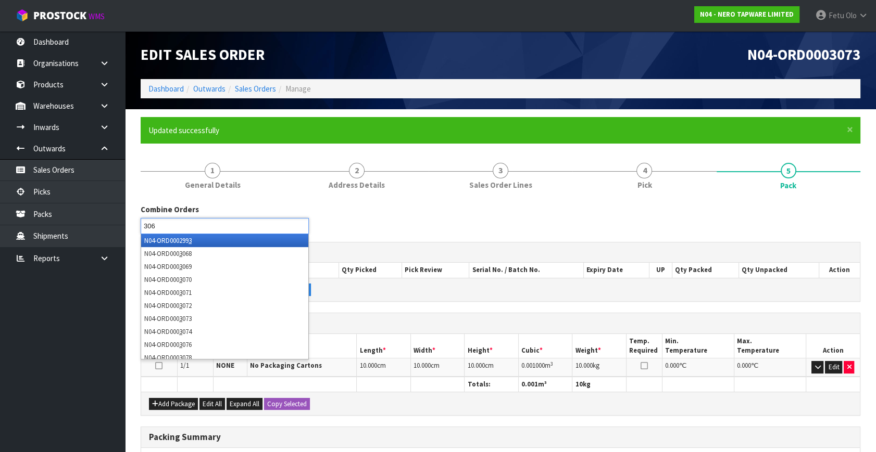
type input "3068"
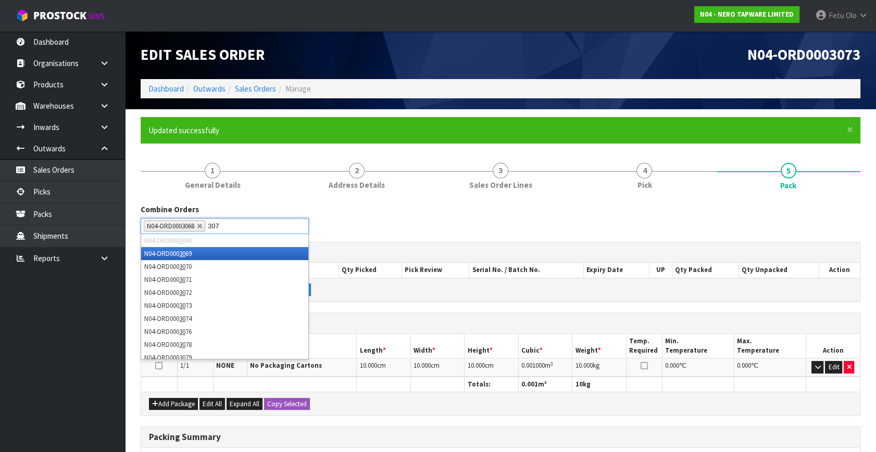
type input "3072"
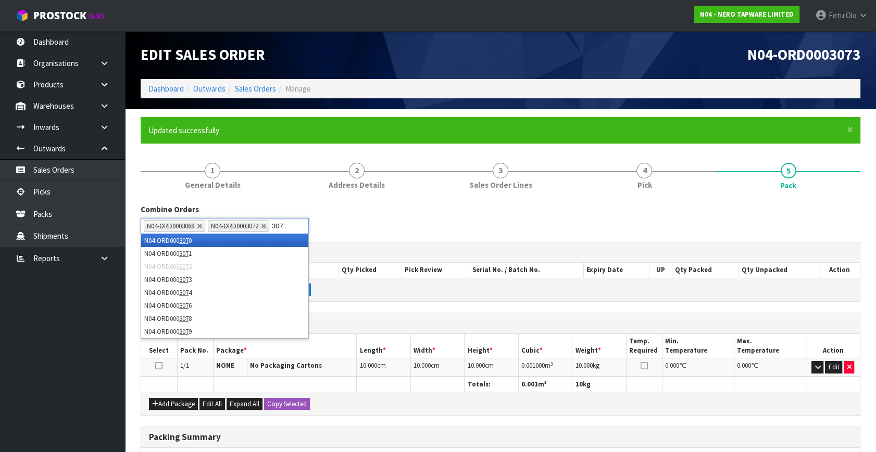
type input "3071"
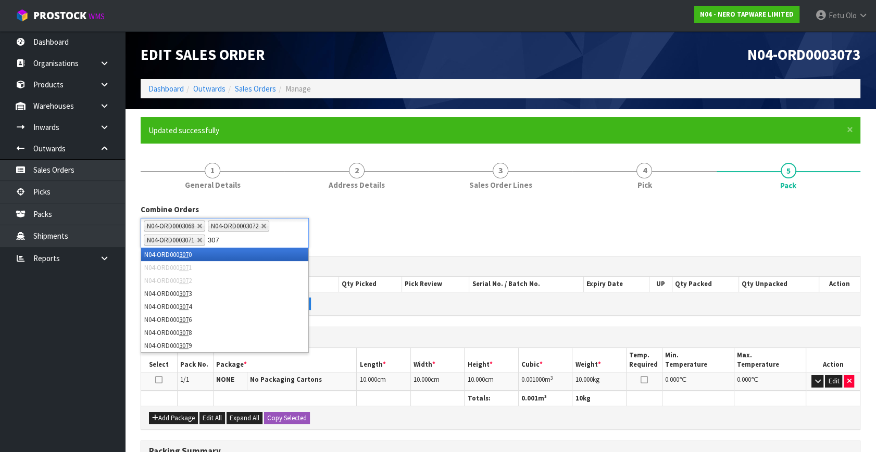
type input "3070"
type input "3069"
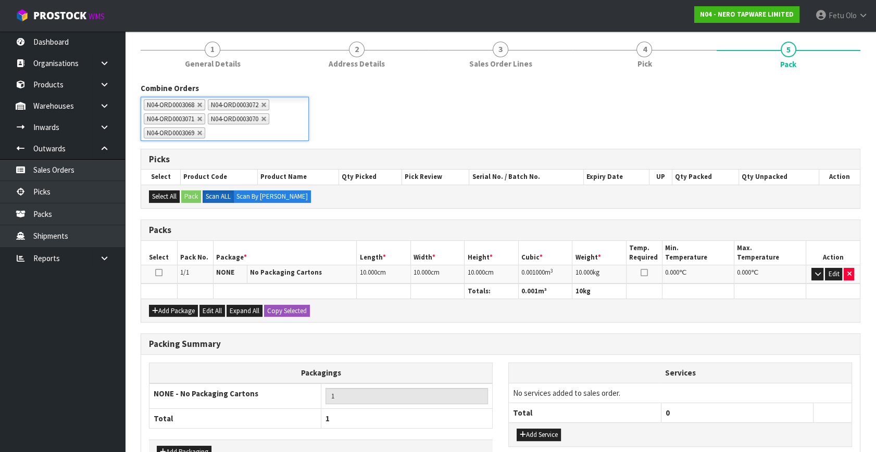
scroll to position [187, 0]
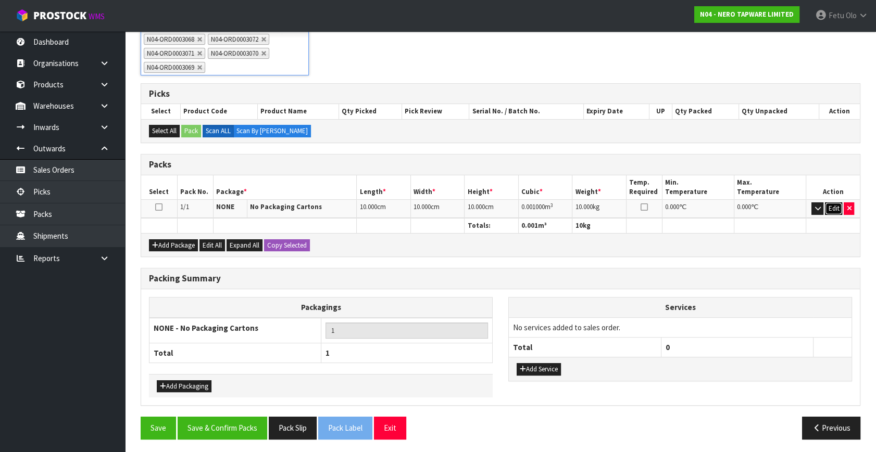
click at [829, 211] on button "Edit" at bounding box center [833, 209] width 17 height 12
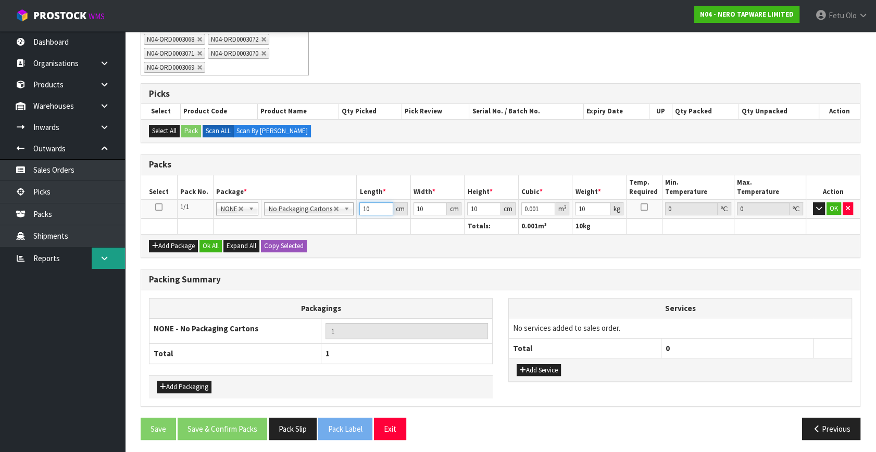
click at [108, 266] on body "Toggle navigation ProStock WMS N04 - NERO TAPWARE LIMITED Fetu Olo Logout Dashb…" at bounding box center [438, 39] width 876 height 452
type input "7"
type input "0.0007"
type input "73"
type input "0.0073"
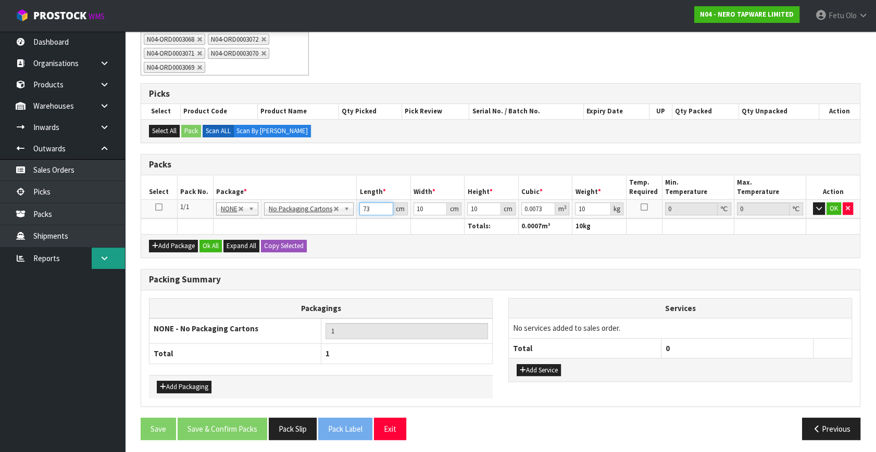
type input "73"
type input "3"
type input "0.00219"
type input "34"
type input "0.02482"
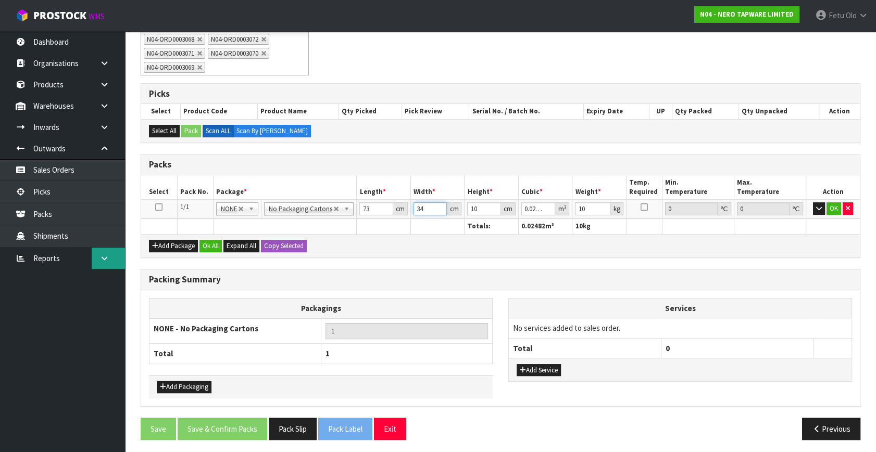
type input "34"
type input "3"
type input "0.007446"
type input "39"
type input "0.096798"
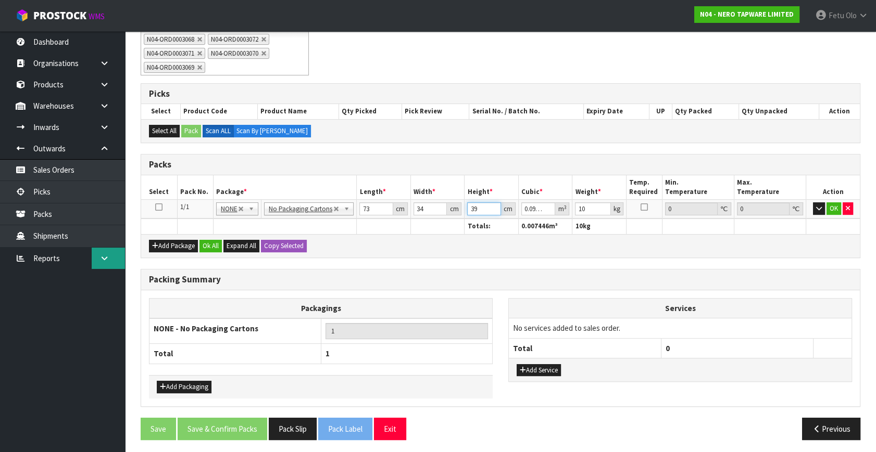
type input "39"
type input "17"
click button "OK" at bounding box center [833, 209] width 15 height 12
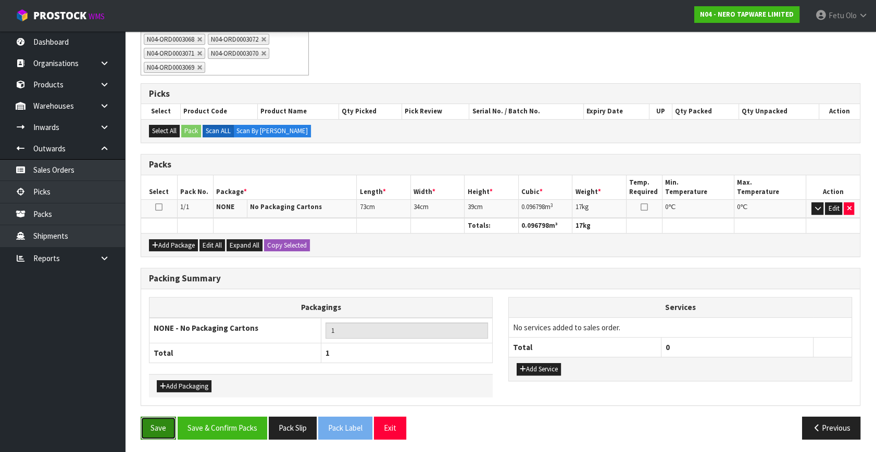
click at [156, 421] on button "Save" at bounding box center [158, 428] width 35 height 22
click at [236, 417] on button "Save & Confirm Packs" at bounding box center [223, 428] width 90 height 22
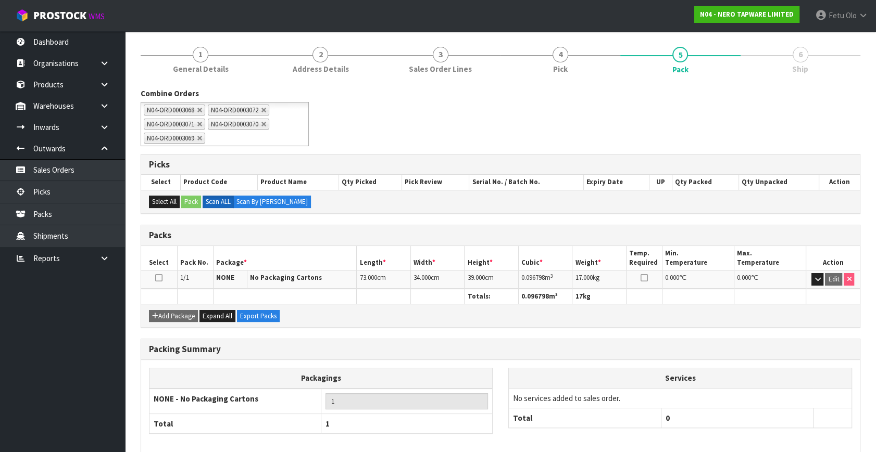
scroll to position [164, 0]
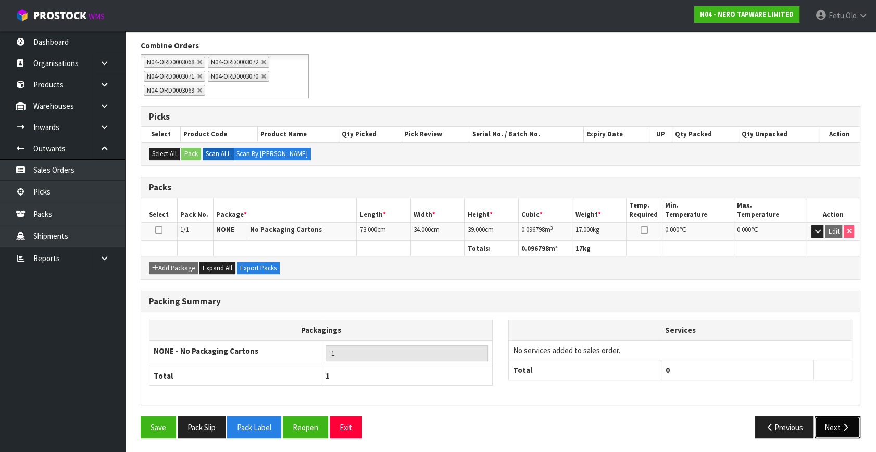
click at [844, 425] on icon "button" at bounding box center [845, 428] width 10 height 8
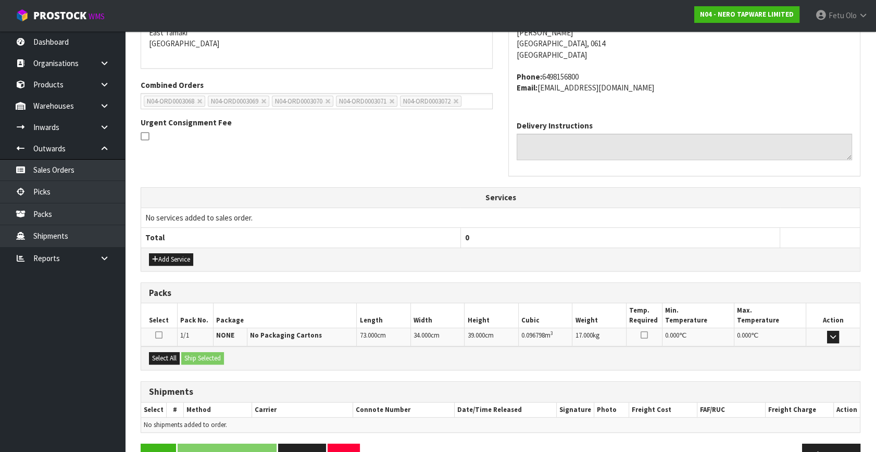
scroll to position [256, 0]
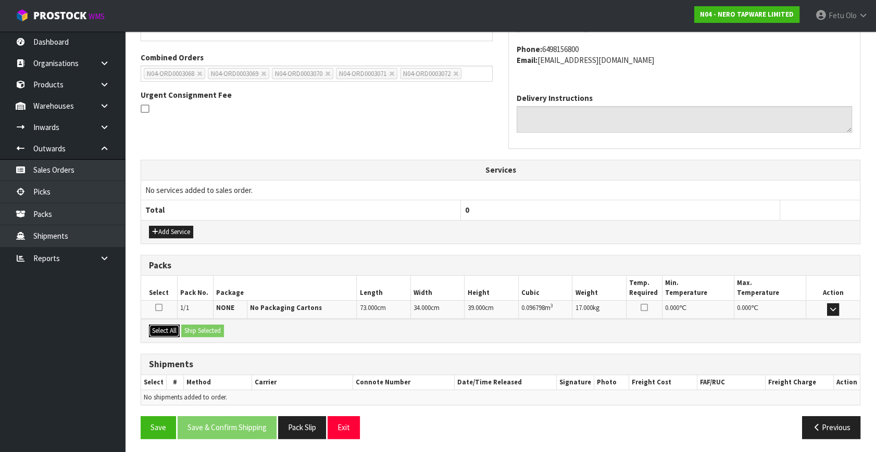
click at [163, 331] on button "Select All" at bounding box center [164, 331] width 31 height 12
click at [195, 325] on button "Ship Selected" at bounding box center [202, 331] width 43 height 12
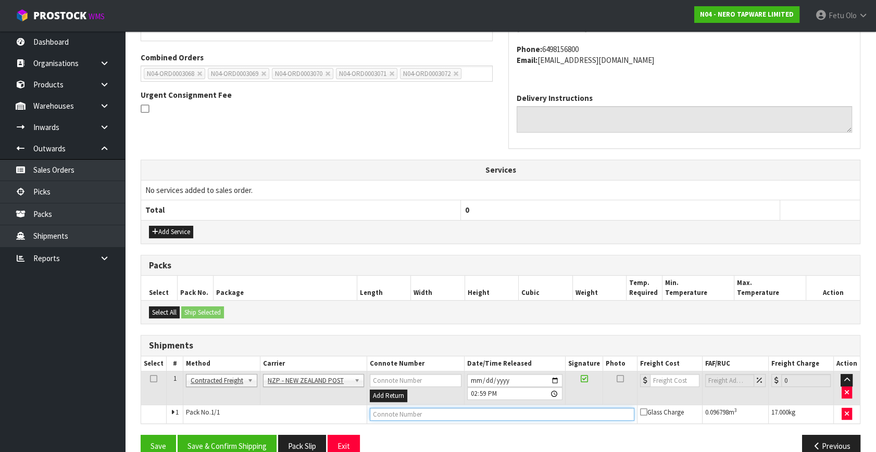
click at [393, 417] on input "text" at bounding box center [502, 414] width 264 height 13
paste input "00894210392605350636"
type input "00894210392605350636"
click at [265, 437] on button "Save & Confirm Shipping" at bounding box center [227, 446] width 99 height 22
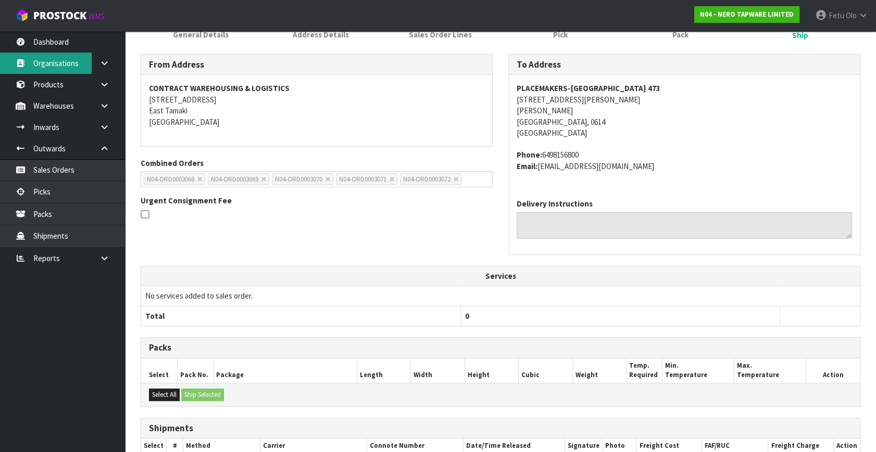
scroll to position [0, 0]
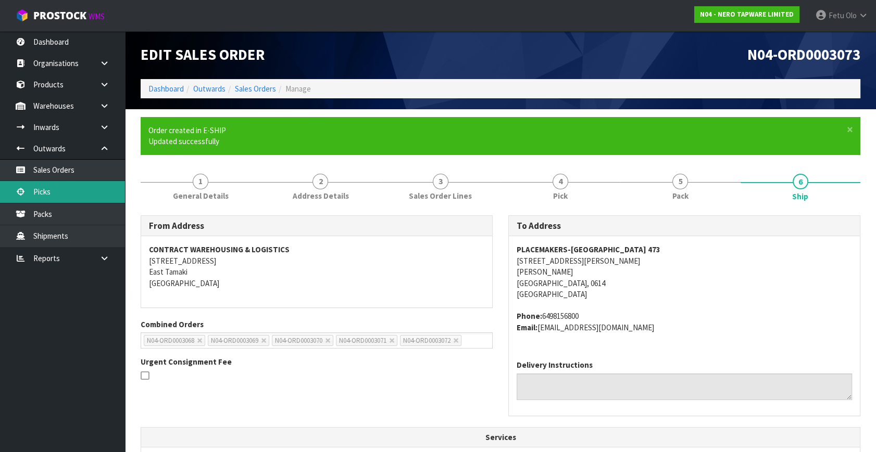
click at [59, 200] on link "Picks" at bounding box center [62, 191] width 125 height 21
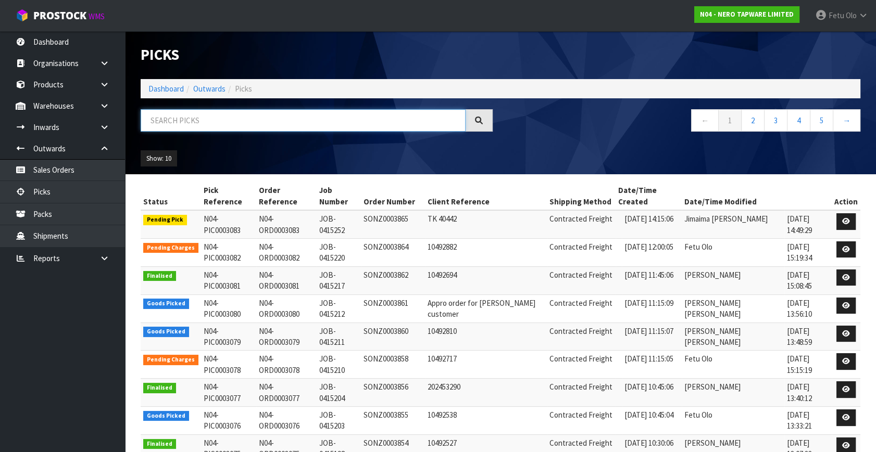
click at [280, 123] on input "text" at bounding box center [303, 120] width 325 height 22
type input "3079"
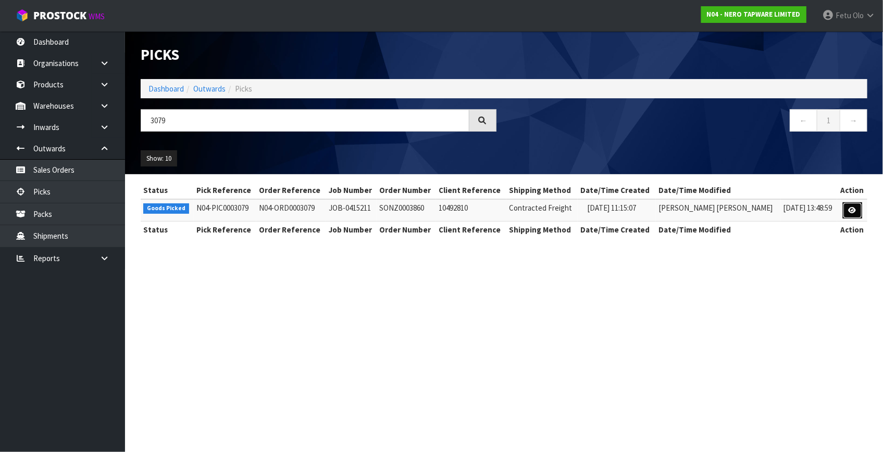
click at [850, 209] on icon at bounding box center [852, 210] width 8 height 7
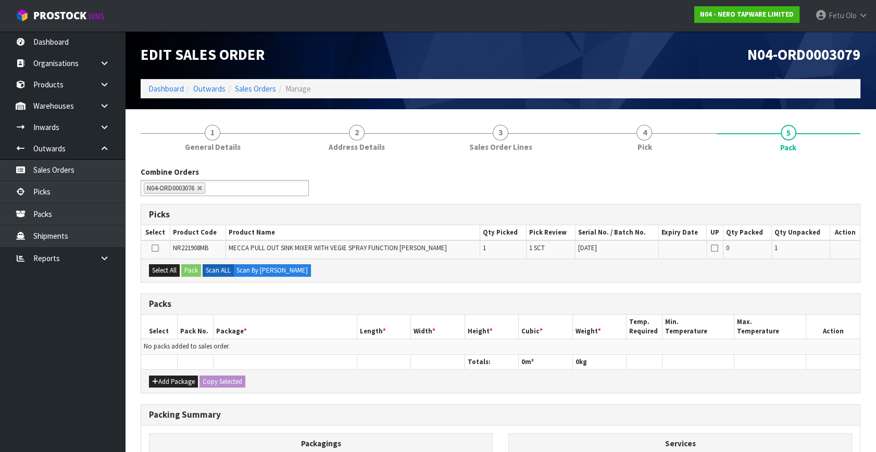
click at [299, 308] on h3 "Packs" at bounding box center [500, 304] width 703 height 10
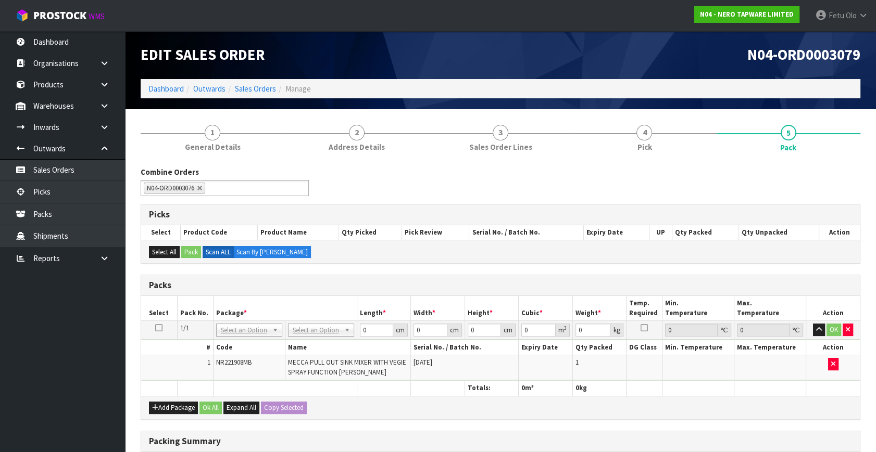
drag, startPoint x: 314, startPoint y: 327, endPoint x: 313, endPoint y: 348, distance: 20.9
click at [319, 291] on div "Packs" at bounding box center [500, 285] width 719 height 21
click at [848, 328] on icon "button" at bounding box center [848, 329] width 4 height 7
click at [199, 191] on link at bounding box center [200, 188] width 6 height 6
type input "Select Some Options"
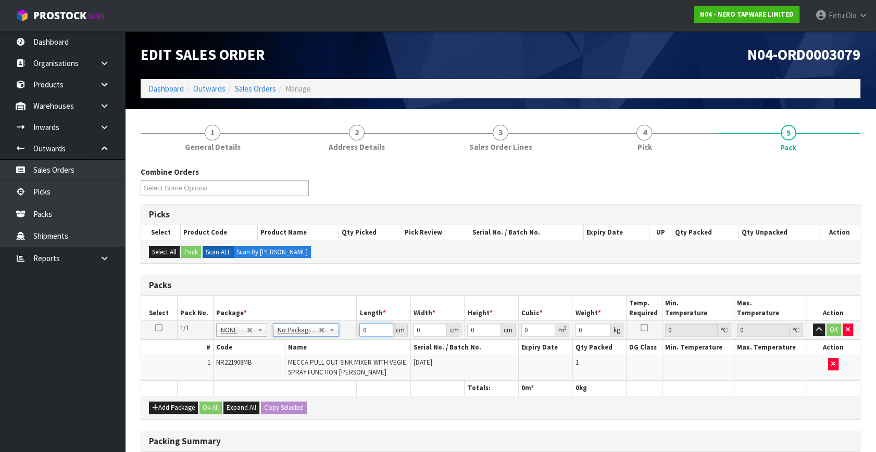
drag, startPoint x: 368, startPoint y: 330, endPoint x: 341, endPoint y: 340, distance: 28.8
click at [341, 340] on tbody "1/1 NONE 007-001 007-002 007-004 007-009 007-013 007-014 007-015 007-017 007-01…" at bounding box center [500, 351] width 719 height 60
type input "71"
type input "33"
type input "8"
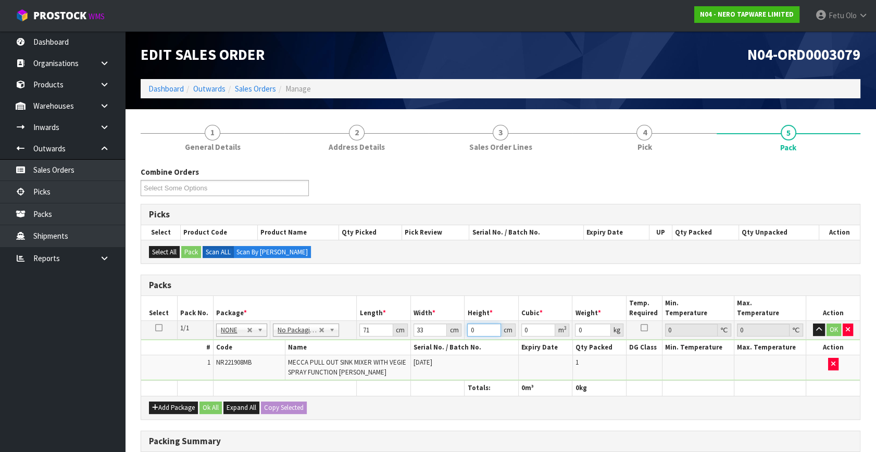
type input "0.018744"
type input "8"
type input "4"
click button "OK" at bounding box center [833, 330] width 15 height 12
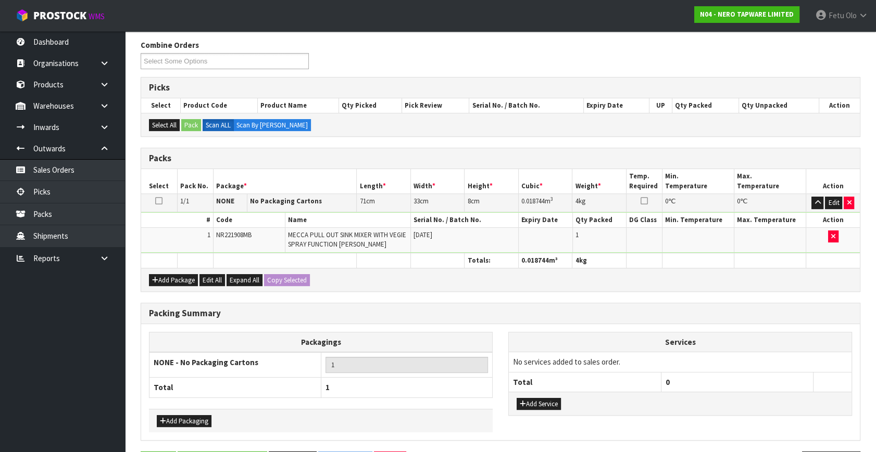
scroll to position [162, 0]
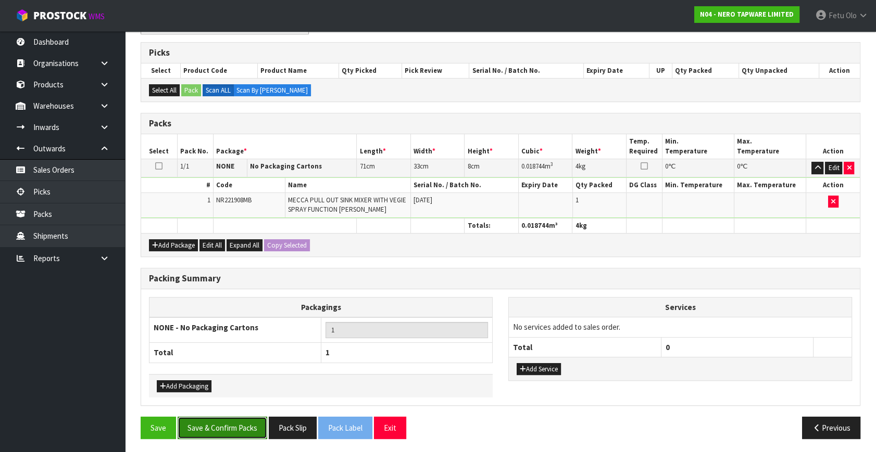
click at [234, 431] on button "Save & Confirm Packs" at bounding box center [223, 428] width 90 height 22
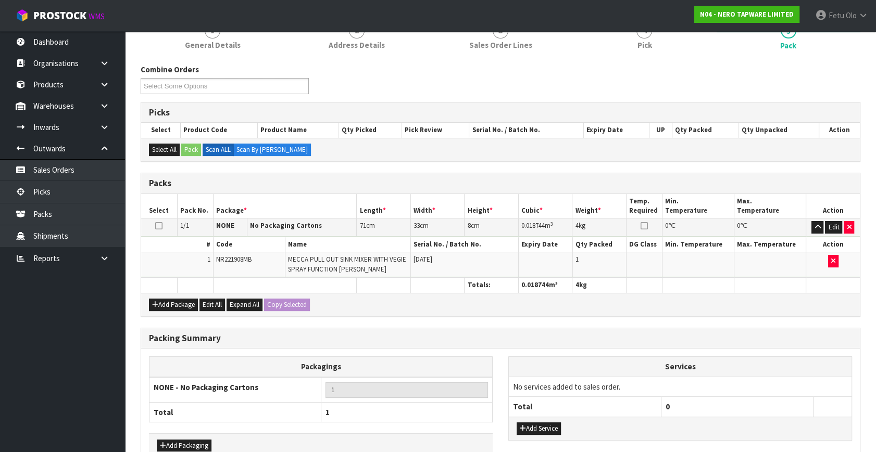
scroll to position [199, 0]
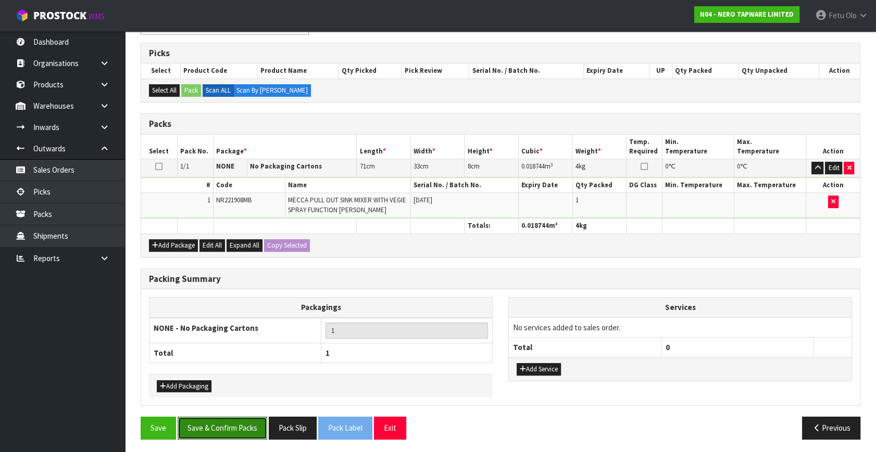
click at [233, 421] on button "Save & Confirm Packs" at bounding box center [223, 428] width 90 height 22
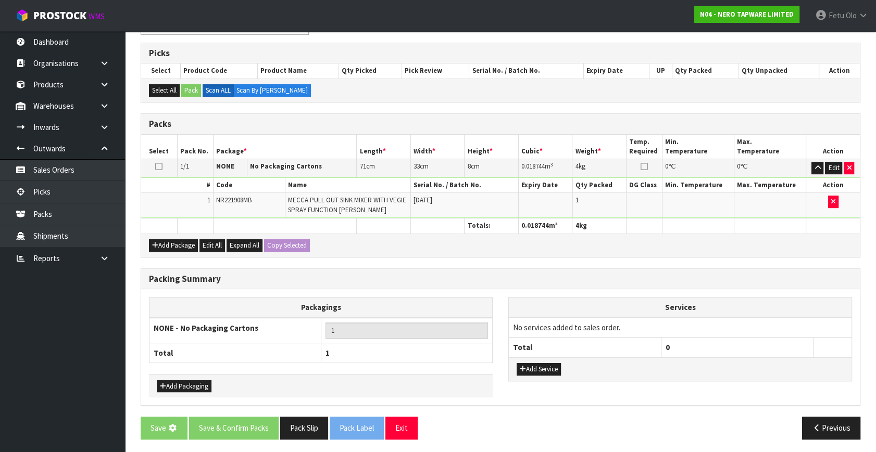
scroll to position [0, 0]
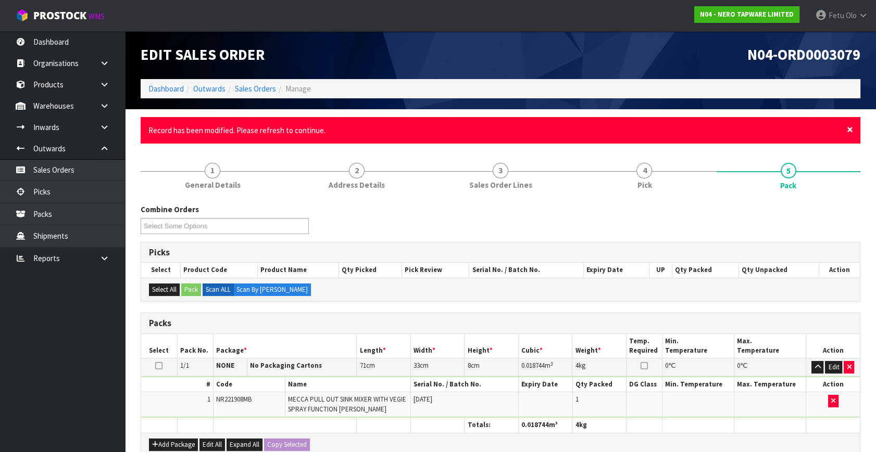
click at [849, 128] on span "×" at bounding box center [850, 129] width 6 height 15
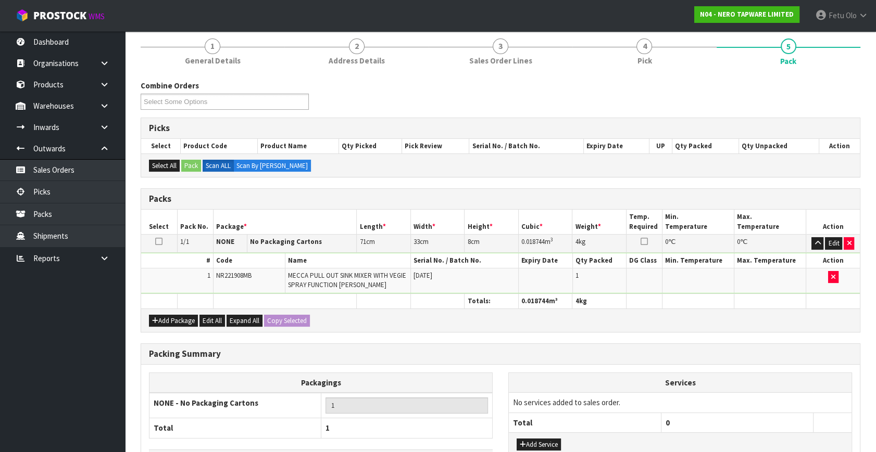
scroll to position [162, 0]
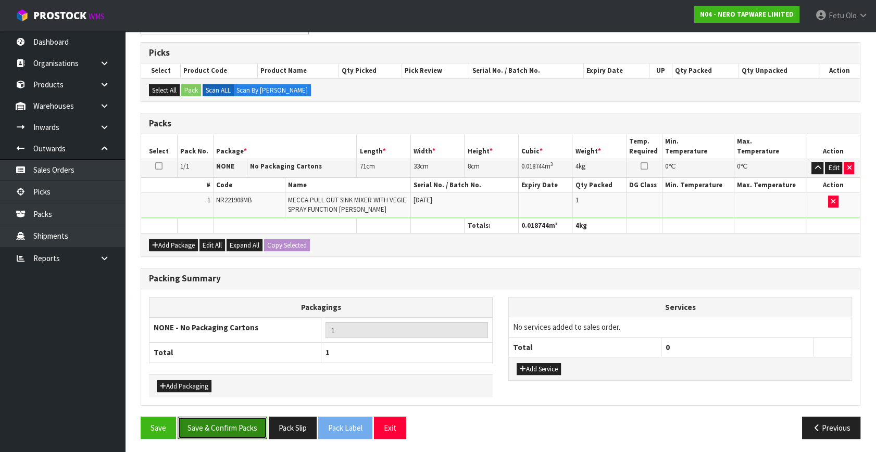
click at [221, 428] on button "Save & Confirm Packs" at bounding box center [223, 428] width 90 height 22
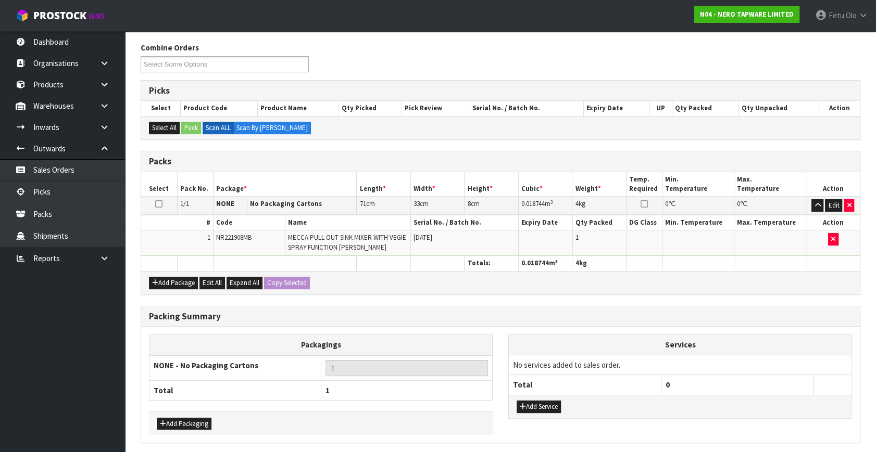
scroll to position [0, 0]
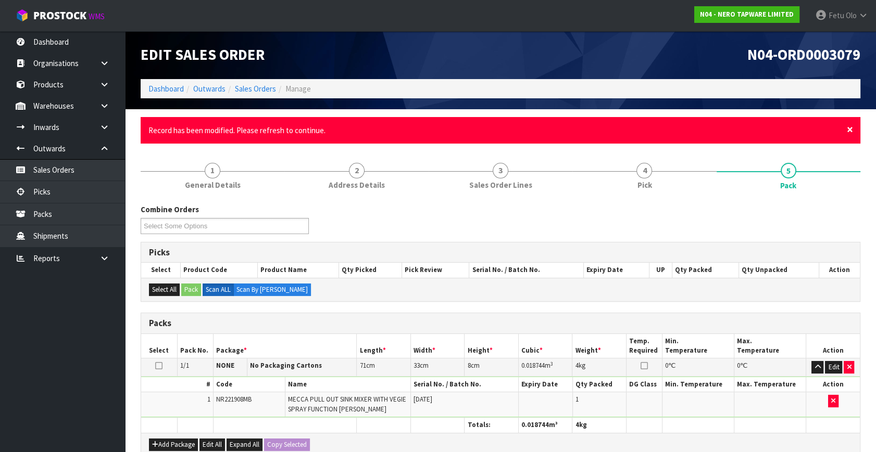
click at [850, 127] on span "×" at bounding box center [850, 129] width 6 height 15
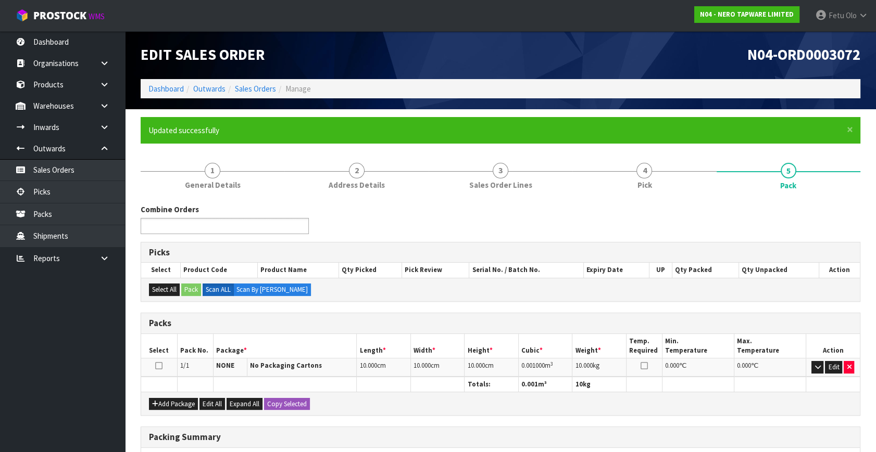
click at [191, 225] on input "text" at bounding box center [182, 226] width 77 height 13
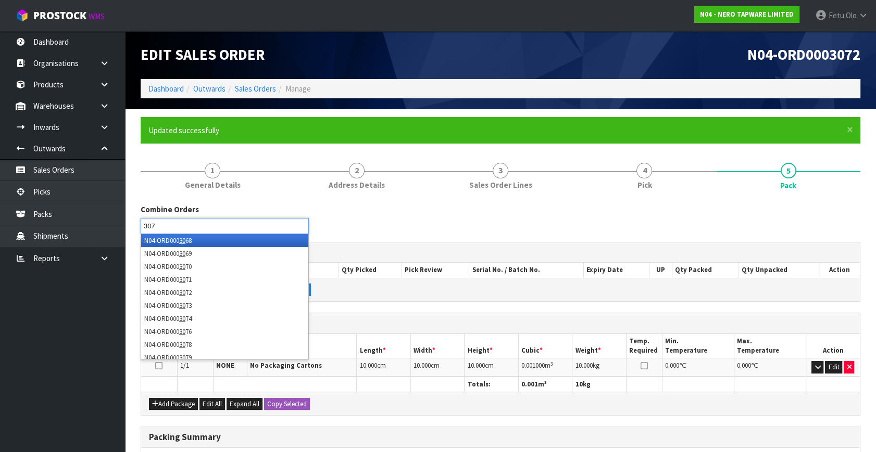
type input "3073"
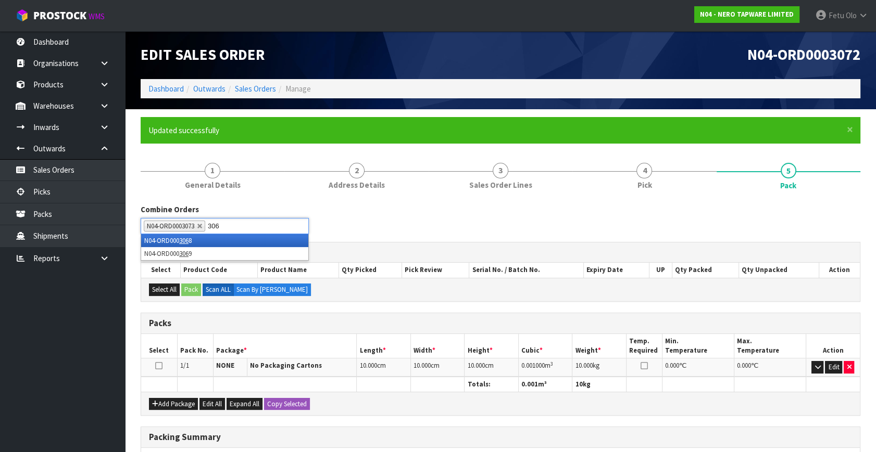
type input "3068"
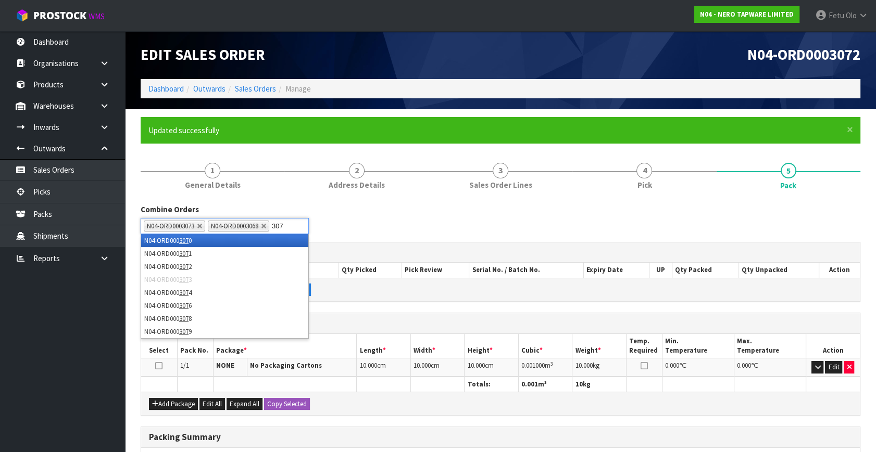
type input "3071"
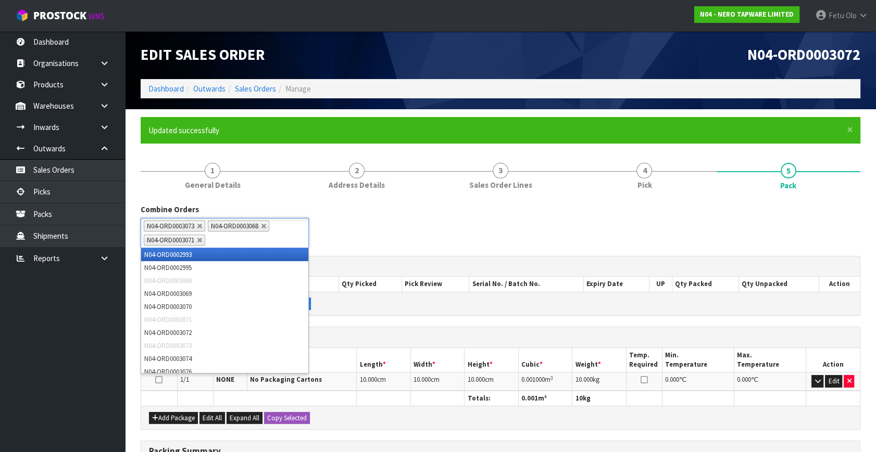
click at [259, 238] on ul "N04-ORD0003073 N04-ORD0003068 N04-ORD0003071" at bounding box center [225, 233] width 168 height 30
type input "3070"
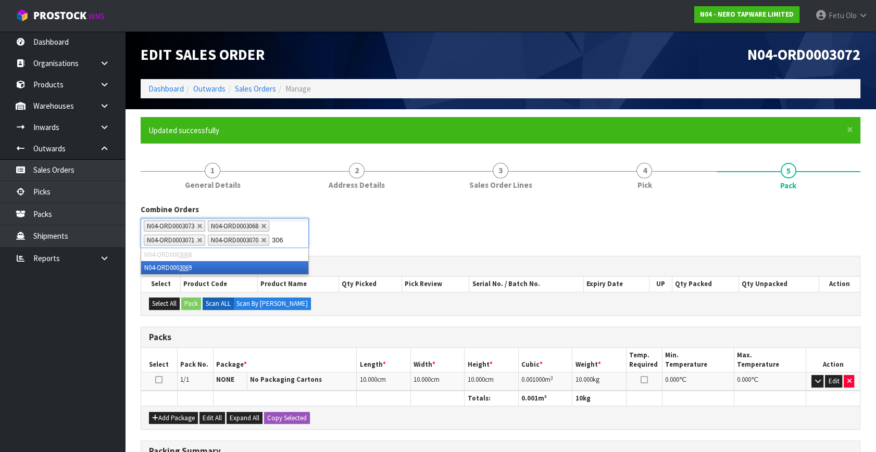
type input "3069"
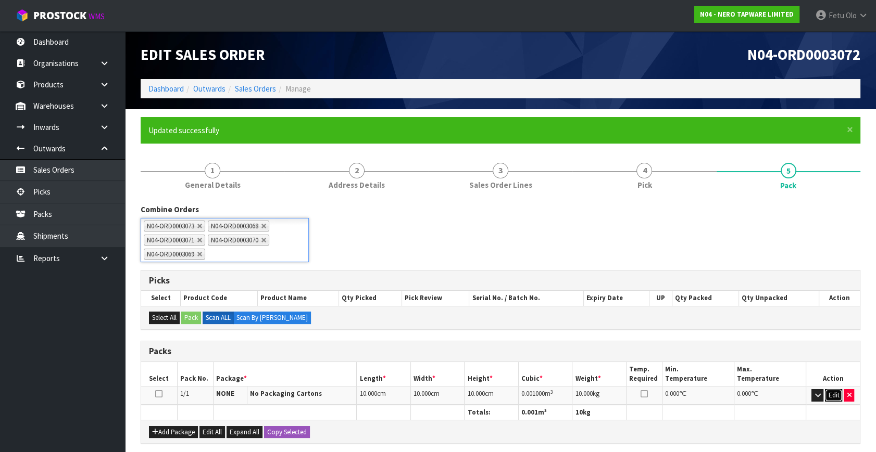
click at [831, 398] on button "Edit" at bounding box center [833, 395] width 17 height 12
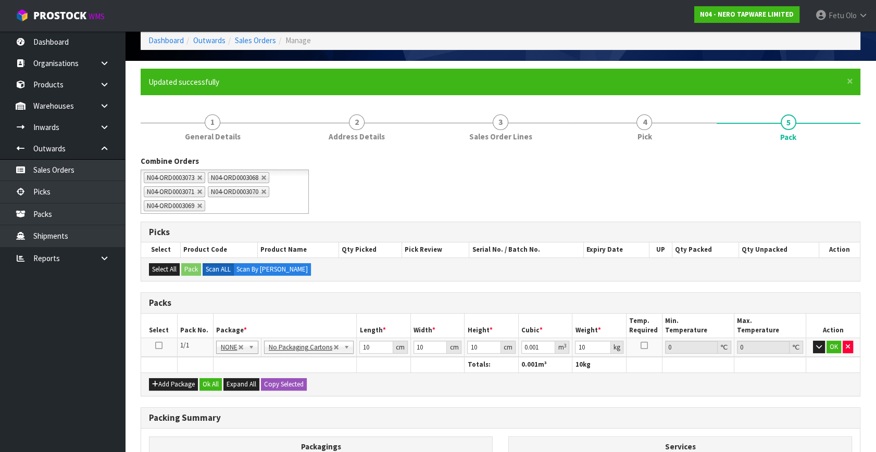
scroll to position [187, 0]
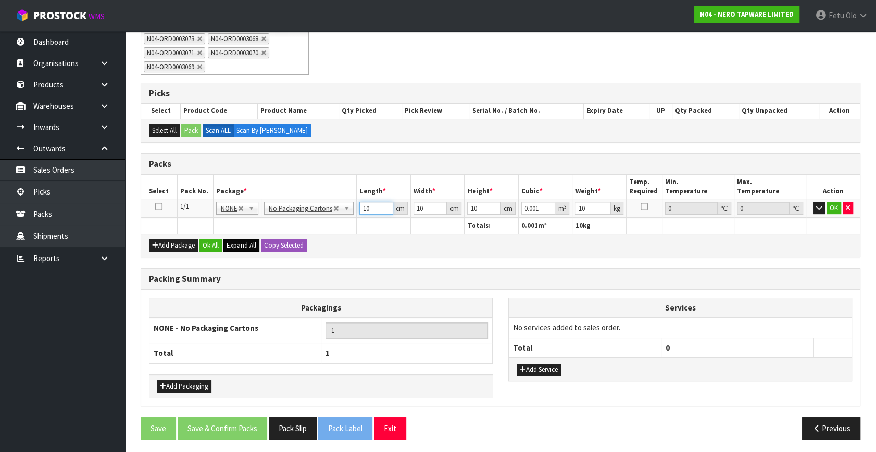
drag, startPoint x: 367, startPoint y: 208, endPoint x: 225, endPoint y: 247, distance: 146.9
click at [225, 247] on div "Packs Select Pack No. Package * Length * Width * Height * Cubic * Weight * Temp…" at bounding box center [501, 206] width 720 height 104
type input "7"
type input "0.0007"
type input "73"
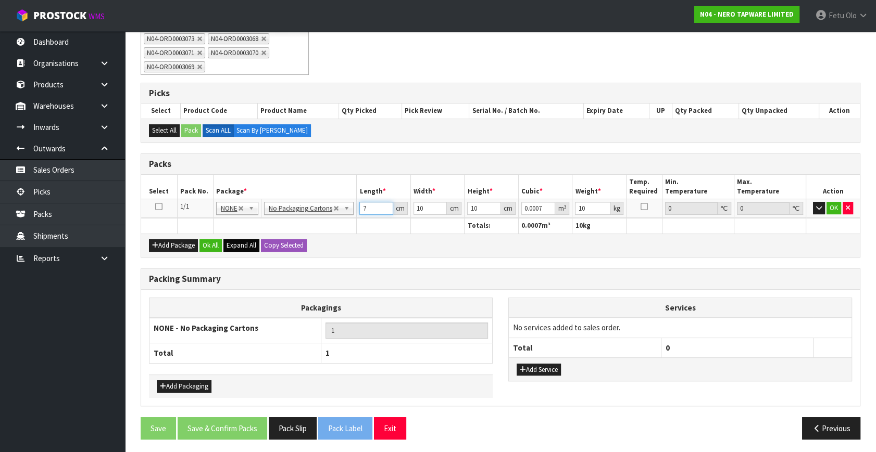
type input "0.0073"
type input "73"
type input "3"
type input "0.00219"
type input "34"
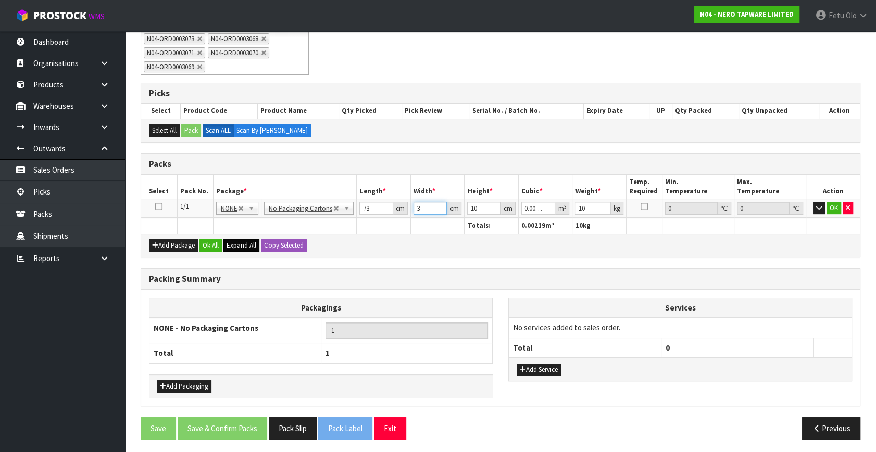
type input "0.02482"
type input "34"
type input "3"
type input "0.007446"
type input "39"
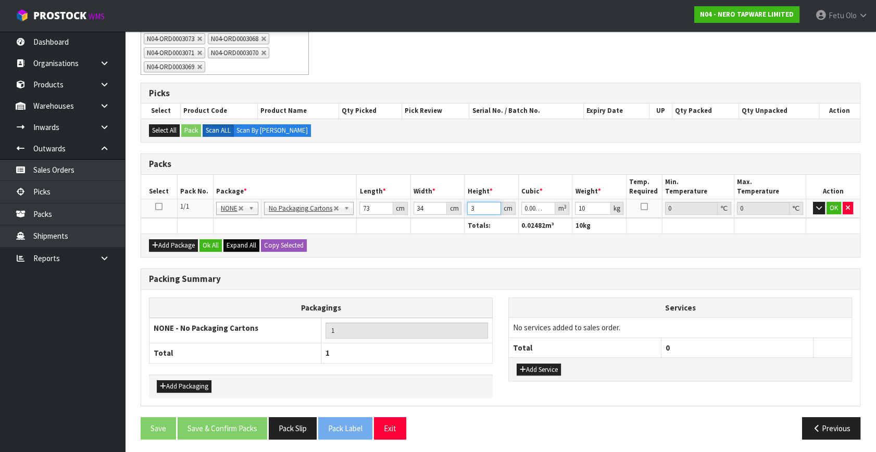
type input "0.096798"
type input "39"
type input "17"
click button "OK" at bounding box center [833, 208] width 15 height 12
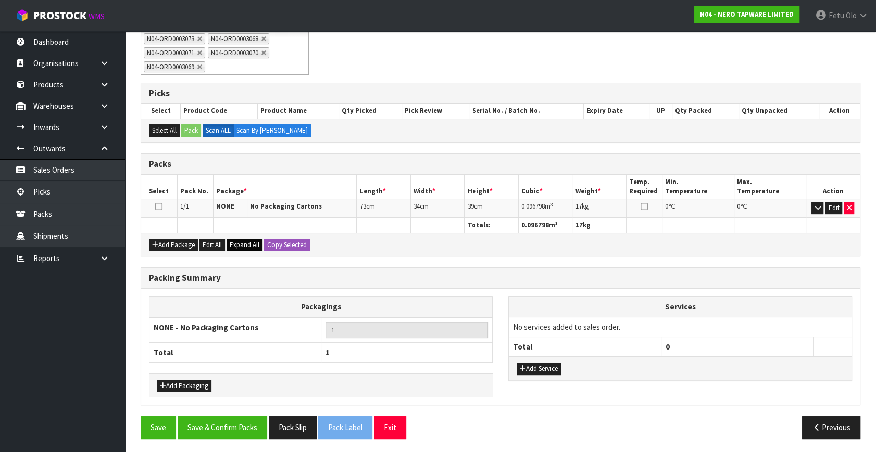
scroll to position [187, 0]
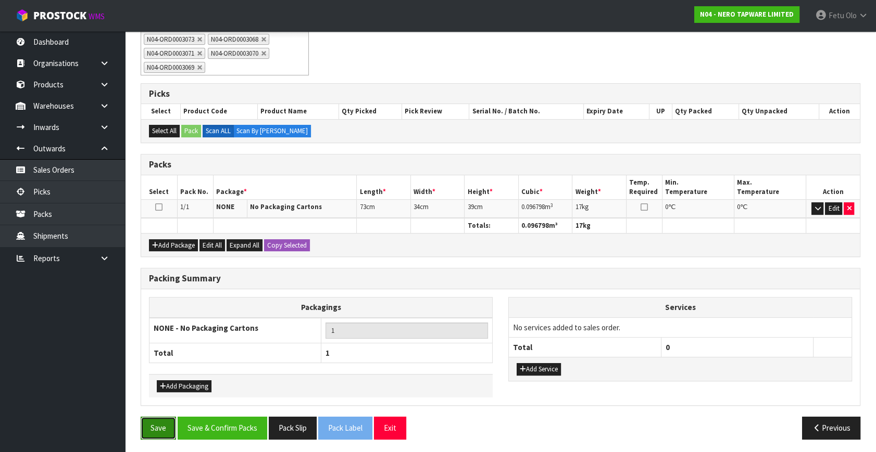
click at [151, 426] on button "Save" at bounding box center [158, 428] width 35 height 22
drag, startPoint x: 237, startPoint y: 418, endPoint x: 375, endPoint y: 427, distance: 137.8
click at [237, 419] on button "Save & Confirm Packs" at bounding box center [223, 428] width 90 height 22
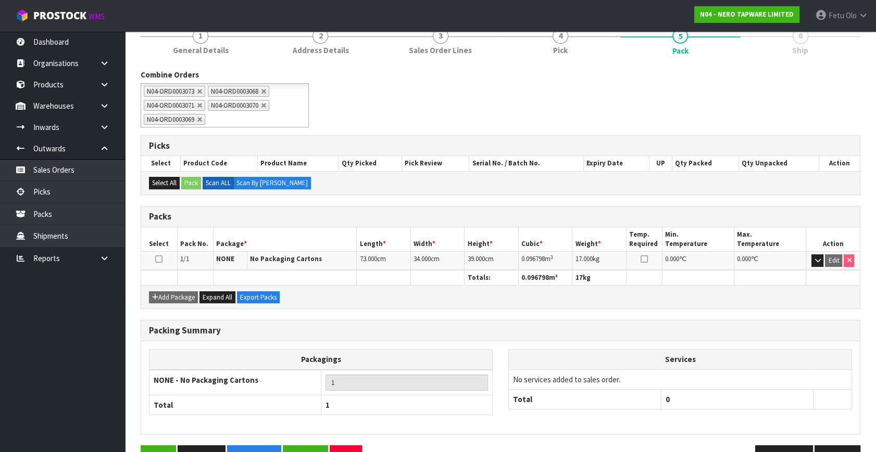
scroll to position [164, 0]
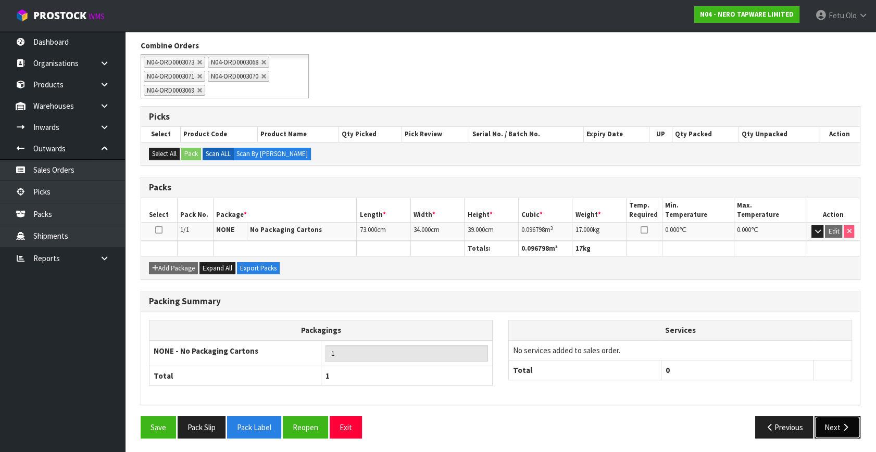
click at [835, 428] on button "Next" at bounding box center [837, 428] width 46 height 22
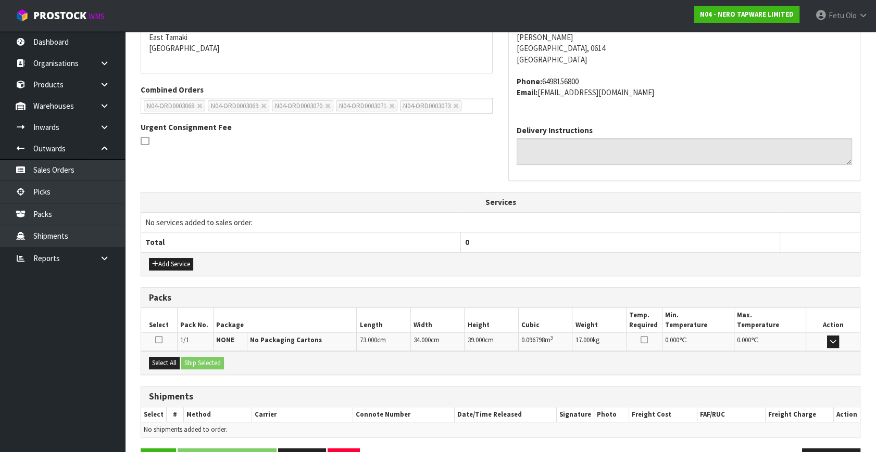
scroll to position [256, 0]
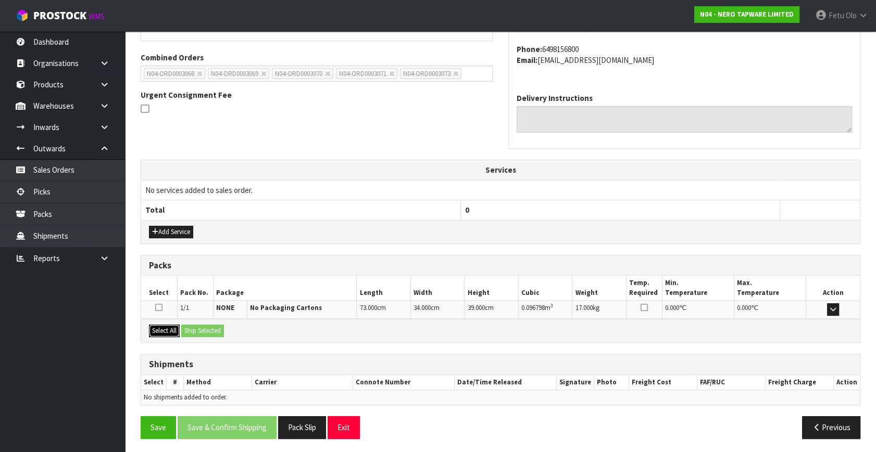
click at [173, 330] on button "Select All" at bounding box center [164, 331] width 31 height 12
click at [191, 331] on button "Ship Selected" at bounding box center [202, 331] width 43 height 12
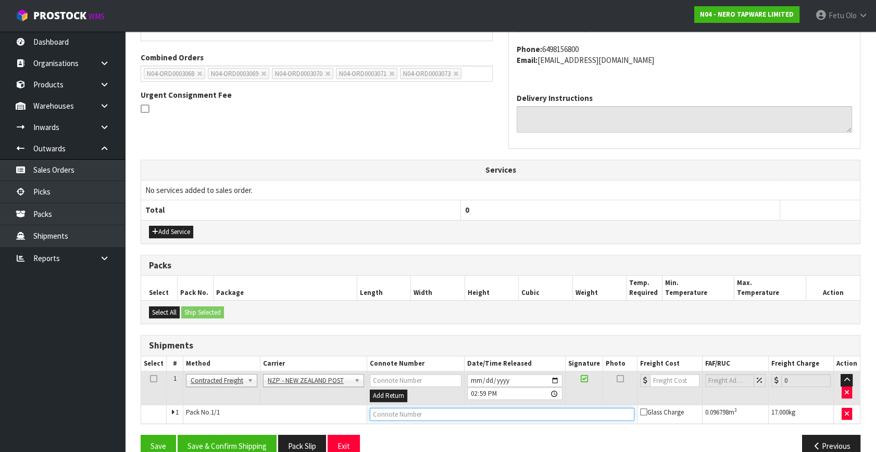
click at [452, 418] on input "text" at bounding box center [502, 414] width 264 height 13
paste input "00894210392605350636"
type input "00894210392605350636"
drag, startPoint x: 248, startPoint y: 431, endPoint x: 243, endPoint y: 437, distance: 8.1
click at [248, 434] on div "From Address CONTRACT WAREHOUSING & LOGISTICS [STREET_ADDRESS] Combined Orders …" at bounding box center [501, 207] width 720 height 518
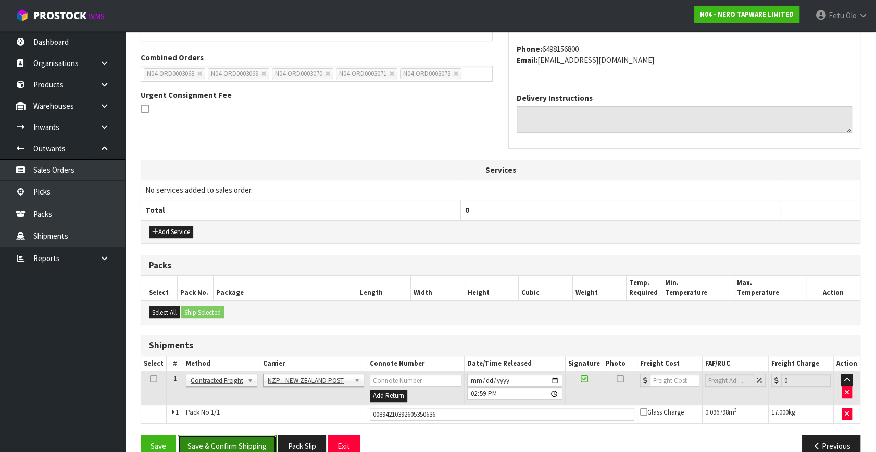
click at [231, 451] on button "Save & Confirm Shipping" at bounding box center [227, 446] width 99 height 22
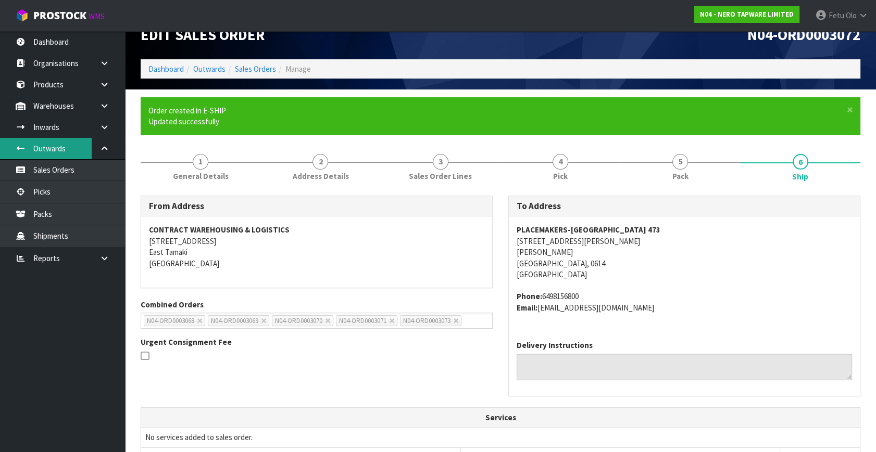
scroll to position [0, 0]
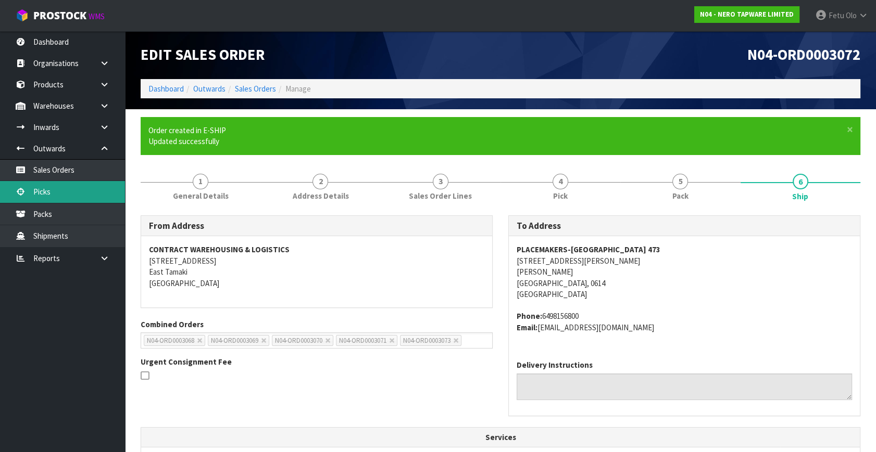
click at [48, 182] on link "Picks" at bounding box center [62, 191] width 125 height 21
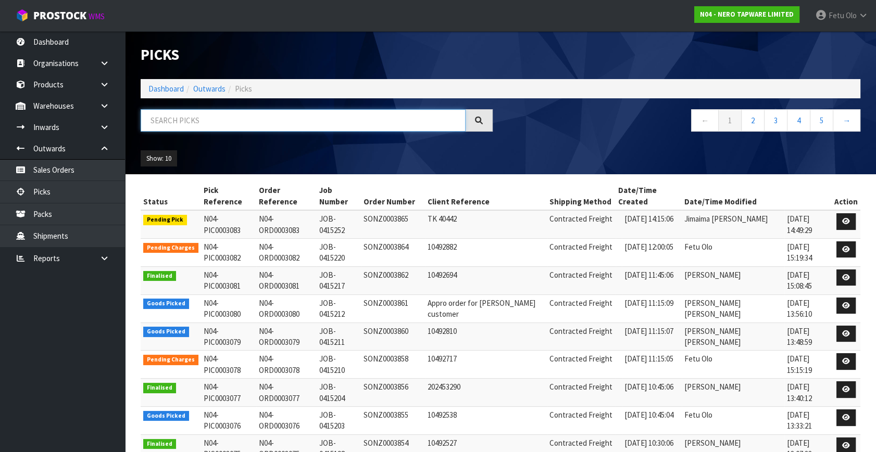
click at [206, 123] on input "text" at bounding box center [303, 120] width 325 height 22
type input "3076"
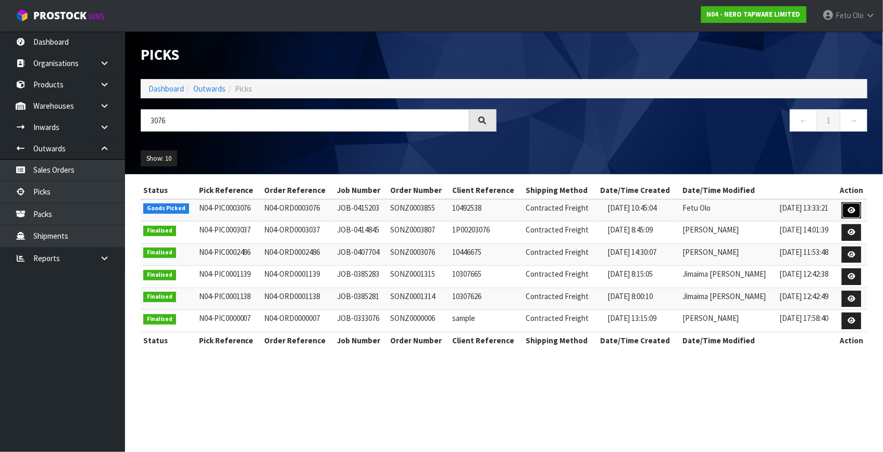
click at [851, 209] on icon at bounding box center [851, 210] width 8 height 7
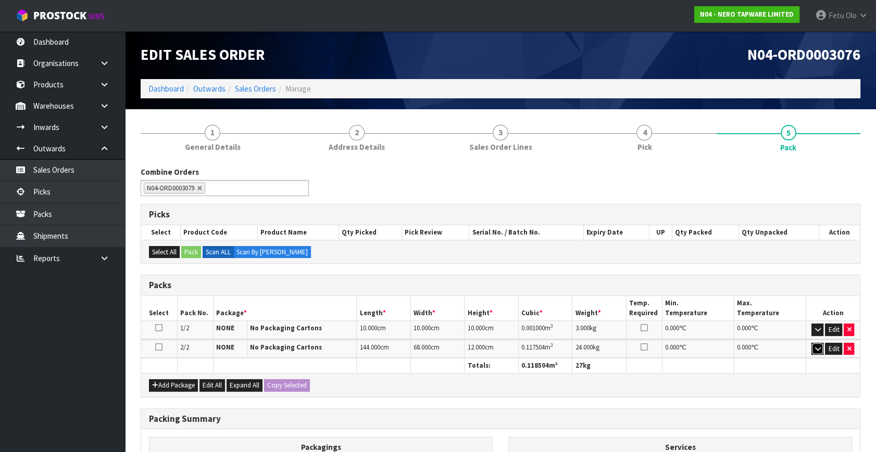
click at [816, 350] on icon "button" at bounding box center [817, 349] width 6 height 7
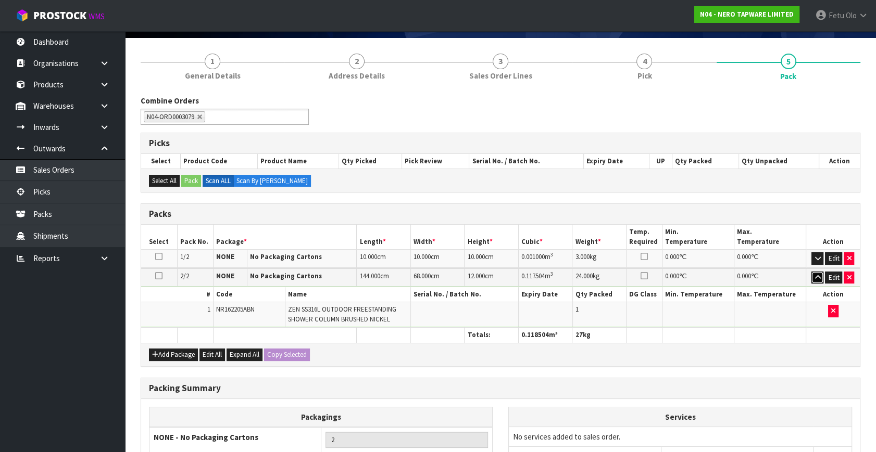
scroll to position [142, 0]
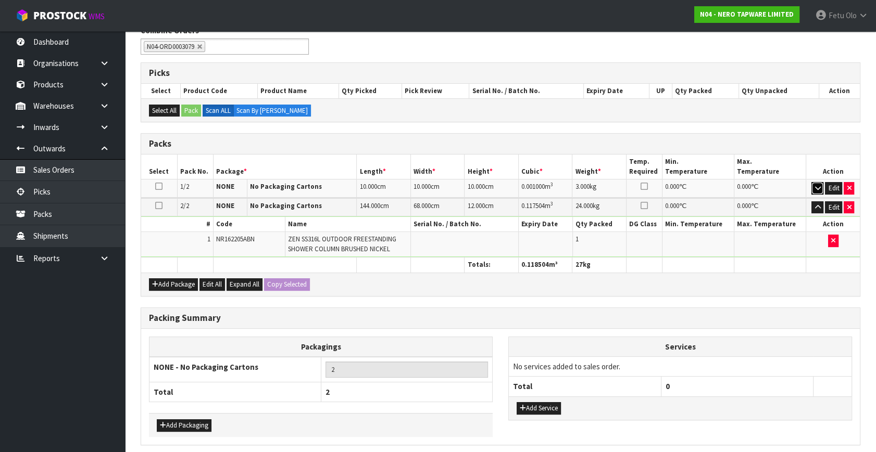
click at [817, 185] on icon "button" at bounding box center [817, 188] width 6 height 7
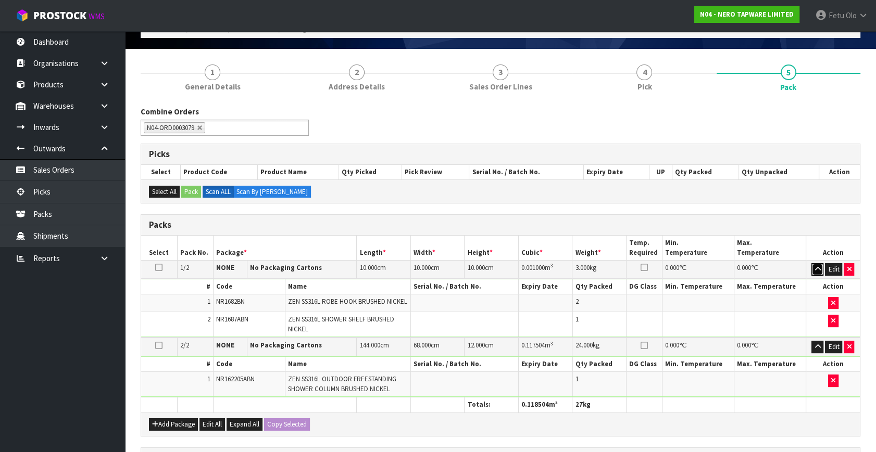
scroll to position [189, 0]
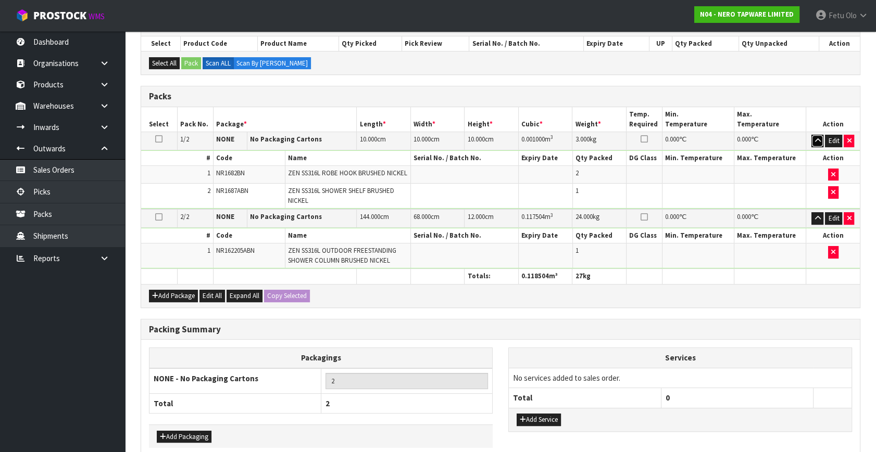
click at [814, 140] on icon "button" at bounding box center [817, 140] width 6 height 7
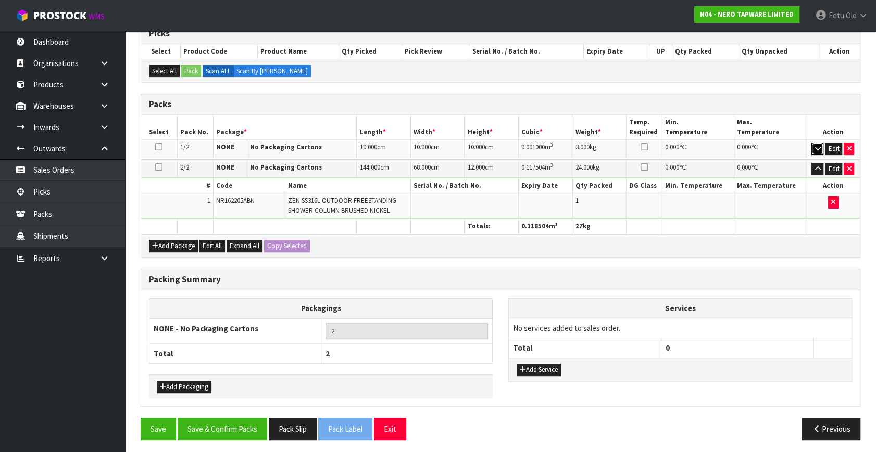
click at [814, 140] on td "Edit" at bounding box center [832, 149] width 54 height 18
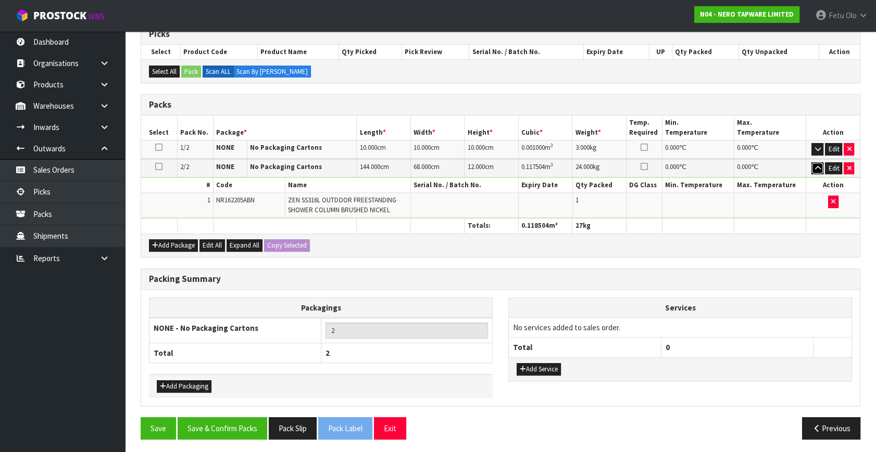
click at [814, 167] on icon "button" at bounding box center [817, 168] width 6 height 7
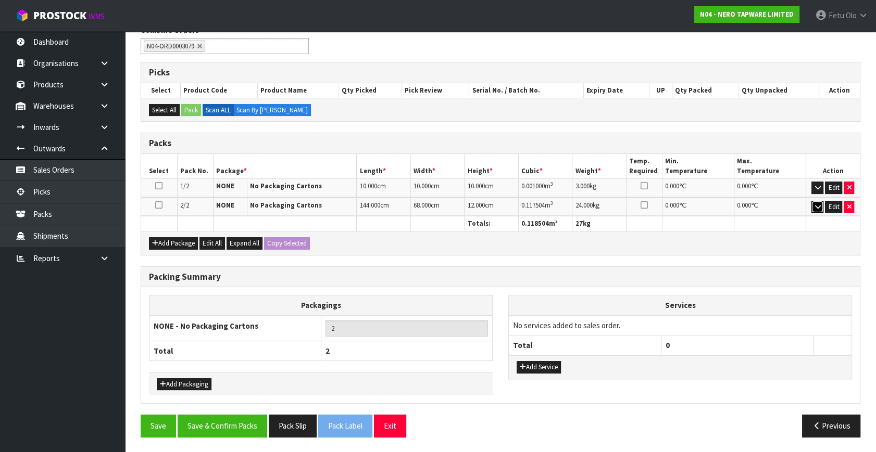
scroll to position [141, 0]
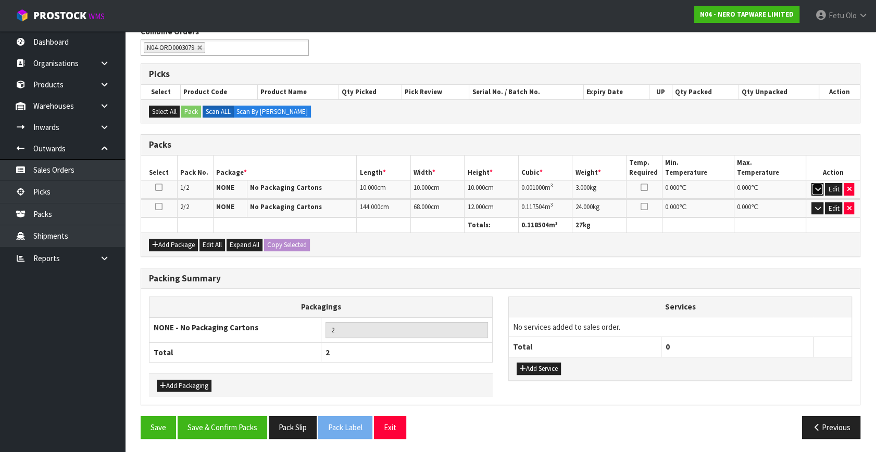
click at [818, 188] on icon "button" at bounding box center [817, 189] width 6 height 7
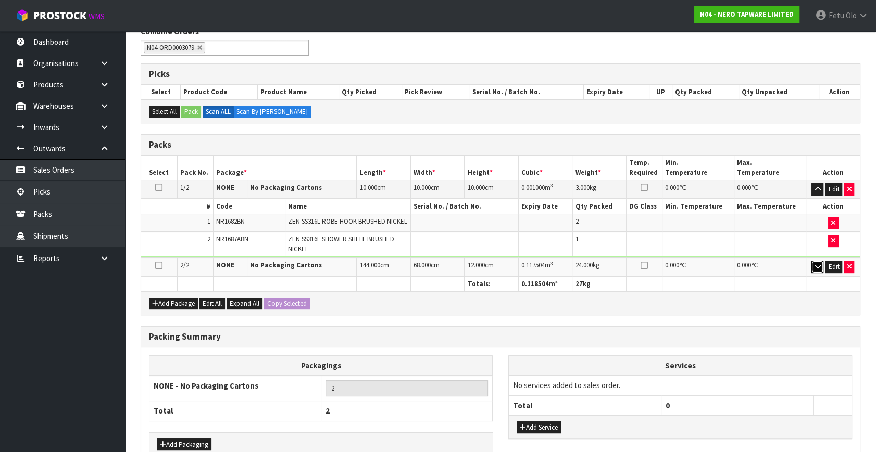
click at [817, 266] on icon "button" at bounding box center [817, 266] width 6 height 7
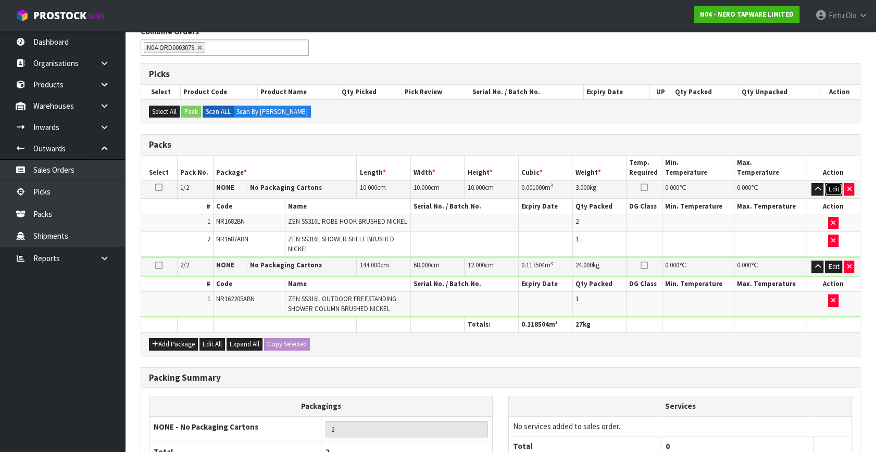
click at [836, 190] on button "Edit" at bounding box center [833, 189] width 17 height 12
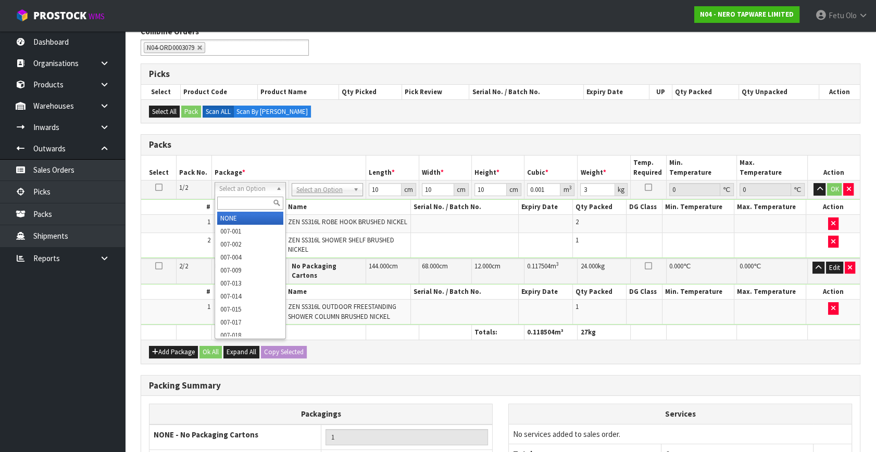
click at [243, 199] on input "text" at bounding box center [250, 203] width 66 height 13
type input "011-084"
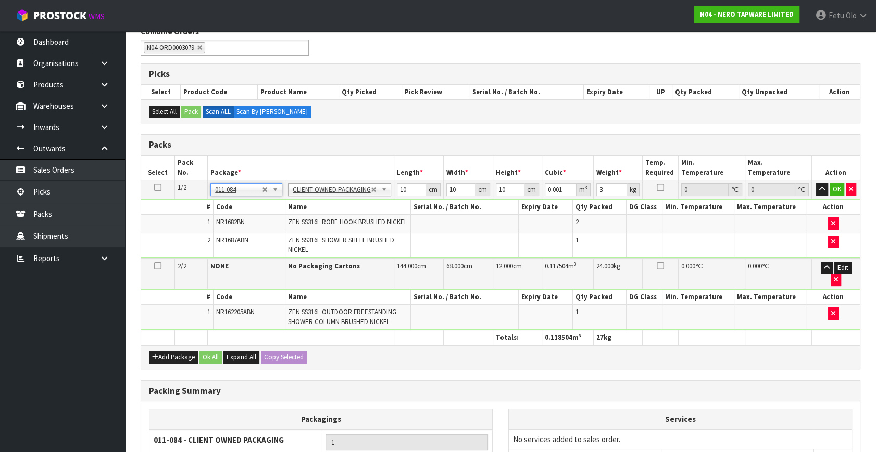
type input "0"
type input "1.62"
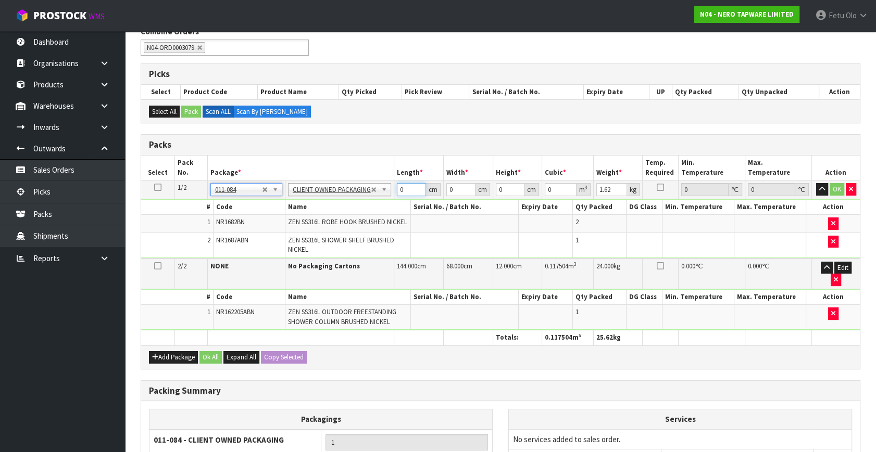
drag, startPoint x: 396, startPoint y: 191, endPoint x: 374, endPoint y: 203, distance: 25.6
click at [375, 200] on tbody "1/2 NONE 007-001 007-002 007-004 007-009 007-013 007-014 007-015 007-017 007-01…" at bounding box center [500, 220] width 719 height 78
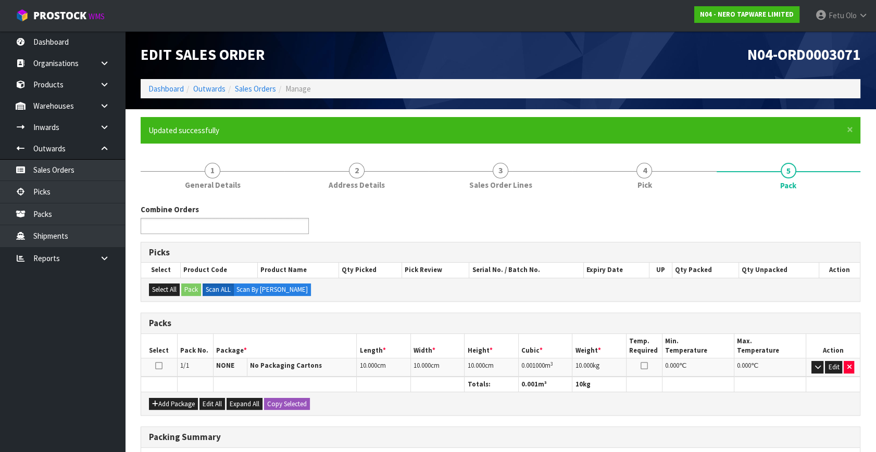
click at [198, 221] on input "text" at bounding box center [182, 226] width 77 height 13
type input "3068"
drag, startPoint x: 245, startPoint y: 229, endPoint x: 253, endPoint y: 226, distance: 8.2
click at [250, 228] on input "307633071" at bounding box center [231, 226] width 47 height 13
drag, startPoint x: 253, startPoint y: 226, endPoint x: 208, endPoint y: 230, distance: 45.5
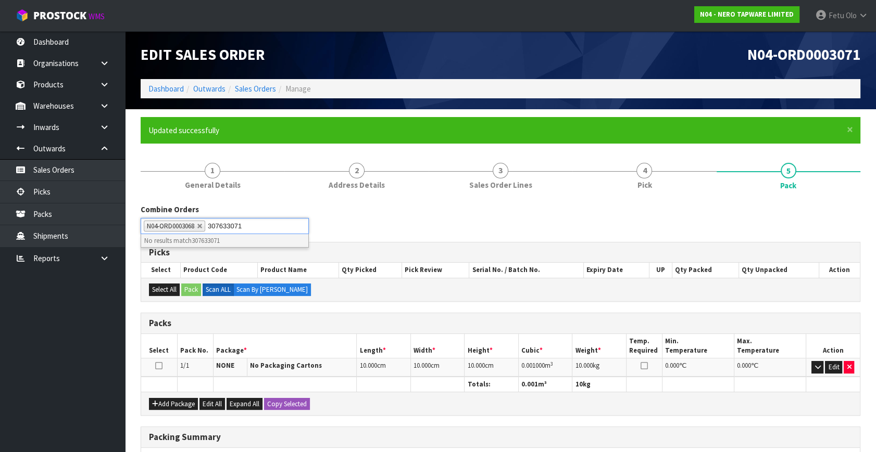
click at [208, 230] on ul "N04-ORD0003068 307633071" at bounding box center [225, 226] width 168 height 16
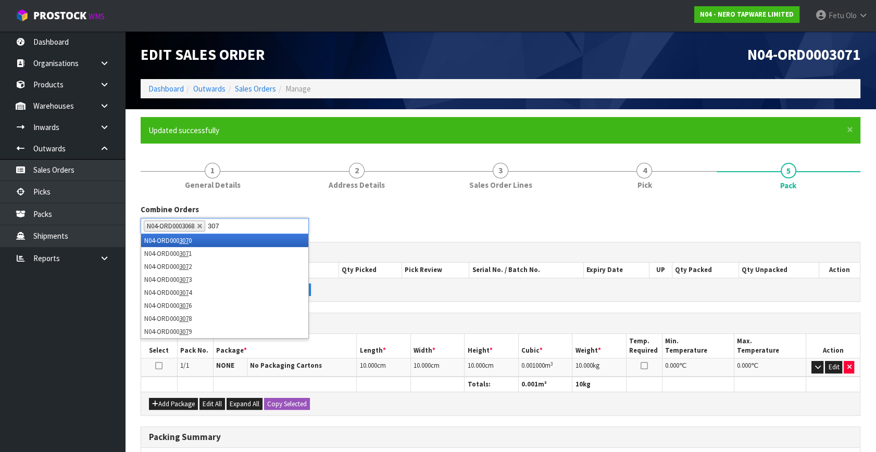
type input "3073"
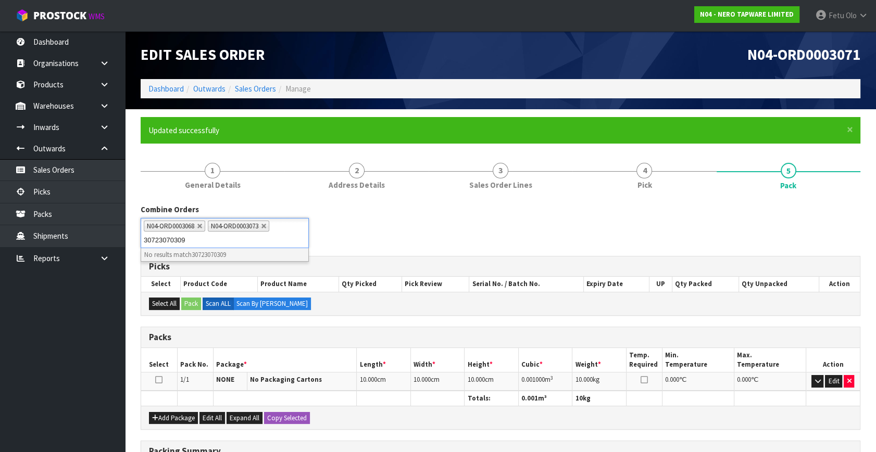
type input "30723070309"
drag, startPoint x: 199, startPoint y: 244, endPoint x: 126, endPoint y: 249, distance: 73.6
click at [118, 249] on body "Toggle navigation ProStock WMS N04 - NERO TAPWARE LIMITED Fetu Olo Logout Dashb…" at bounding box center [438, 226] width 876 height 452
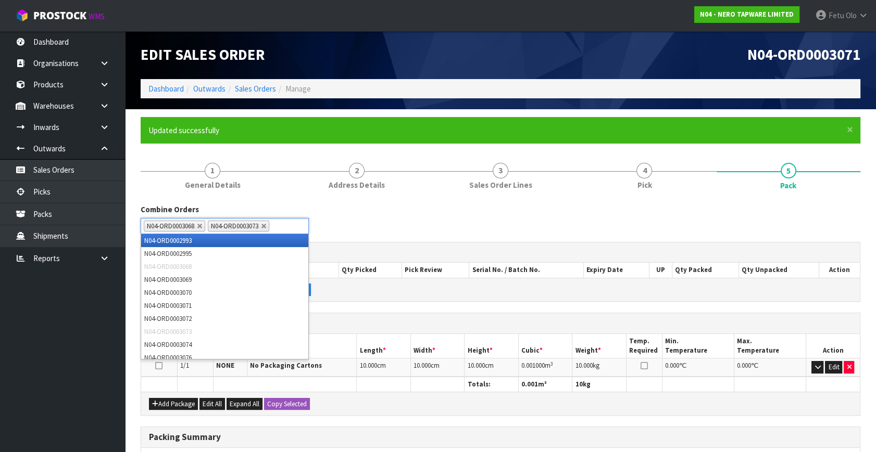
click at [280, 225] on input "text" at bounding box center [278, 226] width 13 height 13
type input "3072"
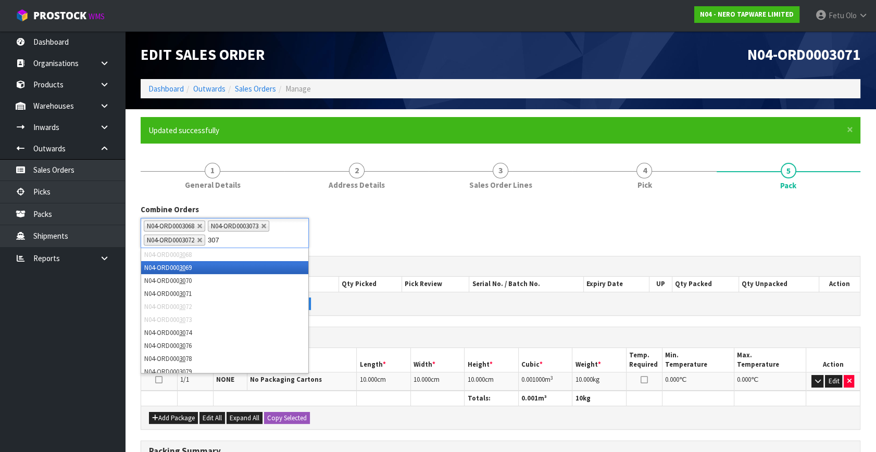
type input "3070"
type input "3069"
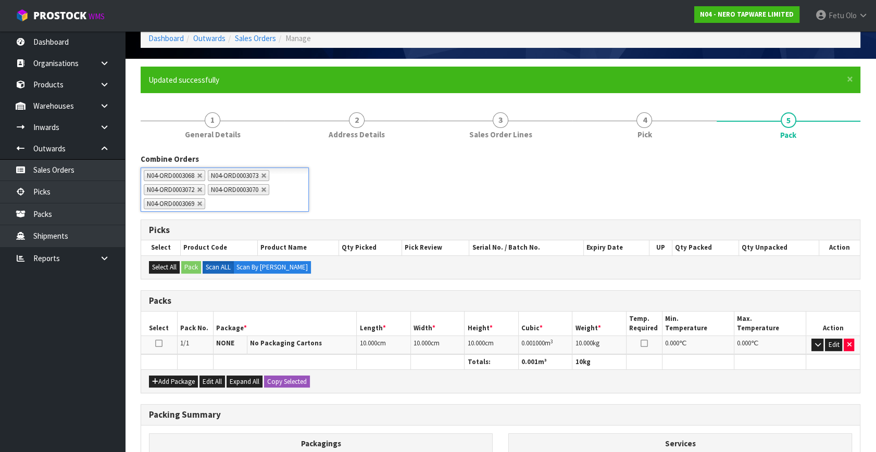
scroll to position [94, 0]
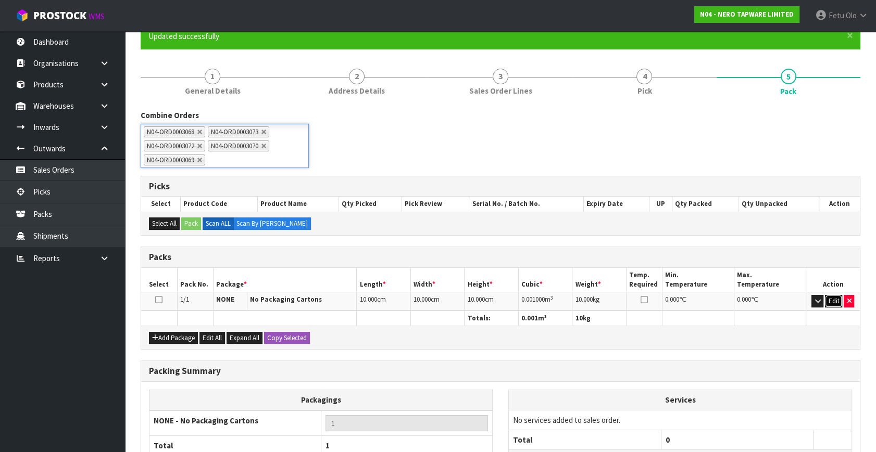
click at [828, 297] on button "Edit" at bounding box center [833, 301] width 17 height 12
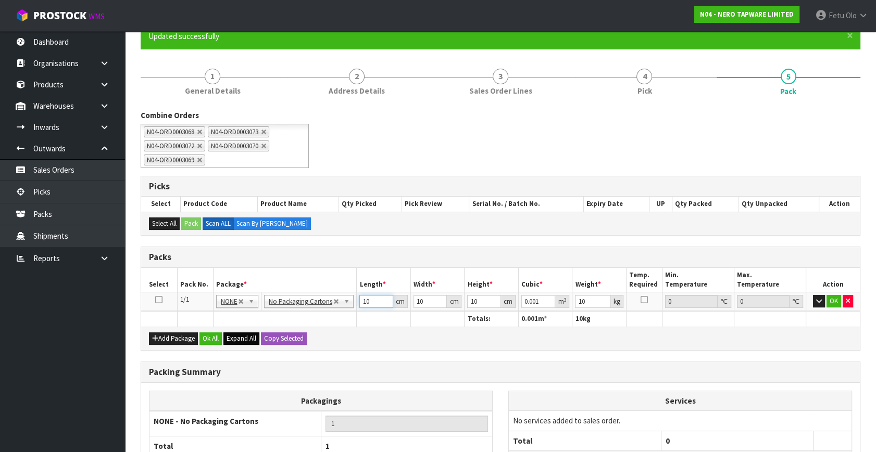
drag, startPoint x: 372, startPoint y: 301, endPoint x: 244, endPoint y: 334, distance: 132.3
click at [244, 334] on div "Packs Select Pack No. Package * Length * Width * Height * Cubic * Weight * Temp…" at bounding box center [501, 299] width 720 height 104
type input "7"
type input "0.0007"
type input "73"
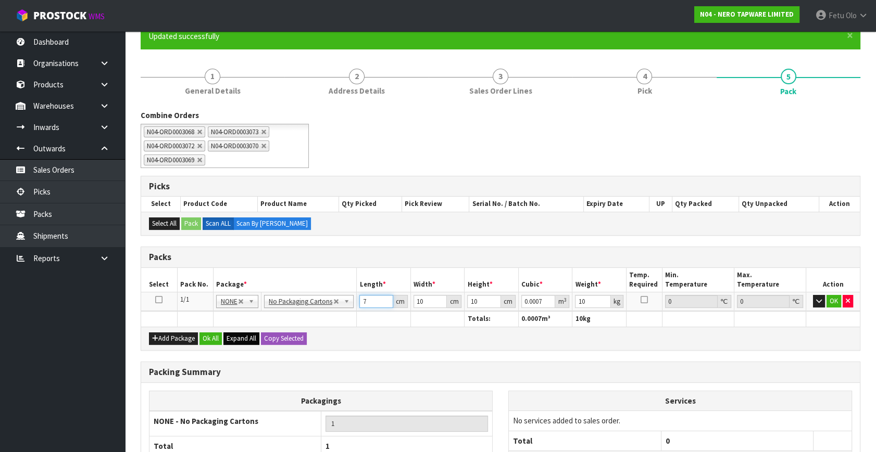
type input "0.0073"
type input "73"
type input "3"
type input "0.00219"
type input "34"
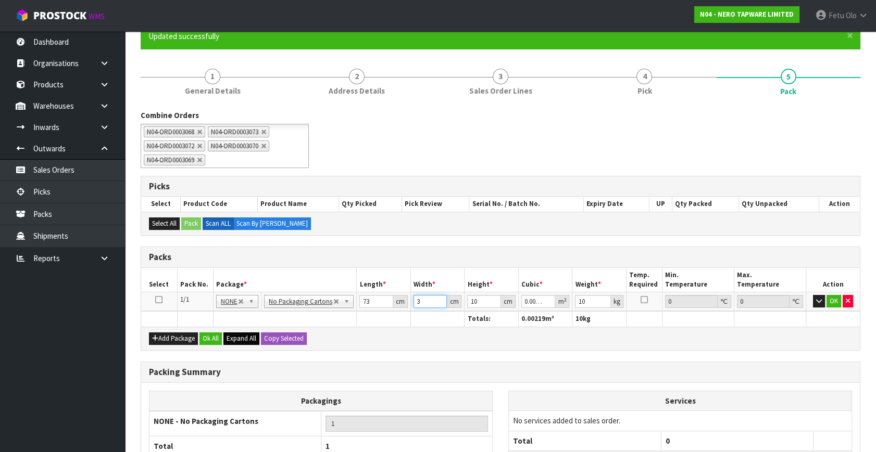
type input "0.02482"
type input "34"
type input "3"
type input "0.007446"
type input "39"
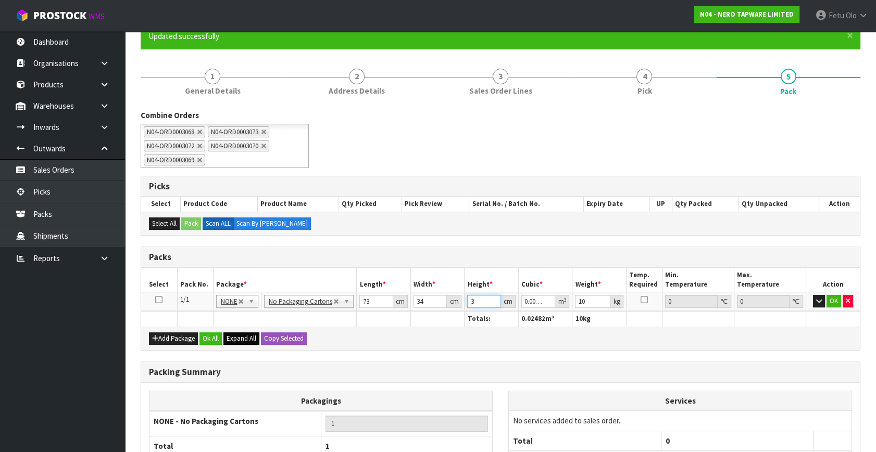
type input "0.096798"
type input "39"
type input "17"
click button "OK" at bounding box center [833, 301] width 15 height 12
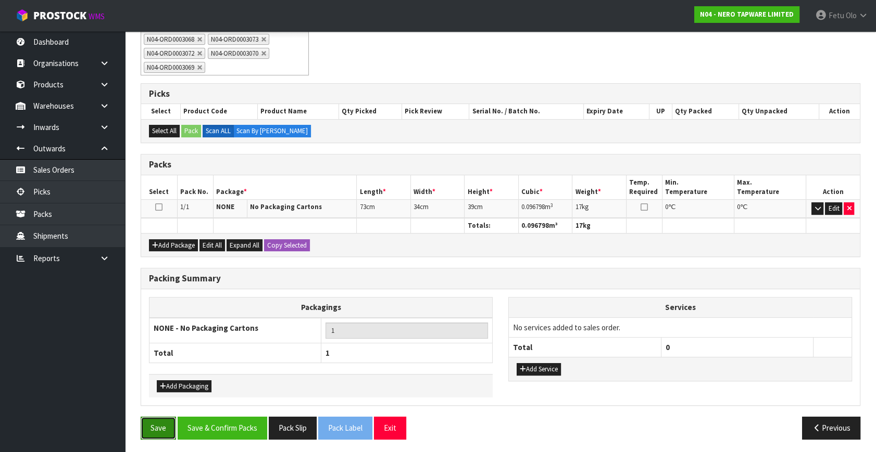
click at [152, 434] on button "Save" at bounding box center [158, 428] width 35 height 22
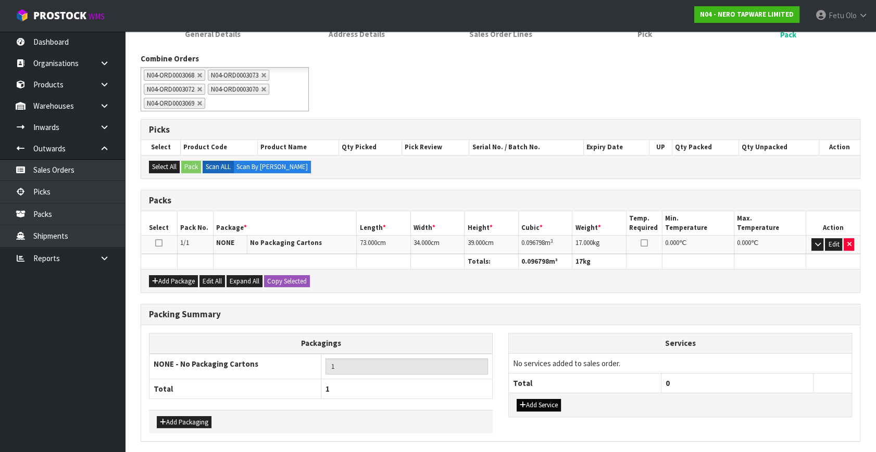
scroll to position [187, 0]
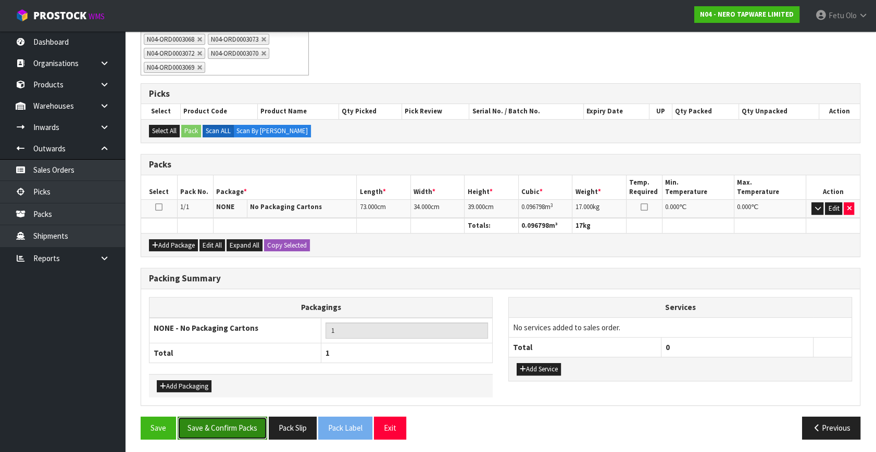
drag, startPoint x: 213, startPoint y: 421, endPoint x: 211, endPoint y: 416, distance: 5.6
click at [213, 421] on button "Save & Confirm Packs" at bounding box center [223, 428] width 90 height 22
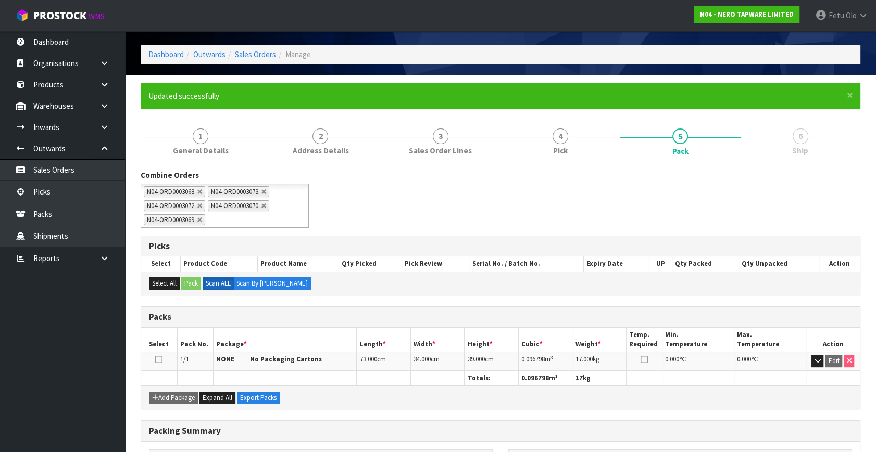
scroll to position [164, 0]
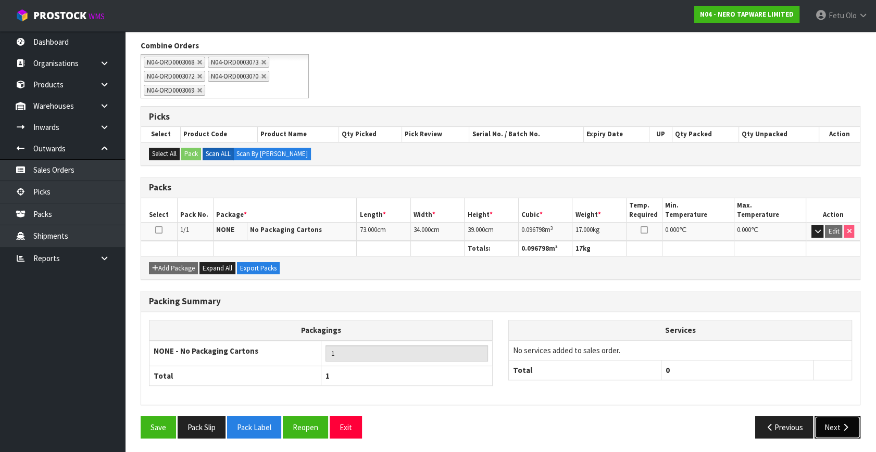
click at [833, 426] on button "Next" at bounding box center [837, 428] width 46 height 22
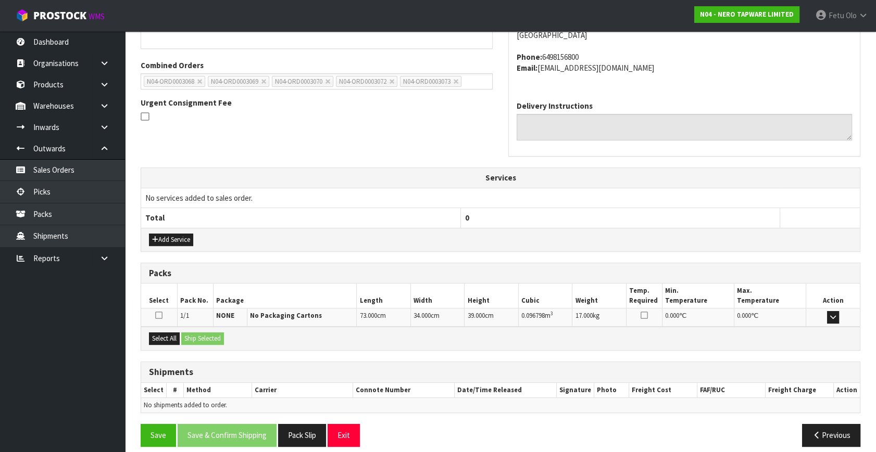
scroll to position [256, 0]
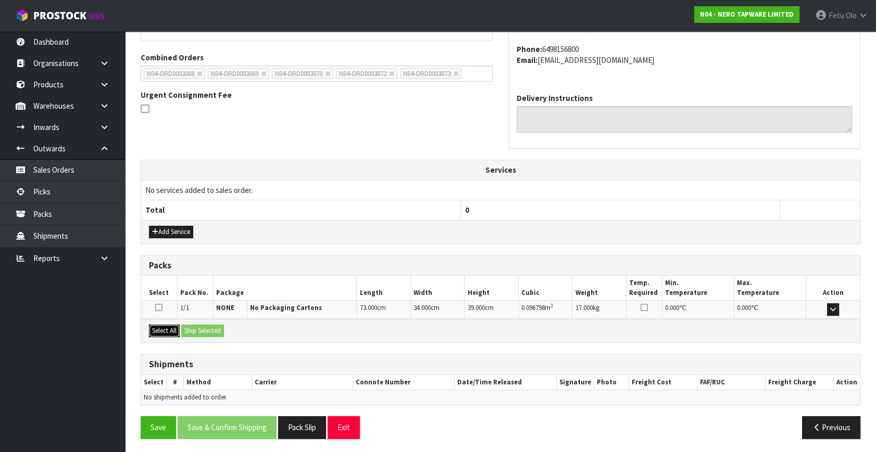
click at [163, 330] on button "Select All" at bounding box center [164, 331] width 31 height 12
click at [204, 327] on button "Ship Selected" at bounding box center [202, 331] width 43 height 12
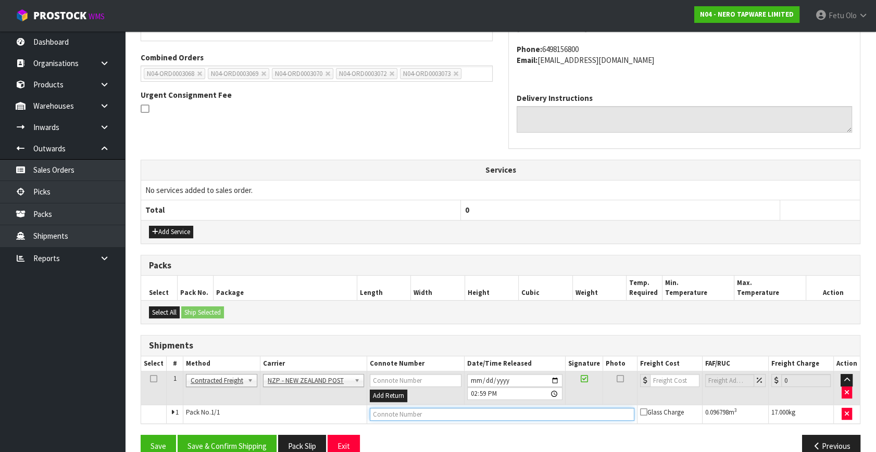
click at [392, 411] on input "text" at bounding box center [502, 414] width 264 height 13
paste input "00894210392605350636"
type input "00894210392605350636"
drag, startPoint x: 231, startPoint y: 442, endPoint x: 240, endPoint y: 449, distance: 11.5
click at [230, 442] on button "Save & Confirm Shipping" at bounding box center [227, 446] width 99 height 22
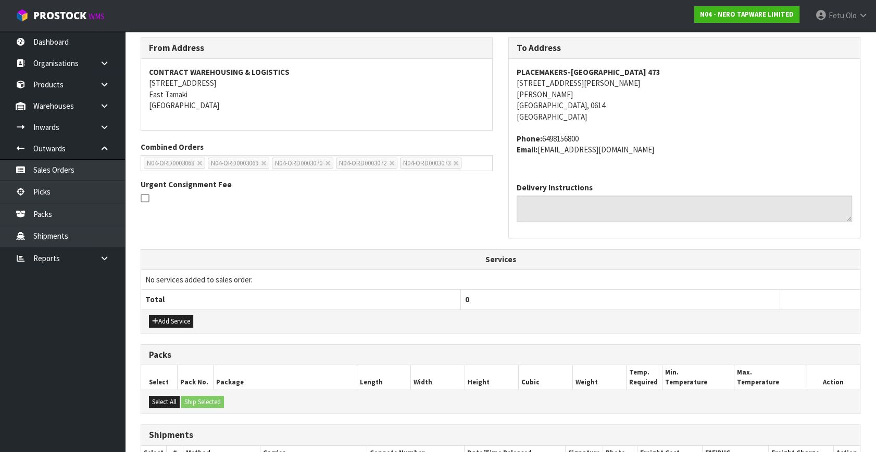
scroll to position [67, 0]
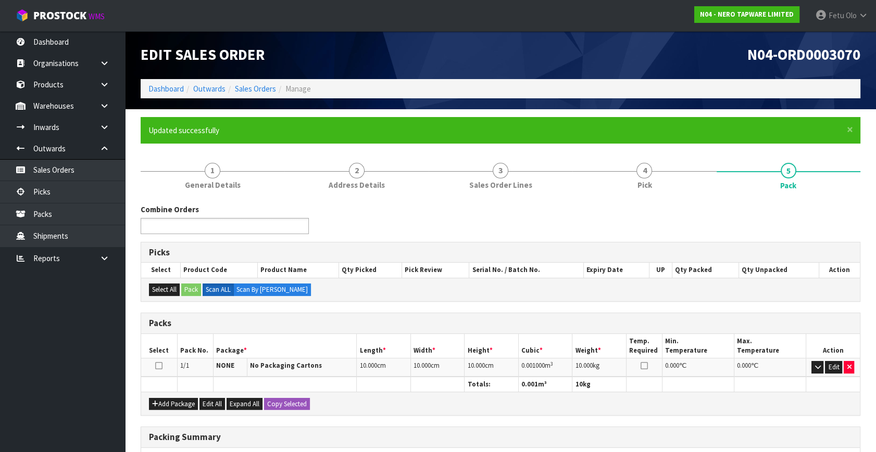
click at [192, 220] on input "text" at bounding box center [182, 226] width 77 height 13
type input "3068"
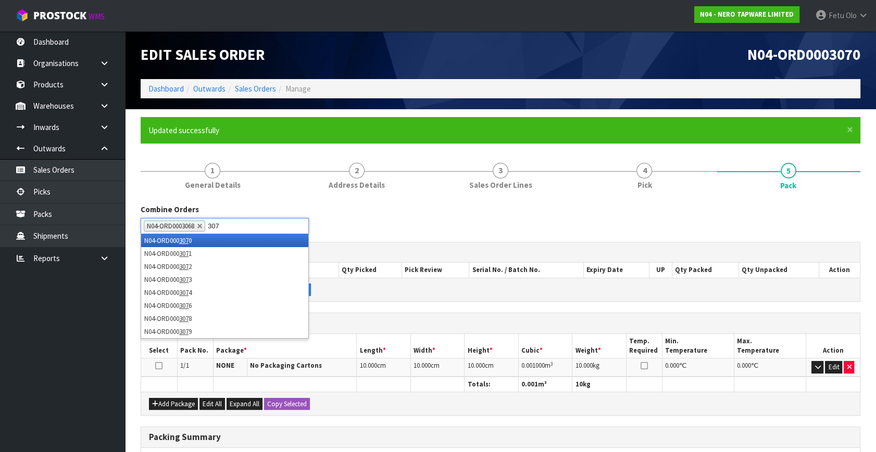
type input "3073"
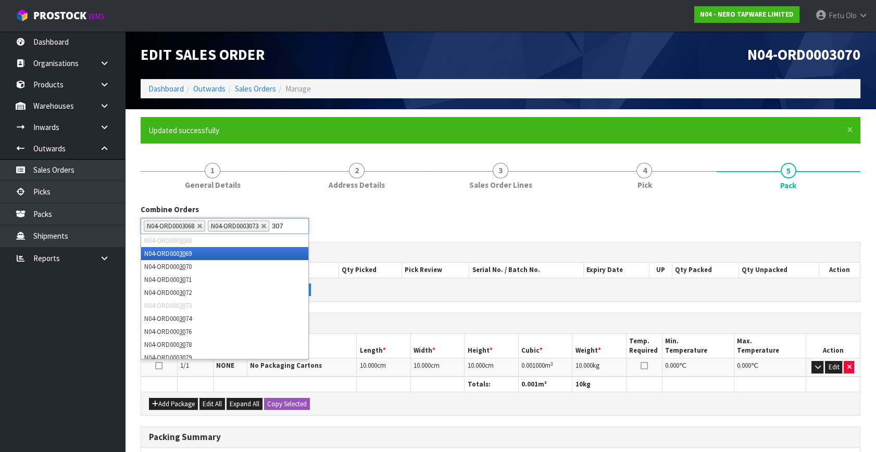
type input "3072"
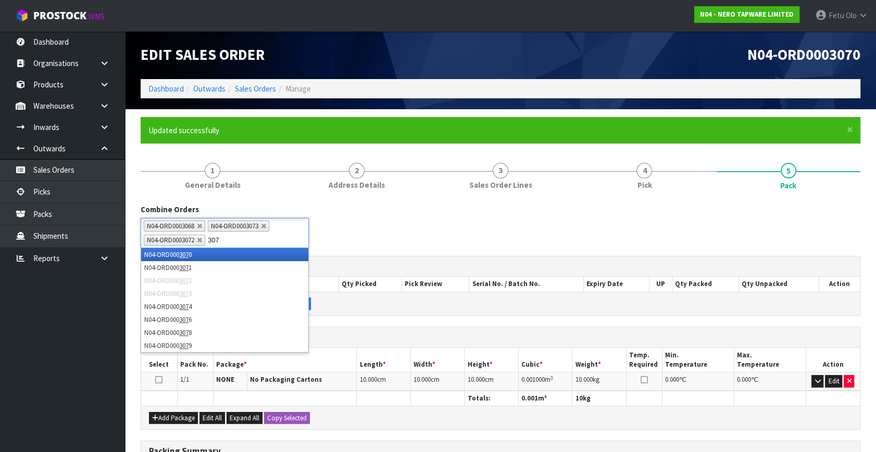
type input "3071"
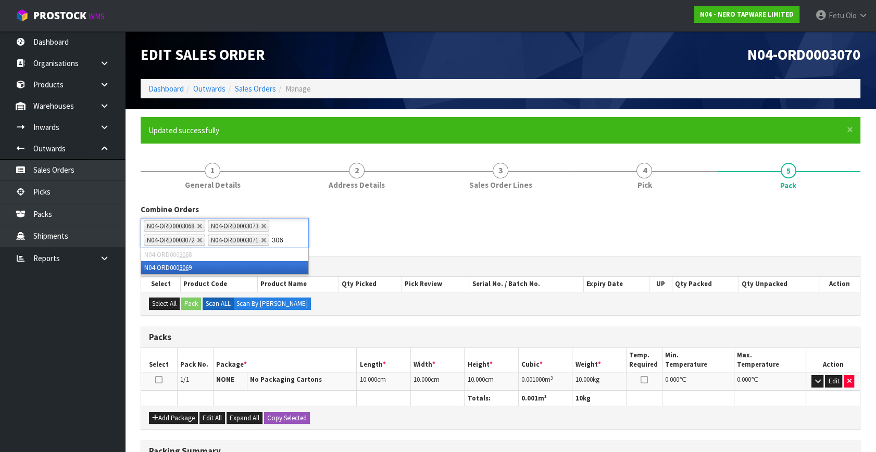
type input "3069"
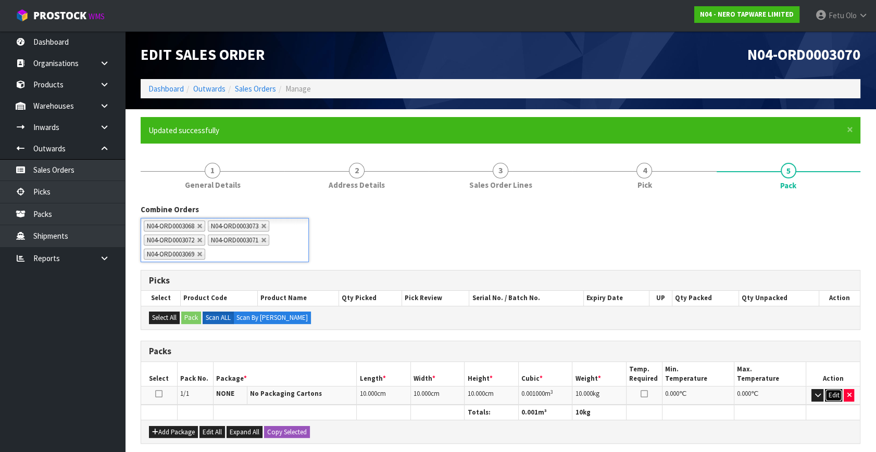
click at [835, 389] on button "Edit" at bounding box center [833, 395] width 17 height 12
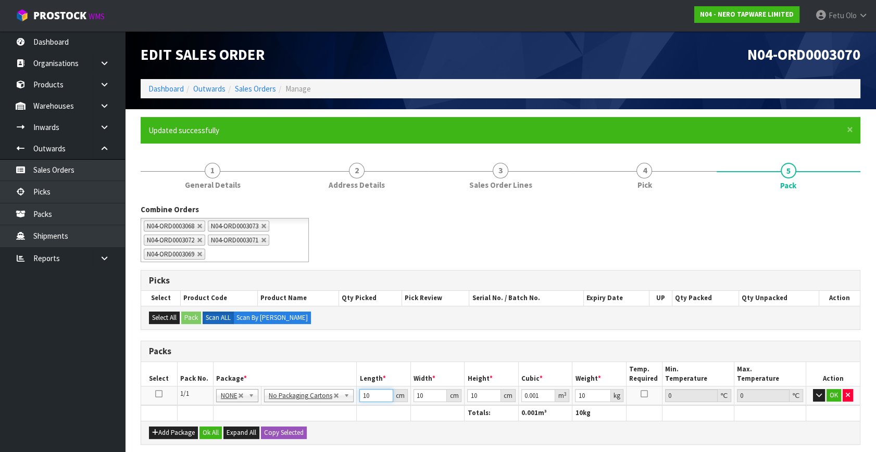
drag, startPoint x: 370, startPoint y: 395, endPoint x: 266, endPoint y: 408, distance: 104.4
click at [275, 420] on div "Packs Select Pack No. Package * Length * Width * Height * Cubic * Weight * Temp…" at bounding box center [501, 393] width 720 height 104
type input "7"
type input "0.0007"
type input "73"
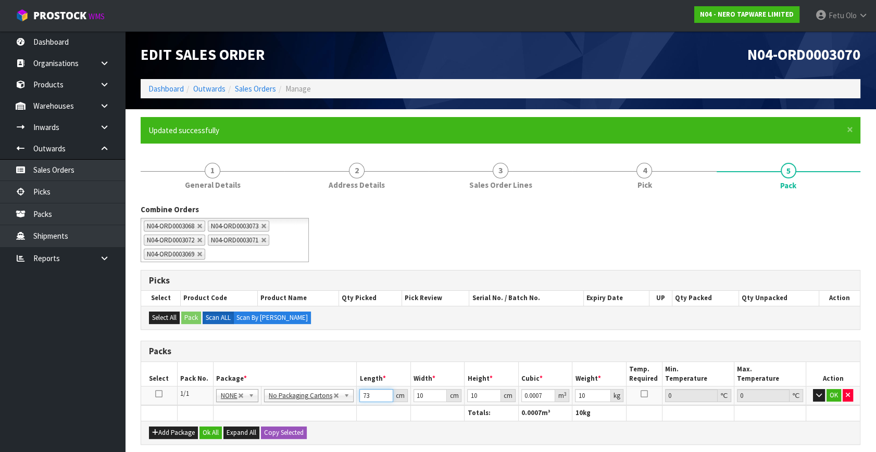
type input "0.0073"
type input "73"
type input "3"
type input "0.00219"
type input "34"
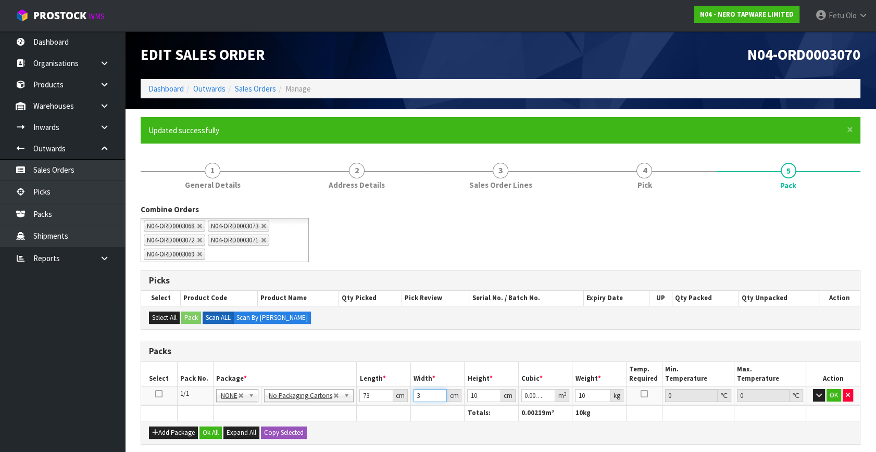
type input "0.02482"
type input "34"
type input "3"
type input "0.007446"
type input "39"
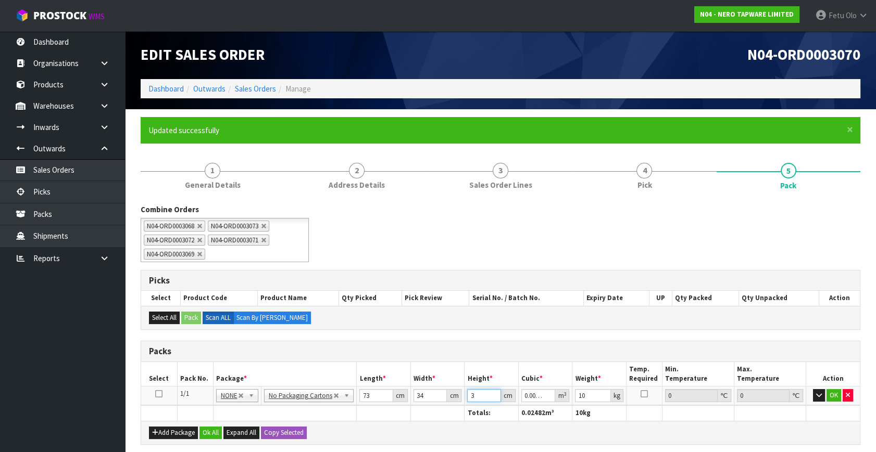
type input "0.096798"
type input "39"
type input "17"
click button "OK" at bounding box center [833, 395] width 15 height 12
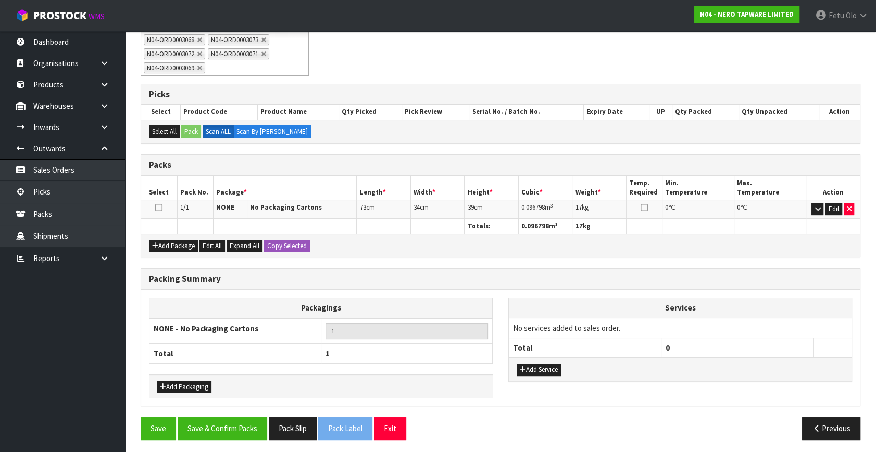
scroll to position [187, 0]
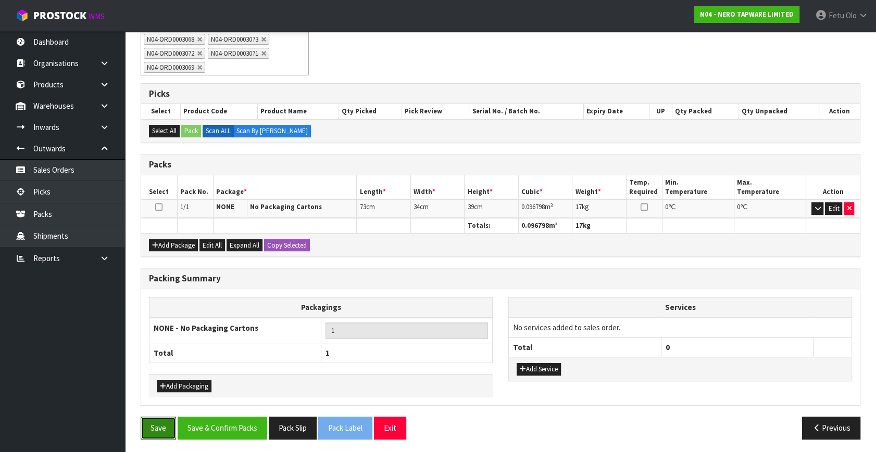
click at [156, 428] on button "Save" at bounding box center [158, 428] width 35 height 22
click at [208, 421] on button "Save & Confirm Packs" at bounding box center [223, 428] width 90 height 22
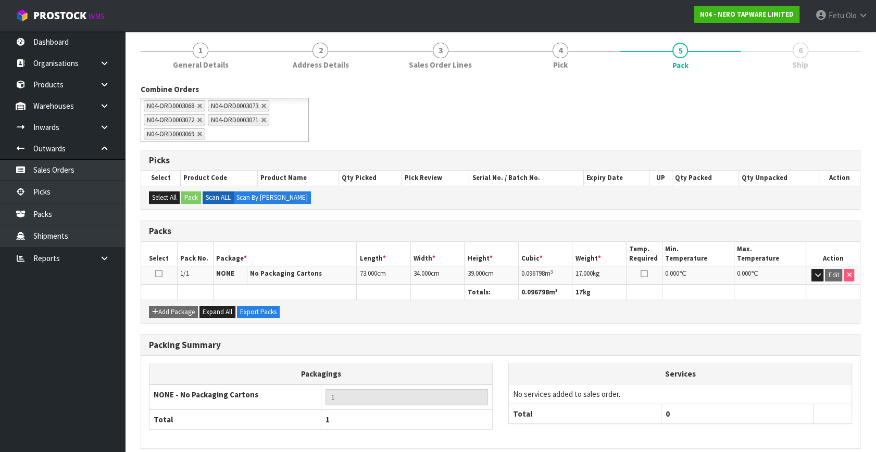
scroll to position [164, 0]
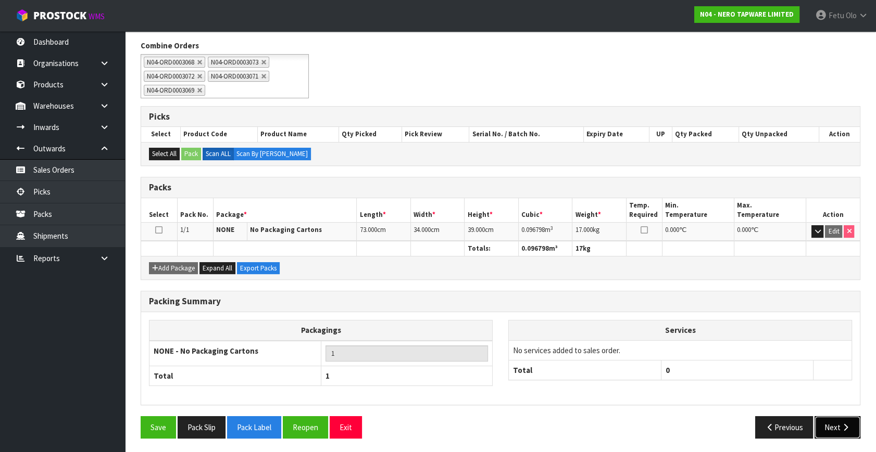
drag, startPoint x: 858, startPoint y: 426, endPoint x: 700, endPoint y: 412, distance: 157.9
click at [858, 426] on button "Next" at bounding box center [837, 428] width 46 height 22
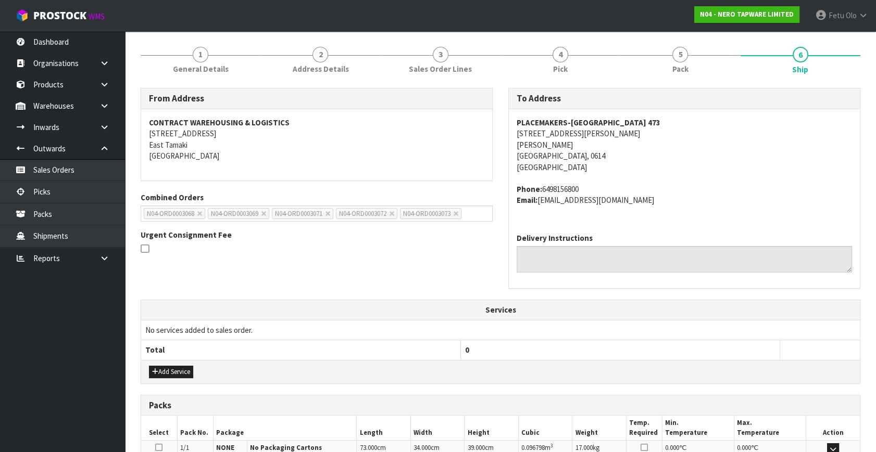
scroll to position [256, 0]
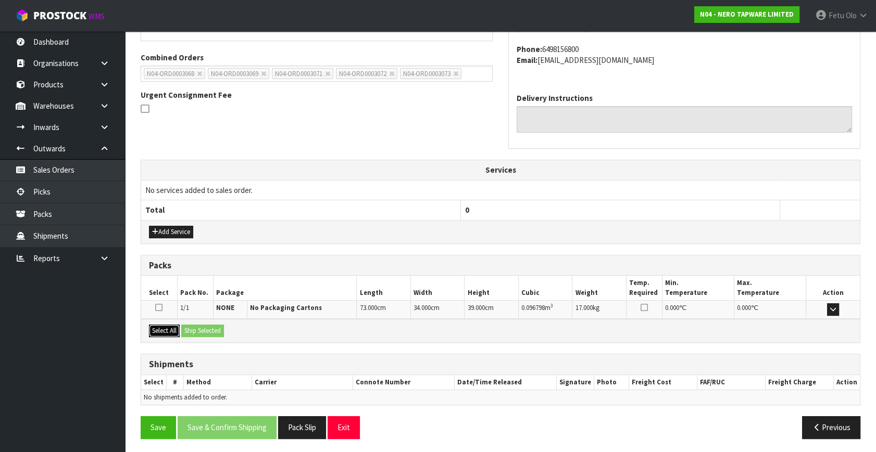
drag, startPoint x: 157, startPoint y: 329, endPoint x: 209, endPoint y: 319, distance: 52.5
click at [161, 329] on button "Select All" at bounding box center [164, 331] width 31 height 12
click at [209, 319] on div "Select All Ship Selected" at bounding box center [500, 330] width 719 height 23
click at [212, 327] on button "Ship Selected" at bounding box center [202, 331] width 43 height 12
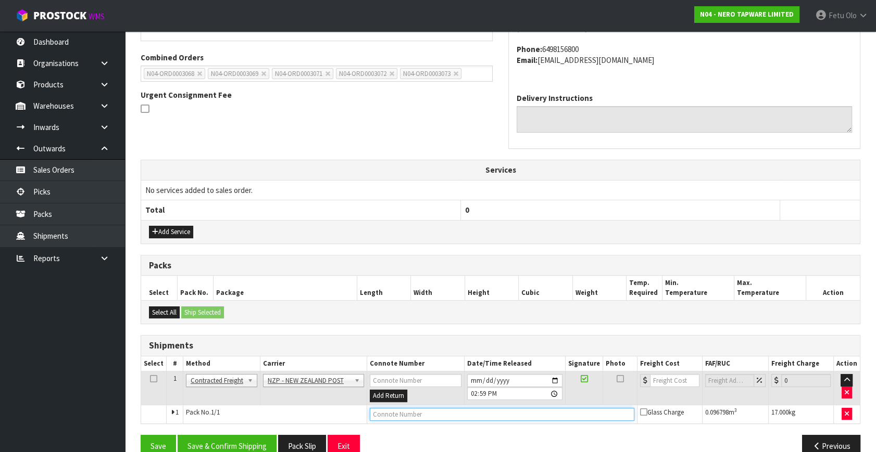
click at [431, 417] on input "text" at bounding box center [502, 414] width 264 height 13
paste input "00894210392605350636"
type input "00894210392605350636"
click at [193, 448] on button "Save & Confirm Shipping" at bounding box center [227, 446] width 99 height 22
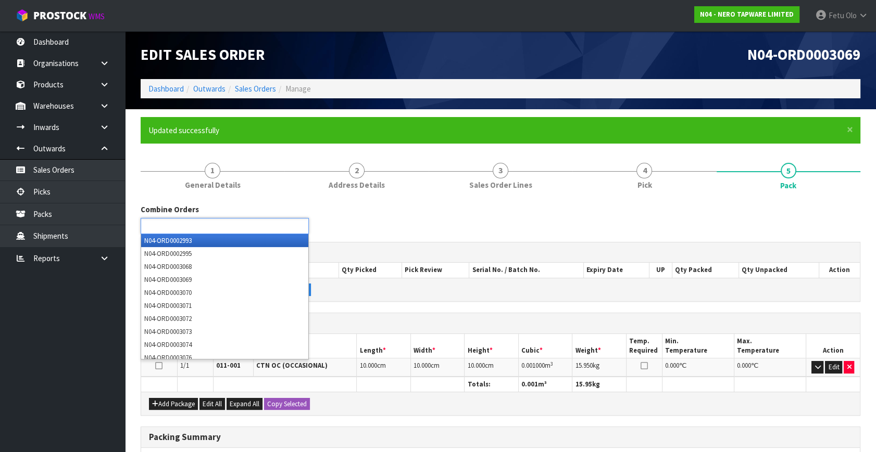
click at [206, 221] on input "text" at bounding box center [182, 226] width 77 height 13
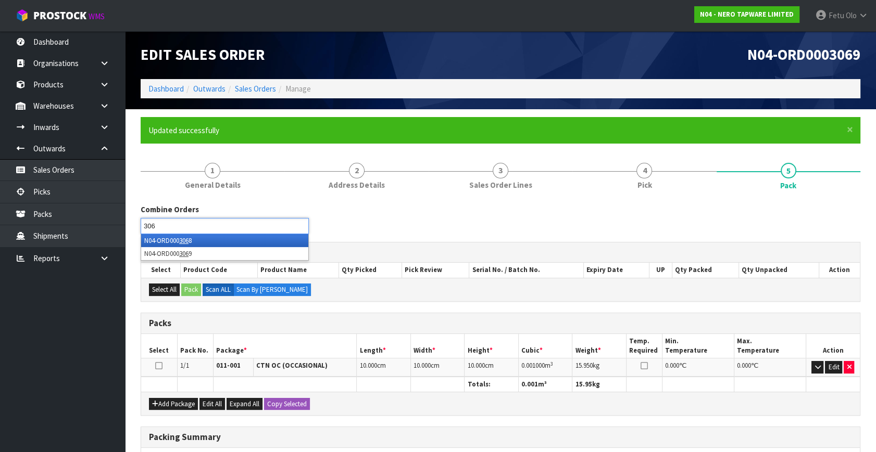
type input "3068"
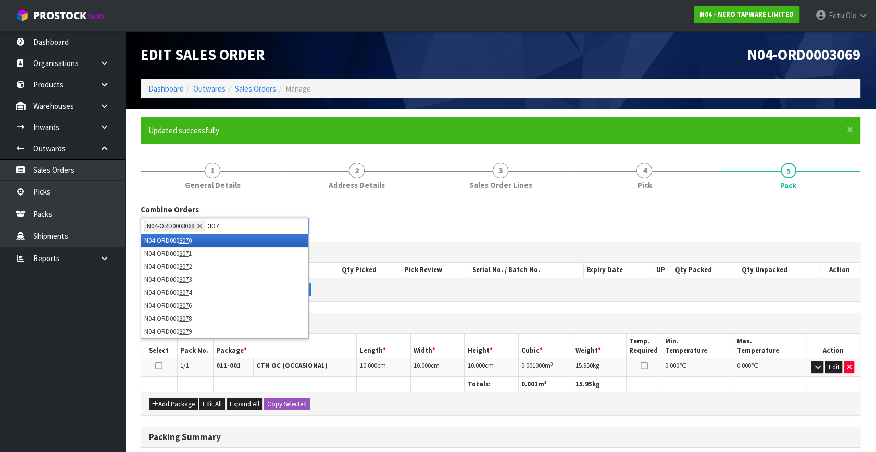
type input "3073"
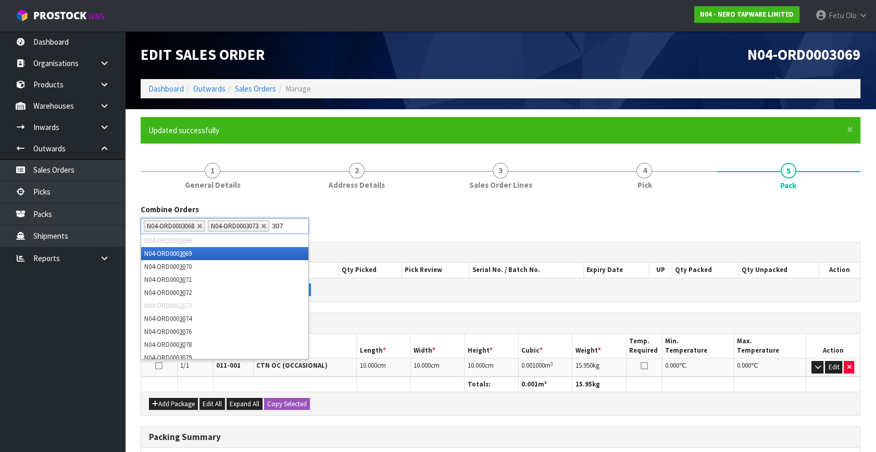
type input "3072"
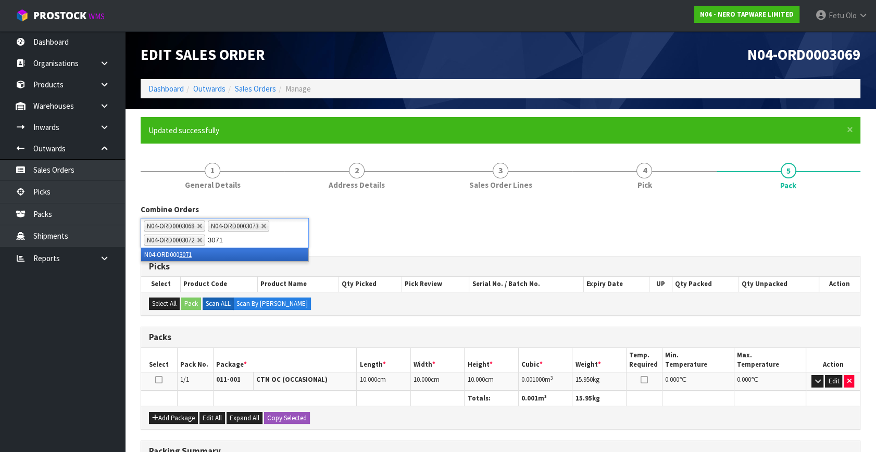
type input "3071"
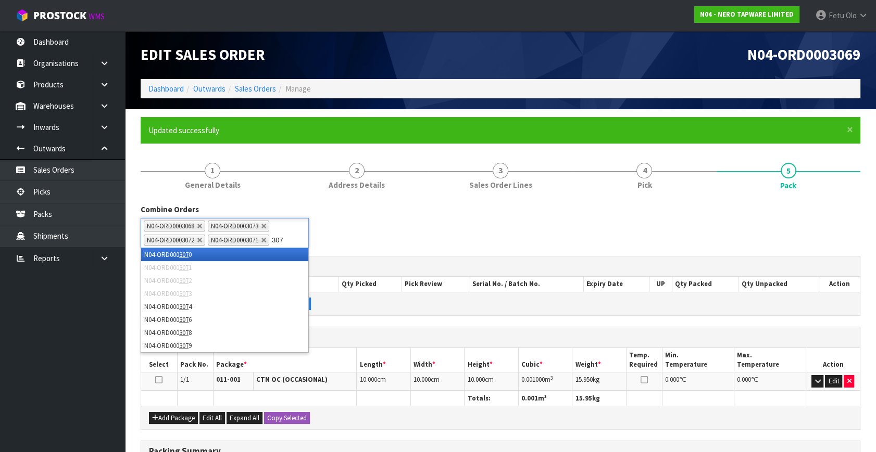
type input "3070"
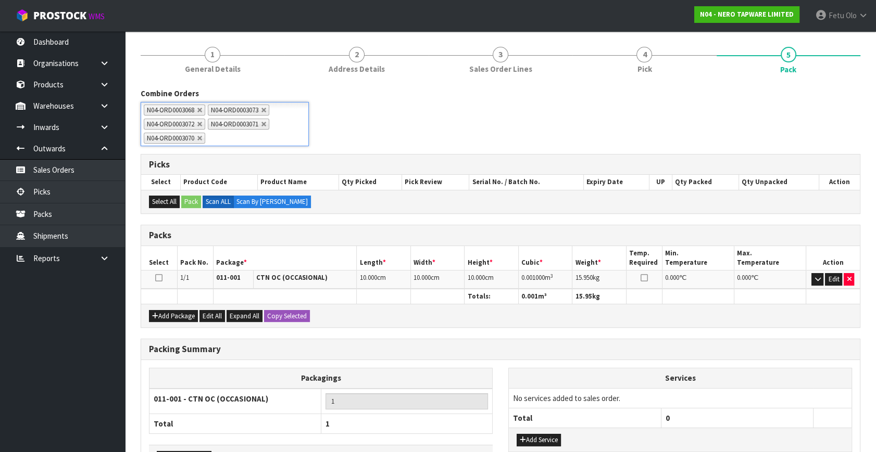
scroll to position [187, 0]
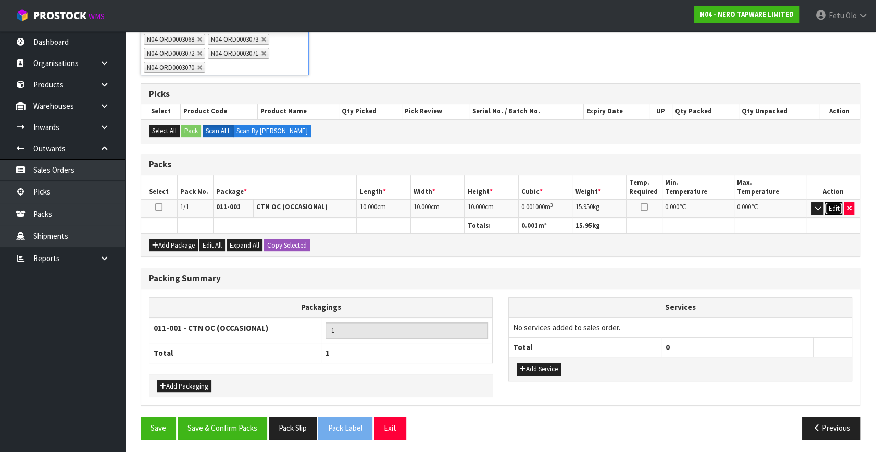
click at [836, 206] on button "Edit" at bounding box center [833, 209] width 17 height 12
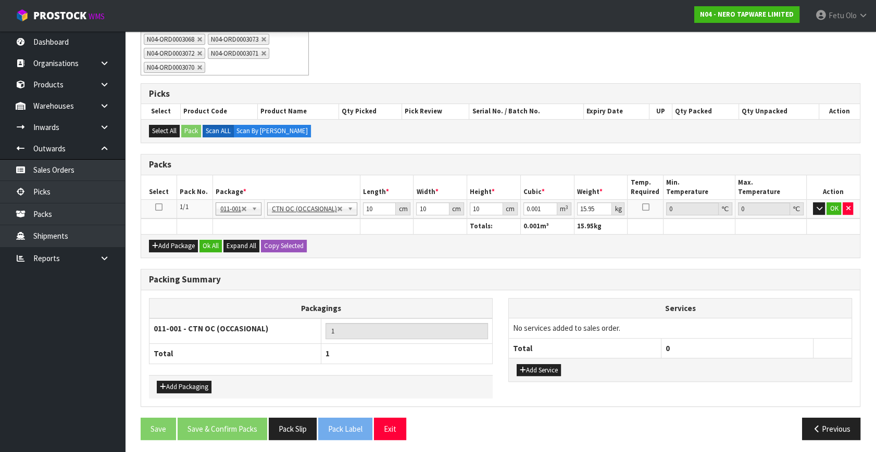
drag, startPoint x: 297, startPoint y: 209, endPoint x: 301, endPoint y: 223, distance: 14.7
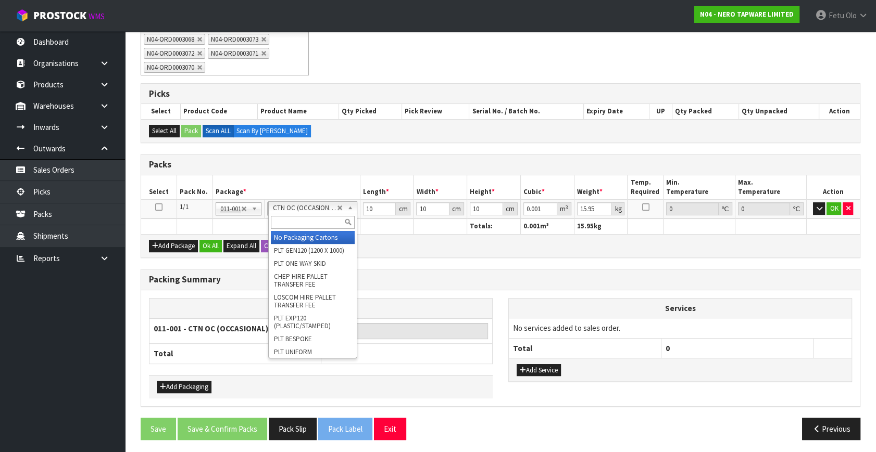
type input "0"
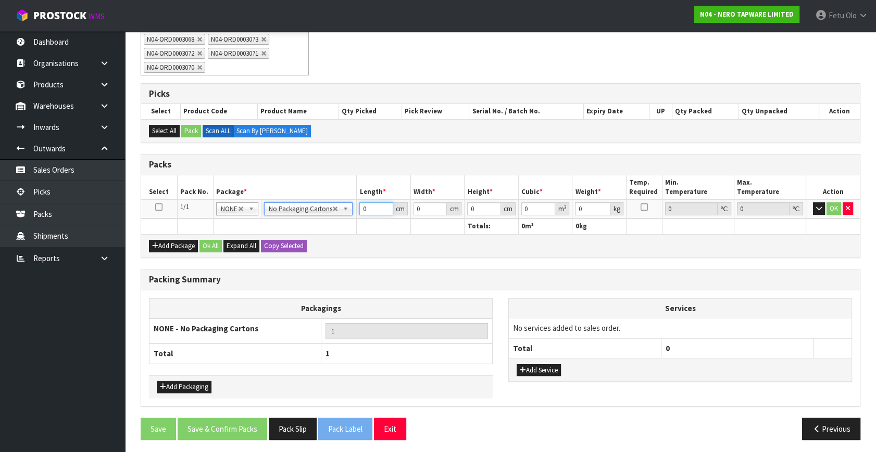
click at [218, 248] on div "Packs Select Pack No. Package * Length * Width * Height * Cubic * Weight * Temp…" at bounding box center [501, 206] width 720 height 104
type input "73"
type input "34"
type input "3"
type input "0.007446"
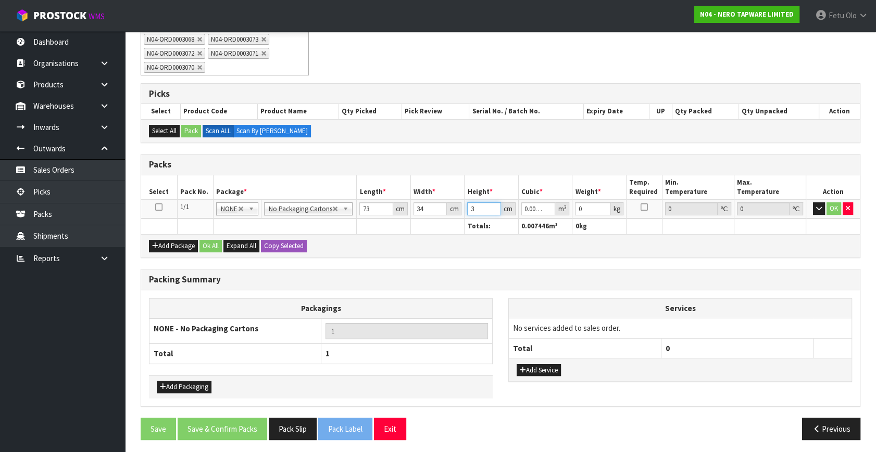
type input "39"
type input "0.096798"
type input "39"
type input "17"
click button "OK" at bounding box center [833, 209] width 15 height 12
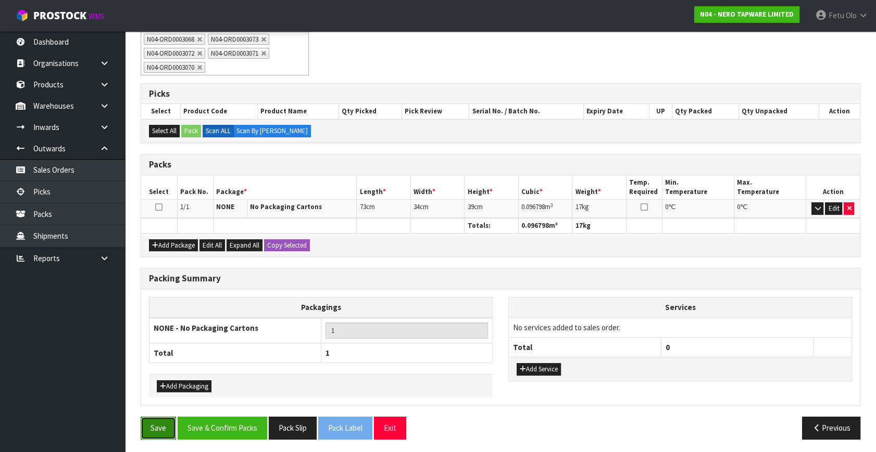
click at [160, 427] on button "Save" at bounding box center [158, 428] width 35 height 22
drag, startPoint x: 249, startPoint y: 423, endPoint x: 336, endPoint y: 439, distance: 88.3
click at [249, 423] on button "Save & Confirm Packs" at bounding box center [223, 428] width 90 height 22
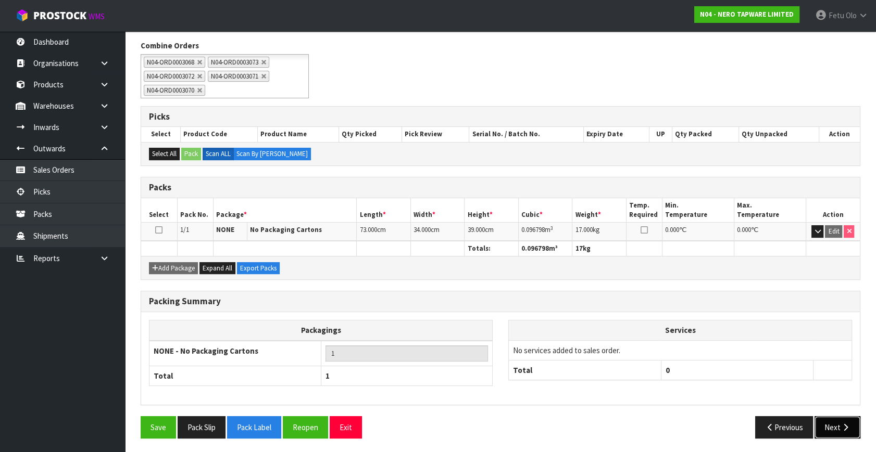
click at [853, 421] on button "Next" at bounding box center [837, 428] width 46 height 22
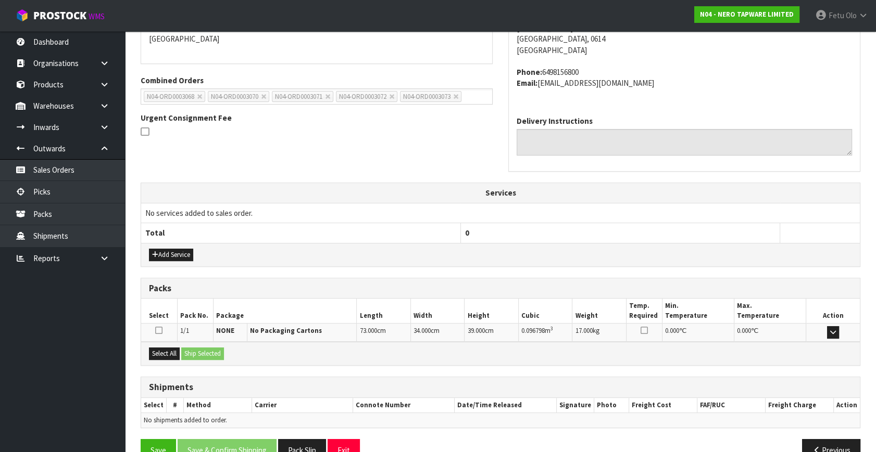
scroll to position [256, 0]
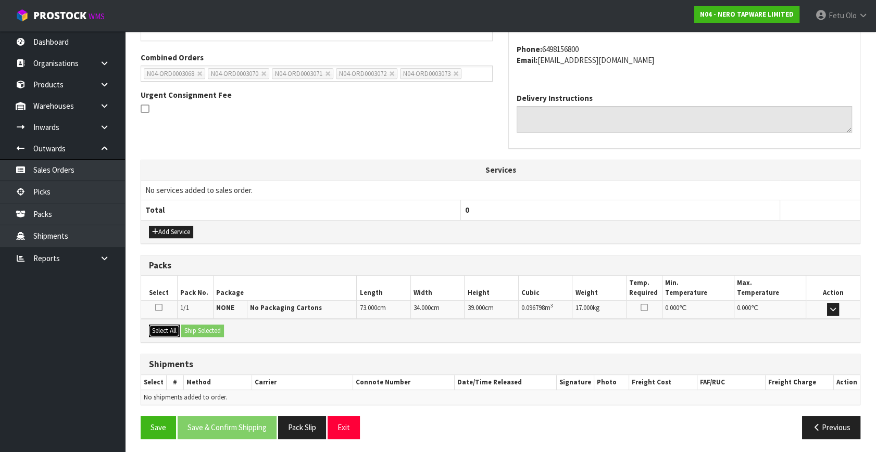
click at [172, 329] on button "Select All" at bounding box center [164, 331] width 31 height 12
click at [215, 327] on button "Ship Selected" at bounding box center [202, 331] width 43 height 12
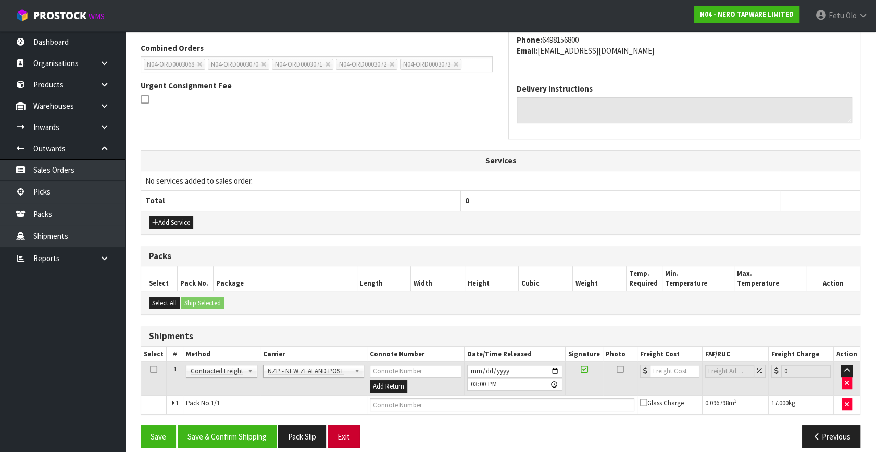
scroll to position [275, 0]
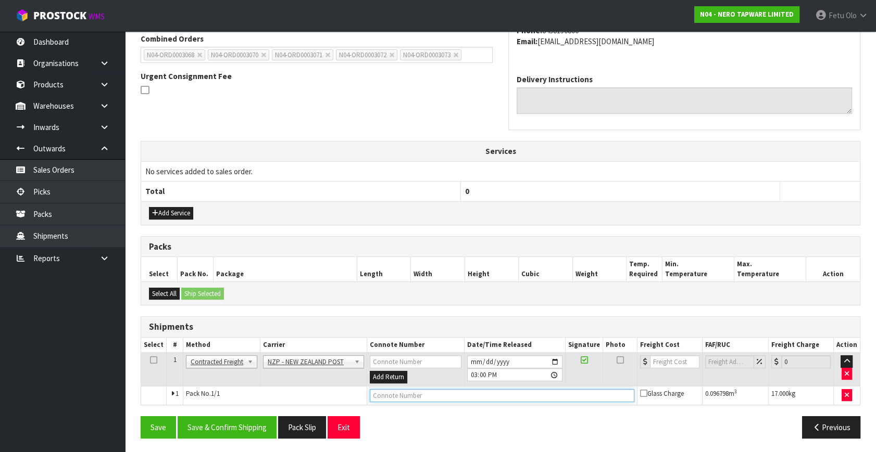
click at [391, 395] on input "text" at bounding box center [502, 395] width 264 height 13
paste input "00894210392605350636"
type input "00894210392605350636"
click at [252, 428] on button "Save & Confirm Shipping" at bounding box center [227, 428] width 99 height 22
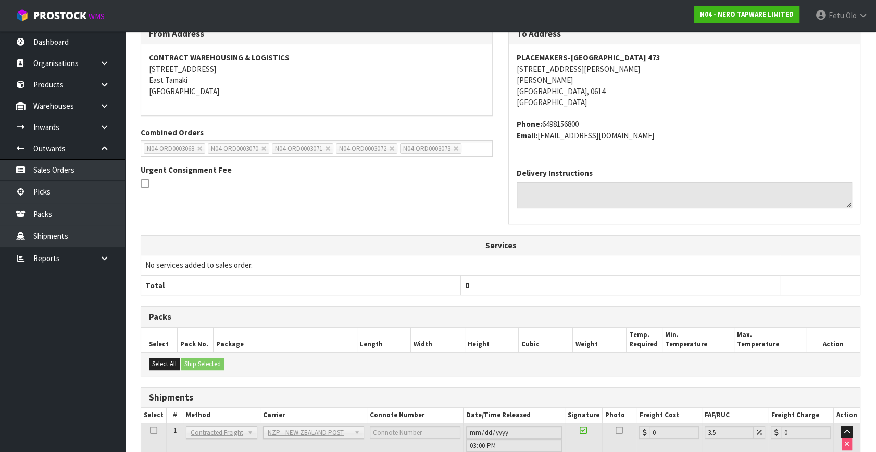
scroll to position [24, 0]
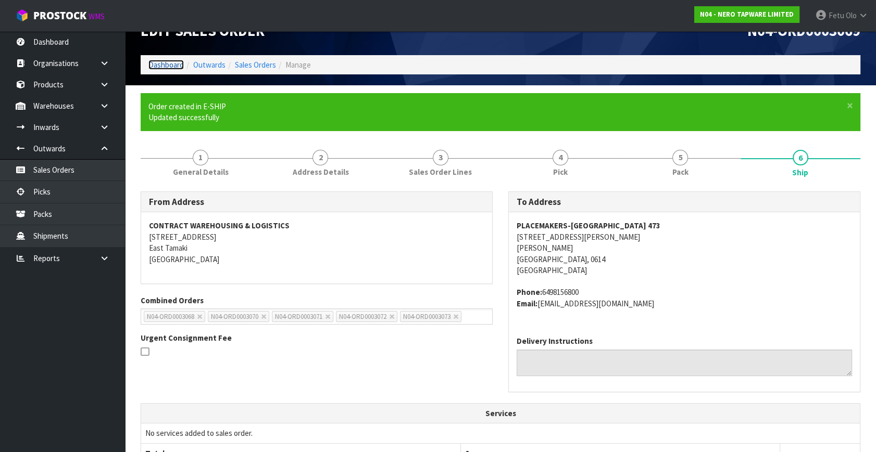
click at [166, 66] on link "Dashboard" at bounding box center [165, 65] width 35 height 10
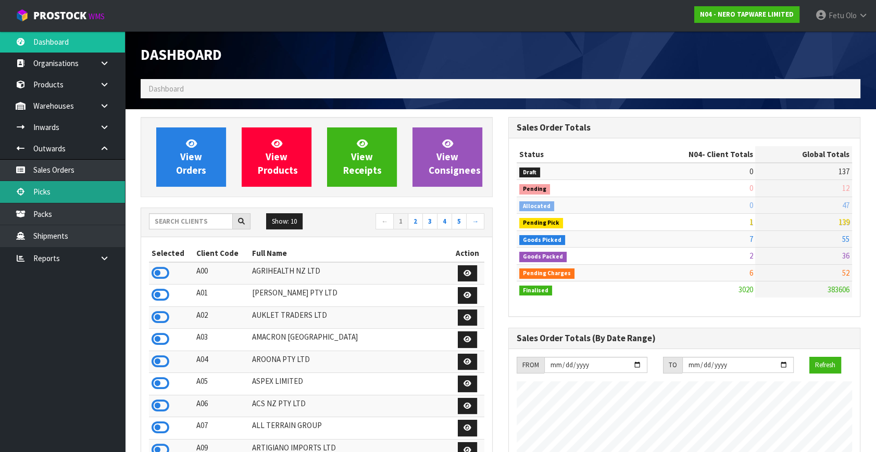
click at [32, 190] on link "Picks" at bounding box center [62, 191] width 125 height 21
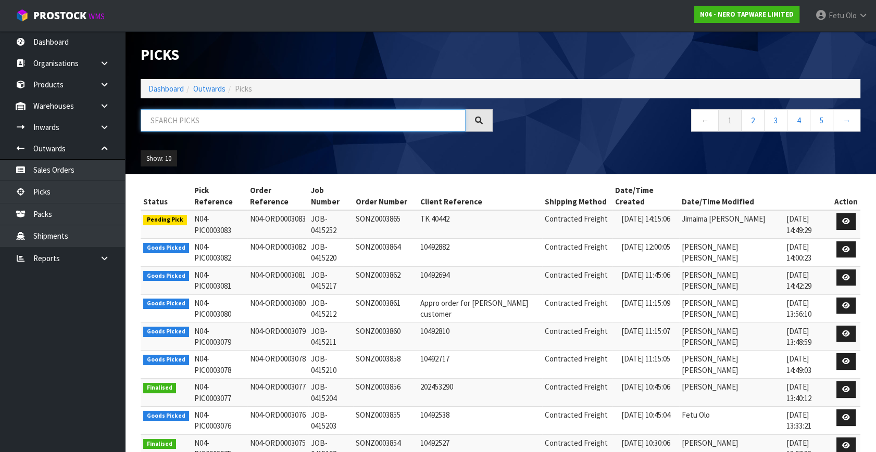
click at [223, 129] on input "text" at bounding box center [303, 120] width 325 height 22
type input "003081"
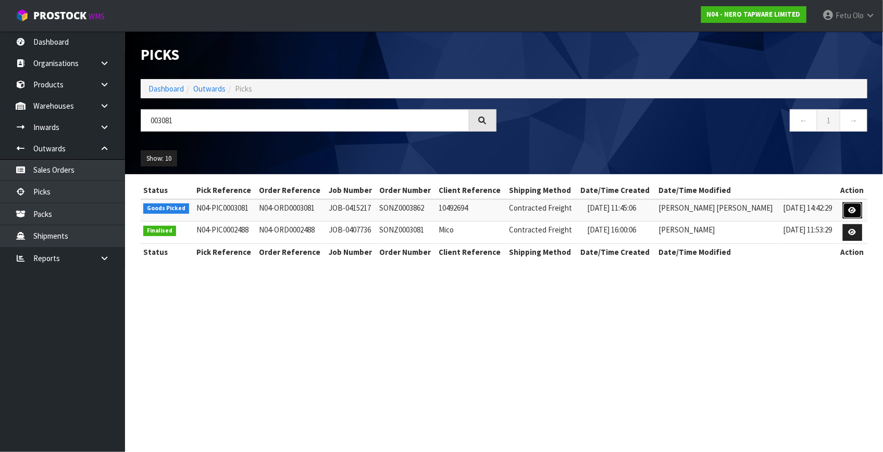
click at [843, 207] on link at bounding box center [851, 211] width 19 height 17
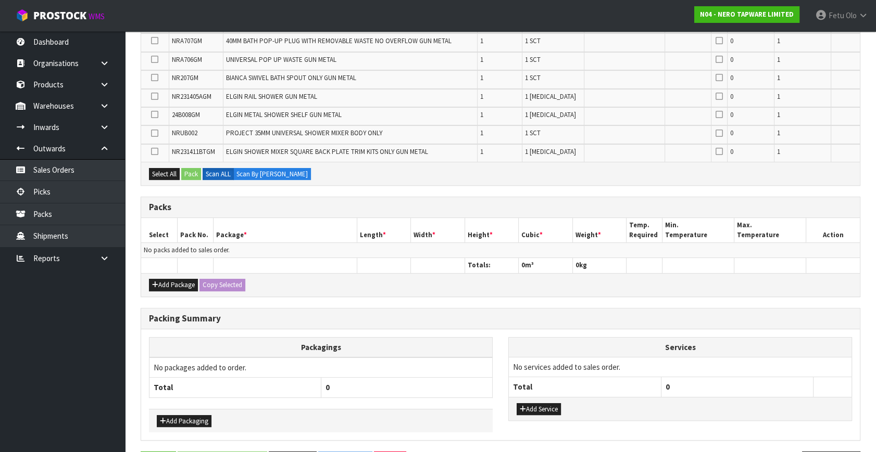
scroll to position [279, 0]
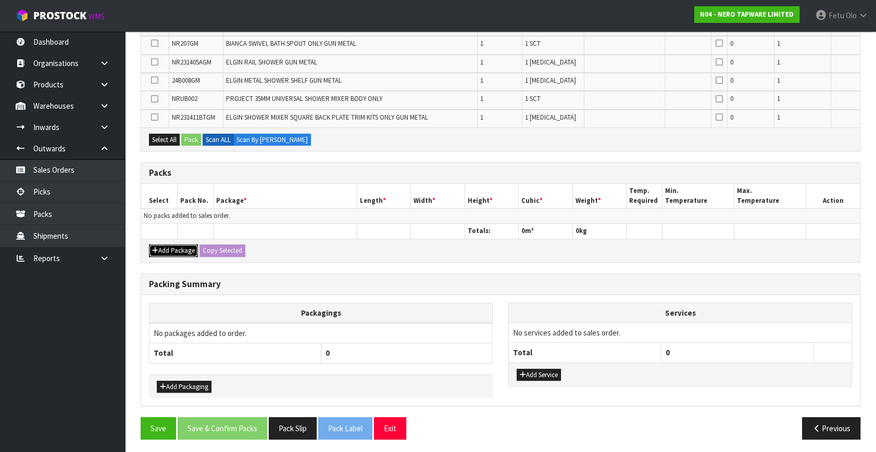
click at [162, 246] on button "Add Package" at bounding box center [173, 251] width 49 height 12
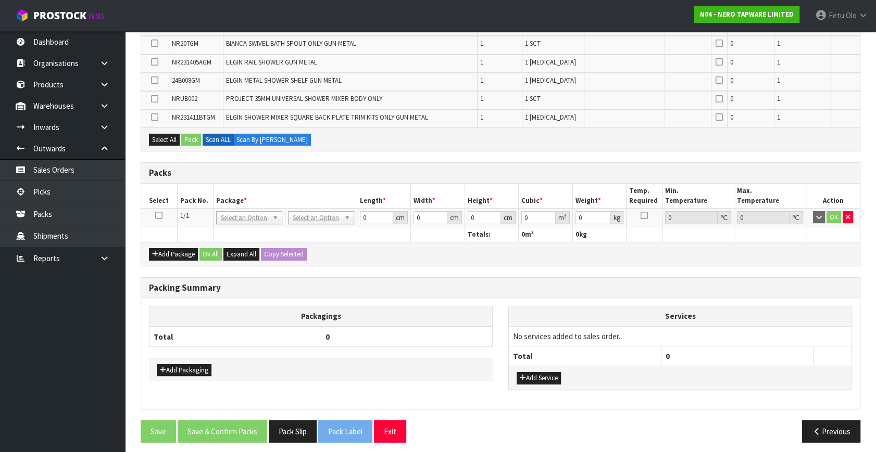
click at [157, 216] on icon at bounding box center [158, 216] width 7 height 1
click at [271, 193] on th "Package *" at bounding box center [285, 196] width 144 height 24
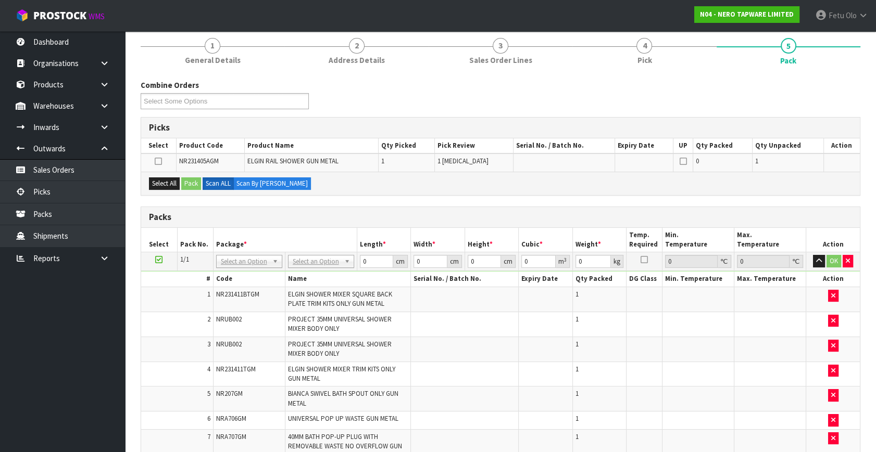
scroll to position [94, 0]
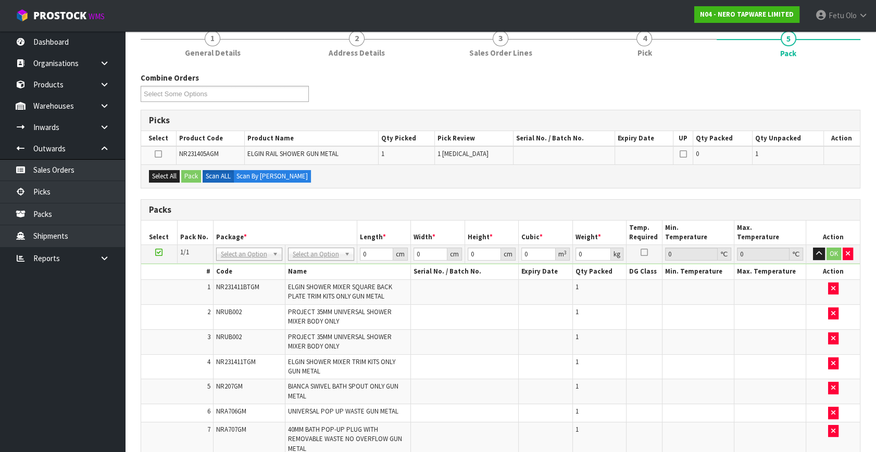
click at [157, 253] on icon at bounding box center [158, 253] width 7 height 1
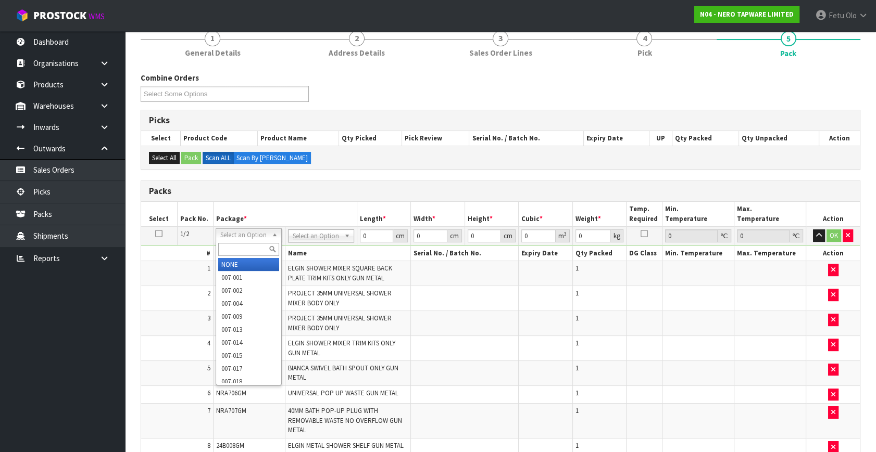
click at [237, 244] on input "text" at bounding box center [248, 249] width 61 height 13
type input "011"
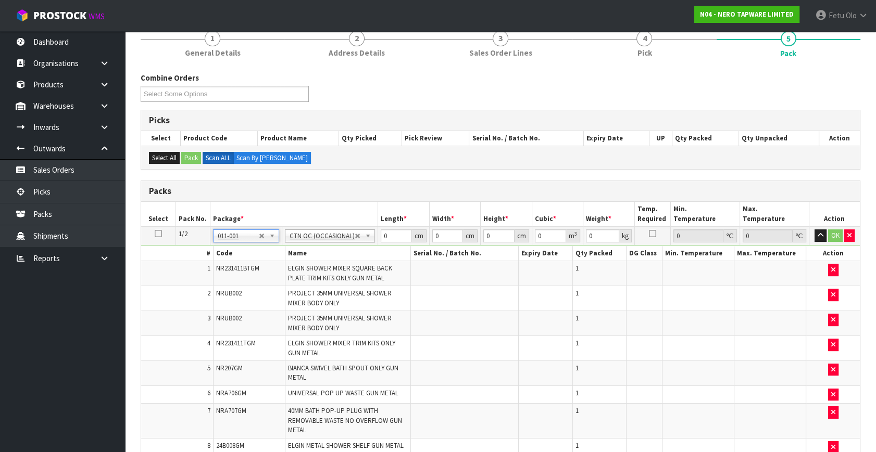
type input "5.14"
drag, startPoint x: 396, startPoint y: 236, endPoint x: 310, endPoint y: 273, distance: 93.3
click at [310, 273] on tbody "1/2 NONE 007-001 007-002 007-004 007-009 007-013 007-014 007-015 007-017 007-01…" at bounding box center [500, 342] width 719 height 231
type input "70"
type input "23"
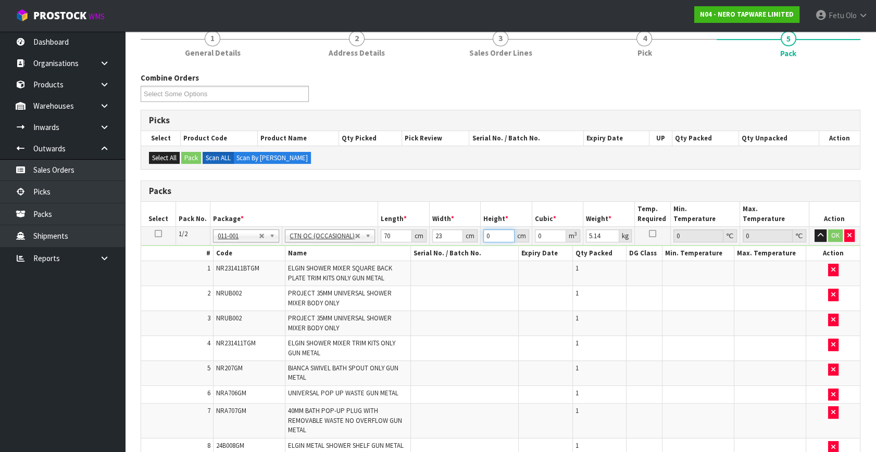
type input "1"
type input "0.00161"
type input "16"
type input "0.02576"
type input "16"
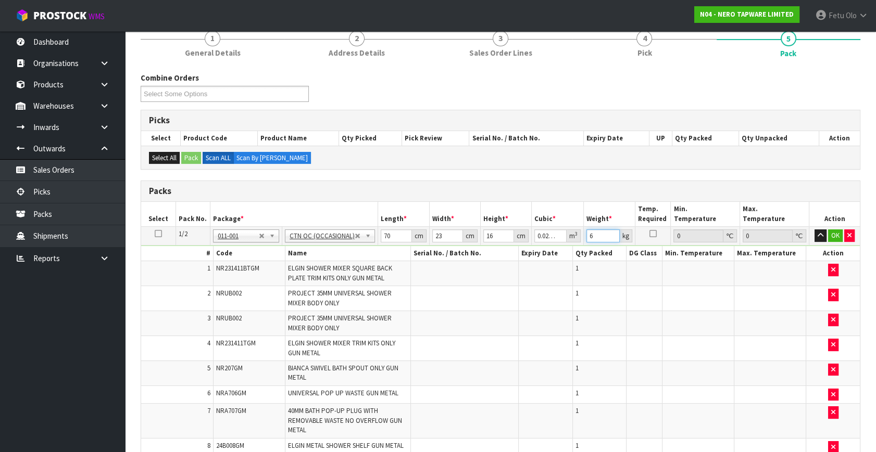
type input "6"
click button "OK" at bounding box center [835, 236] width 15 height 12
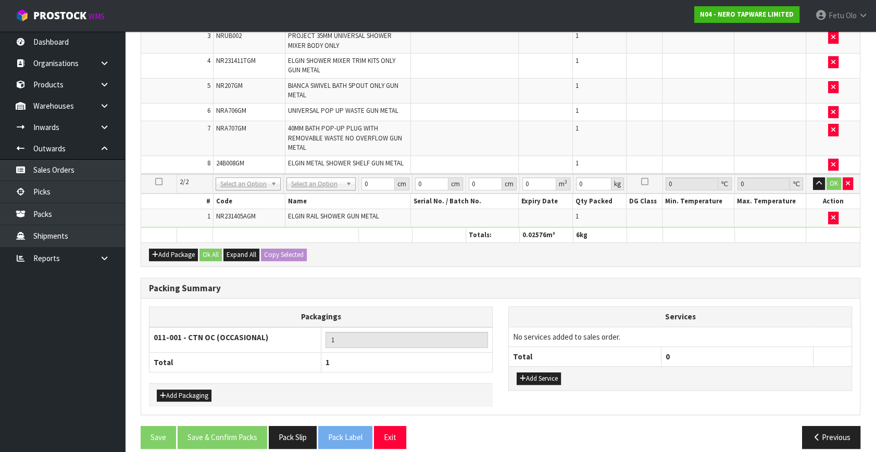
scroll to position [385, 0]
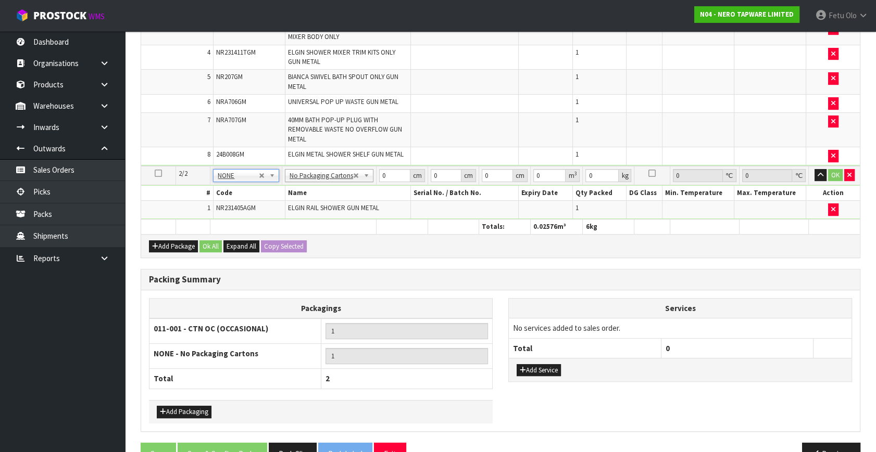
click at [456, 135] on td at bounding box center [465, 129] width 108 height 34
drag, startPoint x: 390, startPoint y: 175, endPoint x: 362, endPoint y: 181, distance: 28.3
click at [362, 181] on tr "2/2 NONE 007-001 007-002 007-004 007-009 007-013 007-014 007-015 007-017 007-01…" at bounding box center [500, 175] width 719 height 19
type input "92"
type input "16"
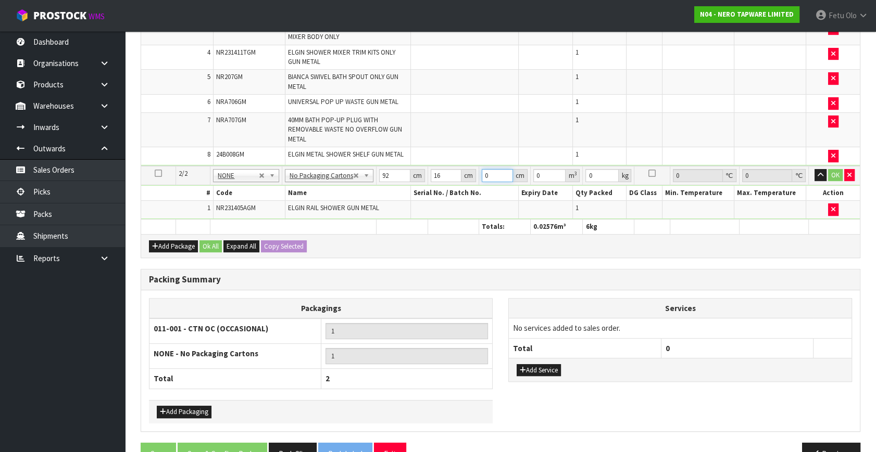
type input "1"
type input "0.001472"
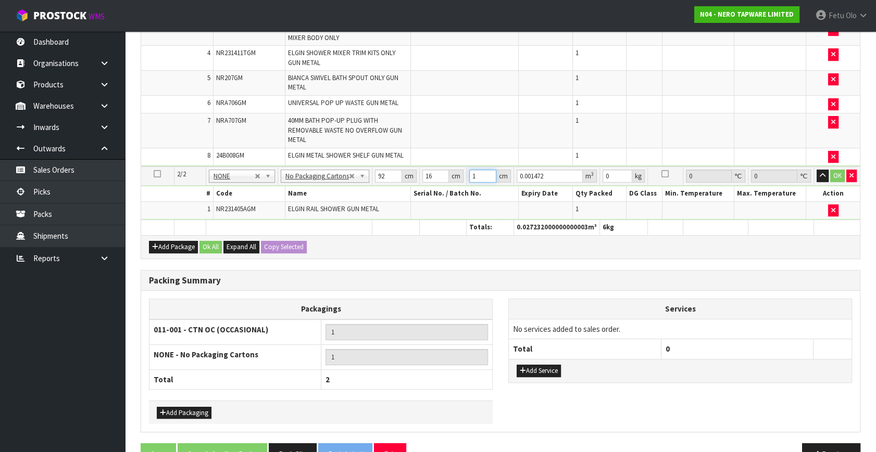
type input "10"
type input "0.01472"
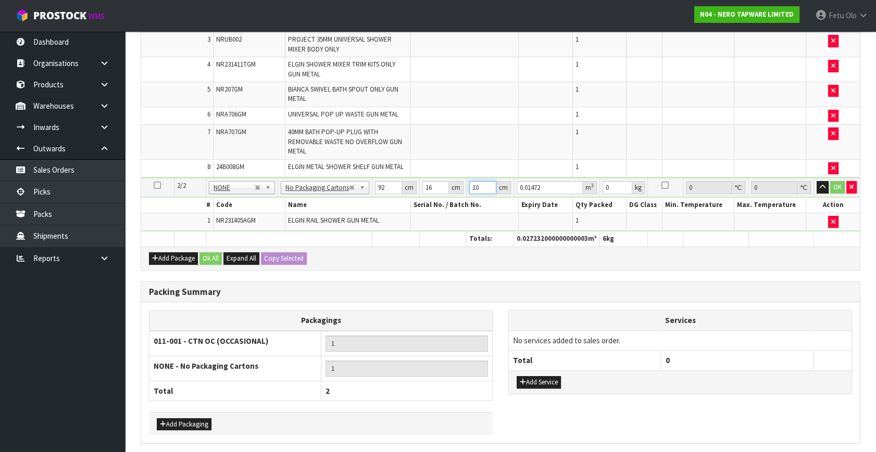
type input "10"
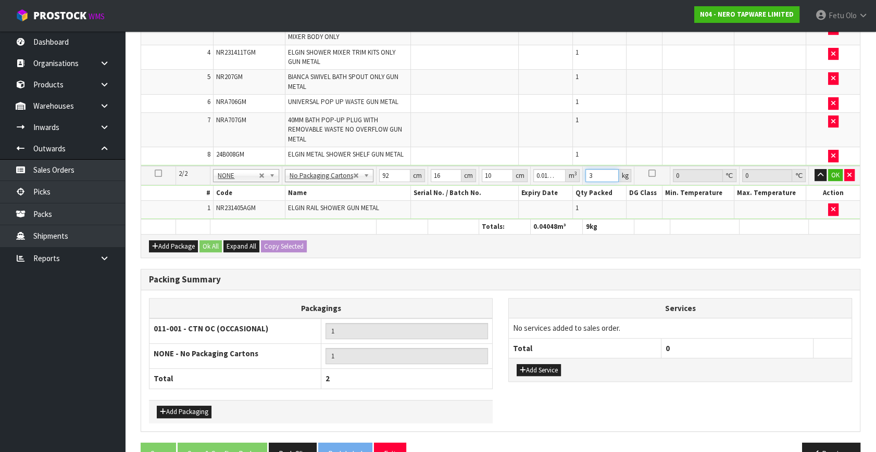
type input "3"
click button "OK" at bounding box center [835, 175] width 15 height 12
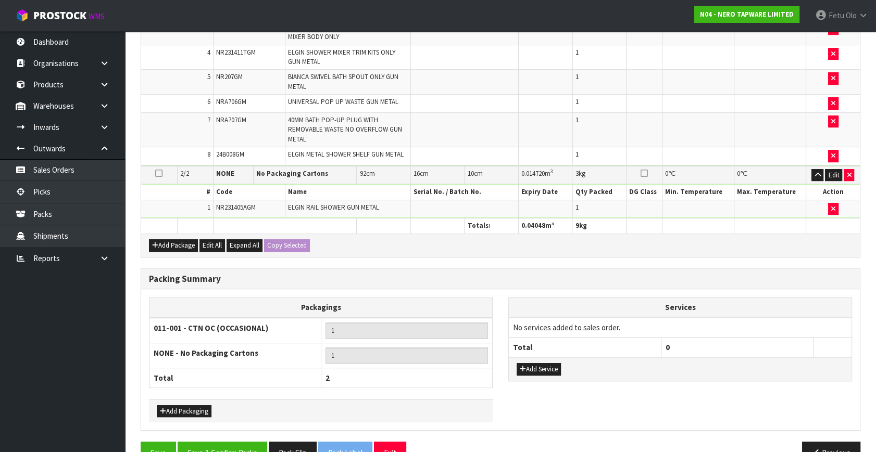
scroll to position [409, 0]
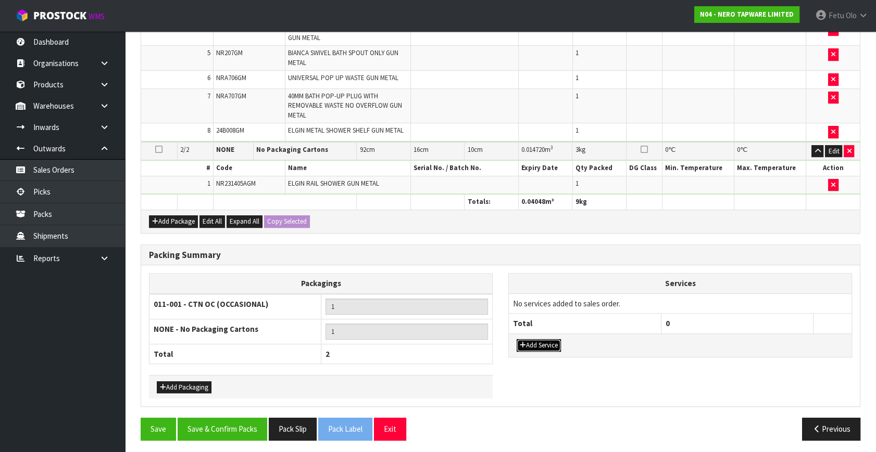
click at [538, 342] on button "Add Service" at bounding box center [538, 345] width 44 height 12
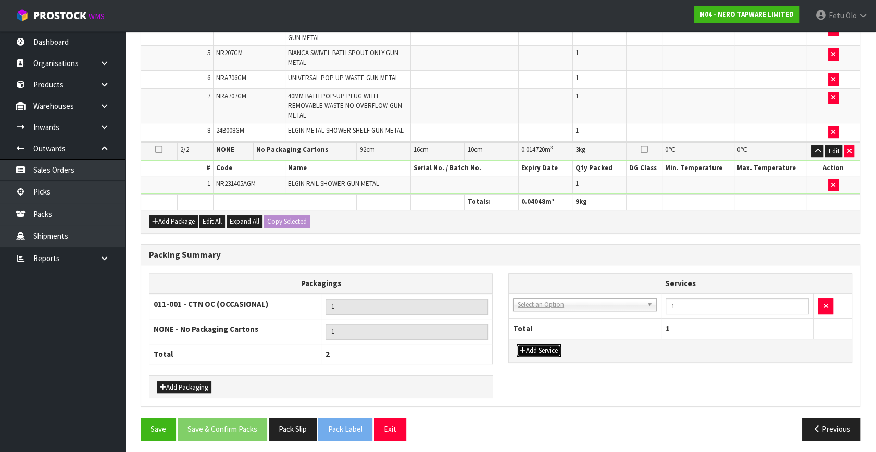
drag, startPoint x: 545, startPoint y: 303, endPoint x: 537, endPoint y: 322, distance: 20.8
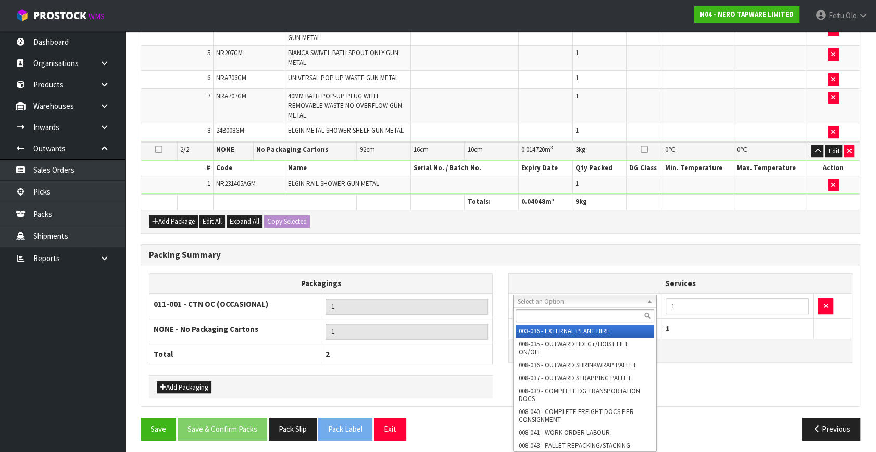
click at [535, 310] on input "text" at bounding box center [584, 316] width 138 height 13
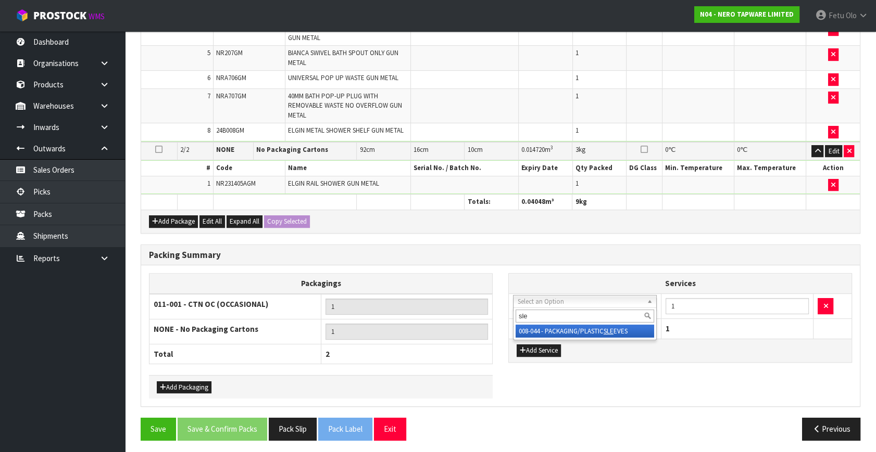
type input "sle"
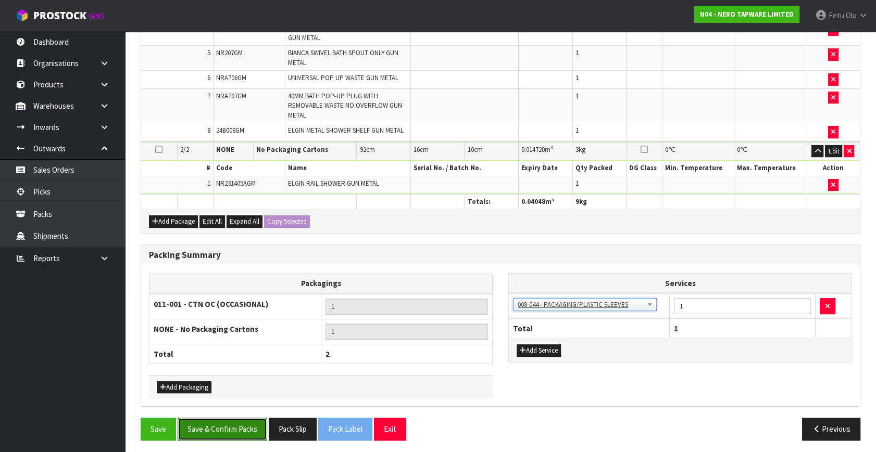
click at [230, 422] on button "Save & Confirm Packs" at bounding box center [223, 429] width 90 height 22
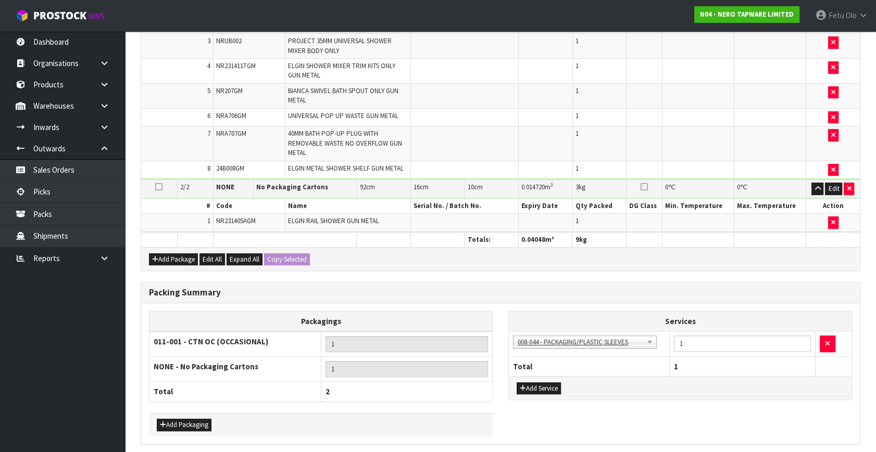
scroll to position [0, 0]
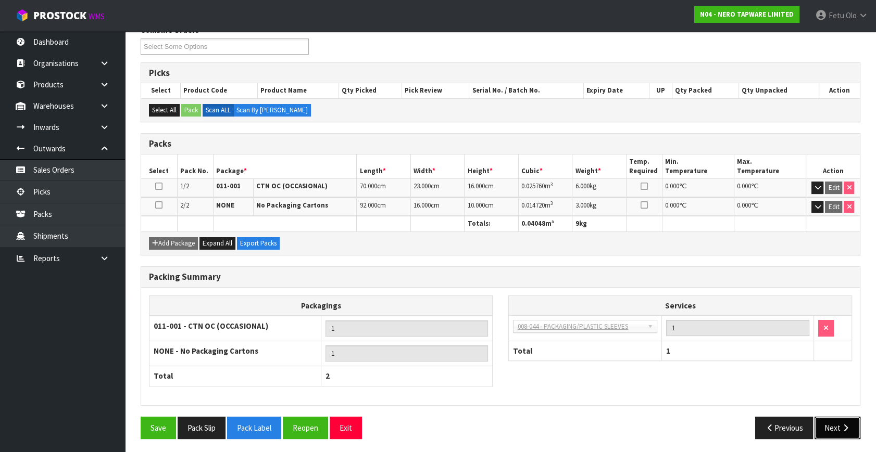
click at [824, 423] on button "Next" at bounding box center [837, 428] width 46 height 22
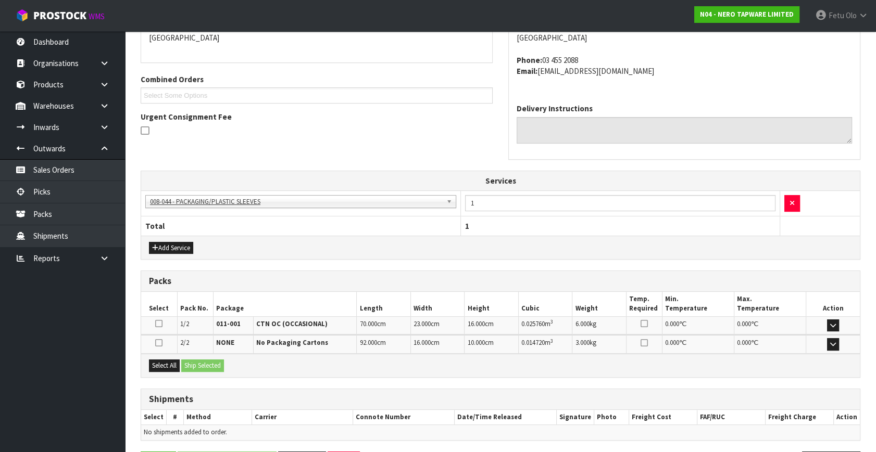
scroll to position [269, 0]
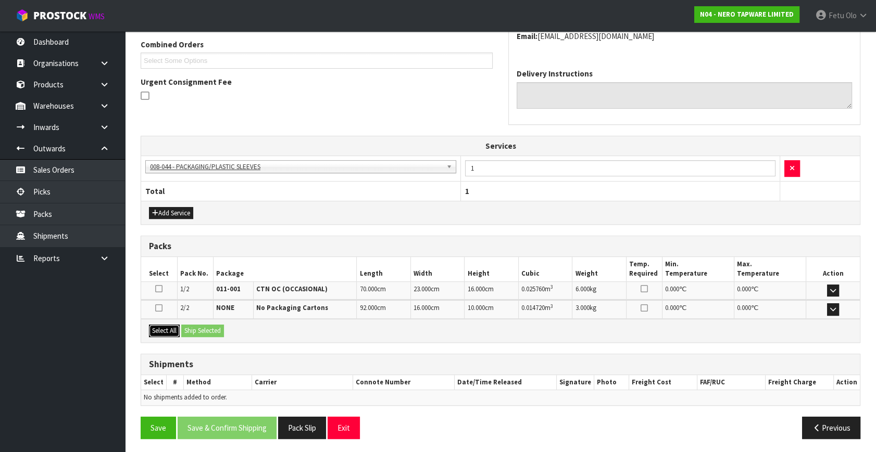
drag, startPoint x: 153, startPoint y: 332, endPoint x: 188, endPoint y: 326, distance: 35.8
click at [154, 332] on button "Select All" at bounding box center [164, 331] width 31 height 12
click at [188, 326] on button "Ship Selected" at bounding box center [202, 331] width 43 height 12
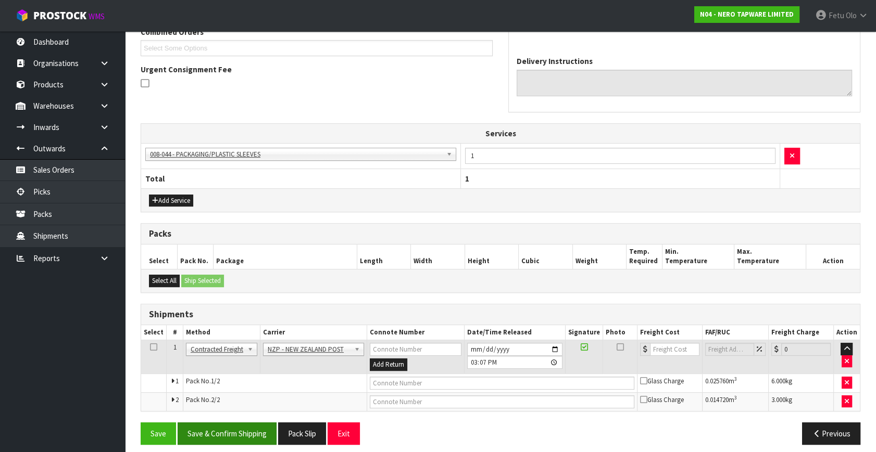
scroll to position [287, 0]
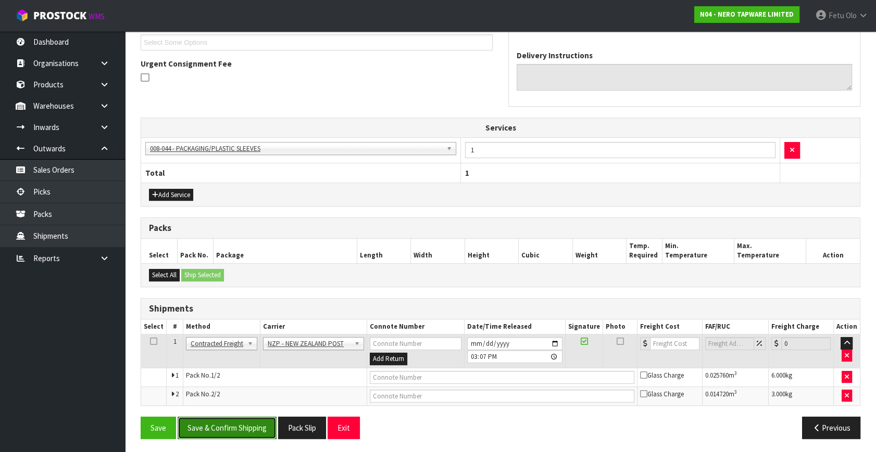
click at [228, 423] on button "Save & Confirm Shipping" at bounding box center [227, 428] width 99 height 22
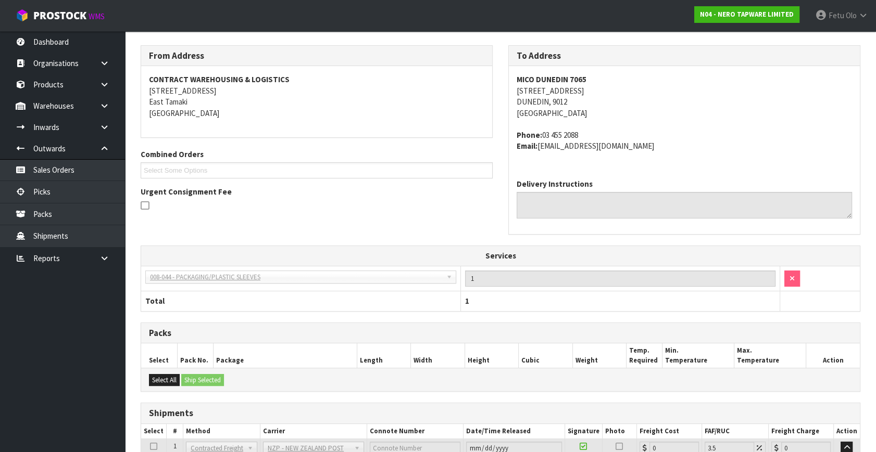
scroll to position [272, 0]
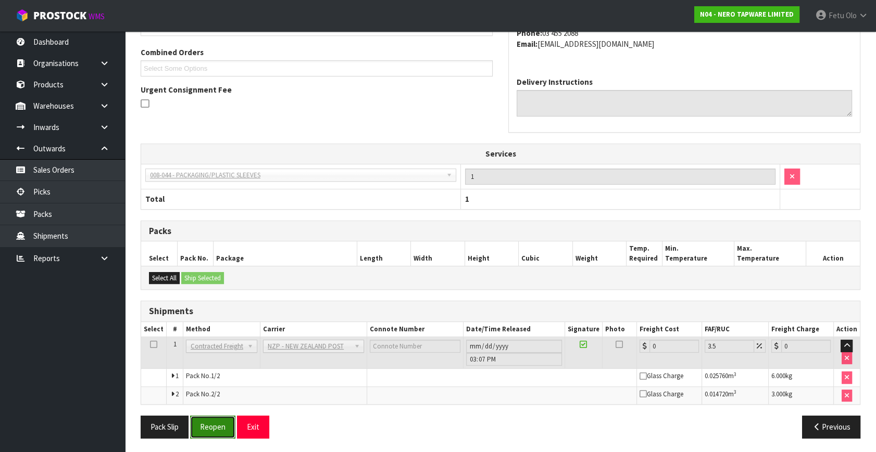
click at [210, 423] on button "Reopen" at bounding box center [212, 427] width 45 height 22
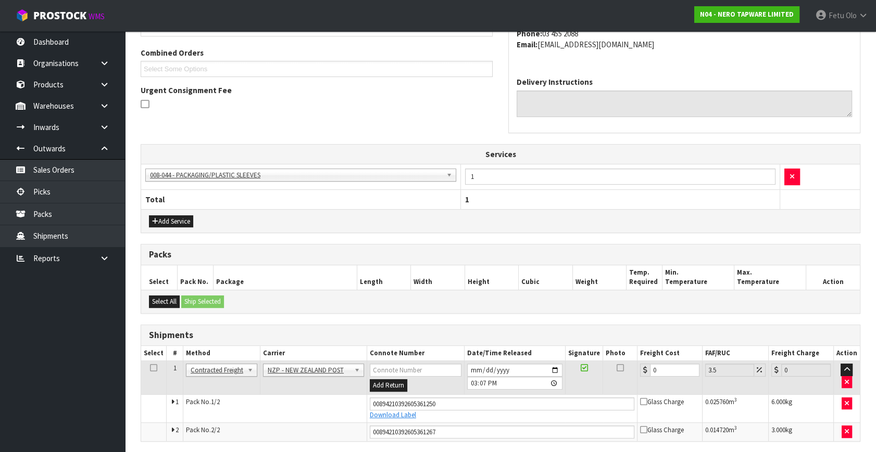
scroll to position [213, 0]
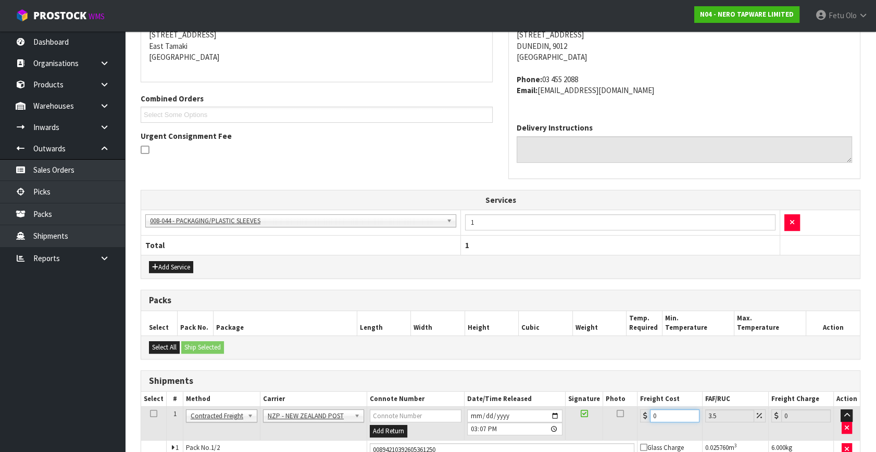
drag, startPoint x: 622, startPoint y: 421, endPoint x: 359, endPoint y: 452, distance: 264.2
click at [359, 237] on html "Toggle navigation ProStock WMS N04 - NERO TAPWARE LIMITED Fetu Olo Logout Dashb…" at bounding box center [438, 11] width 876 height 452
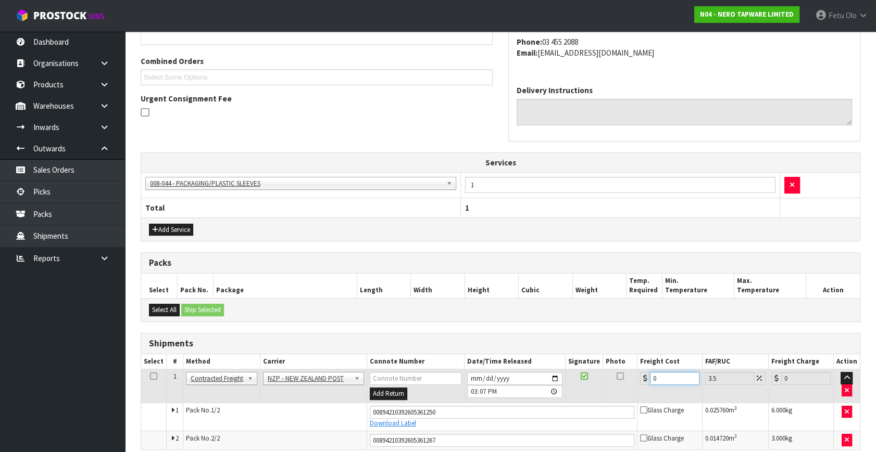
type input "2"
type input "2.07"
type input "23"
type input "23.8"
type input "23.2"
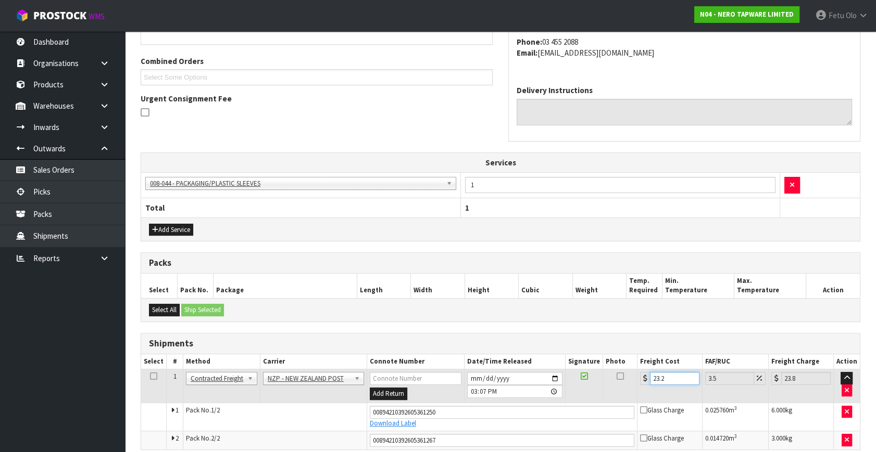
type input "24.01"
type input "23.22"
type input "24.03"
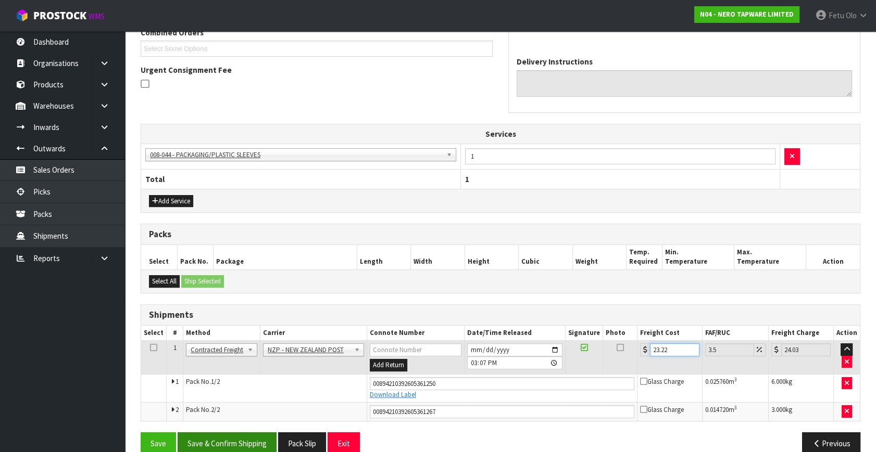
scroll to position [297, 0]
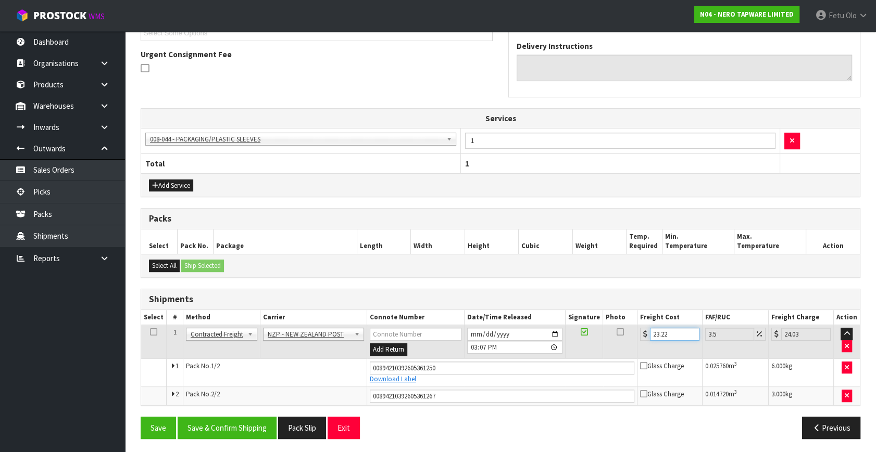
type input "23.22"
click at [239, 406] on div "From Address CONTRACT WAREHOUSING & LOGISTICS 17 Allens Road East Tamaki Auckla…" at bounding box center [501, 177] width 720 height 540
click at [237, 418] on button "Save & Confirm Shipping" at bounding box center [227, 428] width 99 height 22
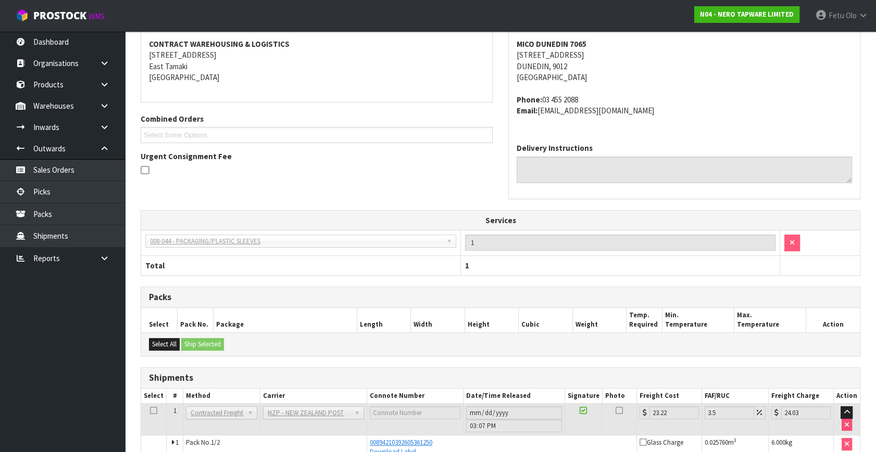
scroll to position [268, 0]
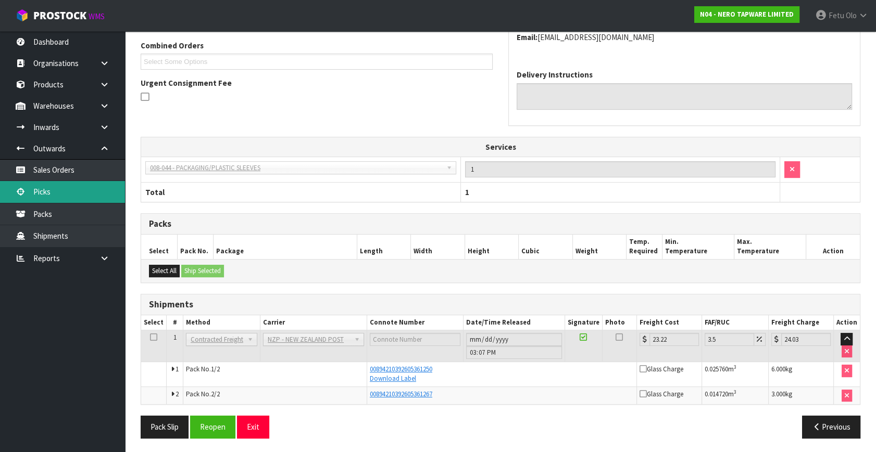
click at [36, 187] on link "Picks" at bounding box center [62, 191] width 125 height 21
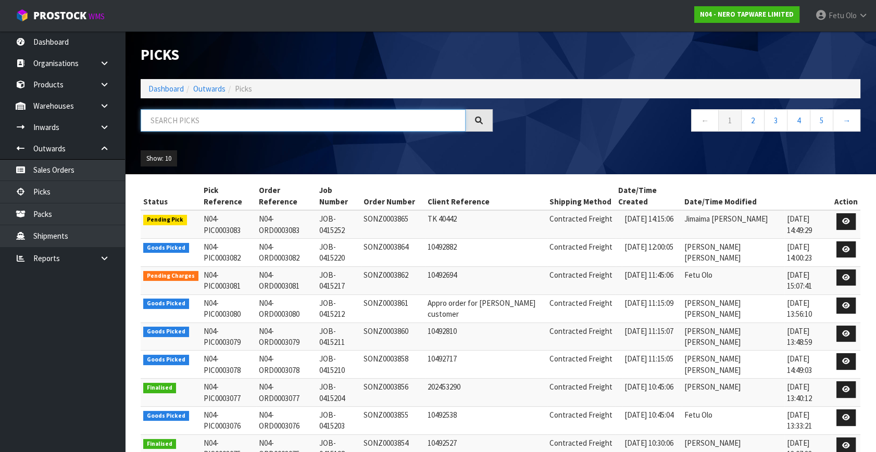
click at [312, 122] on input "text" at bounding box center [303, 120] width 325 height 22
type input "3078"
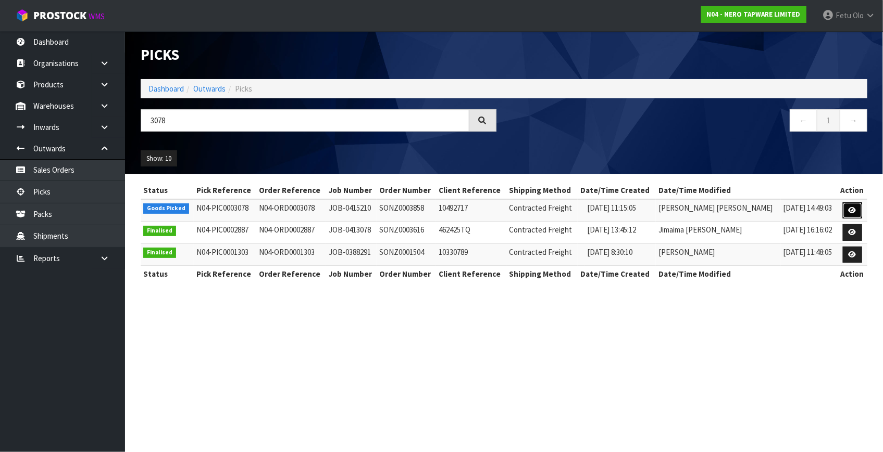
click at [848, 203] on link at bounding box center [851, 211] width 19 height 17
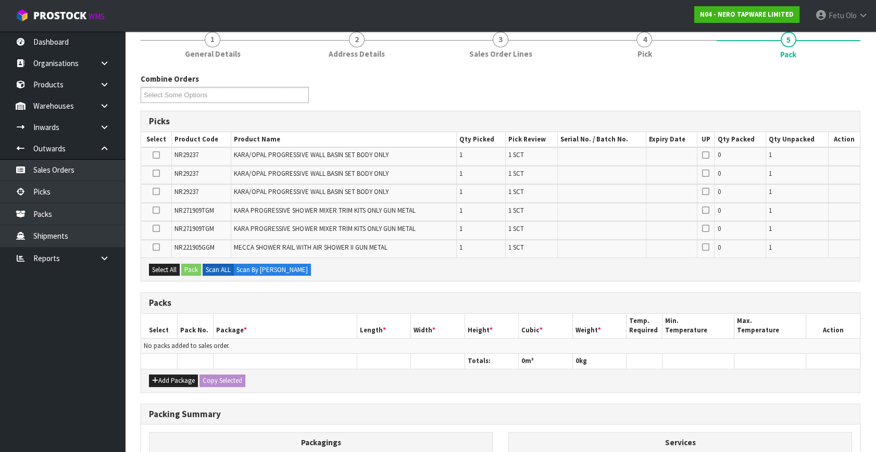
scroll to position [94, 0]
click at [170, 382] on button "Add Package" at bounding box center [173, 380] width 49 height 12
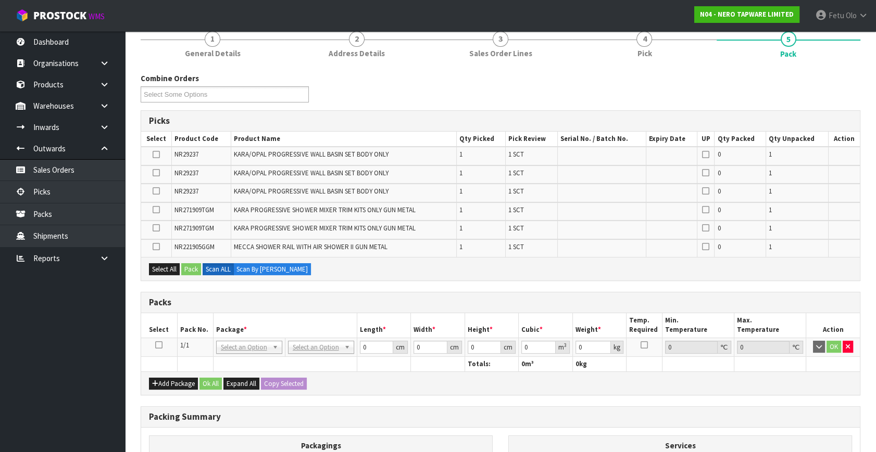
click at [155, 342] on td at bounding box center [159, 347] width 36 height 19
click at [156, 345] on icon at bounding box center [158, 345] width 7 height 1
click at [308, 308] on div "Packs" at bounding box center [500, 303] width 719 height 21
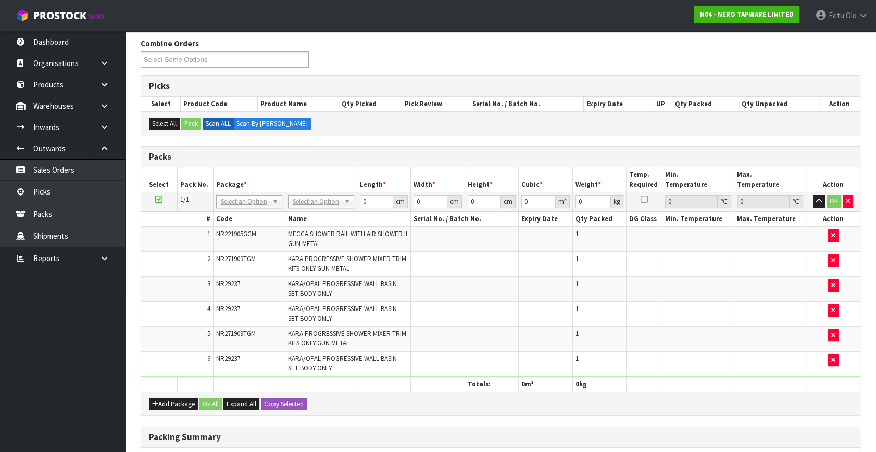
scroll to position [141, 0]
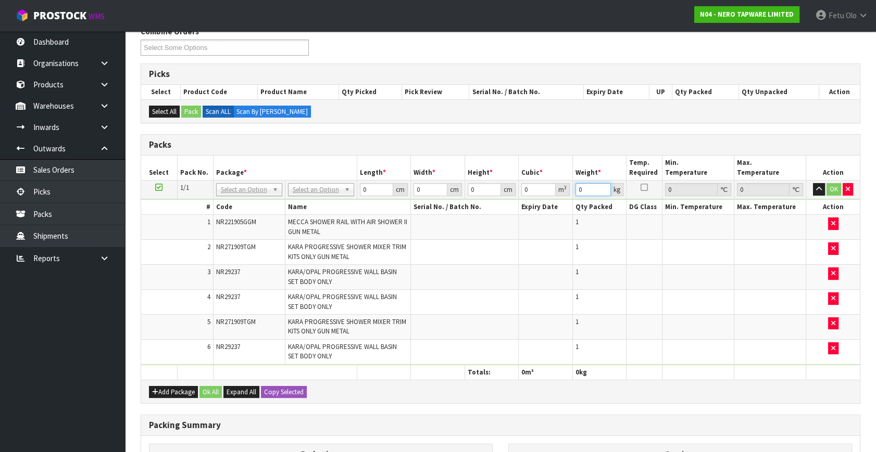
drag, startPoint x: 593, startPoint y: 192, endPoint x: 541, endPoint y: 210, distance: 54.0
click at [541, 210] on tbody "1/1 NONE 007-001 007-002 007-004 007-009 007-013 007-014 007-015 007-017 007-01…" at bounding box center [500, 273] width 719 height 185
type input "8"
click at [248, 205] on input "text" at bounding box center [248, 203] width 61 height 13
type input "011"
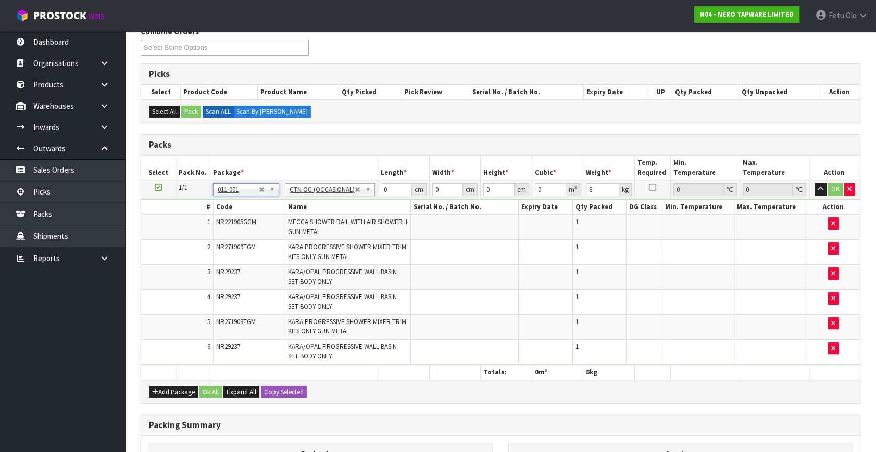
type input "5.56"
drag, startPoint x: 390, startPoint y: 189, endPoint x: 346, endPoint y: 202, distance: 46.1
click at [346, 202] on tbody "1/1 NONE 007-001 007-002 007-004 007-009 007-013 007-014 007-015 007-017 007-01…" at bounding box center [500, 273] width 719 height 185
type input "94"
type input "36"
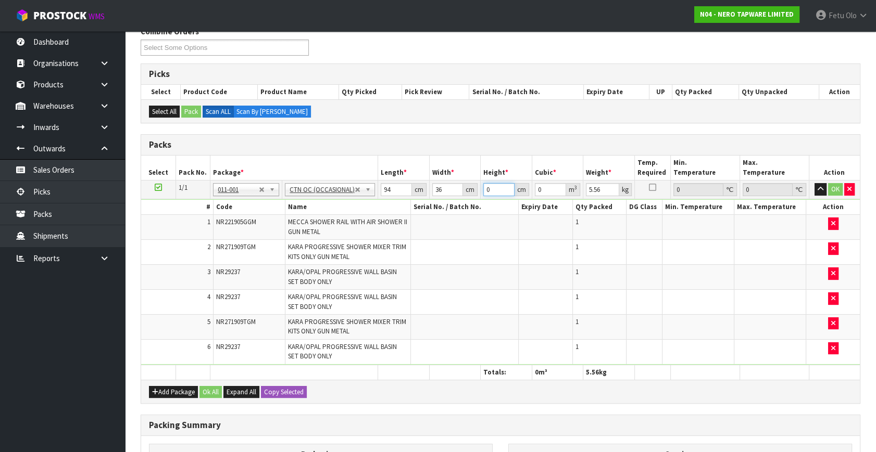
type input "1"
type input "0.003384"
type input "11"
type input "0.037224"
type input "11"
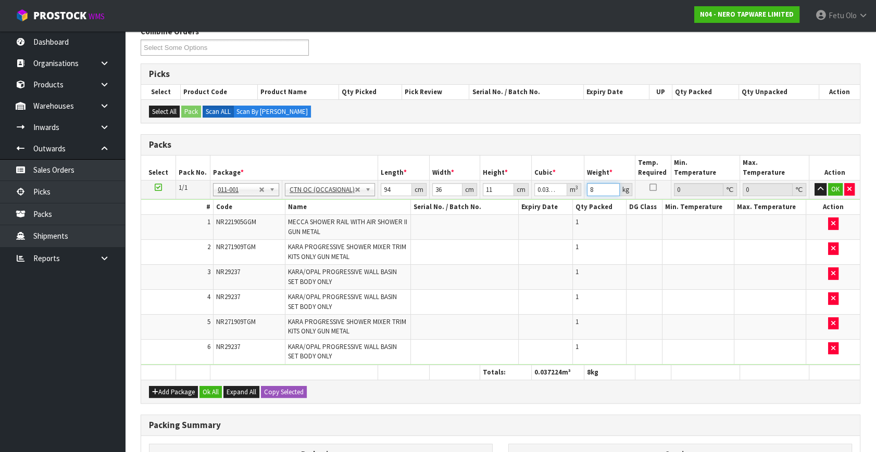
type input "8"
click button "OK" at bounding box center [835, 189] width 15 height 12
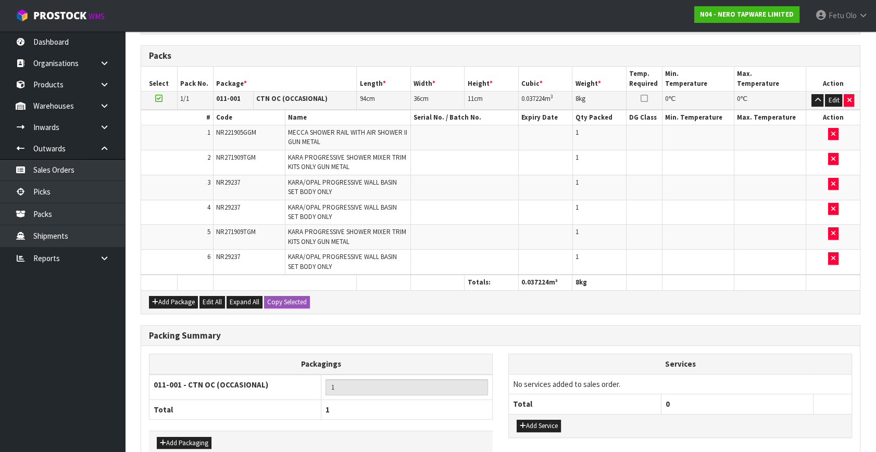
scroll to position [286, 0]
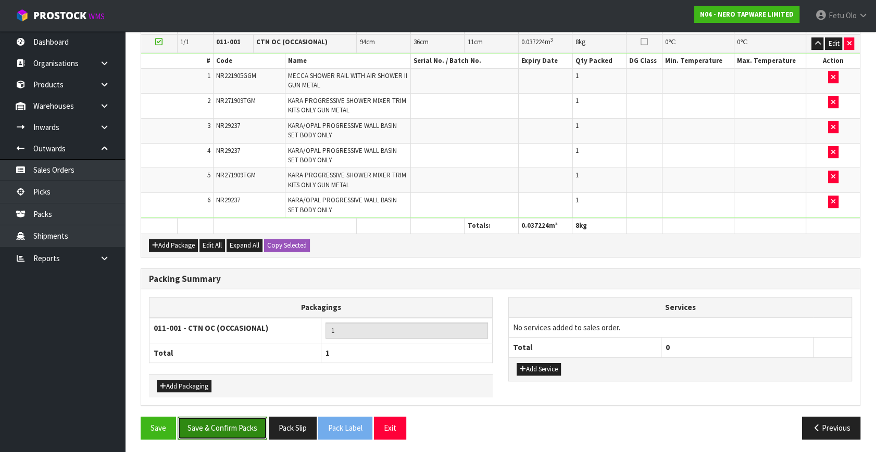
click at [240, 422] on button "Save & Confirm Packs" at bounding box center [223, 428] width 90 height 22
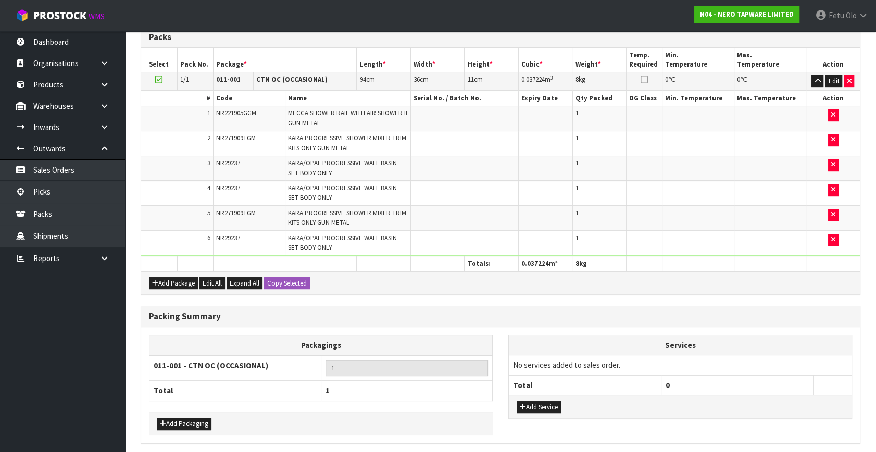
scroll to position [0, 0]
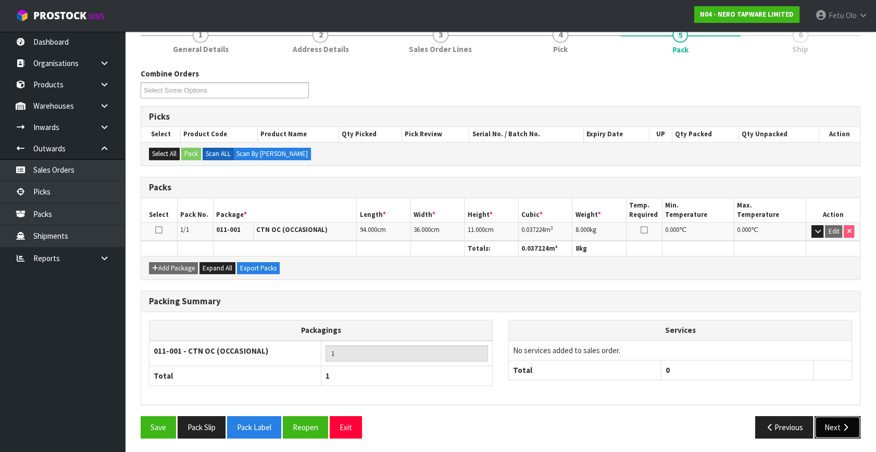
click at [842, 419] on button "Next" at bounding box center [837, 428] width 46 height 22
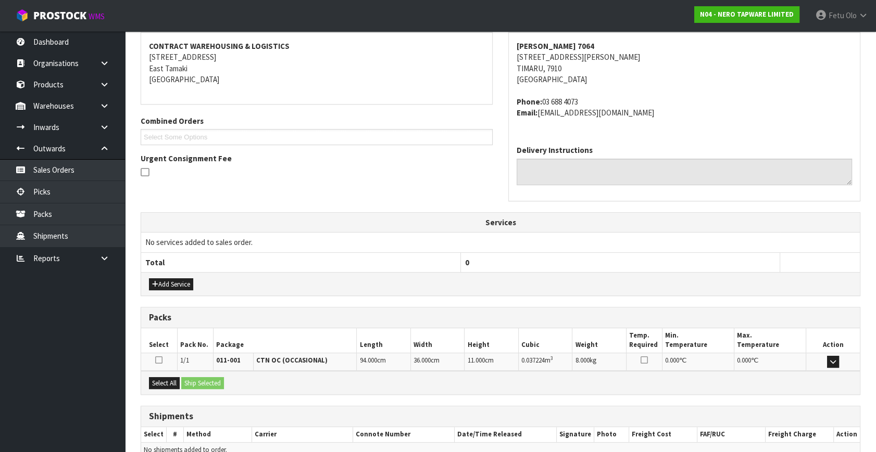
scroll to position [245, 0]
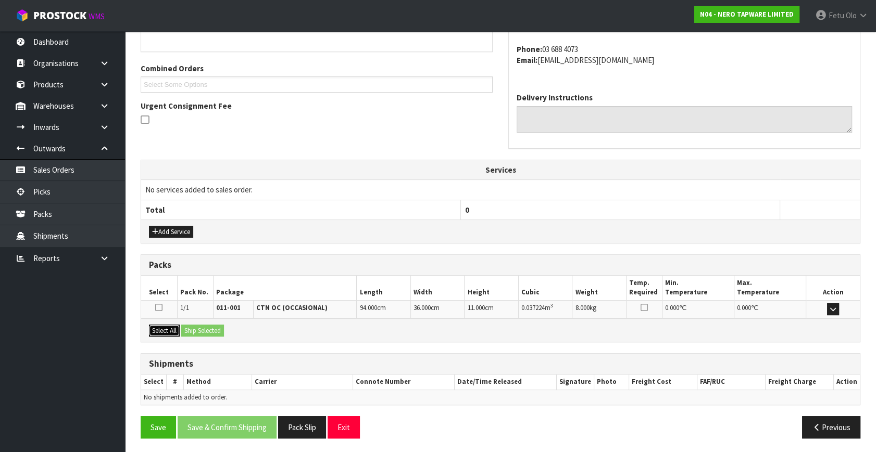
click at [170, 329] on button "Select All" at bounding box center [164, 331] width 31 height 12
click at [210, 331] on button "Ship Selected" at bounding box center [202, 331] width 43 height 12
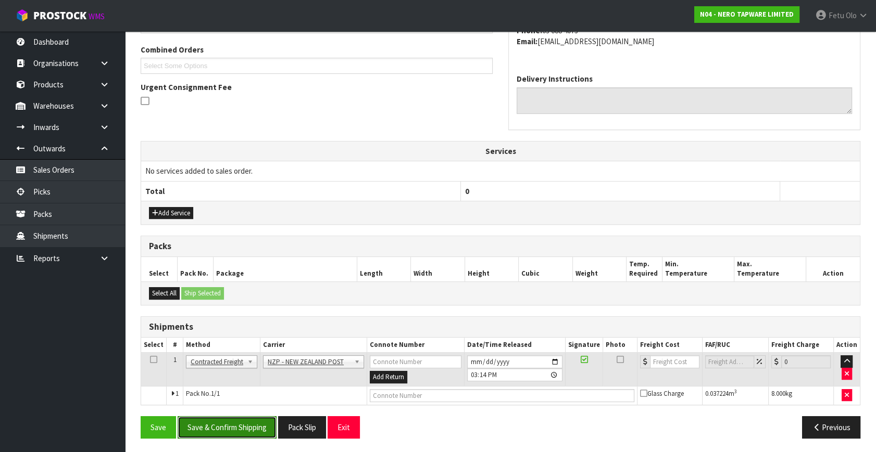
click at [243, 426] on button "Save & Confirm Shipping" at bounding box center [227, 428] width 99 height 22
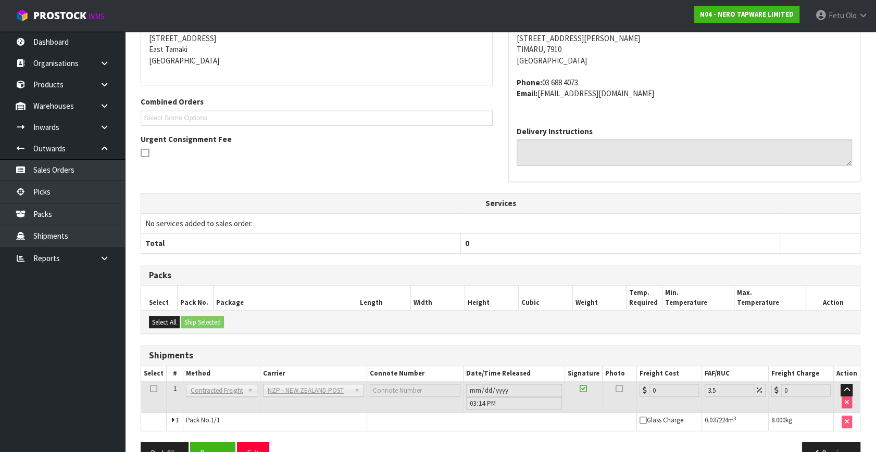
scroll to position [249, 0]
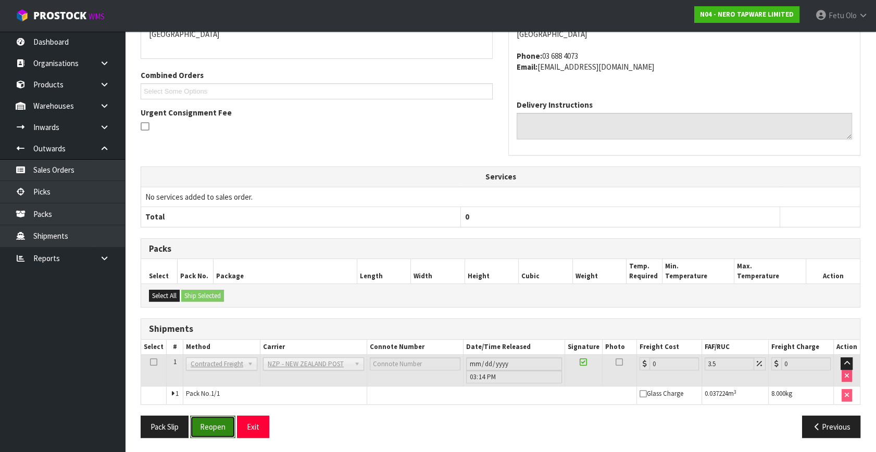
click at [219, 424] on button "Reopen" at bounding box center [212, 427] width 45 height 22
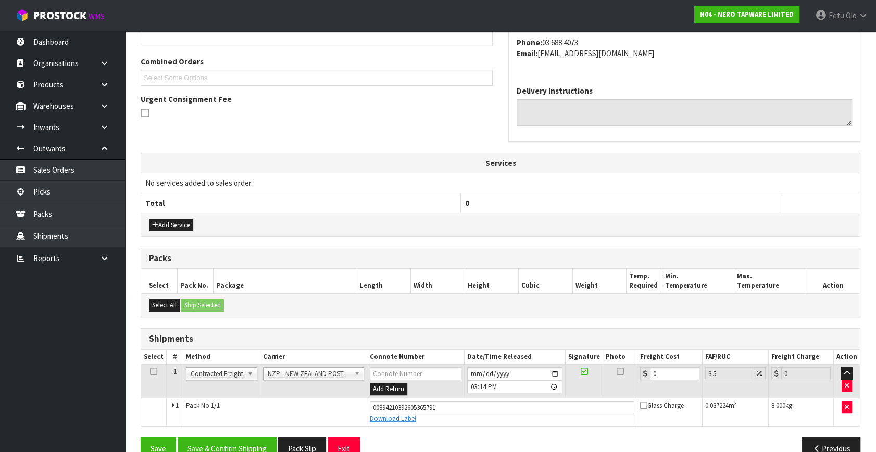
scroll to position [253, 0]
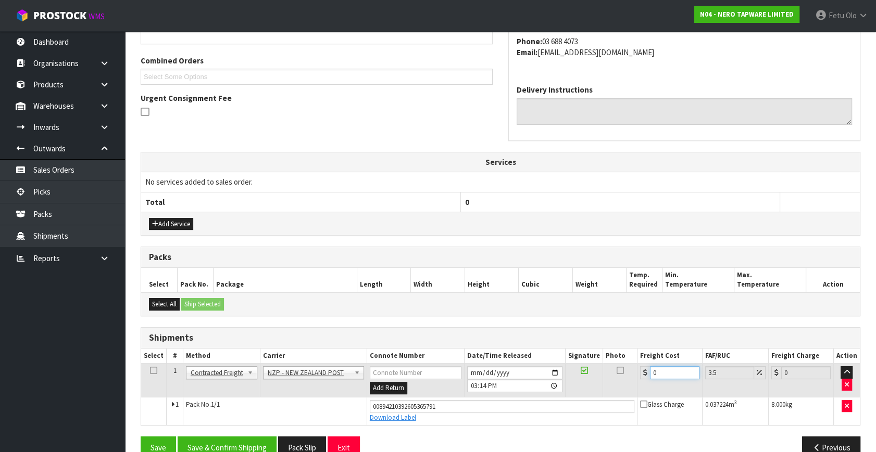
drag, startPoint x: 669, startPoint y: 371, endPoint x: 557, endPoint y: 396, distance: 114.7
click at [557, 396] on tbody "1 Client Local Pickup Customer Local Pickup Company Freight Contracted Freight …" at bounding box center [500, 394] width 719 height 61
type input "1"
type input "1.03"
type input "121"
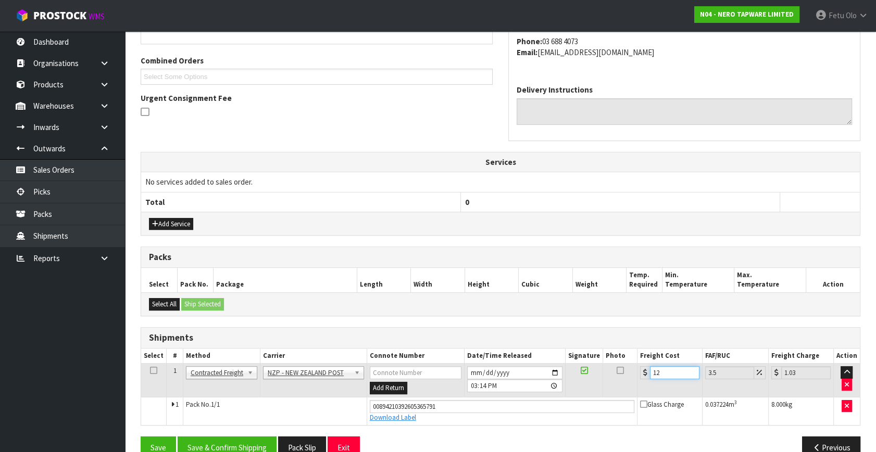
type input "125.23"
type input "121.6"
type input "125.86"
type input "121.61"
type input "125.87"
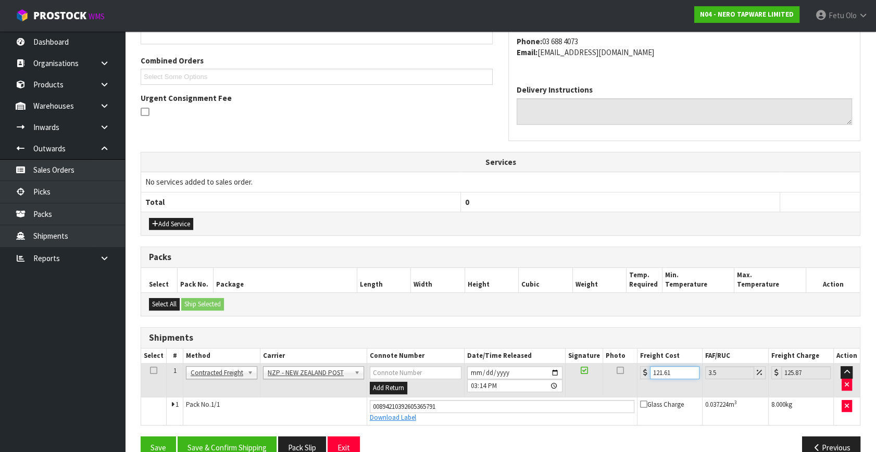
click at [656, 371] on input "121.61" at bounding box center [674, 373] width 49 height 13
type input "1"
type input "1.03"
type input "11"
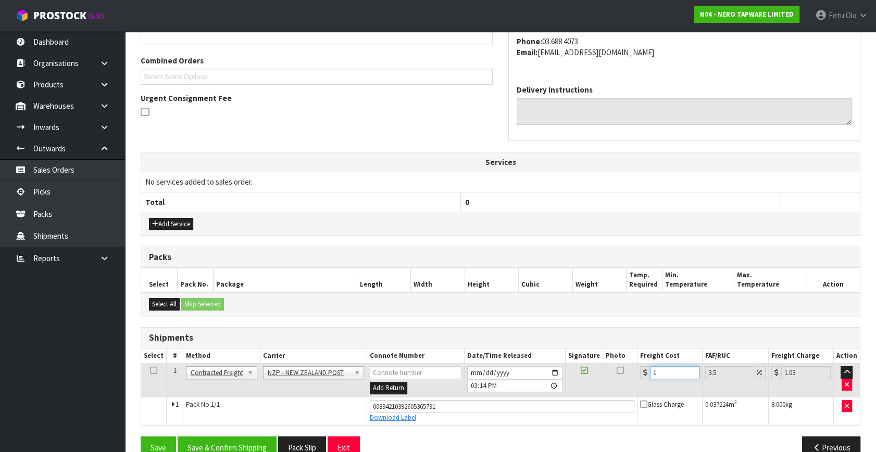
type input "11.38"
type input "113"
type input "116.95"
type input "113.6"
type input "117.58"
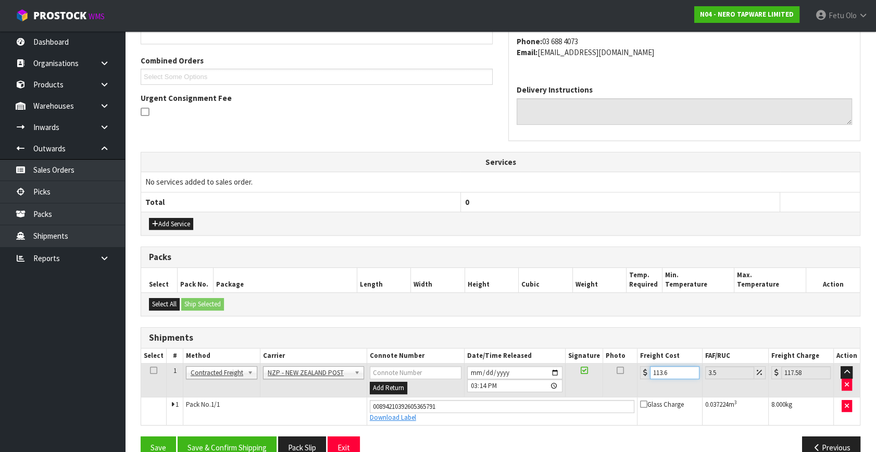
type input "113.61"
type input "117.59"
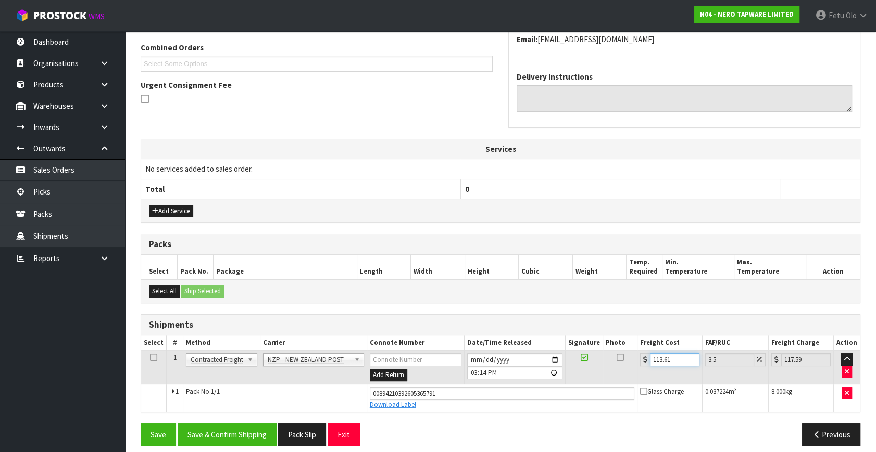
scroll to position [273, 0]
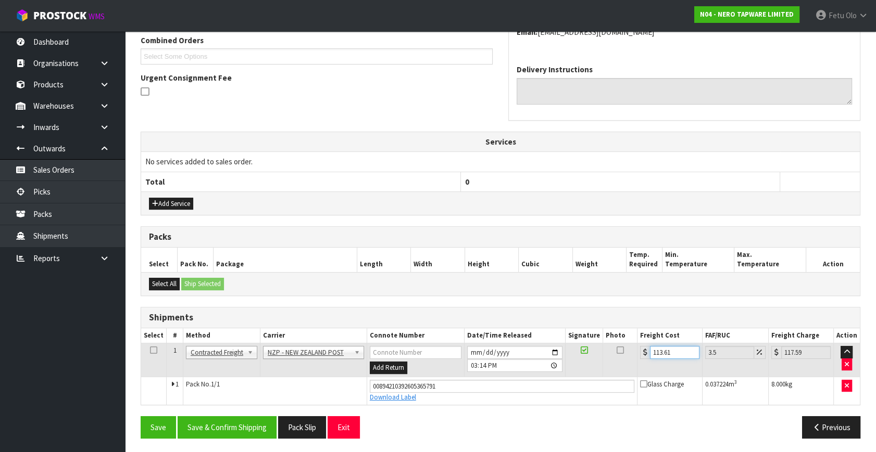
click at [661, 349] on input "113.61" at bounding box center [674, 352] width 49 height 13
type input "1"
type input "1.03"
type input "11"
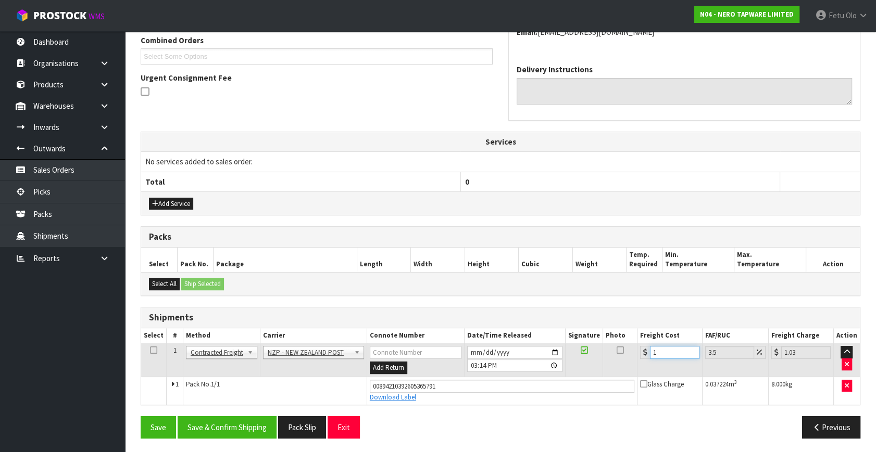
type input "11.38"
type input "113"
type input "116.95"
type input "113.6"
type input "117.58"
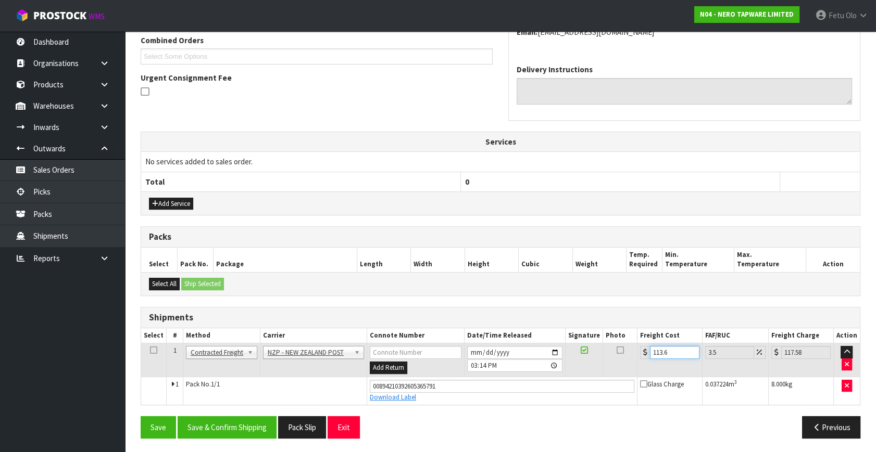
type input "113.61"
type input "117.59"
click at [454, 409] on div "From Address CONTRACT WAREHOUSING & LOGISTICS 17 Allens Road East Tamaki Auckla…" at bounding box center [501, 189] width 720 height 516
type input "1"
type input "1.03"
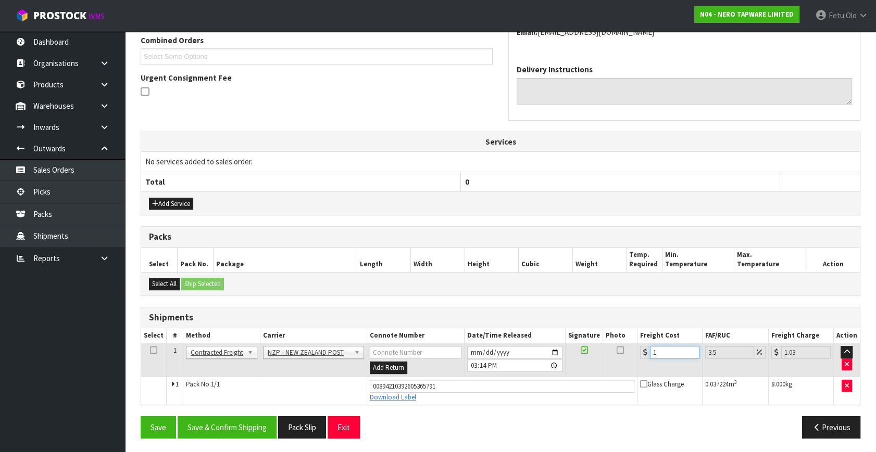
type input "11"
type input "11.38"
type input "11.6"
type input "12.01"
type input "11.61"
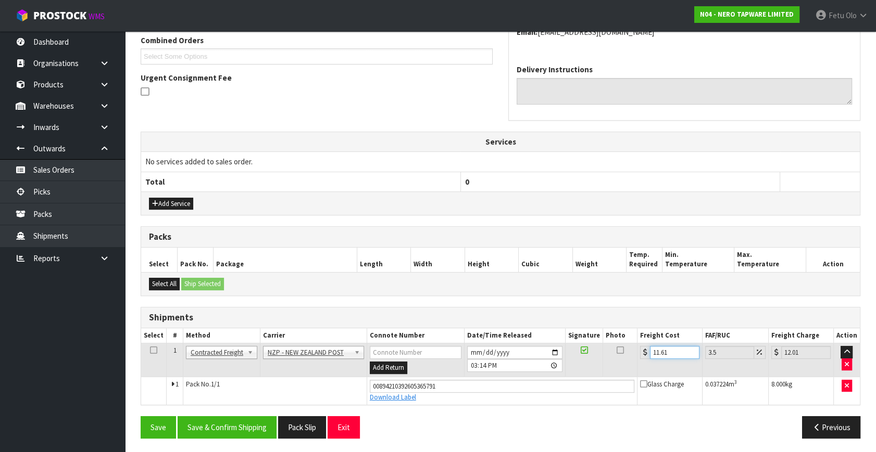
type input "12.02"
type input "11.61"
click at [221, 422] on button "Save & Confirm Shipping" at bounding box center [227, 428] width 99 height 22
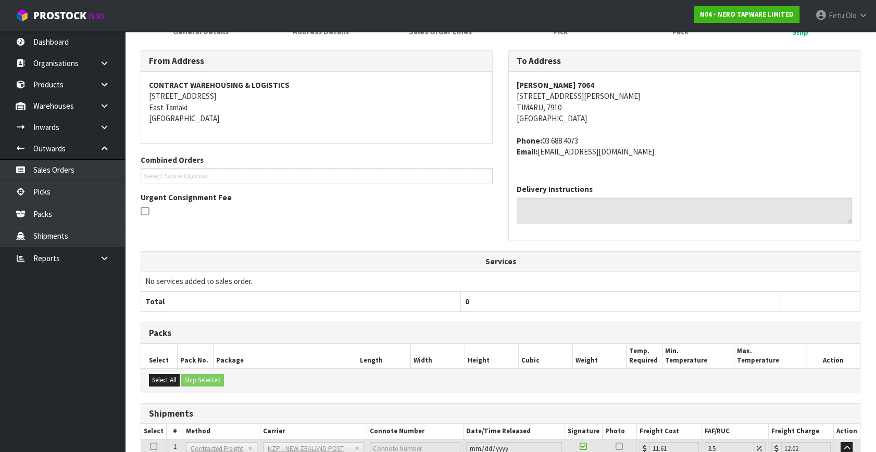
scroll to position [245, 0]
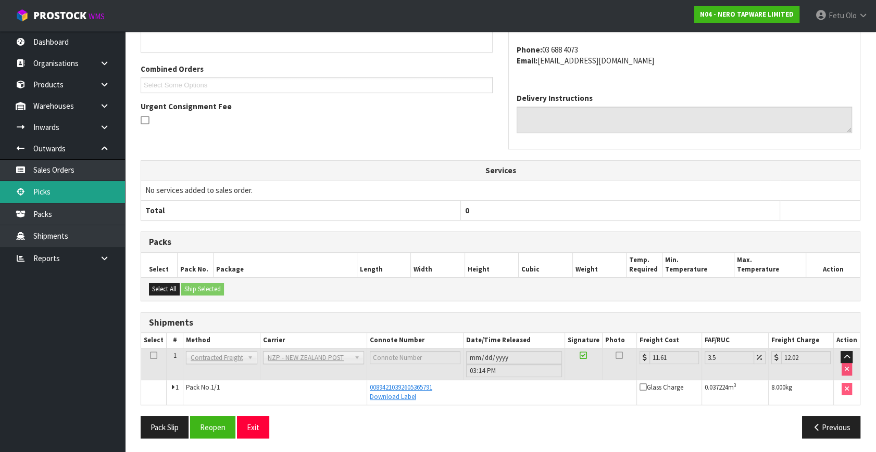
drag, startPoint x: 48, startPoint y: 185, endPoint x: 89, endPoint y: 188, distance: 41.2
click at [48, 185] on link "Picks" at bounding box center [62, 191] width 125 height 21
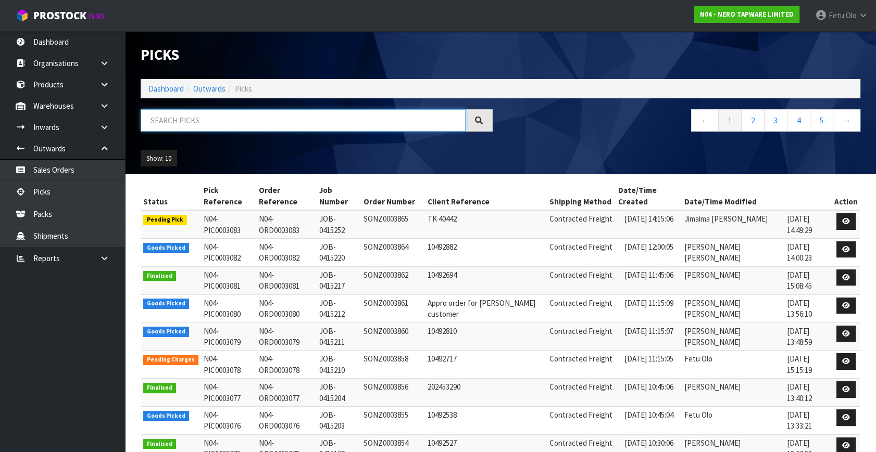
click at [254, 119] on input "text" at bounding box center [303, 120] width 325 height 22
type input "3082"
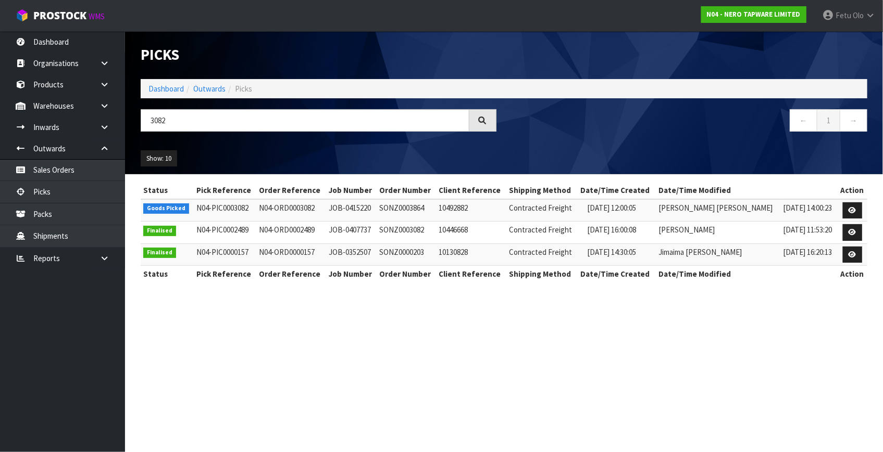
click at [846, 198] on th "Action" at bounding box center [852, 190] width 30 height 17
click at [846, 203] on link at bounding box center [851, 211] width 19 height 17
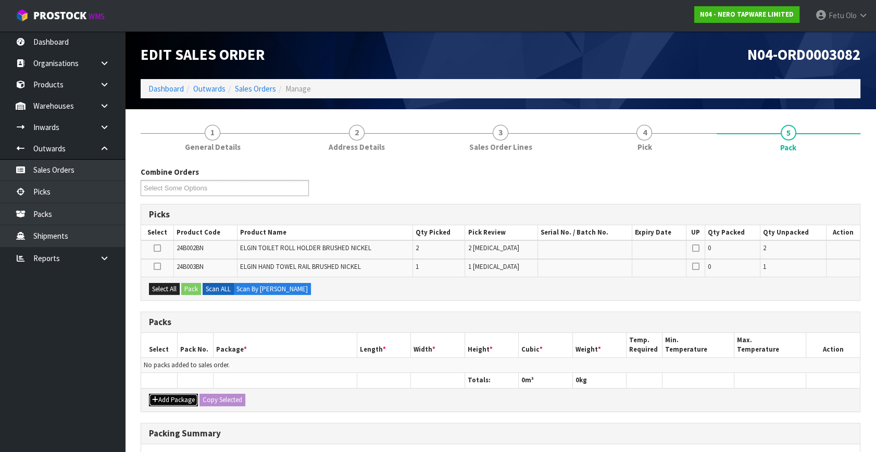
click at [174, 398] on button "Add Package" at bounding box center [173, 400] width 49 height 12
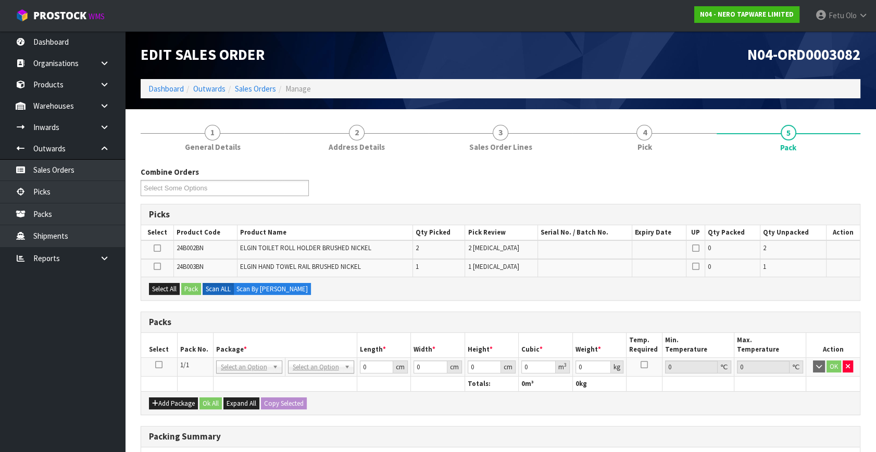
click at [160, 365] on icon at bounding box center [158, 365] width 7 height 1
click at [276, 344] on th "Package *" at bounding box center [285, 345] width 144 height 24
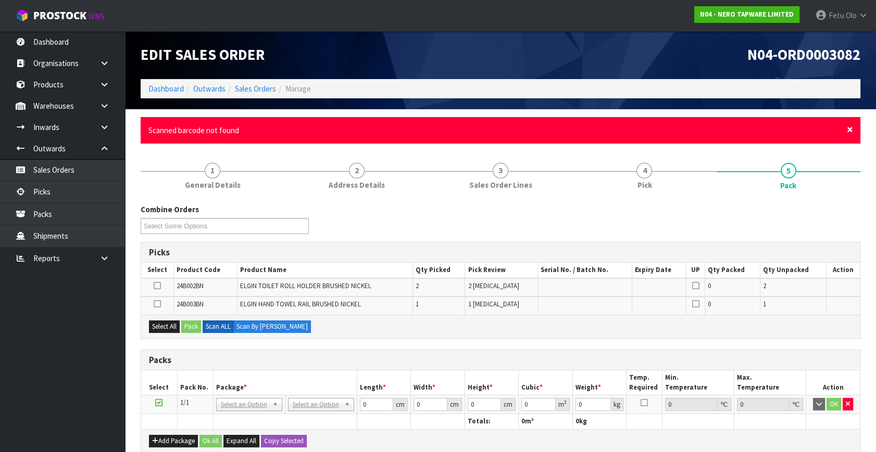
click at [847, 132] on span "×" at bounding box center [850, 129] width 6 height 15
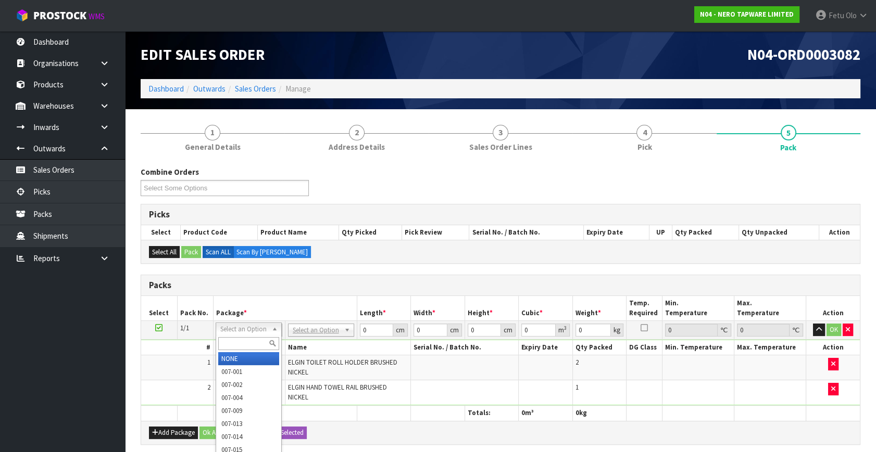
click at [242, 342] on input "text" at bounding box center [248, 343] width 61 height 13
type input "011"
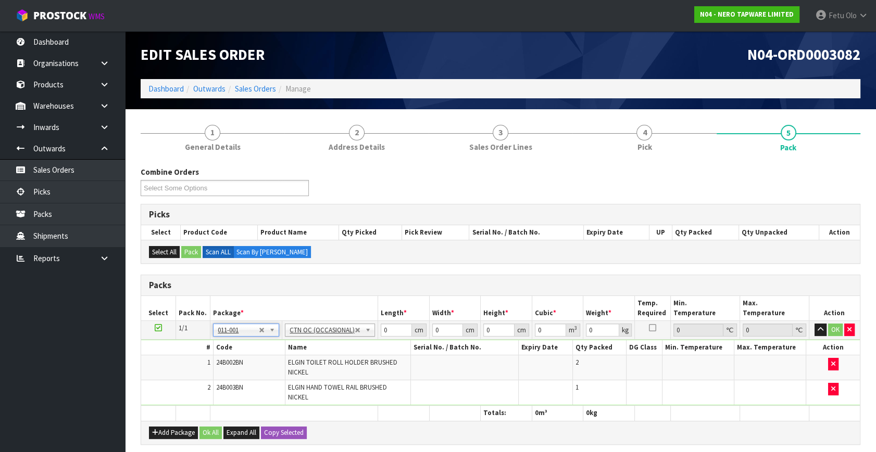
type input "1.4"
drag, startPoint x: 393, startPoint y: 332, endPoint x: 311, endPoint y: 362, distance: 87.0
click at [311, 361] on tbody "1/1 NONE 007-001 007-002 007-004 007-009 007-013 007-014 007-015 007-017 007-01…" at bounding box center [500, 363] width 719 height 85
type input "33"
type input "21"
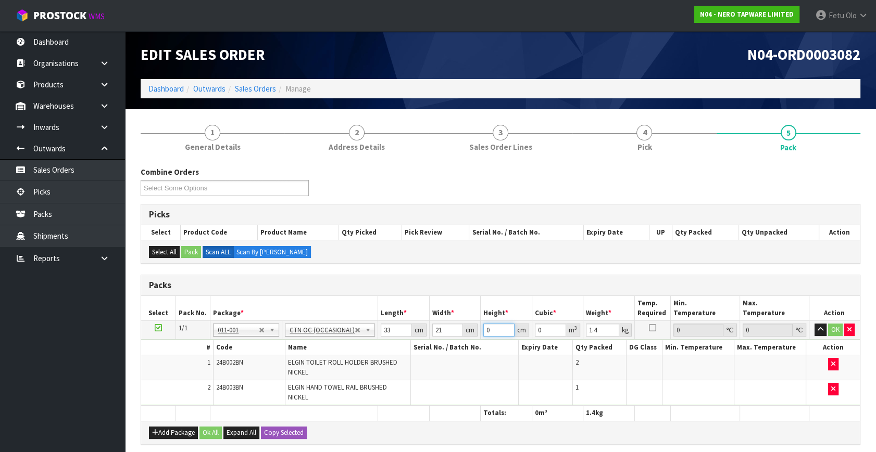
type input "1"
type input "0.000693"
type input "15"
type input "0.010395"
type input "15"
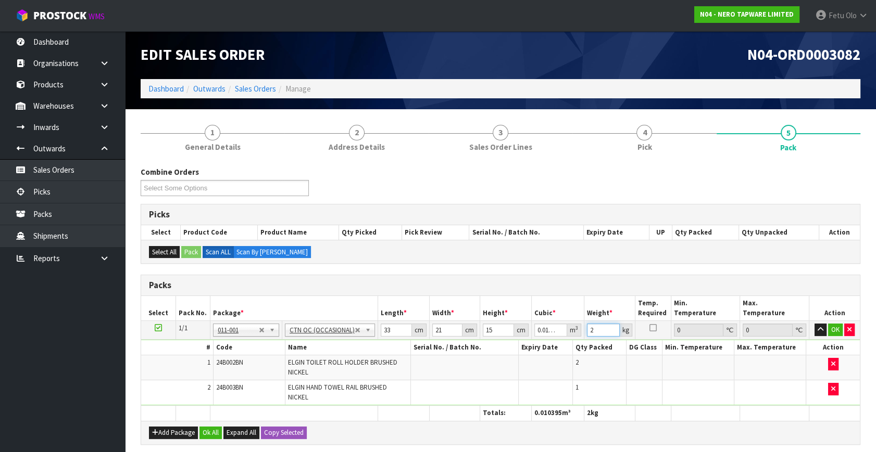
type input "2"
click button "OK" at bounding box center [835, 330] width 15 height 12
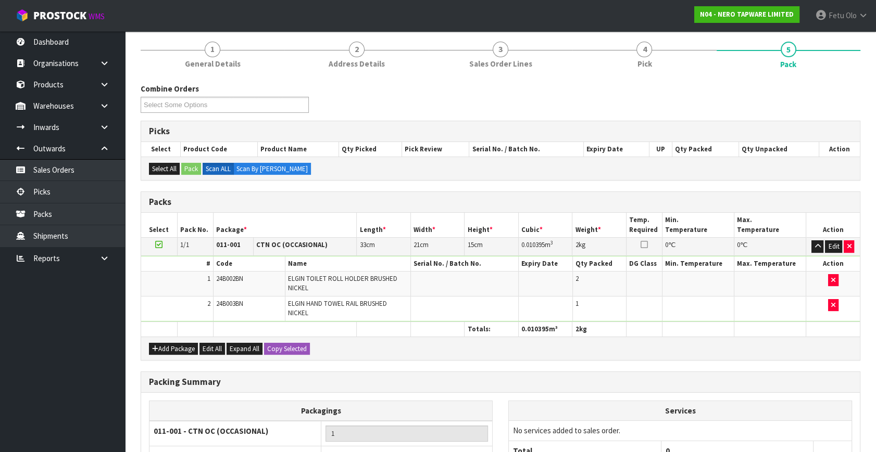
scroll to position [187, 0]
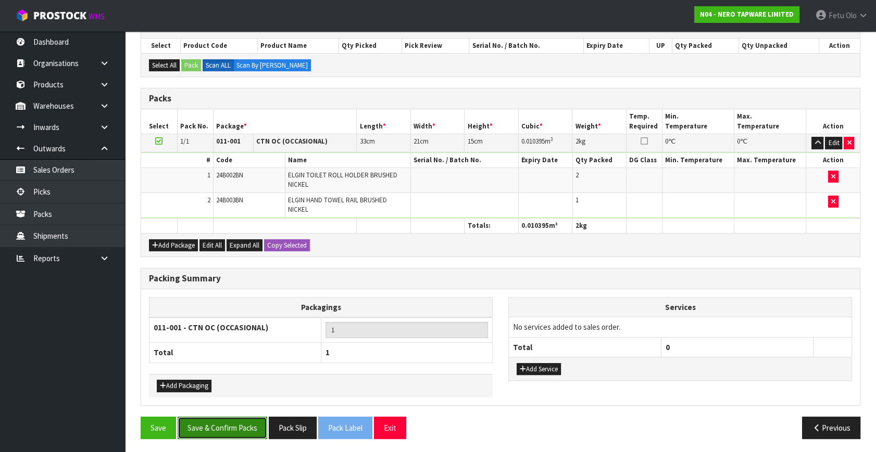
click at [222, 434] on button "Save & Confirm Packs" at bounding box center [223, 428] width 90 height 22
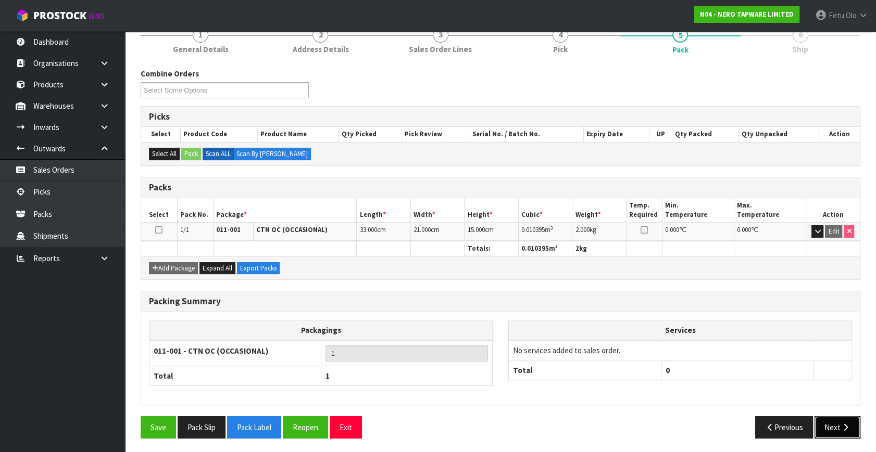
click at [831, 417] on button "Next" at bounding box center [837, 428] width 46 height 22
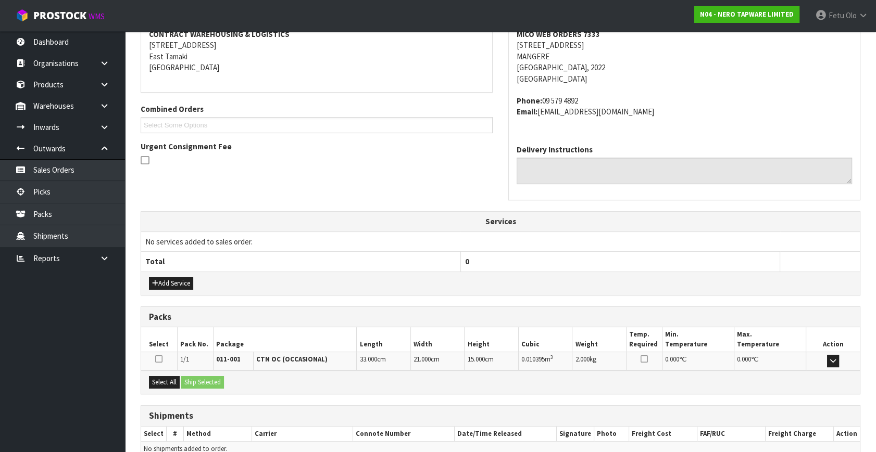
scroll to position [256, 0]
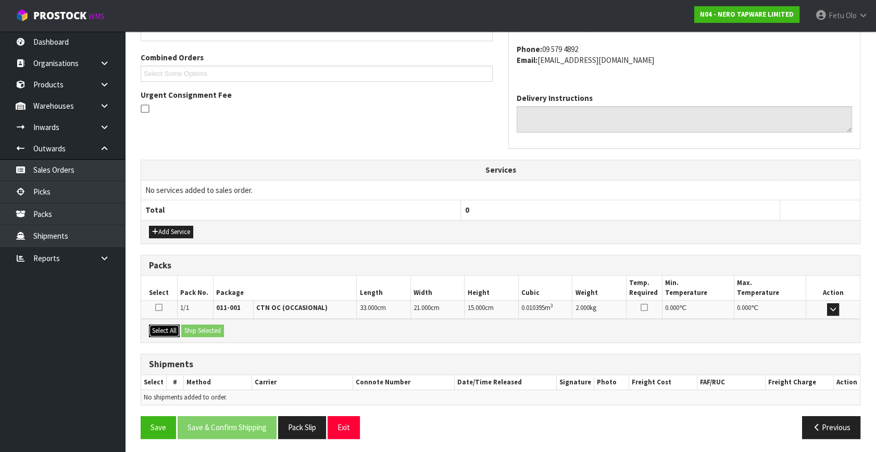
click at [171, 330] on button "Select All" at bounding box center [164, 331] width 31 height 12
click at [193, 328] on button "Ship Selected" at bounding box center [202, 331] width 43 height 12
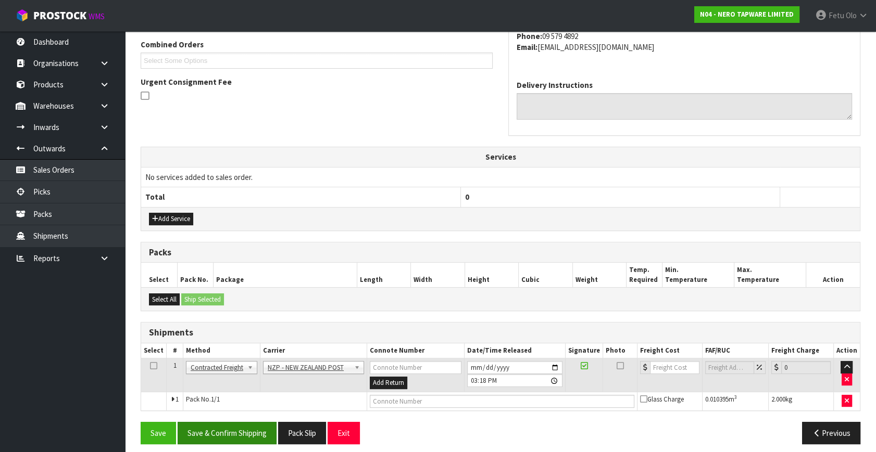
scroll to position [275, 0]
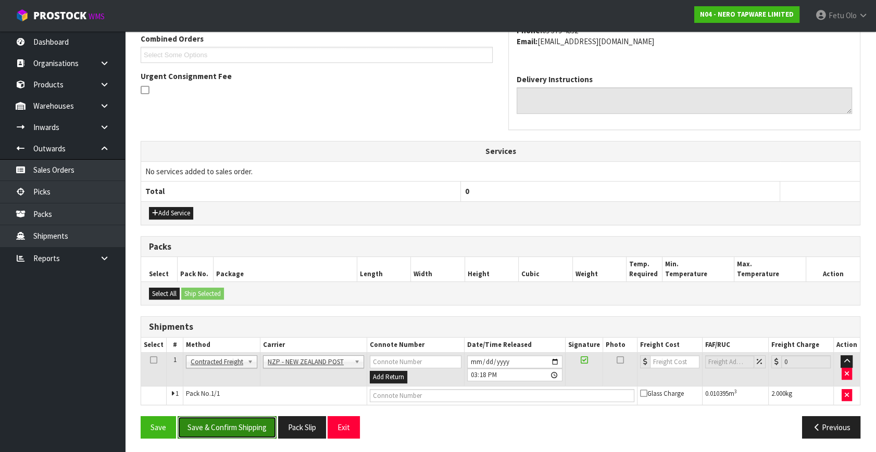
click at [249, 428] on button "Save & Confirm Shipping" at bounding box center [227, 428] width 99 height 22
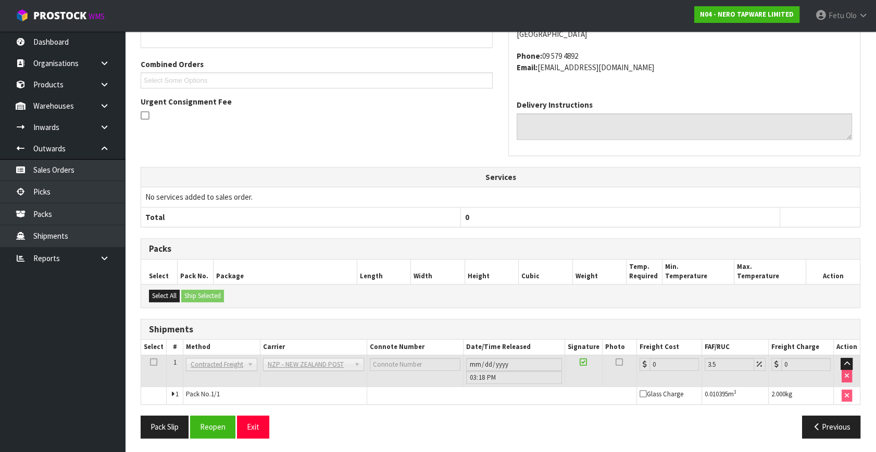
scroll to position [260, 0]
click at [222, 427] on button "Reopen" at bounding box center [212, 427] width 45 height 22
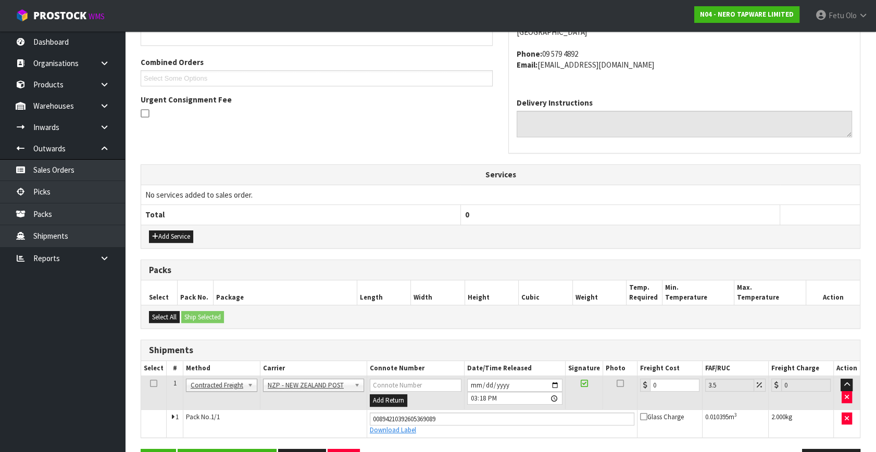
scroll to position [285, 0]
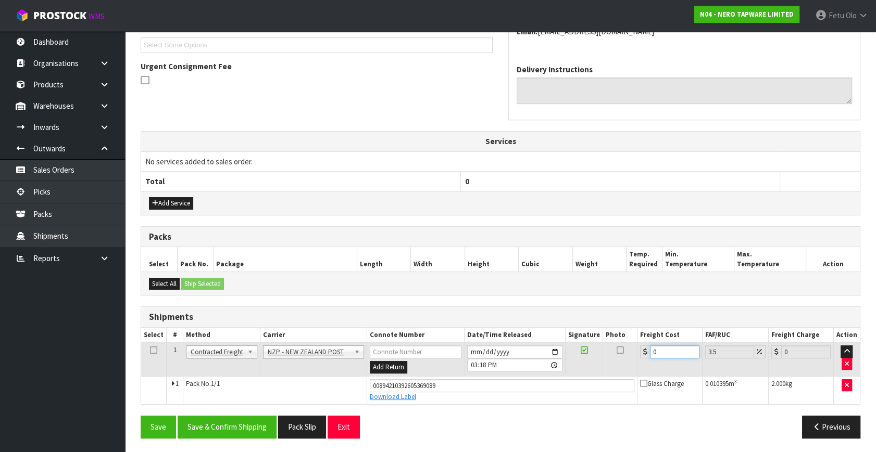
drag, startPoint x: 672, startPoint y: 347, endPoint x: 536, endPoint y: 364, distance: 137.4
click at [536, 364] on tr "1 Client Local Pickup Customer Local Pickup Company Freight Contracted Freight …" at bounding box center [500, 360] width 719 height 34
type input "4"
type input "4.14"
type input "4.3"
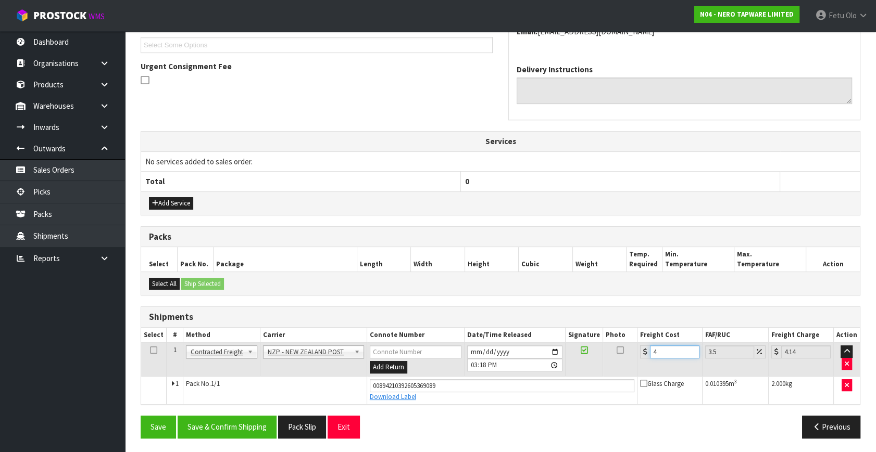
type input "4.45"
type input "4.33"
type input "4.48"
type input "4.33"
click at [238, 421] on button "Save & Confirm Shipping" at bounding box center [227, 427] width 99 height 22
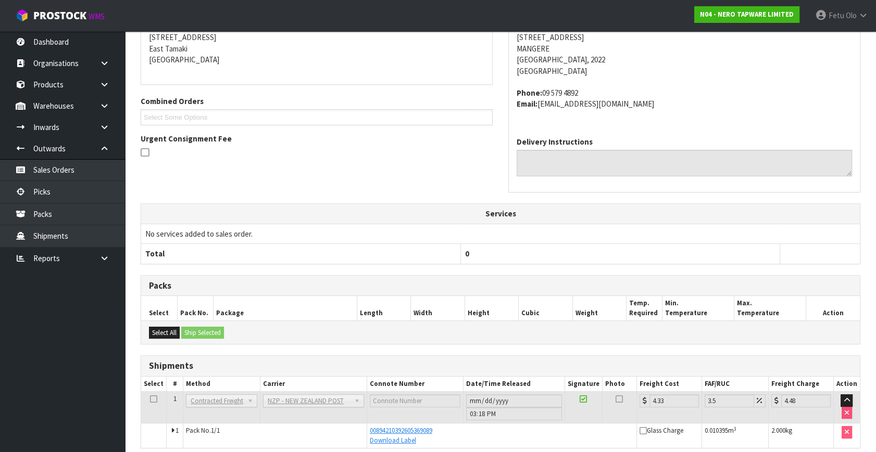
scroll to position [256, 0]
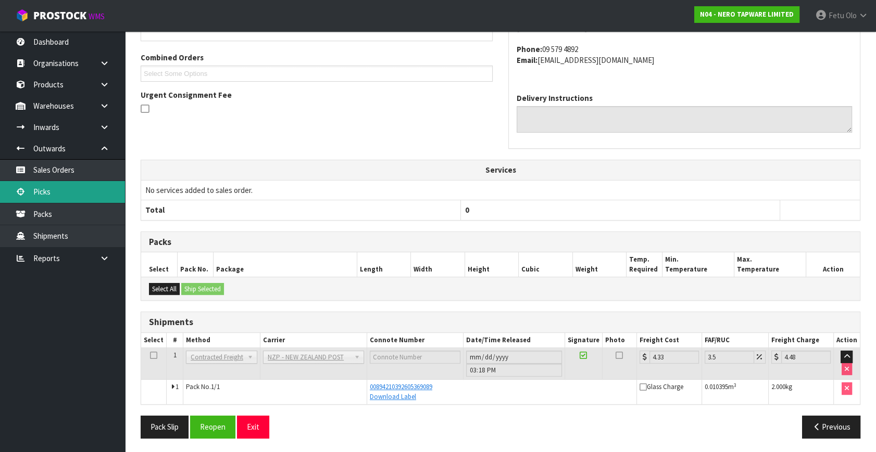
click at [57, 192] on link "Picks" at bounding box center [62, 191] width 125 height 21
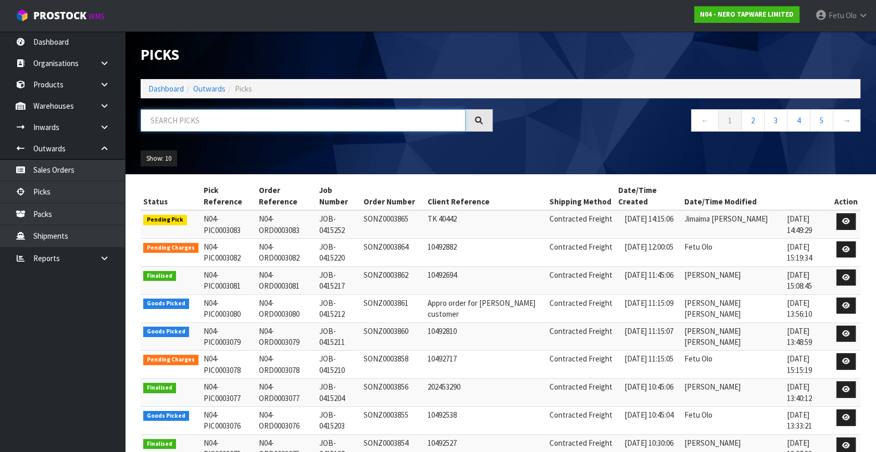
click at [237, 124] on input "text" at bounding box center [303, 120] width 325 height 22
type input "3080"
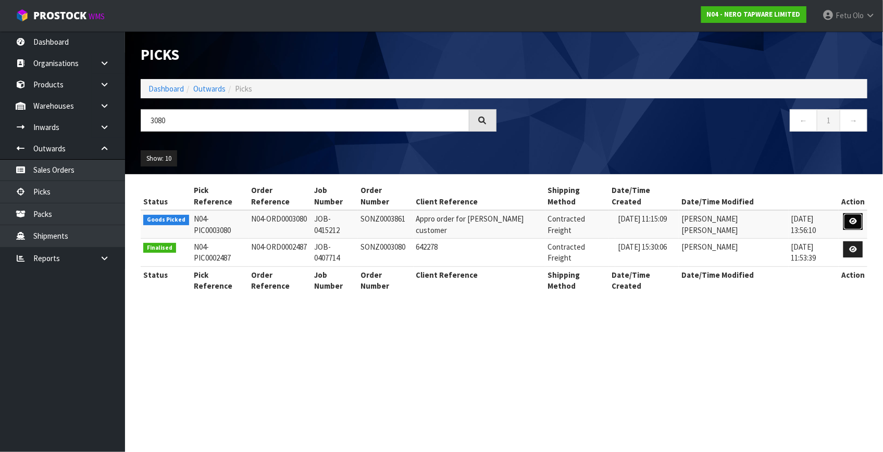
drag, startPoint x: 852, startPoint y: 208, endPoint x: 879, endPoint y: 221, distance: 29.8
click at [852, 218] on icon at bounding box center [853, 221] width 8 height 7
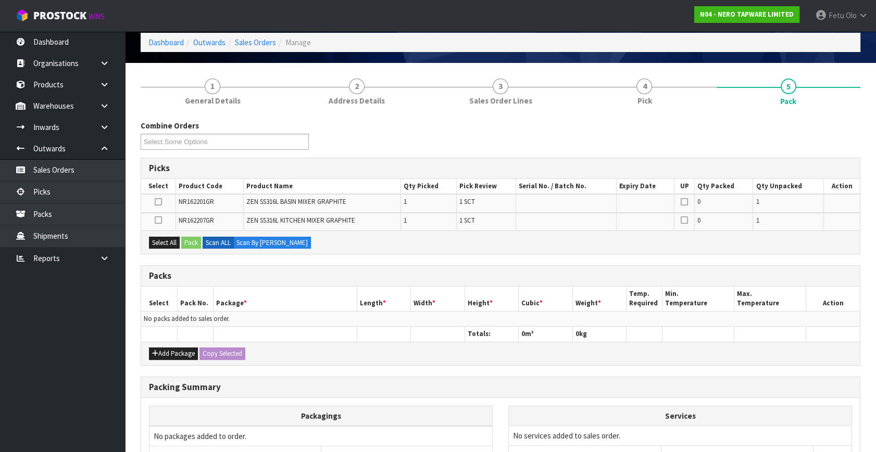
scroll to position [142, 0]
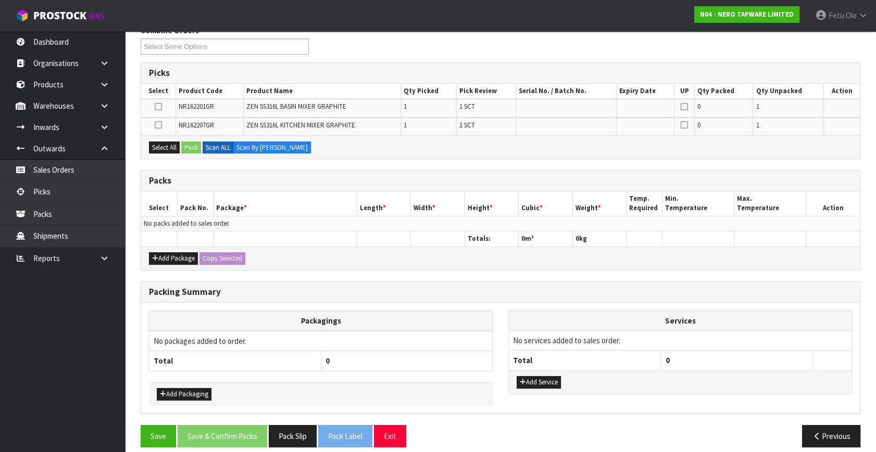
click at [169, 247] on div "Add Package Copy Selected" at bounding box center [500, 258] width 719 height 23
click at [161, 256] on button "Add Package" at bounding box center [173, 259] width 49 height 12
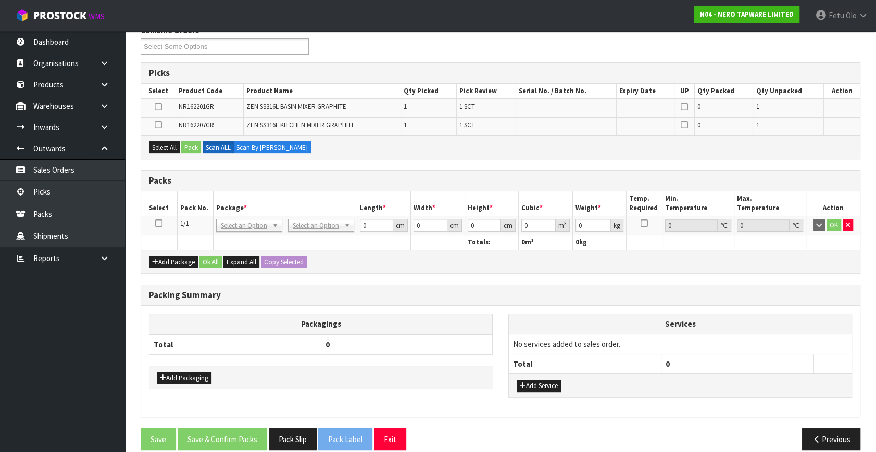
click at [160, 223] on icon at bounding box center [158, 223] width 7 height 1
click at [276, 198] on th "Package *" at bounding box center [285, 204] width 144 height 24
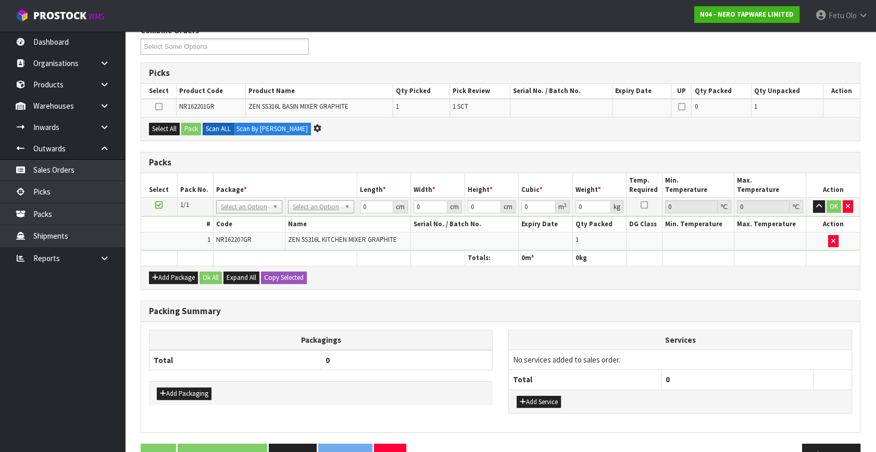
scroll to position [0, 0]
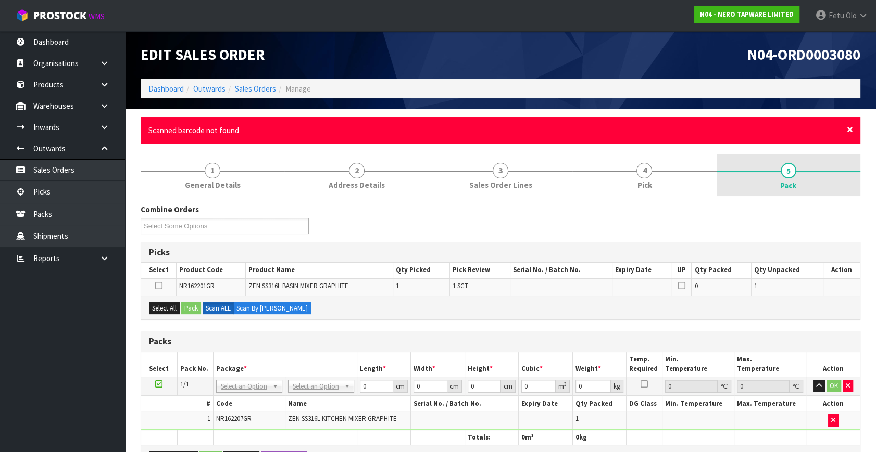
click at [849, 129] on span "×" at bounding box center [850, 129] width 6 height 15
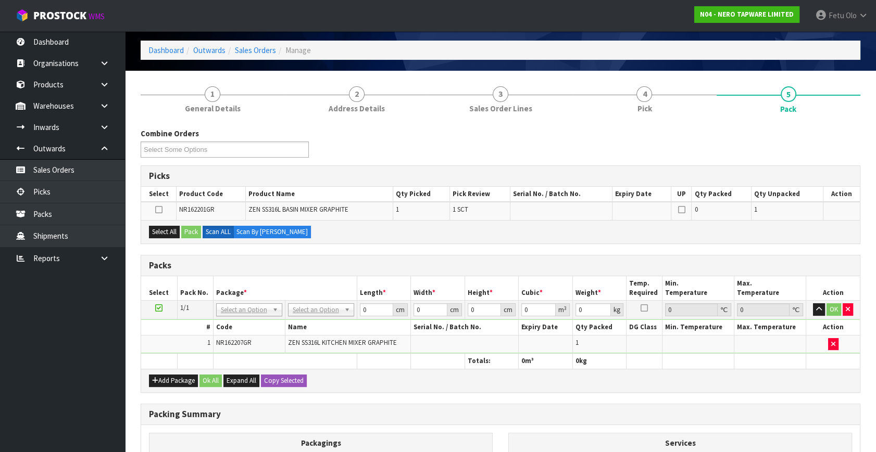
scroll to position [142, 0]
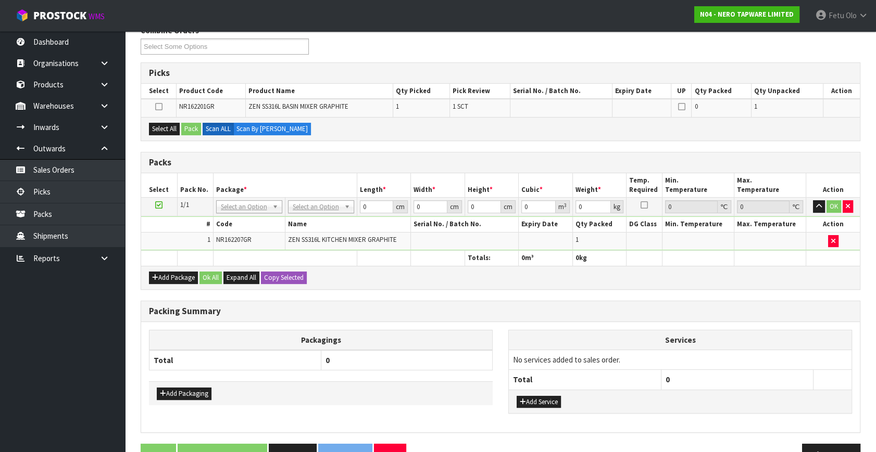
drag, startPoint x: 239, startPoint y: 317, endPoint x: 269, endPoint y: 297, distance: 35.8
click at [239, 317] on div "Packing Summary" at bounding box center [500, 311] width 719 height 21
click at [57, 192] on link "Picks" at bounding box center [62, 191] width 125 height 21
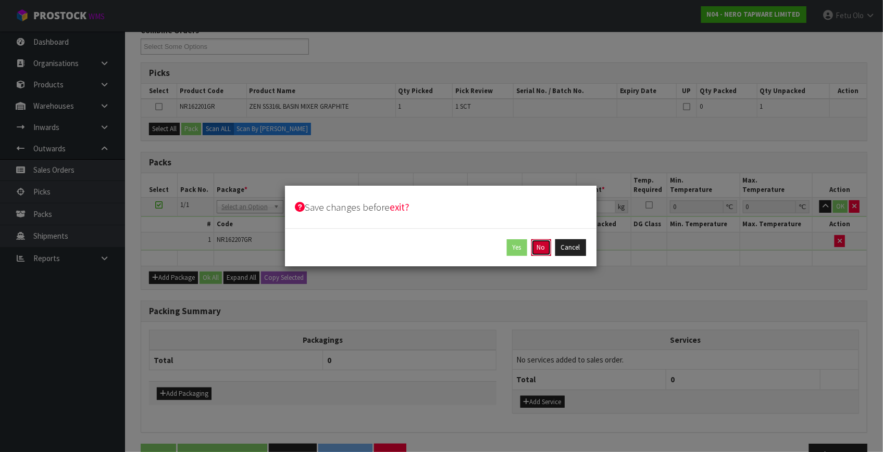
click at [540, 249] on button "No" at bounding box center [541, 248] width 20 height 17
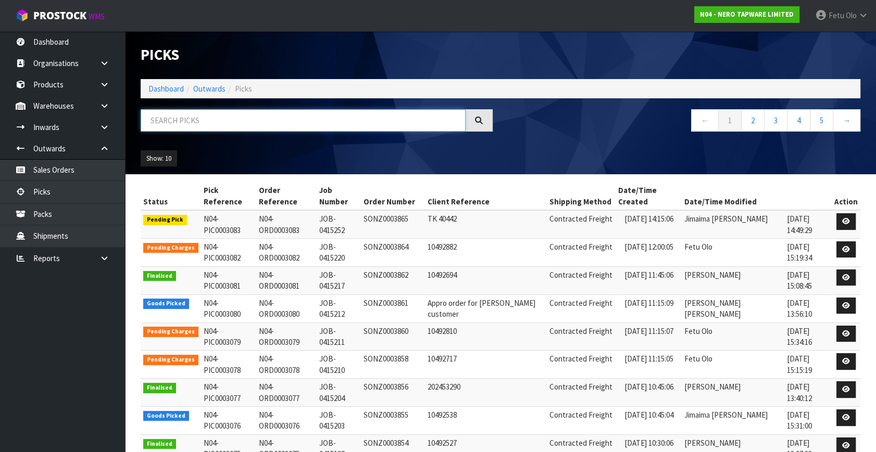
click at [184, 124] on input "text" at bounding box center [303, 120] width 325 height 22
type input "3080"
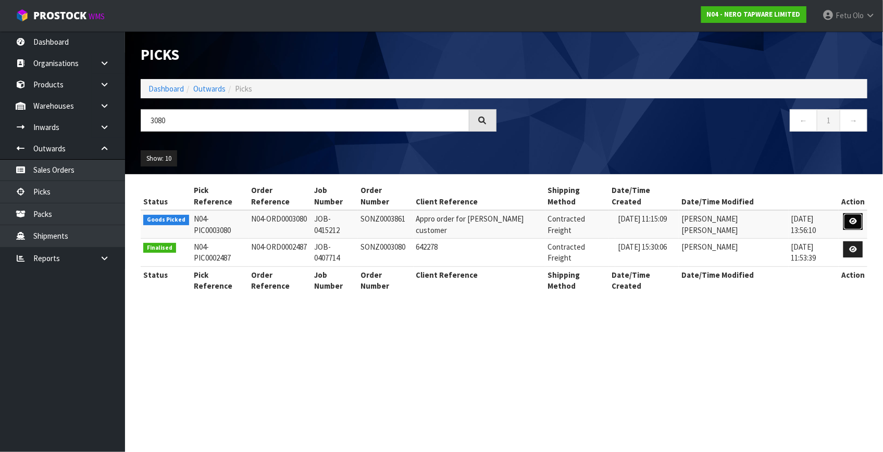
click at [860, 213] on link at bounding box center [852, 221] width 19 height 17
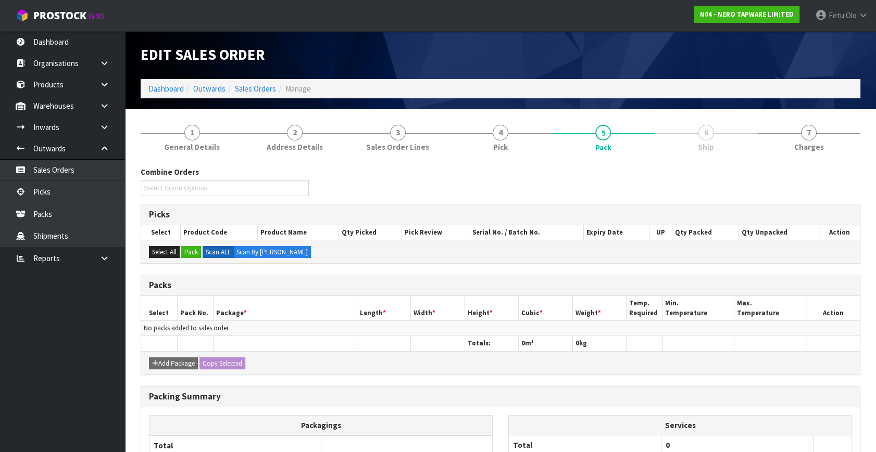
scroll to position [94, 0]
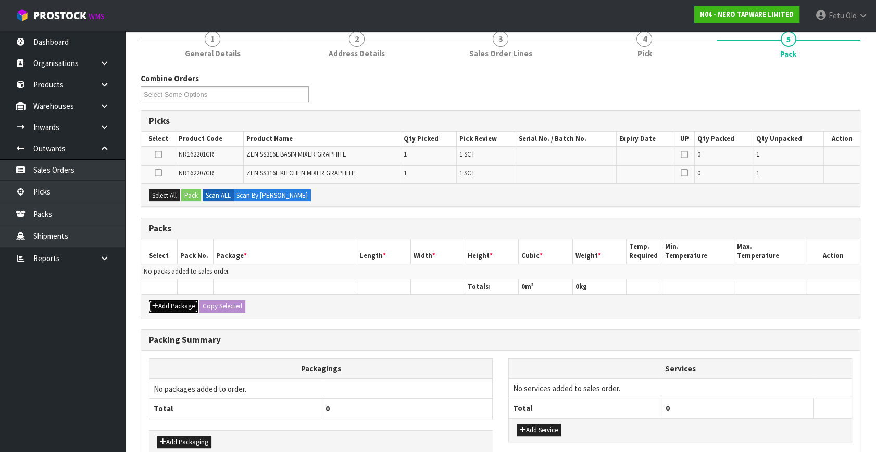
click at [161, 306] on button "Add Package" at bounding box center [173, 306] width 49 height 12
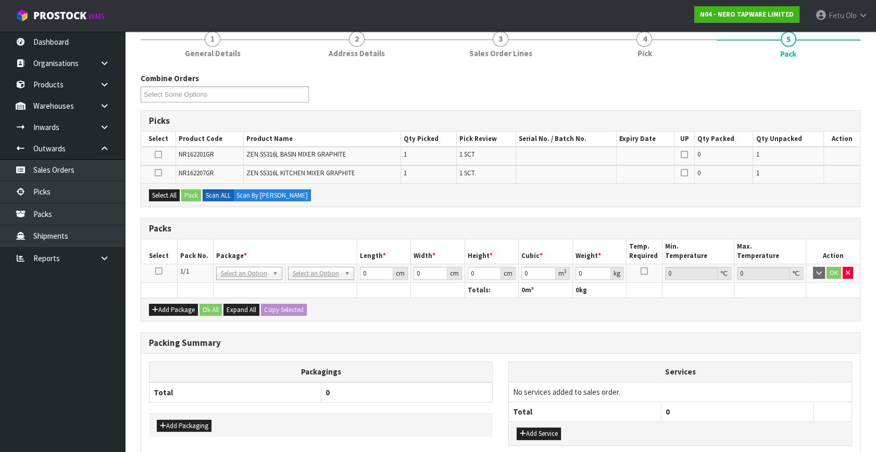
click at [160, 271] on icon at bounding box center [158, 271] width 7 height 1
click at [241, 262] on th "Package *" at bounding box center [285, 252] width 144 height 24
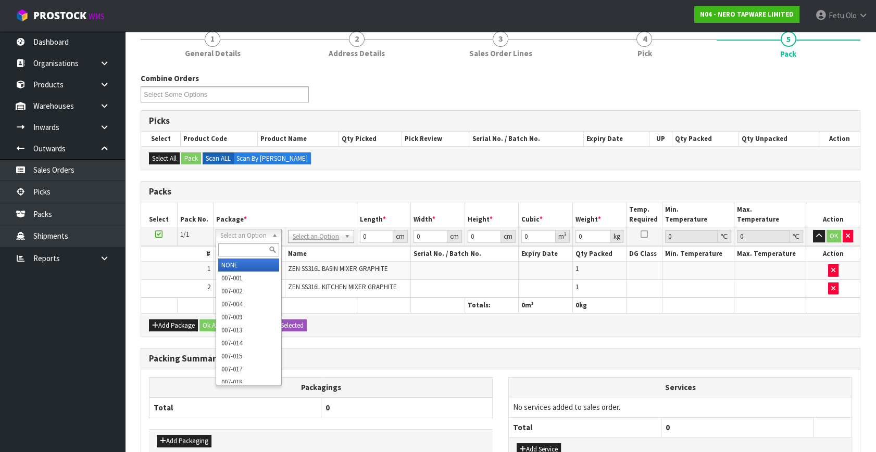
click at [253, 247] on input "text" at bounding box center [248, 250] width 61 height 13
type input "011"
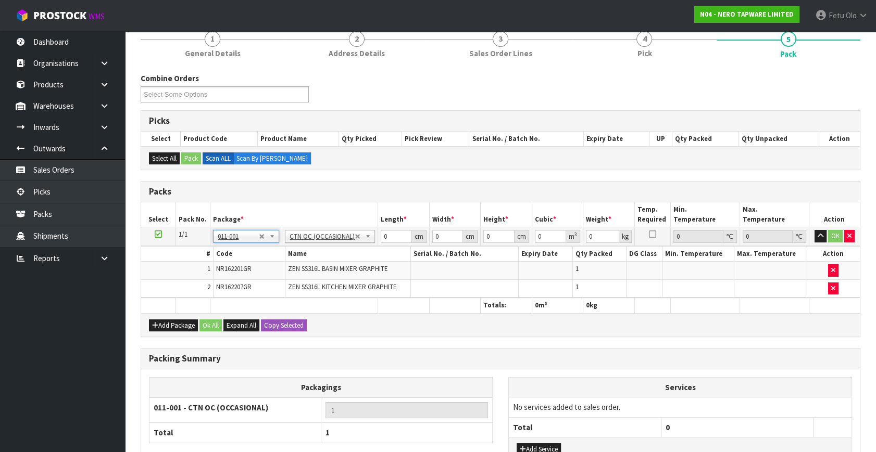
type input "4.36"
drag, startPoint x: 388, startPoint y: 236, endPoint x: 281, endPoint y: 272, distance: 113.1
click at [282, 272] on tbody "1/1 NONE 007-001 007-002 007-004 007-009 007-013 007-014 007-015 007-017 007-01…" at bounding box center [500, 263] width 719 height 71
type input "62"
type input "36"
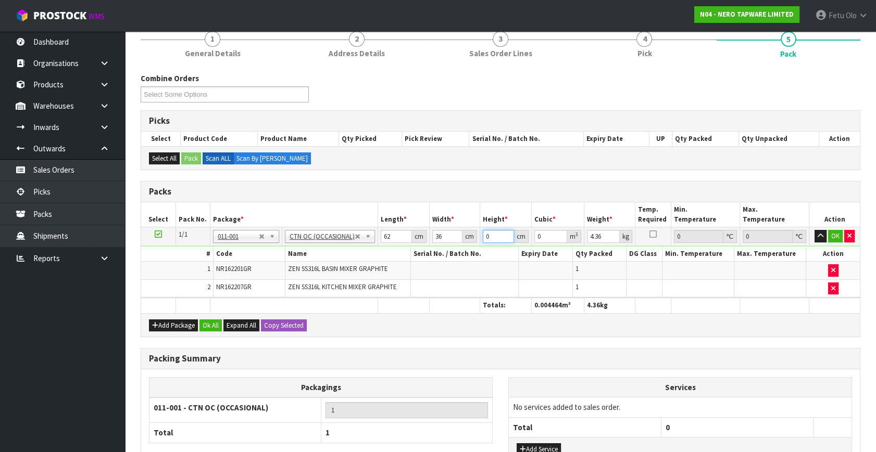
type input "2"
type input "0.004464"
type input "21"
type input "0.046872"
type input "21"
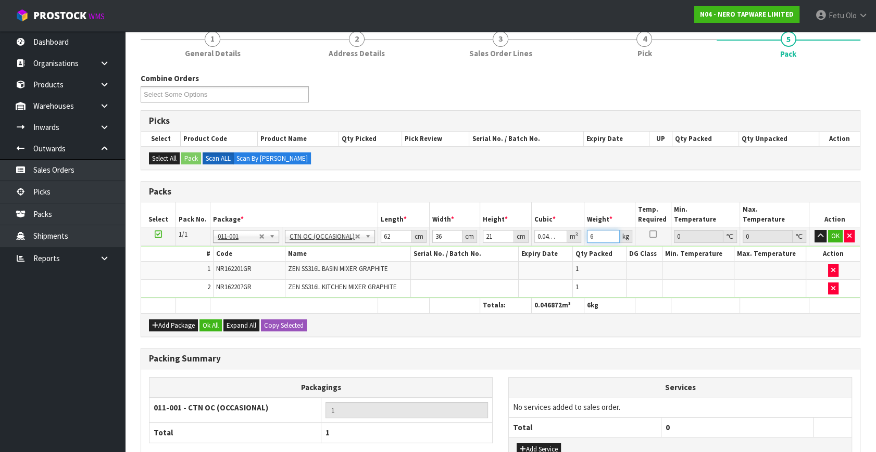
type input "6"
click button "OK" at bounding box center [835, 236] width 15 height 12
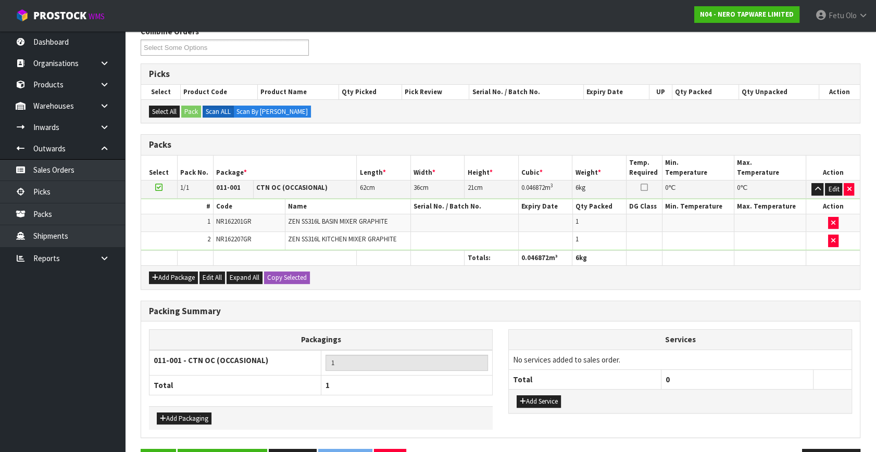
scroll to position [172, 0]
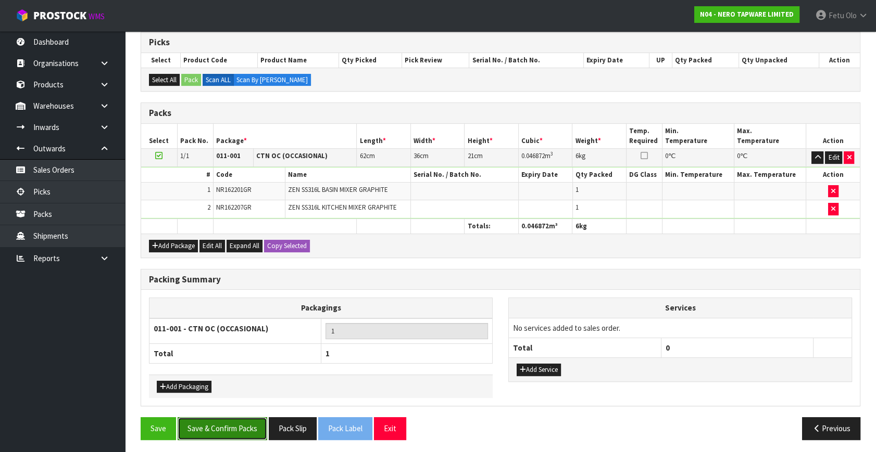
click at [226, 418] on button "Save & Confirm Packs" at bounding box center [223, 429] width 90 height 22
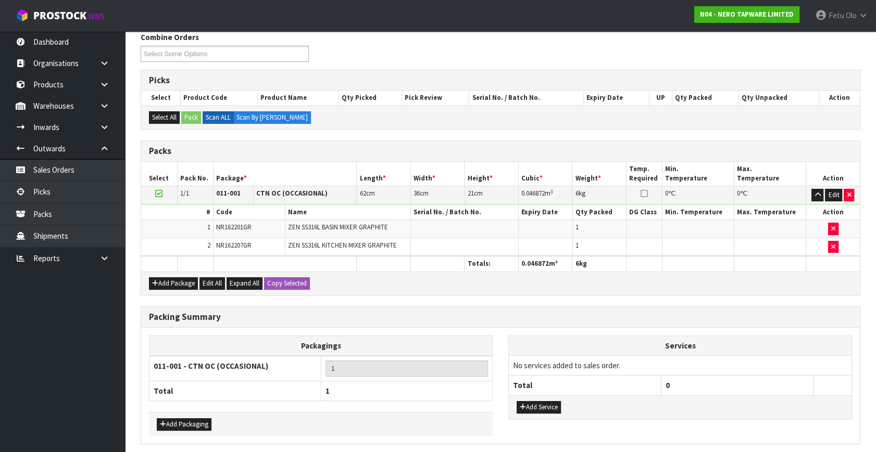
scroll to position [0, 0]
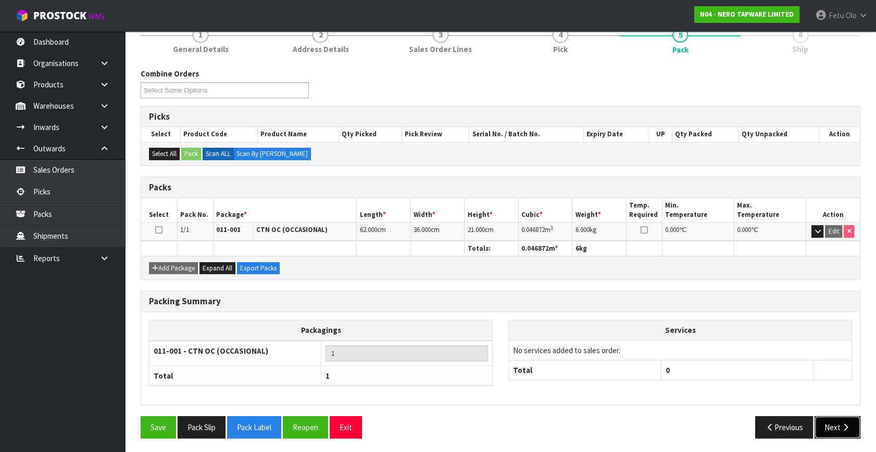
click at [837, 430] on button "Next" at bounding box center [837, 428] width 46 height 22
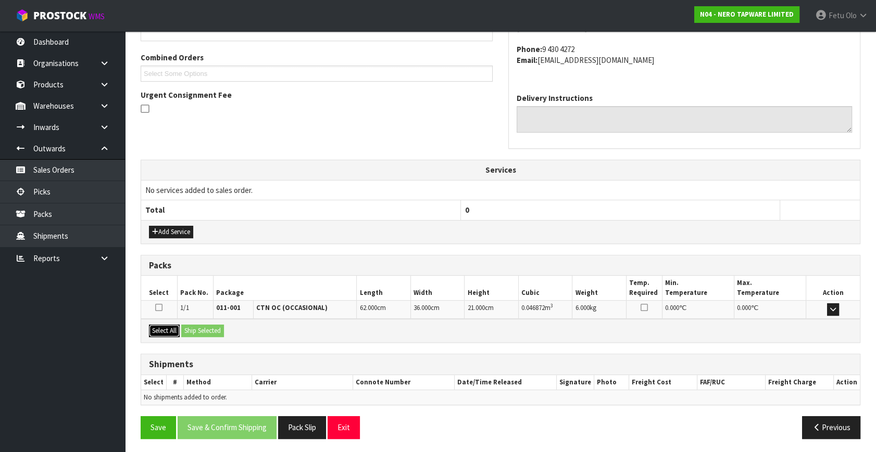
click at [166, 332] on button "Select All" at bounding box center [164, 331] width 31 height 12
click at [193, 328] on button "Ship Selected" at bounding box center [202, 331] width 43 height 12
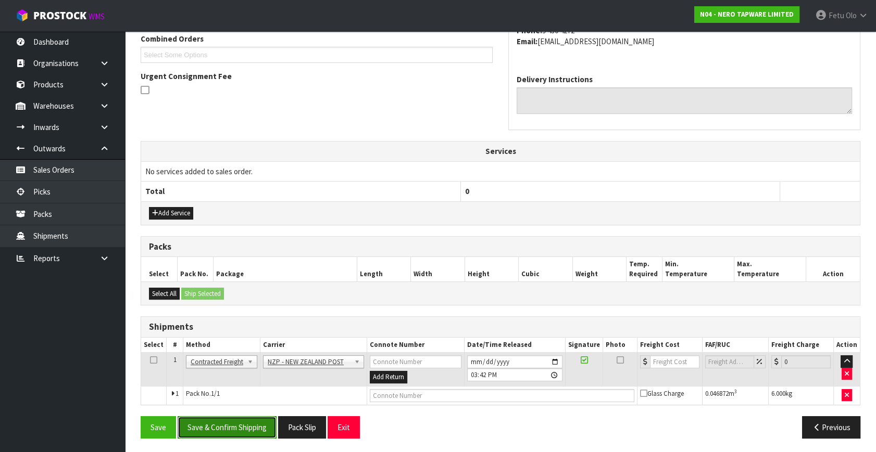
click at [247, 427] on button "Save & Confirm Shipping" at bounding box center [227, 428] width 99 height 22
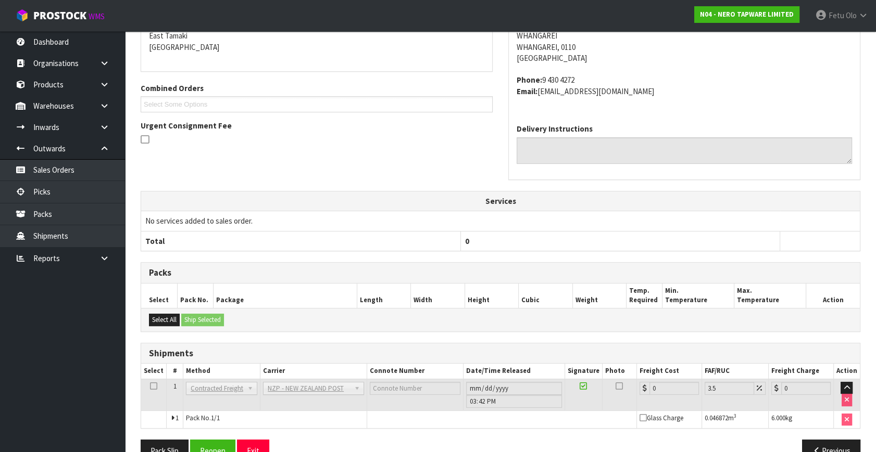
scroll to position [260, 0]
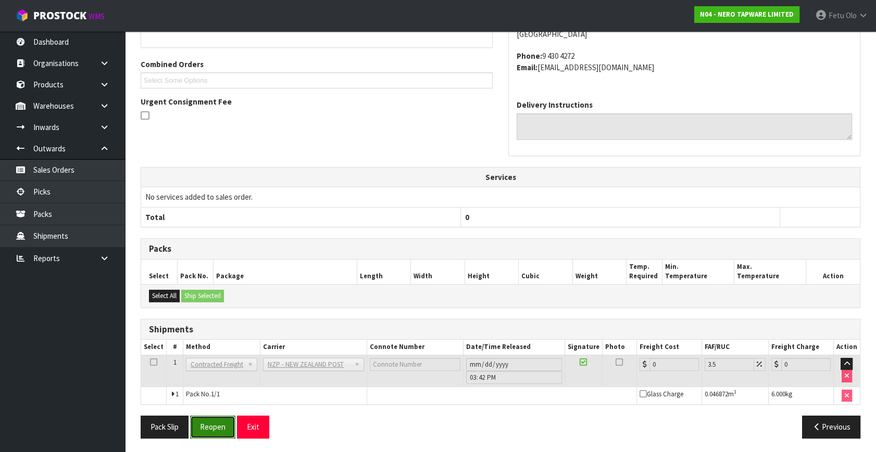
click at [218, 421] on button "Reopen" at bounding box center [212, 427] width 45 height 22
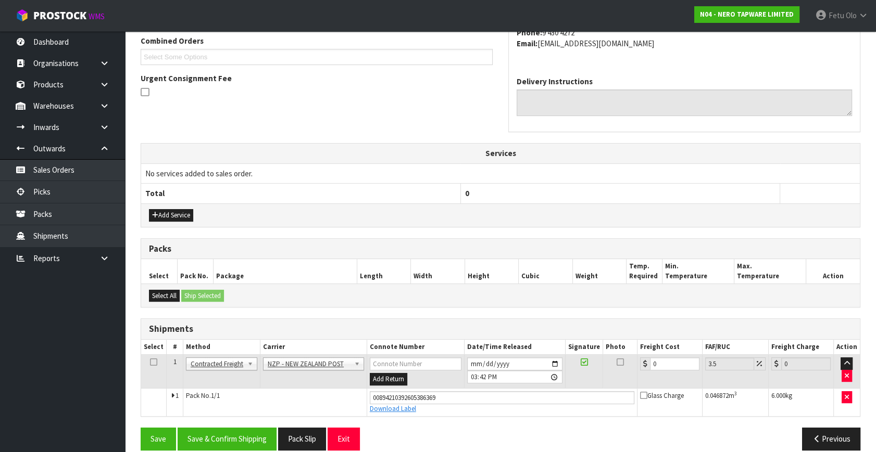
scroll to position [285, 0]
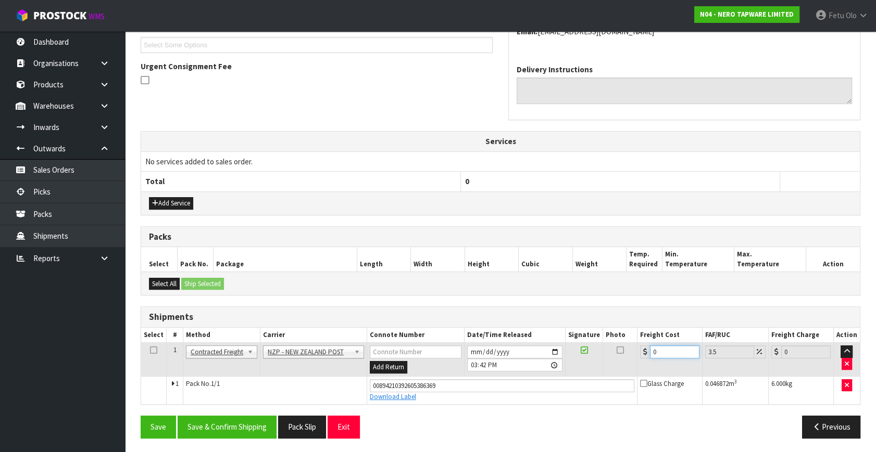
click at [415, 428] on div "From Address CONTRACT WAREHOUSING & LOGISTICS 17 Allens Road East Tamaki Auckla…" at bounding box center [501, 182] width 720 height 527
type input "7"
type input "7.24"
type input "70"
type input "72.45"
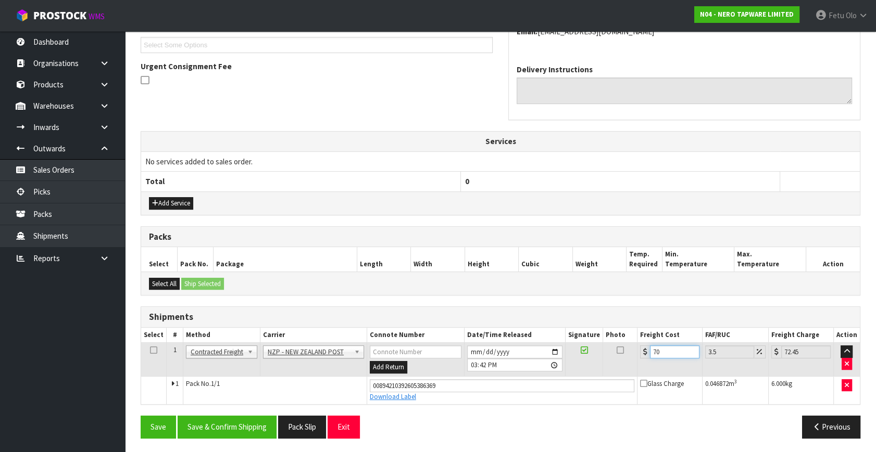
type input "7"
type input "7.24"
type input "7.3"
type input "7.56"
type input "7.31"
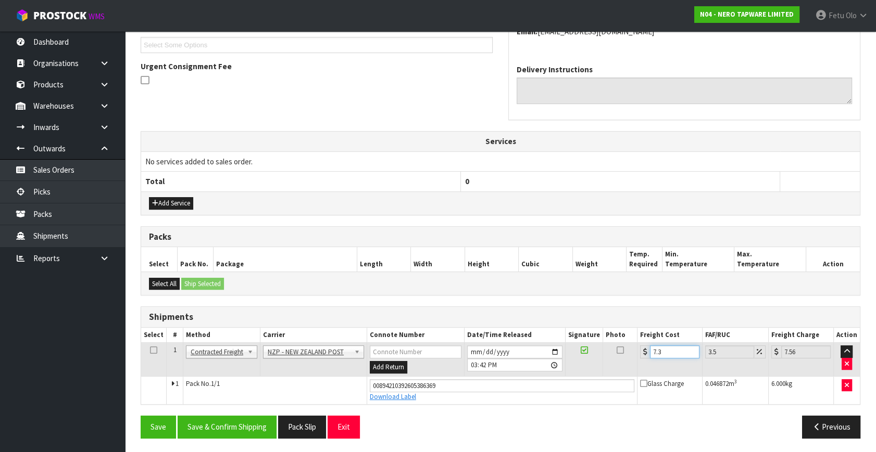
type input "7.57"
type input "7.31"
click at [211, 424] on button "Save & Confirm Shipping" at bounding box center [227, 427] width 99 height 22
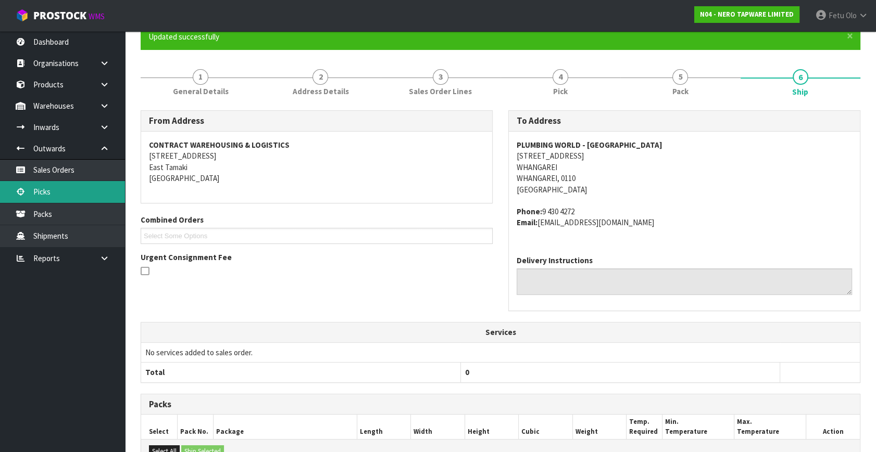
scroll to position [94, 0]
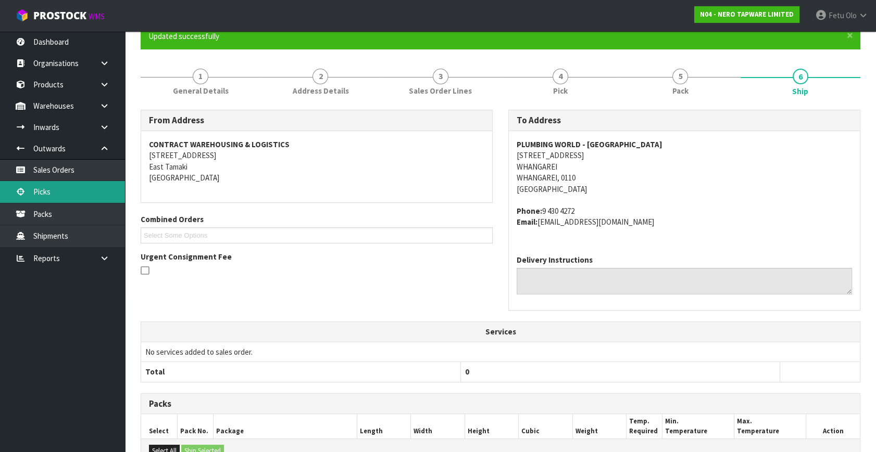
click at [61, 197] on link "Picks" at bounding box center [62, 191] width 125 height 21
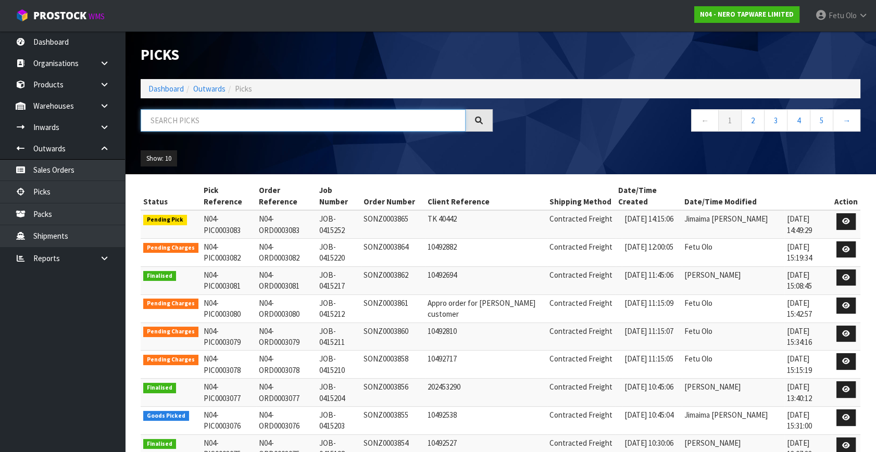
click at [302, 127] on input "text" at bounding box center [303, 120] width 325 height 22
type input "3076"
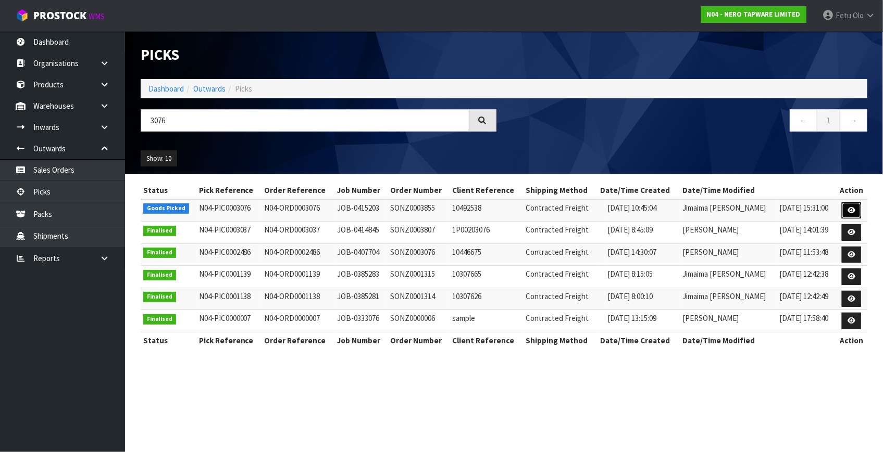
click at [850, 209] on icon at bounding box center [851, 210] width 8 height 7
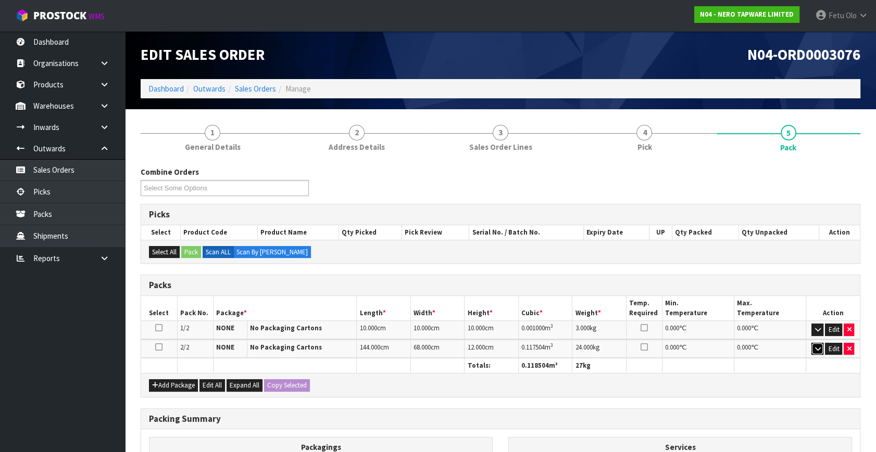
click at [817, 348] on icon "button" at bounding box center [817, 349] width 6 height 7
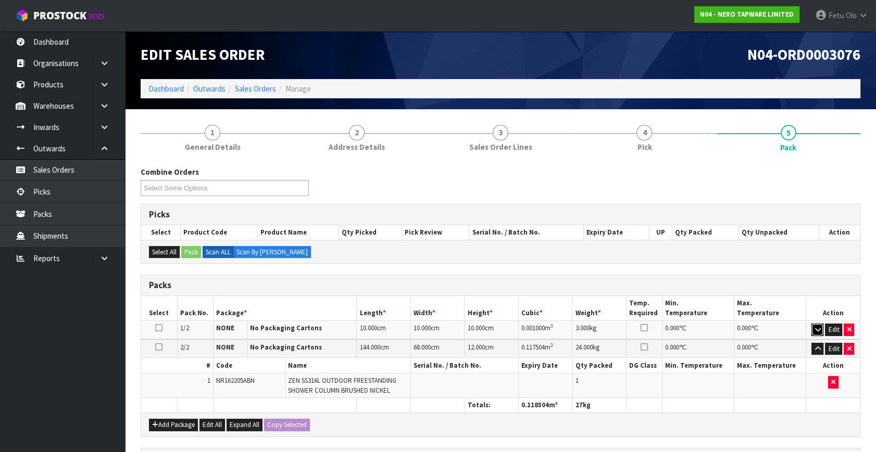
click at [813, 326] on button "button" at bounding box center [817, 330] width 12 height 12
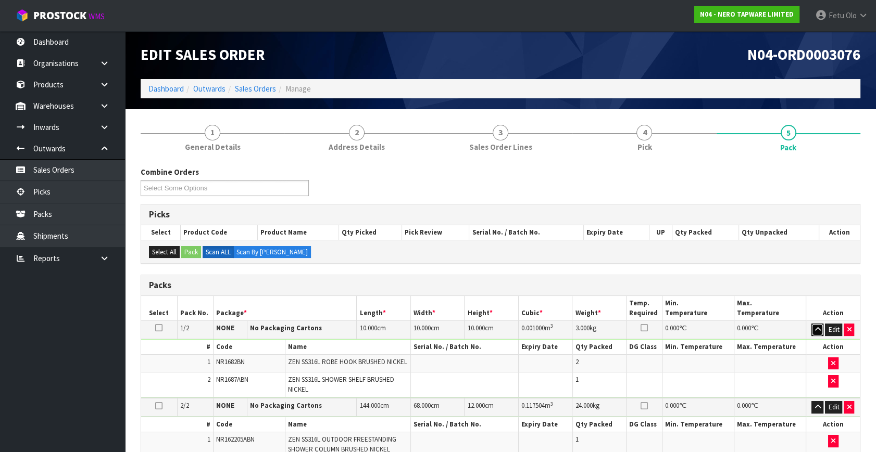
scroll to position [47, 0]
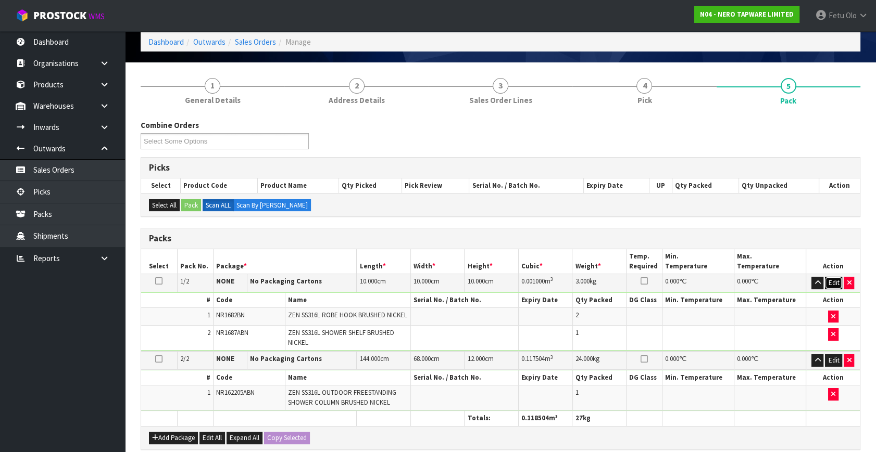
click at [828, 283] on button "Edit" at bounding box center [833, 283] width 17 height 12
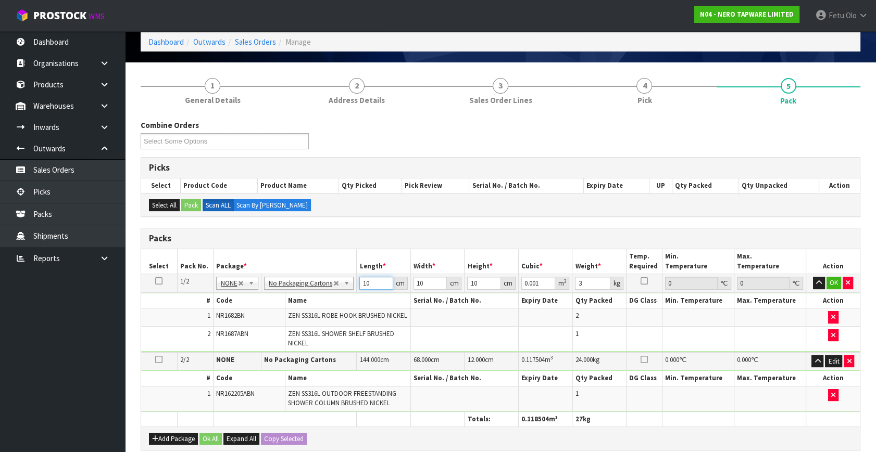
drag, startPoint x: 371, startPoint y: 284, endPoint x: 108, endPoint y: 334, distance: 267.1
click at [108, 333] on body "Toggle navigation ProStock WMS N04 - NERO TAPWARE LIMITED Fetu Olo Logout Dashb…" at bounding box center [438, 179] width 876 height 452
type input "5"
type input "0.0005"
type input "51"
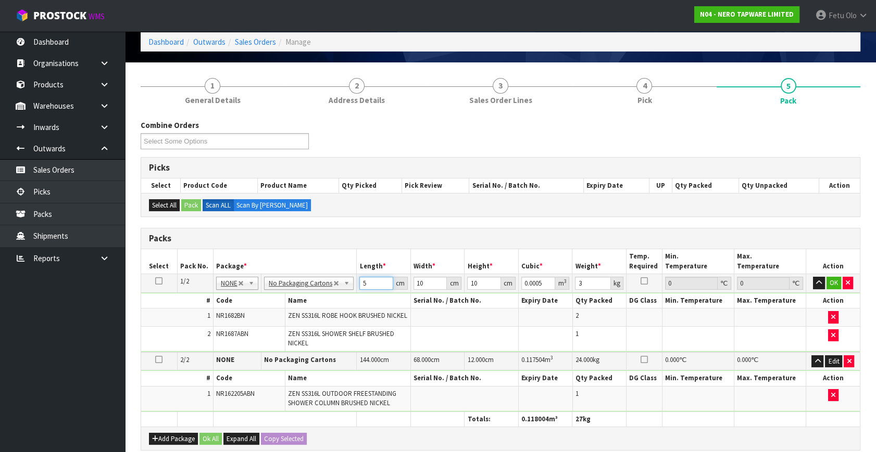
type input "0.0051"
type input "51"
type input "2"
type input "0.00102"
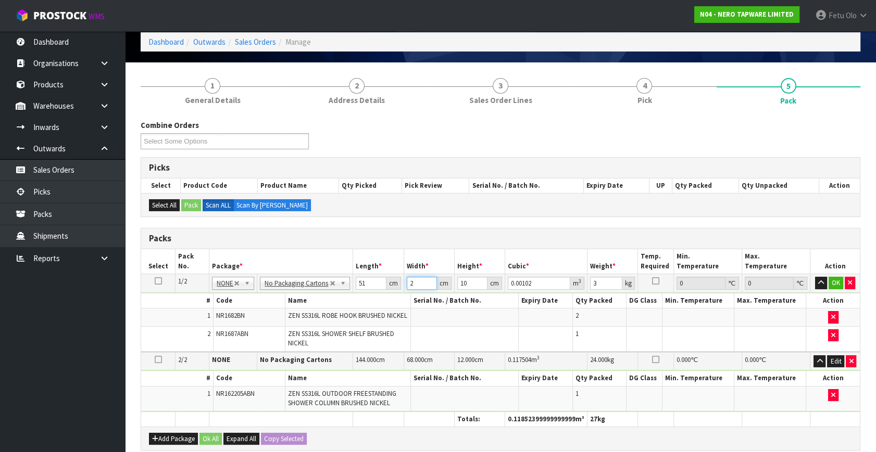
type input "29"
type input "0.01479"
type input "29"
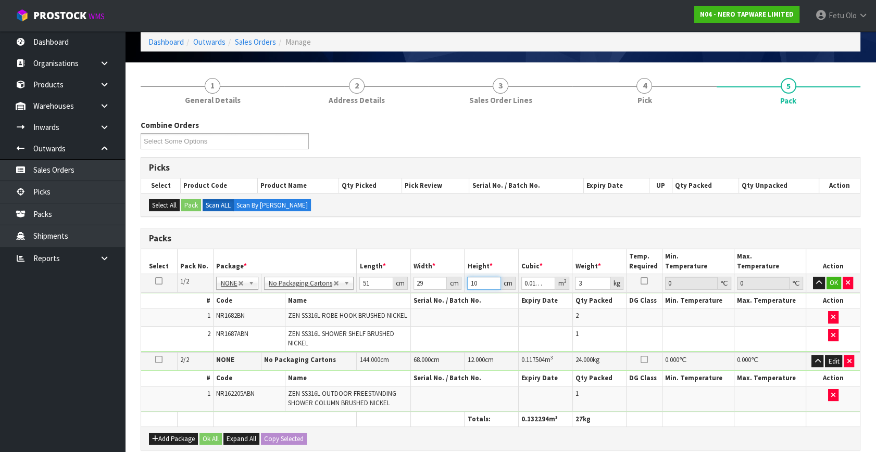
type input "1"
type input "0.001479"
type input "13"
type input "0.019227"
type input "13"
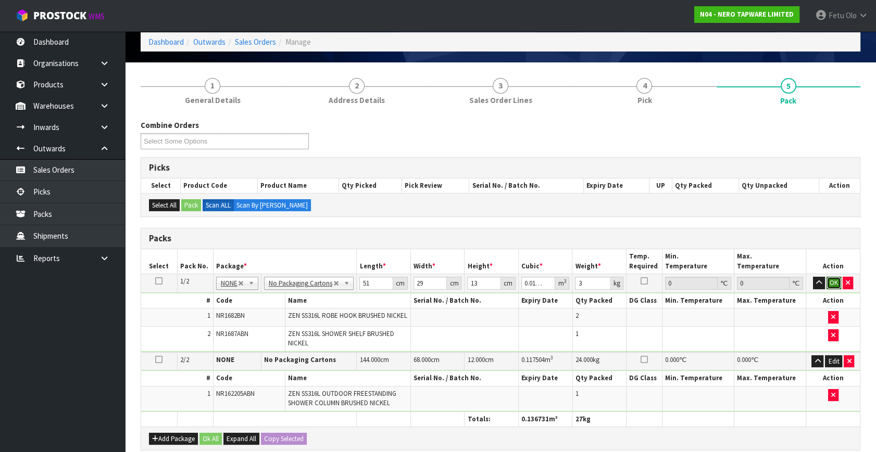
click button "OK" at bounding box center [833, 283] width 15 height 12
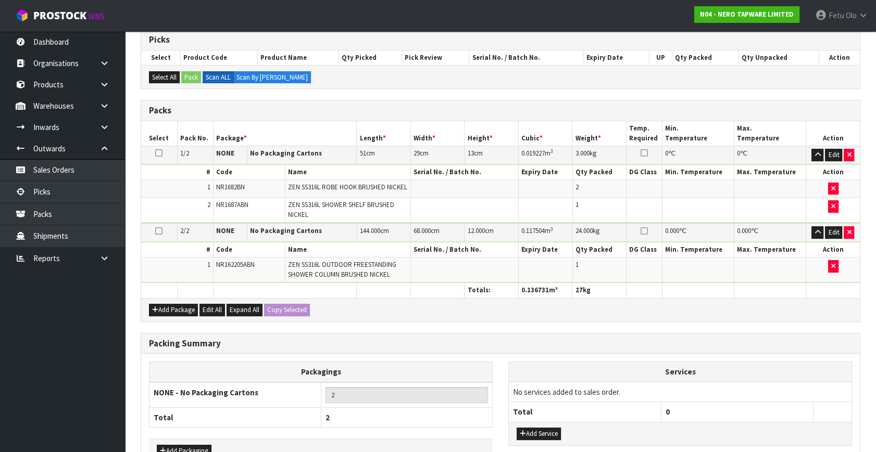
scroll to position [240, 0]
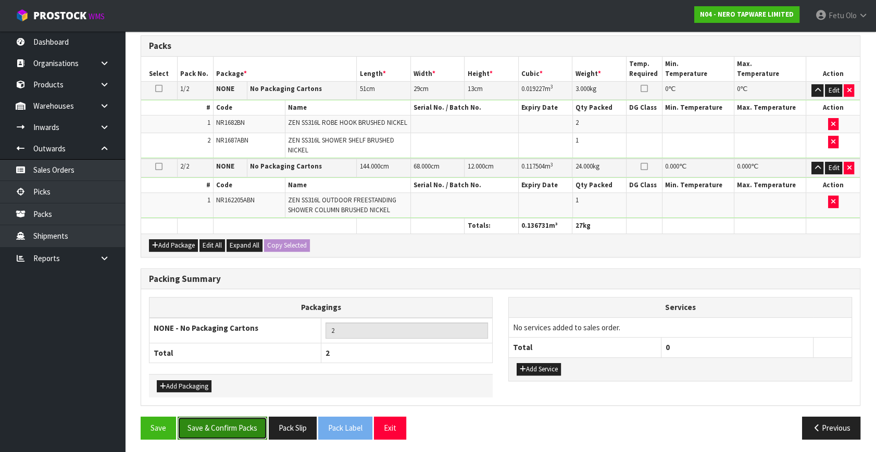
click at [226, 422] on button "Save & Confirm Packs" at bounding box center [223, 428] width 90 height 22
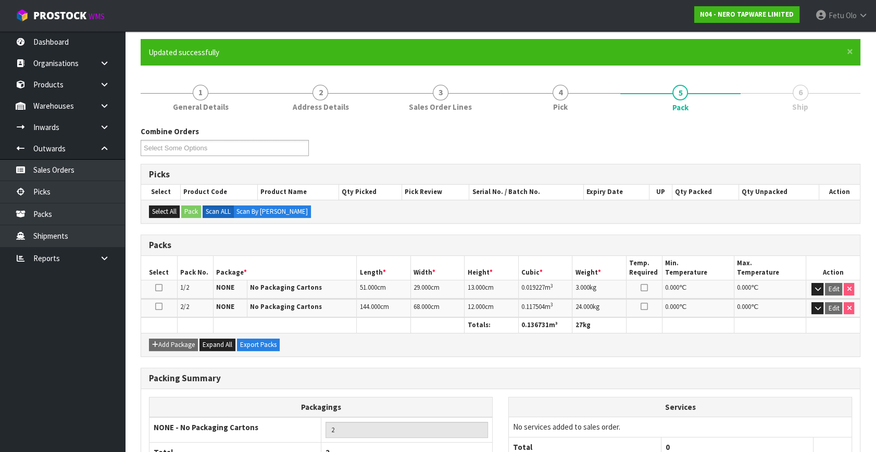
scroll to position [155, 0]
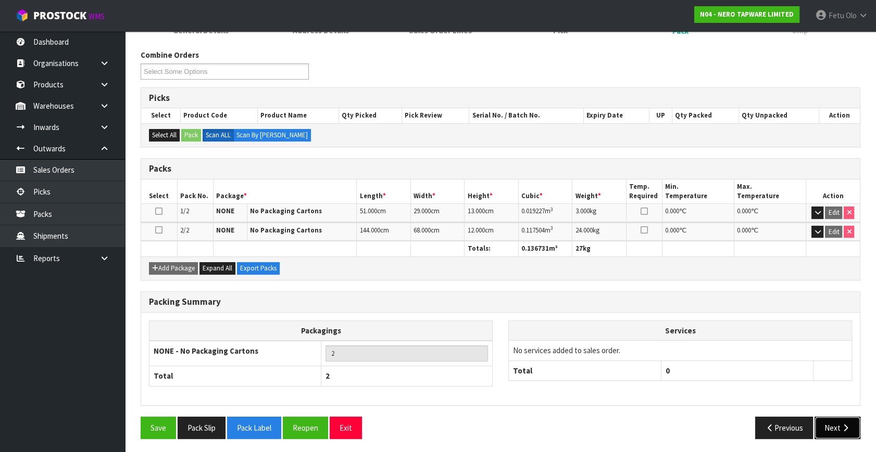
drag, startPoint x: 845, startPoint y: 425, endPoint x: 836, endPoint y: 423, distance: 9.1
click at [836, 423] on button "Next" at bounding box center [837, 428] width 46 height 22
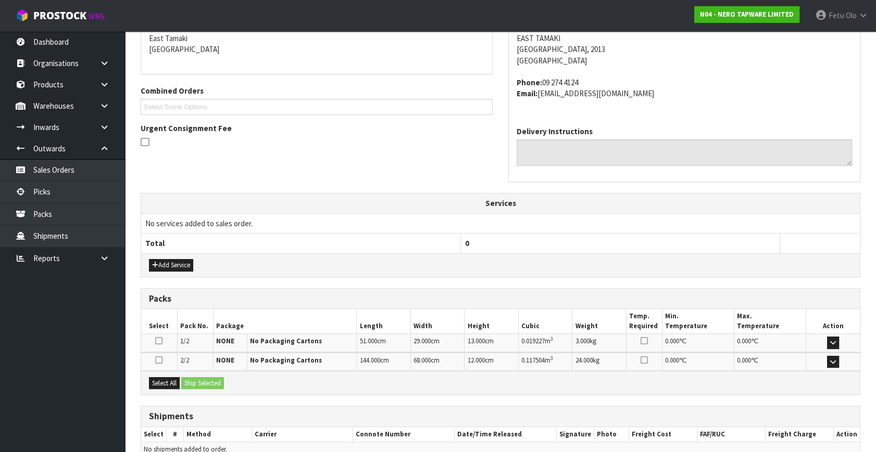
scroll to position [275, 0]
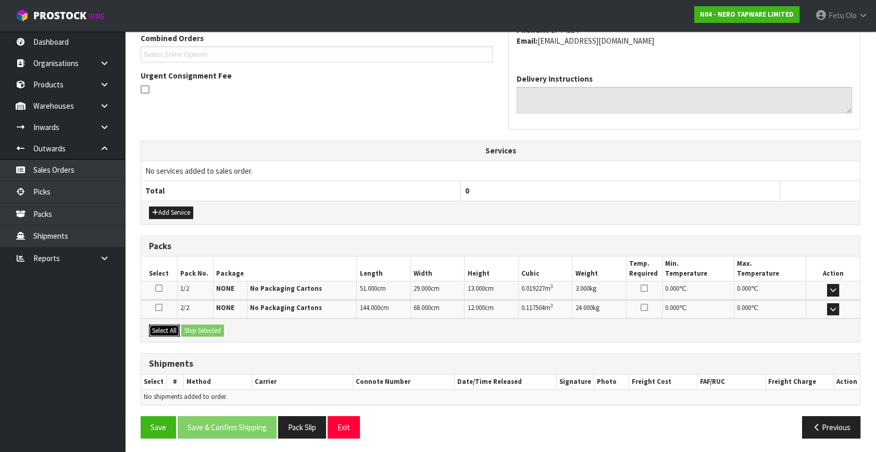
click at [159, 331] on button "Select All" at bounding box center [164, 331] width 31 height 12
click at [207, 330] on button "Ship Selected" at bounding box center [202, 331] width 43 height 12
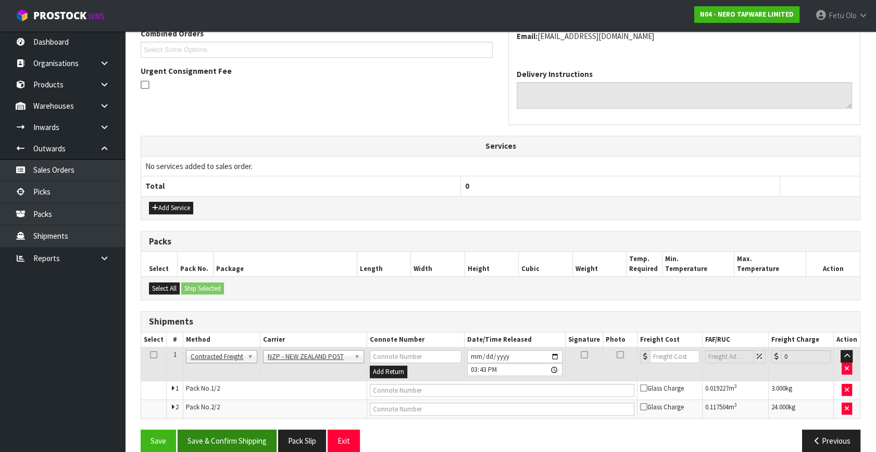
scroll to position [294, 0]
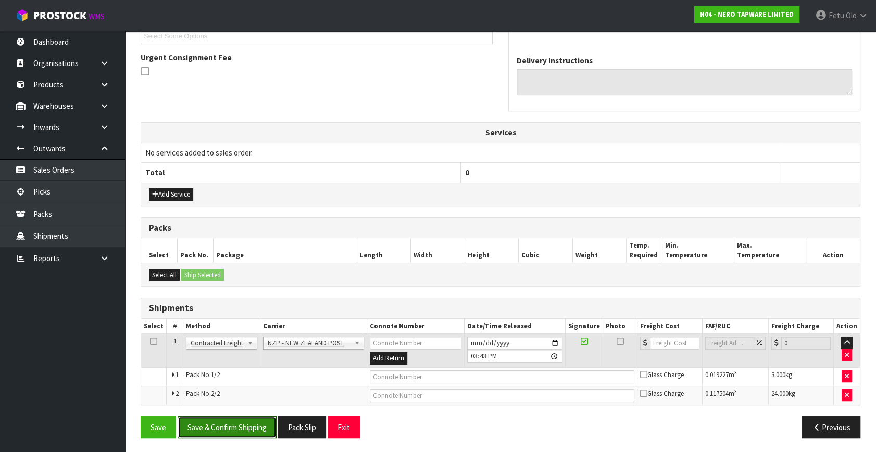
drag, startPoint x: 238, startPoint y: 427, endPoint x: 548, endPoint y: 406, distance: 310.0
click at [238, 426] on button "Save & Confirm Shipping" at bounding box center [227, 428] width 99 height 22
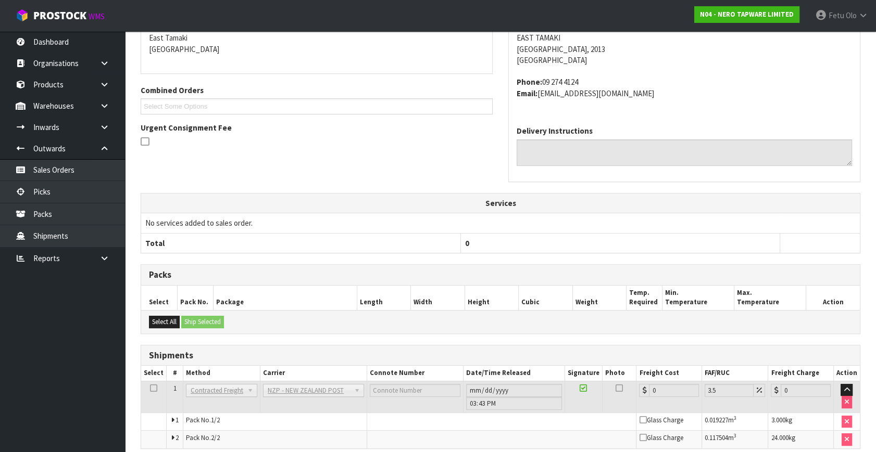
scroll to position [278, 0]
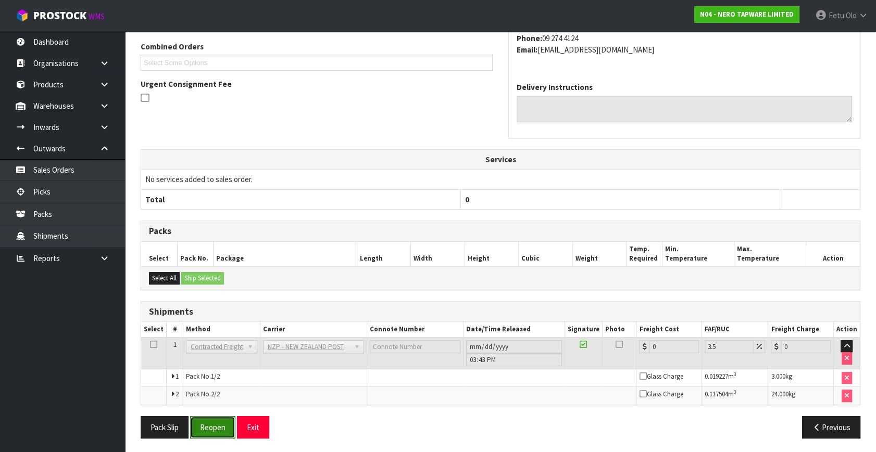
drag, startPoint x: 206, startPoint y: 422, endPoint x: 243, endPoint y: 421, distance: 37.0
click at [206, 422] on button "Reopen" at bounding box center [212, 428] width 45 height 22
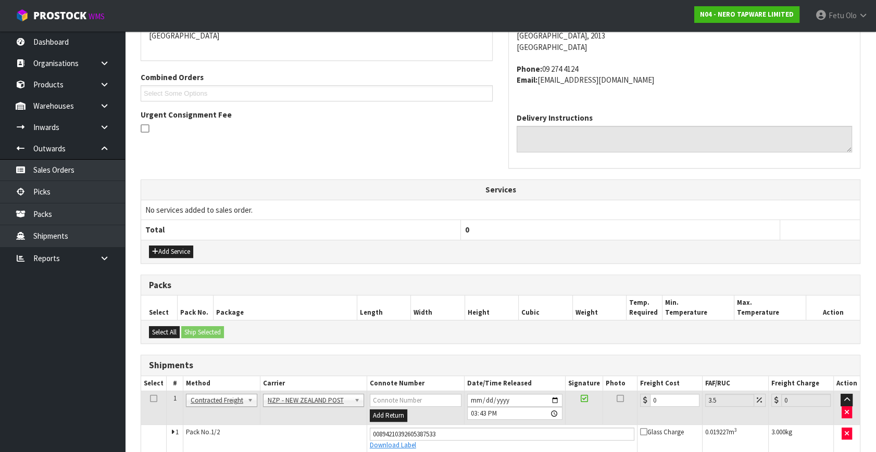
scroll to position [267, 0]
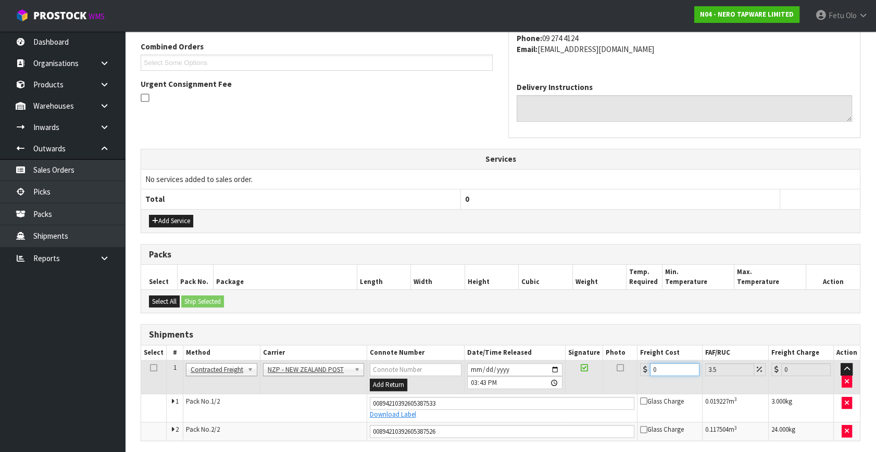
drag, startPoint x: 662, startPoint y: 369, endPoint x: 576, endPoint y: 381, distance: 87.3
click at [576, 381] on tr "1 Client Local Pickup Customer Local Pickup Company Freight Contracted Freight …" at bounding box center [500, 378] width 719 height 34
type input "8"
type input "8.28"
type input "8.6"
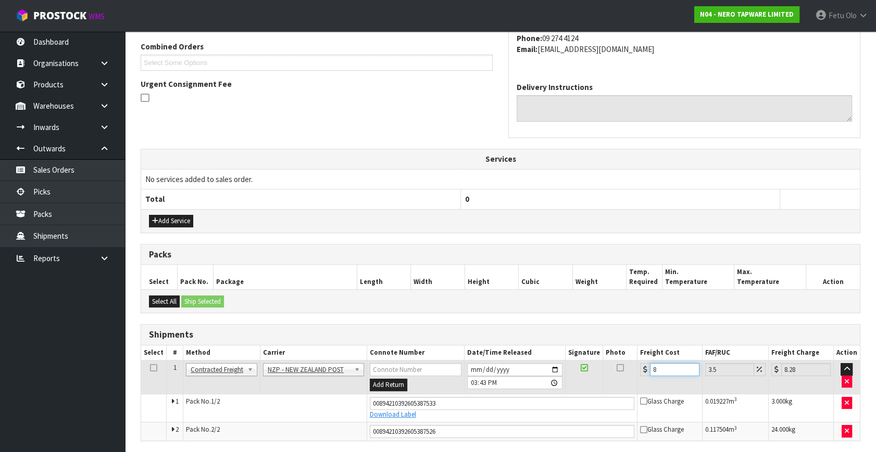
type input "8.9"
type input "8.66"
type input "8.96"
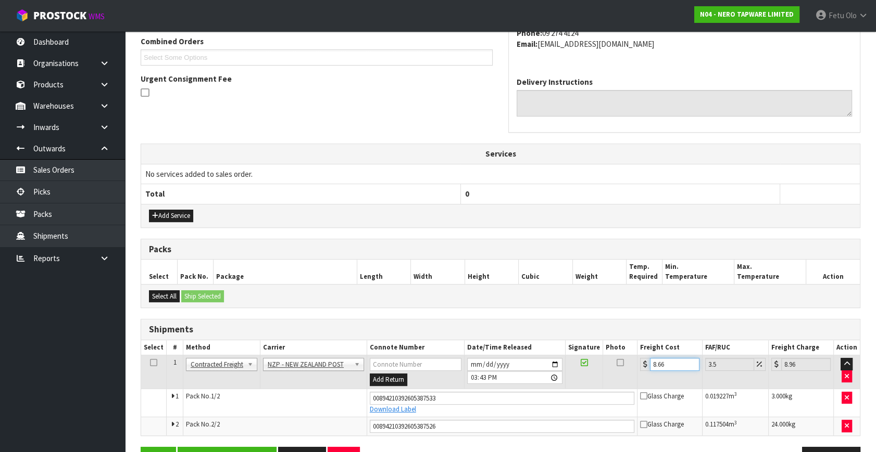
scroll to position [303, 0]
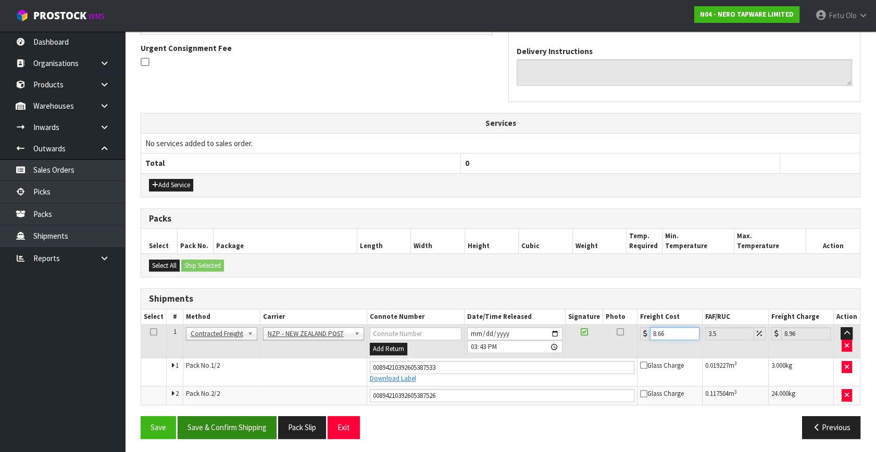
type input "8.66"
click at [232, 429] on button "Save & Confirm Shipping" at bounding box center [227, 428] width 99 height 22
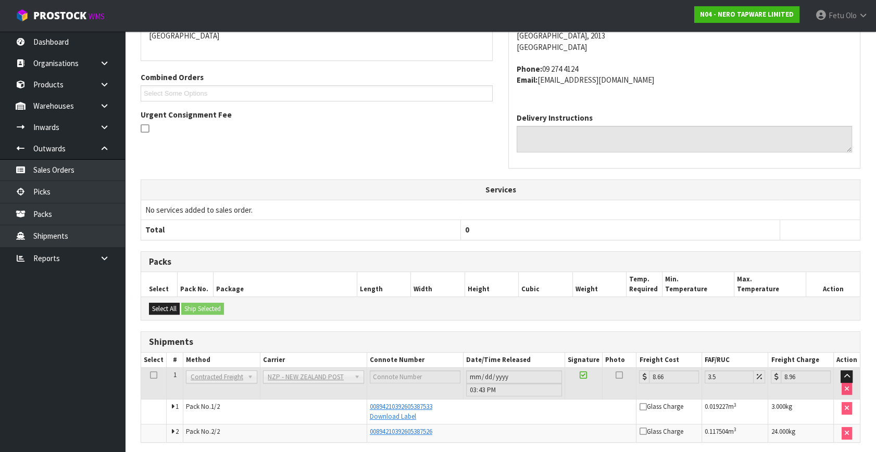
scroll to position [0, 0]
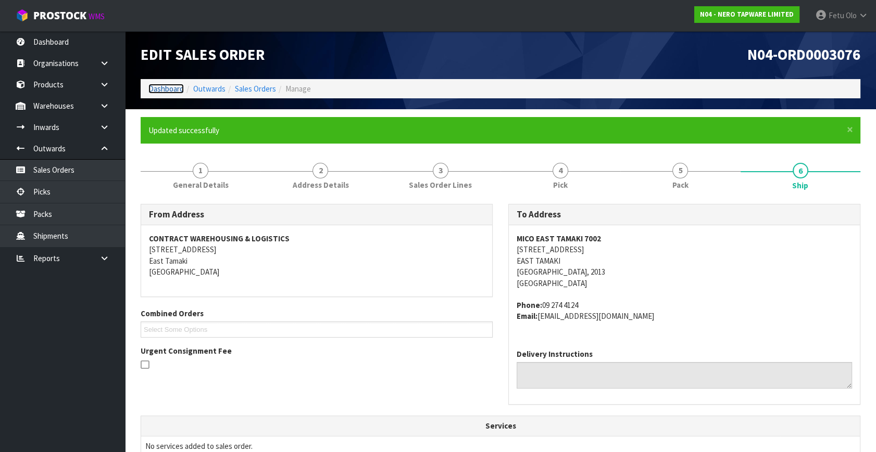
click at [167, 91] on link "Dashboard" at bounding box center [165, 89] width 35 height 10
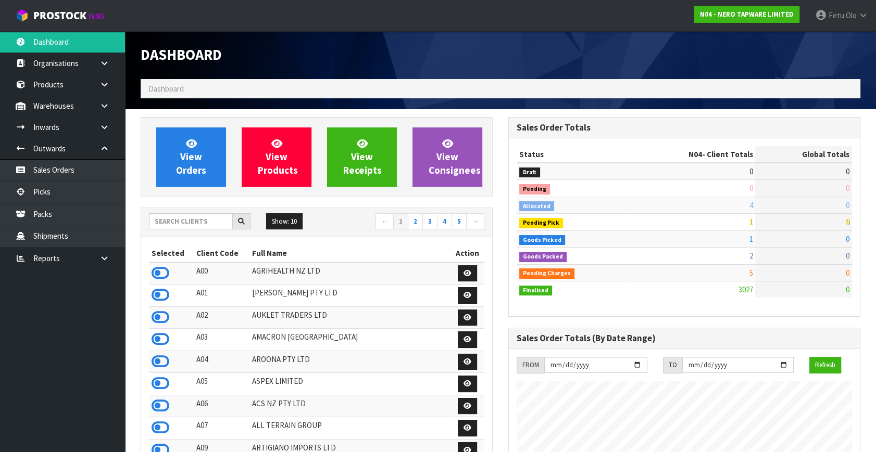
scroll to position [831, 367]
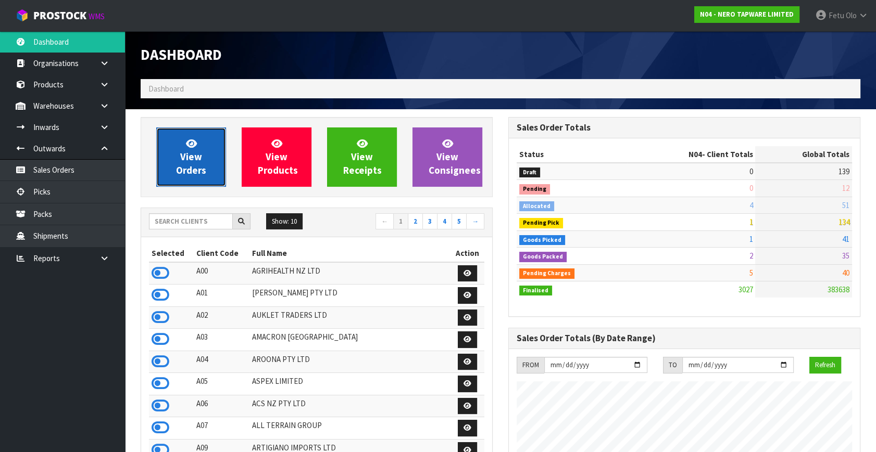
click at [170, 154] on link "View Orders" at bounding box center [191, 157] width 70 height 59
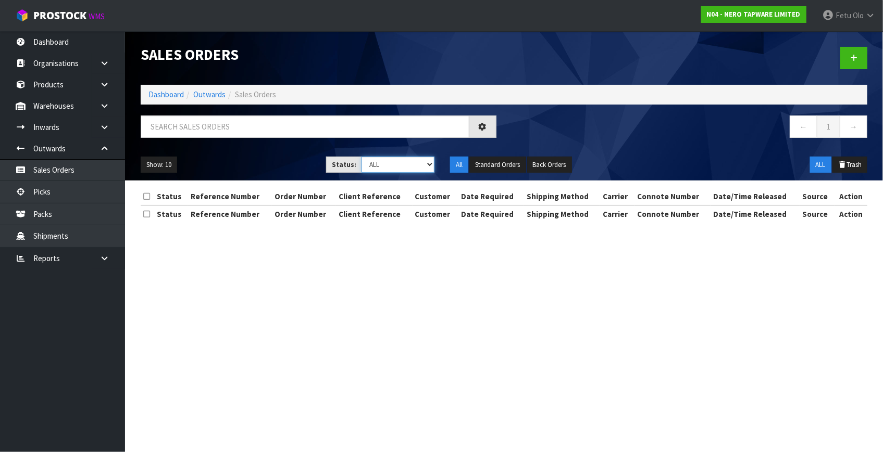
click at [424, 166] on select "Draft Pending Allocated Pending Pick Goods Picked Goods Packed Pending Charges …" at bounding box center [397, 165] width 73 height 16
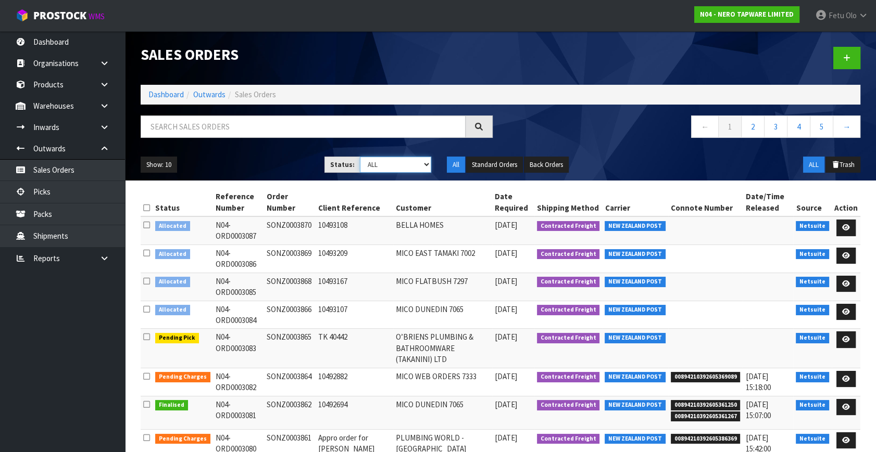
select select "string:4"
click at [360, 157] on select "Draft Pending Allocated Pending Pick Goods Picked Goods Packed Pending Charges …" at bounding box center [395, 165] width 71 height 16
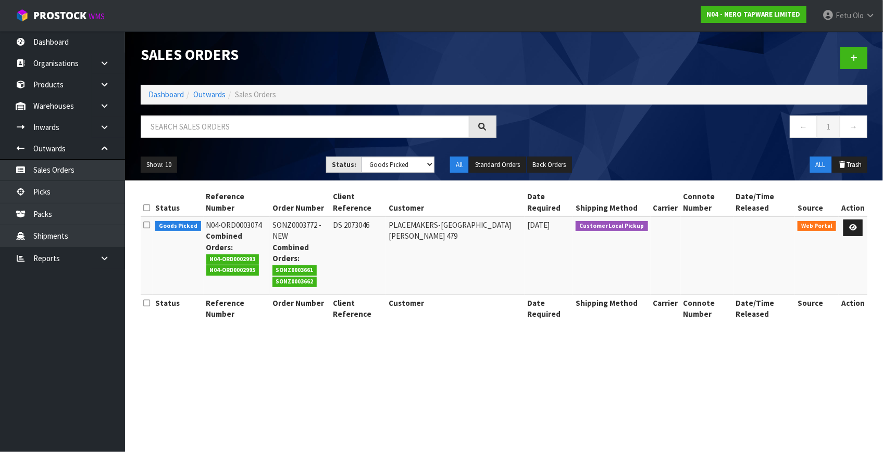
click at [713, 134] on nav "← 1 →" at bounding box center [690, 129] width 356 height 26
click at [850, 224] on icon at bounding box center [853, 227] width 8 height 7
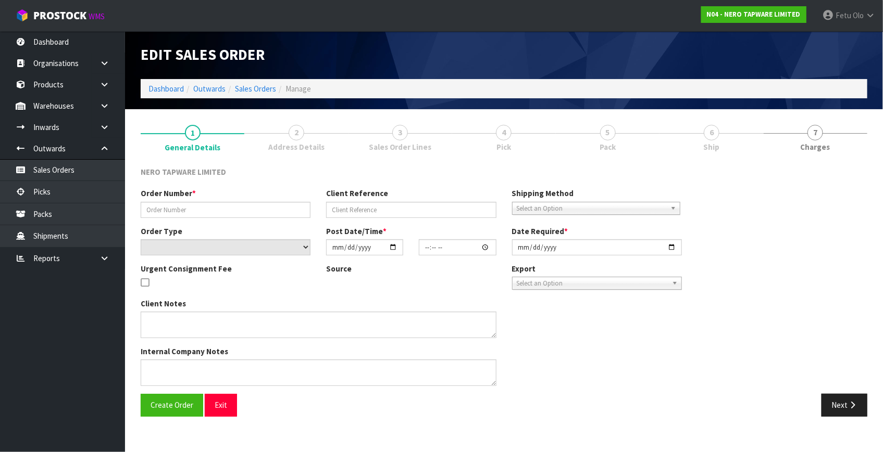
type input "SONZ0003772 -NEW"
type input "DS 2073046"
select select "number:0"
type input "[DATE]"
type input "10:13:00.000"
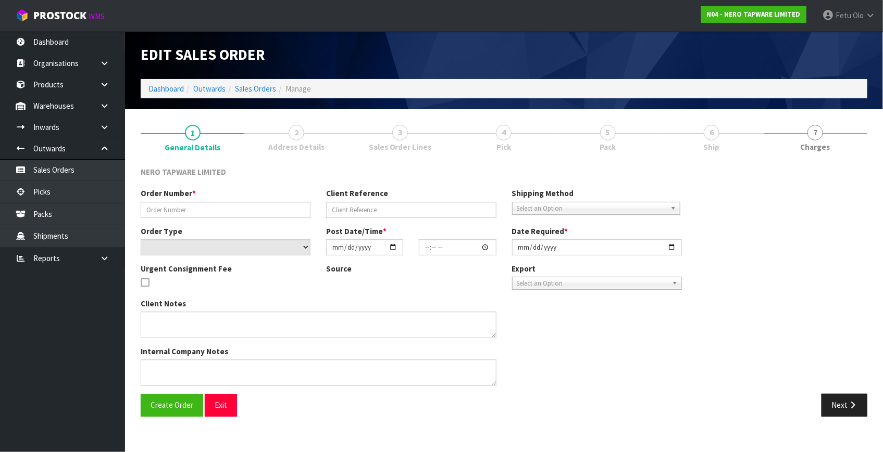
type input "[DATE]"
type textarea "PICK UP TOGETHER WITH SONZ0003661/3662"
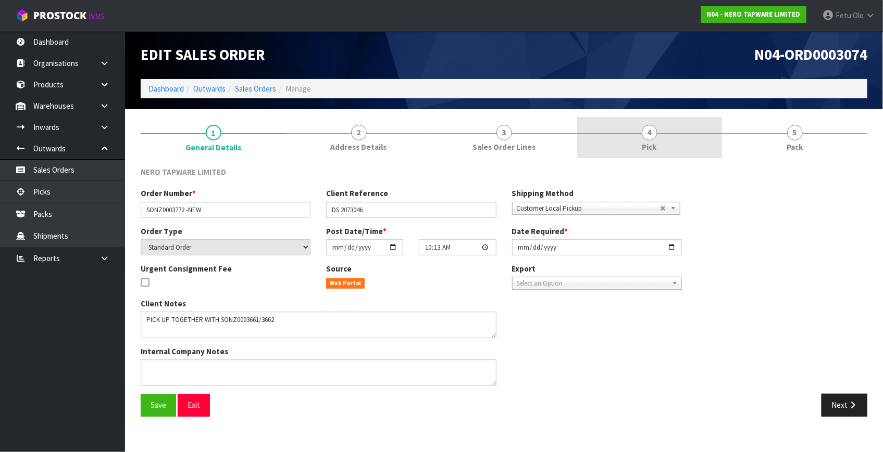
click at [673, 123] on link "4 Pick" at bounding box center [648, 137] width 145 height 41
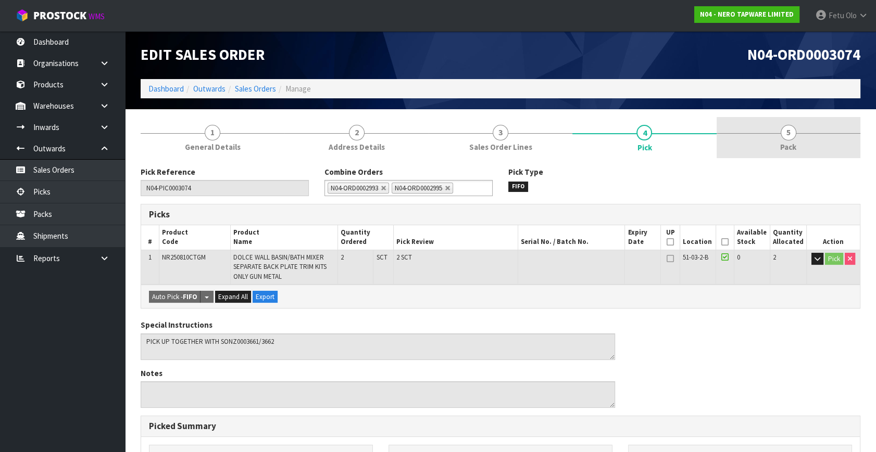
click at [797, 130] on link "5 Pack" at bounding box center [788, 137] width 144 height 41
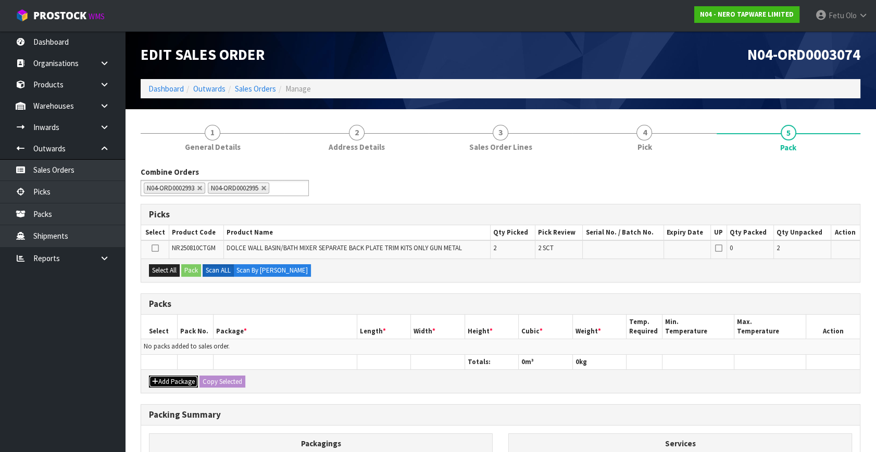
click at [157, 379] on icon "button" at bounding box center [155, 382] width 6 height 7
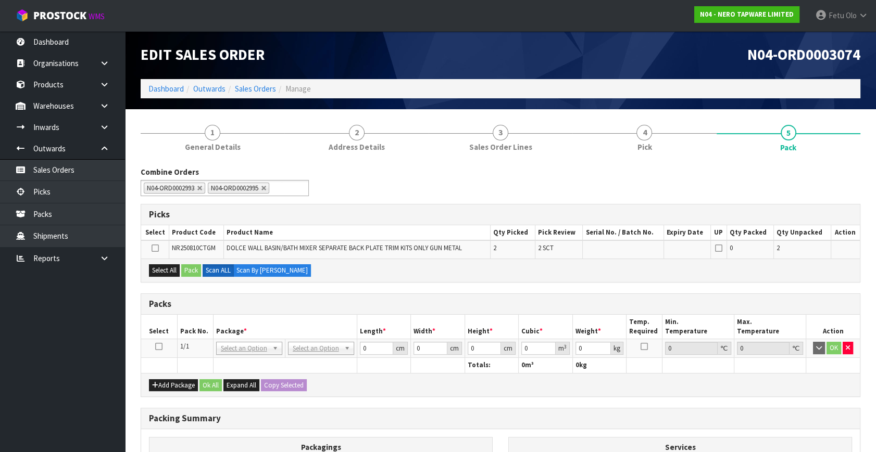
click at [158, 347] on icon at bounding box center [158, 347] width 7 height 1
click at [75, 372] on ul "Dashboard Organisations Clients Consignees Carriers Products Categories Serial …" at bounding box center [62, 241] width 125 height 421
drag, startPoint x: 374, startPoint y: 348, endPoint x: 267, endPoint y: 389, distance: 114.4
click at [267, 389] on div "Packs Select Pack No. Package * Length * Width * Height * Cubic * Weight * Temp…" at bounding box center [501, 346] width 720 height 104
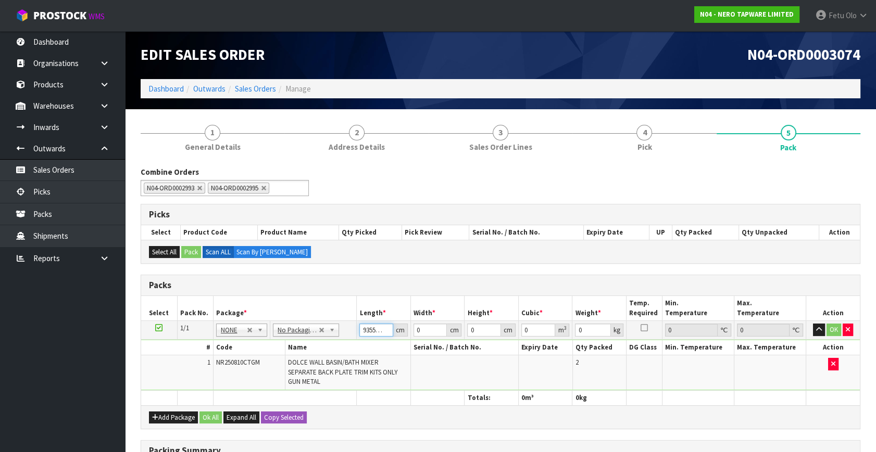
click at [370, 330] on input "93554330649239355433064923" at bounding box center [376, 330] width 34 height 13
type input "95"
type input "2"
type input "51"
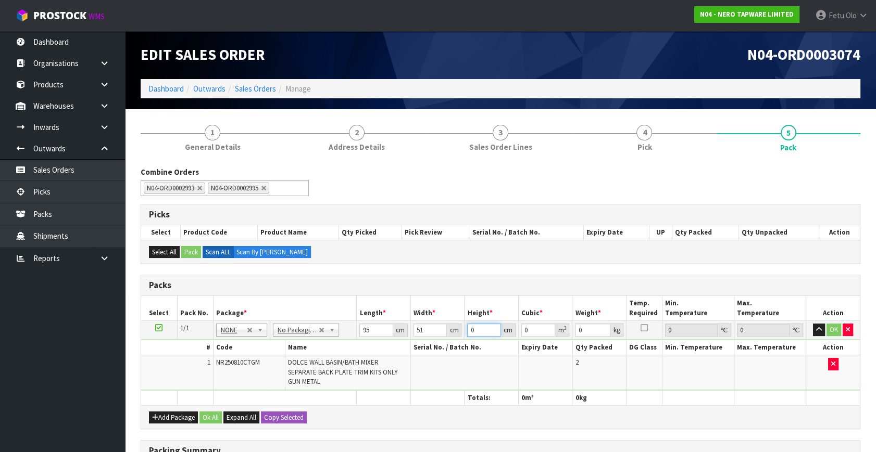
type input "2"
type input "0.00969"
type input "26"
type input "0.12597"
type input "26"
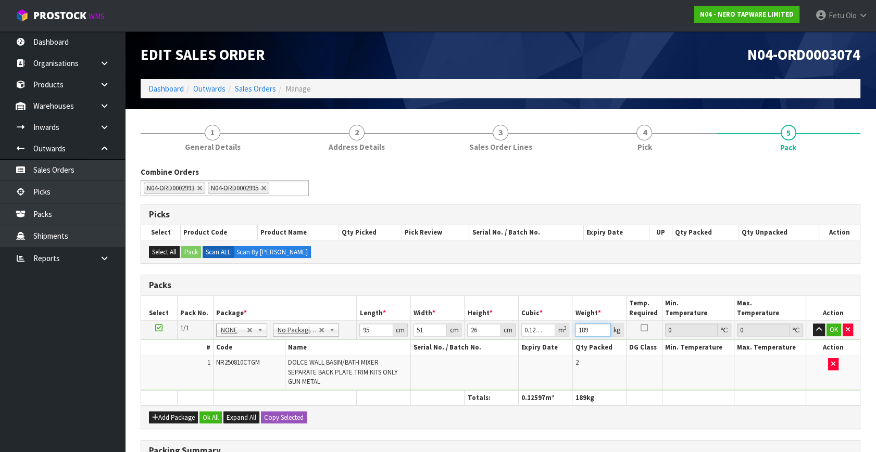
type input "189"
click button "OK" at bounding box center [833, 330] width 15 height 12
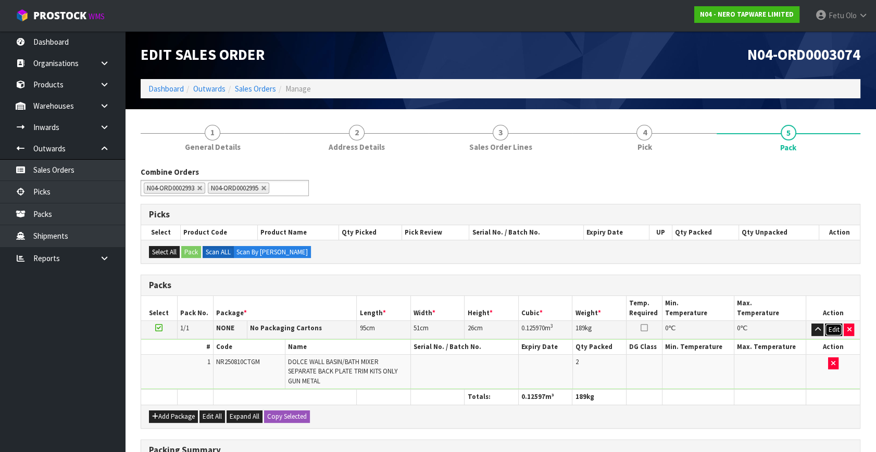
click at [833, 332] on button "Edit" at bounding box center [833, 330] width 17 height 12
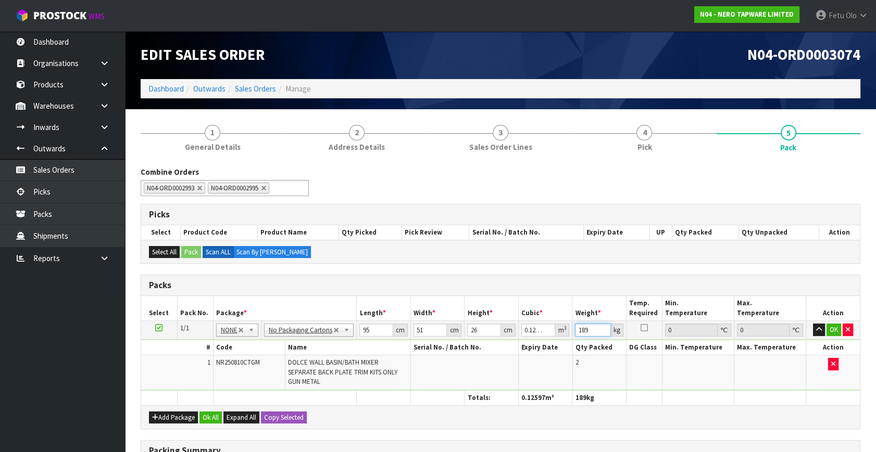
drag, startPoint x: 591, startPoint y: 327, endPoint x: 473, endPoint y: 364, distance: 123.7
click at [473, 364] on tbody "1/1 NONE 007-001 007-002 007-004 007-009 007-013 007-014 007-015 007-017 007-01…" at bounding box center [500, 356] width 719 height 70
type input "18"
click button "OK" at bounding box center [833, 330] width 15 height 12
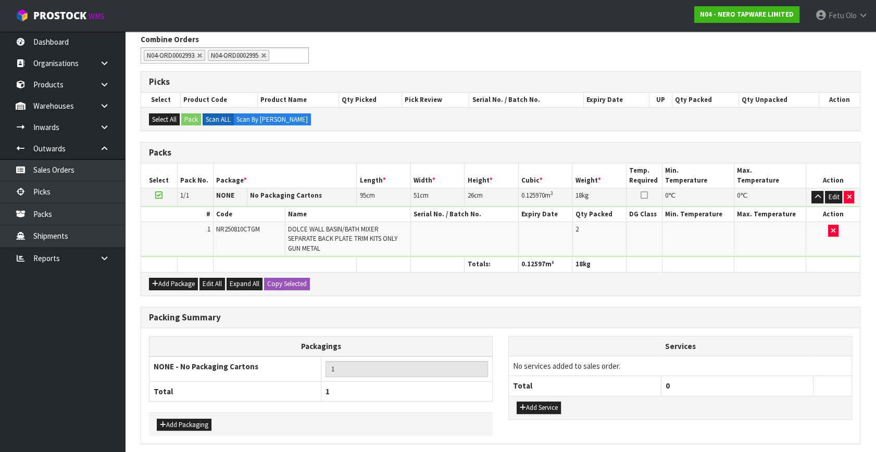
scroll to position [172, 0]
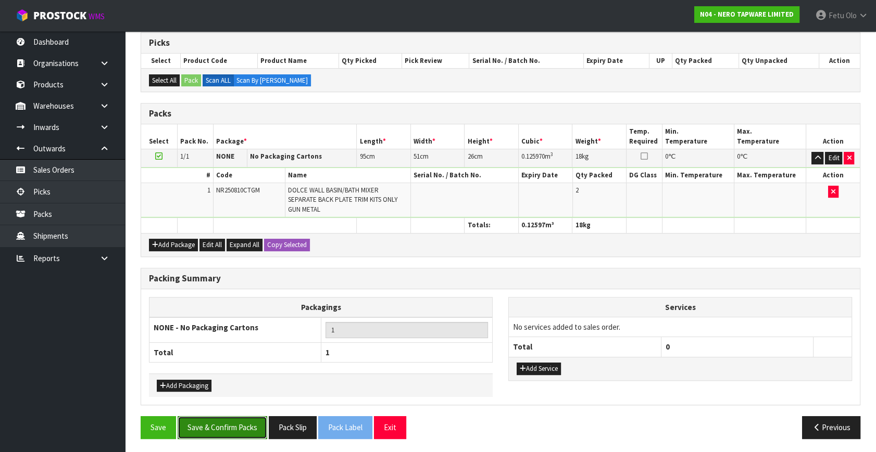
click at [231, 424] on button "Save & Confirm Packs" at bounding box center [223, 428] width 90 height 22
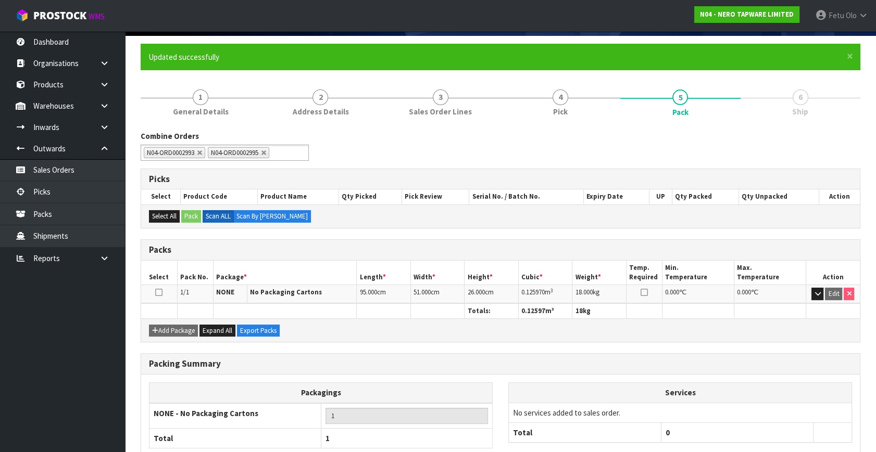
scroll to position [136, 0]
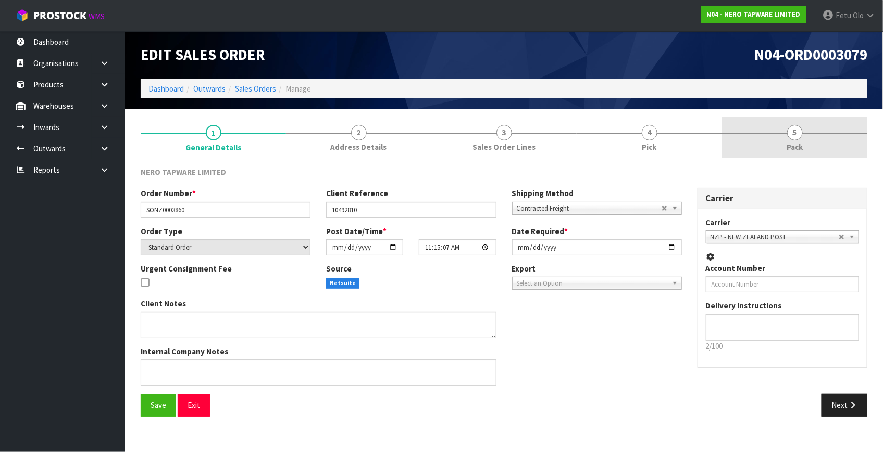
click at [817, 142] on link "5 Pack" at bounding box center [794, 137] width 145 height 41
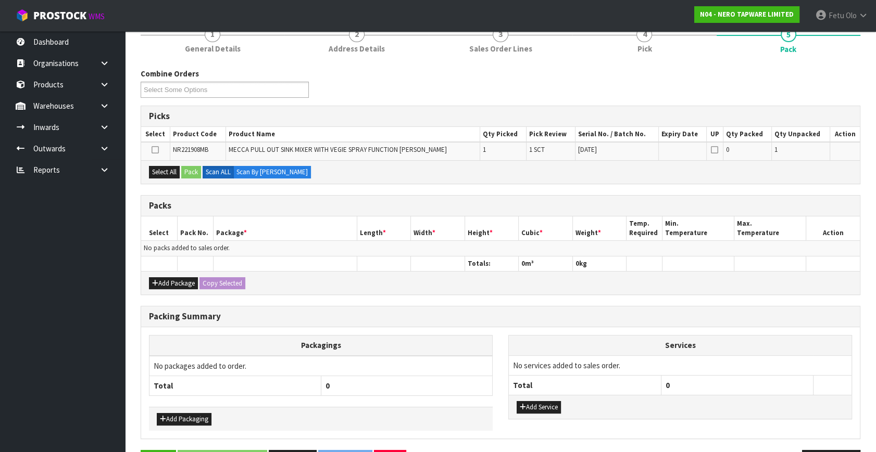
scroll to position [132, 0]
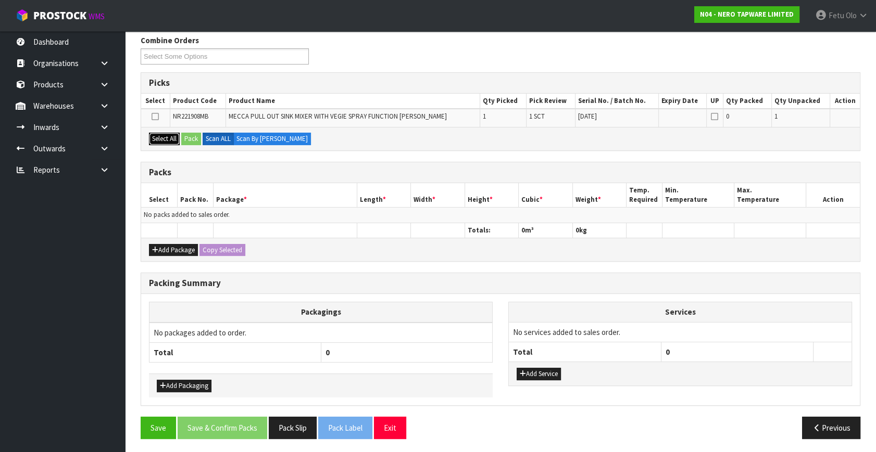
drag, startPoint x: 171, startPoint y: 141, endPoint x: 178, endPoint y: 141, distance: 7.3
click at [174, 141] on button "Select All" at bounding box center [164, 139] width 31 height 12
click at [194, 140] on button "Pack" at bounding box center [191, 139] width 20 height 12
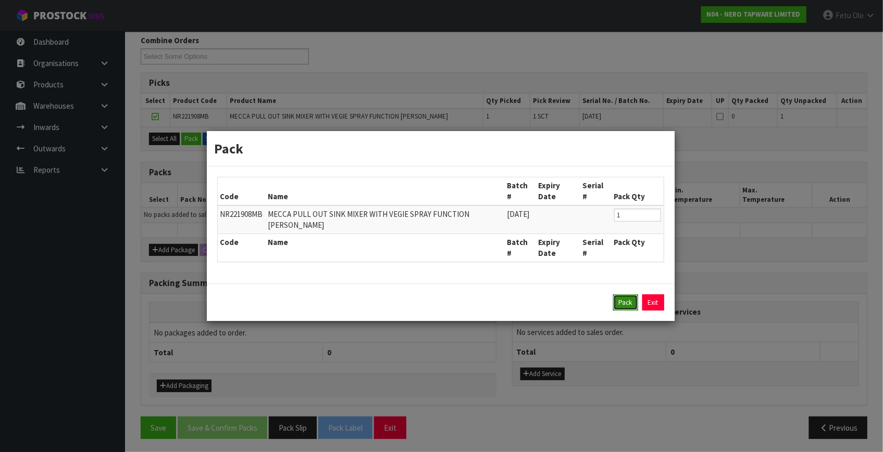
click at [624, 299] on button "Pack" at bounding box center [625, 303] width 25 height 17
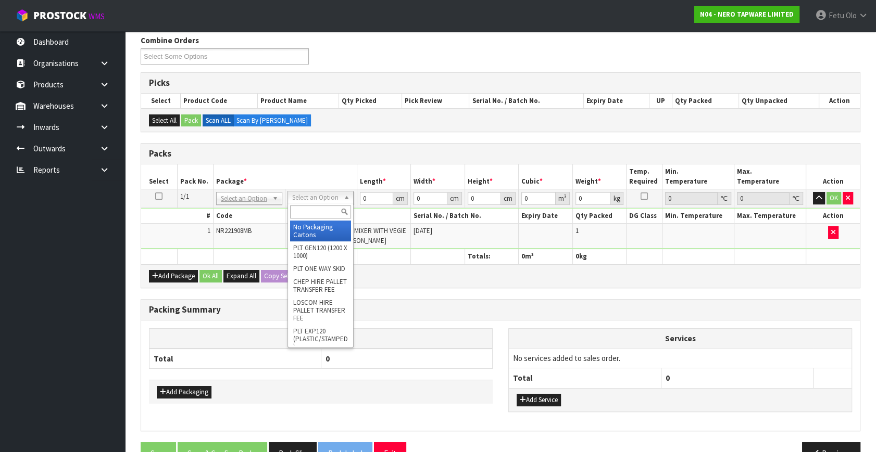
drag, startPoint x: 305, startPoint y: 225, endPoint x: 356, endPoint y: 220, distance: 51.2
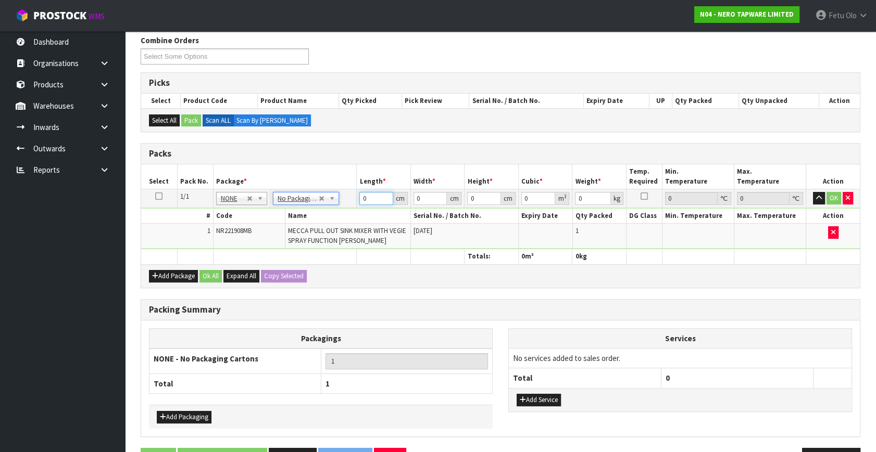
drag, startPoint x: 376, startPoint y: 198, endPoint x: 324, endPoint y: 216, distance: 55.7
click at [324, 216] on tbody "1/1 NONE 007-001 007-002 007-004 007-009 007-013 007-014 007-015 007-017 007-01…" at bounding box center [500, 220] width 719 height 60
type input "71"
type input "33"
type input "8"
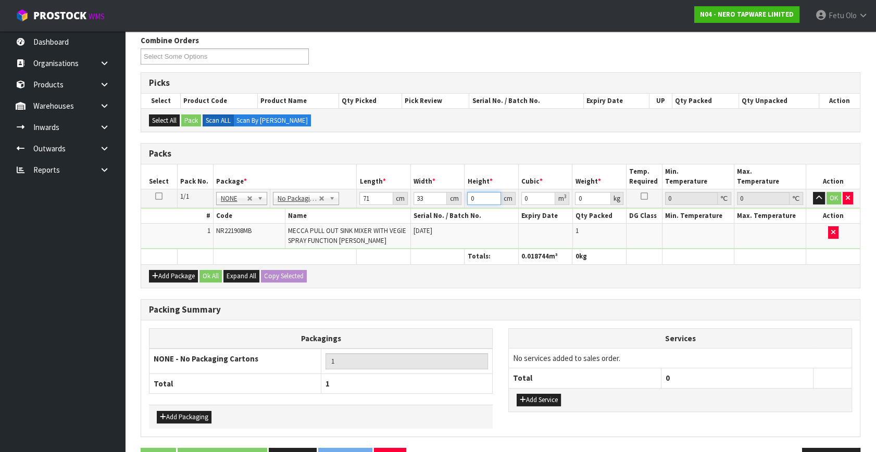
type input "0.018744"
type input "8"
type input "4"
click button "OK" at bounding box center [833, 198] width 15 height 12
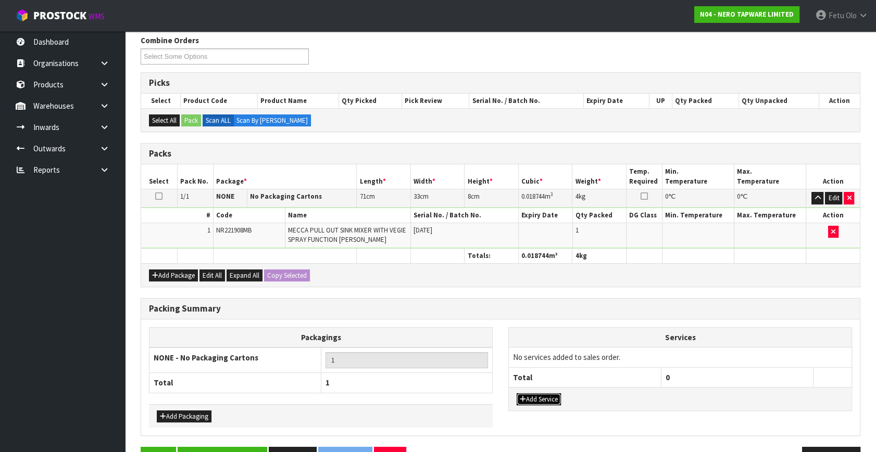
click at [557, 400] on button "Add Service" at bounding box center [538, 400] width 44 height 12
click at [551, 363] on td "003-036 - EXTERNAL PLANT HIRE 008-035 - OUTWARD HDLG+/HOIST LIFT ON/OFF 008-036…" at bounding box center [585, 361] width 152 height 26
click at [540, 369] on td "003-036 - EXTERNAL PLANT HIRE 008-035 - OUTWARD HDLG+/HOIST LIFT ON/OFF 008-036…" at bounding box center [585, 361] width 152 height 26
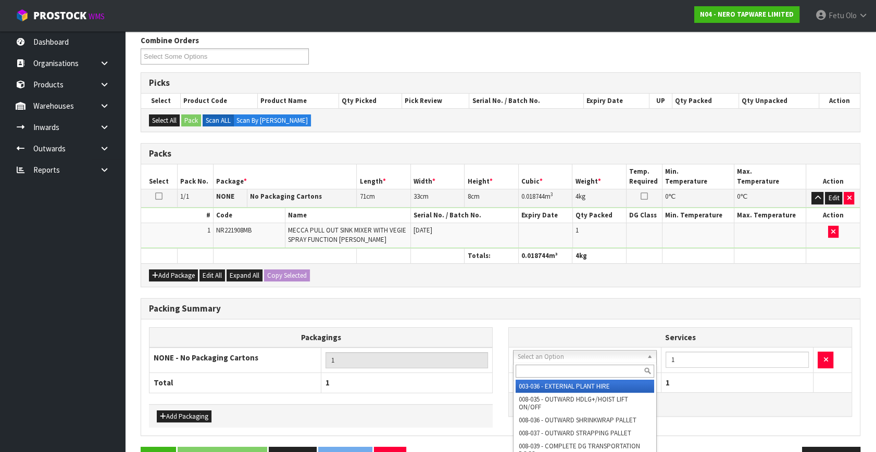
click at [536, 367] on input "text" at bounding box center [584, 371] width 138 height 13
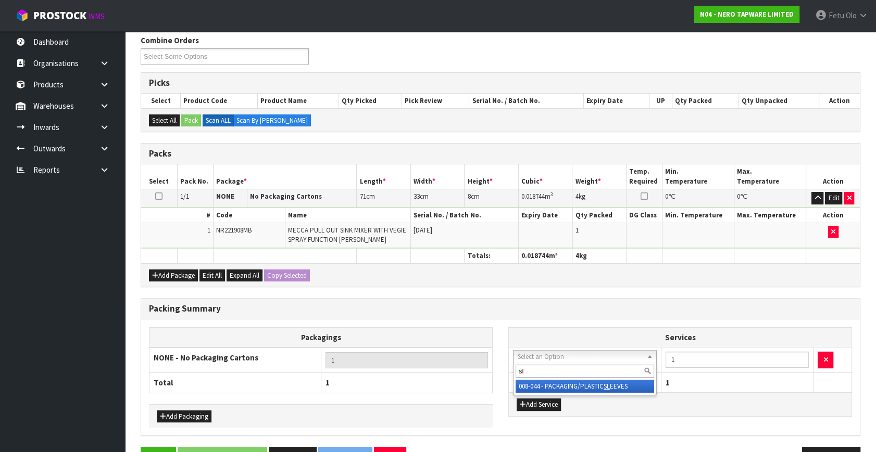
type input "sl"
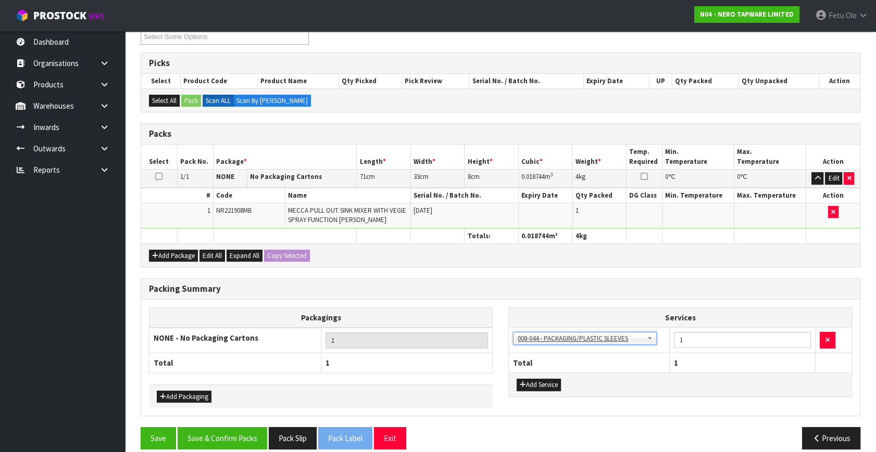
scroll to position [162, 0]
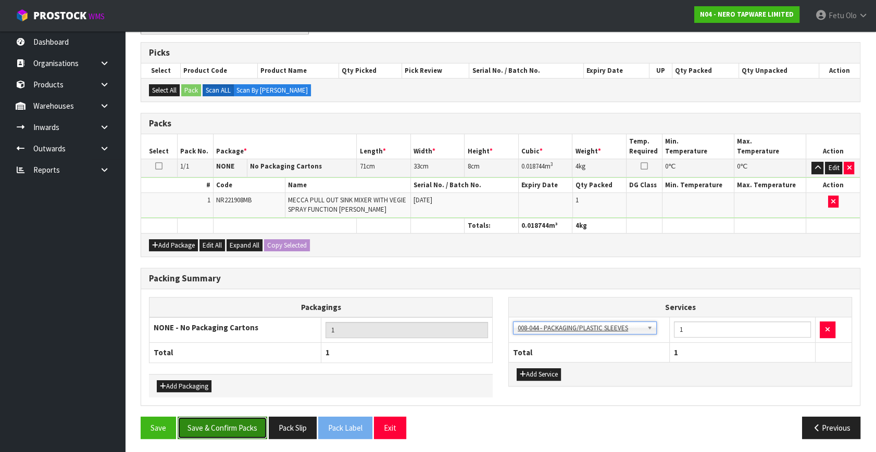
click at [246, 431] on button "Save & Confirm Packs" at bounding box center [223, 428] width 90 height 22
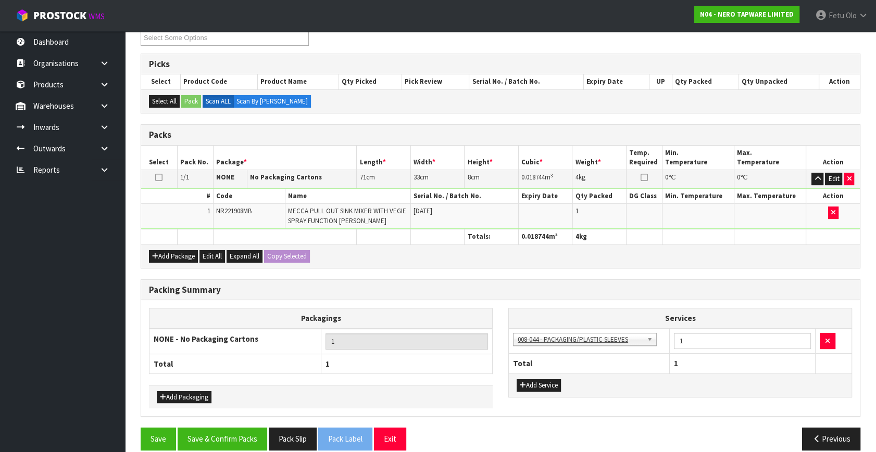
scroll to position [136, 0]
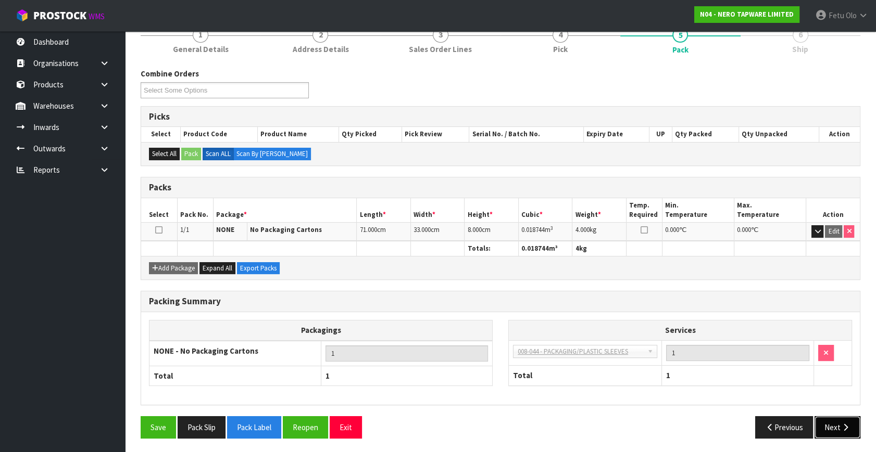
drag, startPoint x: 837, startPoint y: 429, endPoint x: 652, endPoint y: 373, distance: 192.5
click at [837, 429] on button "Next" at bounding box center [837, 428] width 46 height 22
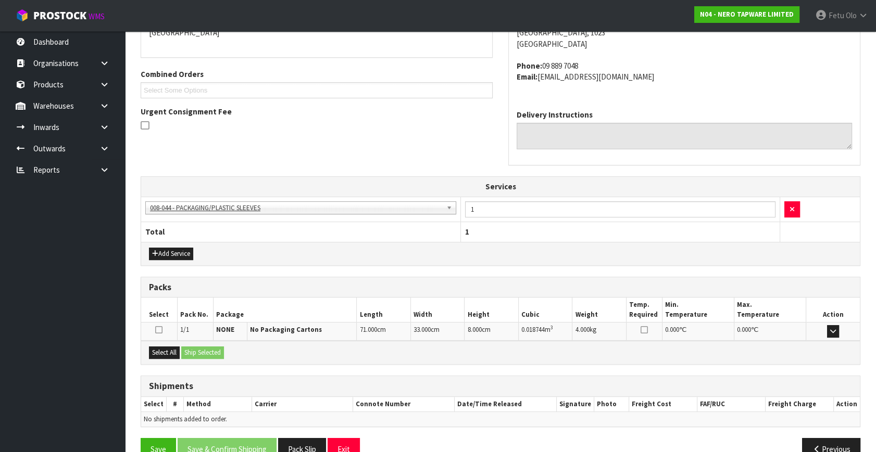
scroll to position [261, 0]
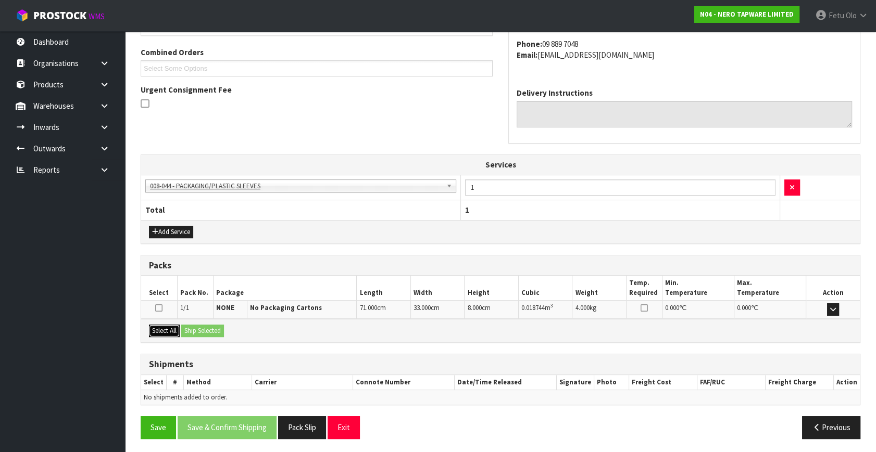
click at [161, 326] on button "Select All" at bounding box center [164, 331] width 31 height 12
click at [183, 325] on button "Ship Selected" at bounding box center [202, 331] width 43 height 12
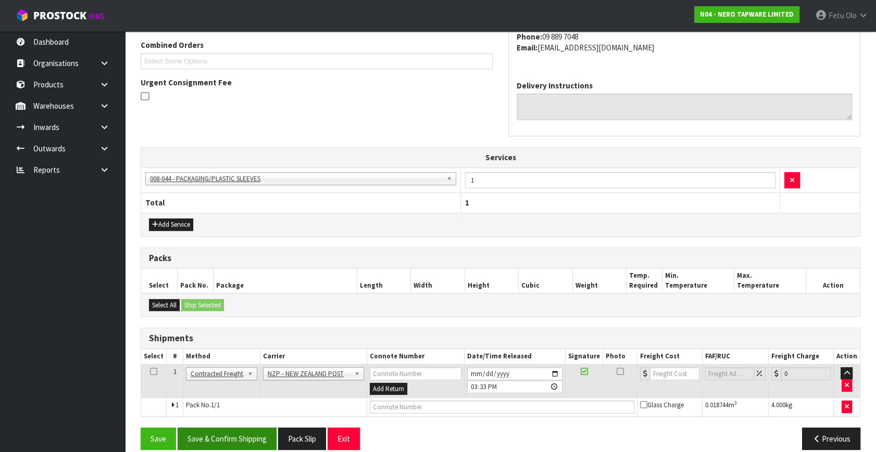
scroll to position [280, 0]
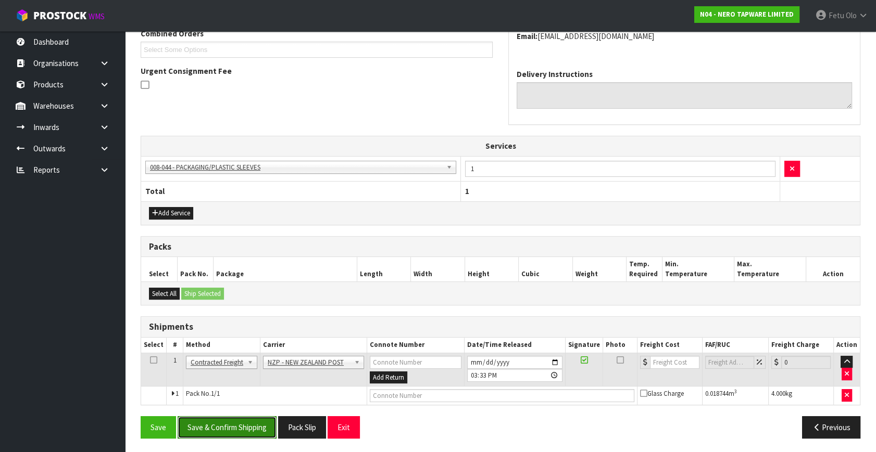
click at [218, 428] on button "Save & Confirm Shipping" at bounding box center [227, 428] width 99 height 22
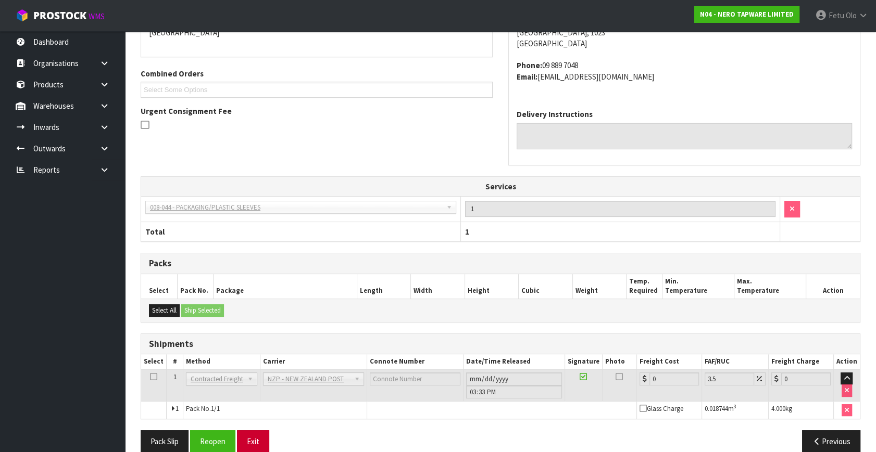
scroll to position [266, 0]
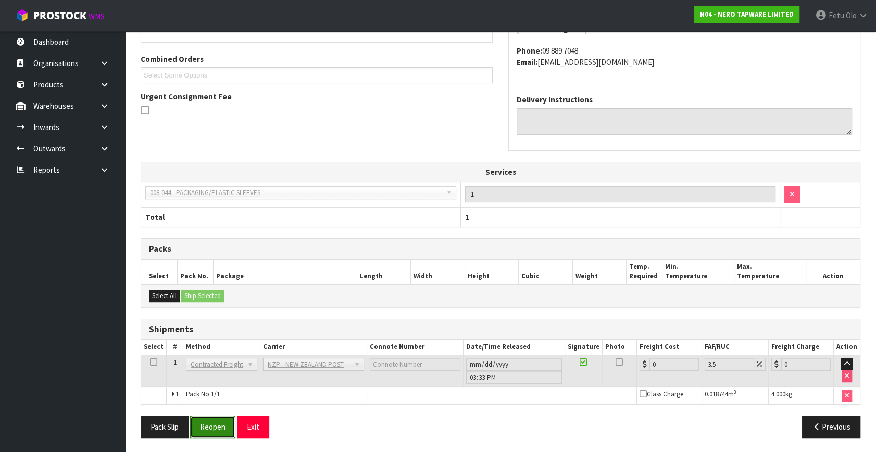
click at [219, 430] on button "Reopen" at bounding box center [212, 427] width 45 height 22
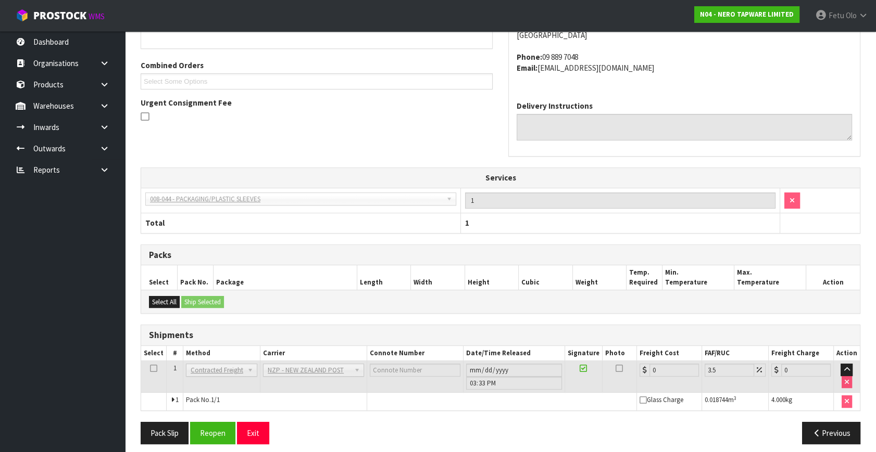
scroll to position [255, 0]
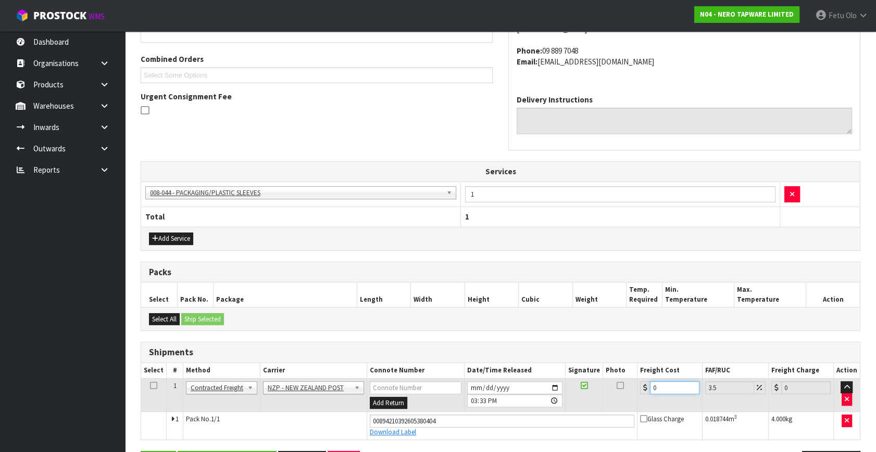
drag, startPoint x: 656, startPoint y: 386, endPoint x: 260, endPoint y: 440, distance: 398.8
click at [260, 440] on div "From Address CONTRACT WAREHOUSING & LOGISTICS 17 Allens Road East Tamaki Auckla…" at bounding box center [501, 215] width 720 height 533
type input "4"
type input "4.14"
type input "4.3"
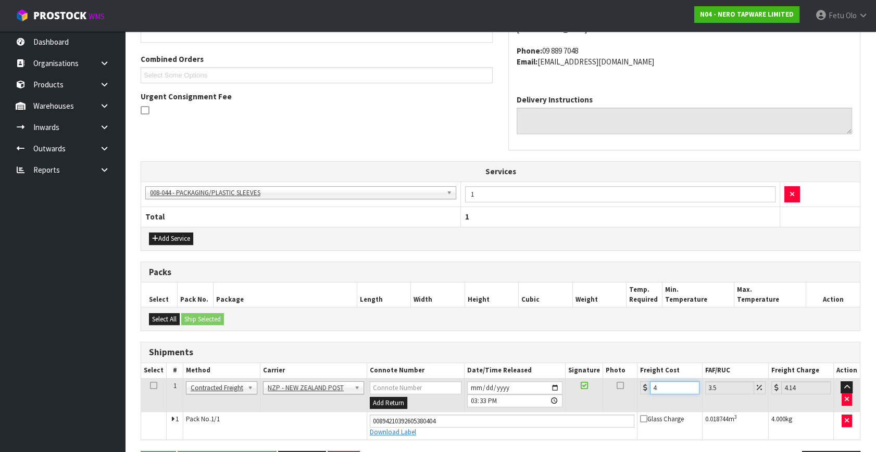
type input "4.45"
type input "4.33"
type input "4.48"
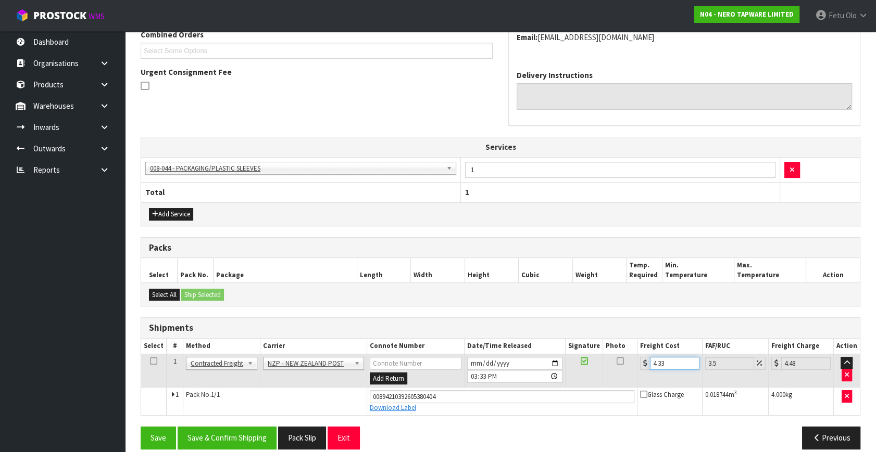
scroll to position [290, 0]
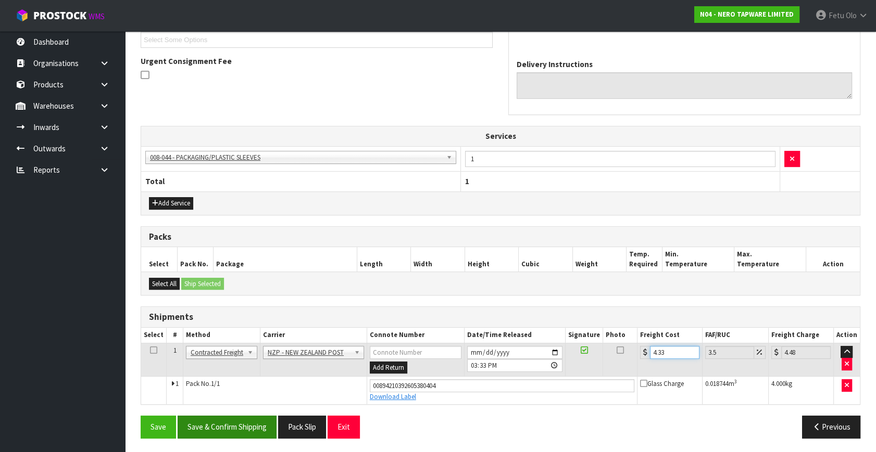
type input "4.33"
click at [238, 426] on button "Save & Confirm Shipping" at bounding box center [227, 427] width 99 height 22
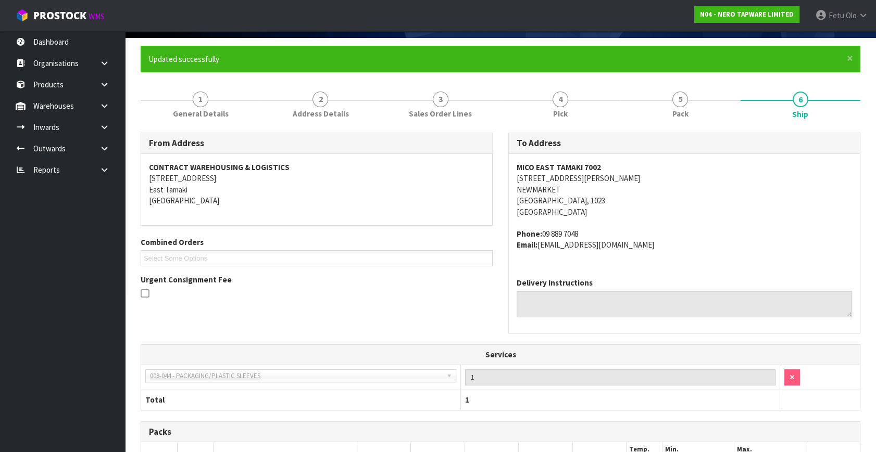
scroll to position [261, 0]
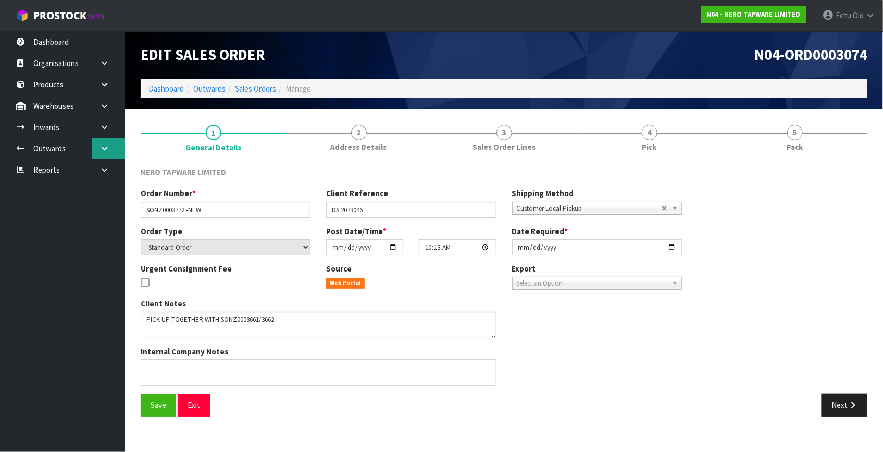
click at [99, 145] on icon at bounding box center [104, 149] width 10 height 8
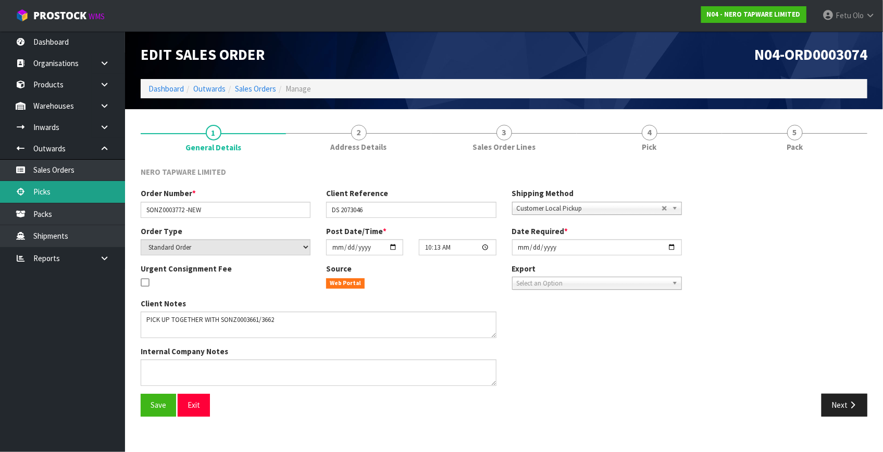
click at [52, 194] on link "Picks" at bounding box center [62, 191] width 125 height 21
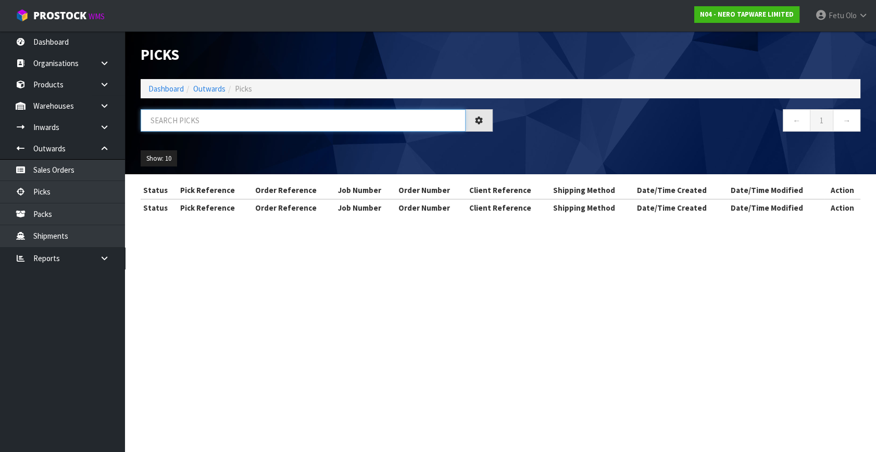
click at [203, 124] on input "text" at bounding box center [303, 120] width 325 height 22
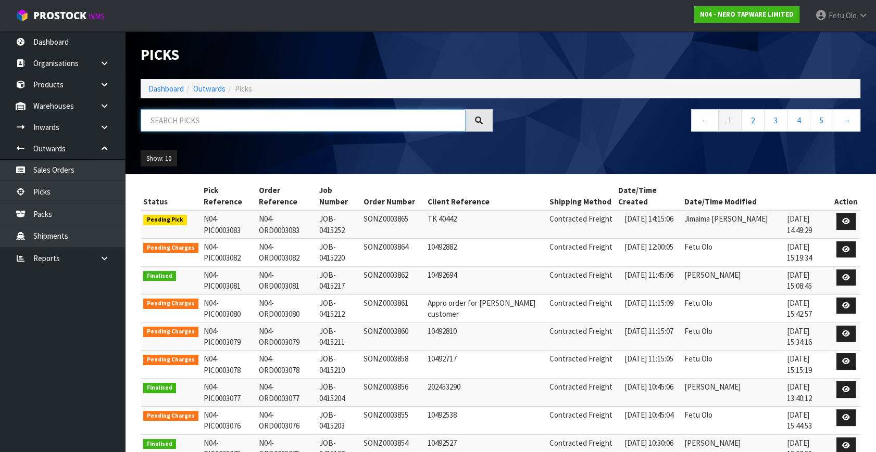
click at [203, 124] on input "text" at bounding box center [303, 120] width 325 height 22
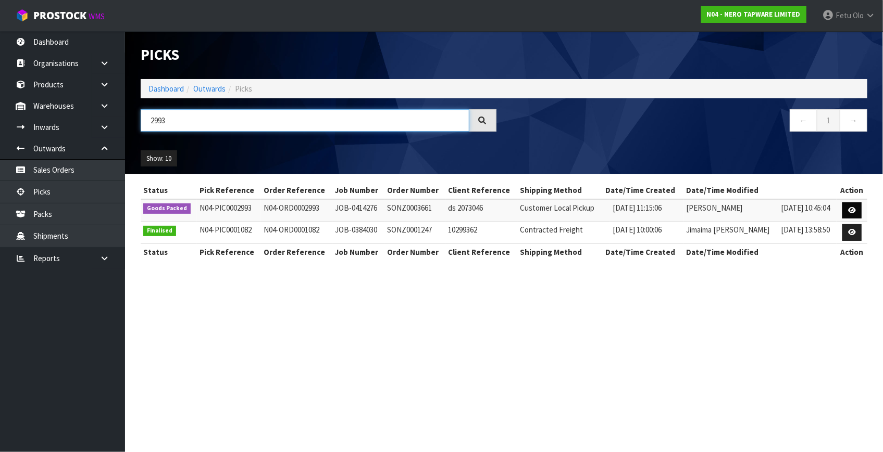
type input "2993"
click at [849, 210] on icon at bounding box center [852, 210] width 8 height 7
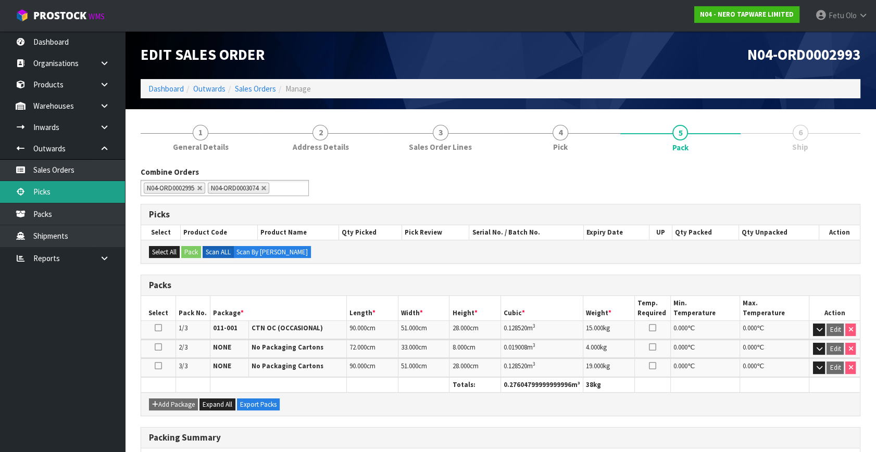
click at [47, 195] on link "Picks" at bounding box center [62, 191] width 125 height 21
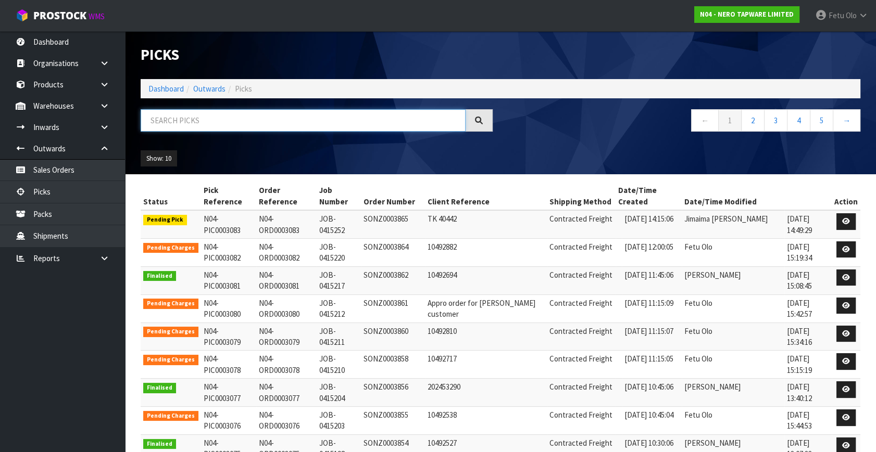
click at [162, 124] on input "text" at bounding box center [303, 120] width 325 height 22
type input "2995"
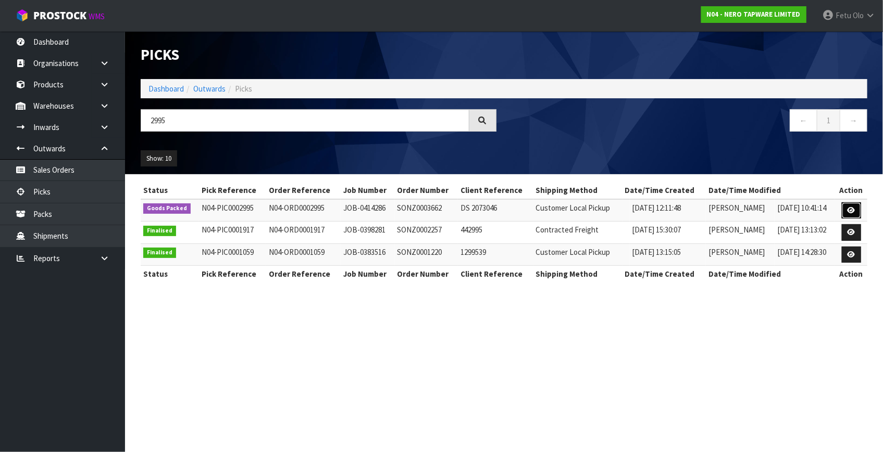
click at [852, 207] on icon at bounding box center [851, 210] width 8 height 7
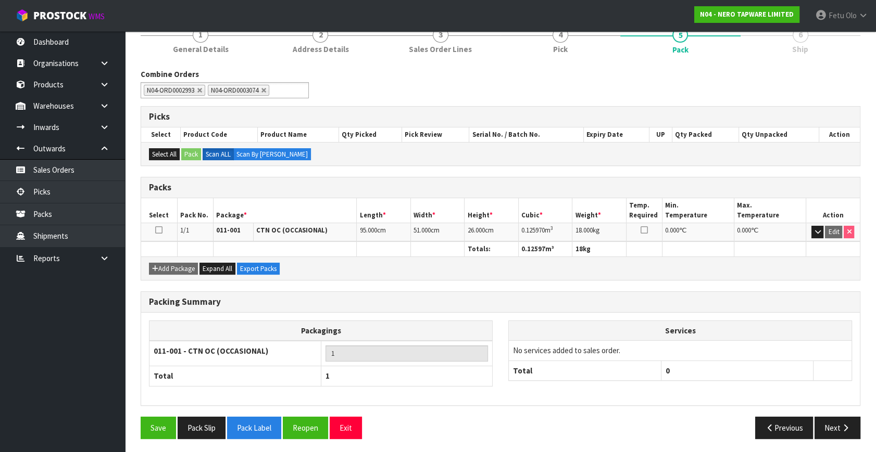
scroll to position [98, 0]
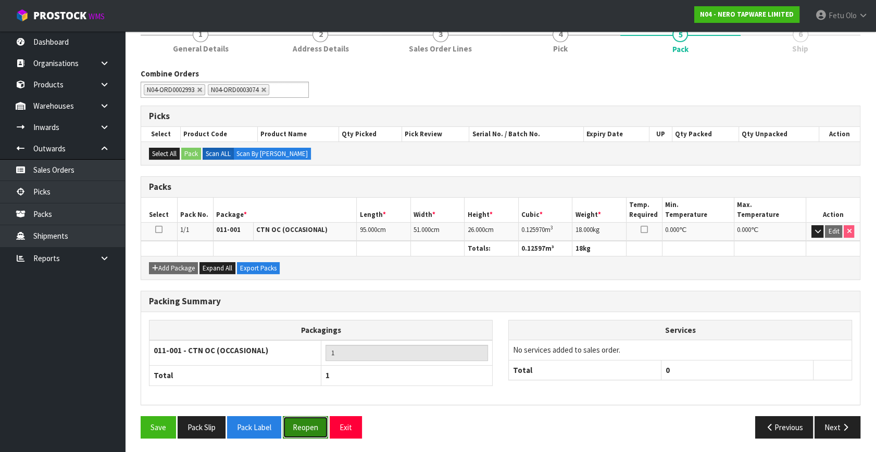
click at [305, 428] on button "Reopen" at bounding box center [305, 428] width 45 height 22
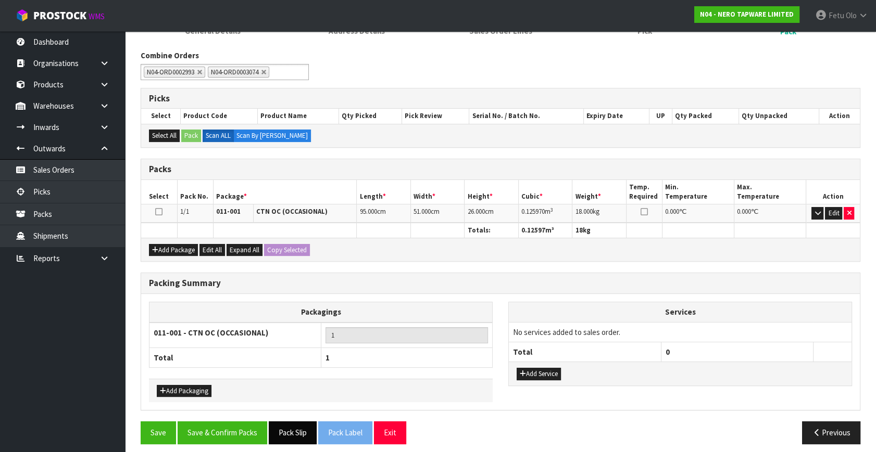
scroll to position [159, 0]
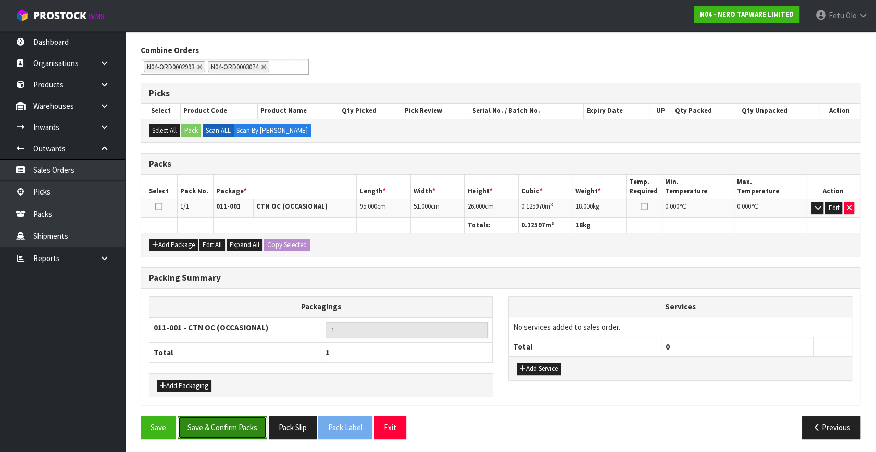
click at [250, 419] on button "Save & Confirm Packs" at bounding box center [223, 428] width 90 height 22
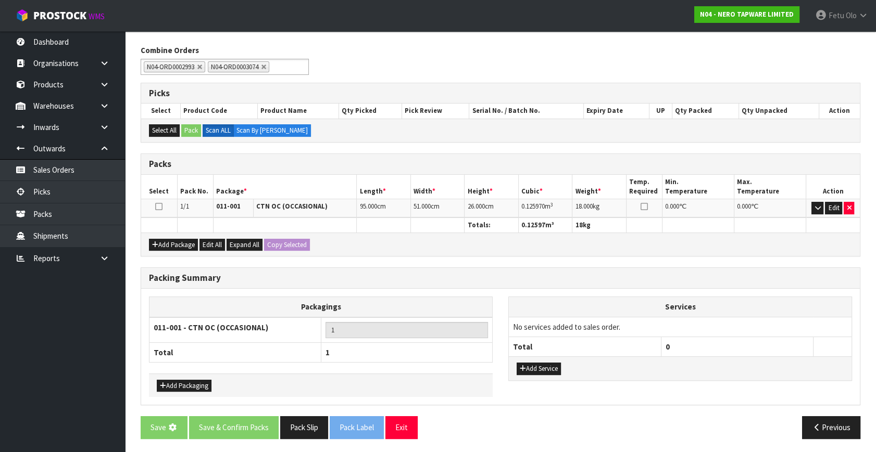
scroll to position [0, 0]
